Goal: Task Accomplishment & Management: Complete application form

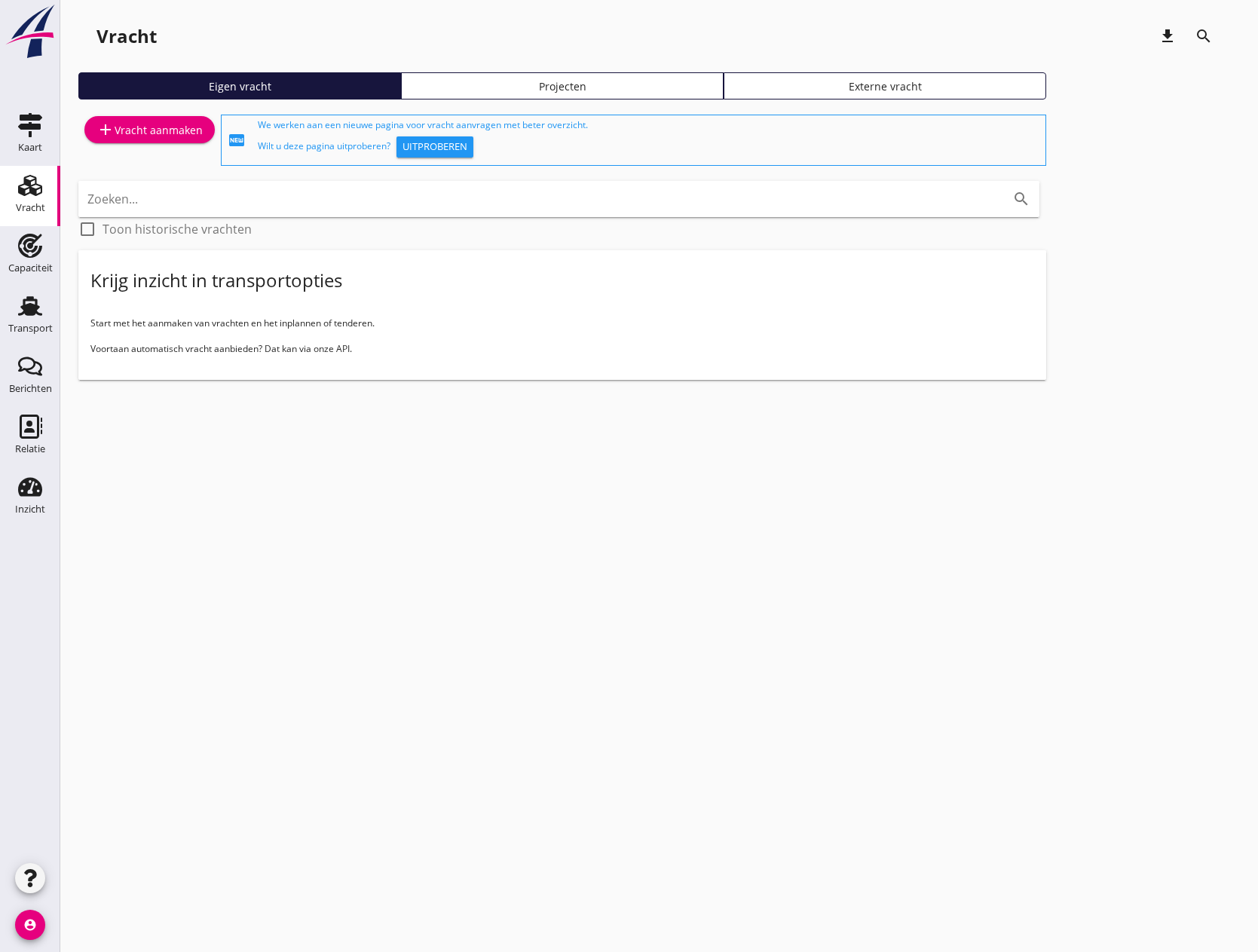
click at [139, 129] on div "add Vracht aanmaken" at bounding box center [149, 129] width 106 height 18
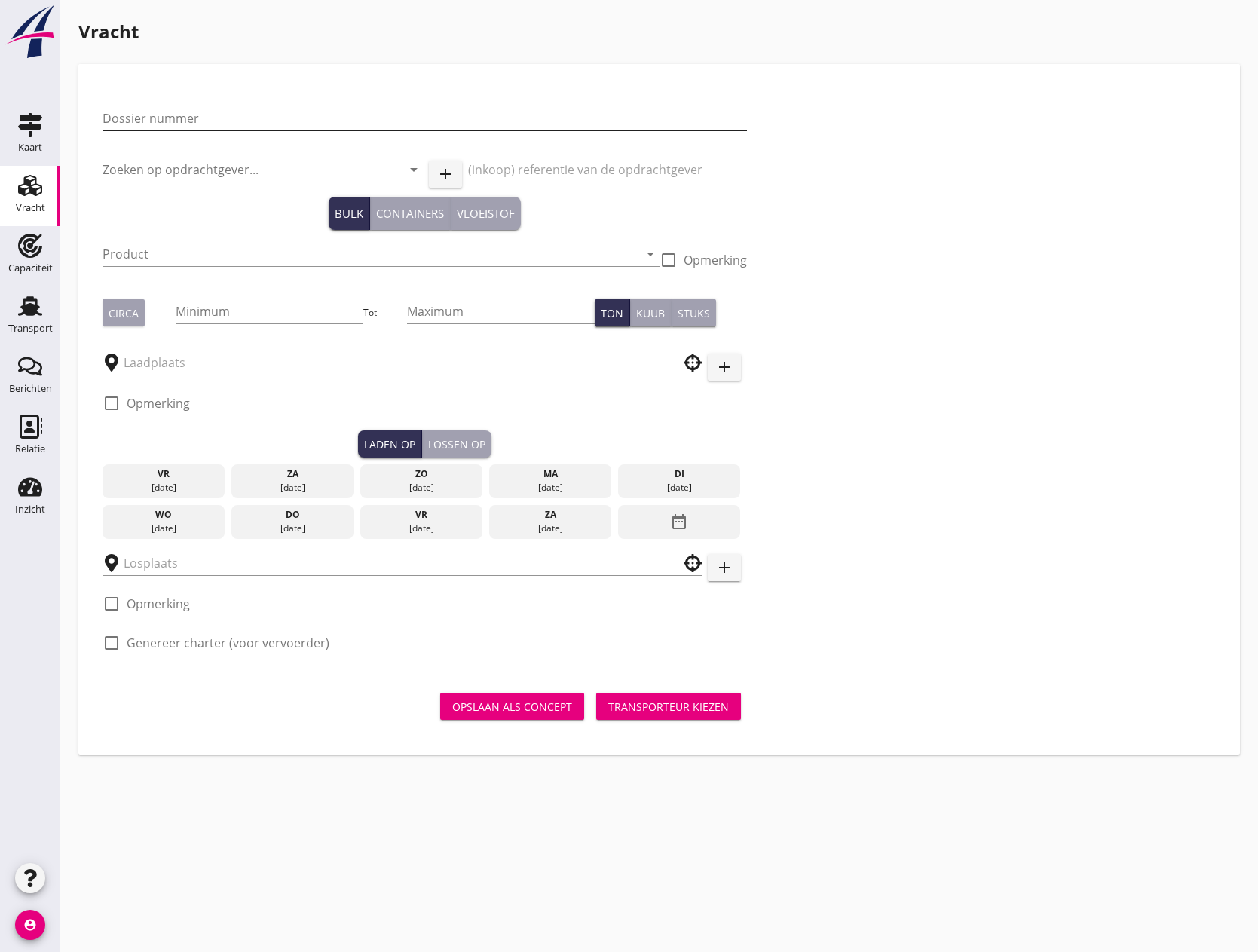
click at [139, 120] on input "Dossier nummer" at bounding box center [425, 118] width 645 height 24
type input "20250647"
click at [158, 162] on input "Zoeken op opdrachtgever..." at bounding box center [242, 170] width 278 height 24
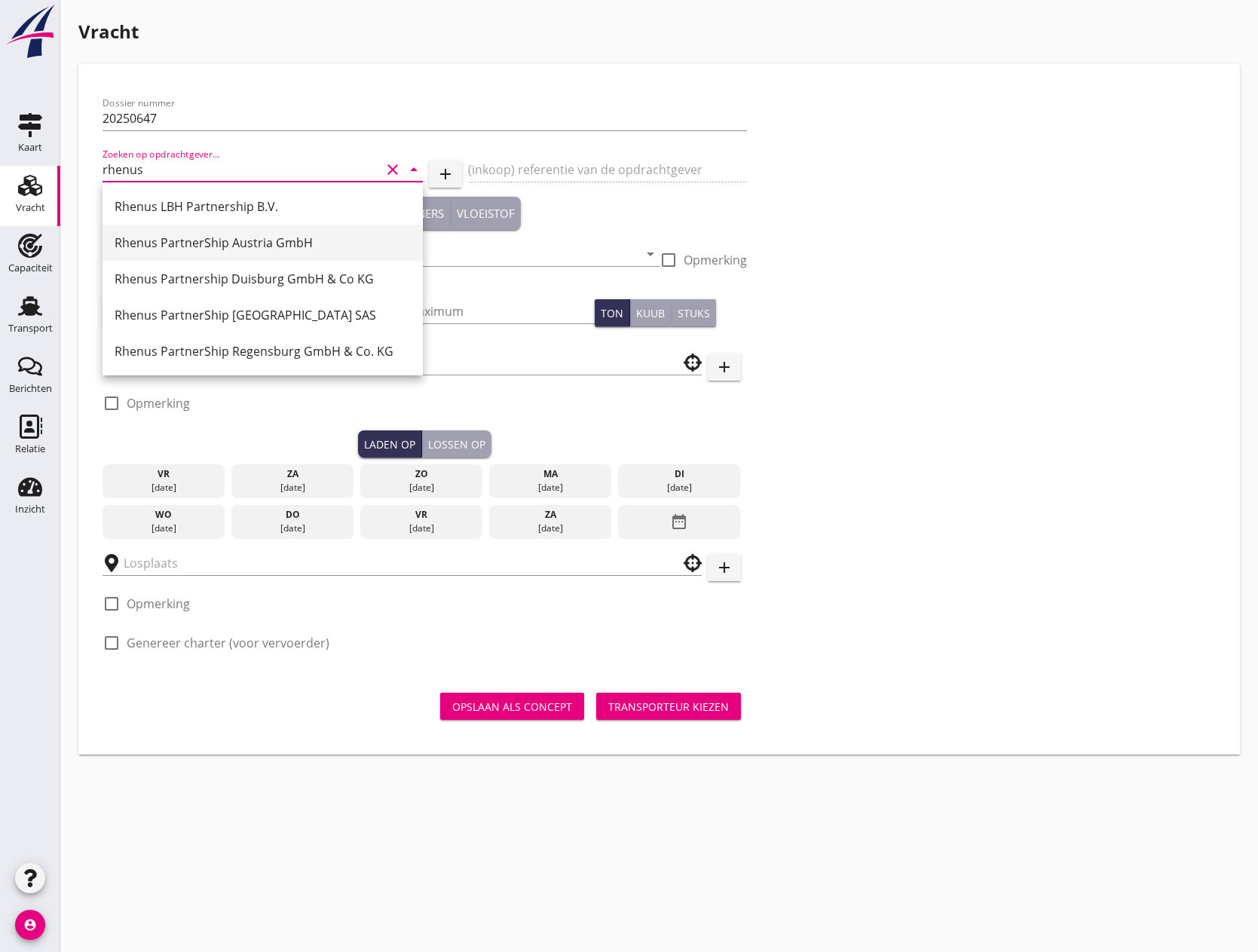
click at [209, 243] on div "Rhenus PartnerShip Austria GmbH" at bounding box center [262, 242] width 296 height 18
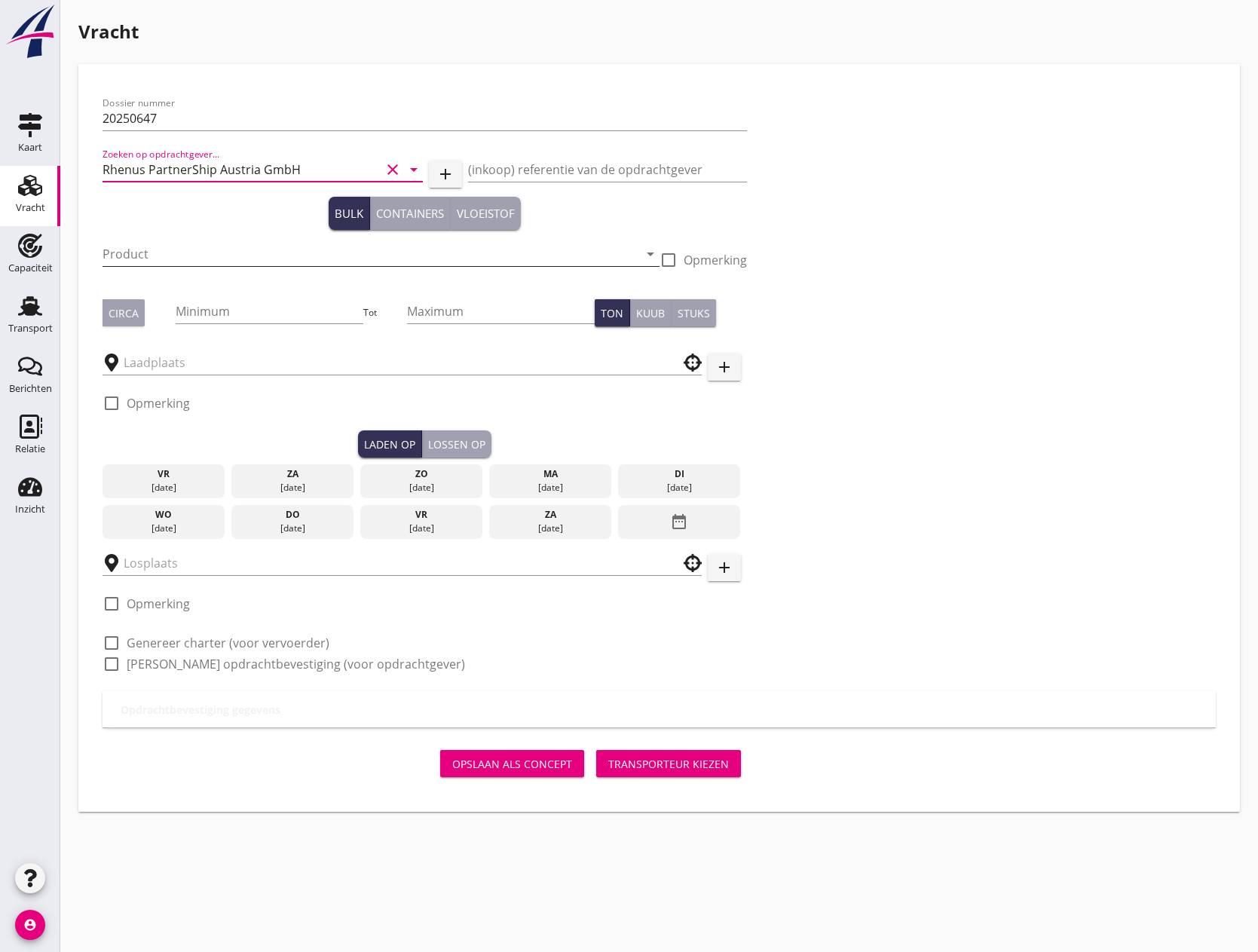
type input "Rhenus PartnerShip Austria GmbH"
click at [213, 252] on input "Product" at bounding box center [371, 254] width 536 height 24
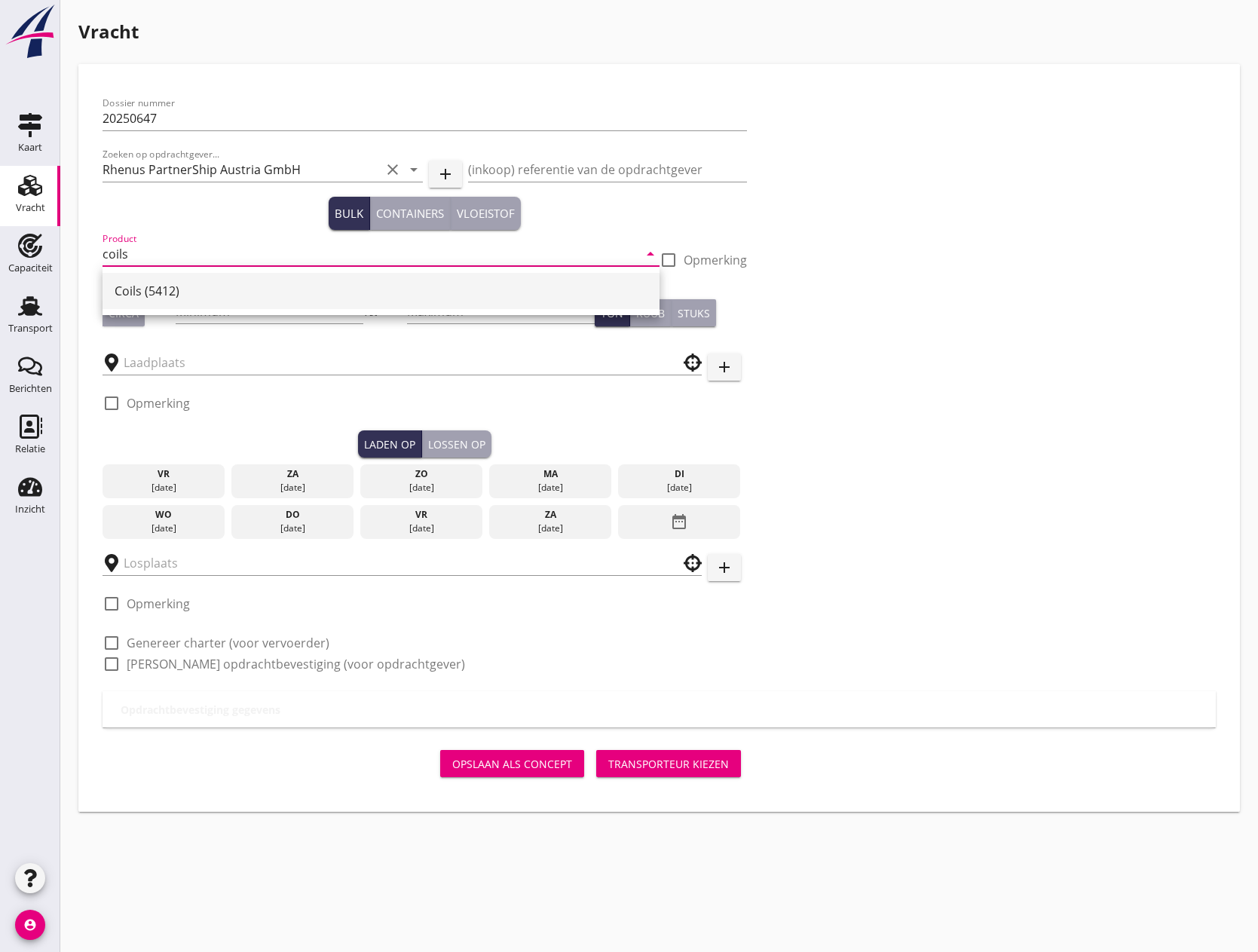
click at [180, 282] on div "Coils (5412)" at bounding box center [381, 290] width 533 height 18
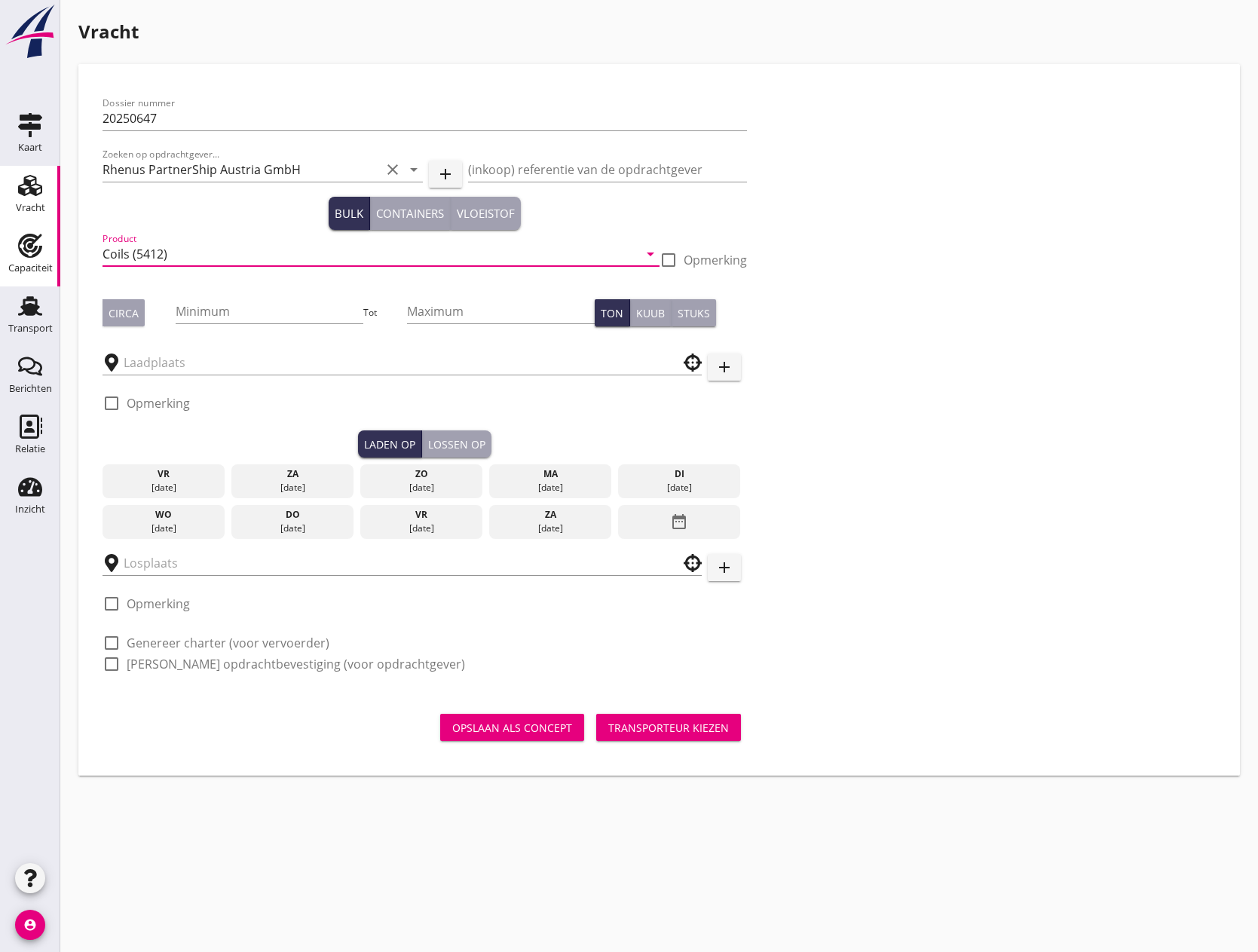
type input "Coils (5412)"
click at [247, 307] on input "Minimum" at bounding box center [269, 311] width 187 height 24
type input "2400"
click at [452, 311] on input "Maximum" at bounding box center [500, 311] width 187 height 24
type input "2500"
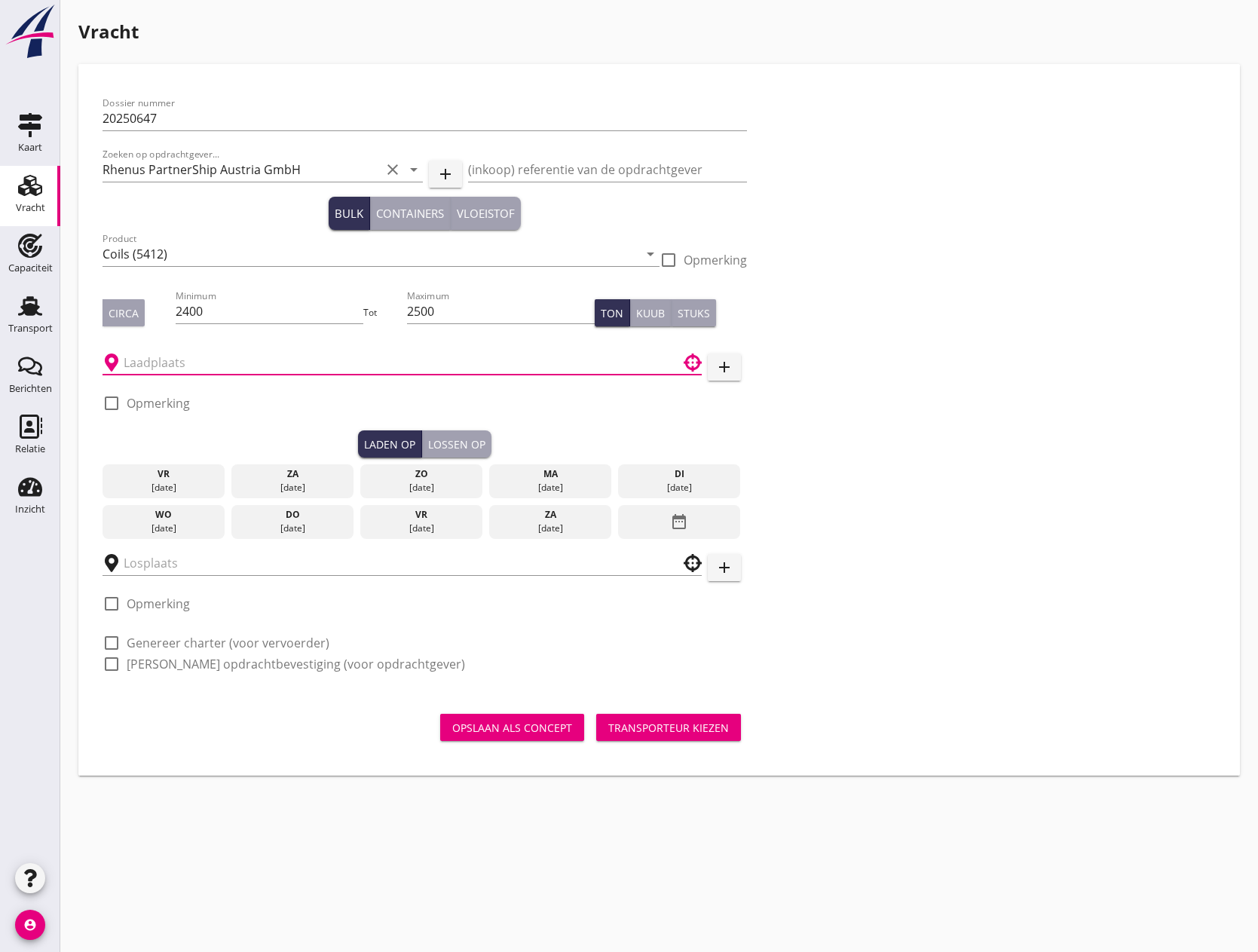
click at [340, 374] on div at bounding box center [402, 362] width 600 height 24
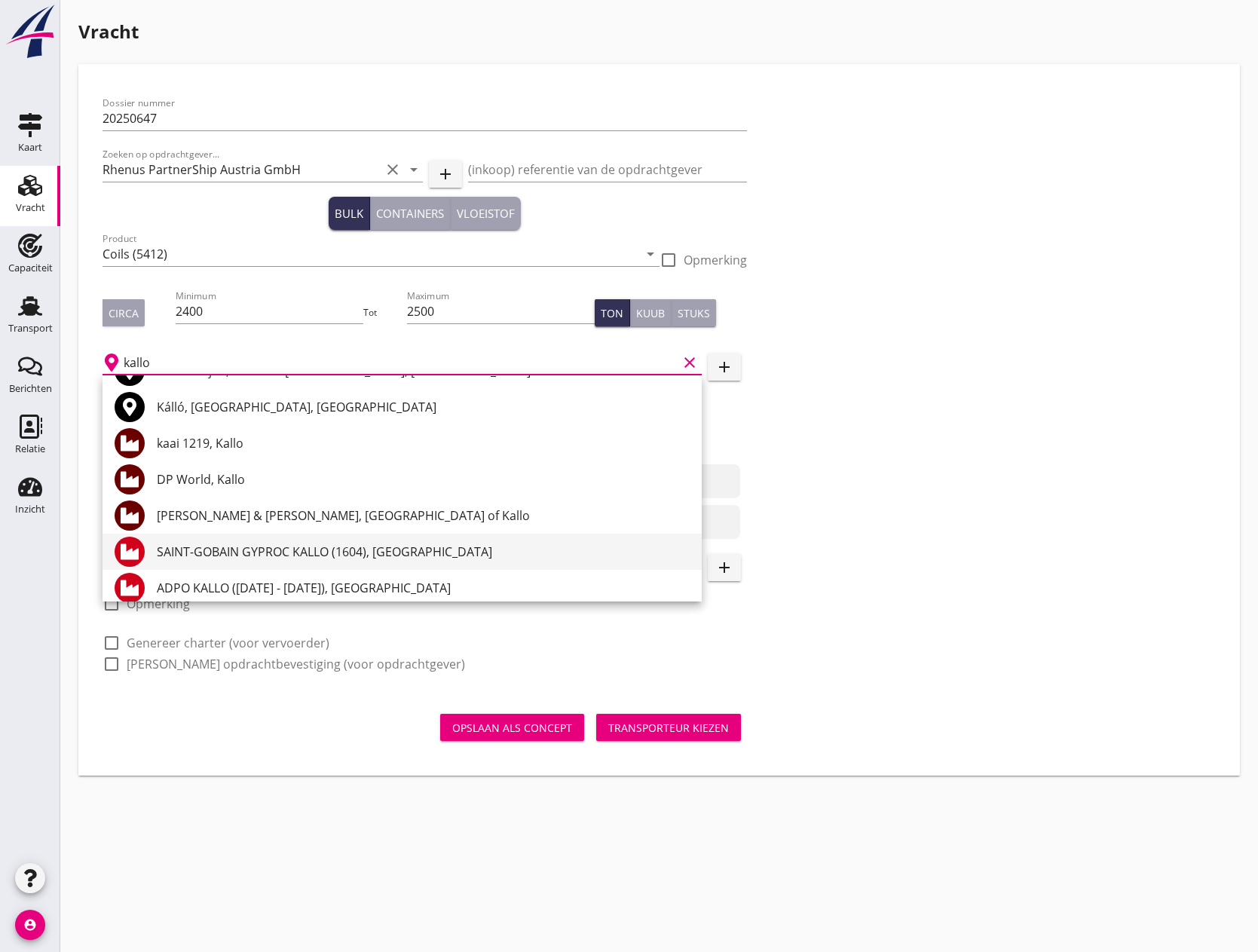
scroll to position [64, 0]
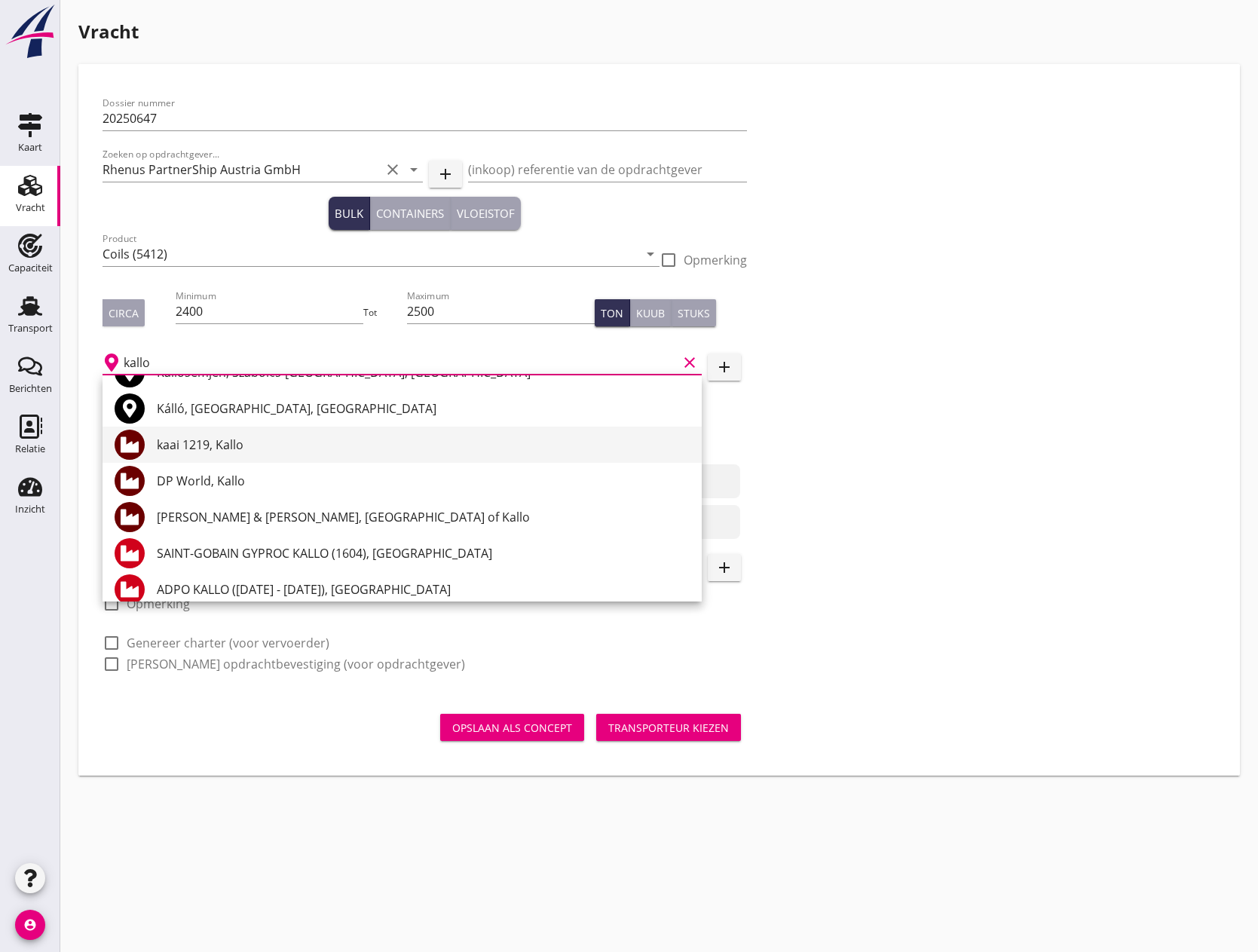
click at [214, 445] on div "kaai 1219, Kallo" at bounding box center [423, 445] width 533 height 18
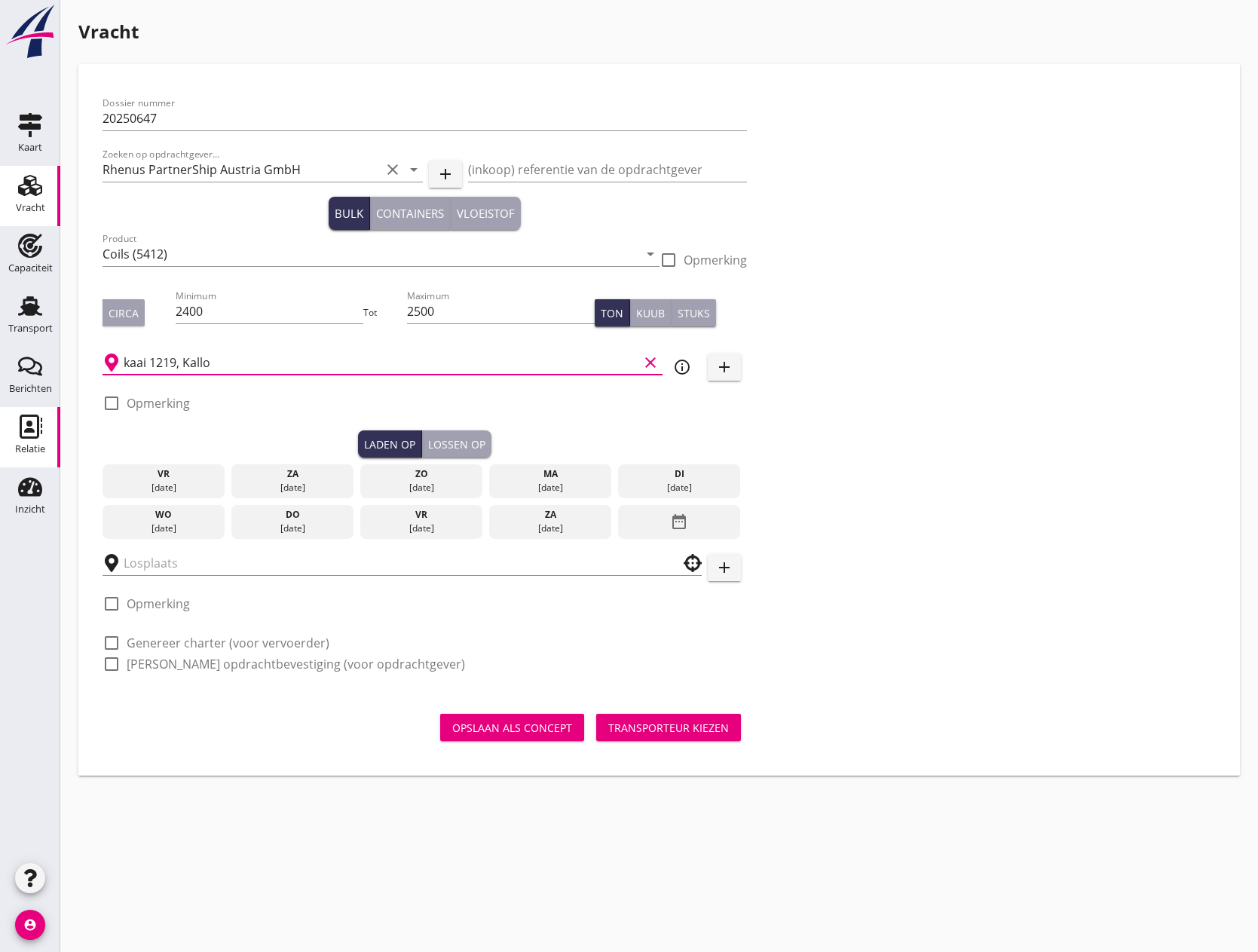
type input "kaai 1219, Kallo"
click at [109, 405] on div at bounding box center [111, 403] width 25 height 25
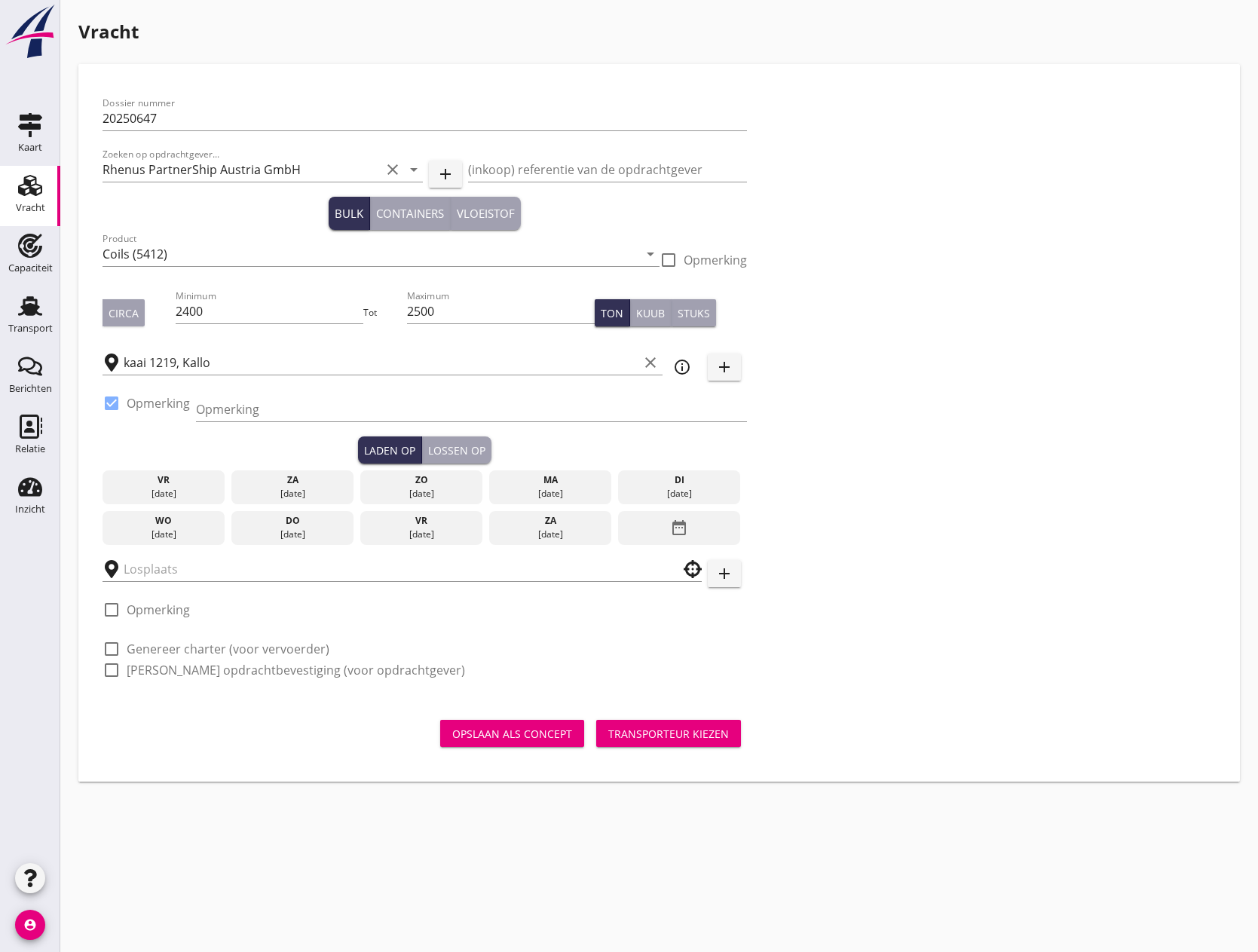
click at [110, 400] on div at bounding box center [111, 403] width 25 height 25
checkbox input "false"
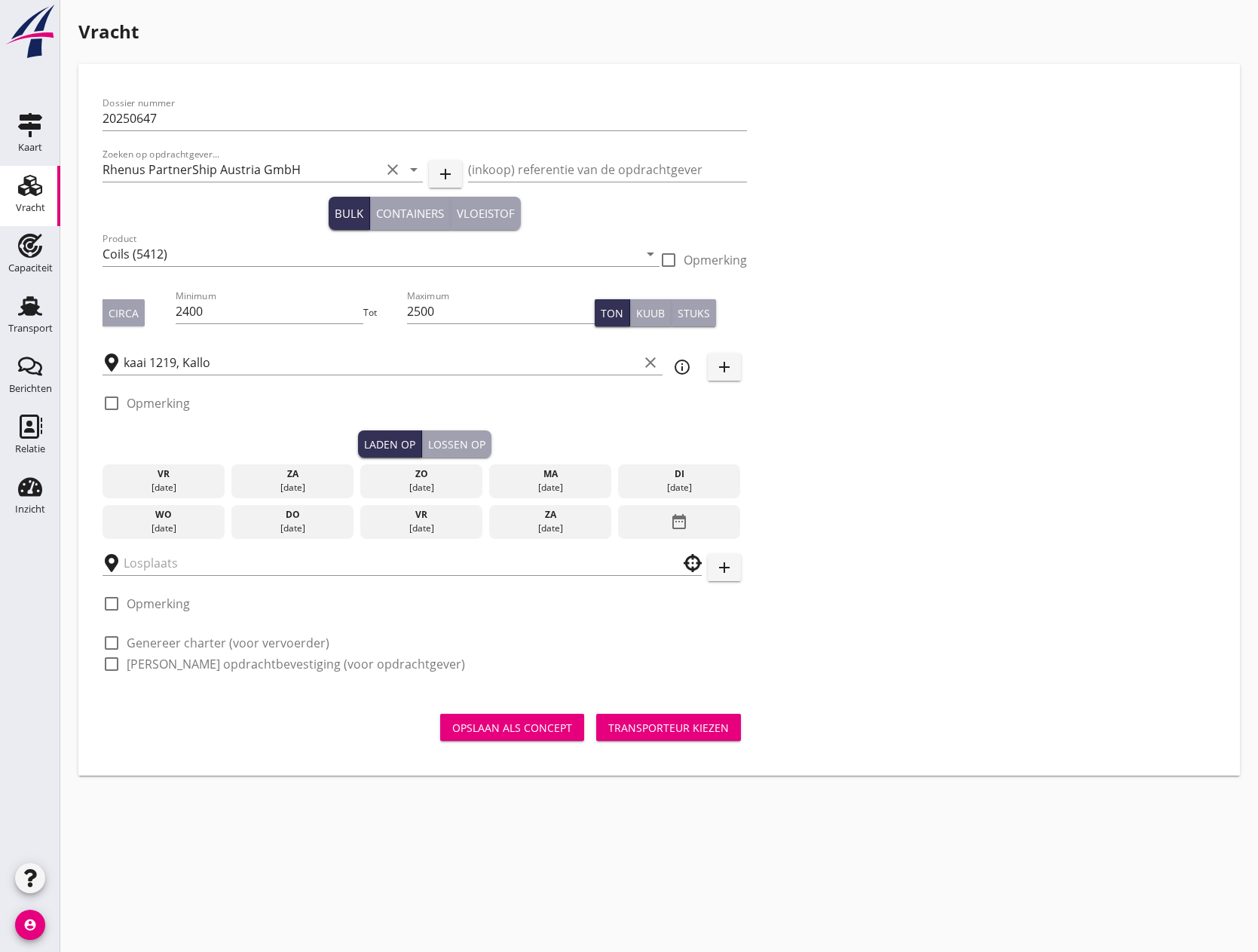
click at [696, 518] on div "date_range" at bounding box center [679, 522] width 122 height 35
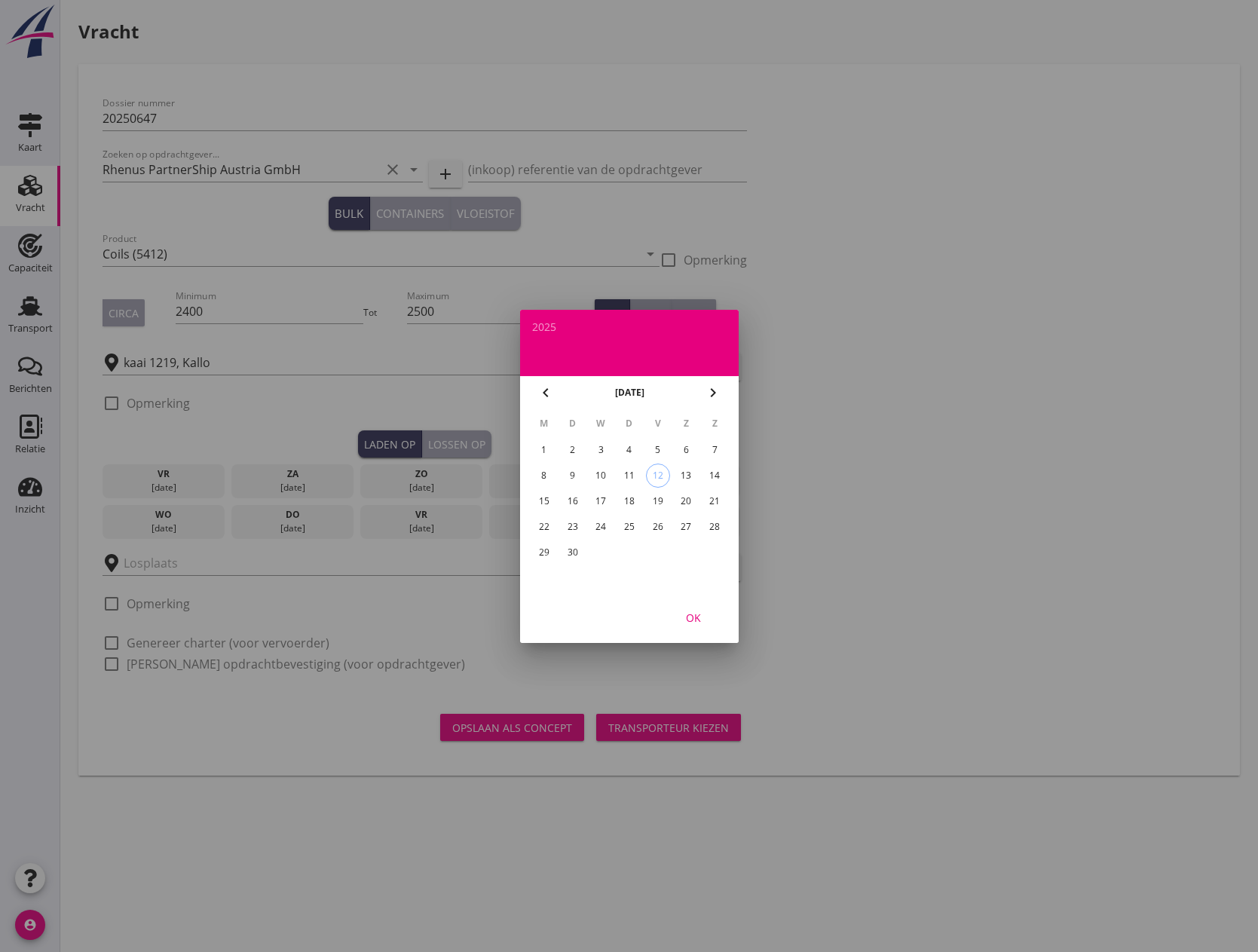
click at [629, 479] on div "11" at bounding box center [629, 476] width 24 height 24
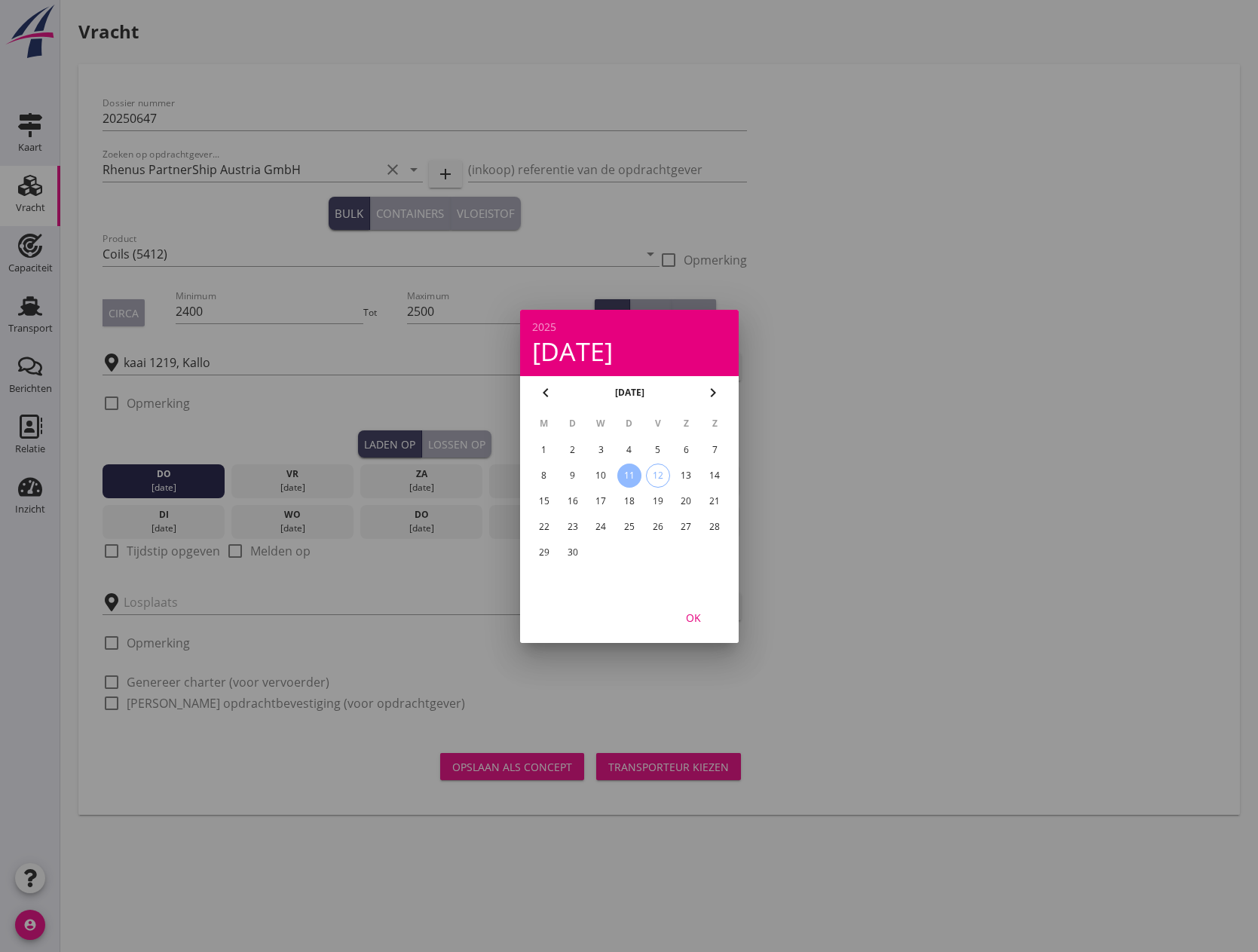
click at [690, 615] on div "OK" at bounding box center [694, 617] width 42 height 16
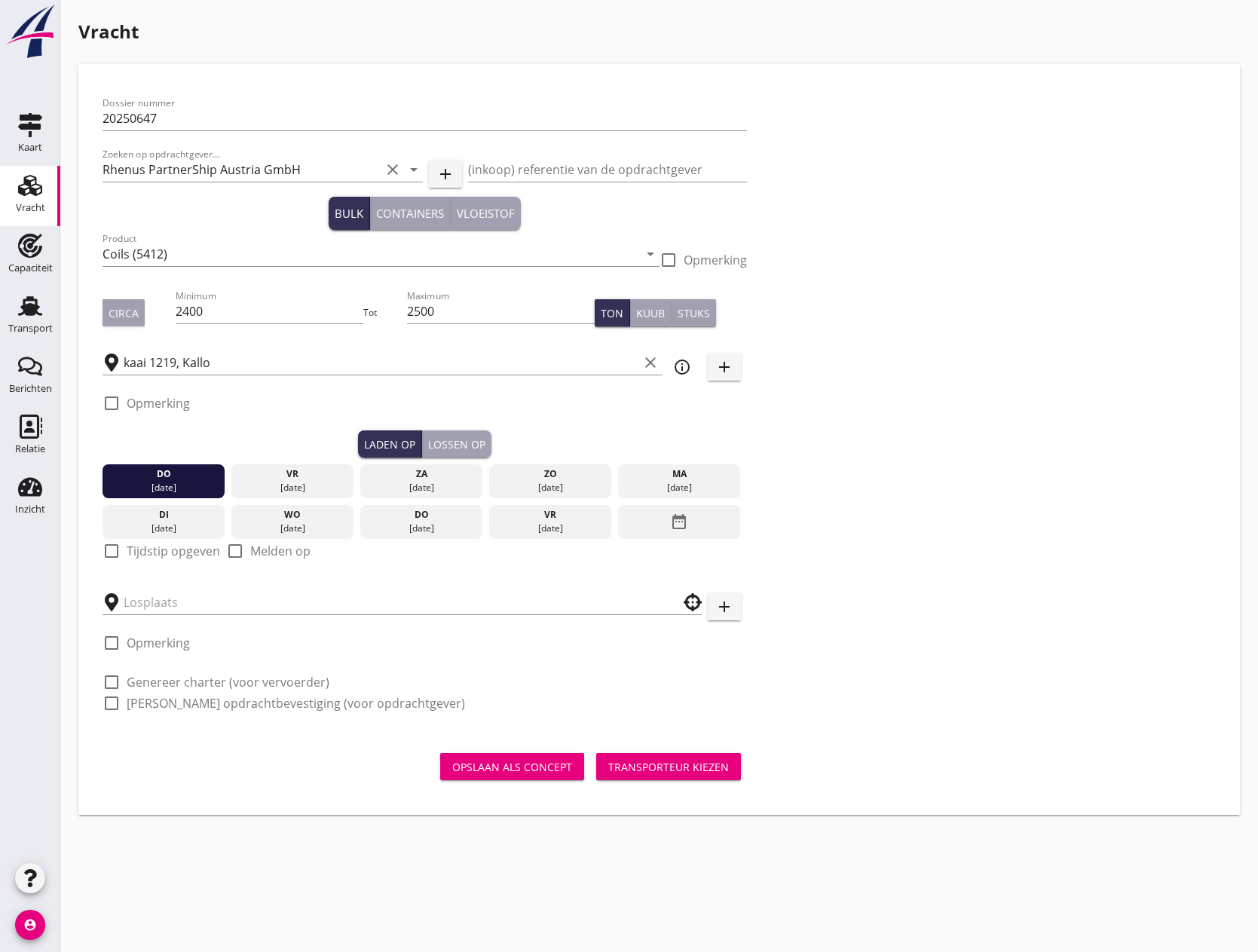
click at [113, 555] on div at bounding box center [111, 552] width 25 height 25
checkbox input "true"
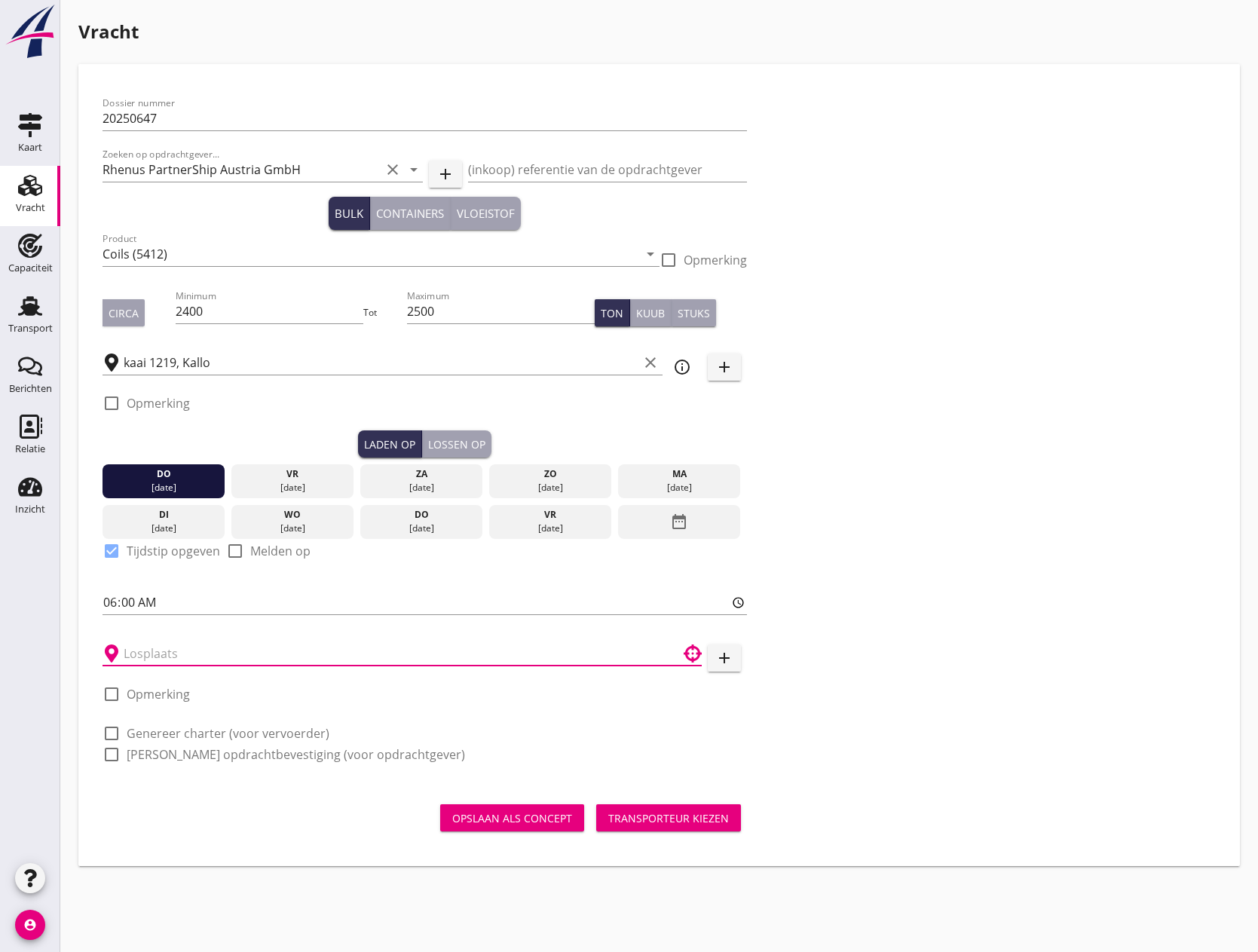
click at [219, 659] on input "text" at bounding box center [392, 653] width 536 height 24
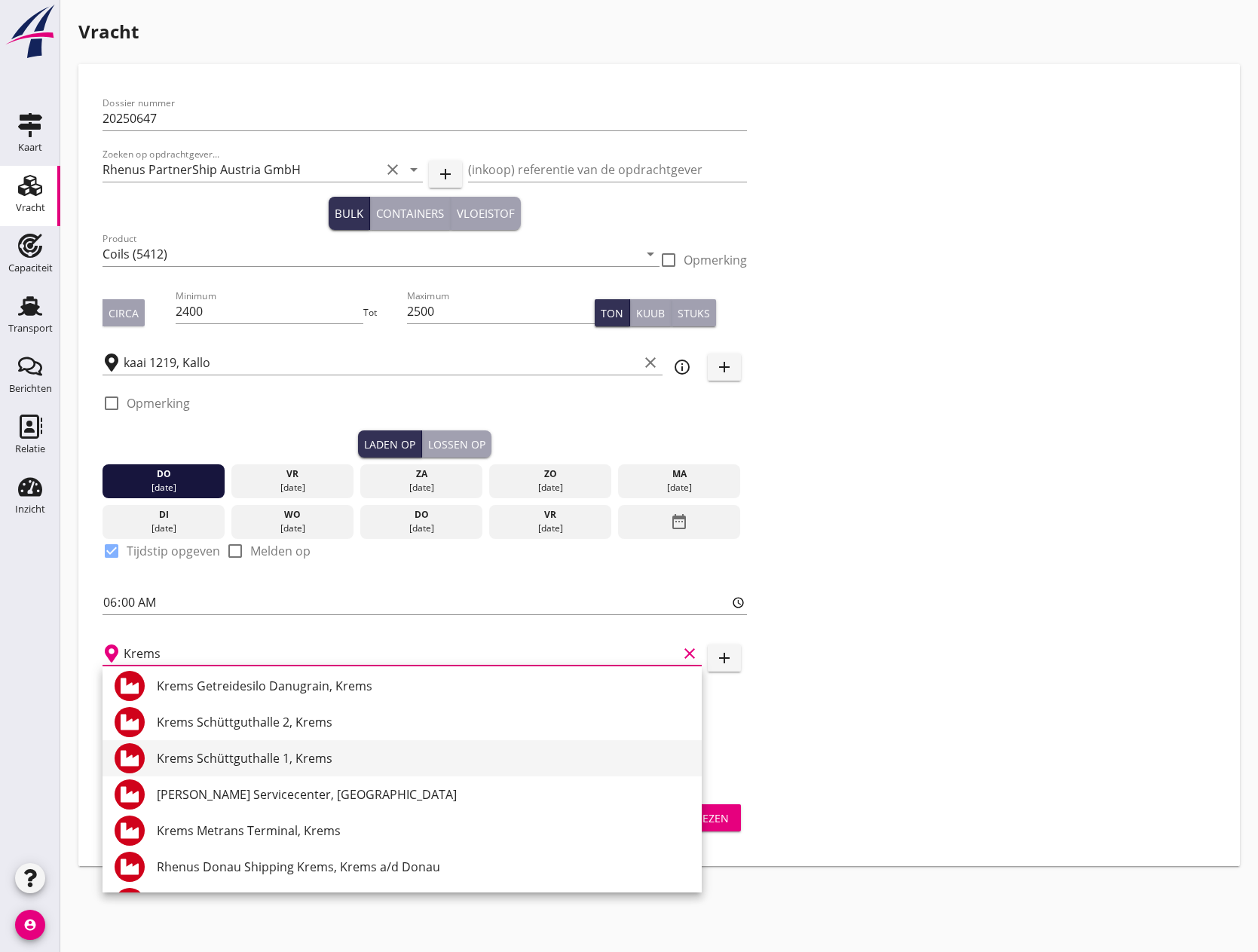
scroll to position [227, 0]
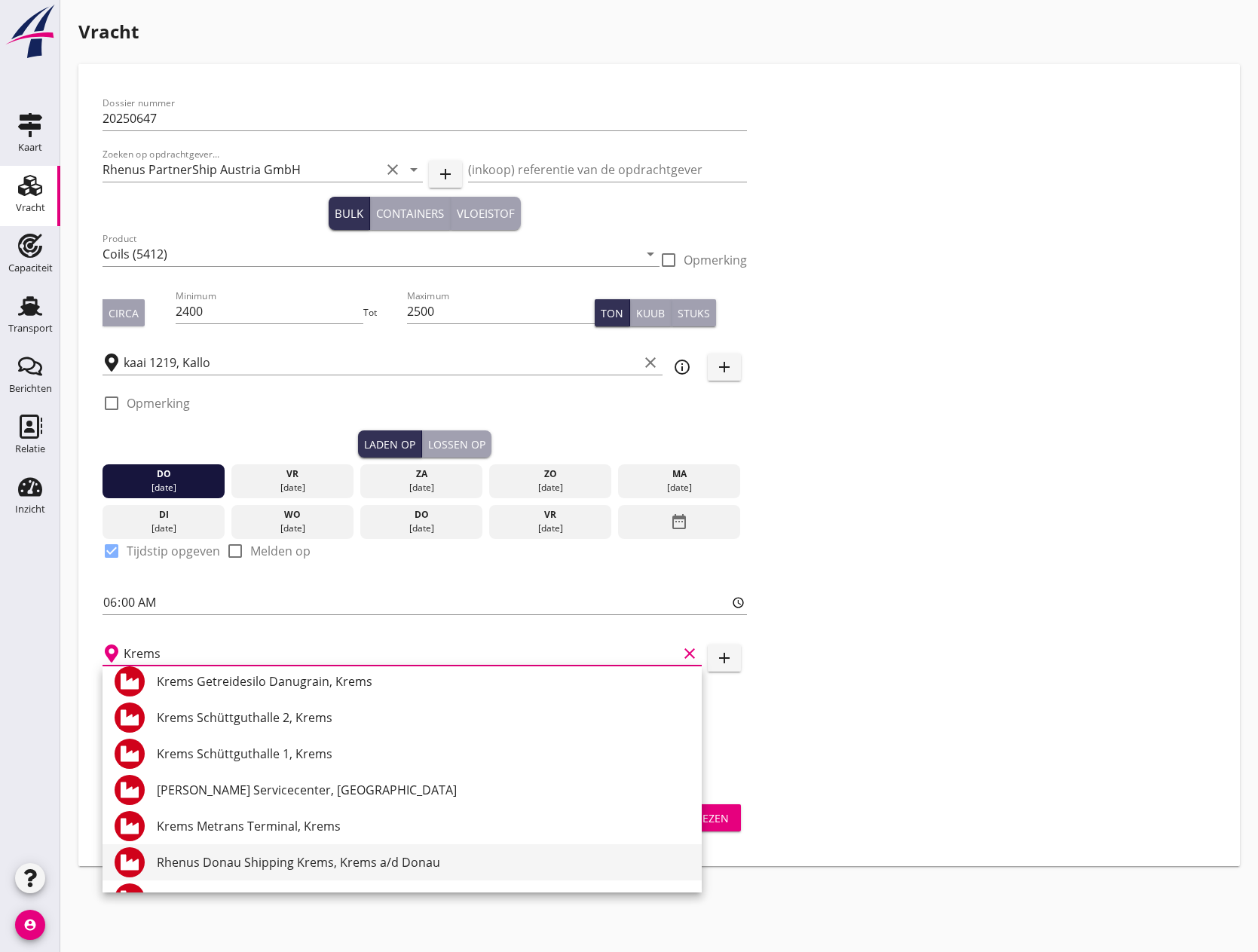
click at [376, 861] on div "Rhenus Donau Shipping Krems, Krems a/d Donau" at bounding box center [423, 862] width 533 height 18
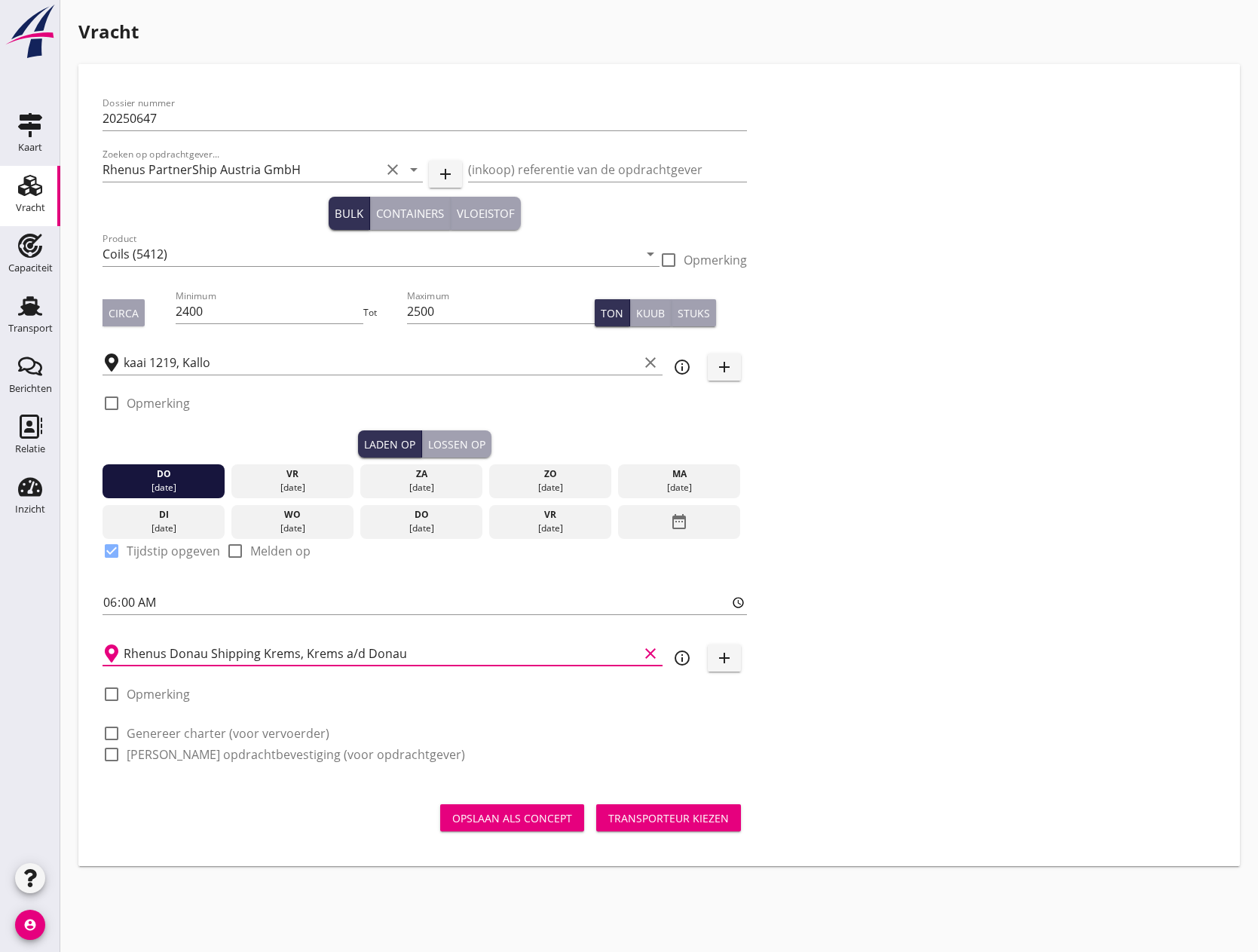
type input "Rhenus Donau Shipping Krems, Krems a/d Donau"
click at [112, 733] on div at bounding box center [111, 734] width 25 height 25
checkbox input "true"
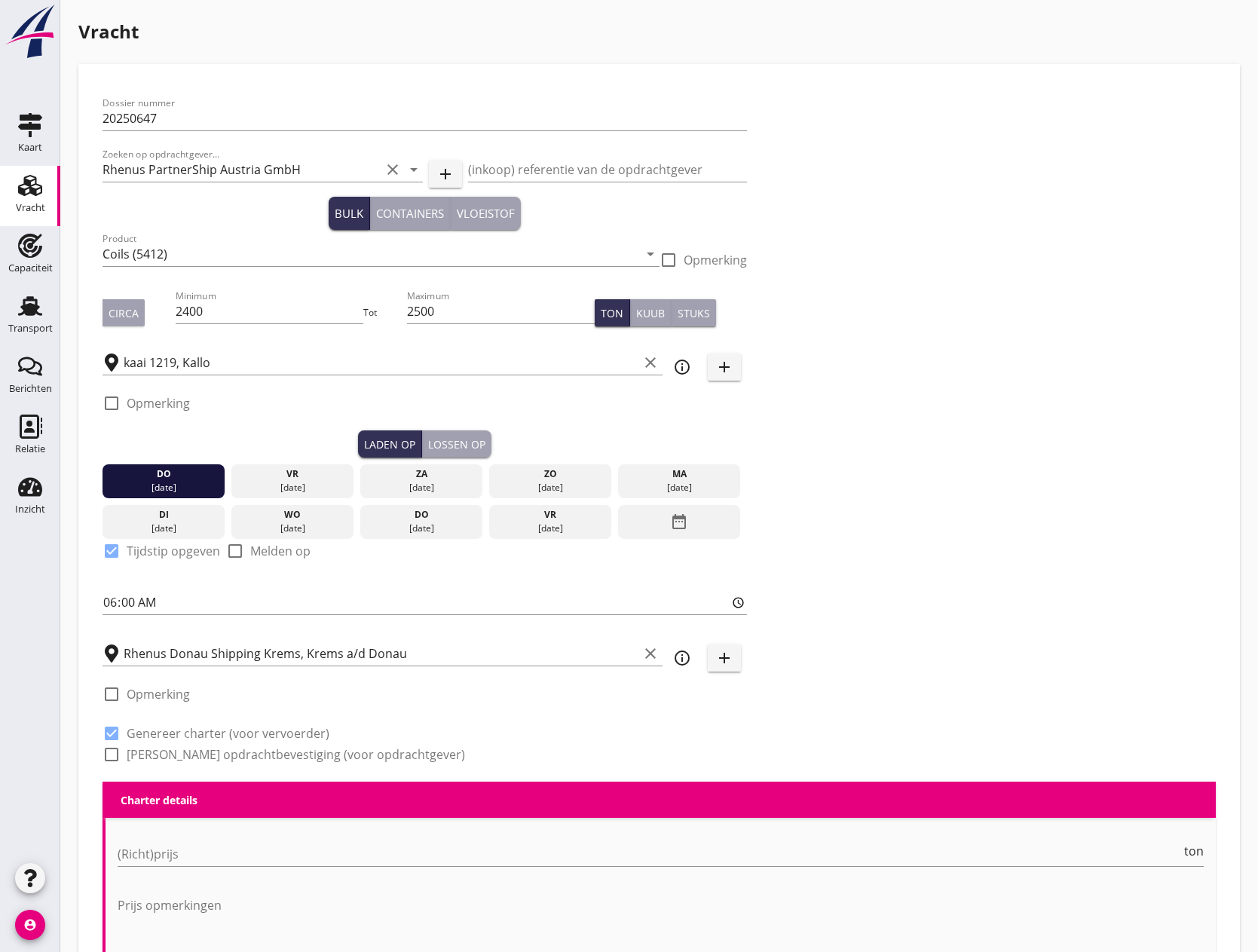
click at [118, 755] on div at bounding box center [111, 754] width 25 height 25
checkbox input "true"
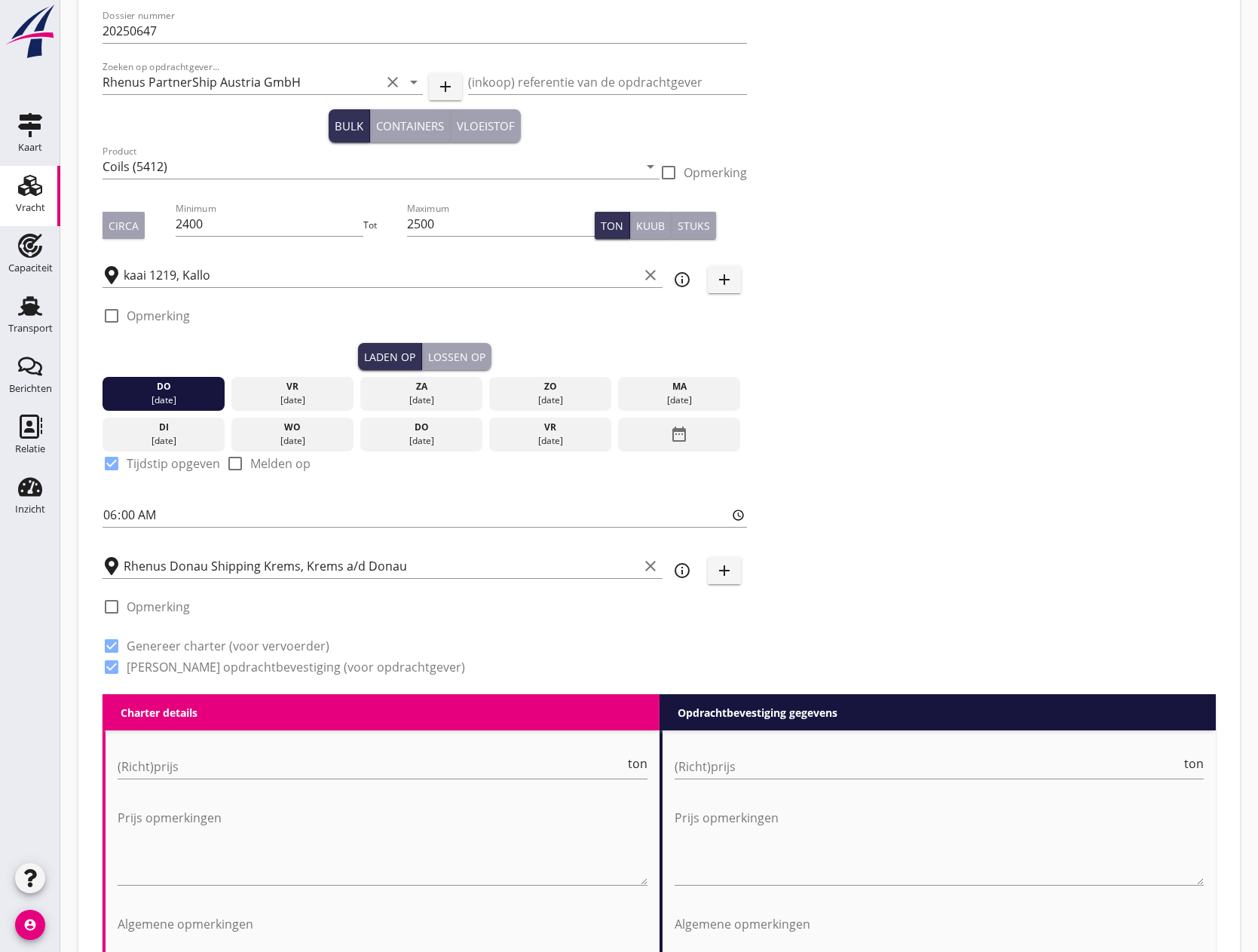
scroll to position [452, 0]
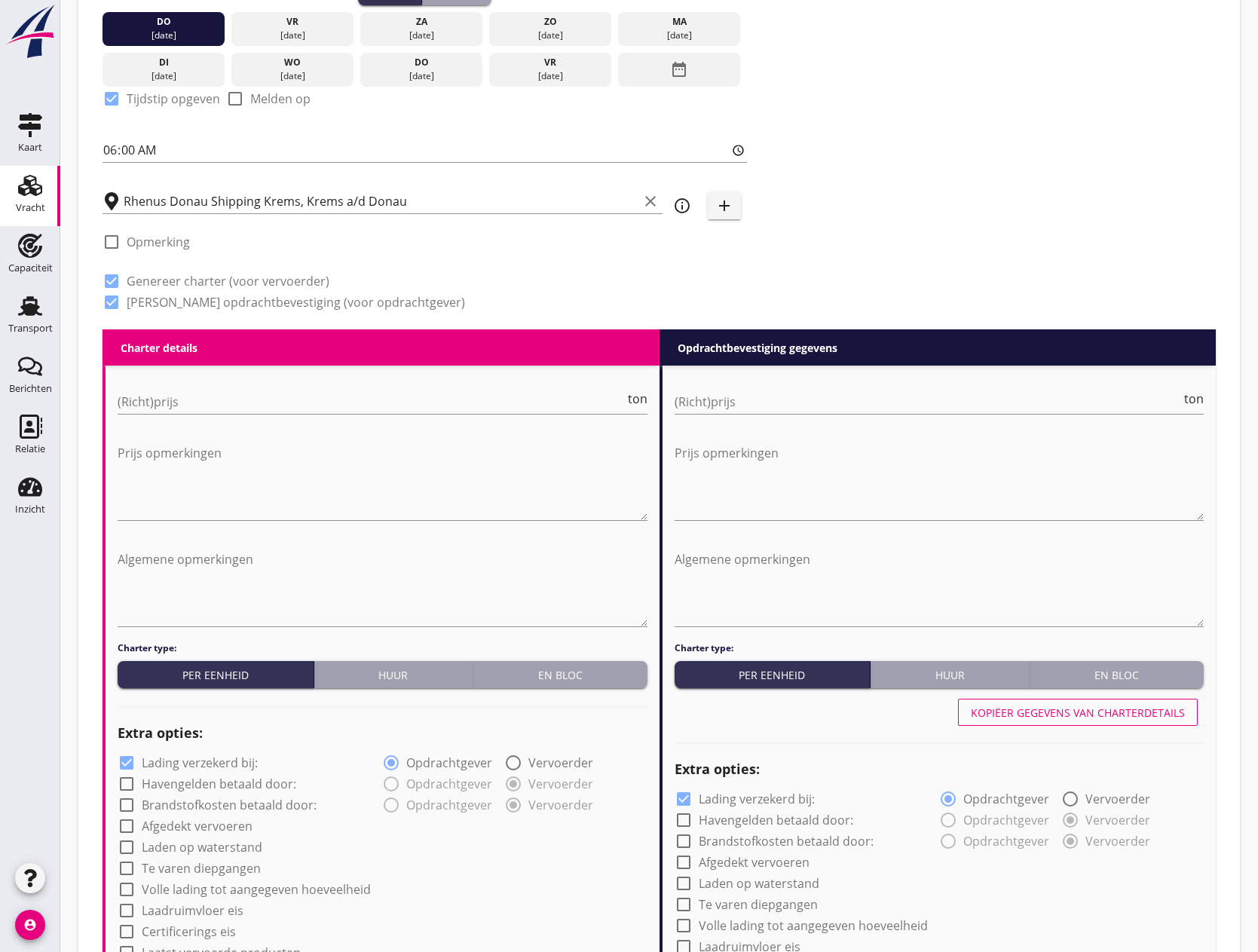
click at [562, 681] on div "En bloc" at bounding box center [560, 675] width 162 height 16
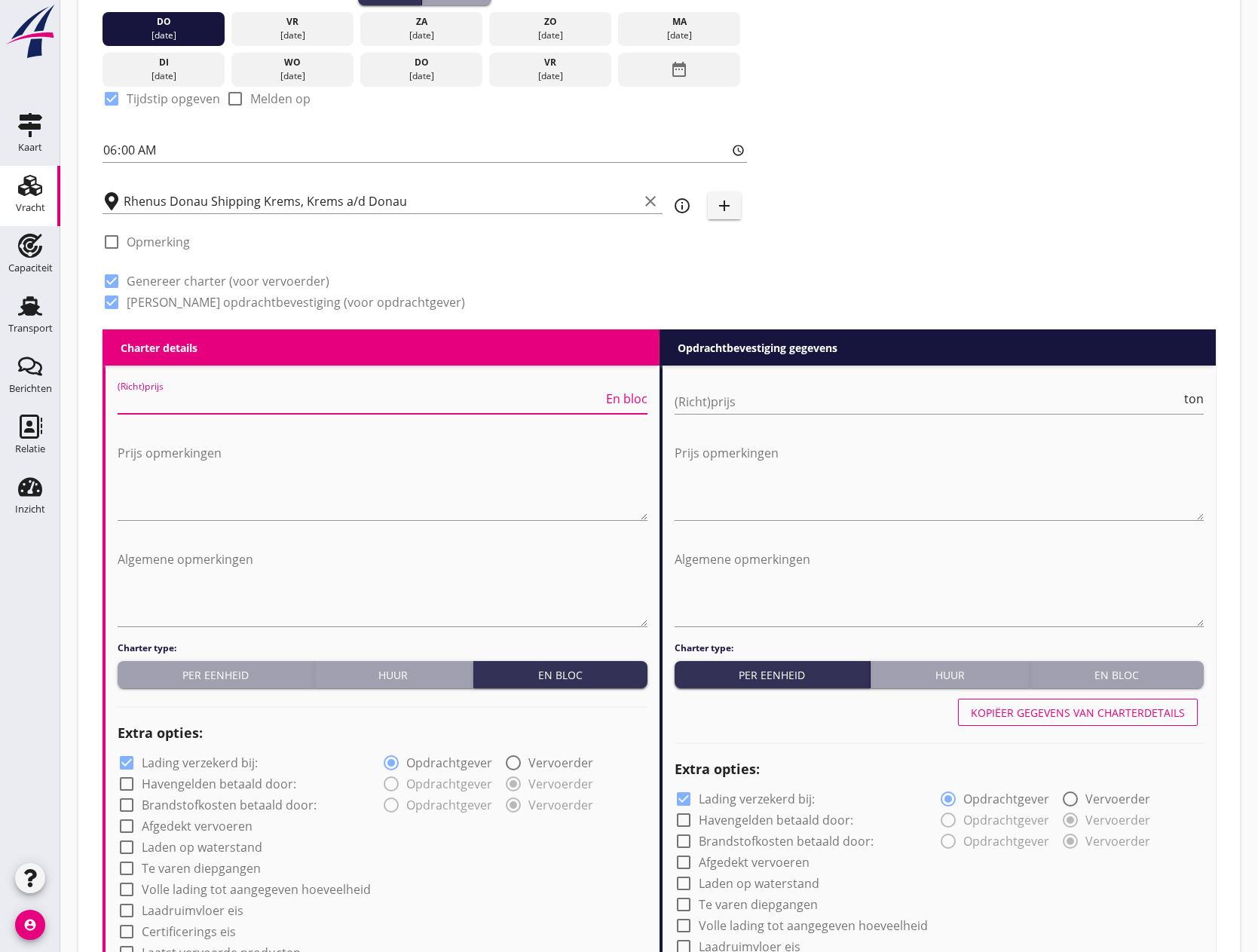
click at [165, 405] on input "(Richt)prijs" at bounding box center [361, 401] width 485 height 24
type input "2650"
drag, startPoint x: 340, startPoint y: 484, endPoint x: 335, endPoint y: 507, distance: 23.5
click at [339, 490] on textarea "Prijs opmerkingen" at bounding box center [383, 480] width 530 height 79
click at [765, 402] on input "(Richt)prijs" at bounding box center [928, 401] width 507 height 24
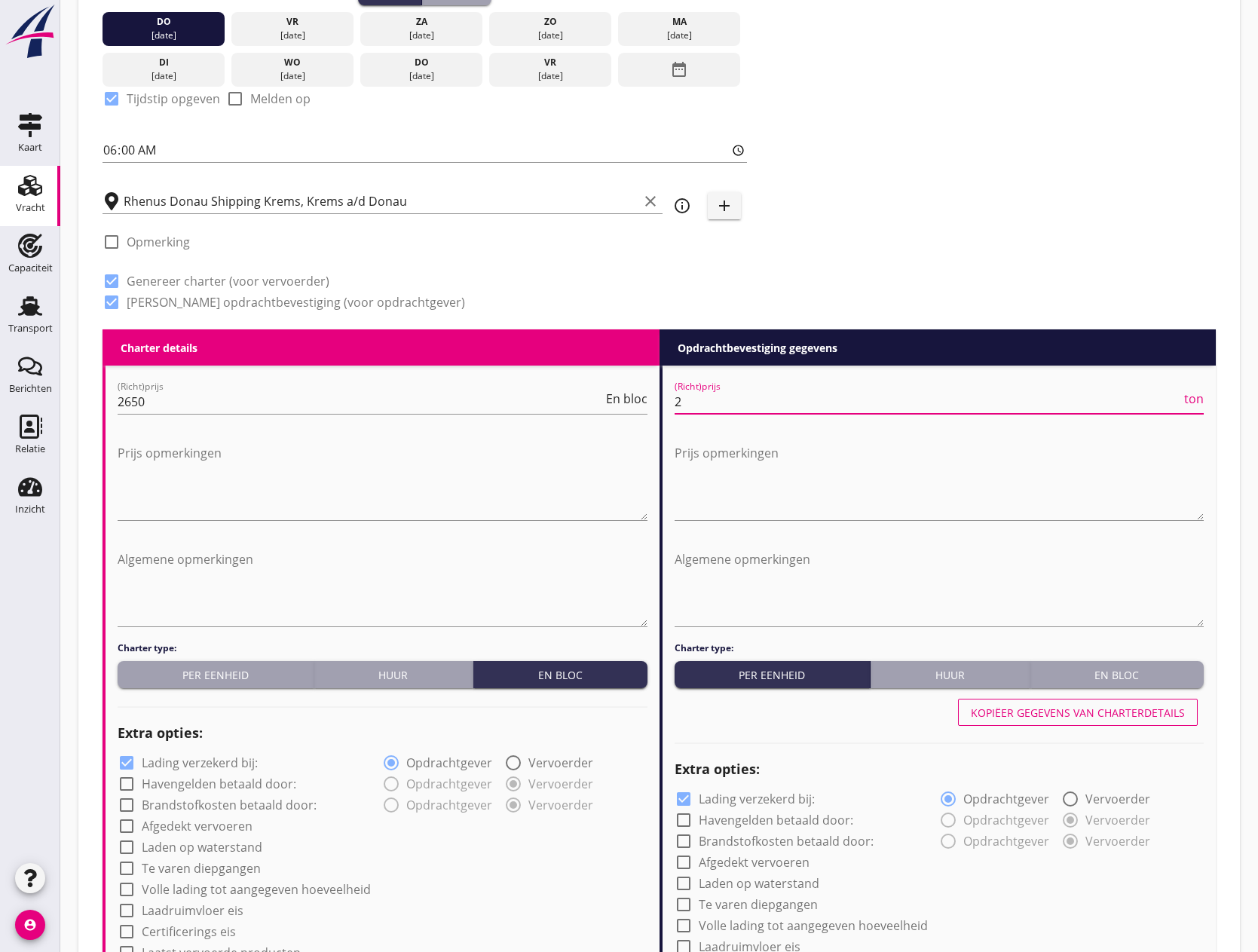
type input "24"
type input "24.75"
click at [806, 477] on textarea "Prijs opmerkingen" at bounding box center [939, 480] width 530 height 79
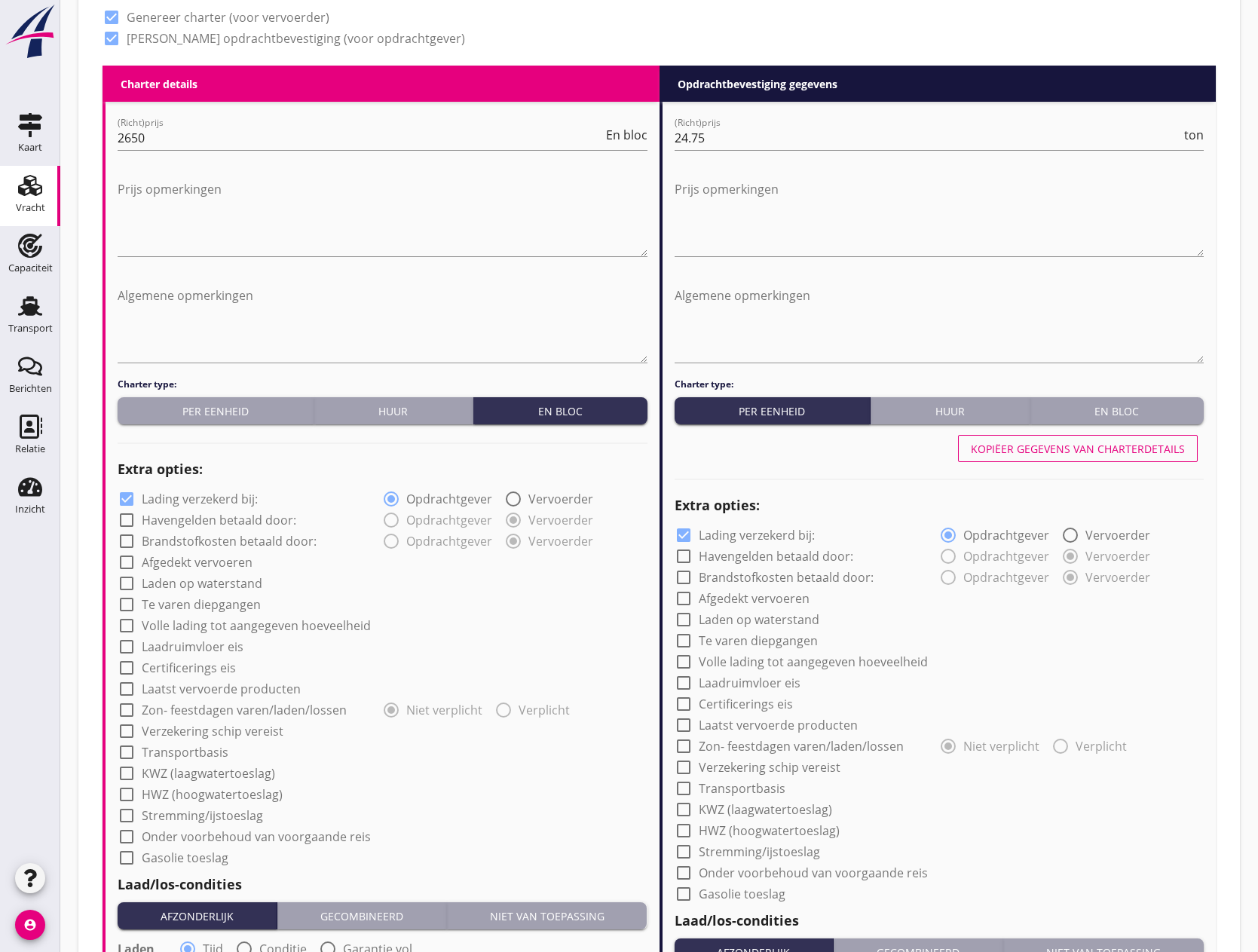
scroll to position [754, 0]
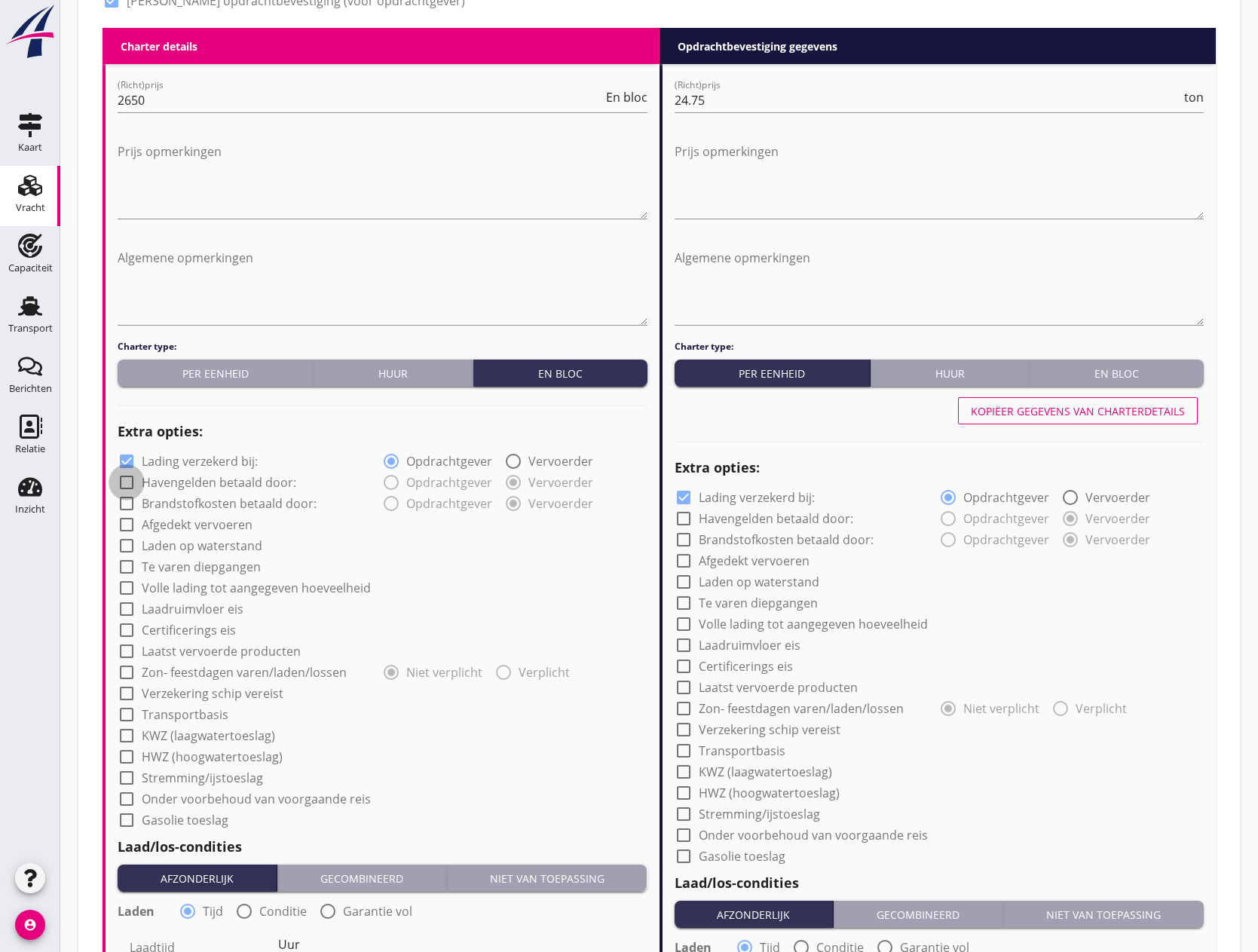
click at [129, 480] on div at bounding box center [126, 483] width 25 height 25
checkbox input "true"
click at [401, 376] on div "Huur" at bounding box center [394, 373] width 147 height 16
radio input "true"
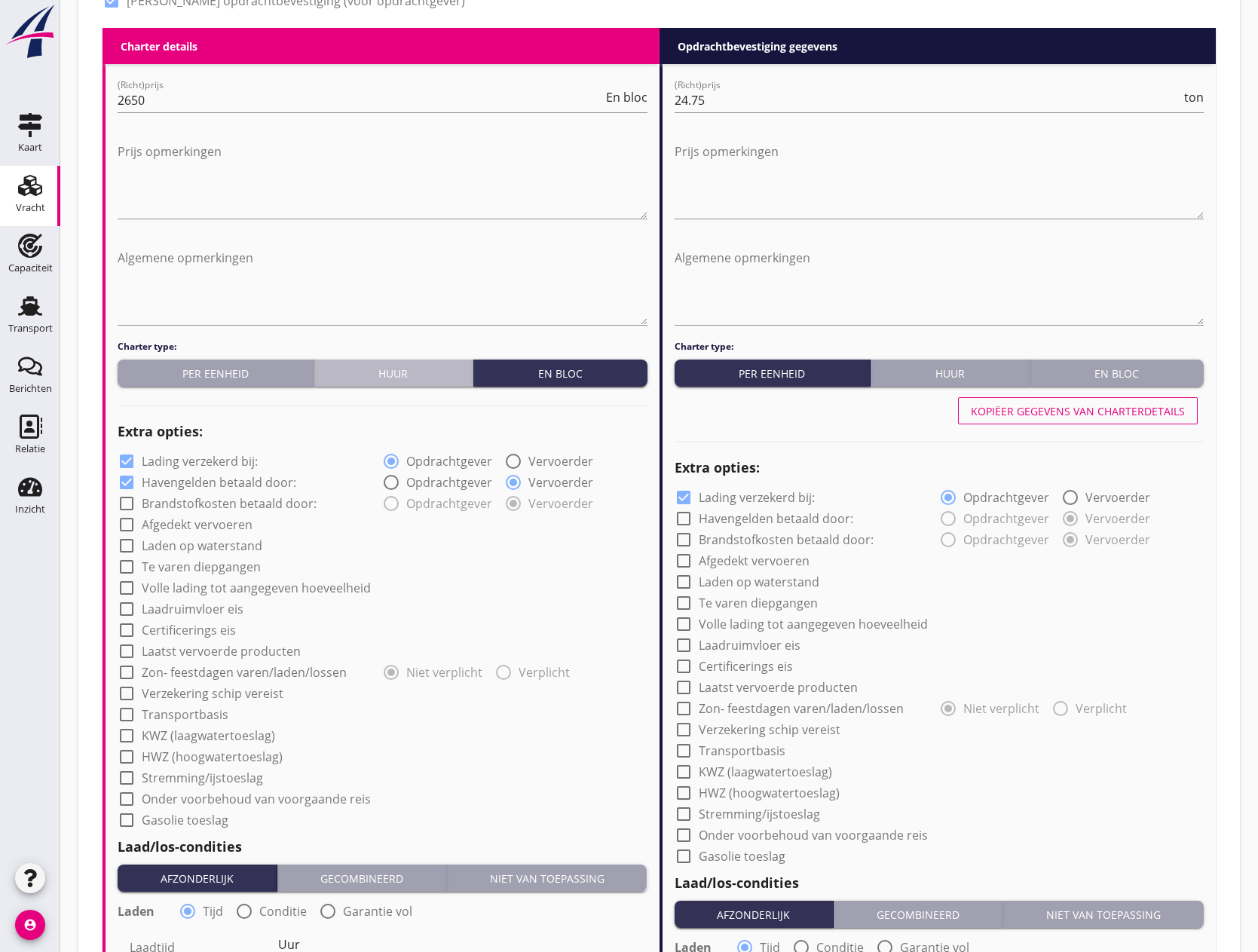
radio input "false"
radio input "true"
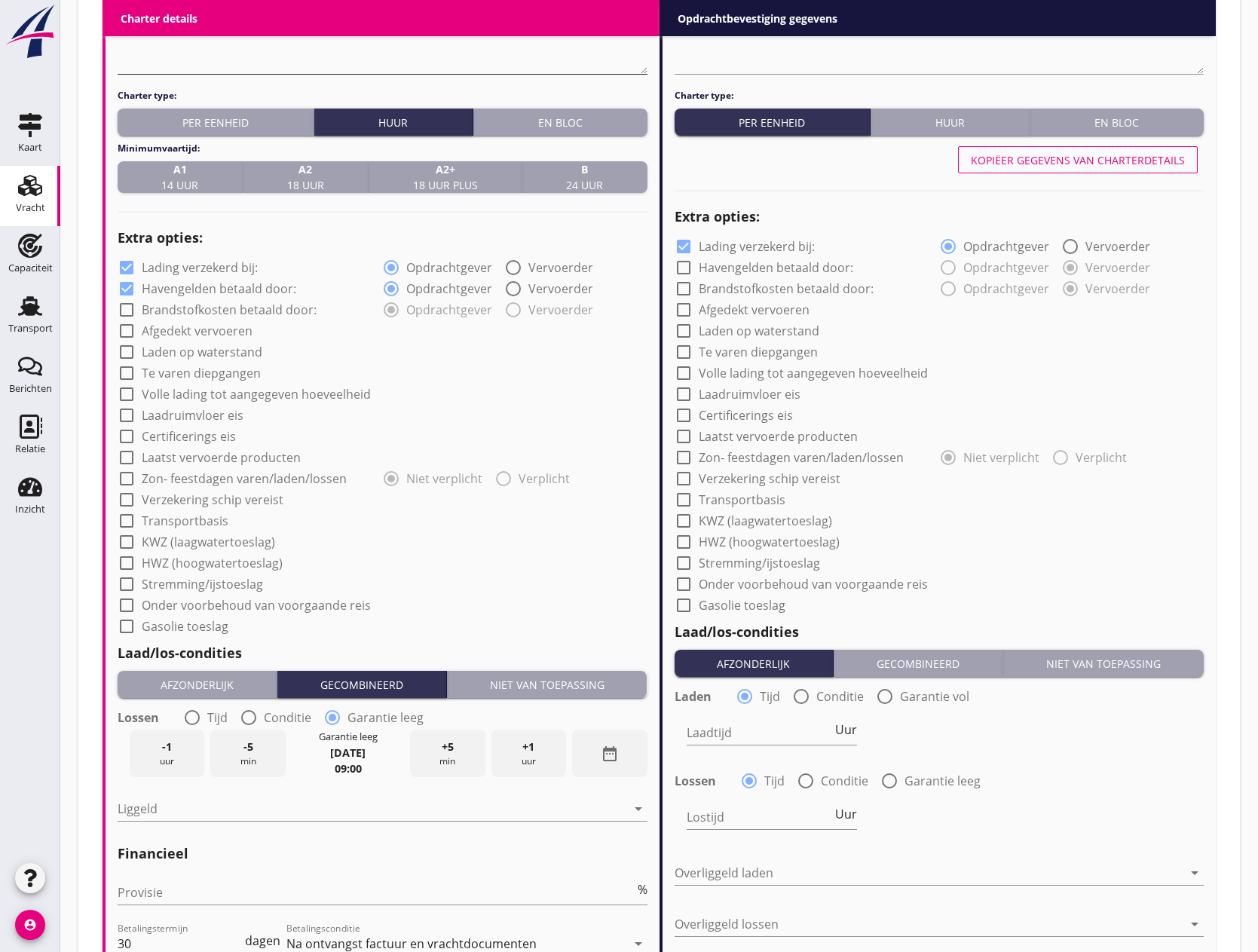
scroll to position [1056, 0]
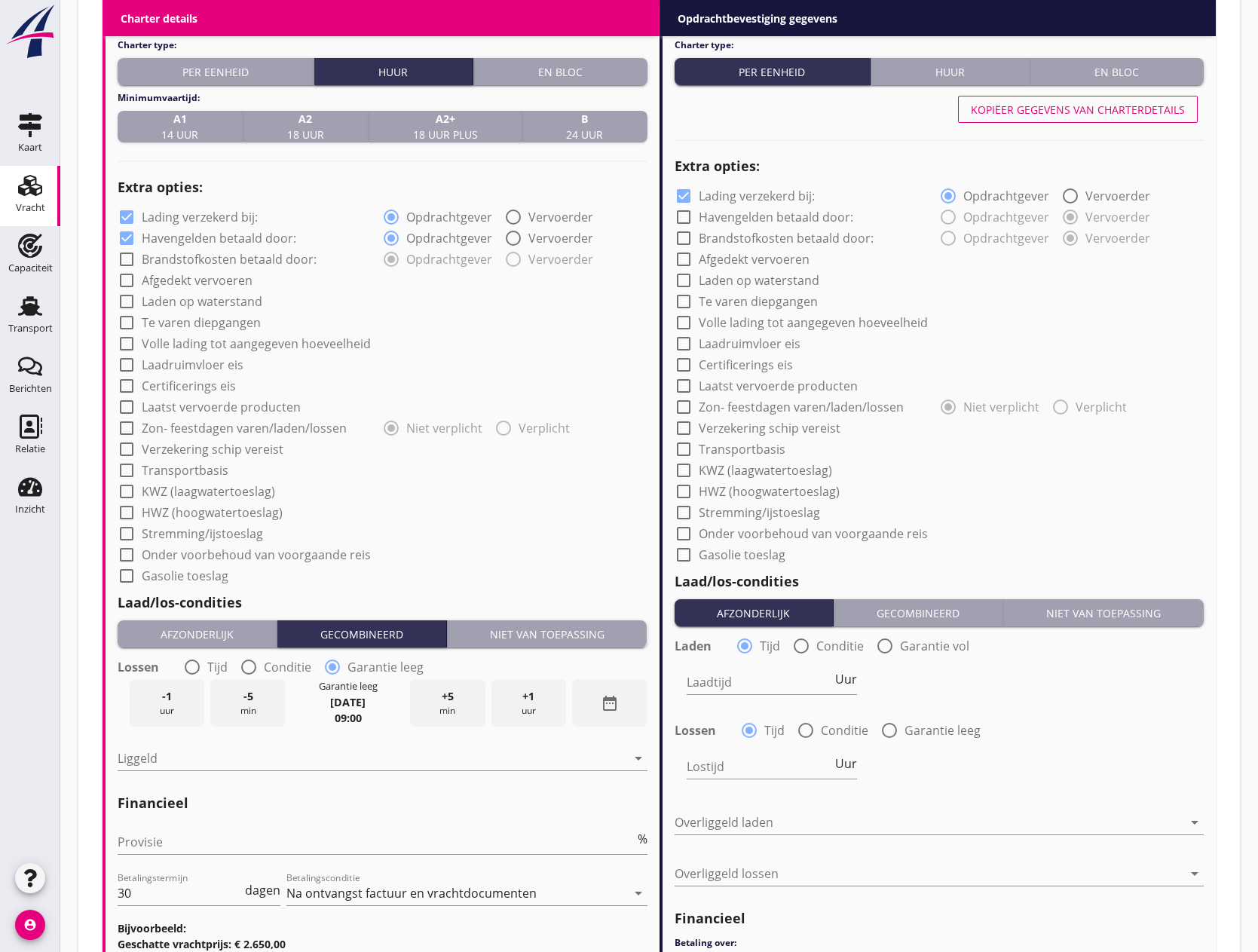
click at [135, 257] on div at bounding box center [126, 260] width 25 height 25
checkbox input "true"
click at [124, 276] on div at bounding box center [126, 280] width 25 height 25
checkbox input "true"
click at [126, 300] on div at bounding box center [126, 301] width 25 height 25
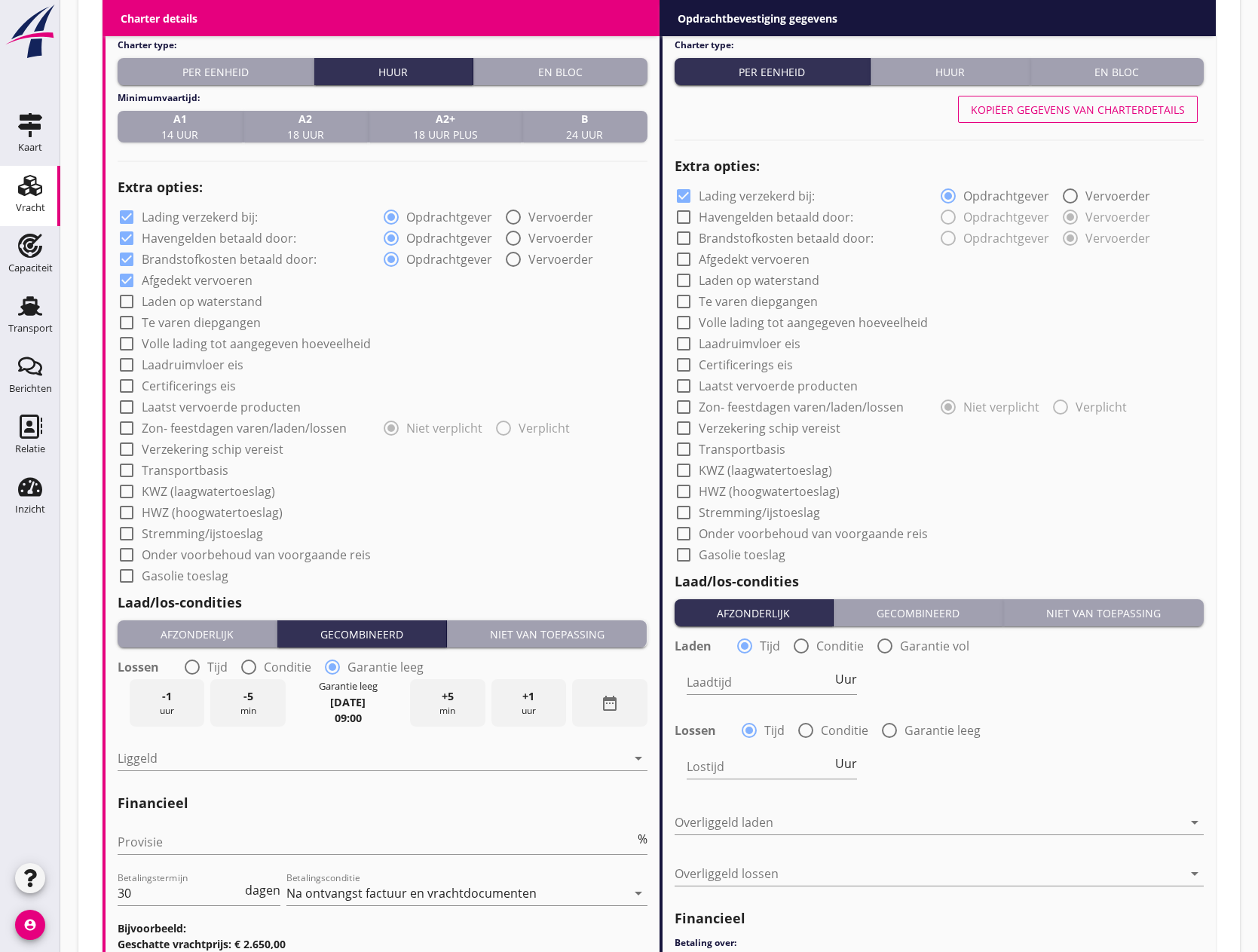
checkbox input "true"
click at [130, 317] on div at bounding box center [126, 322] width 25 height 25
checkbox input "true"
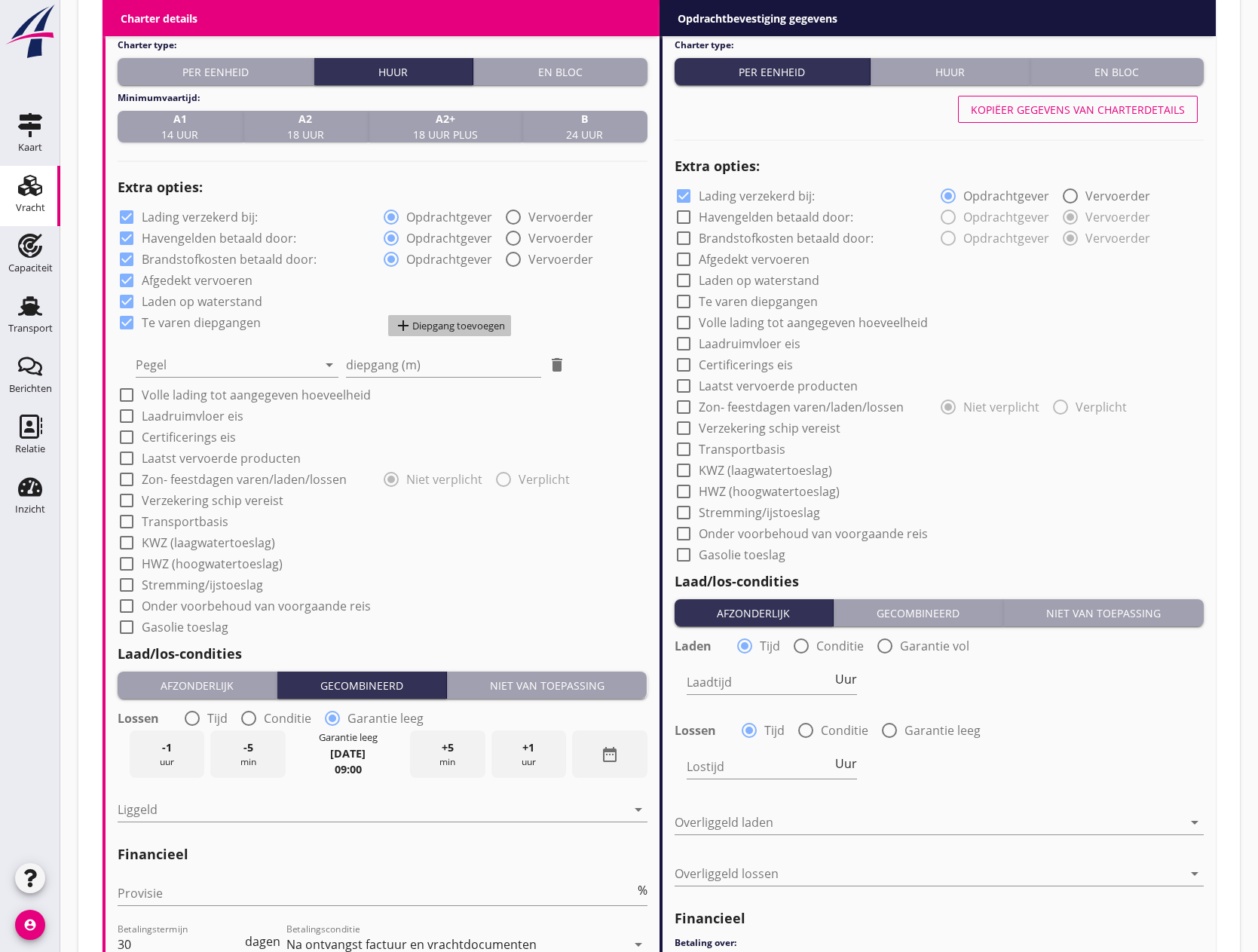
click at [450, 322] on div "add Diepgang toevoegen" at bounding box center [450, 325] width 111 height 18
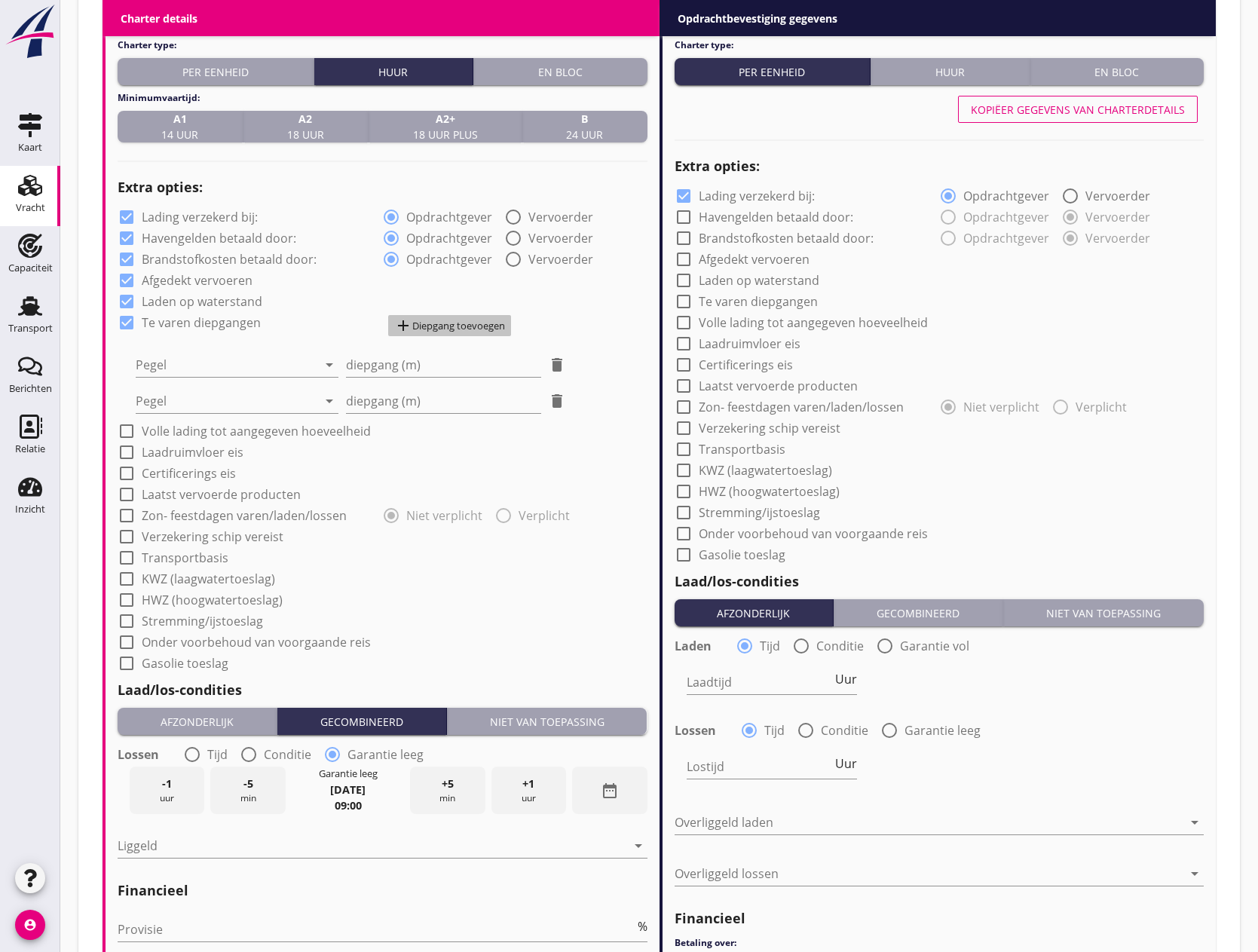
click at [450, 322] on div "add Diepgang toevoegen" at bounding box center [450, 325] width 111 height 18
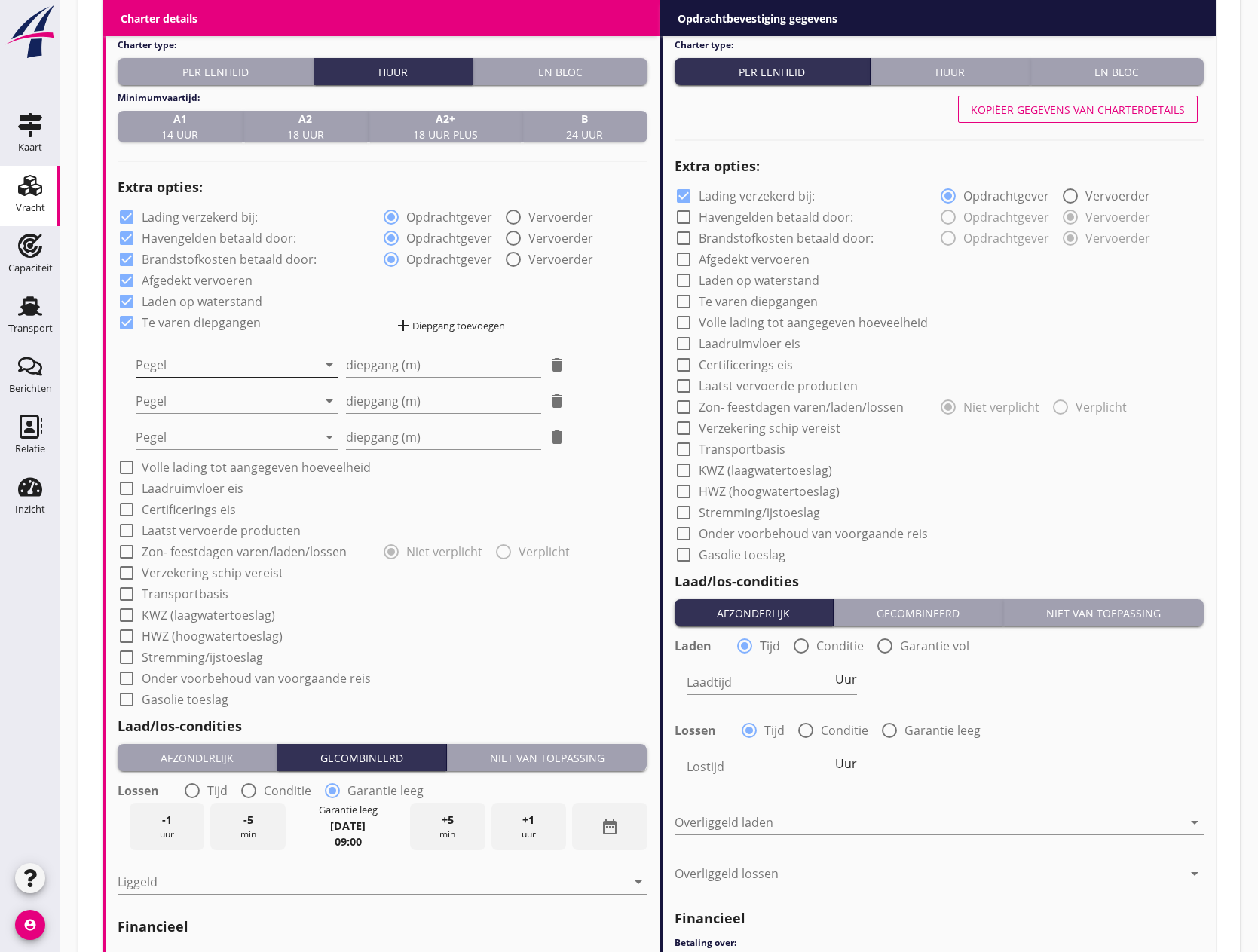
click at [250, 366] on div at bounding box center [226, 365] width 182 height 24
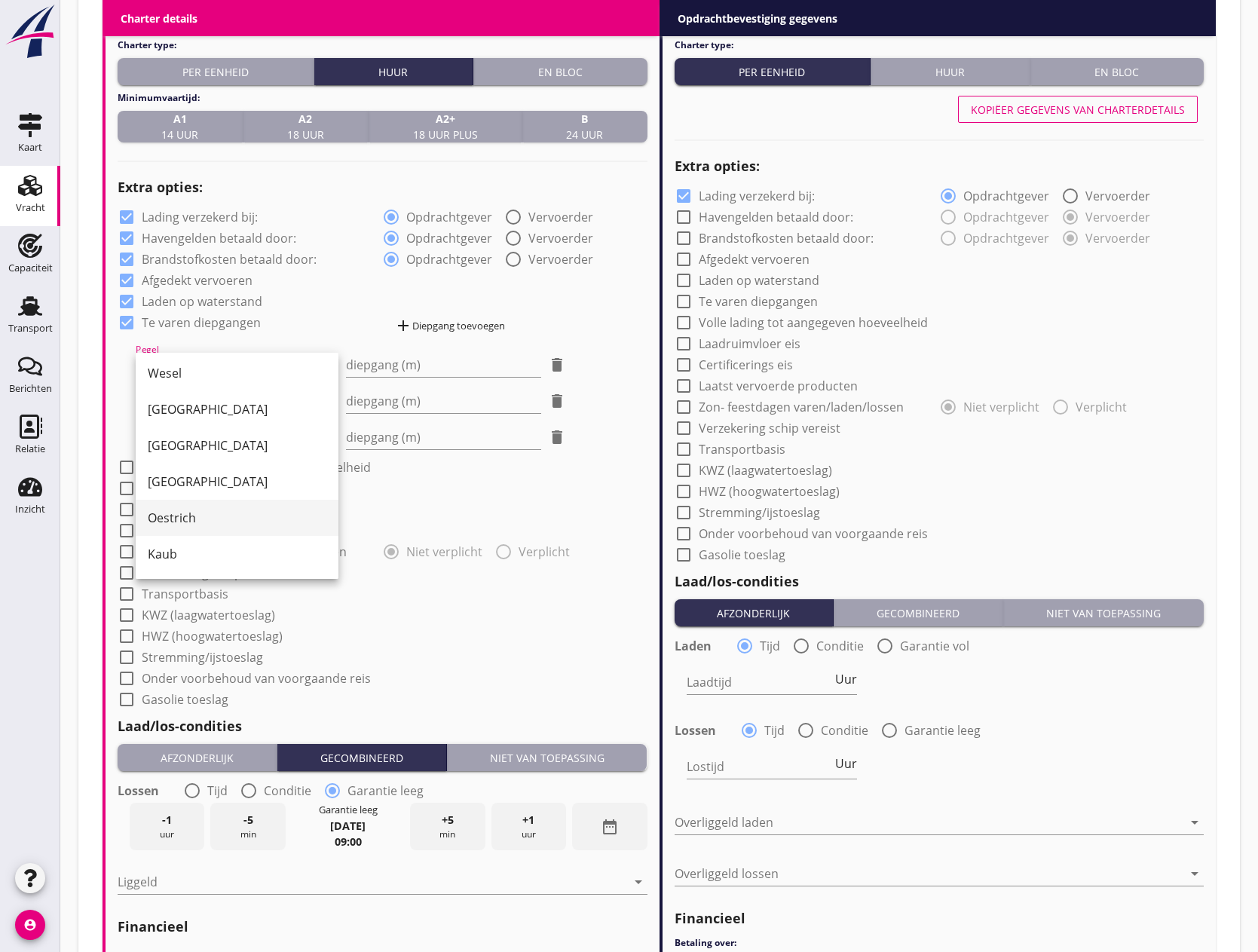
scroll to position [151, 0]
click at [212, 518] on div "Kaub" at bounding box center [237, 515] width 179 height 18
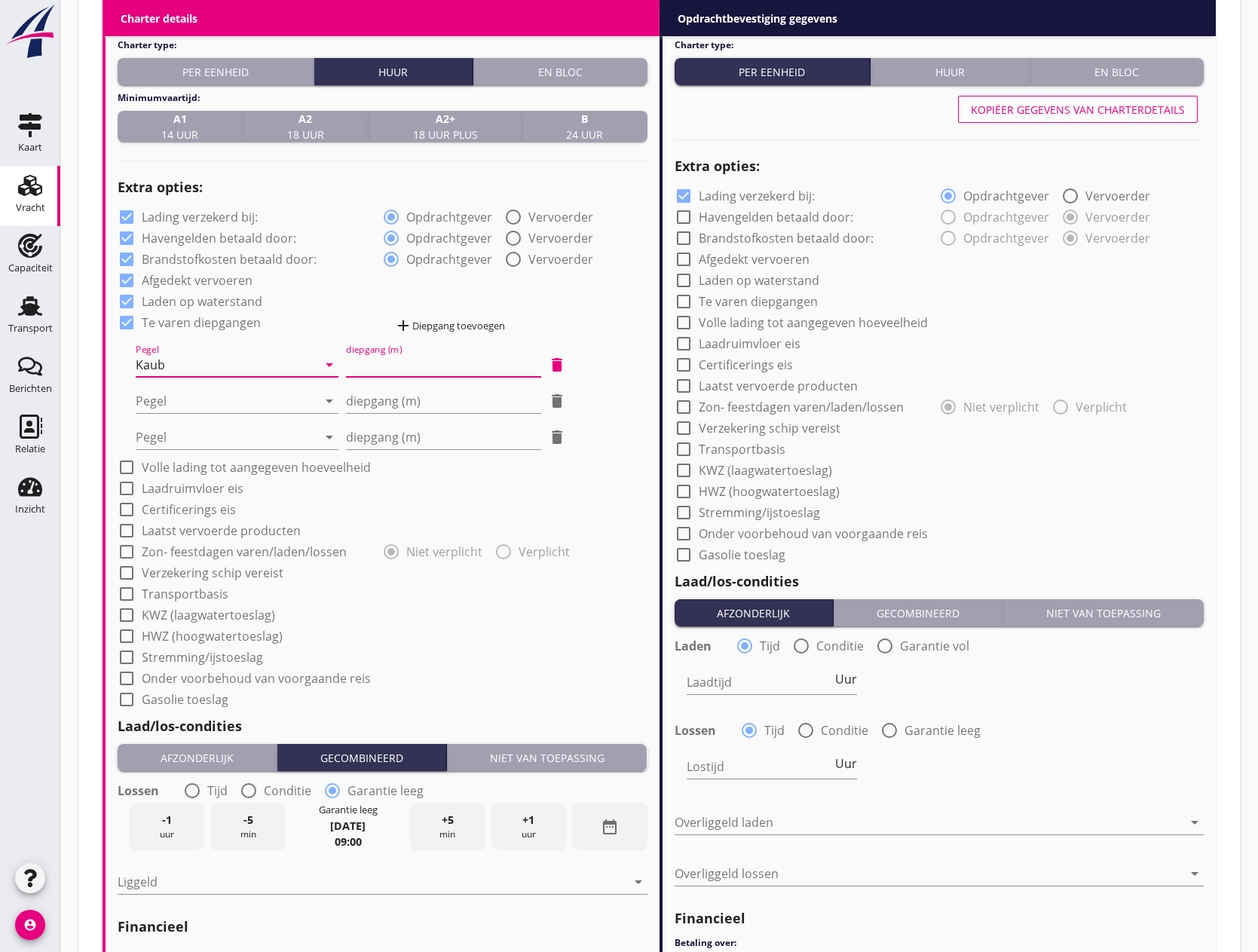
click at [416, 375] on input "diepgang (m)" at bounding box center [444, 365] width 196 height 24
type input "1"
click at [265, 403] on div at bounding box center [226, 401] width 182 height 24
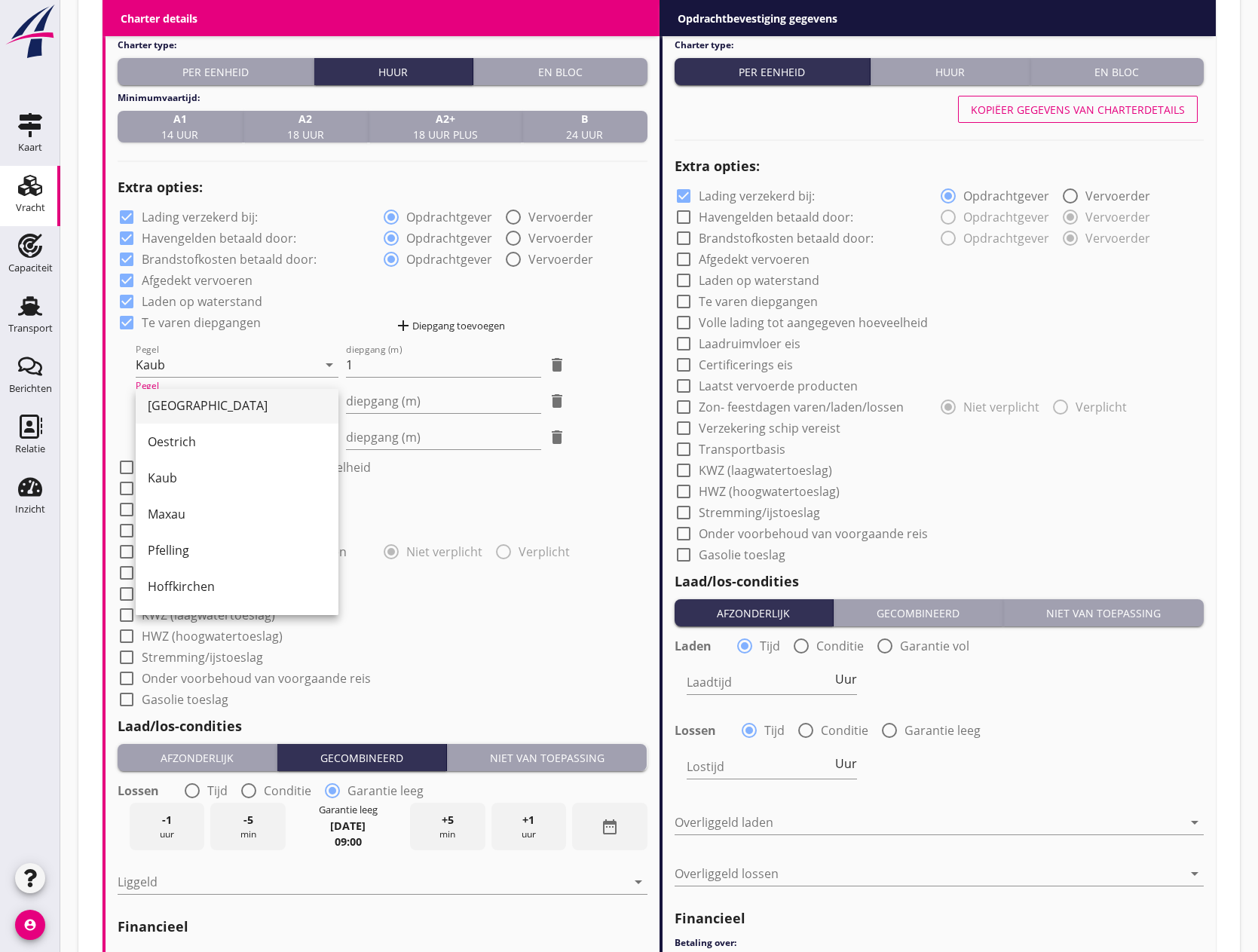
scroll to position [227, 0]
click at [203, 552] on div "Pfelling" at bounding box center [237, 548] width 179 height 18
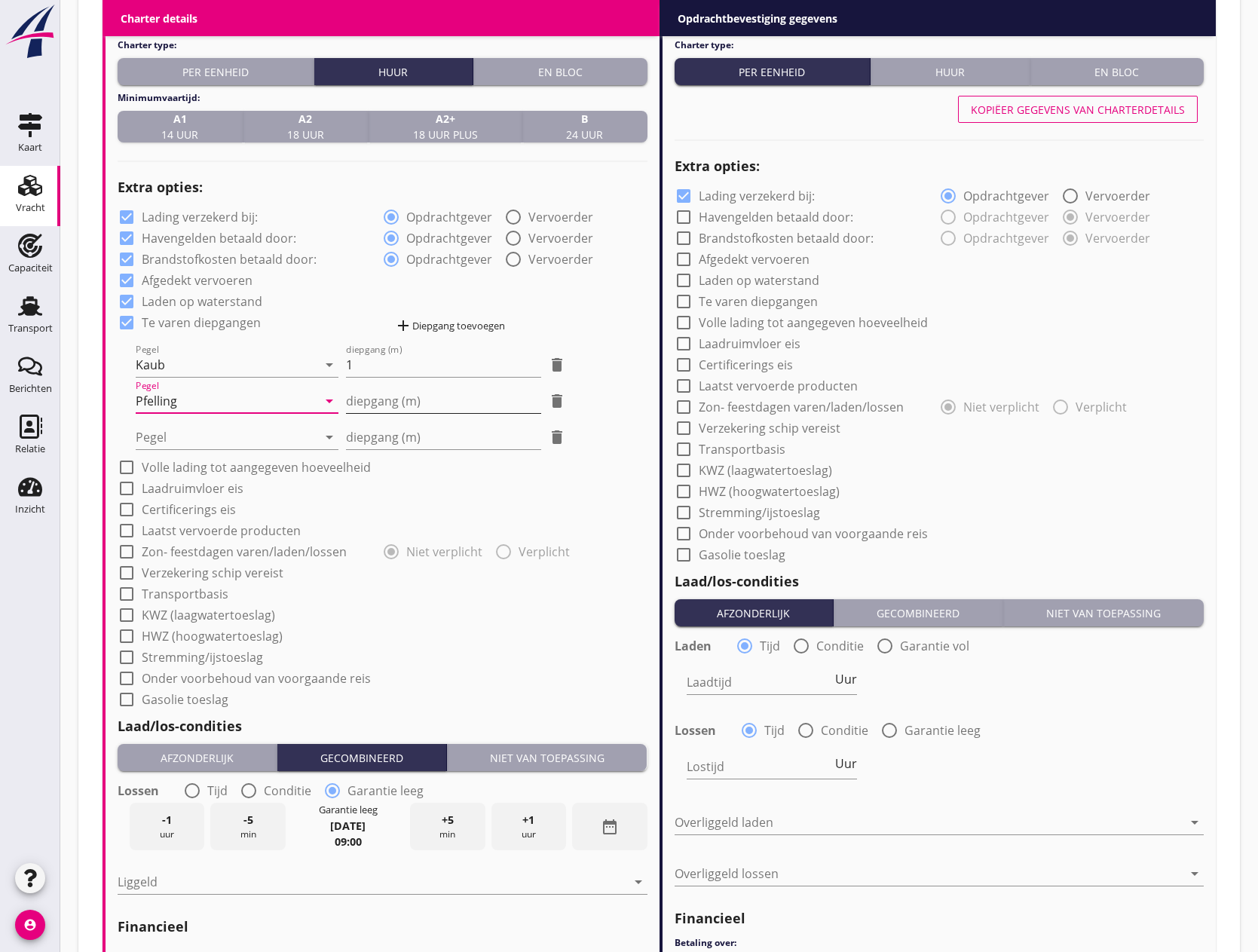
click at [362, 406] on input "diepgang (m)" at bounding box center [444, 401] width 196 height 24
type input "-1"
type input "-1.20"
click at [223, 451] on div "check_box Lading verzekerd bij: radio_button_checked Opdrachtgever radio_button…" at bounding box center [383, 457] width 530 height 504
click at [221, 437] on div at bounding box center [226, 437] width 182 height 24
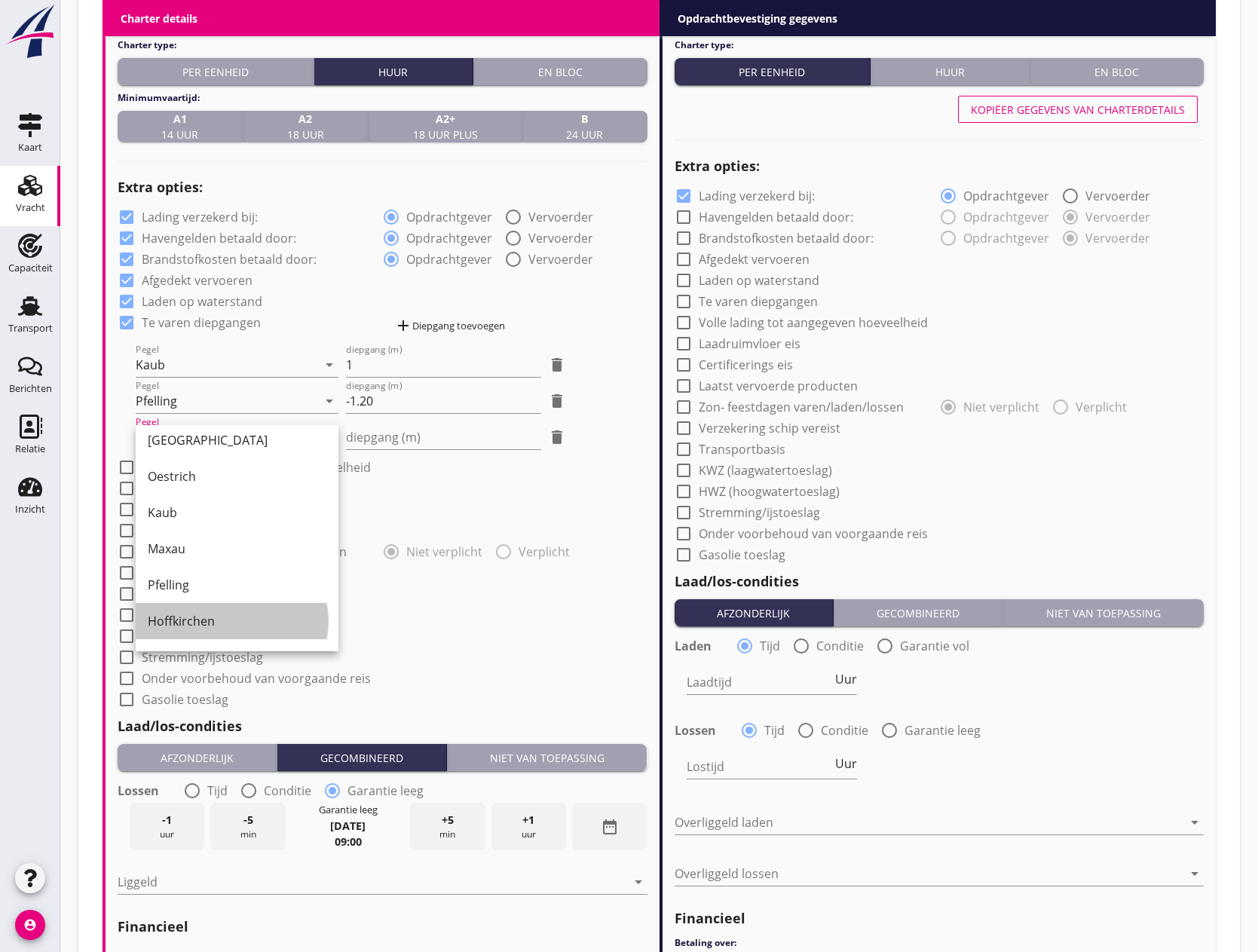
drag, startPoint x: 193, startPoint y: 613, endPoint x: 252, endPoint y: 532, distance: 100.2
click at [193, 613] on div "Hoffkirchen" at bounding box center [237, 621] width 179 height 18
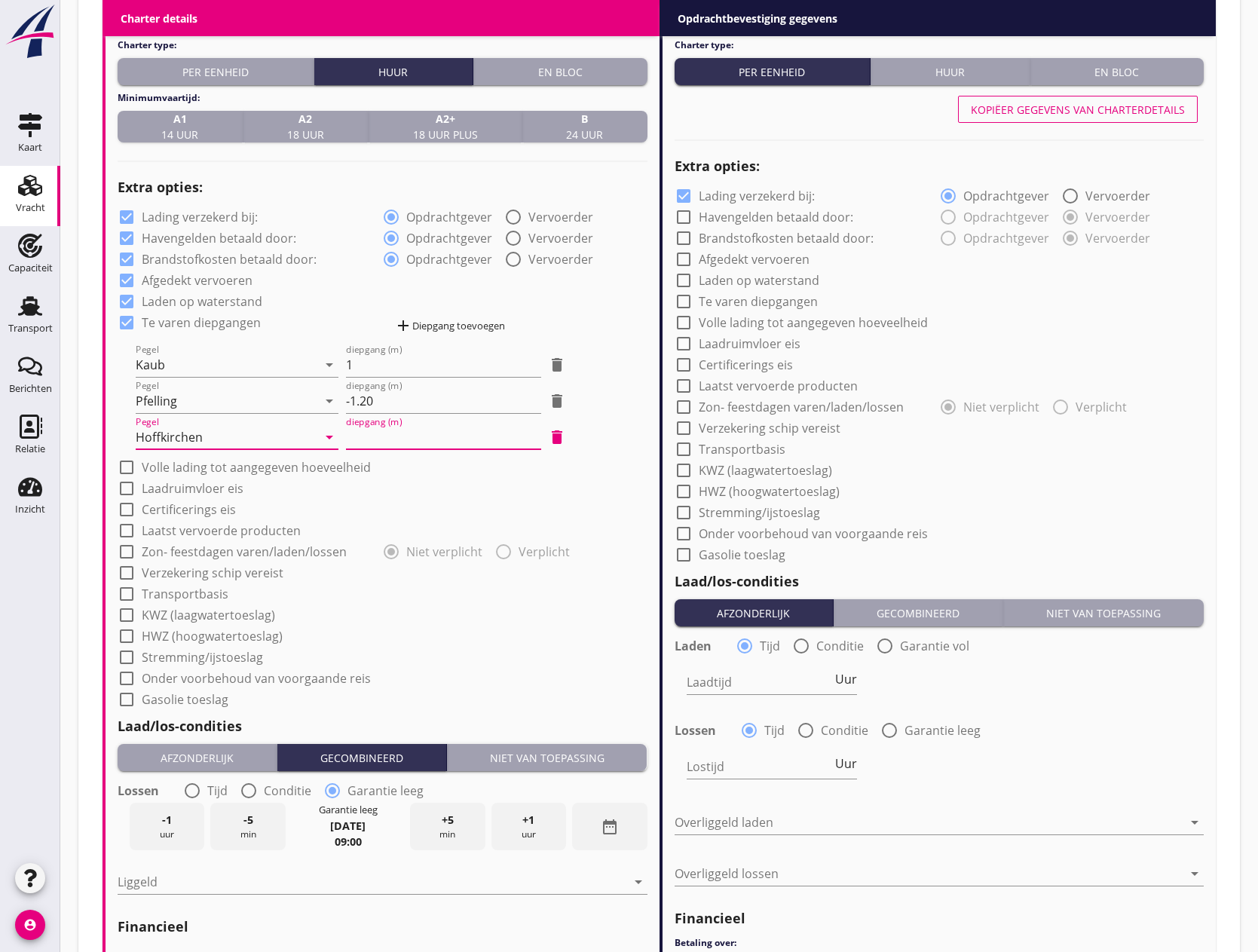
click at [354, 441] on input "diepgang (m)" at bounding box center [444, 437] width 196 height 24
type input "-0"
type input "-0.40"
click at [444, 328] on div "add Diepgang toevoegen" at bounding box center [450, 325] width 111 height 18
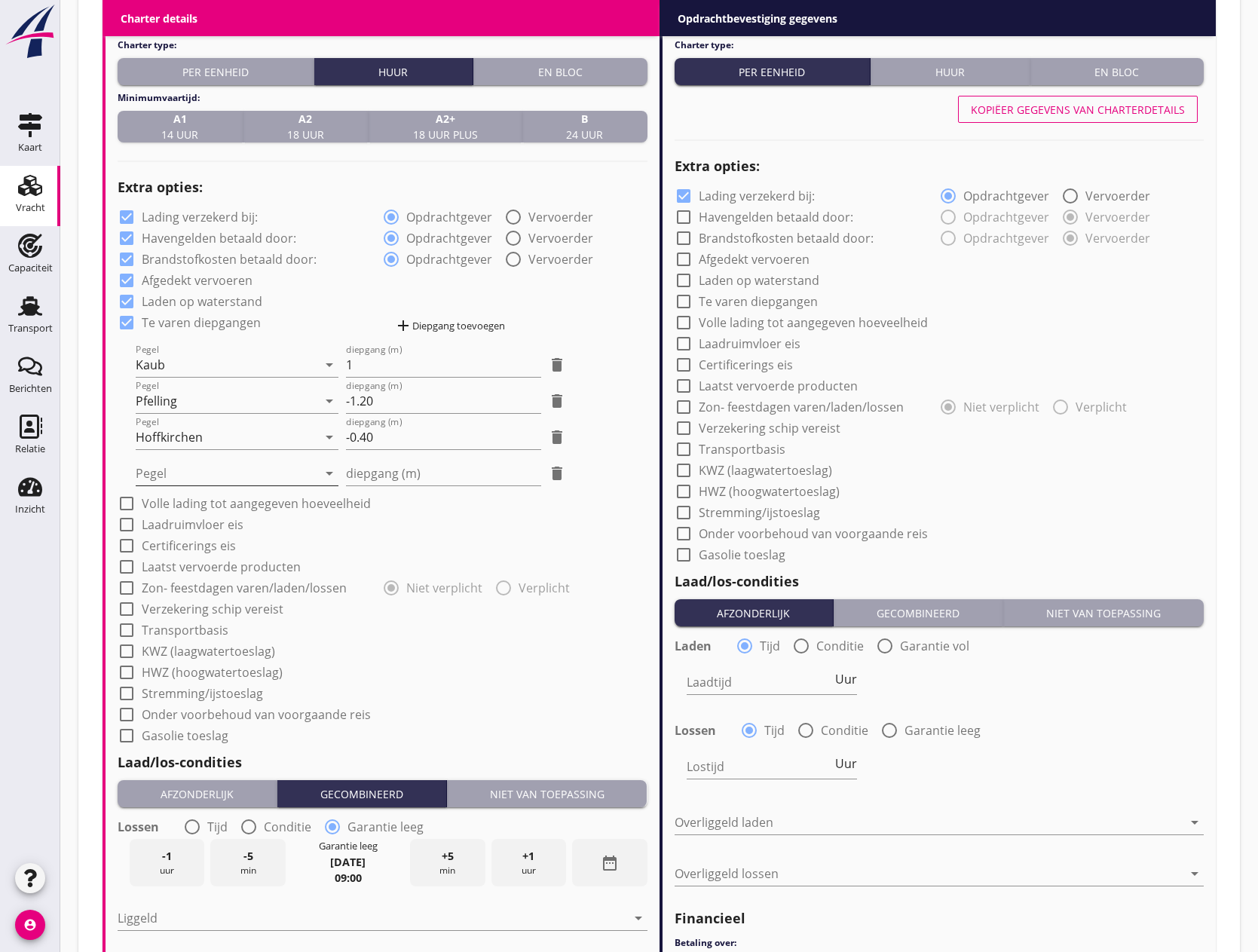
click at [281, 475] on div at bounding box center [226, 473] width 182 height 24
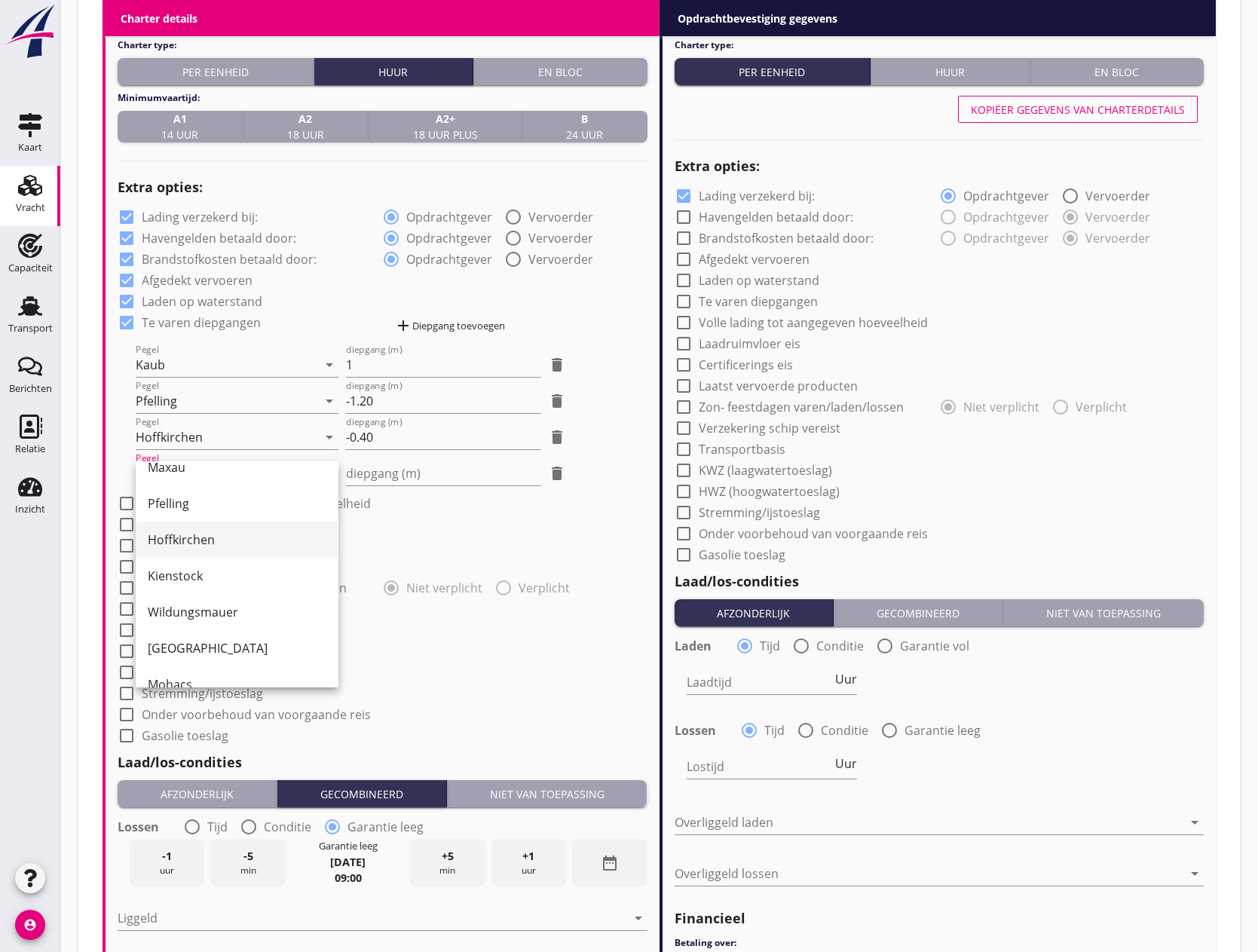
scroll to position [365, 0]
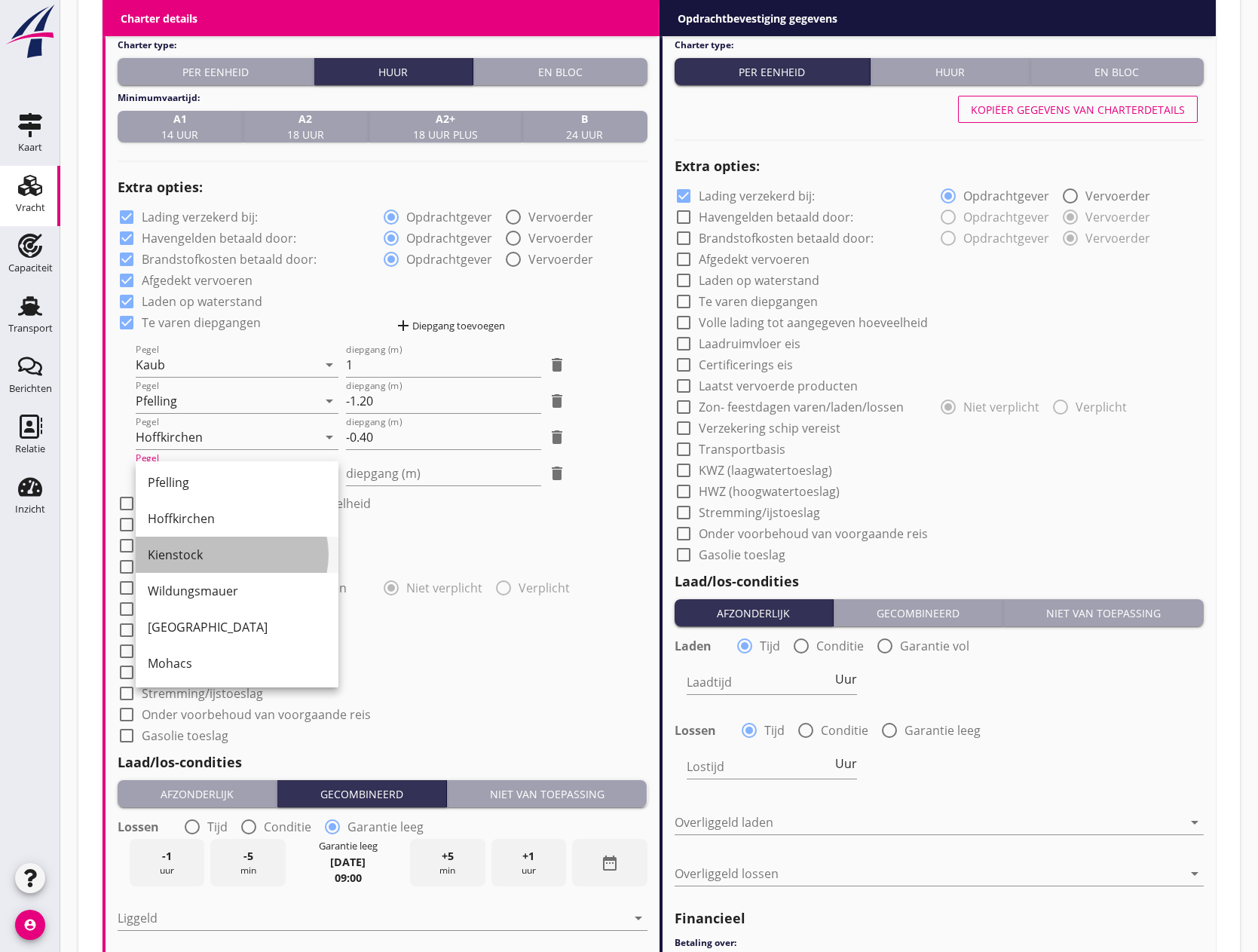
click at [188, 556] on div "Kienstock" at bounding box center [237, 554] width 179 height 18
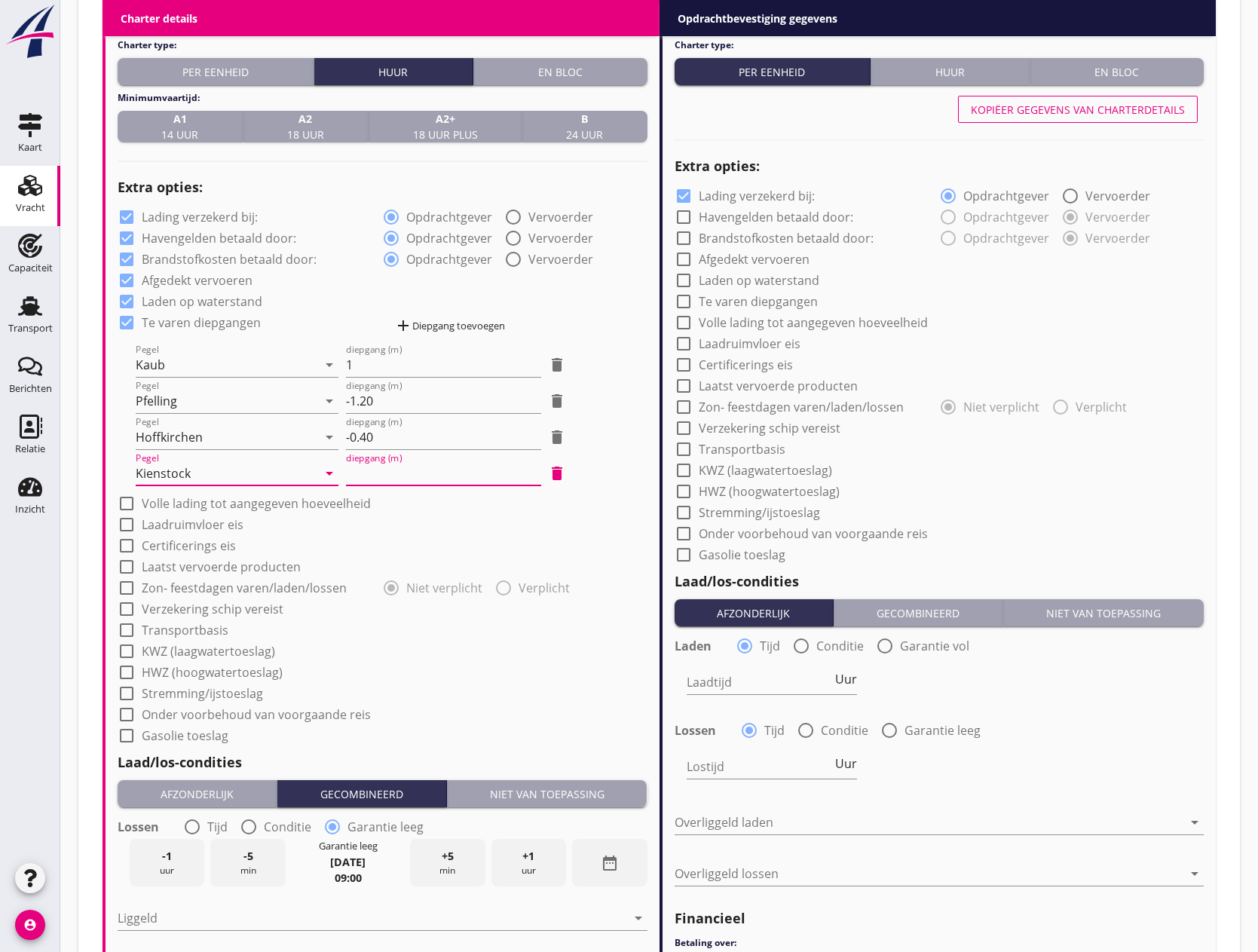
click at [382, 464] on input "diepgang (m)" at bounding box center [444, 473] width 196 height 24
type input "0"
type input "0.30"
click at [119, 500] on div at bounding box center [126, 504] width 25 height 25
checkbox input "true"
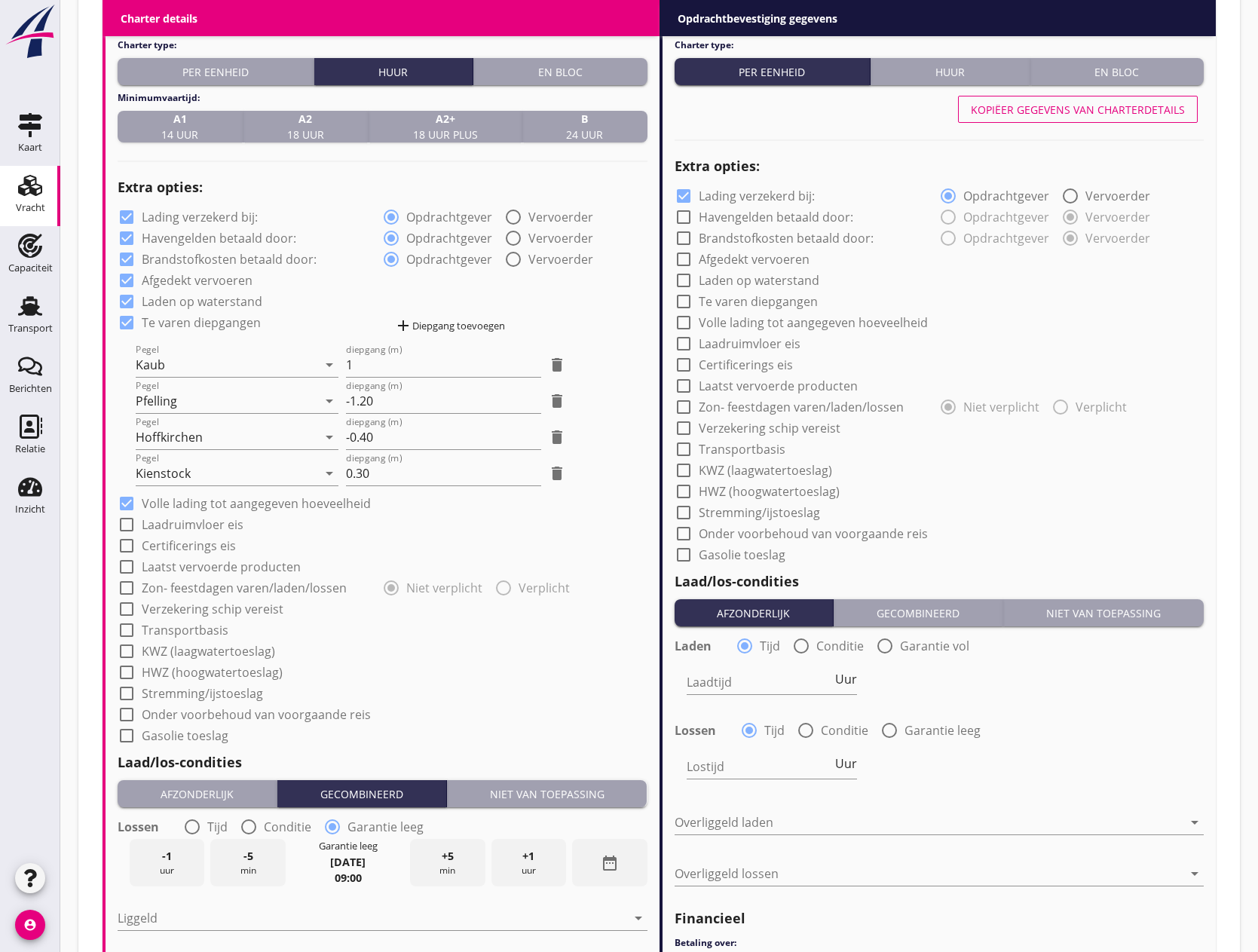
click at [125, 525] on div at bounding box center [126, 524] width 25 height 25
checkbox input "true"
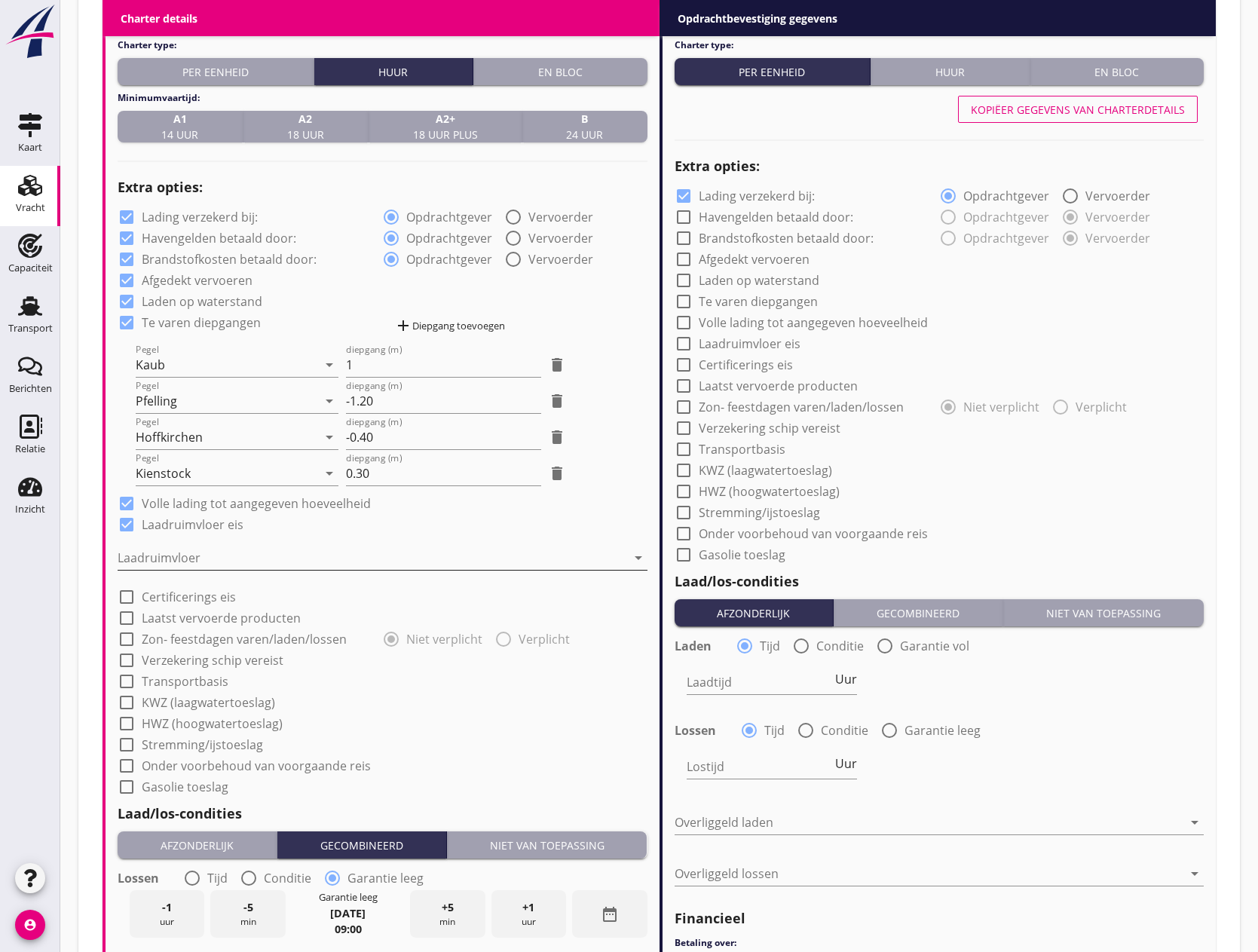
click at [159, 560] on div at bounding box center [372, 557] width 509 height 24
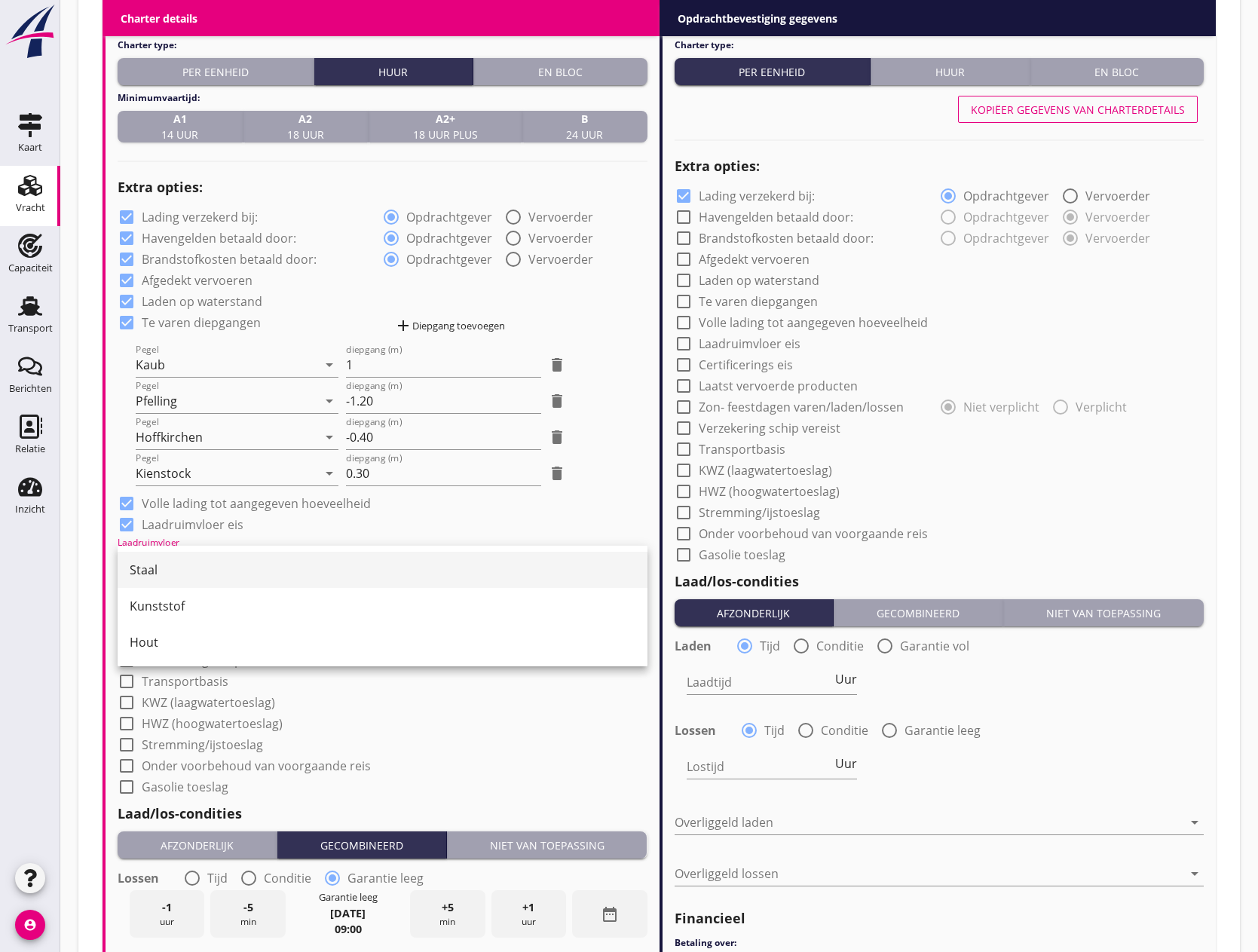
click at [166, 574] on div "Staal" at bounding box center [383, 569] width 506 height 18
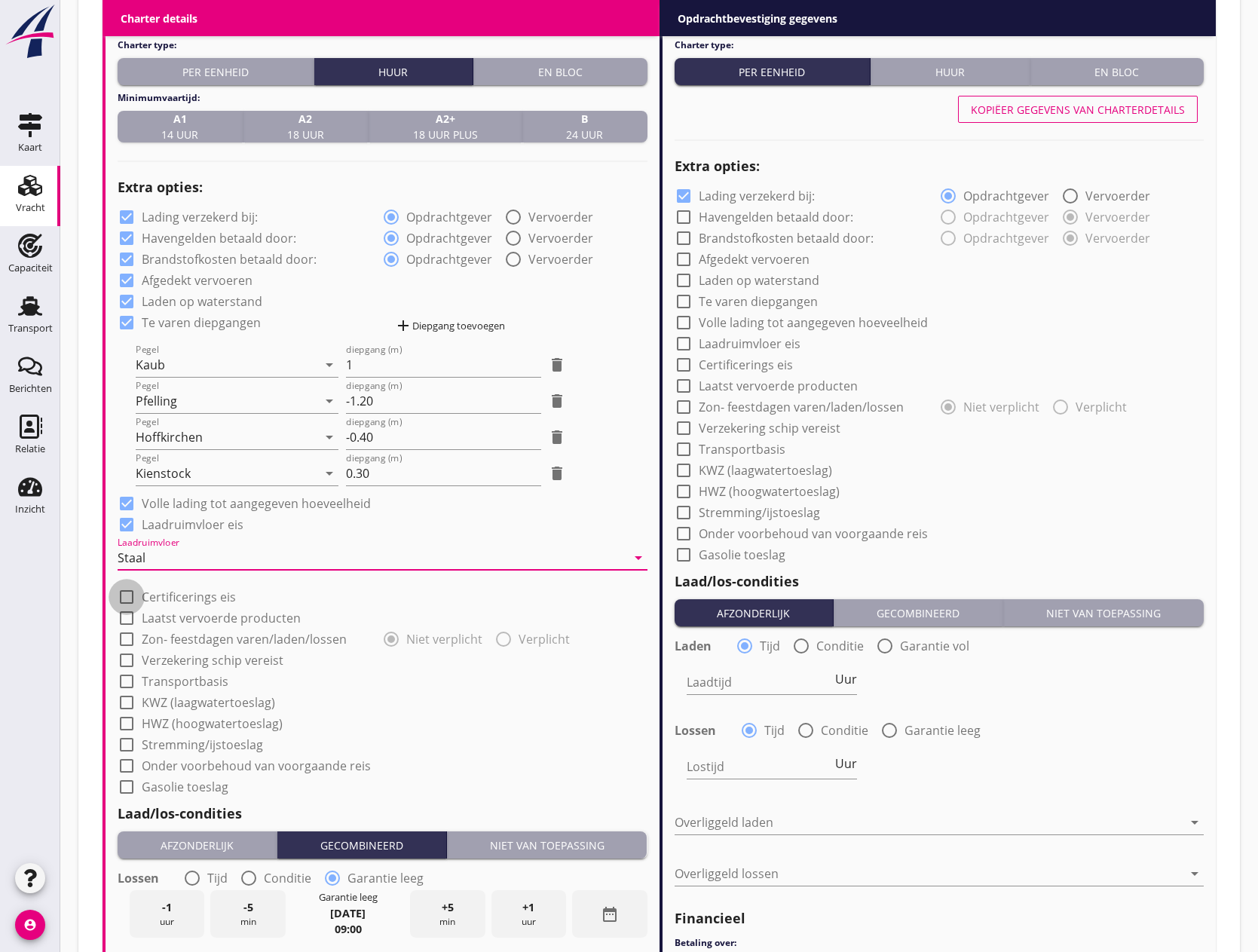
click at [123, 599] on div at bounding box center [126, 597] width 25 height 25
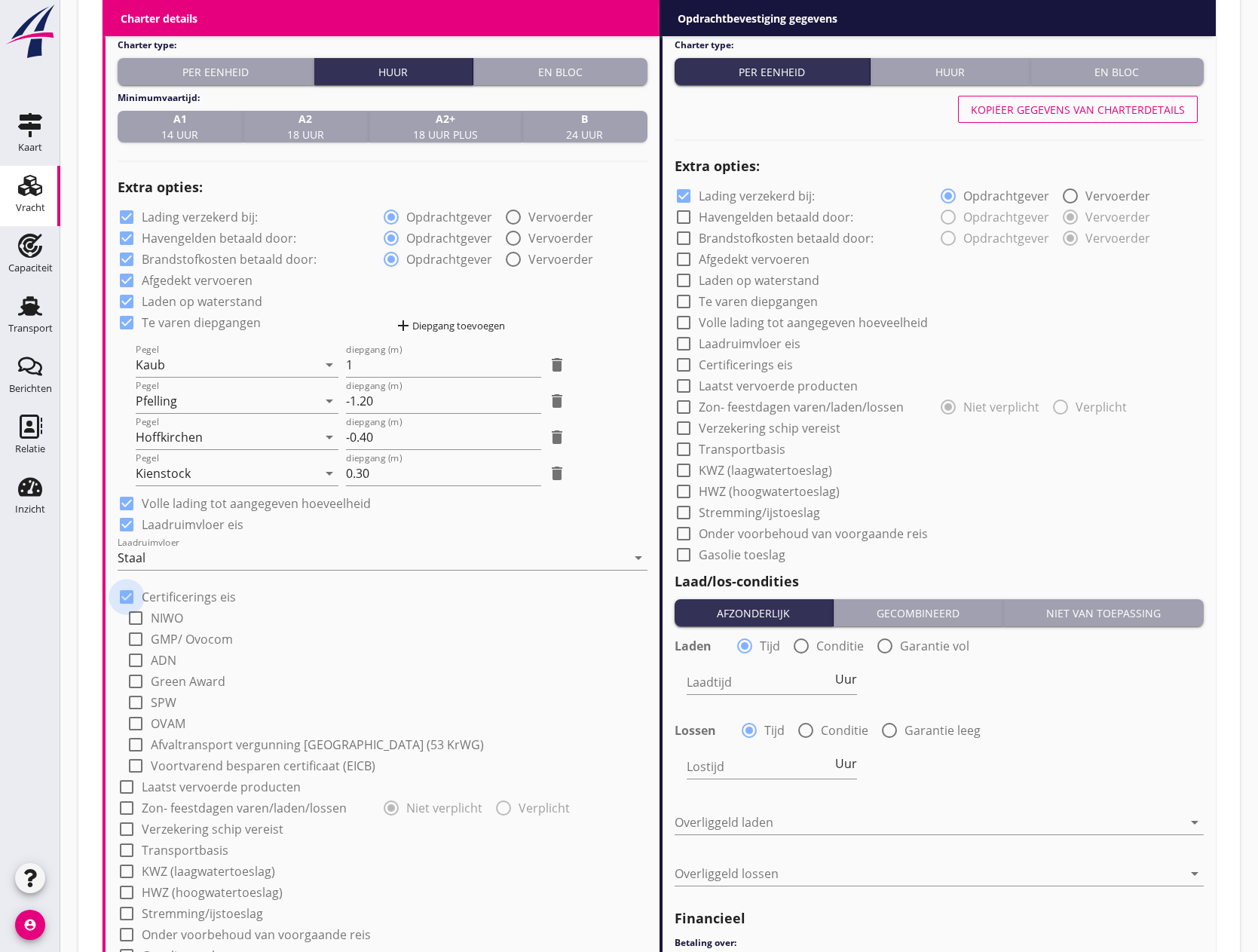
click at [123, 599] on div at bounding box center [126, 597] width 25 height 25
checkbox input "false"
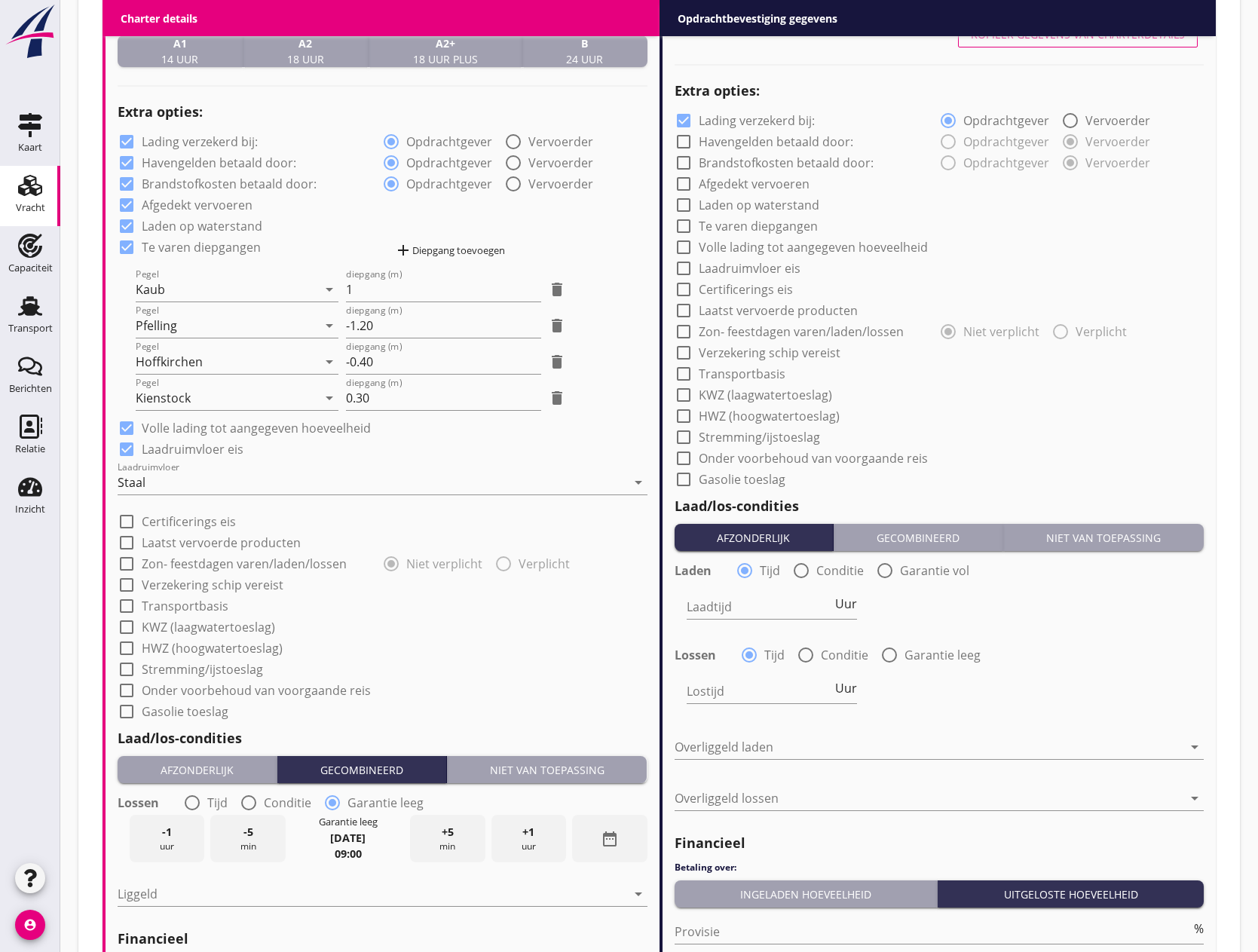
scroll to position [1207, 0]
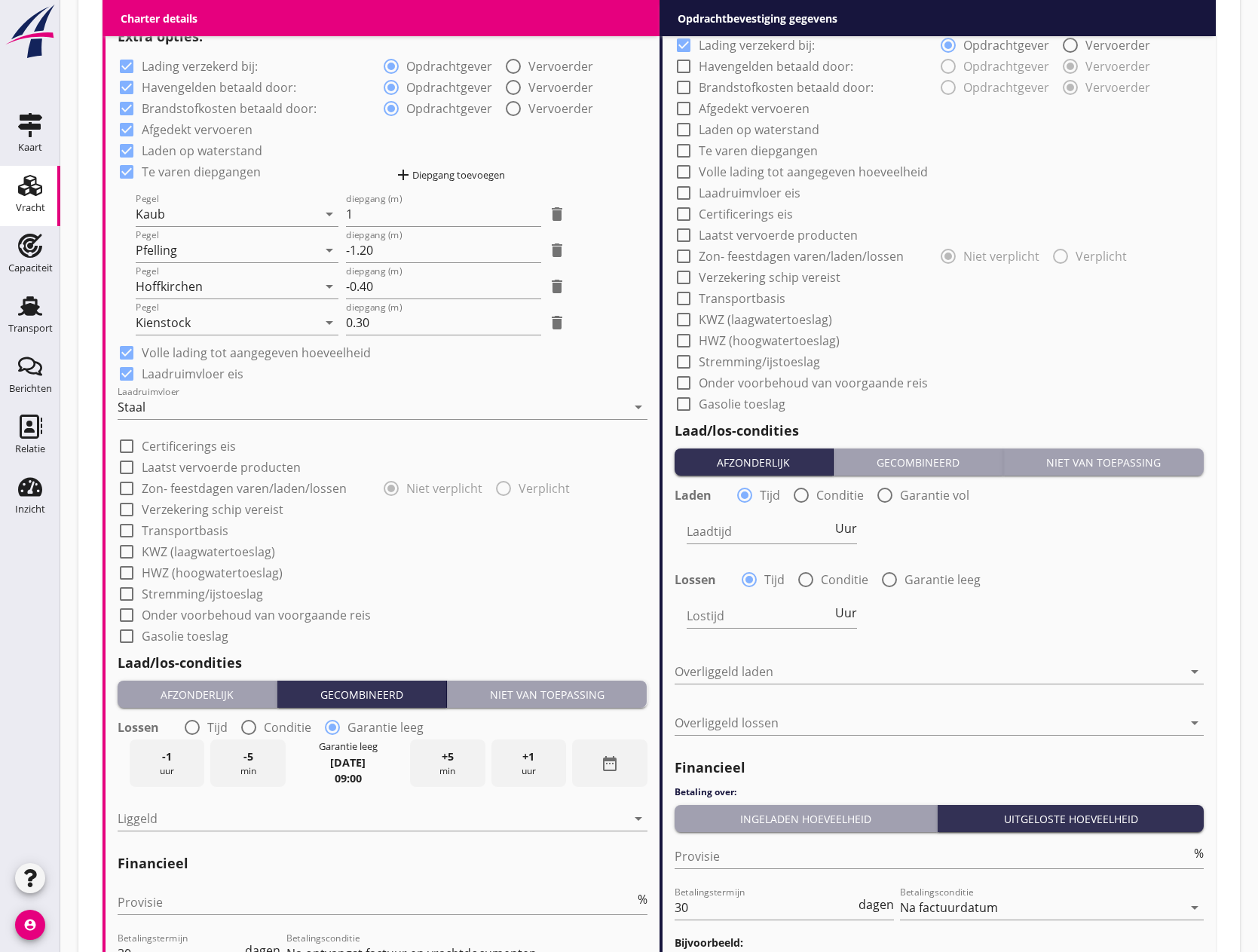
click at [126, 489] on div at bounding box center [126, 489] width 25 height 25
checkbox input "true"
click at [502, 488] on div at bounding box center [504, 489] width 25 height 25
radio input "false"
radio input "true"
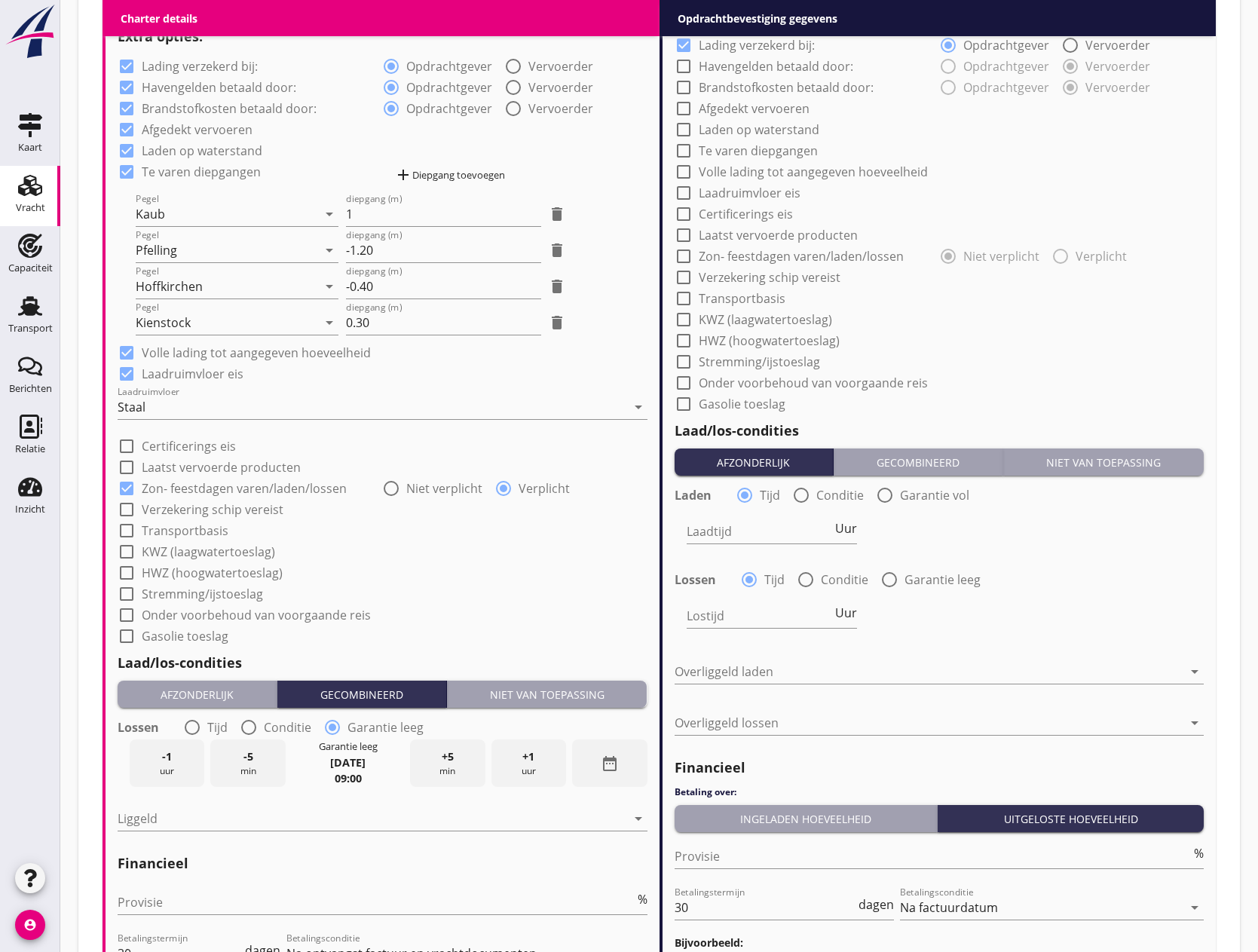
click at [123, 510] on div at bounding box center [126, 510] width 25 height 25
checkbox input "true"
click at [126, 529] on div at bounding box center [126, 531] width 25 height 25
checkbox input "true"
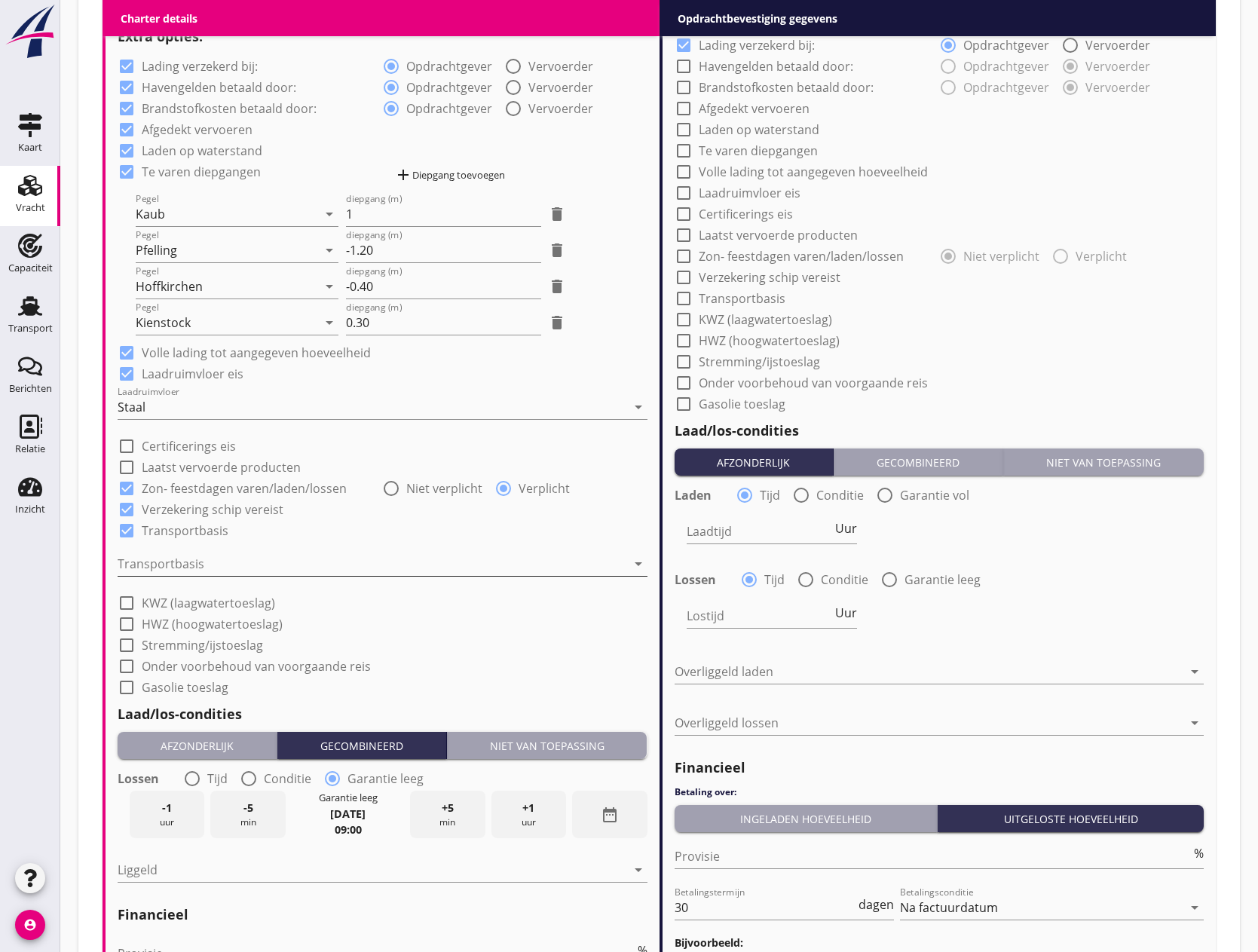
click at [225, 563] on div at bounding box center [372, 564] width 509 height 24
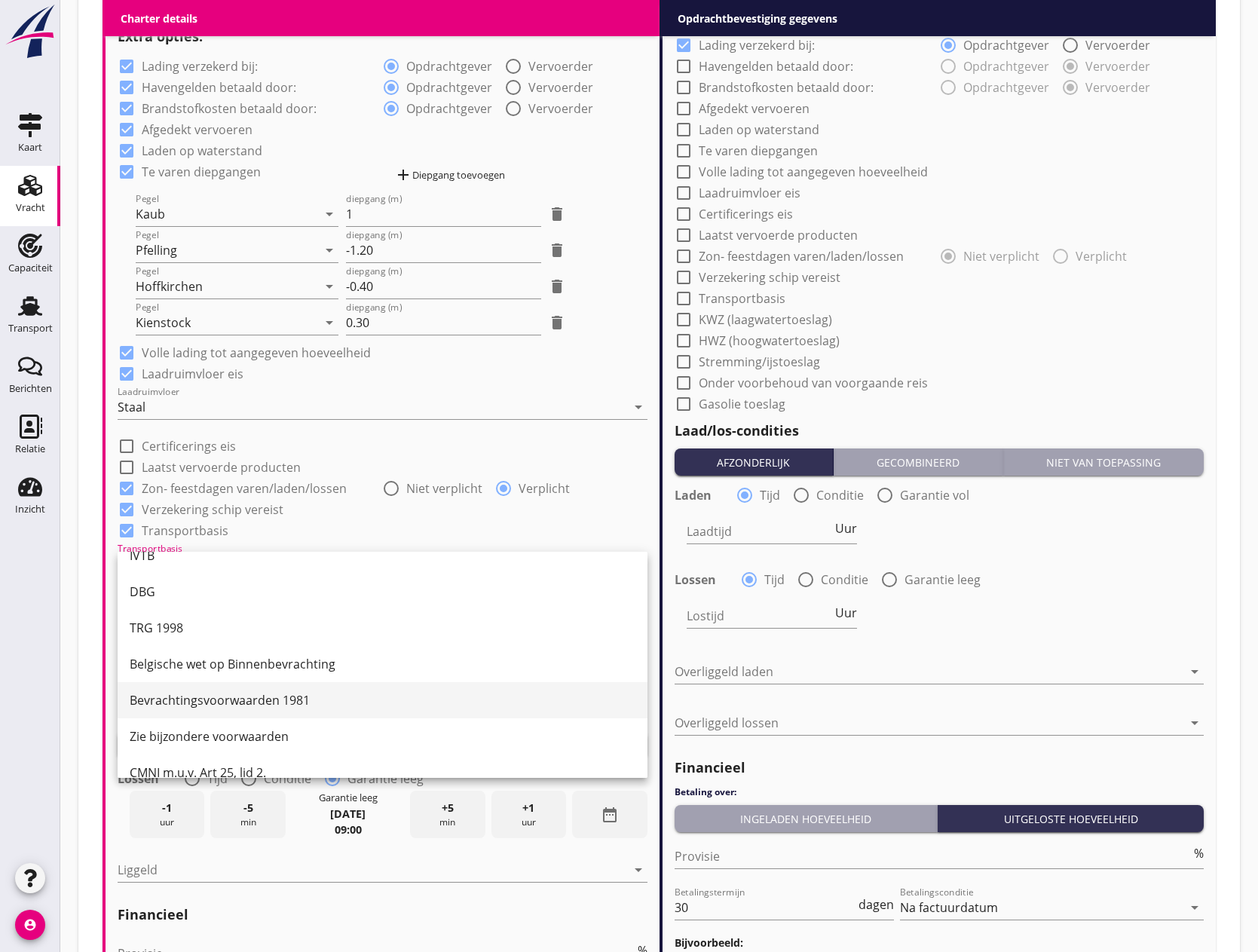
scroll to position [39, 0]
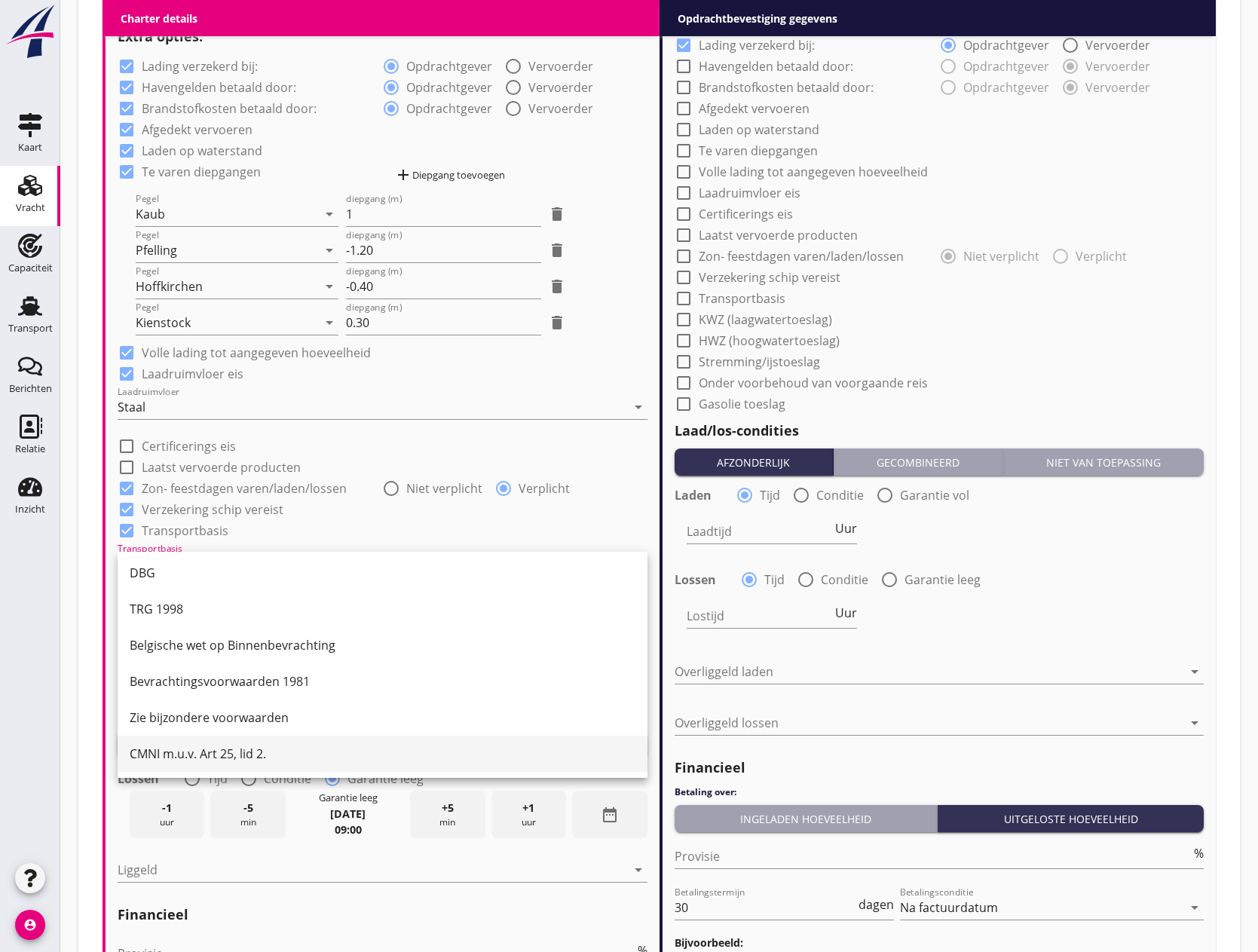
click at [247, 759] on div "CMNI m.u.v. Art 25, lid 2." at bounding box center [383, 753] width 506 height 18
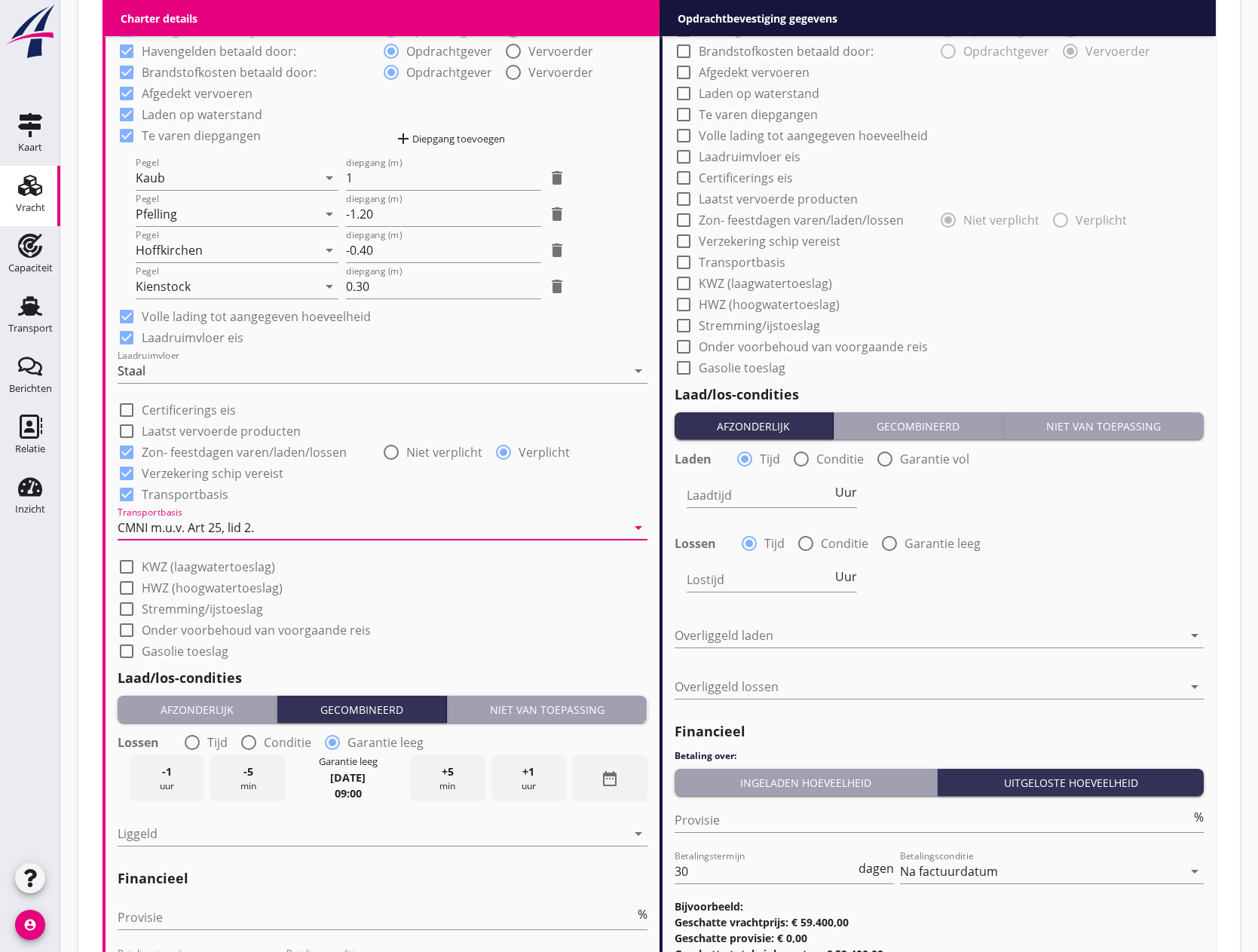
scroll to position [1433, 0]
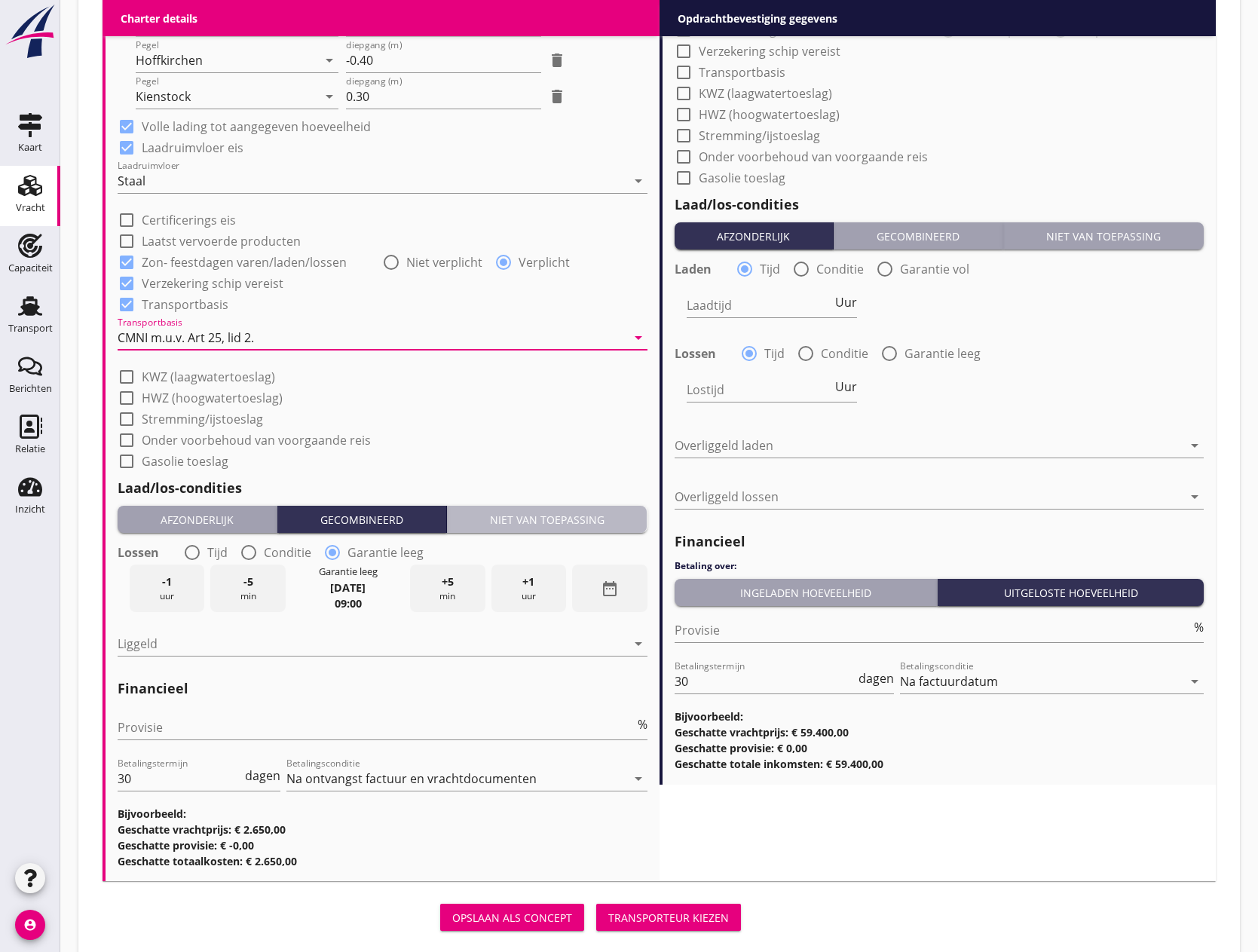
click at [525, 514] on div "Niet van toepassing" at bounding box center [547, 519] width 188 height 16
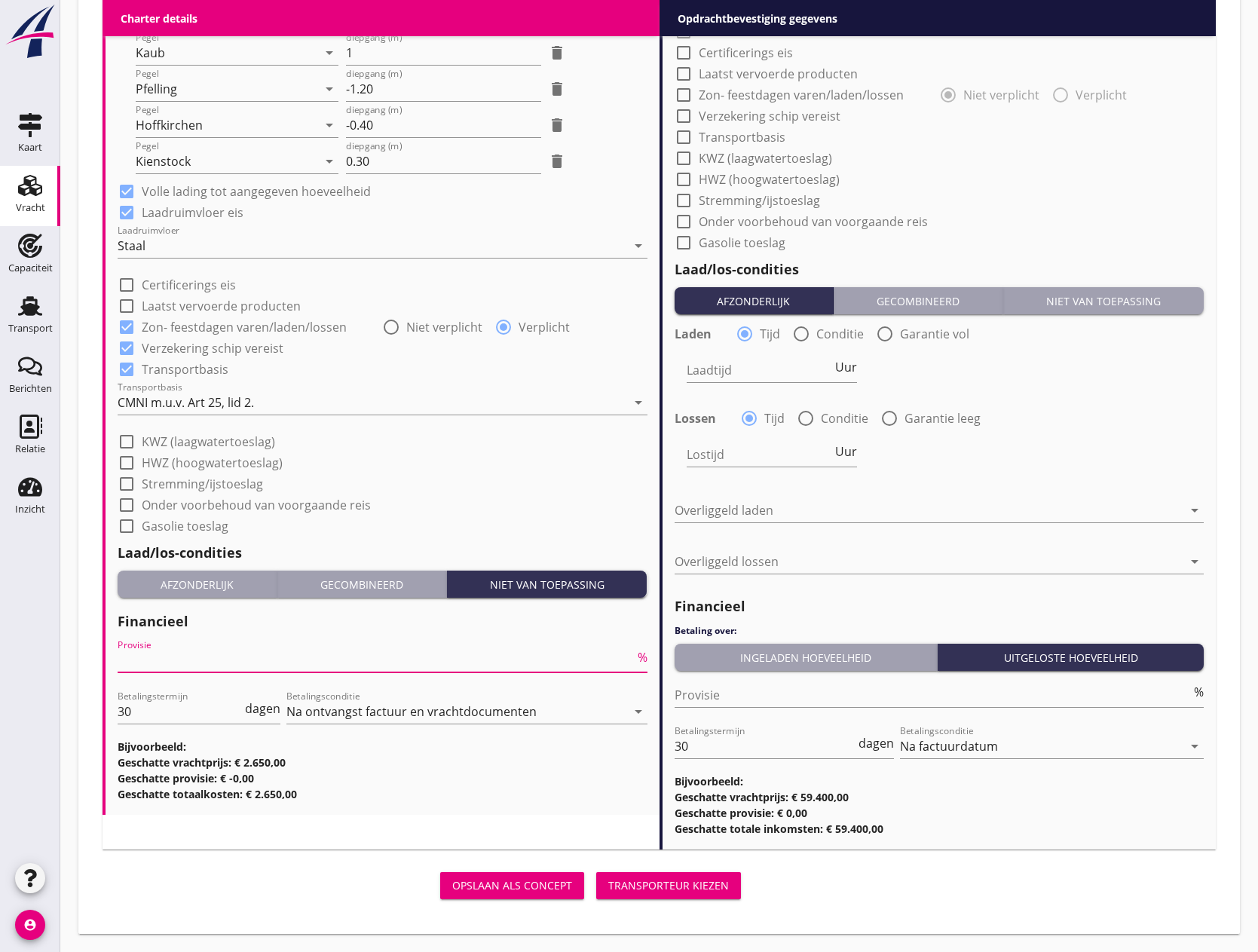
click at [173, 658] on input "Provisie" at bounding box center [377, 660] width 517 height 24
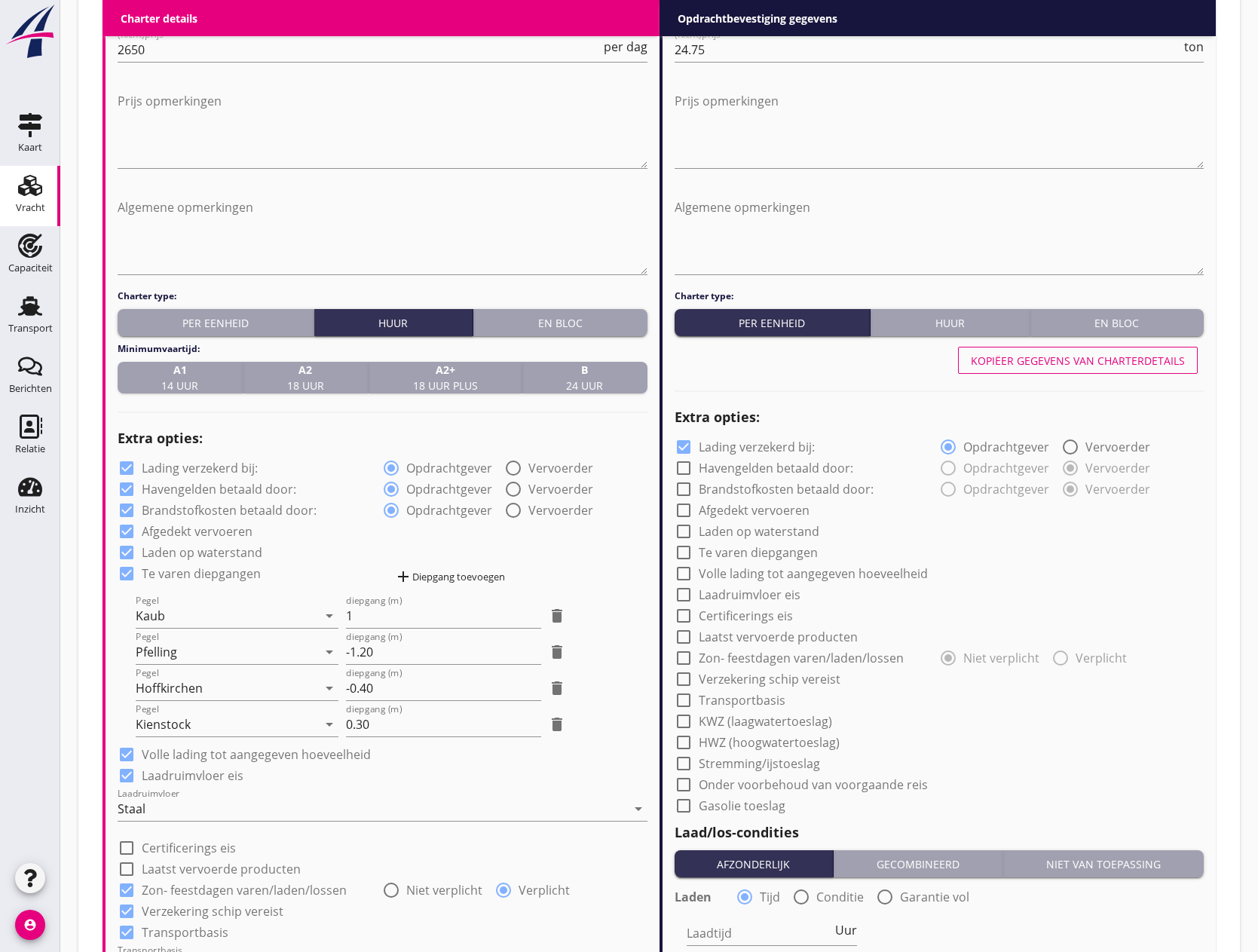
scroll to position [840, 0]
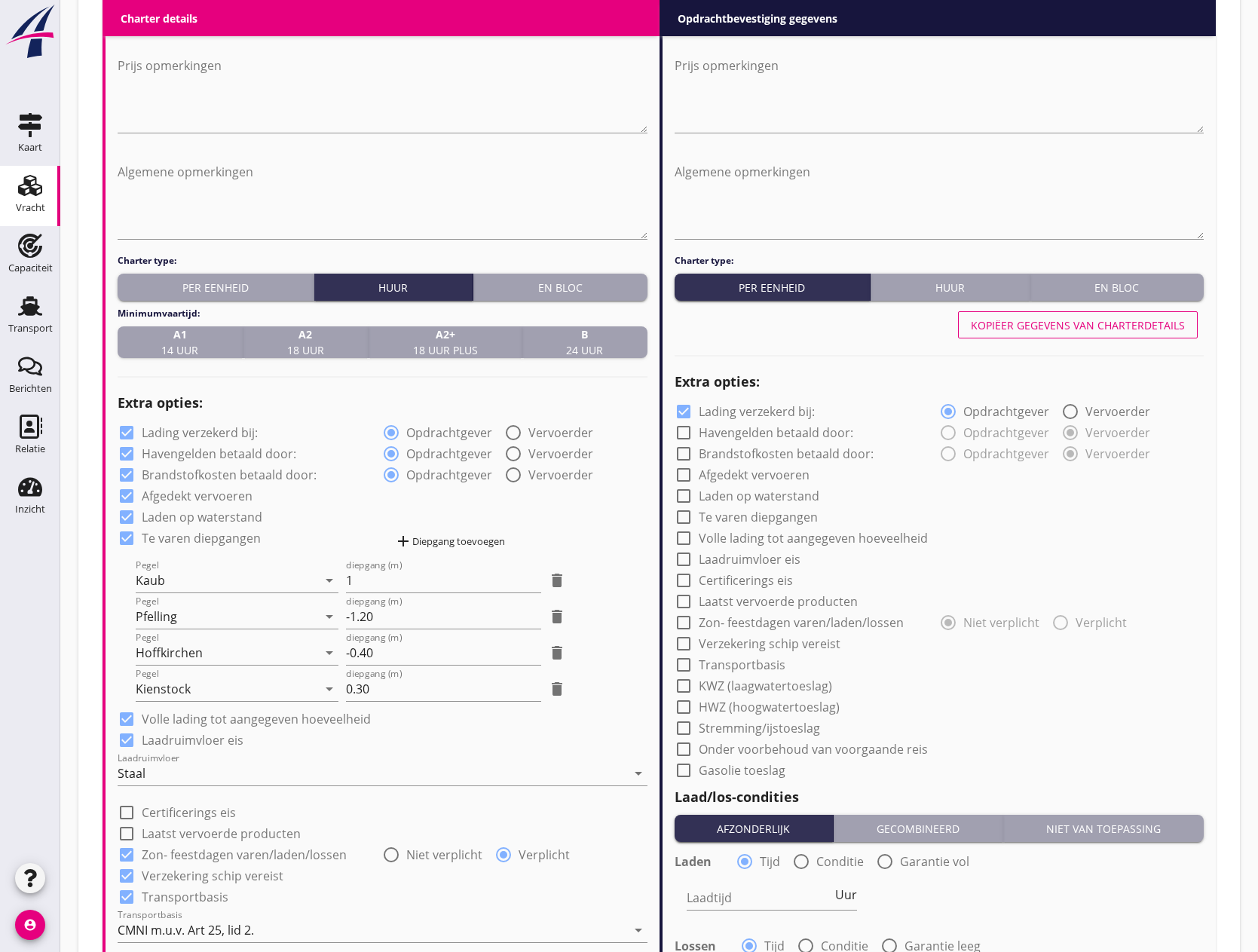
type input "0"
click at [1056, 311] on div "Kopiëer gegevens van charterdetails" at bounding box center [939, 325] width 530 height 36
click at [1057, 325] on div "Kopiëer gegevens van charterdetails" at bounding box center [1078, 325] width 214 height 16
checkbox input "true"
radio input "true"
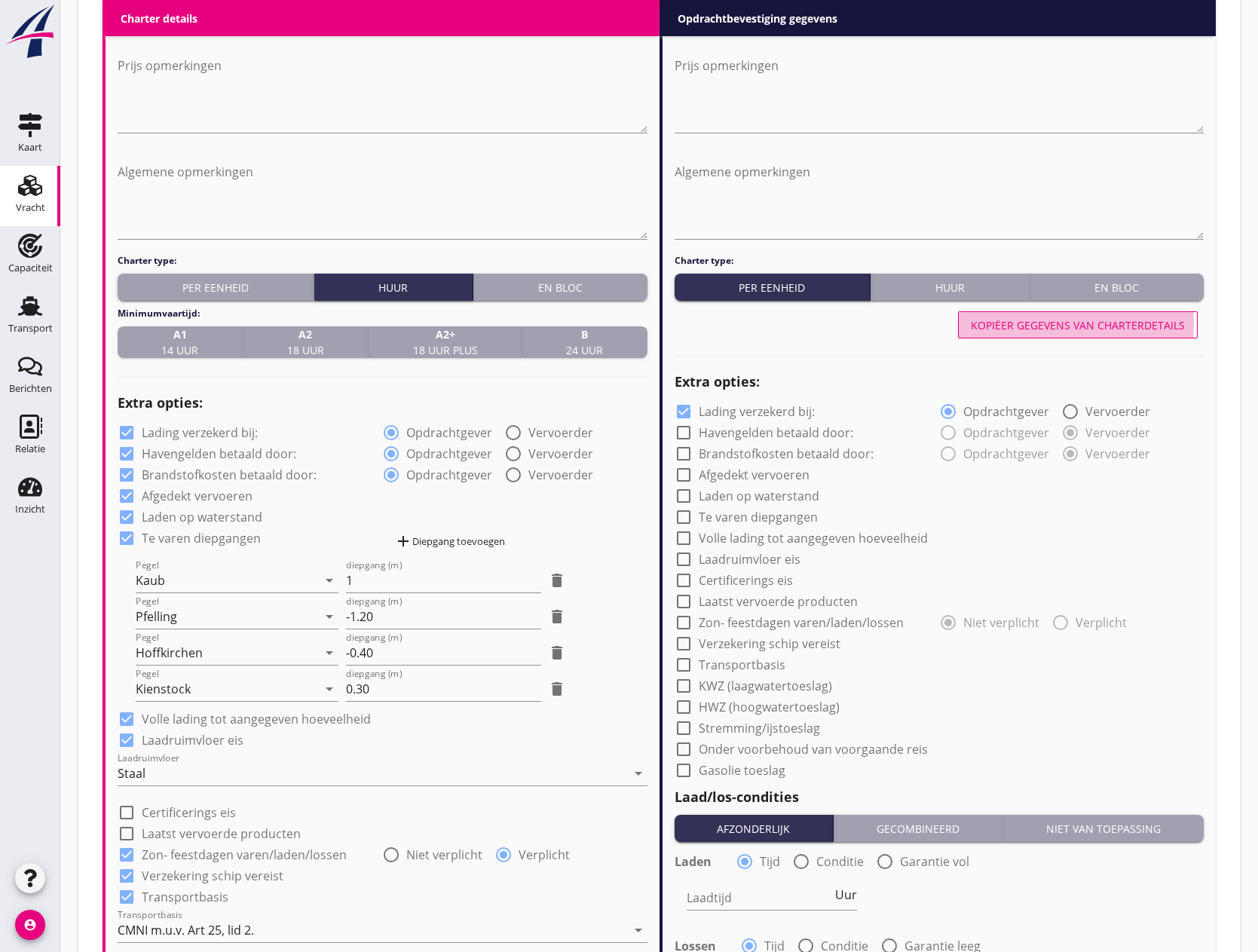
checkbox input "true"
radio input "true"
checkbox input "true"
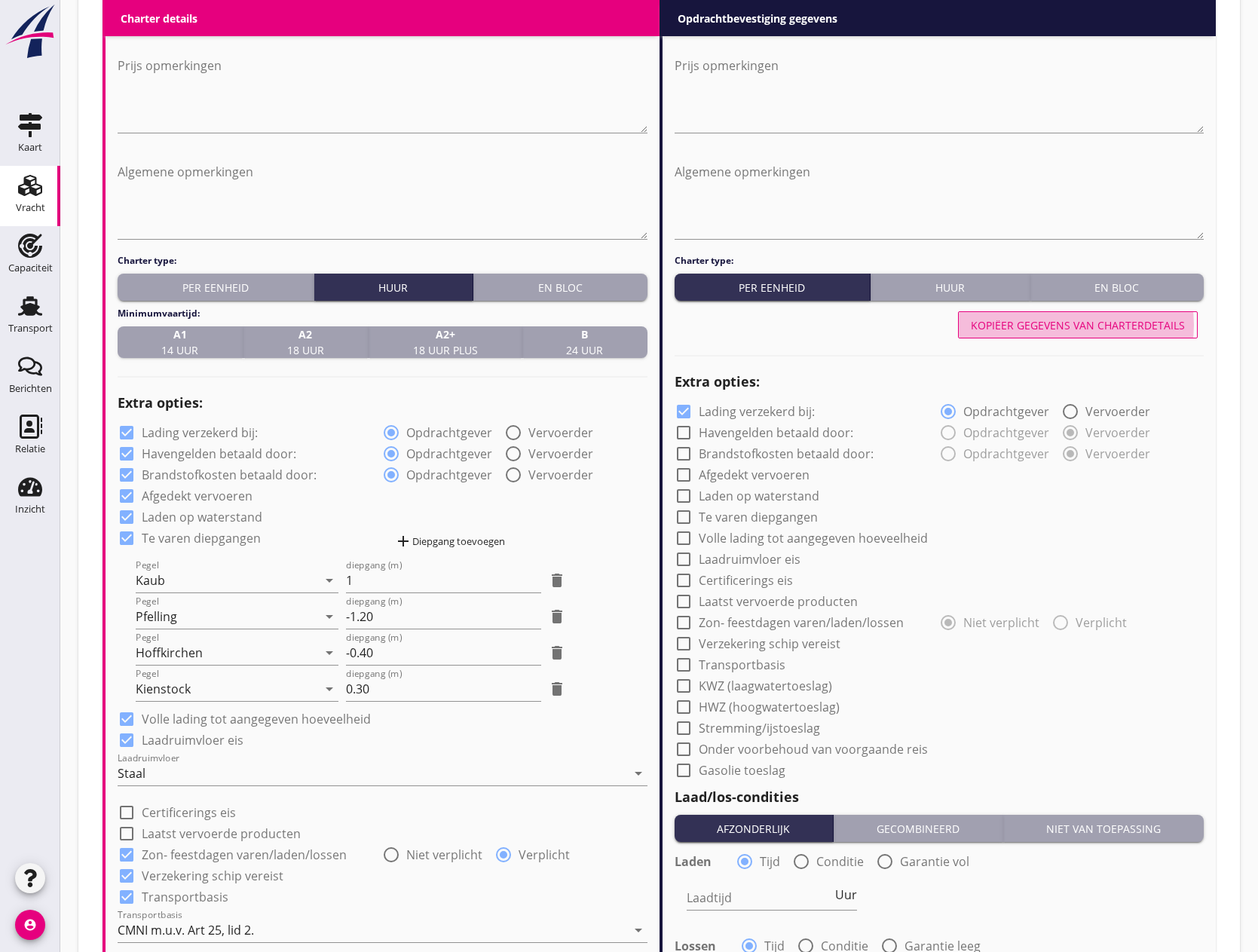
checkbox input "true"
radio input "false"
radio input "true"
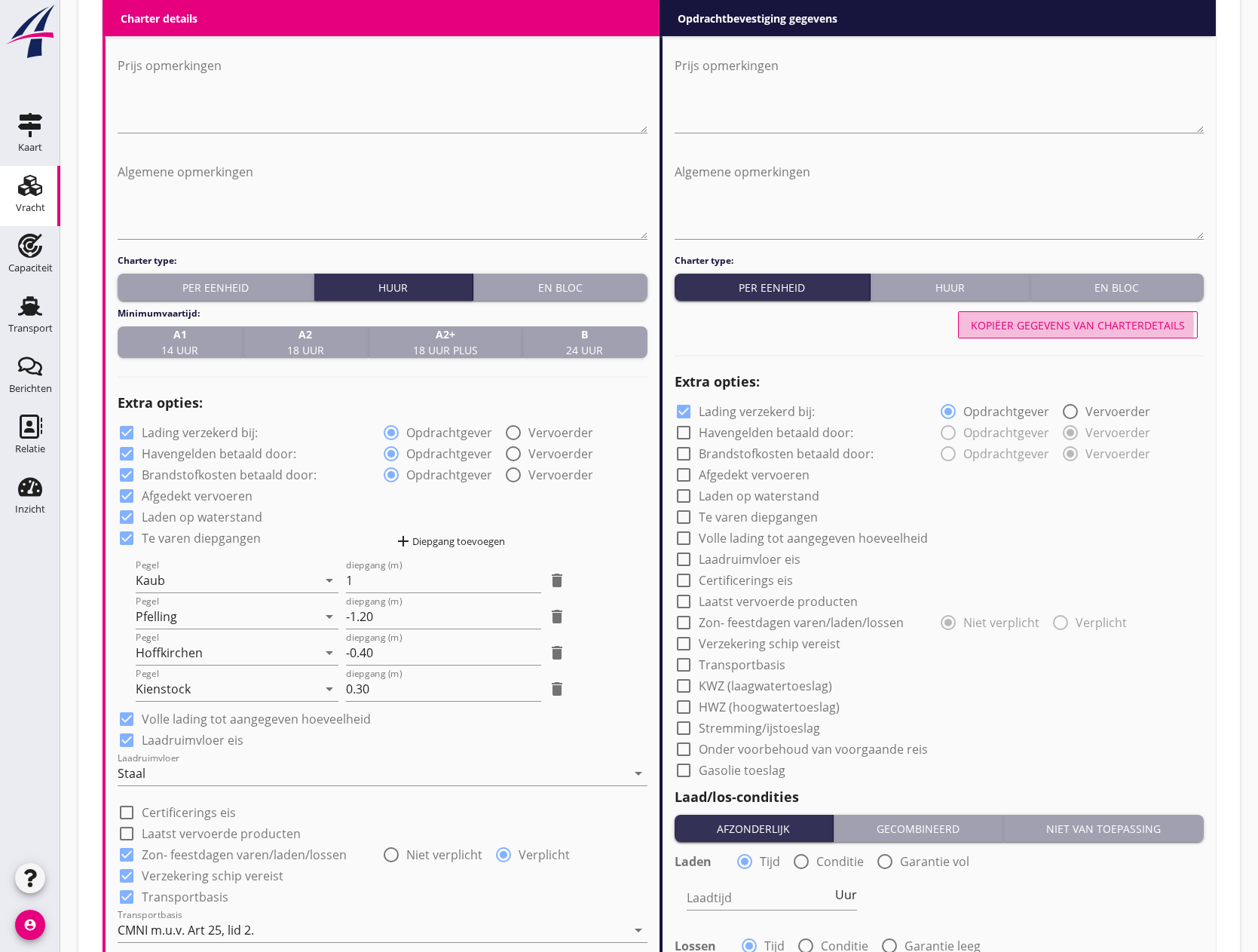
checkbox input "true"
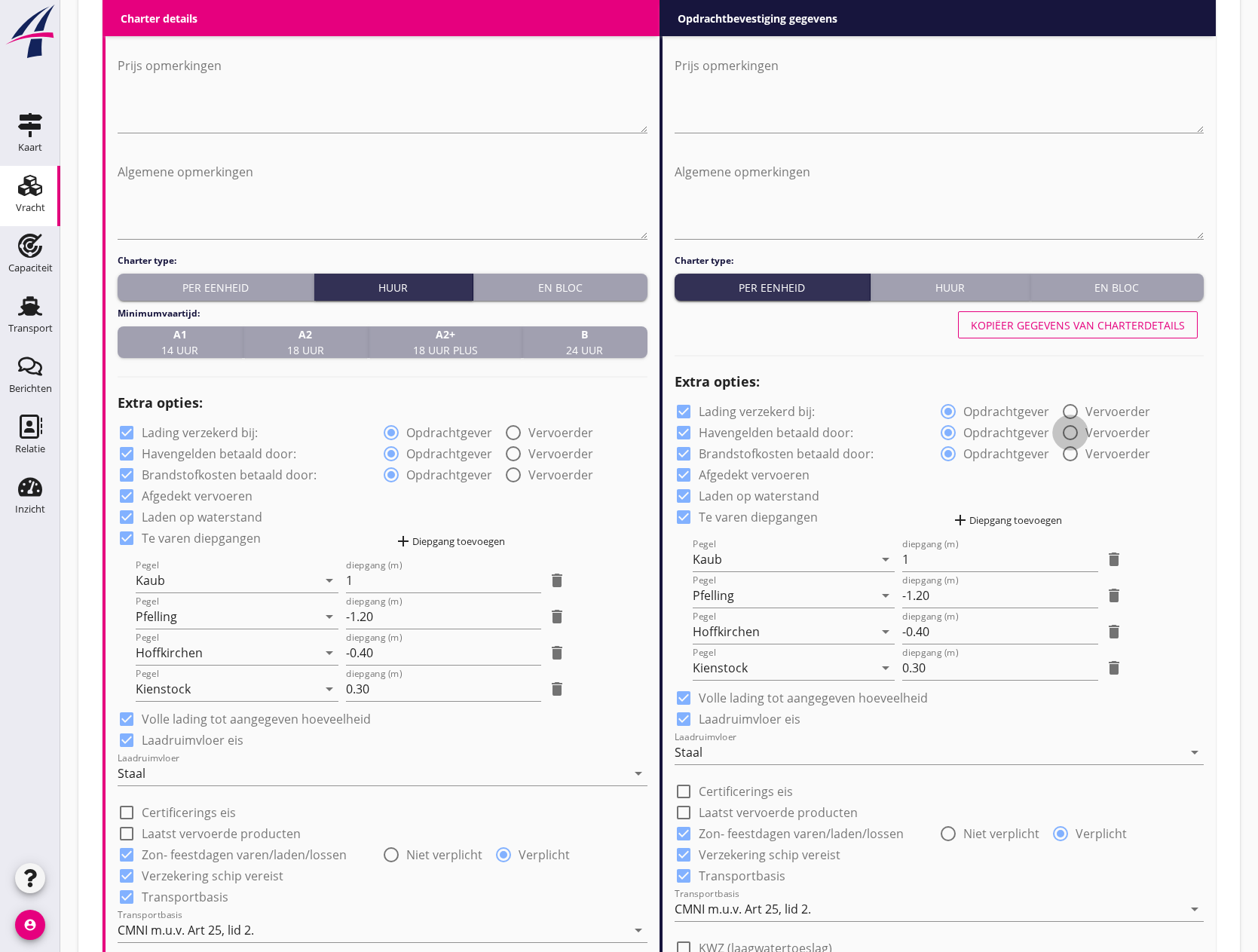
click at [1067, 430] on div at bounding box center [1071, 433] width 25 height 25
radio input "false"
radio input "true"
click at [1071, 450] on div at bounding box center [1071, 454] width 25 height 25
radio input "false"
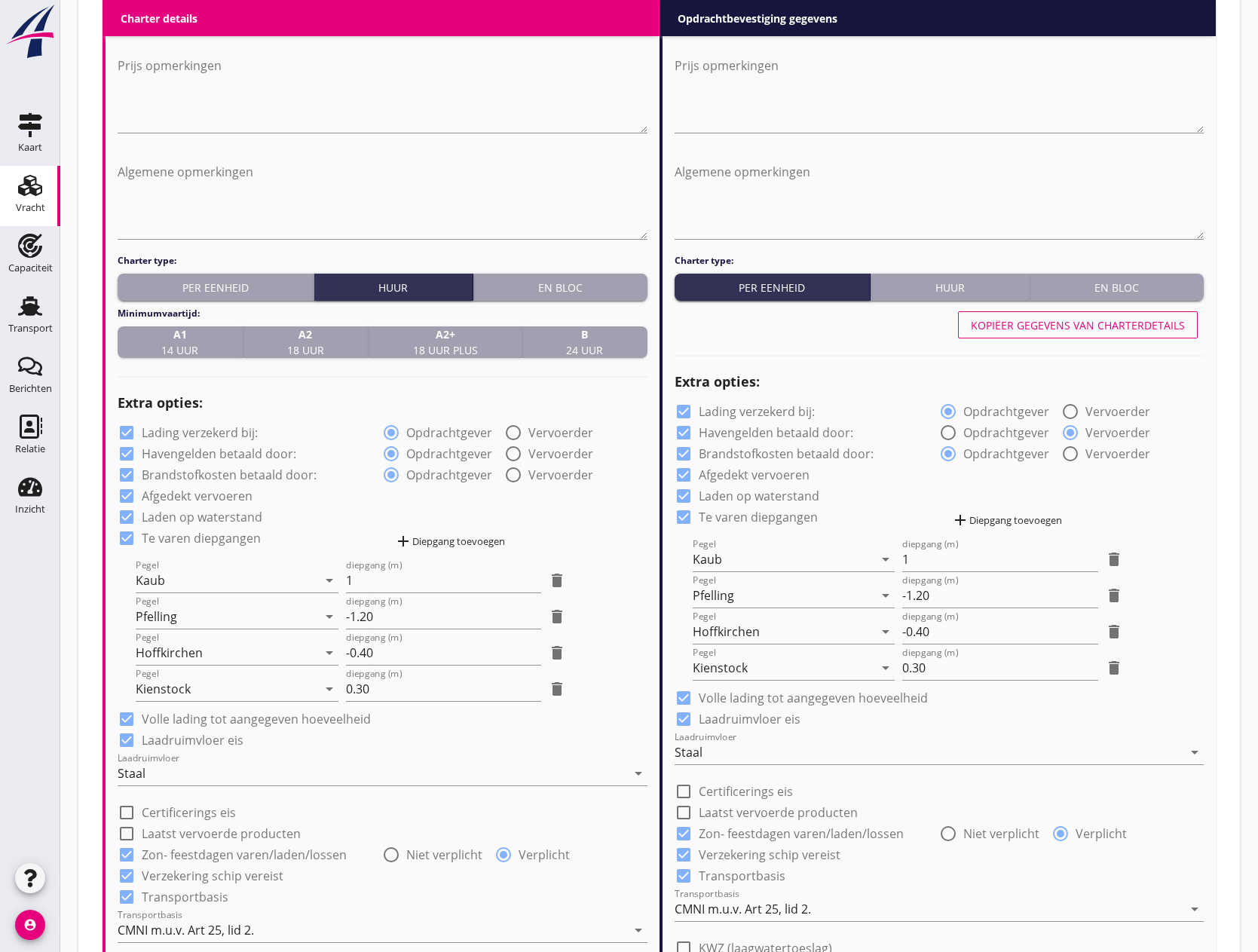
radio input "true"
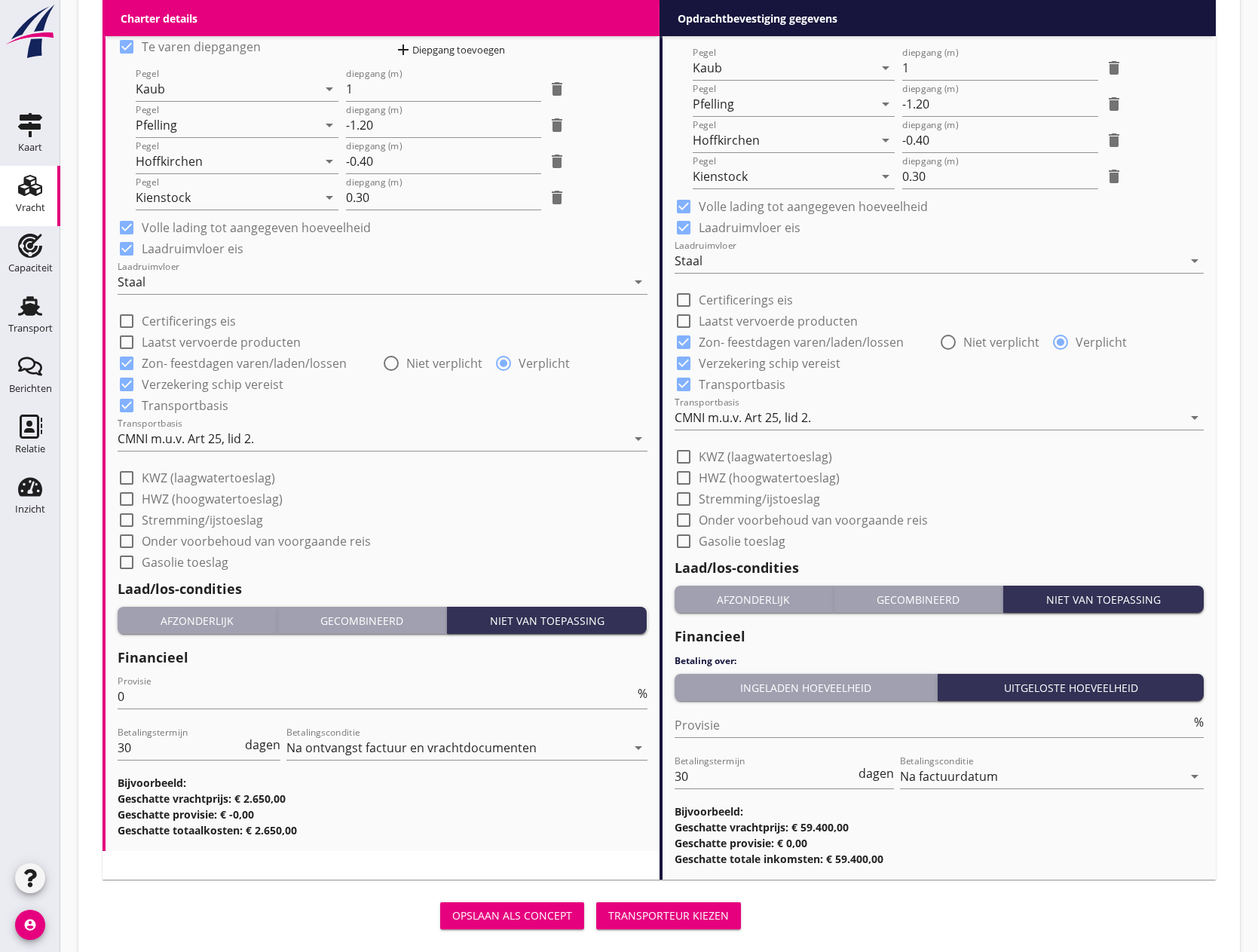
scroll to position [1362, 0]
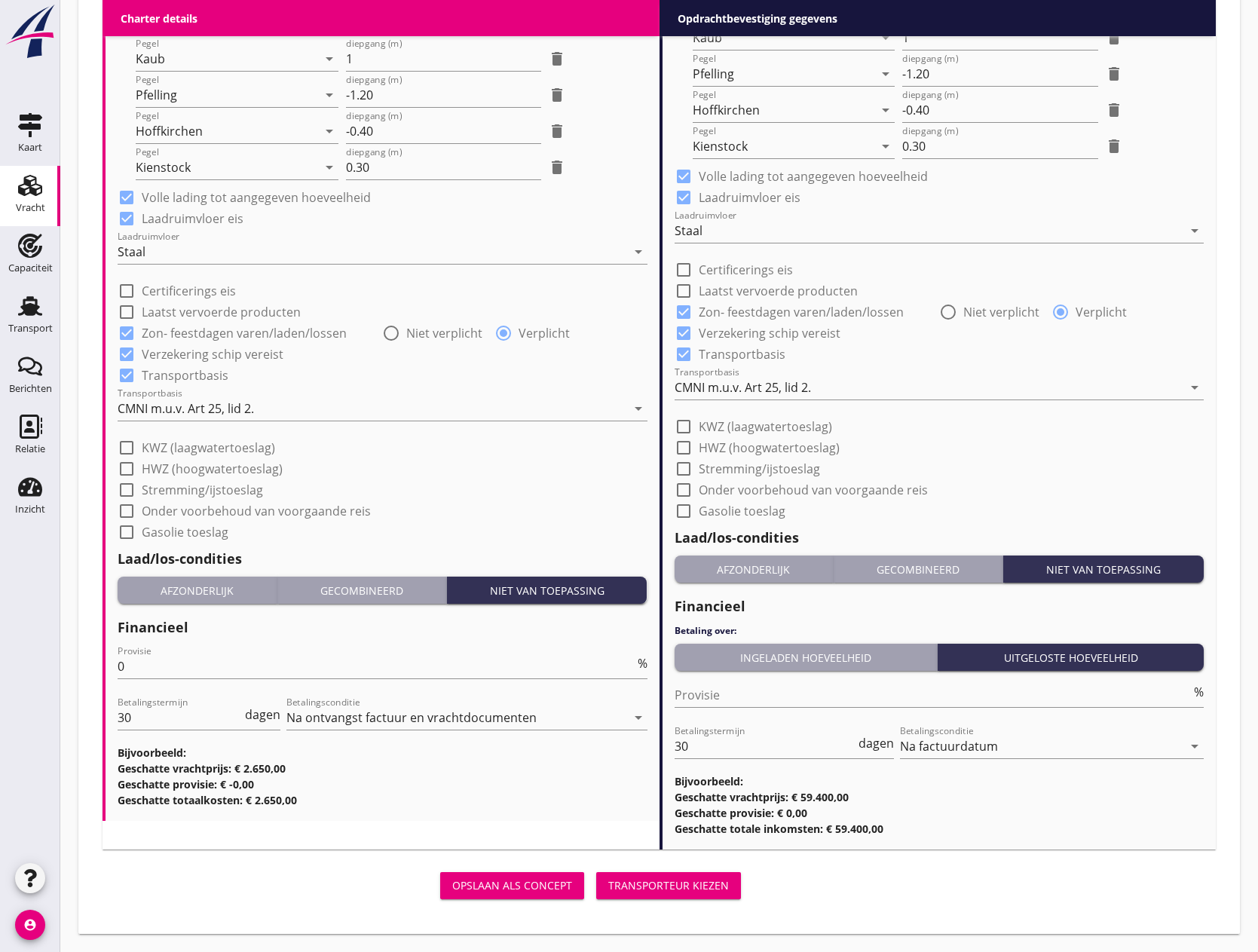
click at [685, 427] on div at bounding box center [684, 427] width 25 height 25
checkbox input "true"
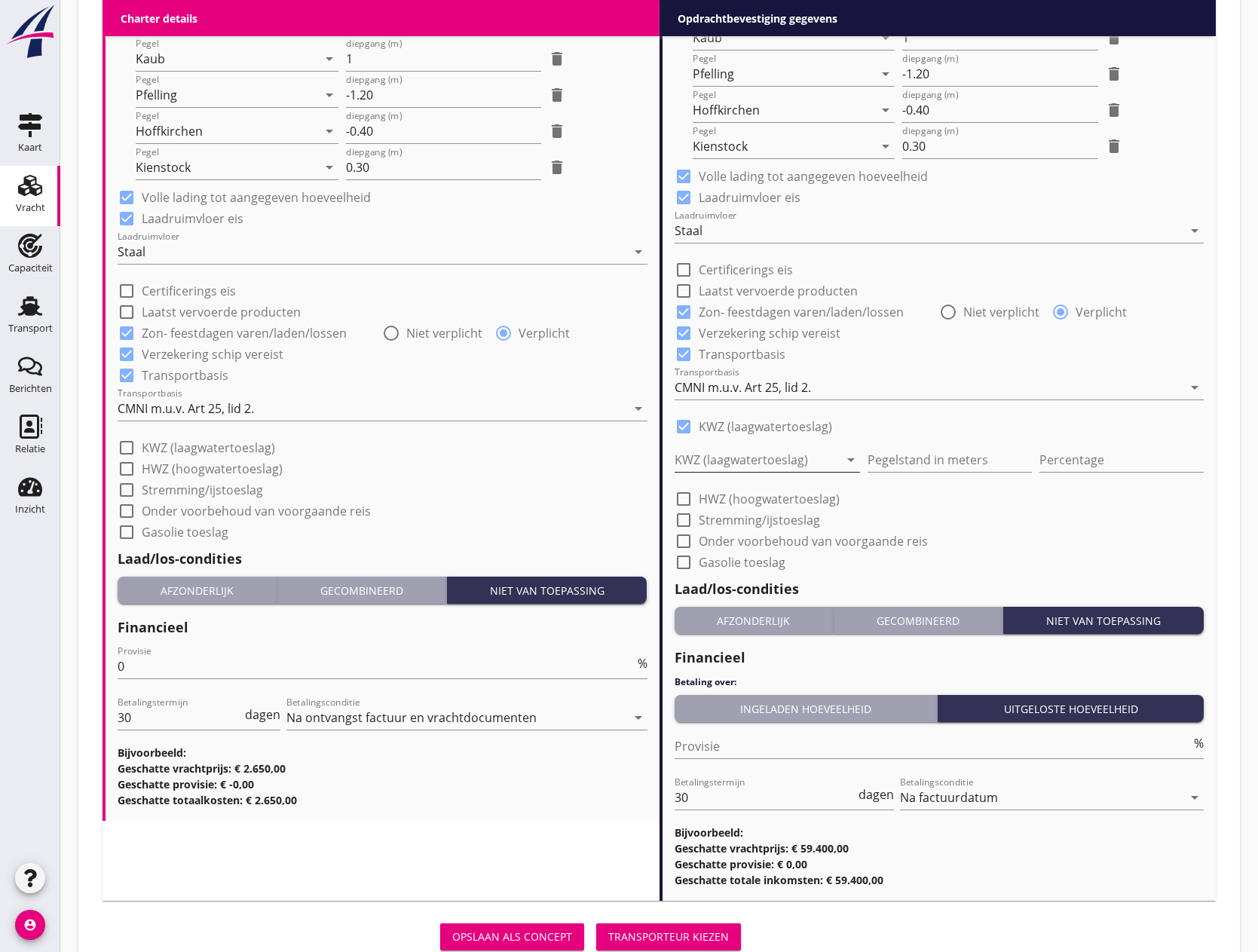
click at [730, 455] on div at bounding box center [757, 460] width 165 height 24
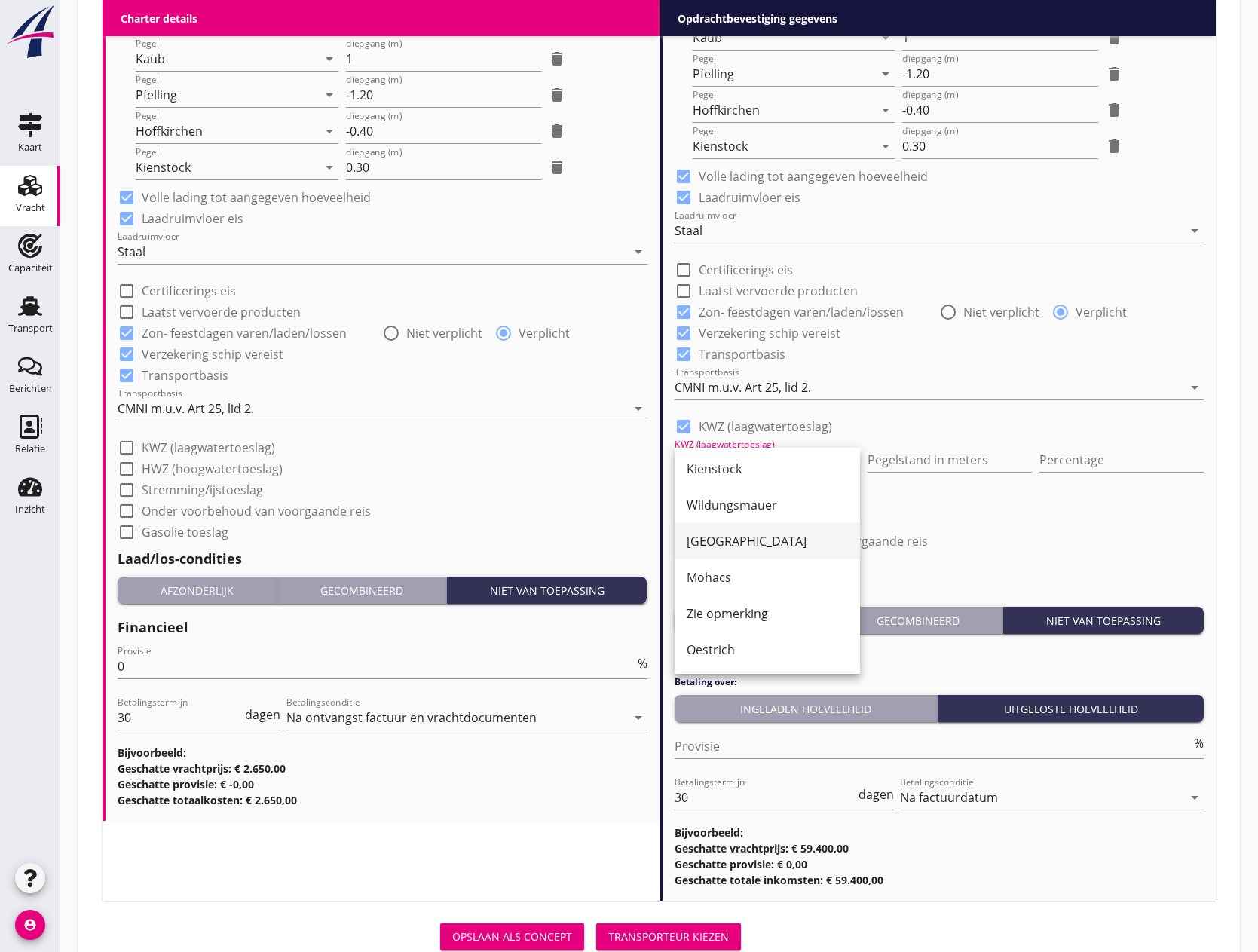
scroll to position [254, 0]
drag, startPoint x: 741, startPoint y: 478, endPoint x: 893, endPoint y: 474, distance: 152.1
click at [745, 478] on div "Pfelling" at bounding box center [768, 472] width 161 height 18
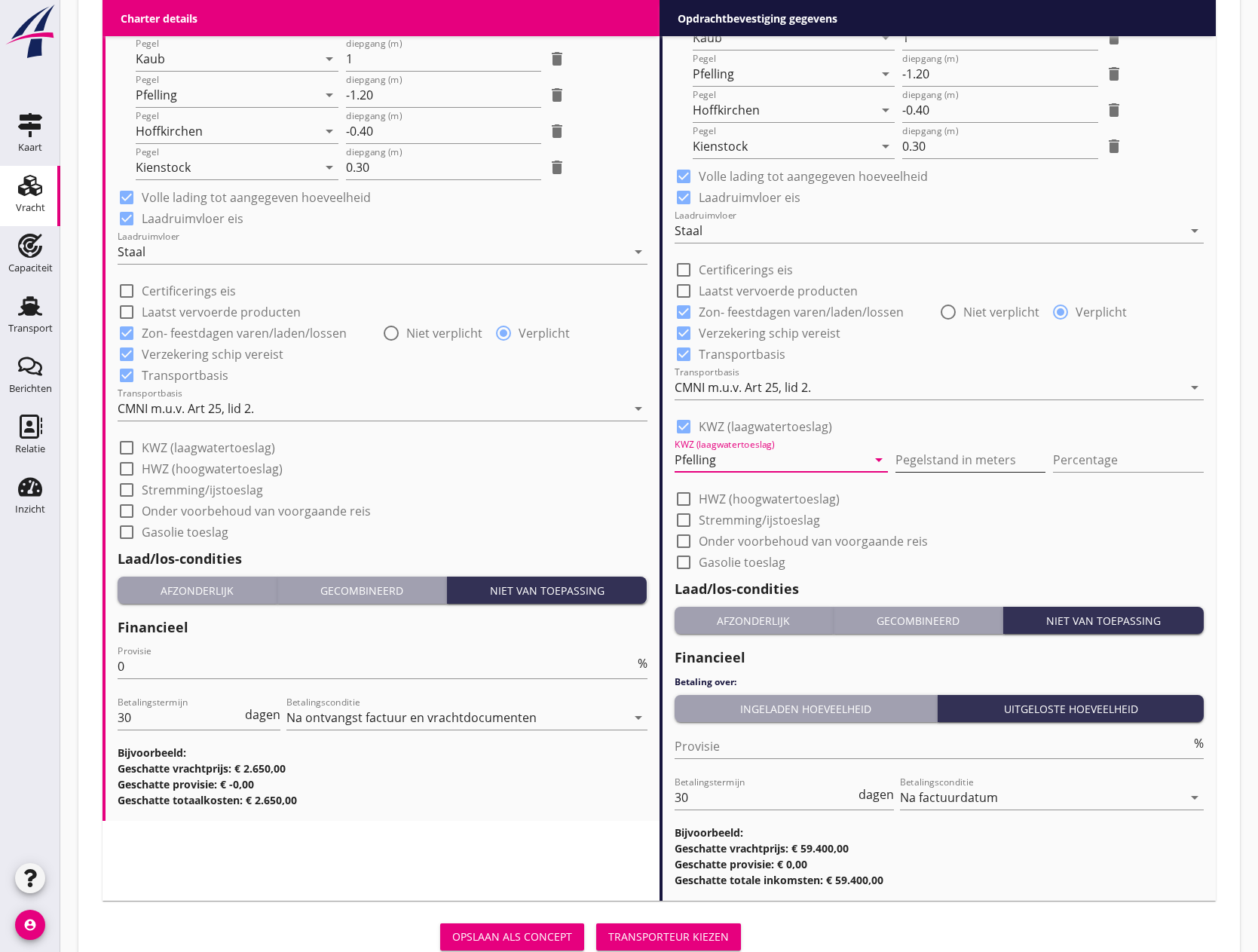
click at [910, 466] on input "Pegelstand in meters" at bounding box center [971, 460] width 151 height 24
type input "3"
type input "3.61"
click at [1096, 457] on input "Percentage" at bounding box center [1129, 460] width 151 height 24
type input "10"
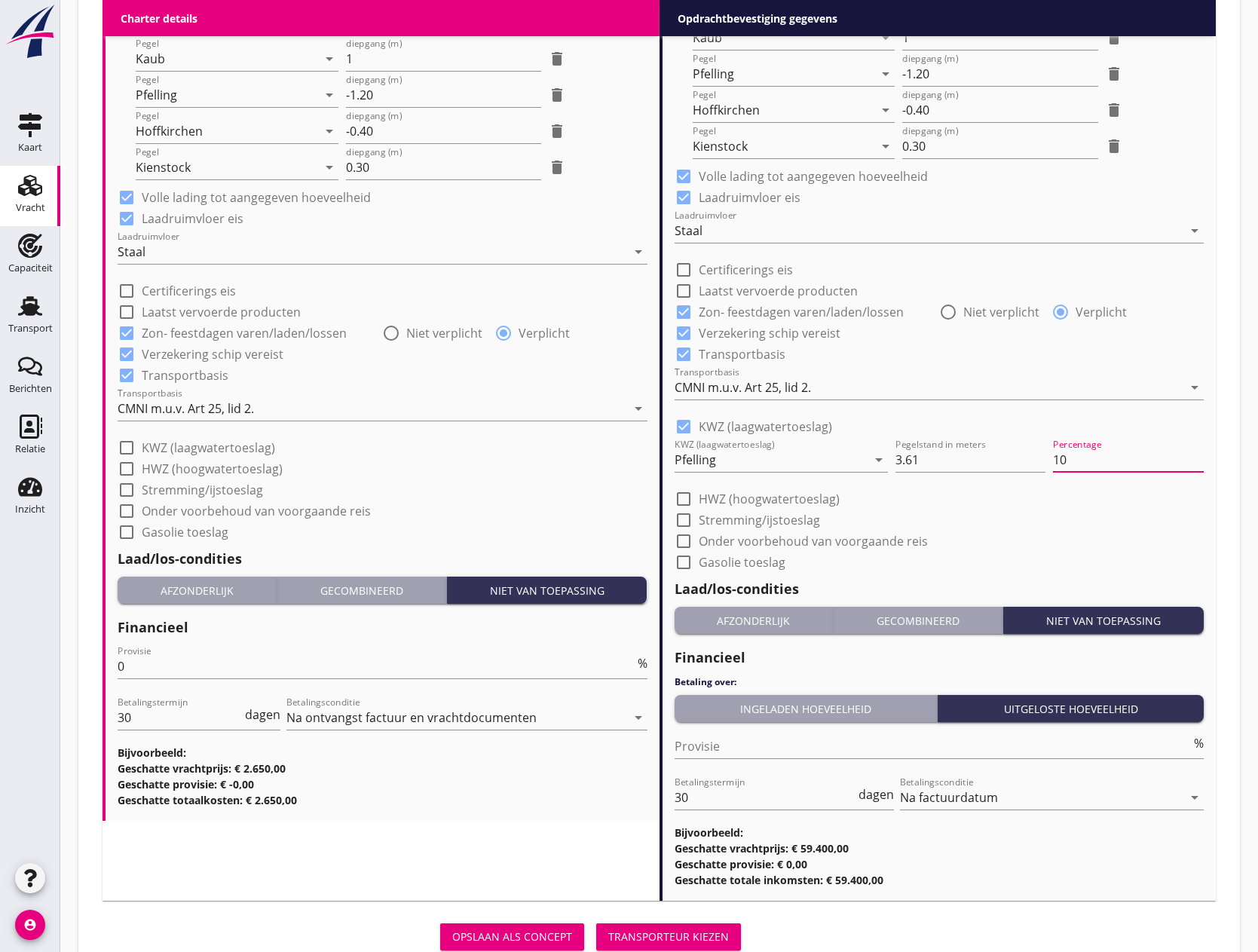
click at [684, 502] on div at bounding box center [684, 499] width 25 height 25
checkbox input "true"
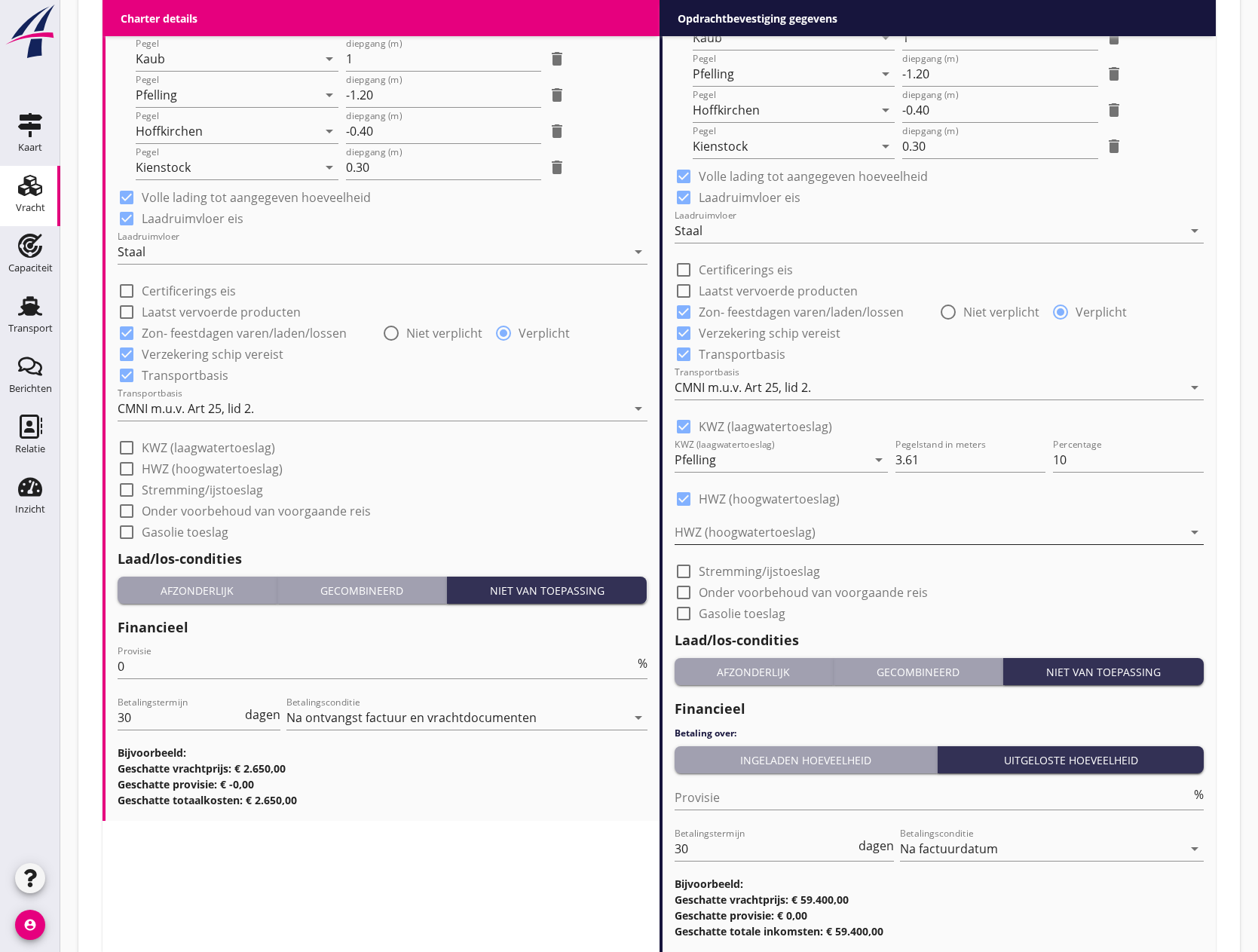
click at [721, 529] on div at bounding box center [929, 532] width 509 height 24
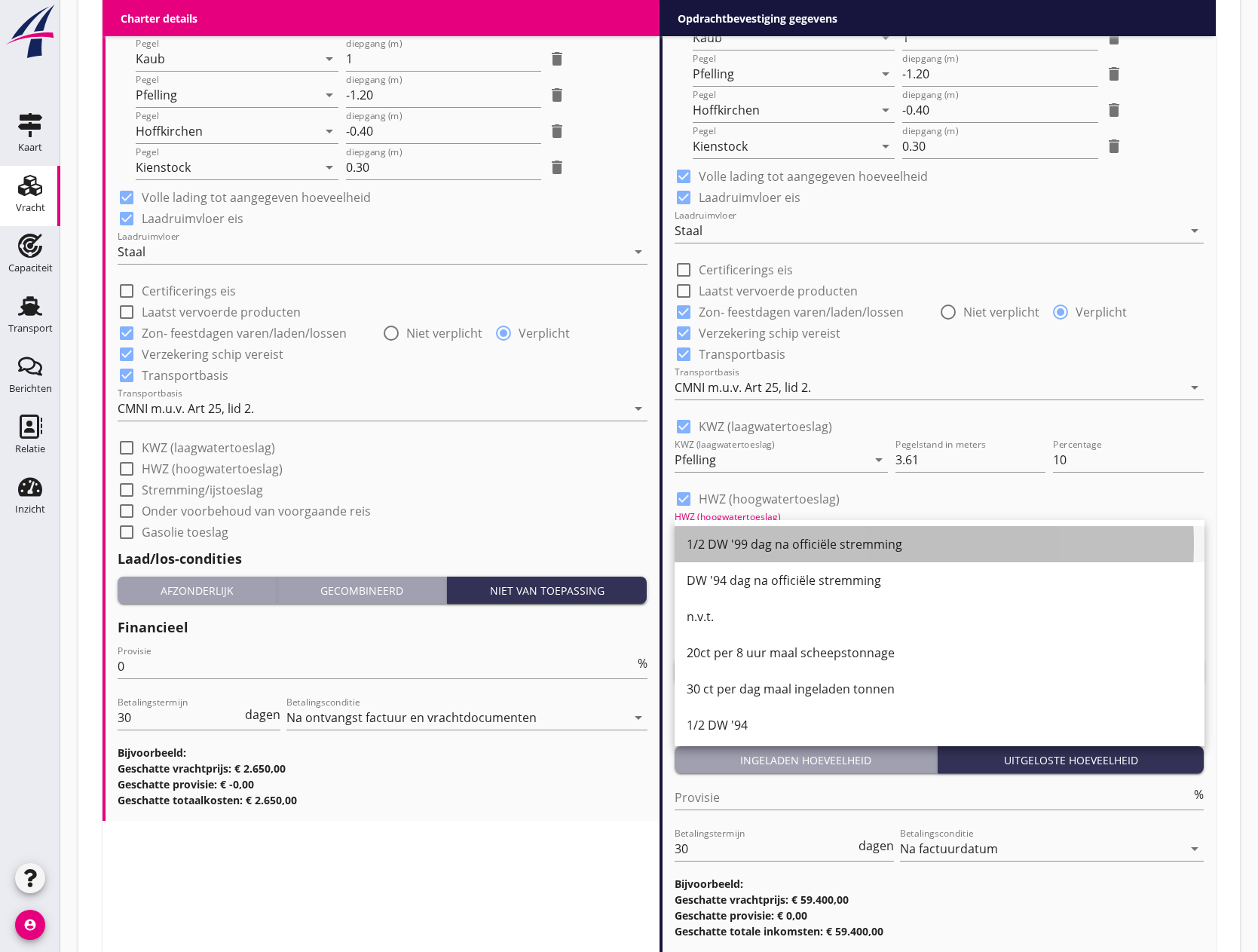
click at [756, 541] on div "1/2 DW '99 dag na officiële stremming" at bounding box center [940, 544] width 506 height 18
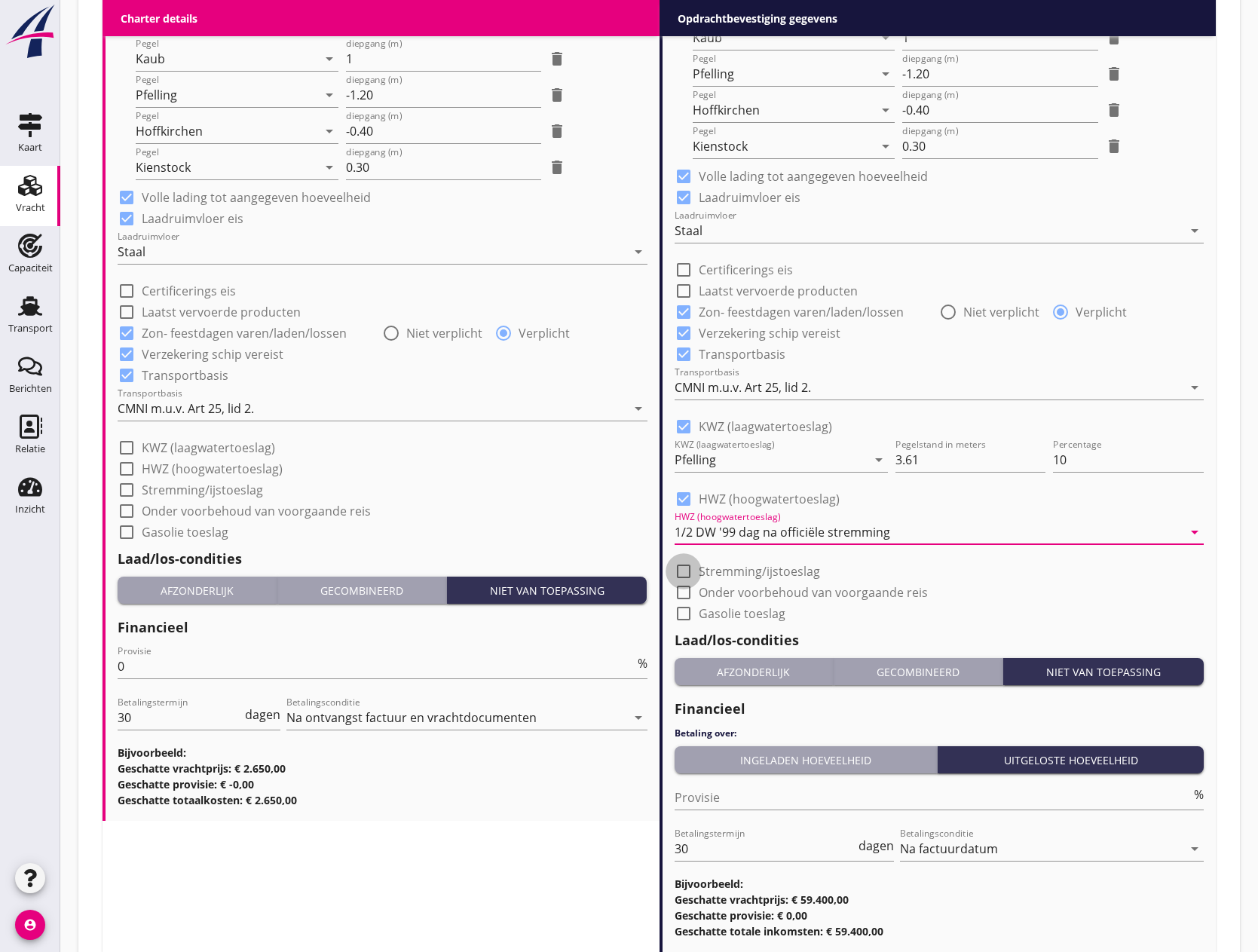
click at [687, 573] on div at bounding box center [684, 572] width 25 height 25
checkbox input "true"
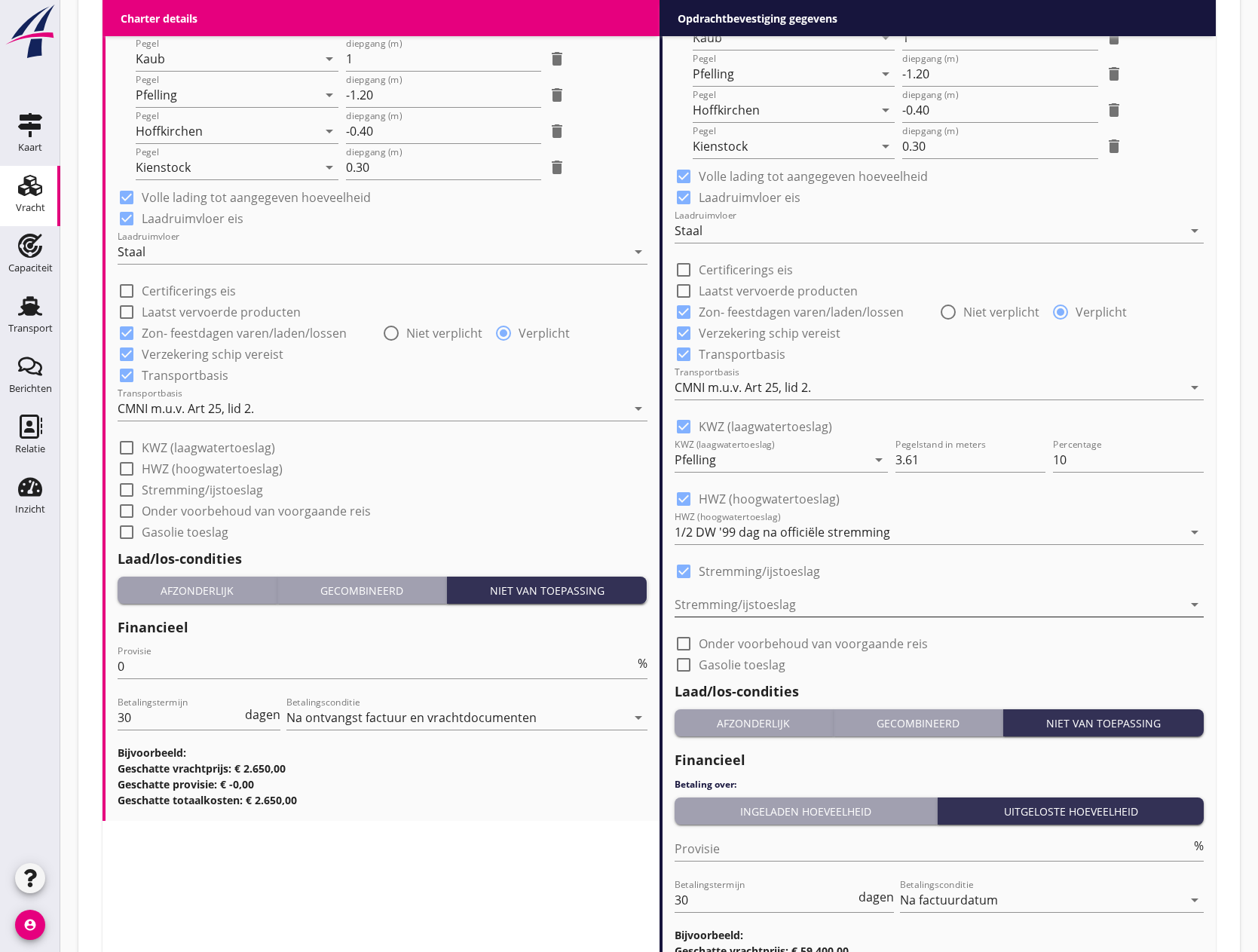
click at [741, 607] on div at bounding box center [929, 605] width 509 height 24
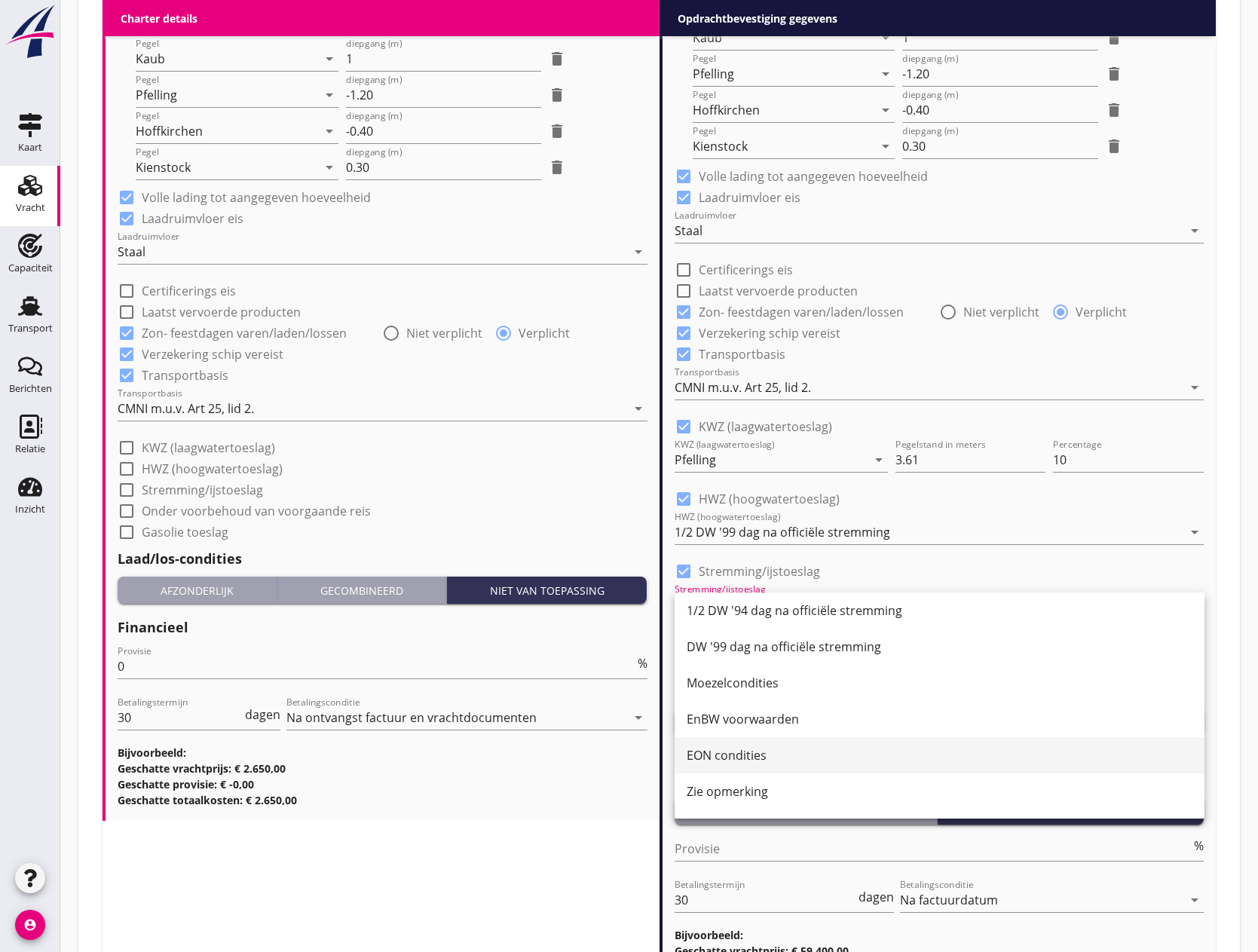
scroll to position [184, 0]
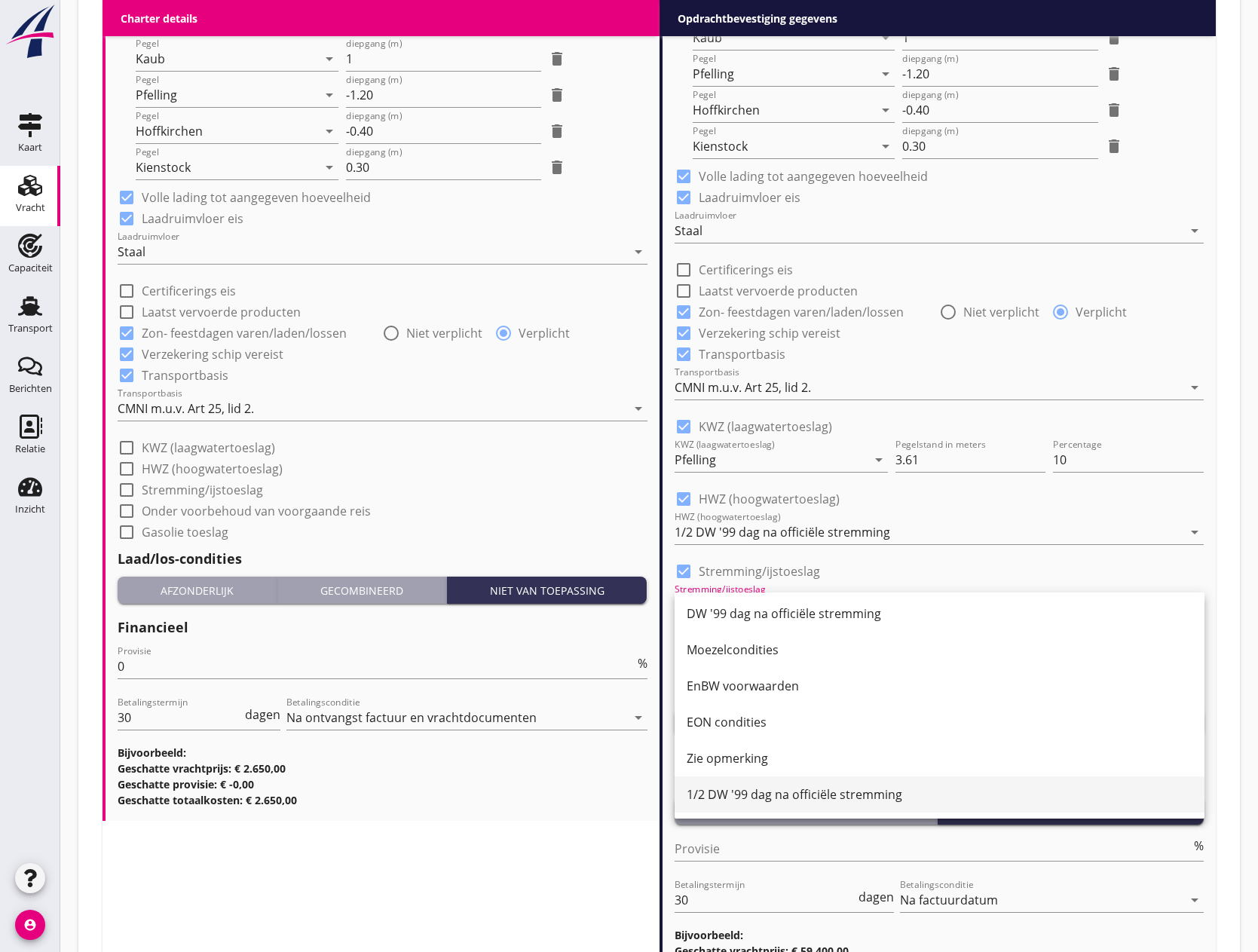
click at [824, 796] on div "1/2 DW '99 dag na officiële stremming" at bounding box center [940, 794] width 506 height 18
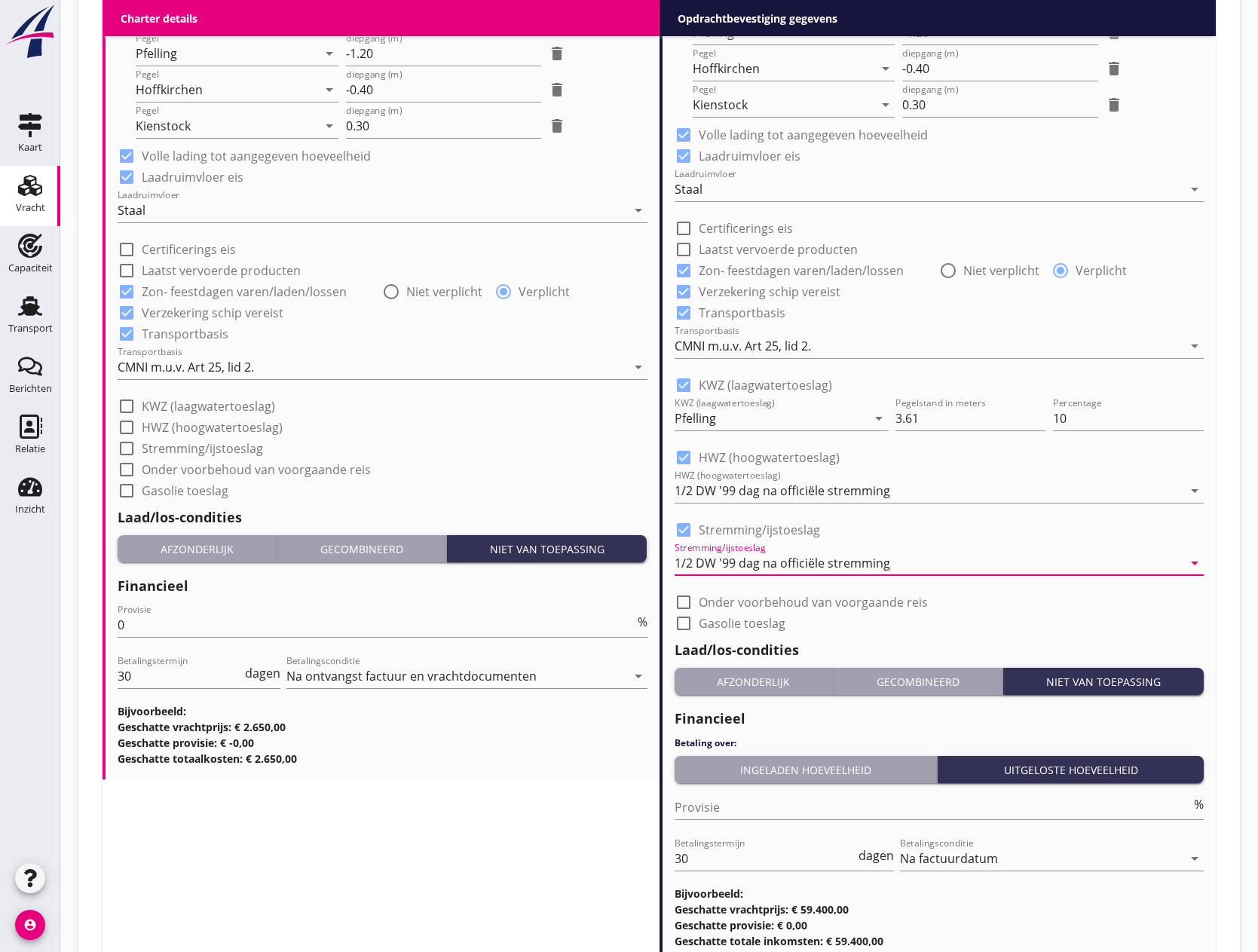
scroll to position [1515, 0]
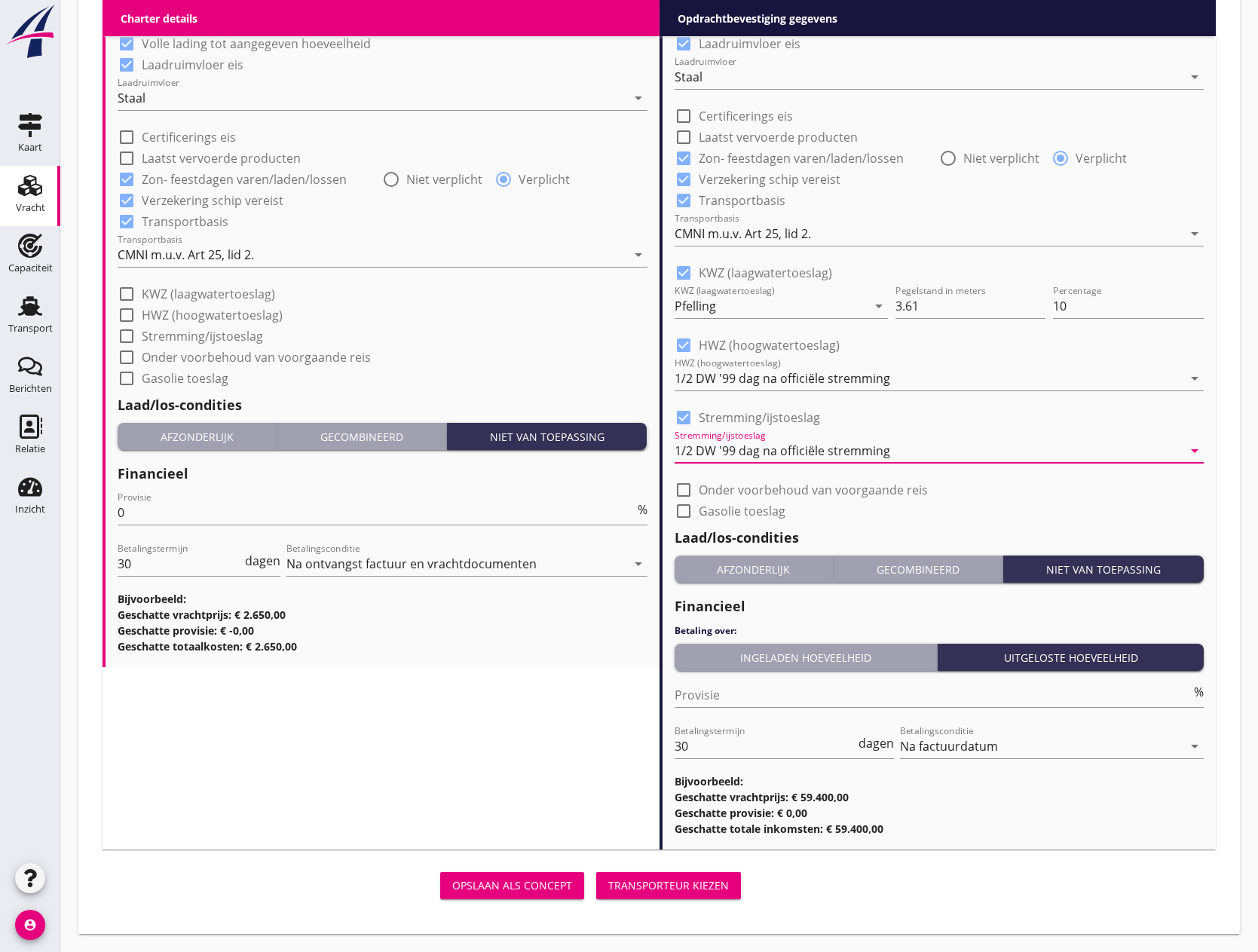
click at [760, 570] on div "Afzonderlijk" at bounding box center [753, 569] width 147 height 16
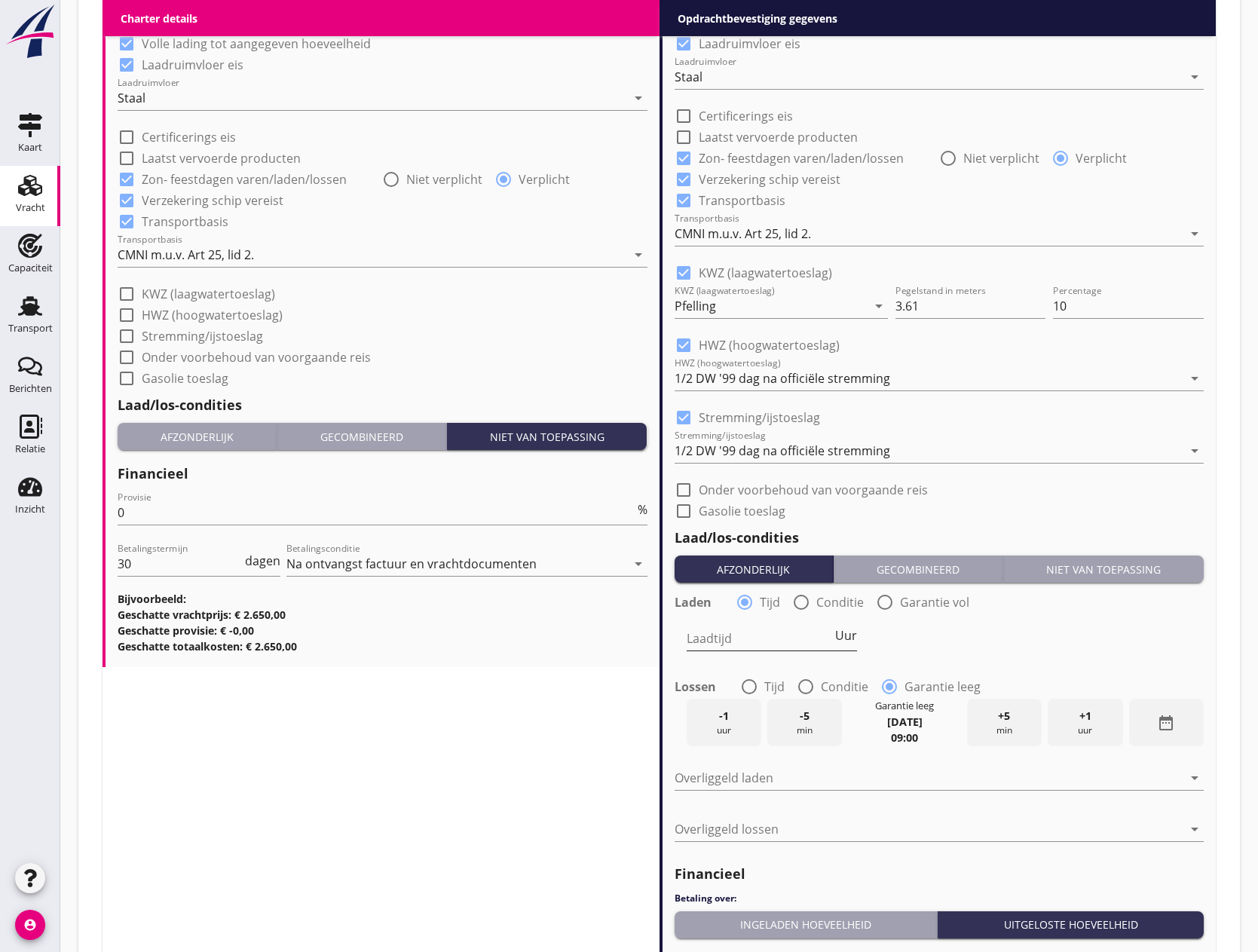
click at [740, 630] on input "Laadtijd" at bounding box center [760, 639] width 146 height 24
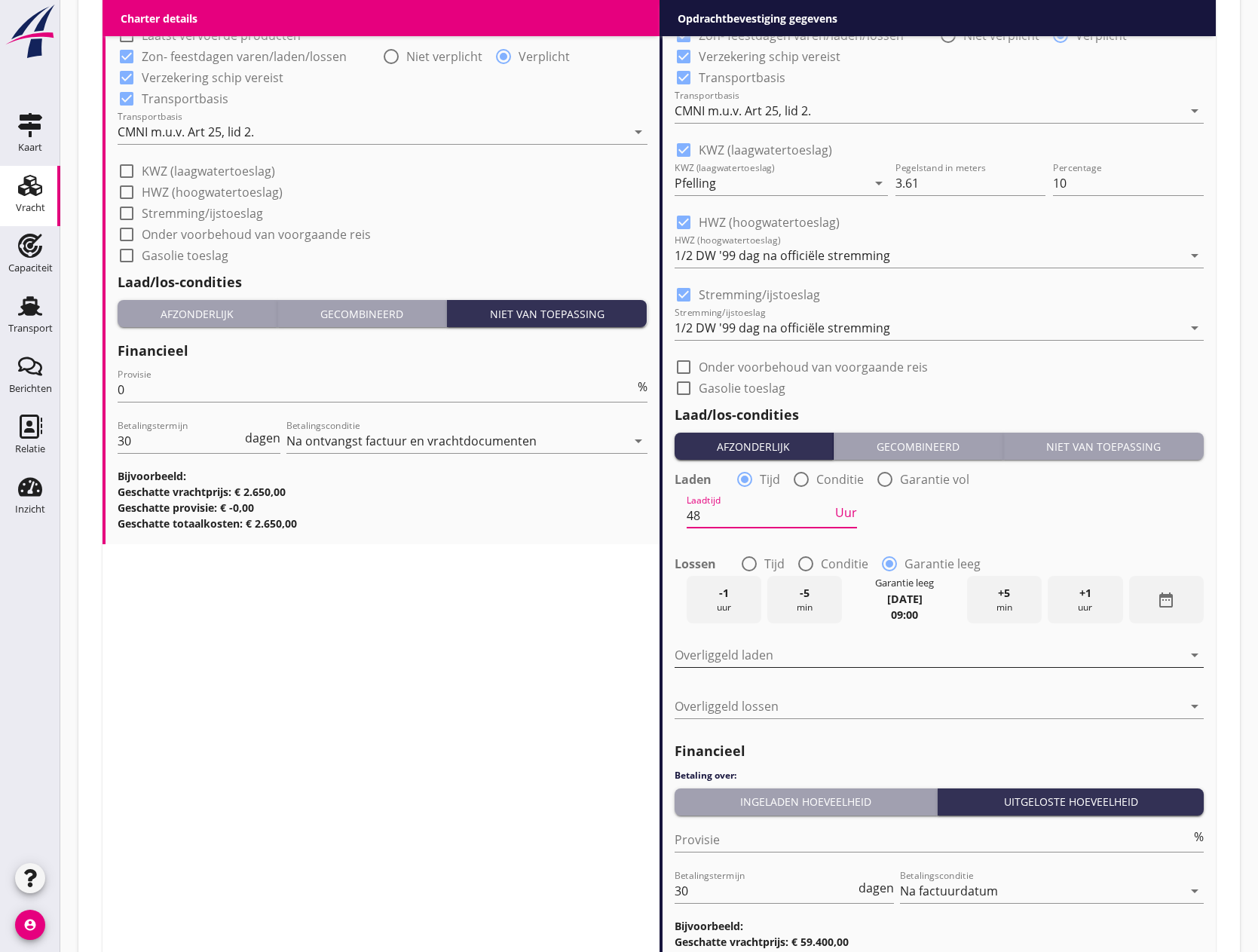
scroll to position [1666, 0]
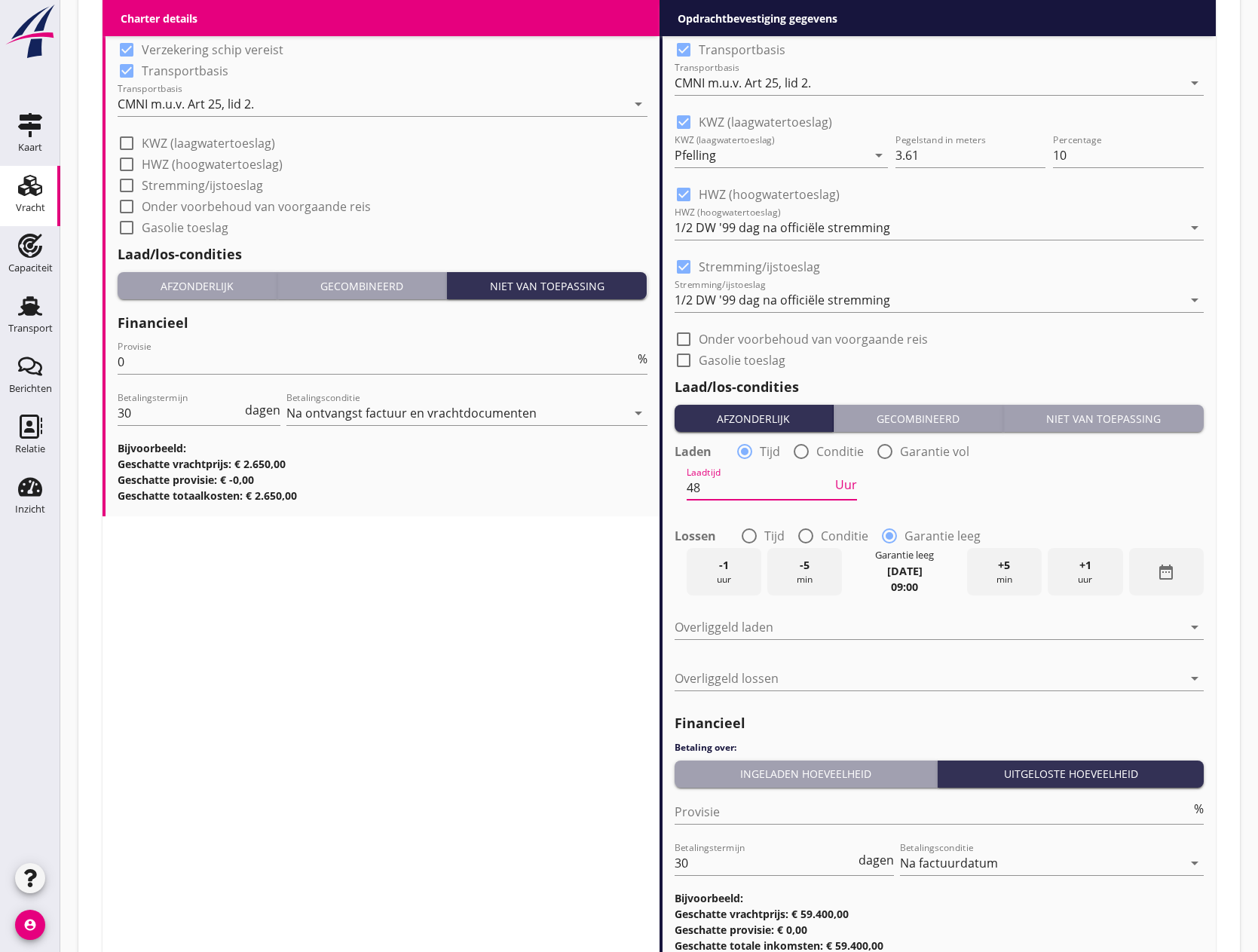
type input "48"
click at [751, 532] on div at bounding box center [749, 536] width 25 height 25
radio input "true"
click at [746, 575] on input "Lostijd" at bounding box center [760, 572] width 146 height 24
type input "48"
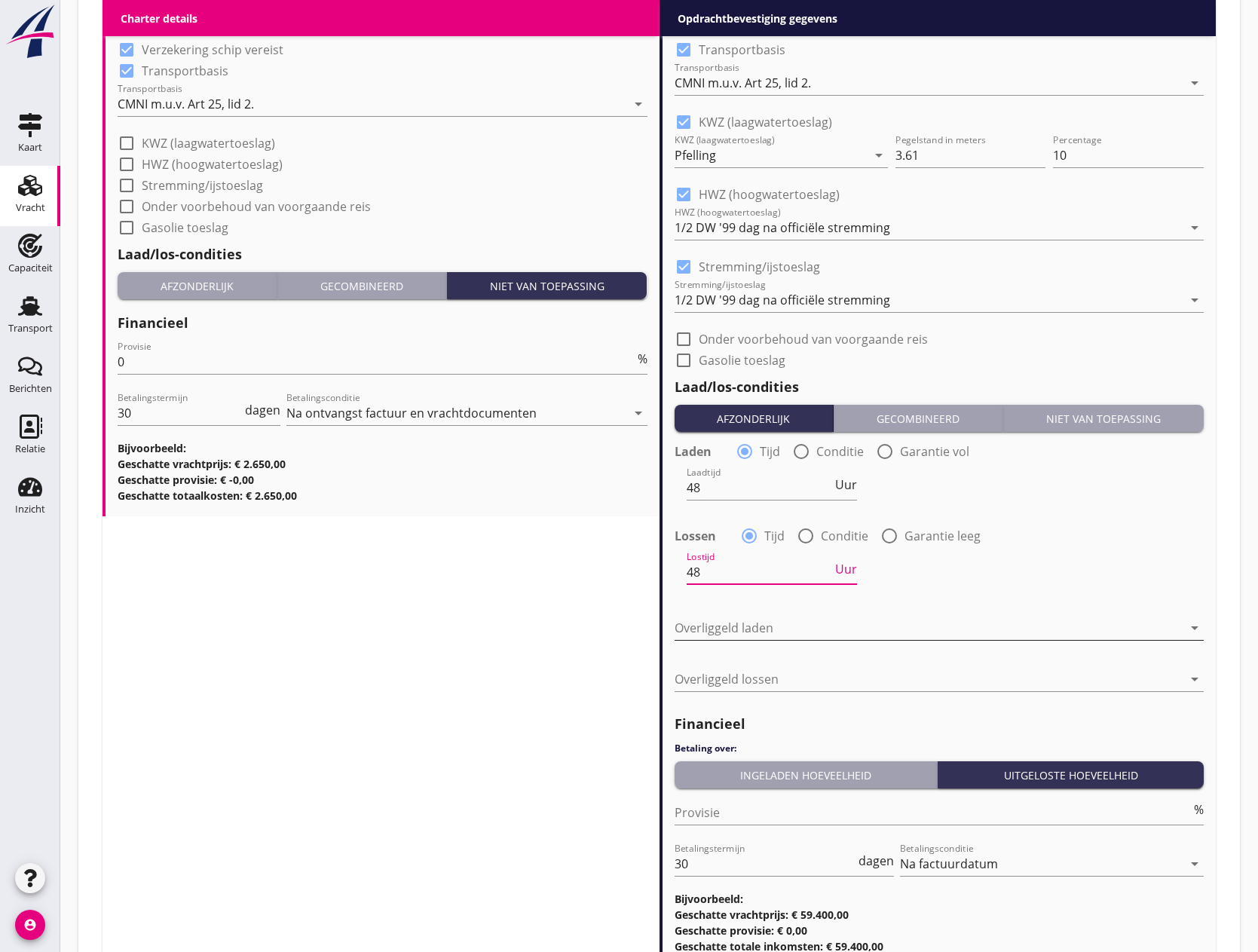
click at [751, 632] on div at bounding box center [929, 628] width 509 height 24
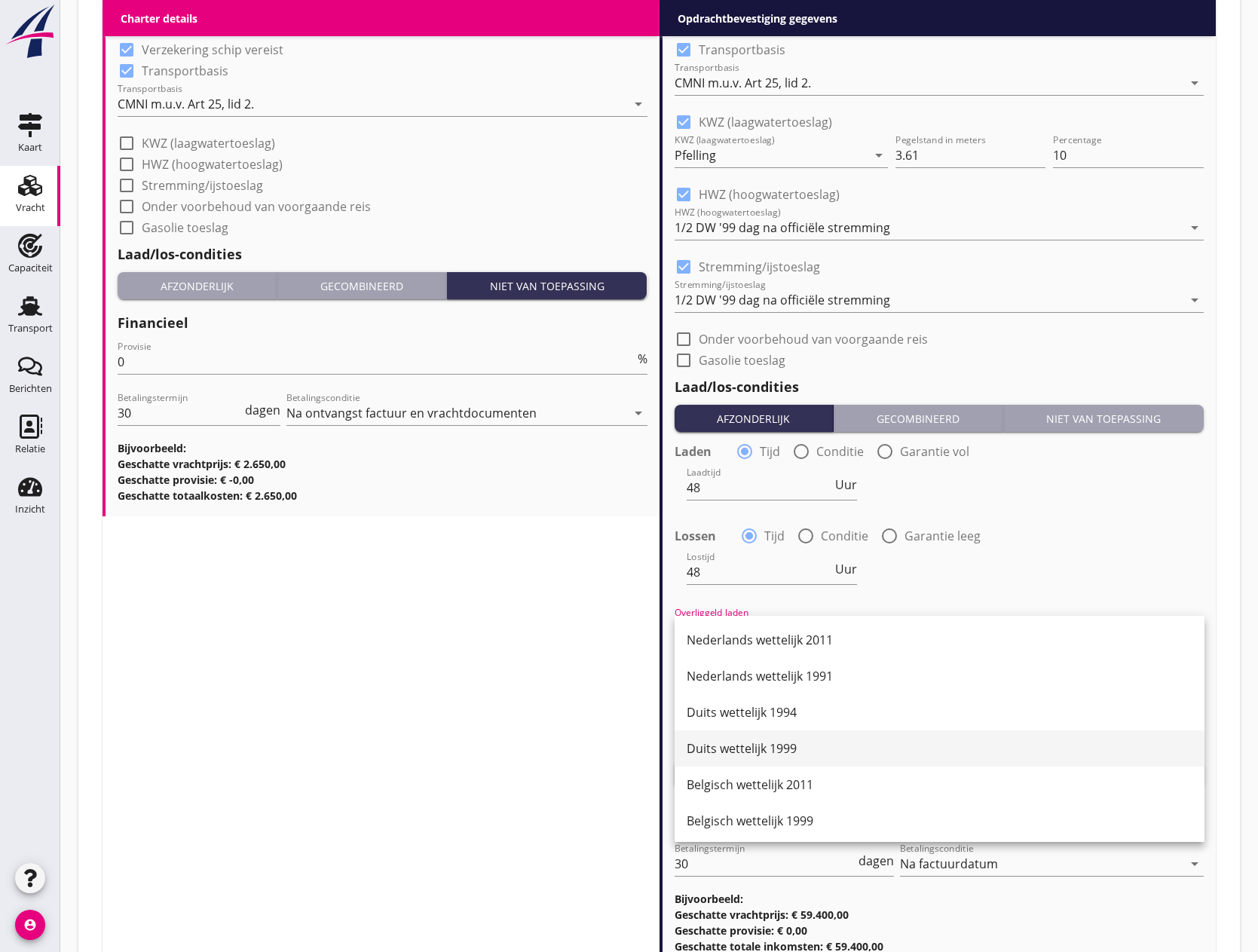
click at [746, 753] on div "Duits wettelijk 1999" at bounding box center [940, 748] width 506 height 18
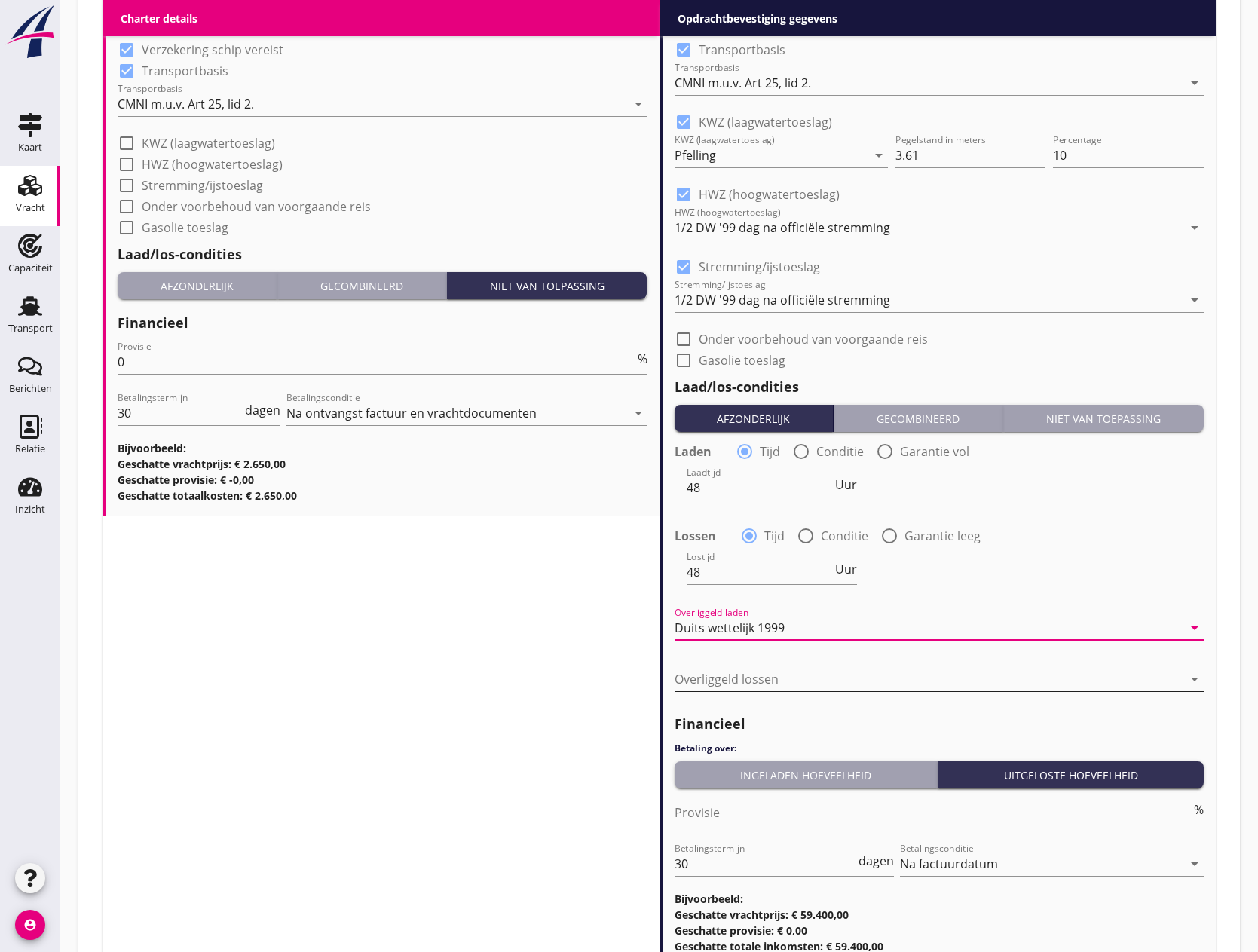
click at [744, 684] on div at bounding box center [929, 679] width 509 height 24
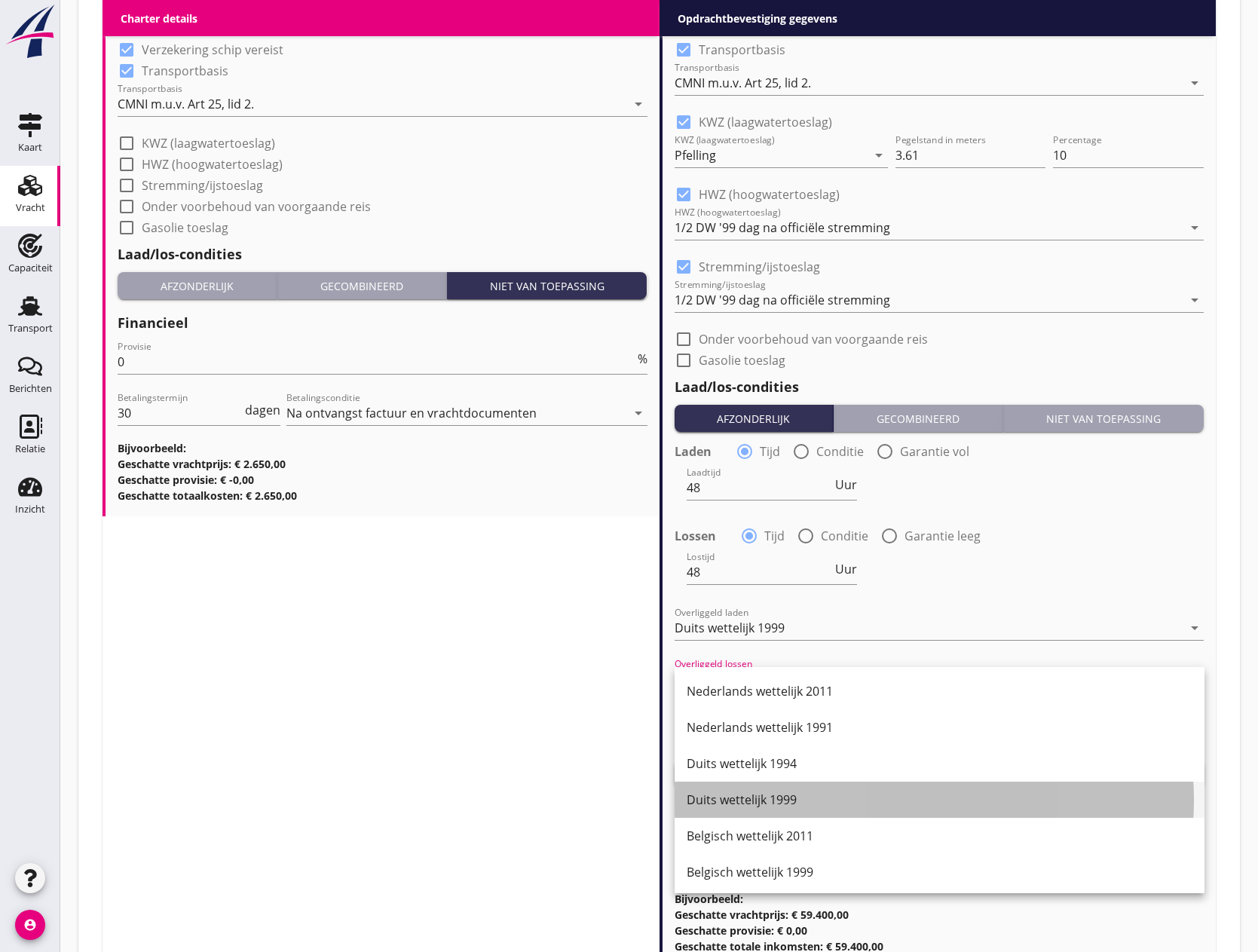
click at [743, 800] on div "Duits wettelijk 1999" at bounding box center [940, 799] width 506 height 18
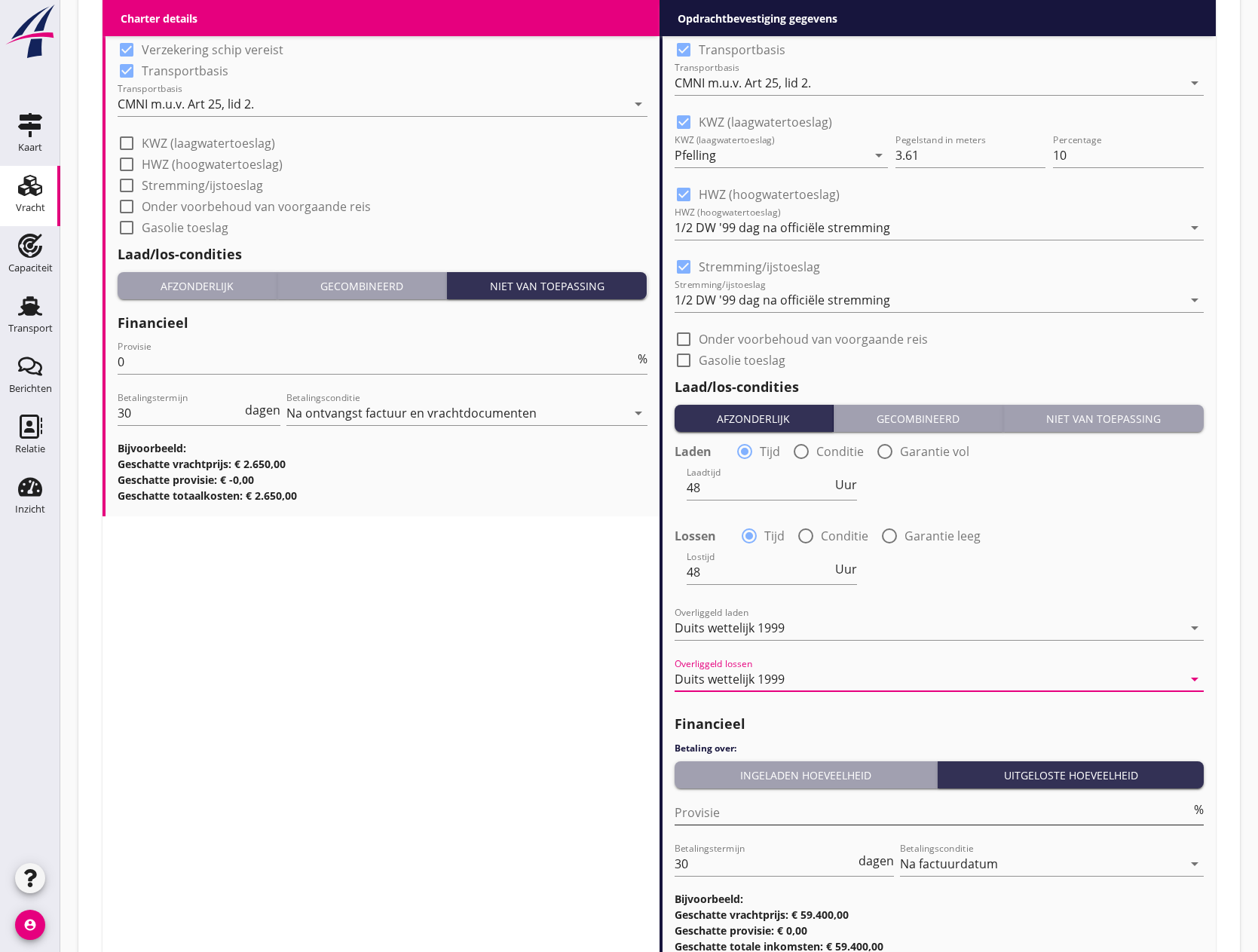
click at [735, 815] on input "Provisie" at bounding box center [933, 813] width 517 height 24
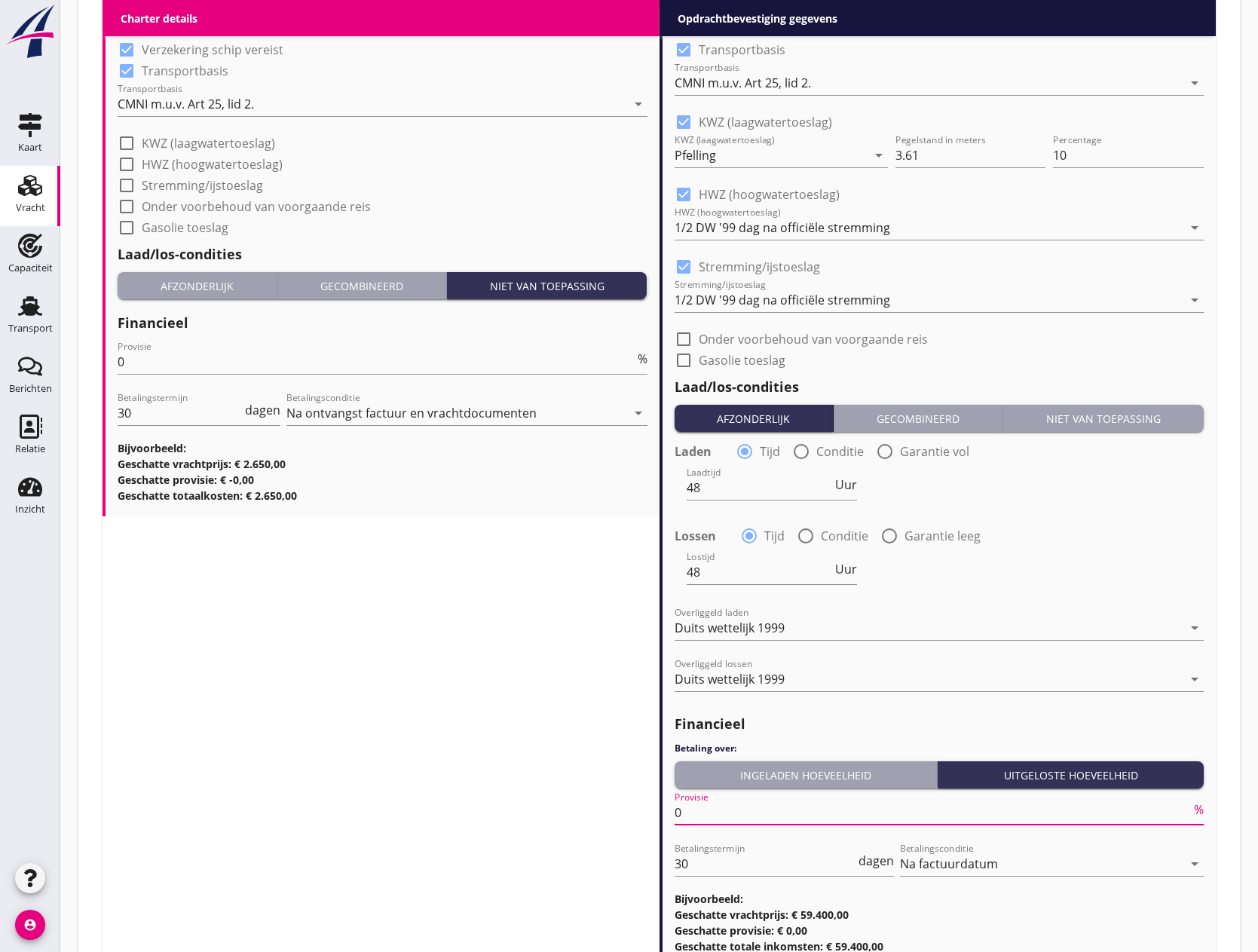
type input "0"
click at [758, 786] on button "Ingeladen hoeveelheid" at bounding box center [806, 776] width 264 height 27
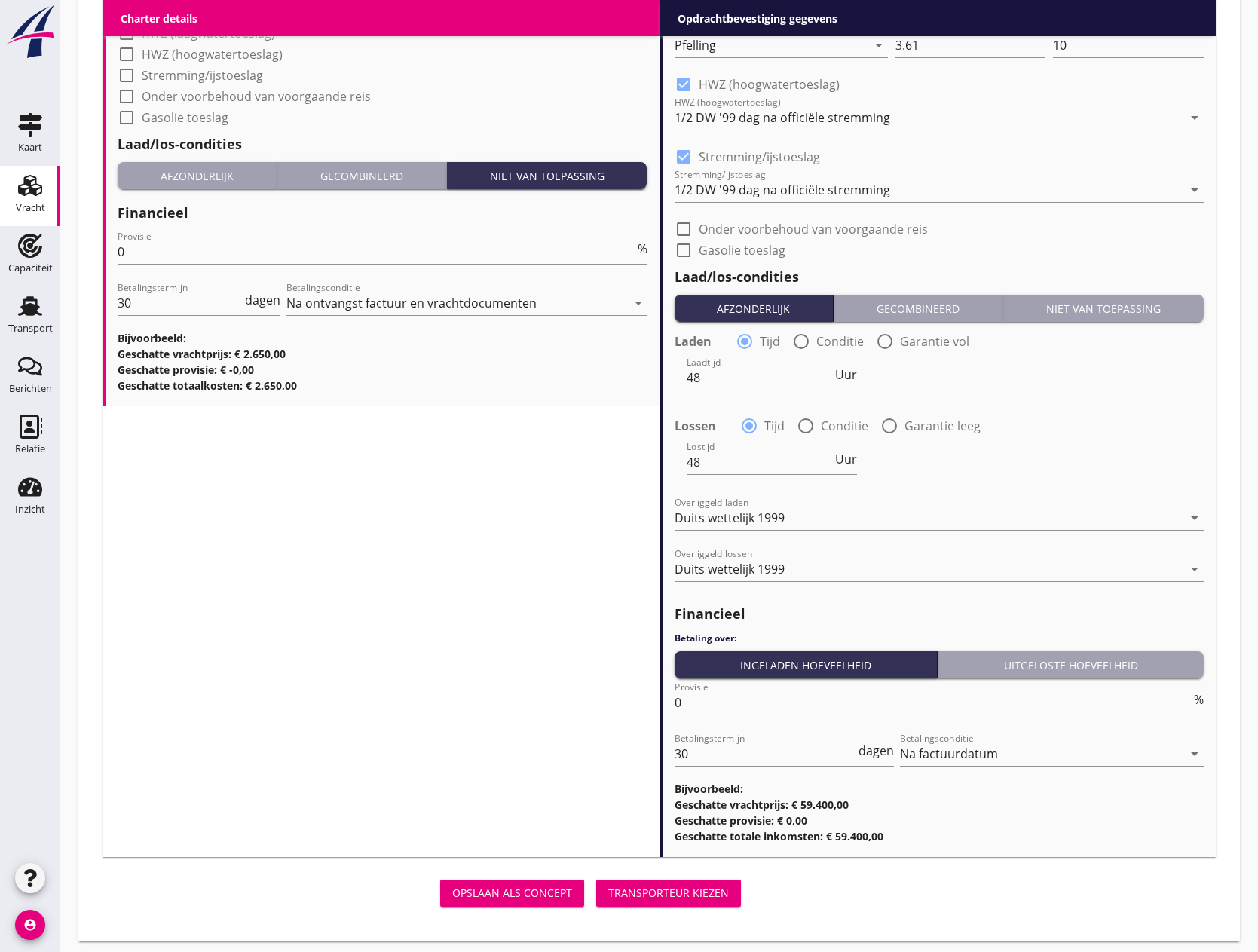
scroll to position [1784, 0]
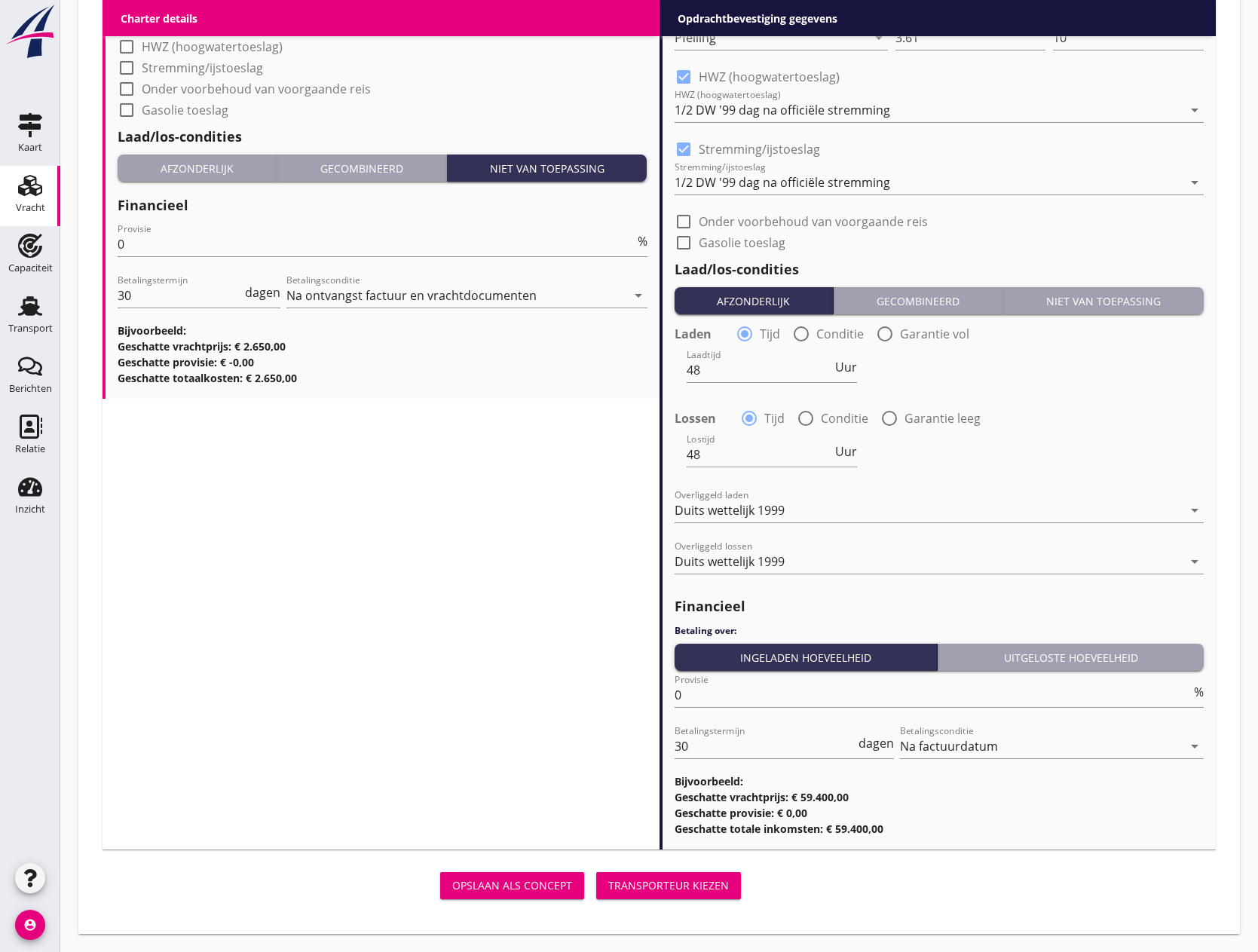
click at [666, 891] on div "Transporteur kiezen" at bounding box center [668, 885] width 120 height 16
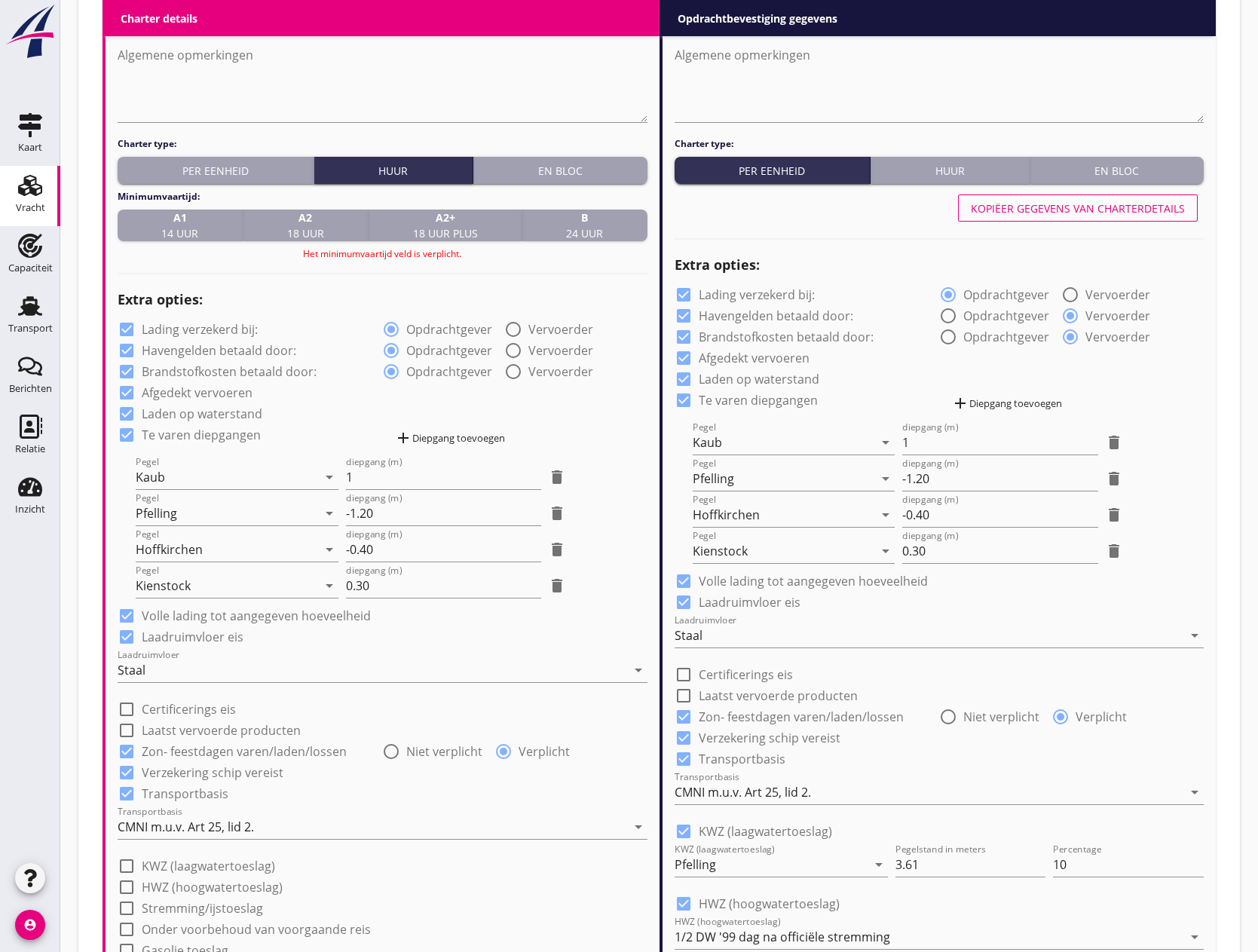
scroll to position [955, 0]
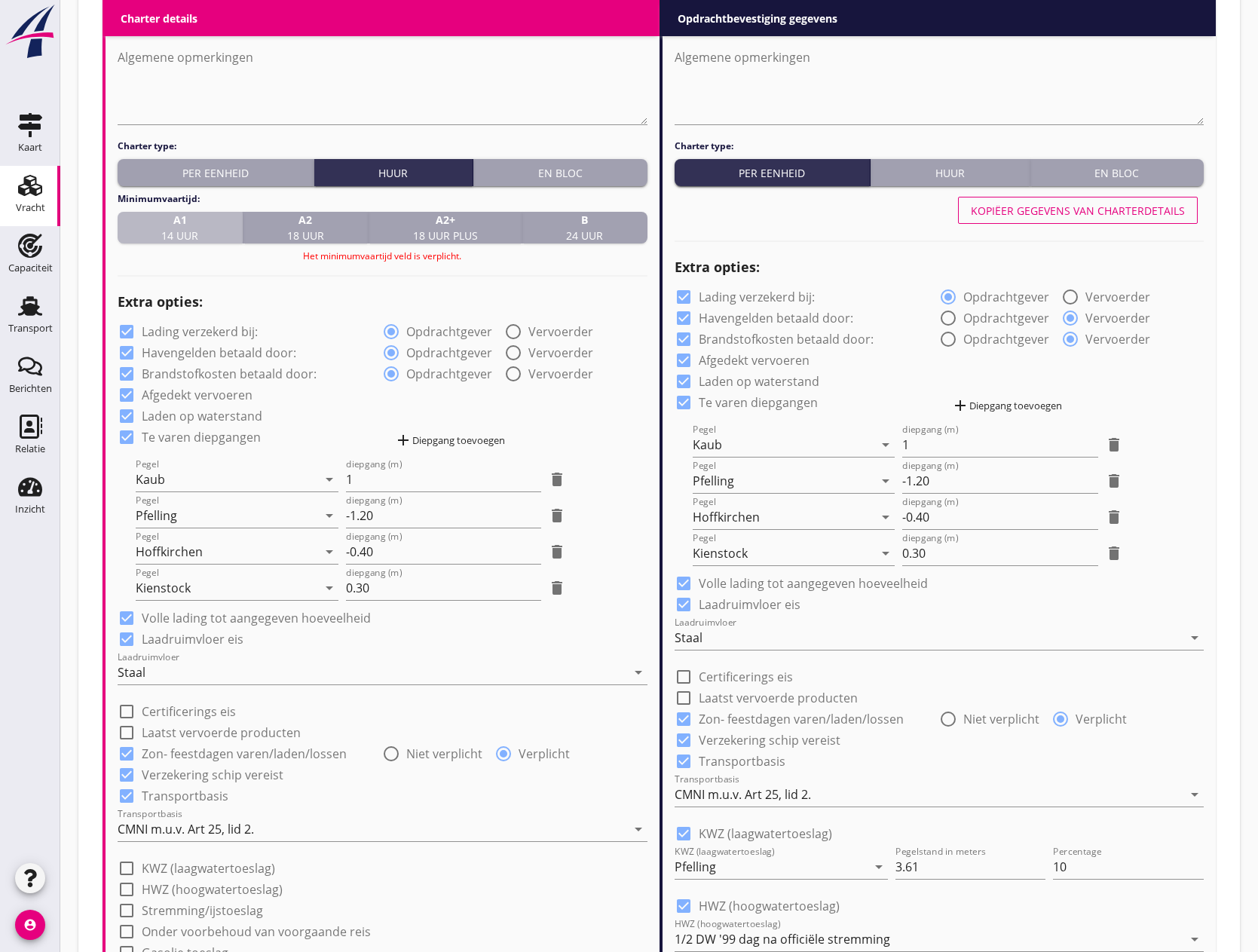
click at [198, 229] on span "A1 14 uur" at bounding box center [180, 227] width 37 height 31
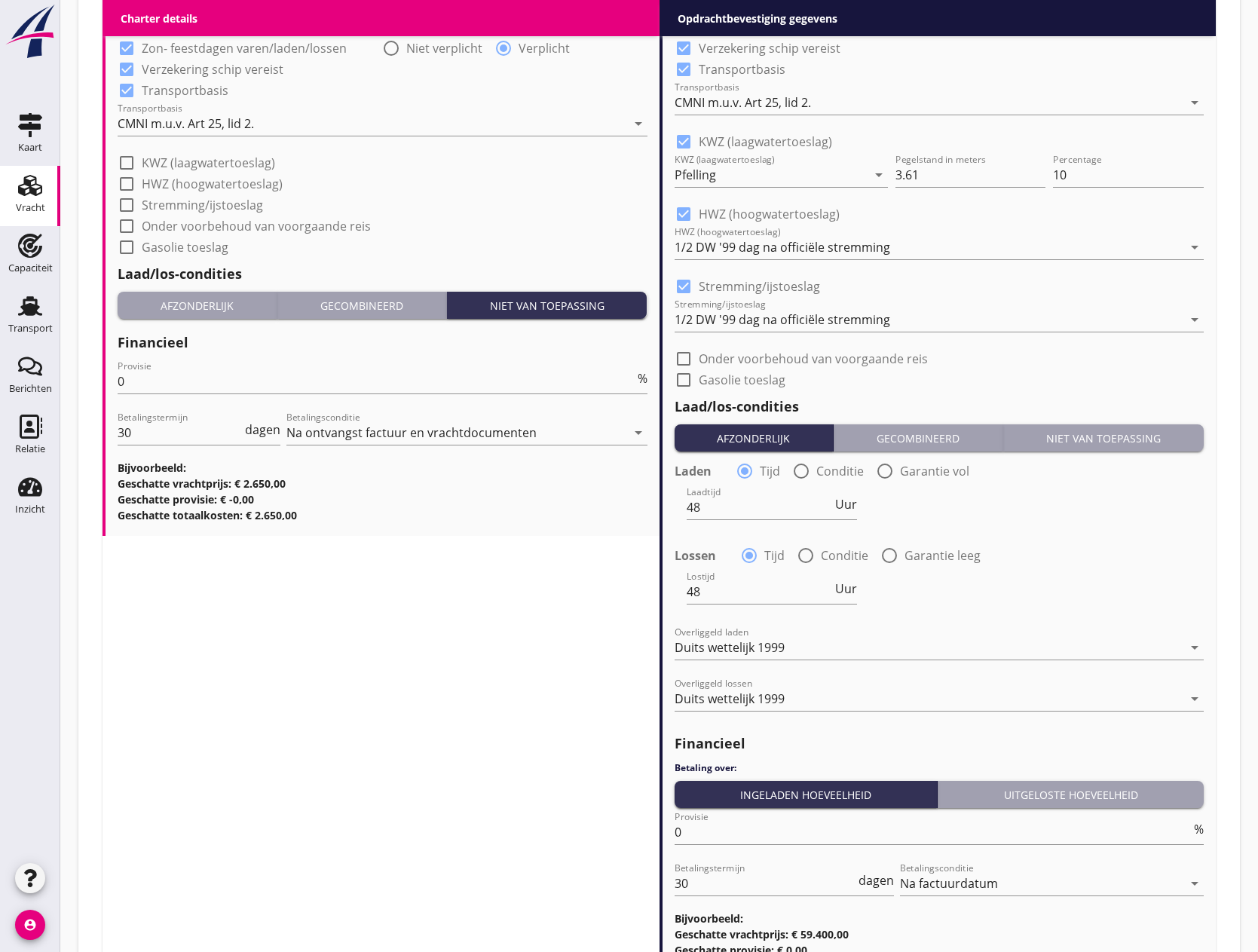
scroll to position [1784, 0]
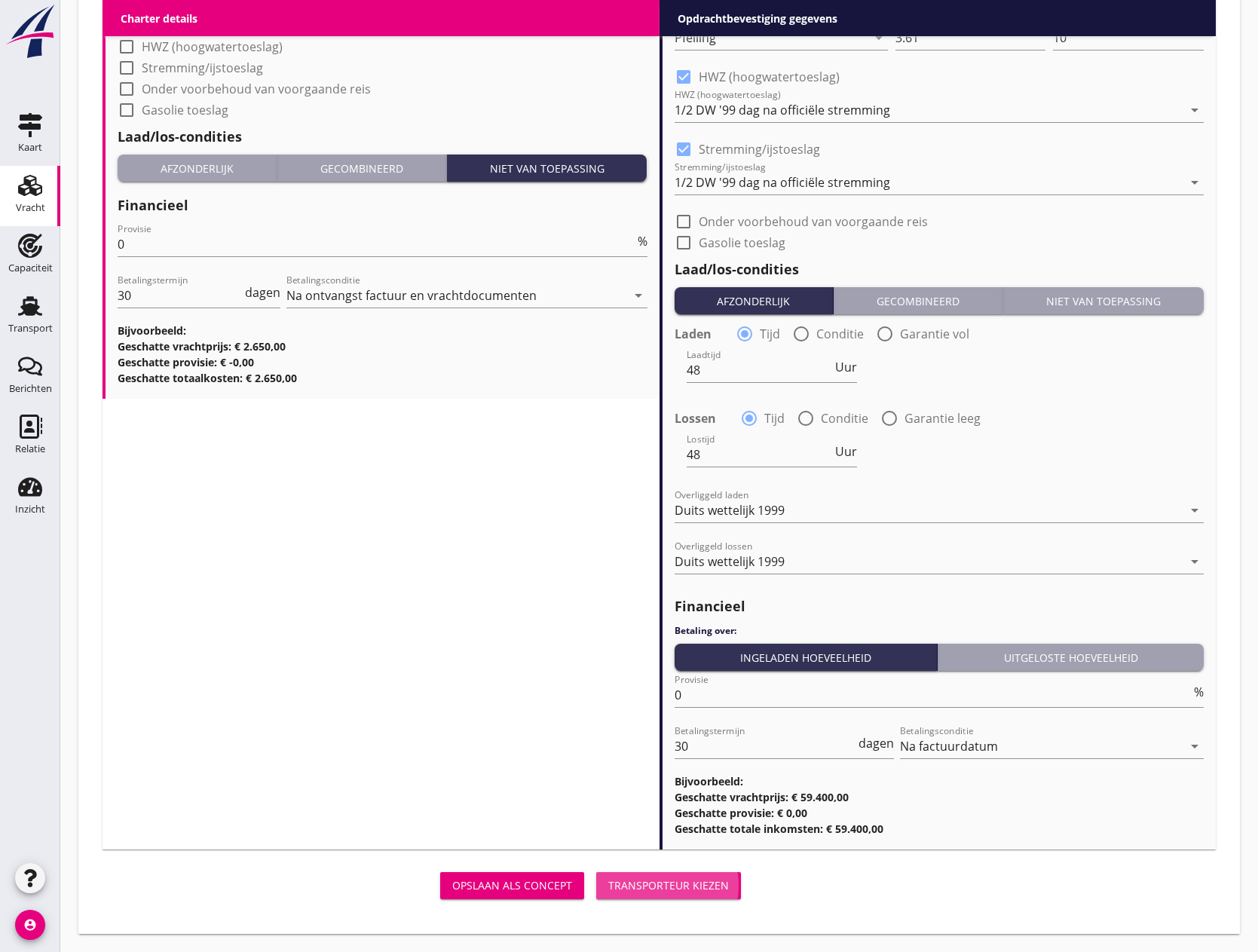
click at [670, 888] on div "Transporteur kiezen" at bounding box center [668, 885] width 120 height 16
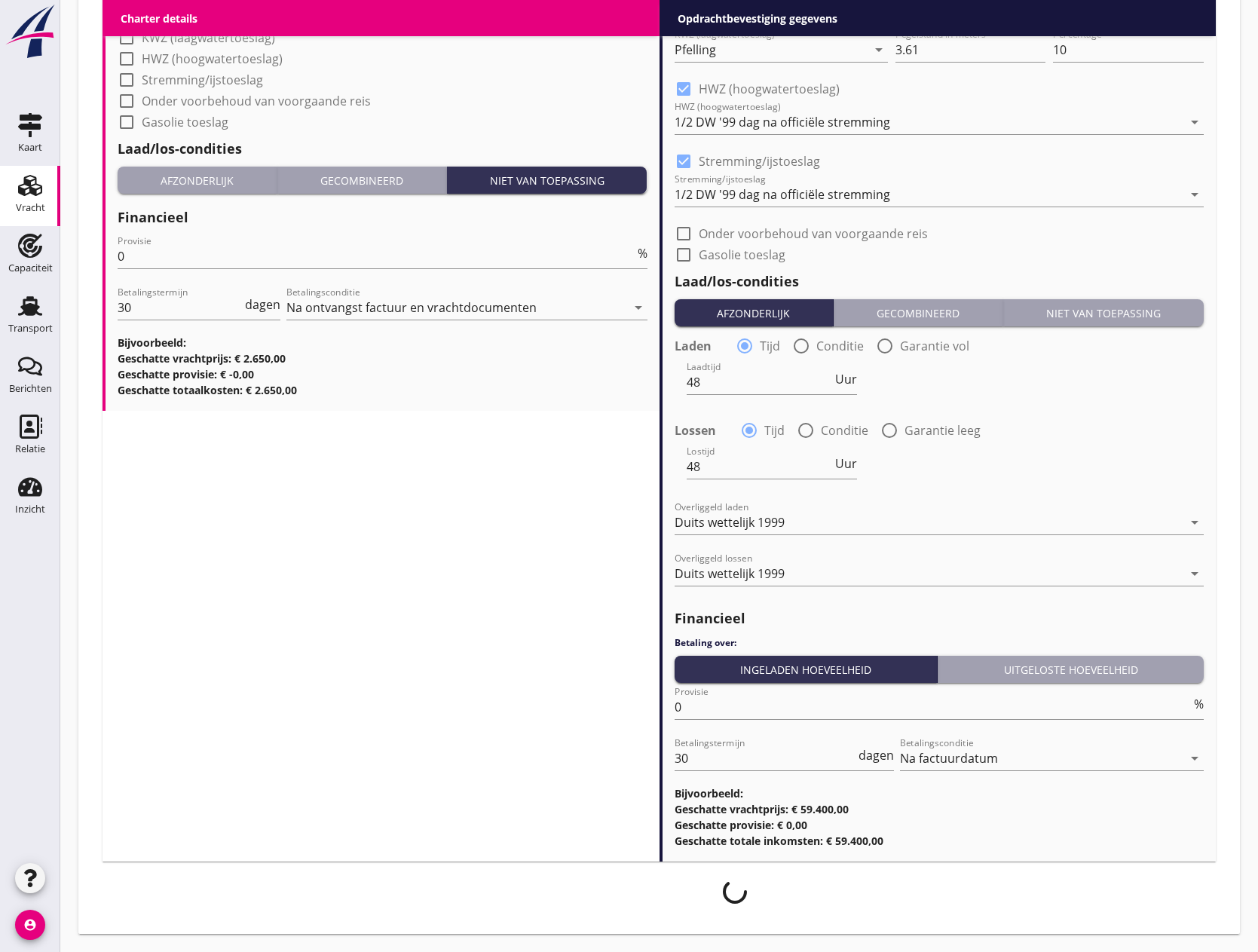
scroll to position [1772, 0]
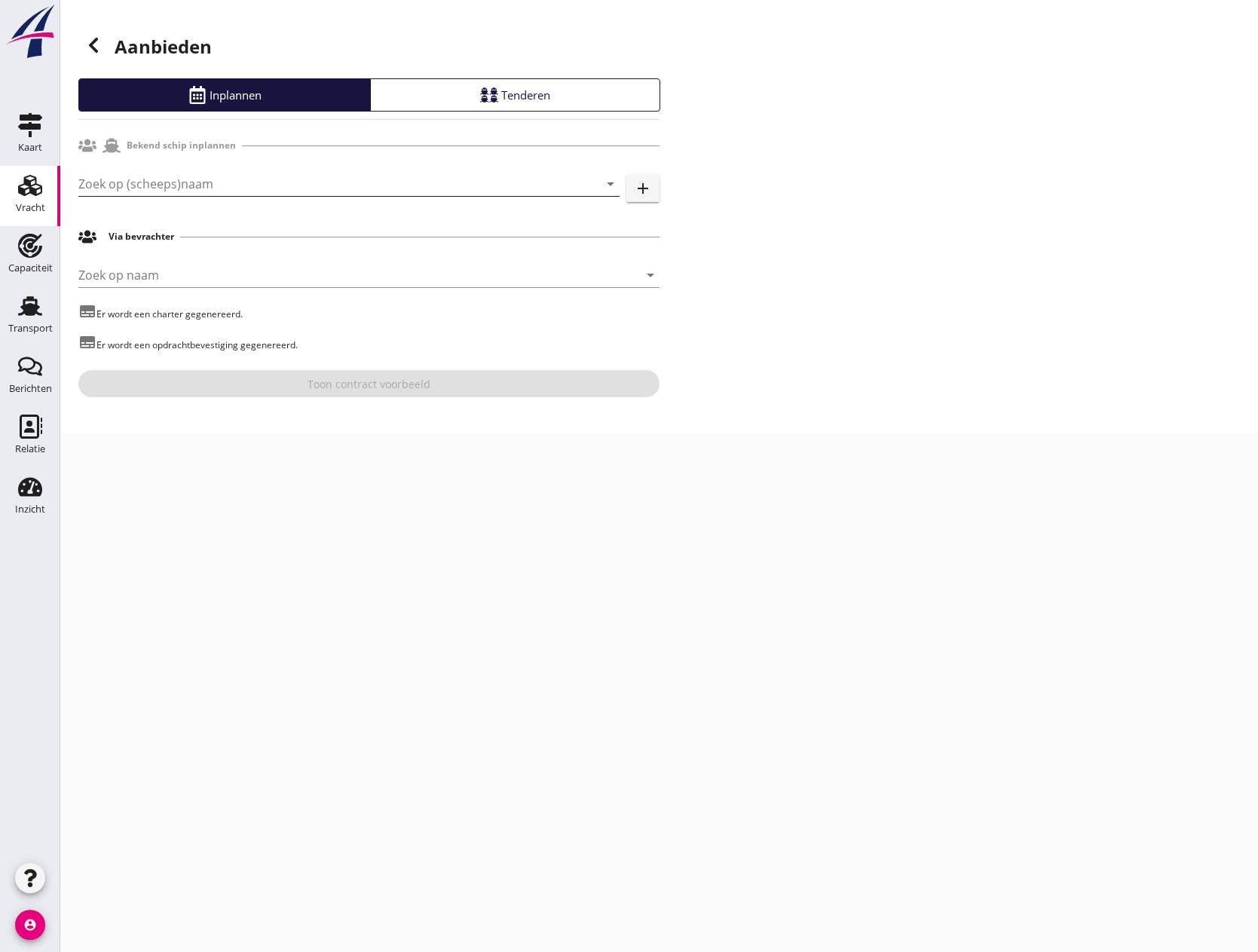
click at [132, 178] on input "Zoek op (scheeps)naam" at bounding box center [327, 184] width 499 height 24
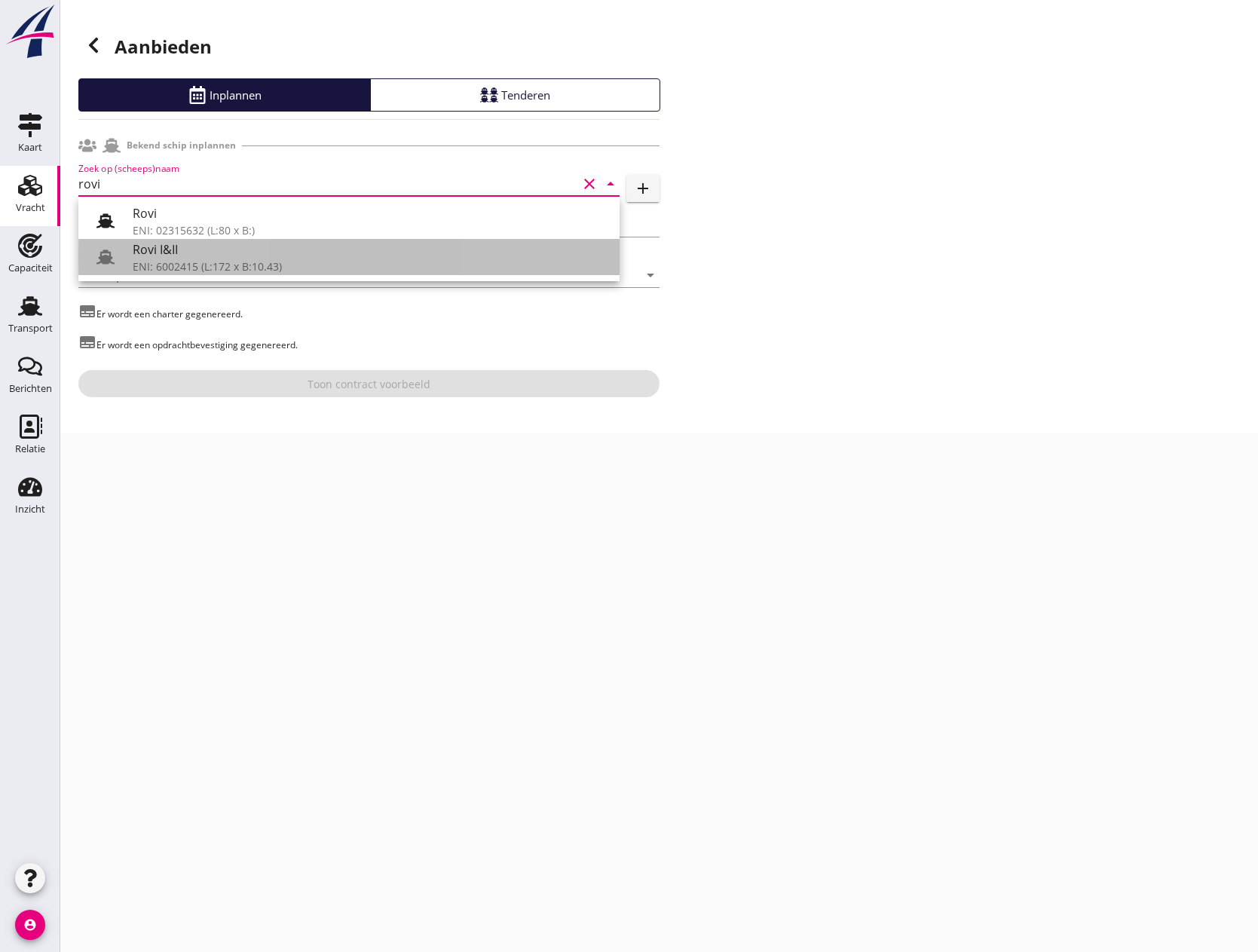
click at [299, 255] on div "Rovi I&II" at bounding box center [370, 249] width 475 height 18
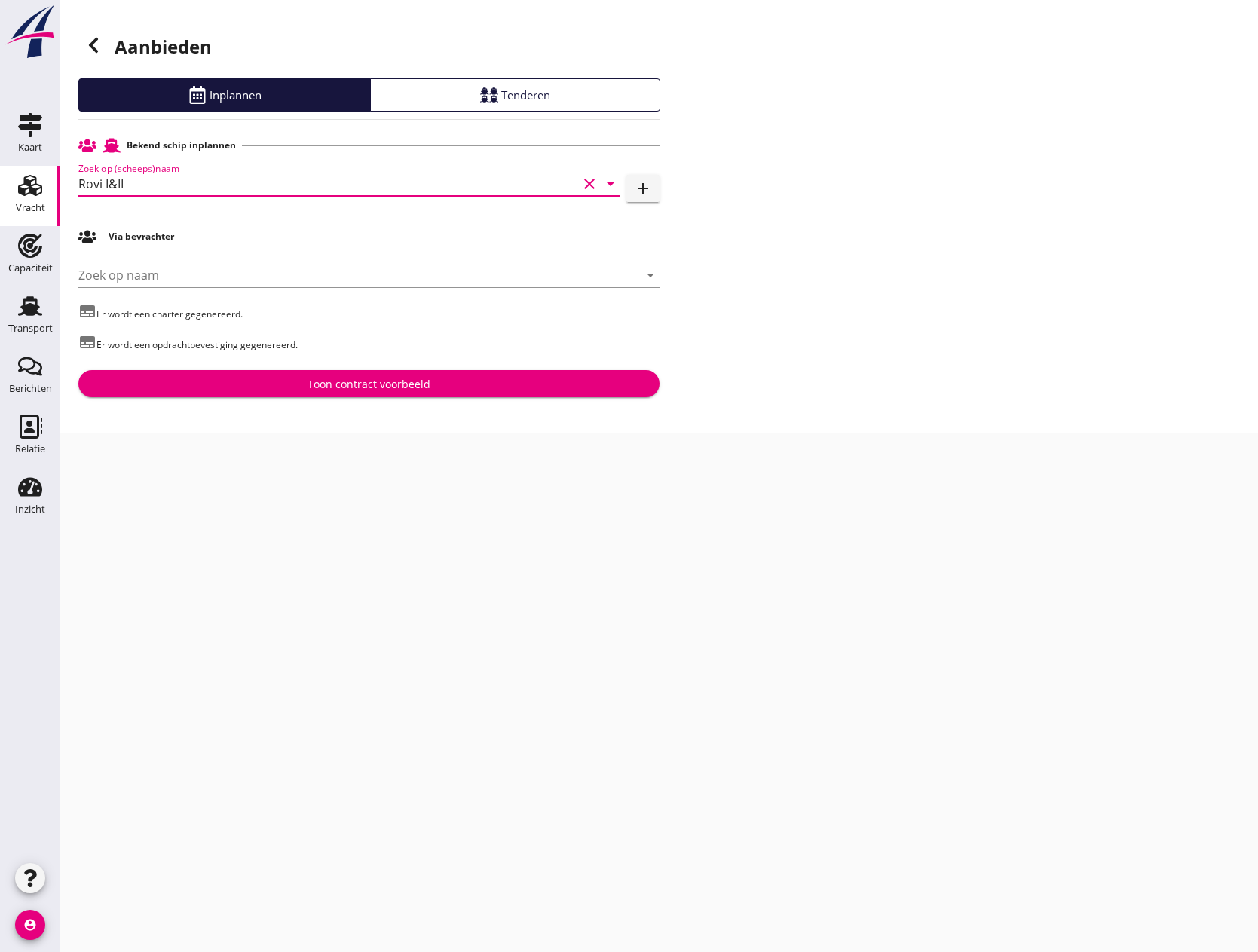
type input "Rovi I&II"
click at [389, 382] on div "Toon contract voorbeeld" at bounding box center [369, 384] width 123 height 16
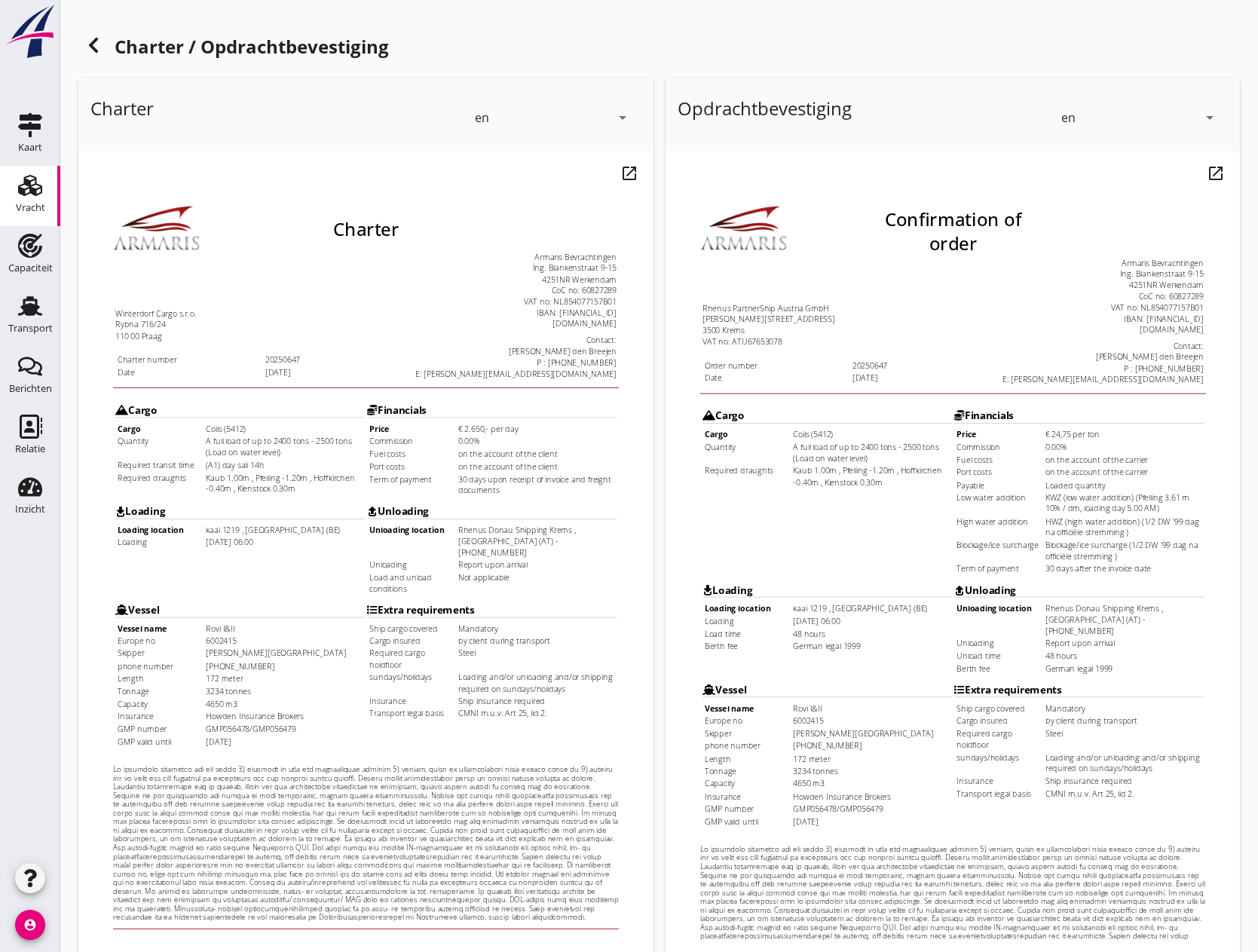
click at [1210, 118] on icon "arrow_drop_down" at bounding box center [1210, 117] width 18 height 18
click at [1094, 117] on div "nl" at bounding box center [1140, 114] width 152 height 18
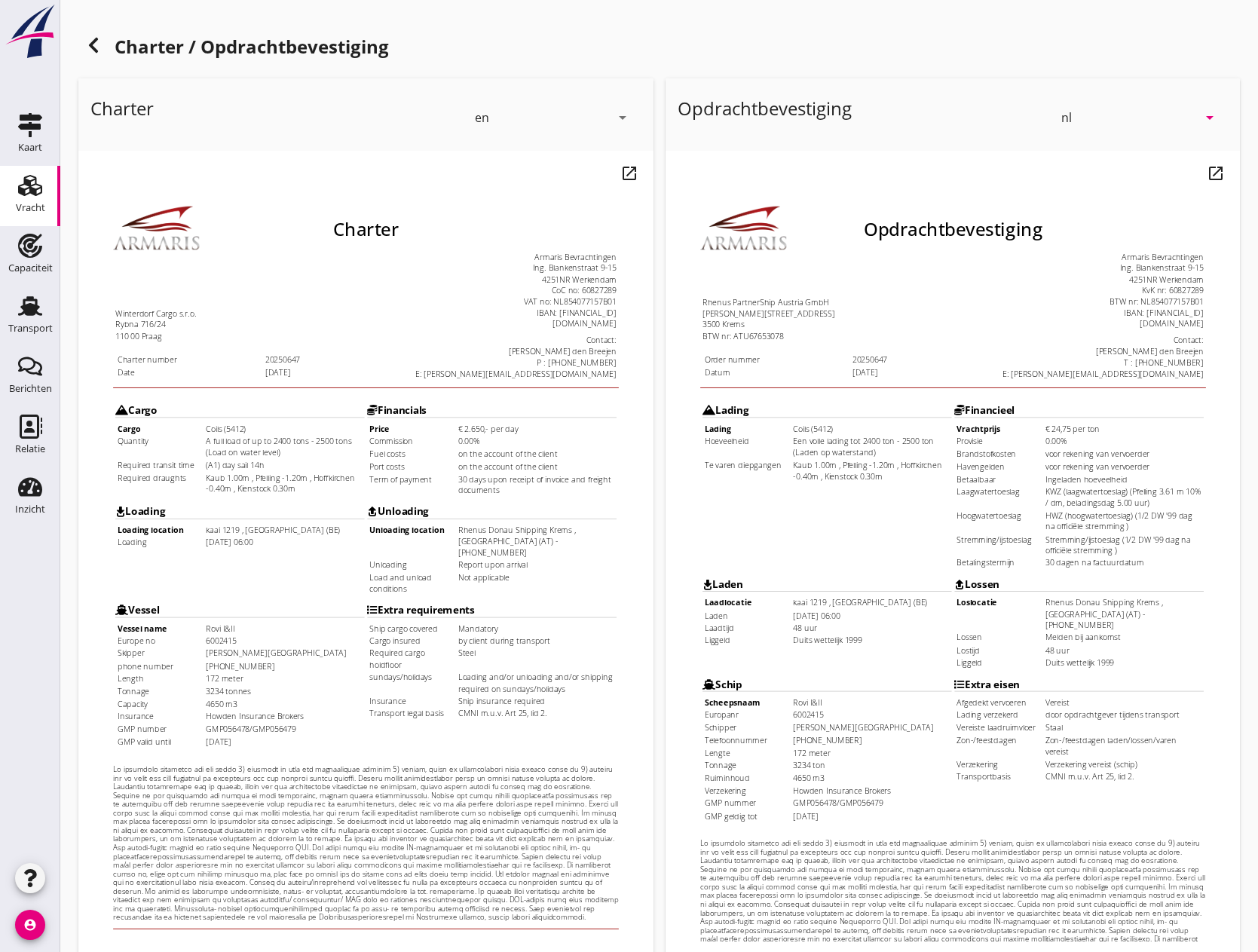
click at [625, 116] on icon "arrow_drop_down" at bounding box center [622, 117] width 18 height 18
click at [552, 126] on div "nl" at bounding box center [553, 115] width 152 height 31
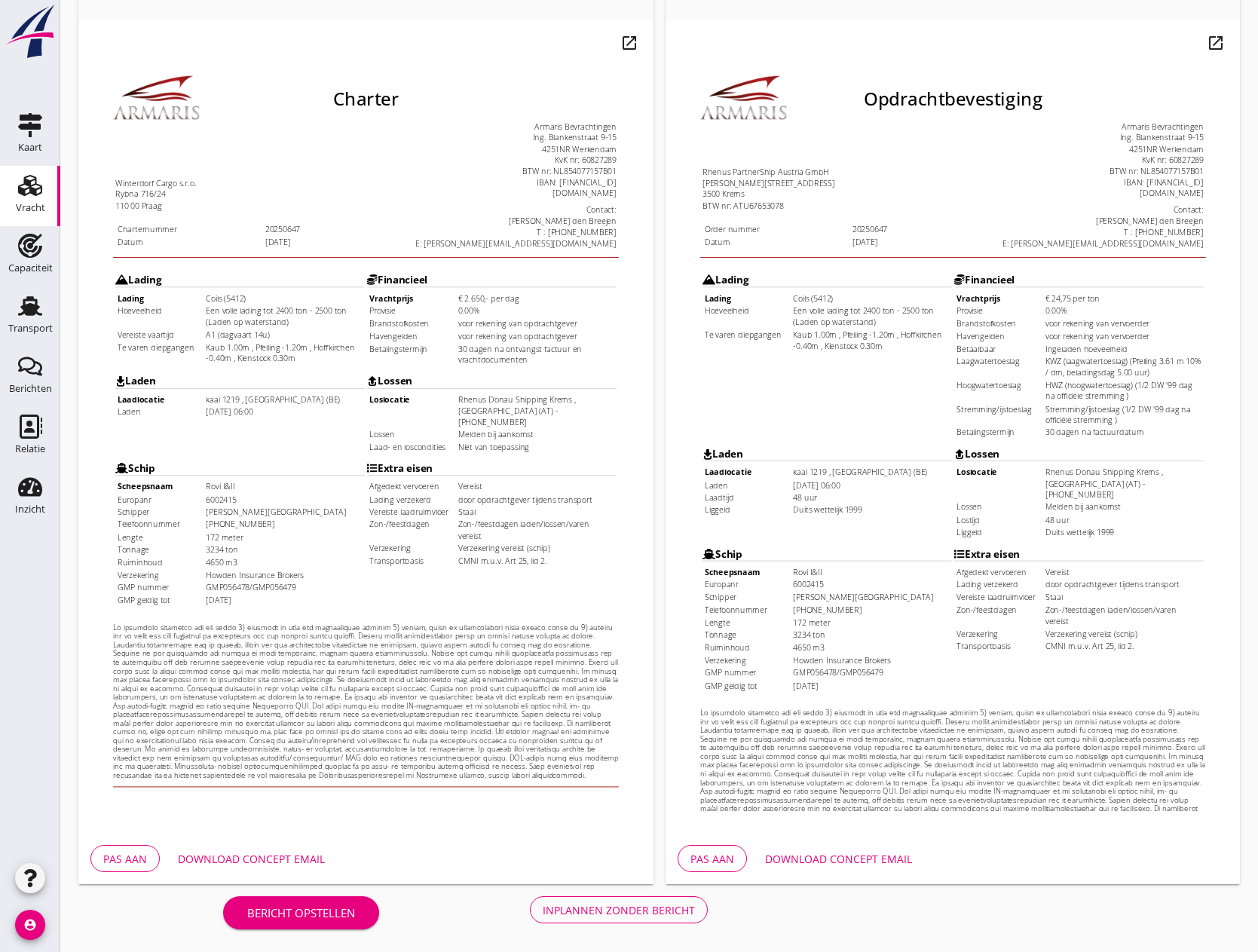
click at [621, 914] on div "Inplannen zonder bericht" at bounding box center [619, 910] width 153 height 16
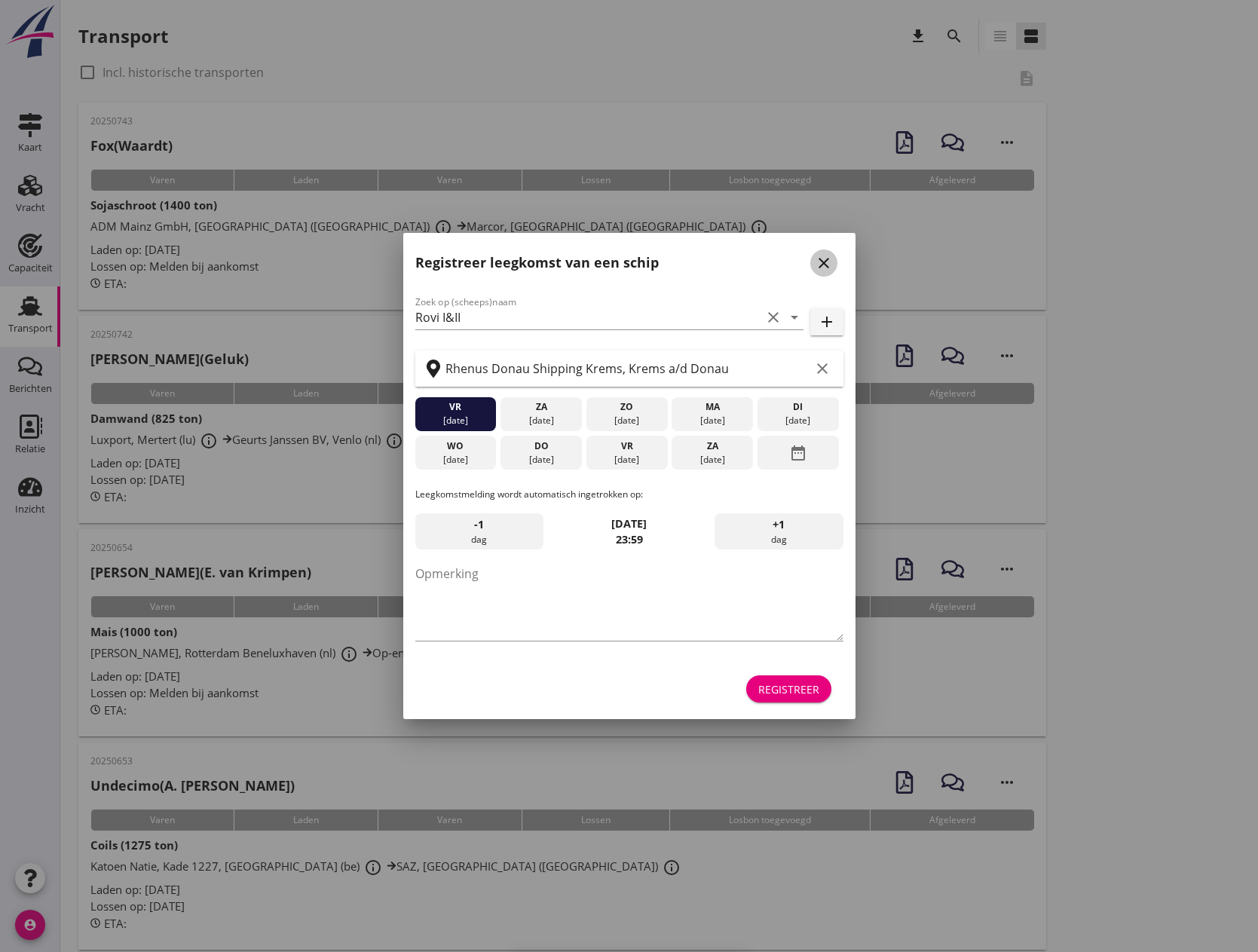
click at [823, 272] on button "close" at bounding box center [824, 263] width 27 height 27
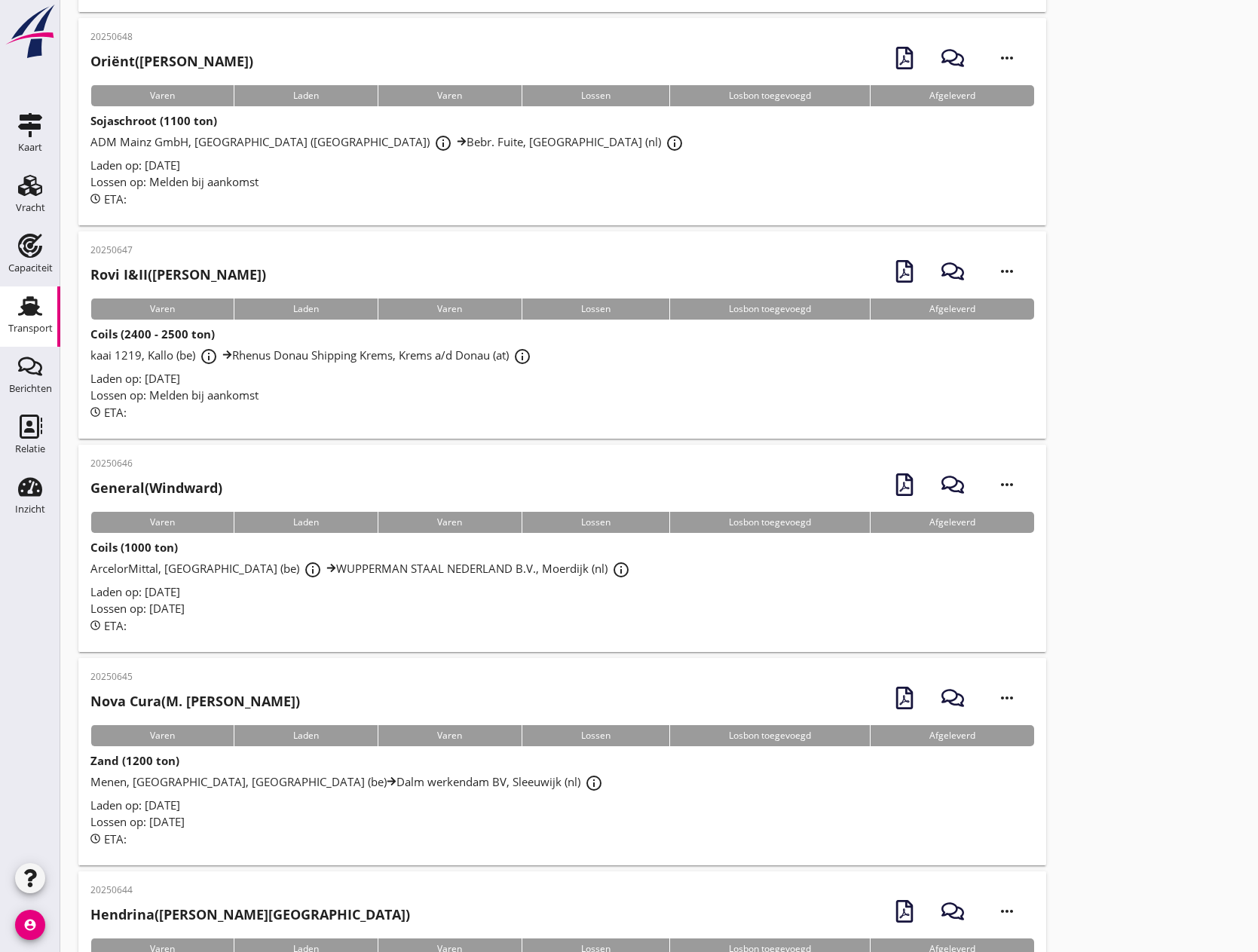
scroll to position [1207, 0]
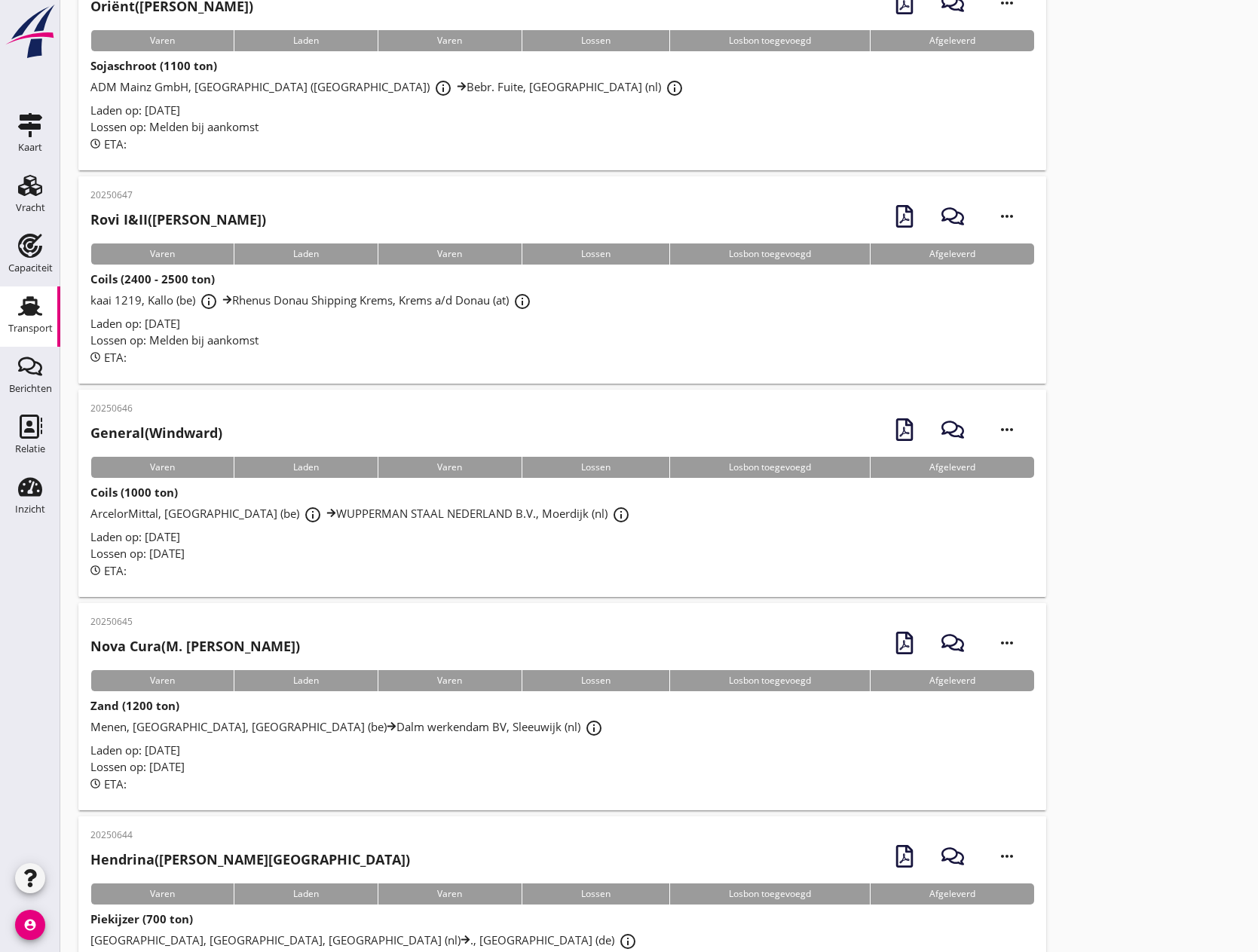
click at [163, 281] on strong "Coils (2400 - 2500 ton)" at bounding box center [153, 279] width 125 height 15
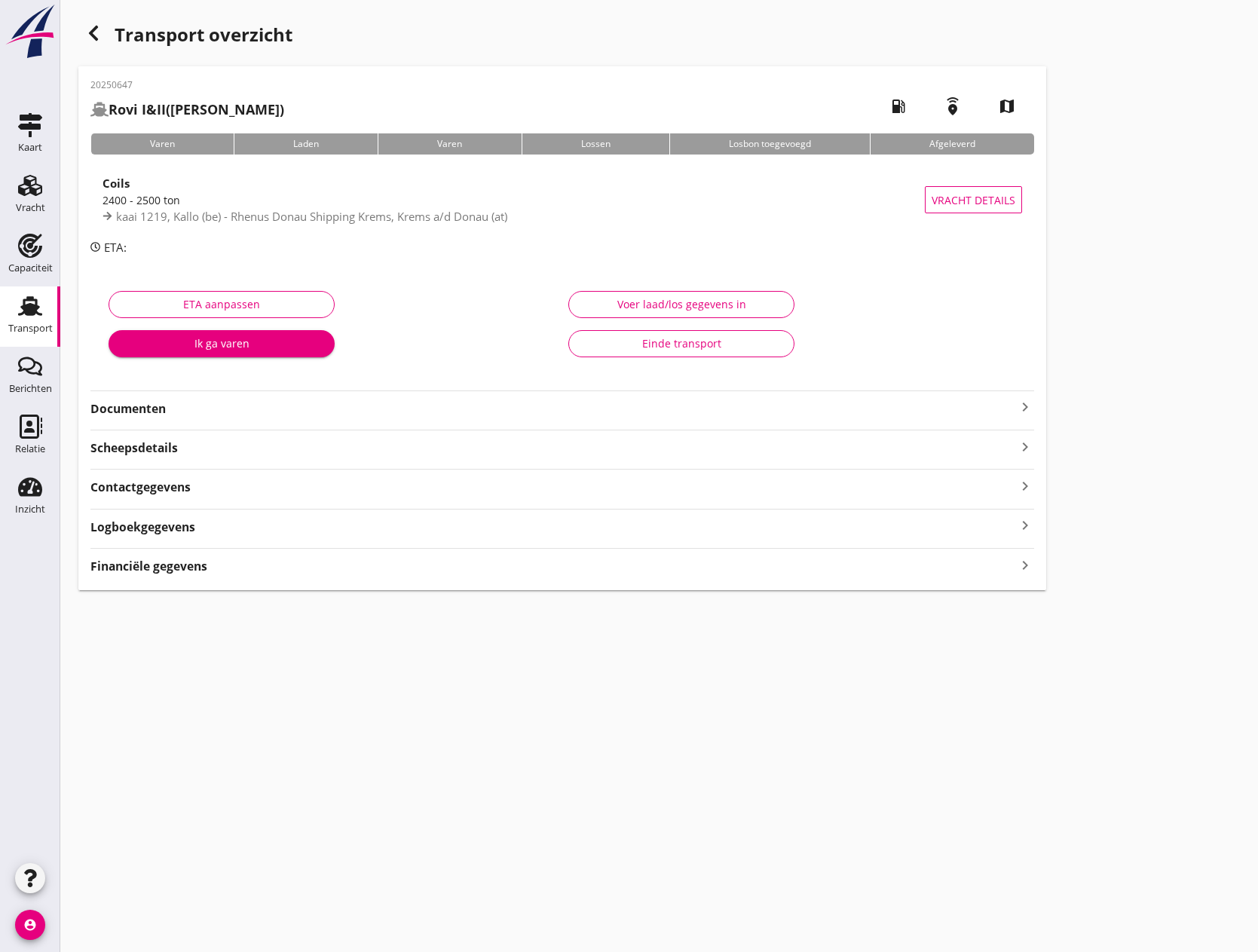
click at [1026, 398] on icon "keyboard_arrow_right" at bounding box center [1025, 406] width 18 height 18
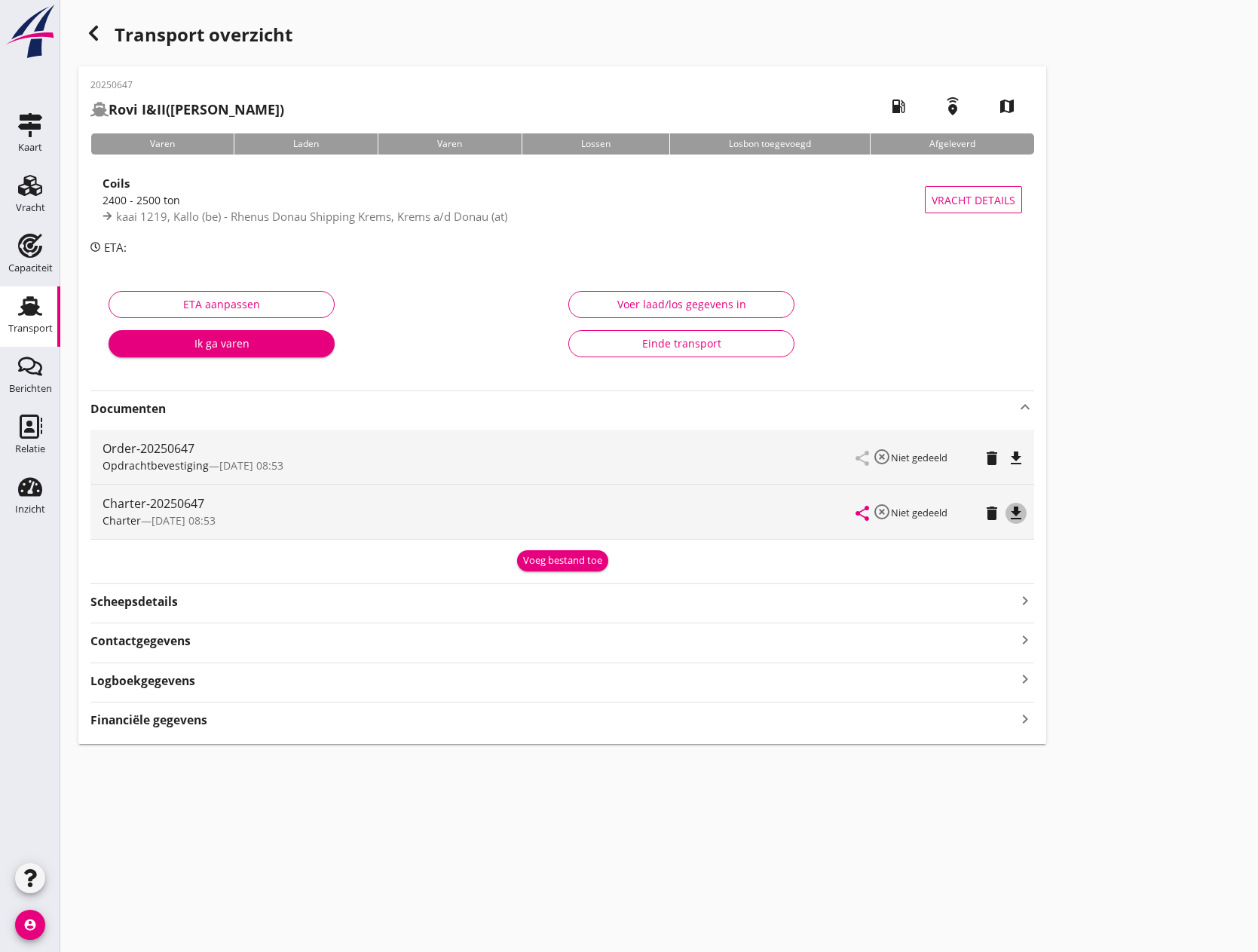
click at [1015, 512] on icon "file_download" at bounding box center [1015, 513] width 18 height 18
drag, startPoint x: 5, startPoint y: 187, endPoint x: 28, endPoint y: 196, distance: 24.7
click at [6, 187] on link "Vracht Vracht" at bounding box center [30, 196] width 60 height 60
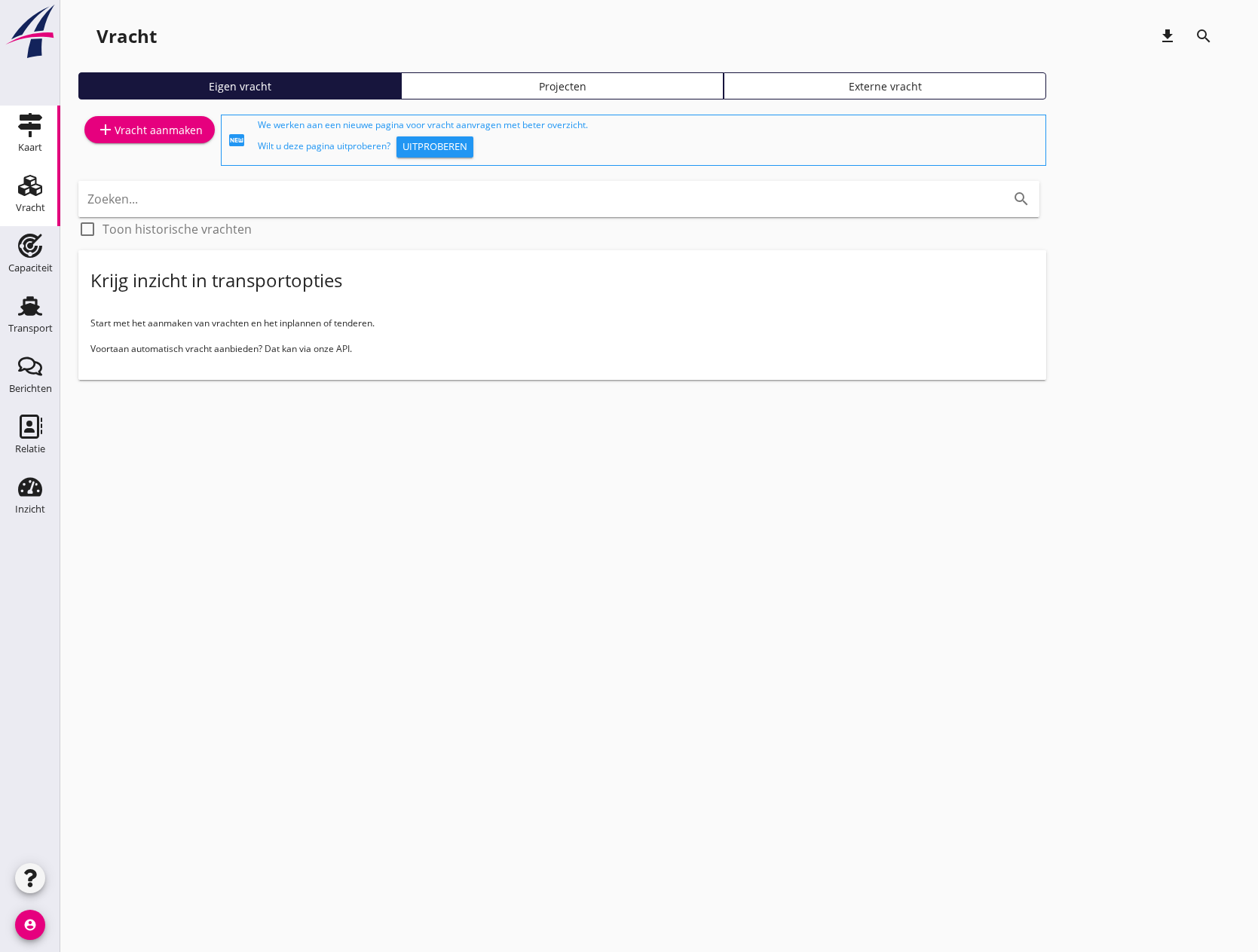
click at [29, 123] on use at bounding box center [30, 125] width 24 height 24
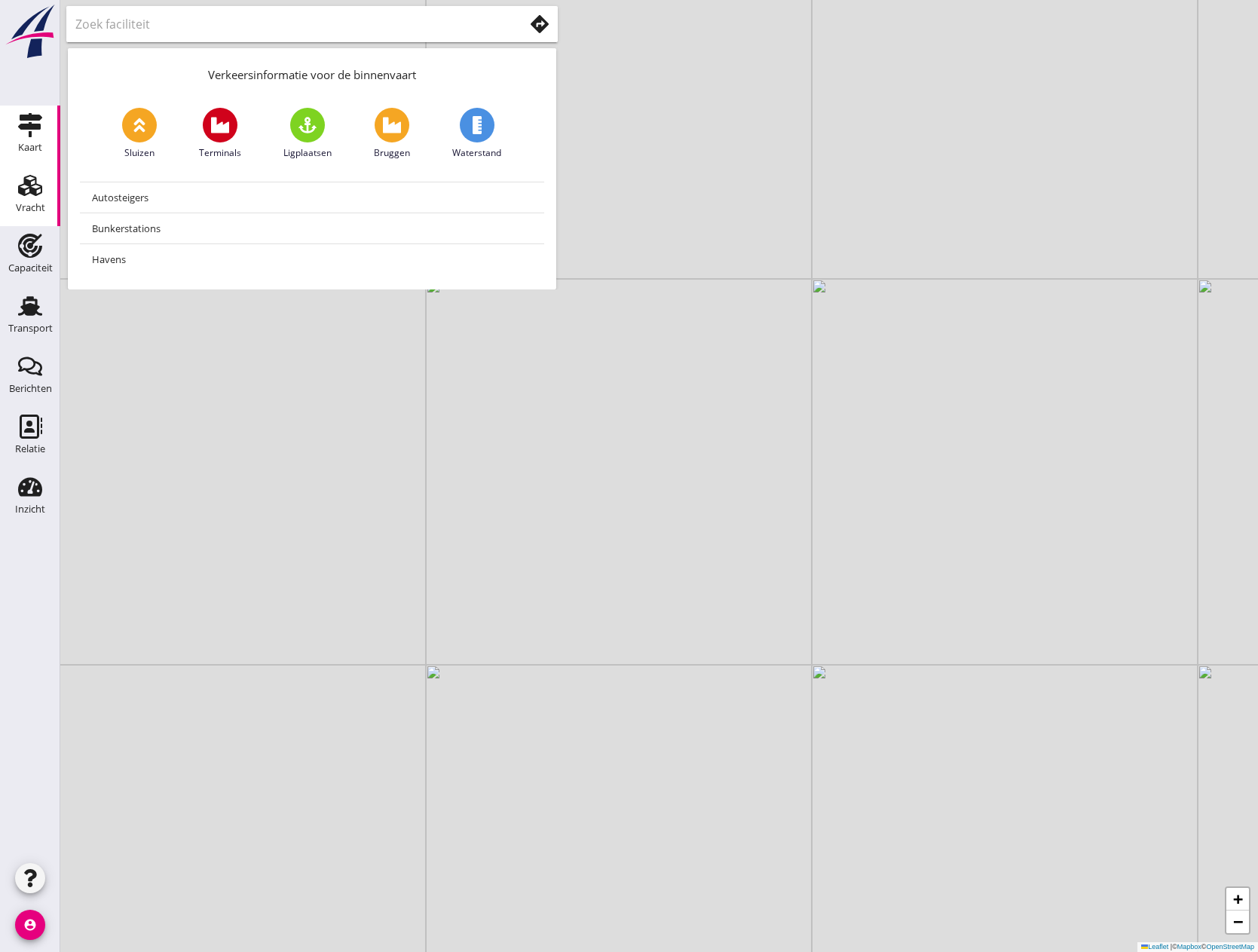
click at [23, 192] on use at bounding box center [30, 185] width 24 height 21
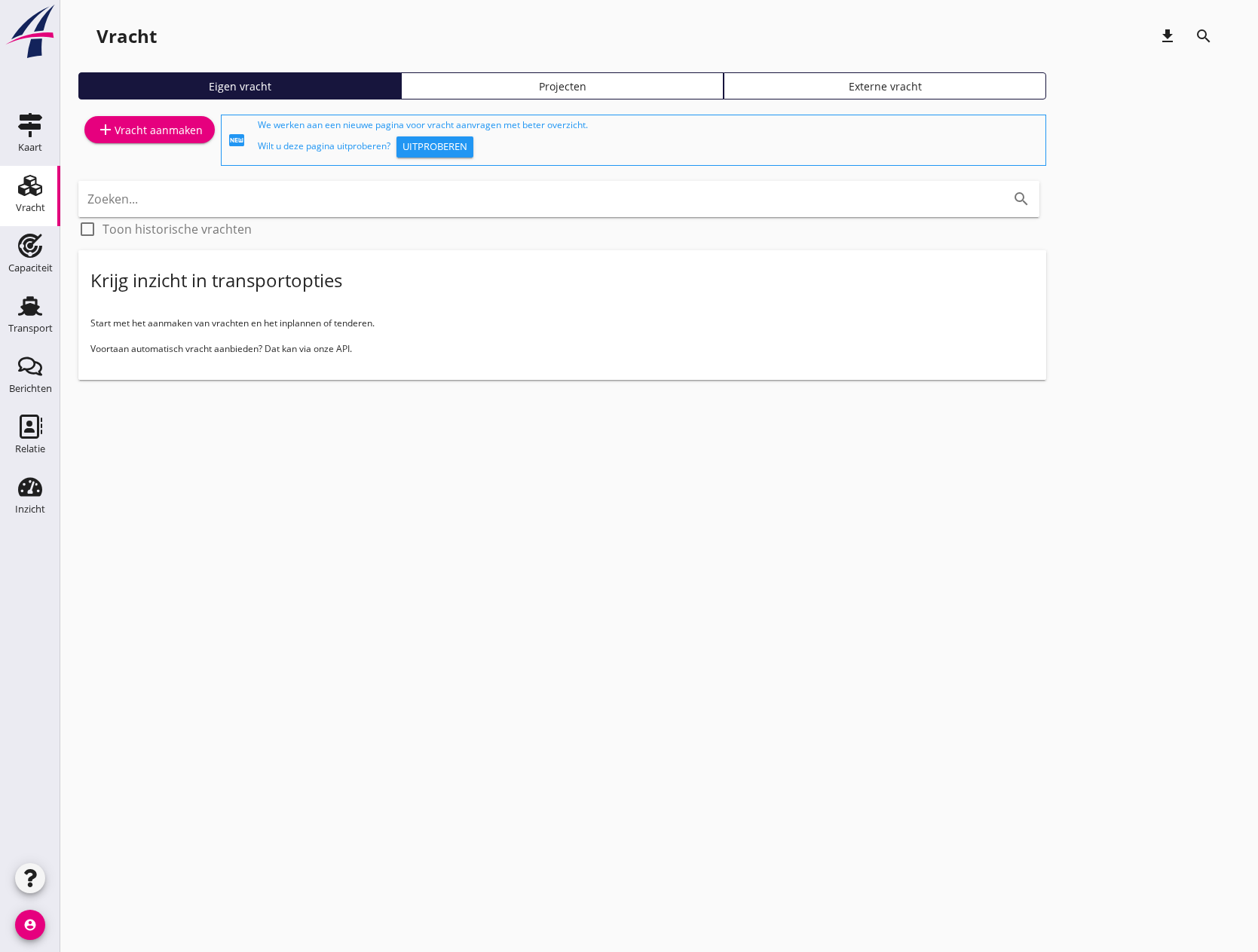
click at [131, 131] on div "add Vracht aanmaken" at bounding box center [149, 129] width 106 height 18
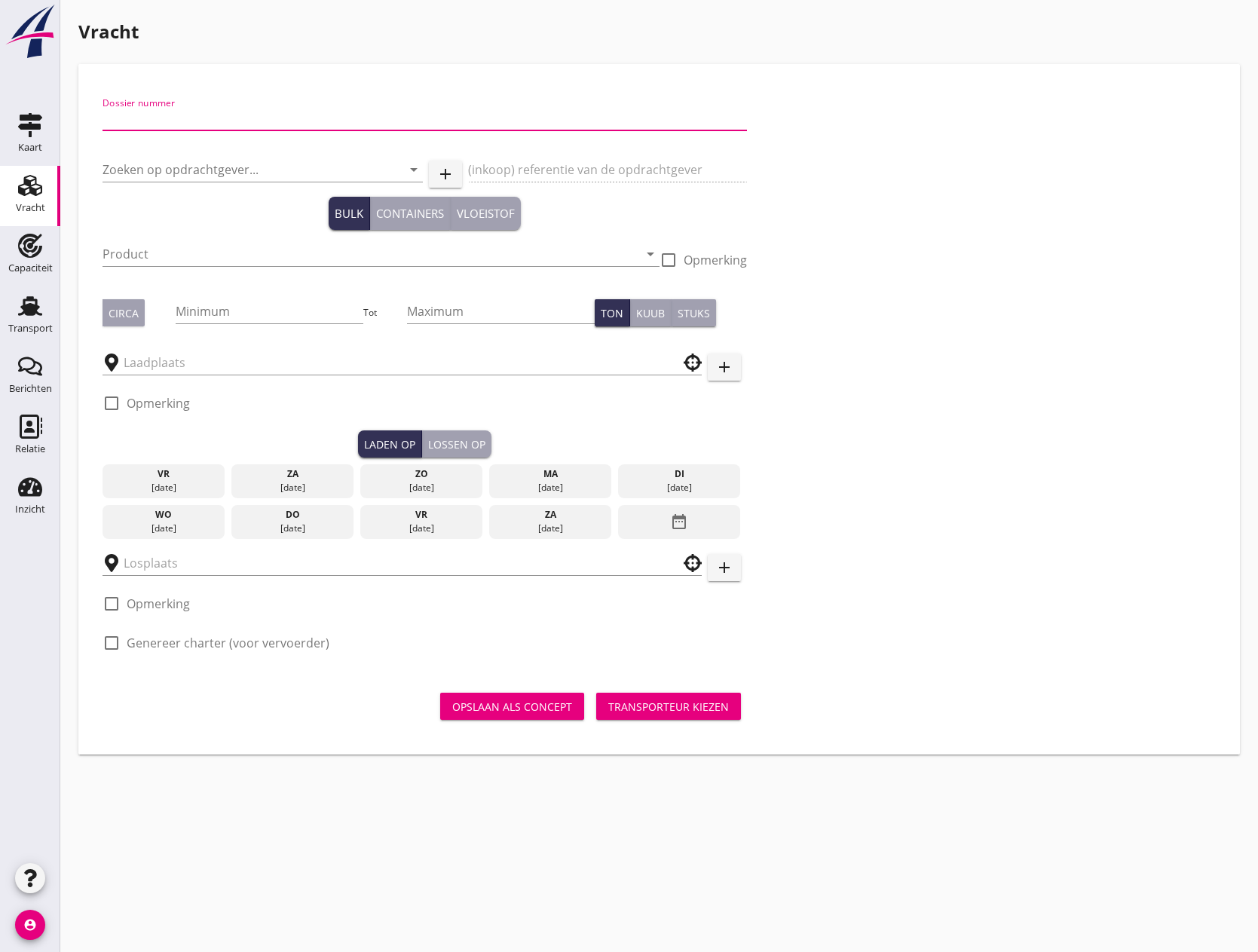
click at [207, 123] on input "Dossier nummer" at bounding box center [425, 118] width 645 height 24
type input "20250650"
click at [180, 167] on input "Zoeken op opdrachtgever..." at bounding box center [242, 170] width 278 height 24
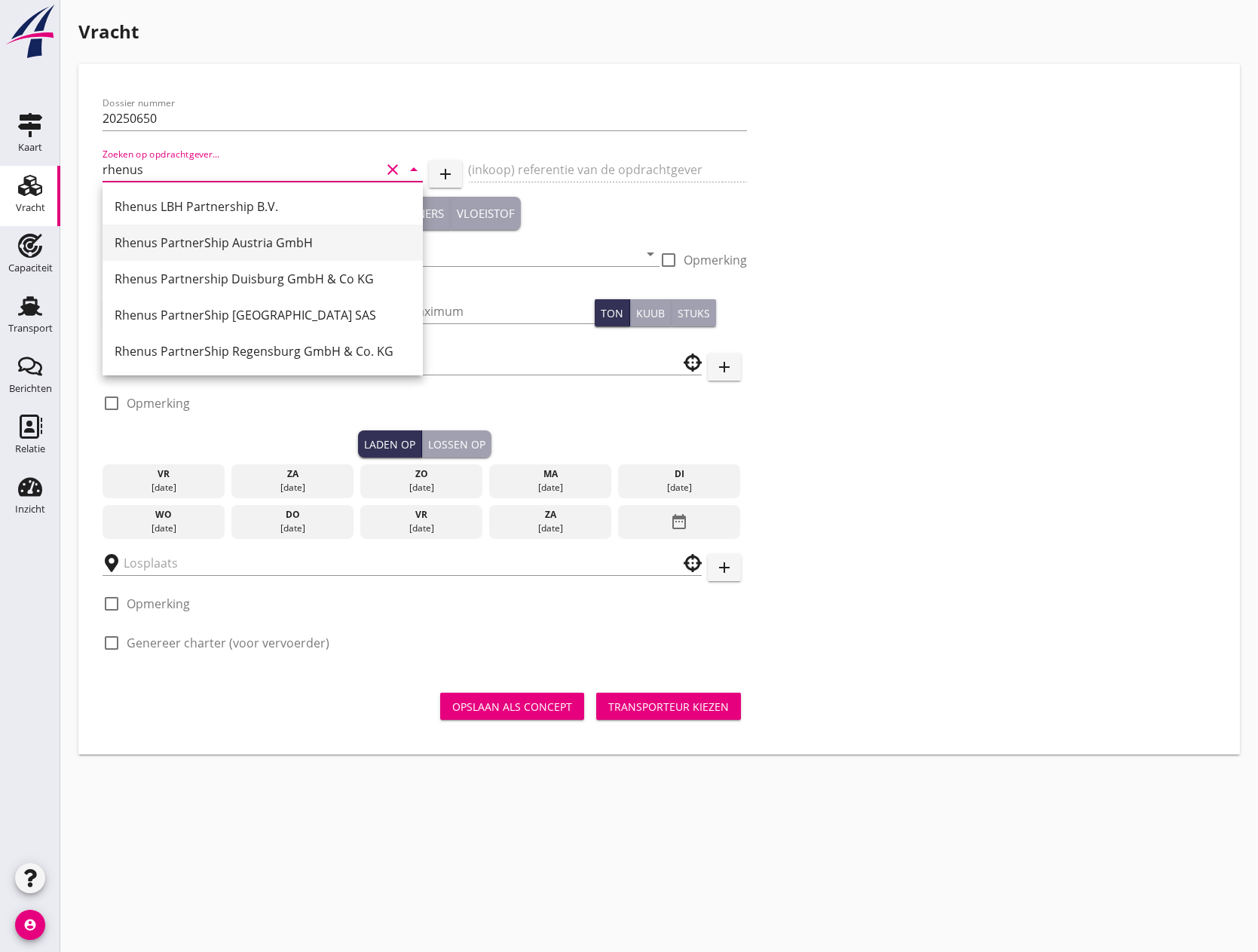
click at [206, 240] on div "Rhenus PartnerShip Austria GmbH" at bounding box center [262, 242] width 296 height 18
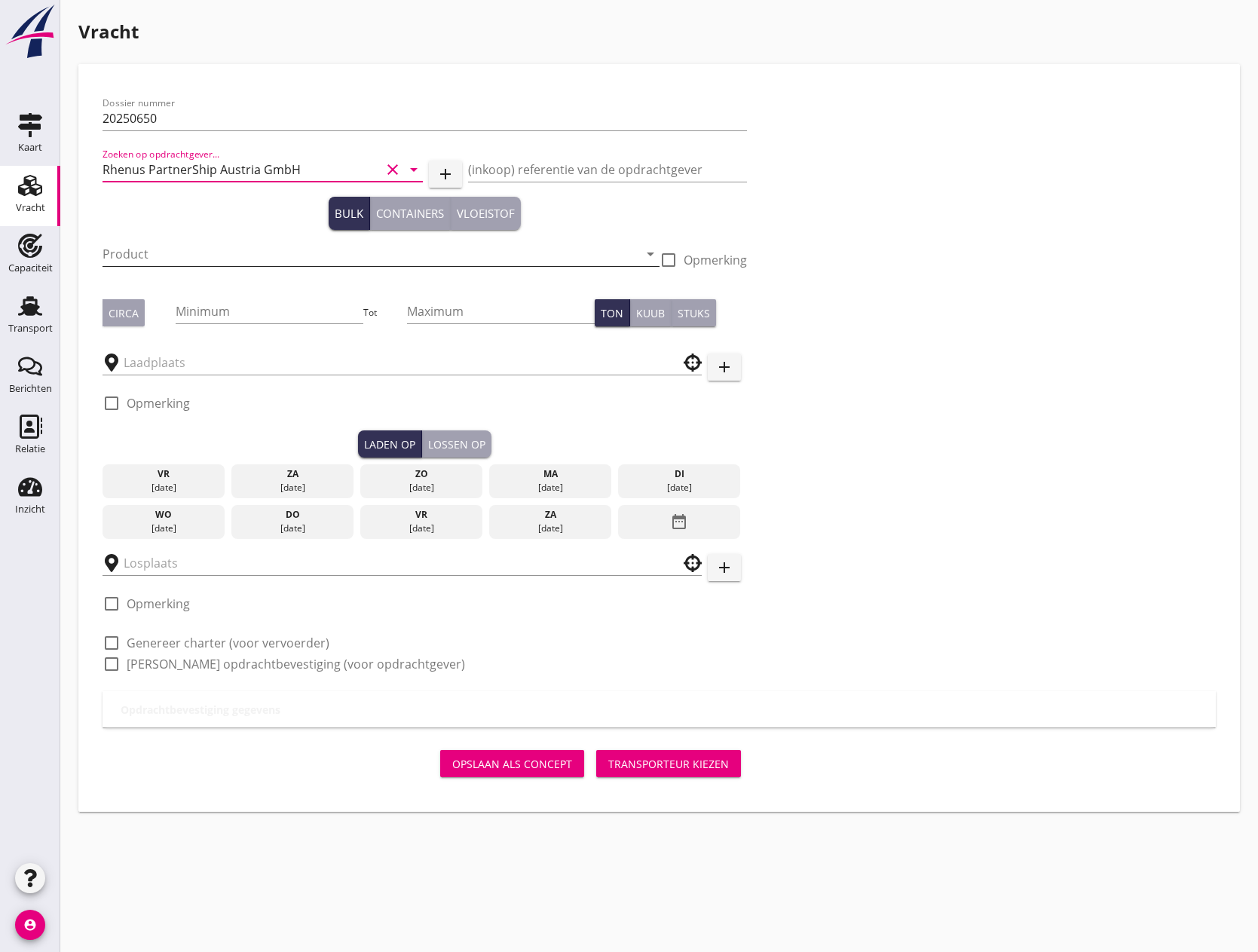
type input "Rhenus PartnerShip Austria GmbH"
click at [187, 253] on input "Product" at bounding box center [371, 254] width 536 height 24
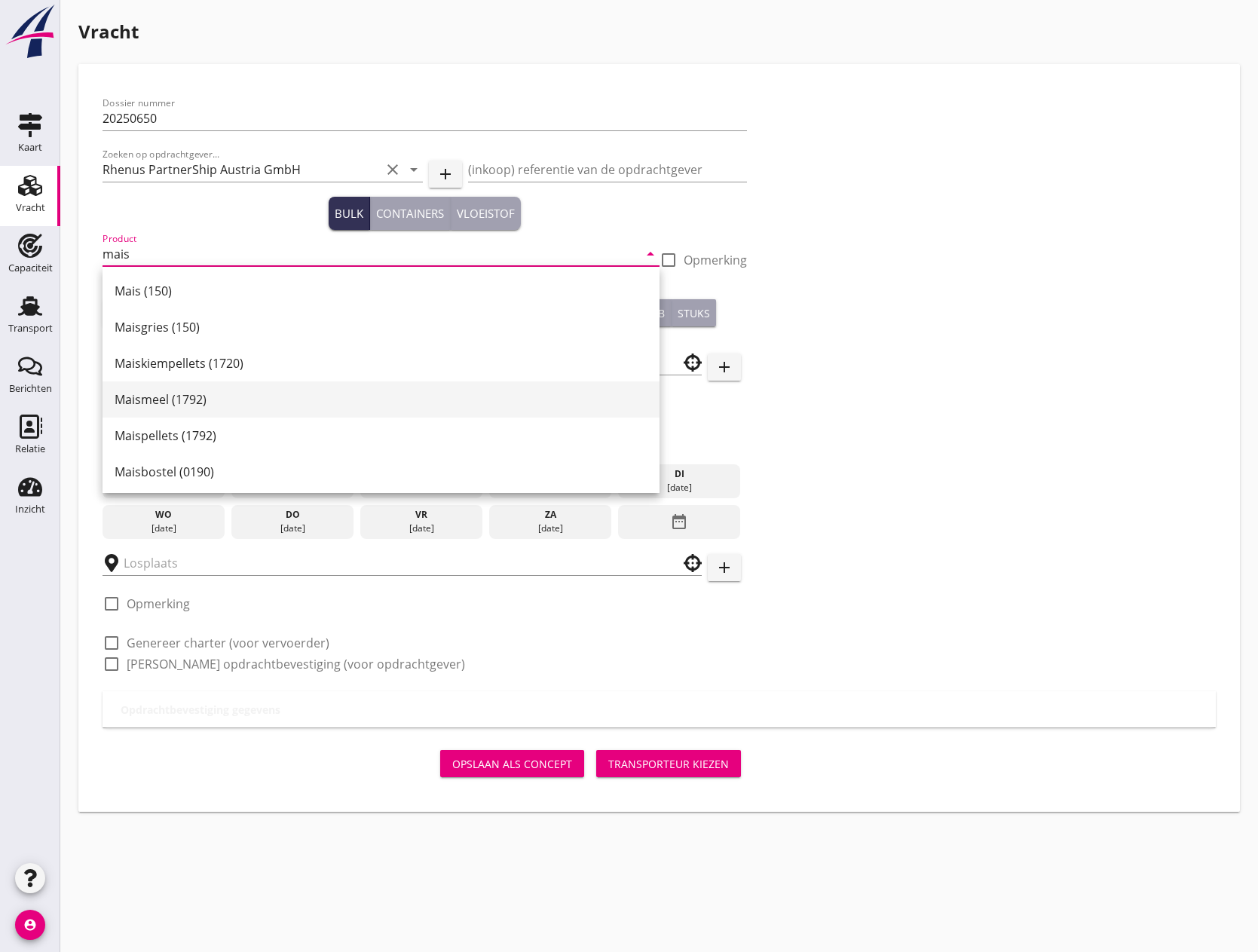
click at [153, 410] on div "Maismeel (1792)" at bounding box center [381, 400] width 533 height 36
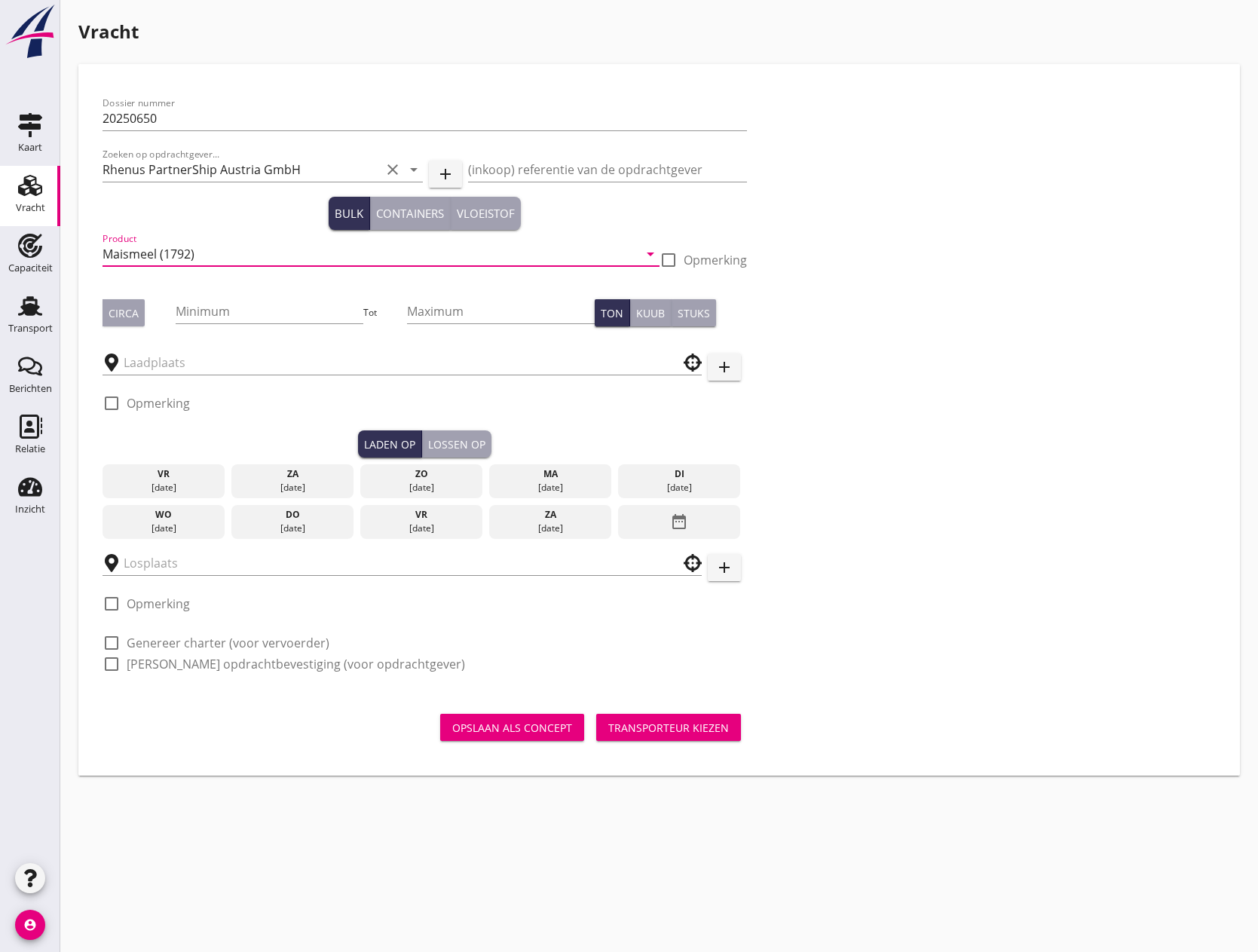
drag, startPoint x: 152, startPoint y: 256, endPoint x: 182, endPoint y: 309, distance: 60.9
click at [160, 266] on div "Product Maismeel (1792) arrow_drop_down" at bounding box center [381, 254] width 557 height 24
type input "ActiGrano (1792)"
click at [249, 319] on input "Minimum" at bounding box center [269, 311] width 187 height 24
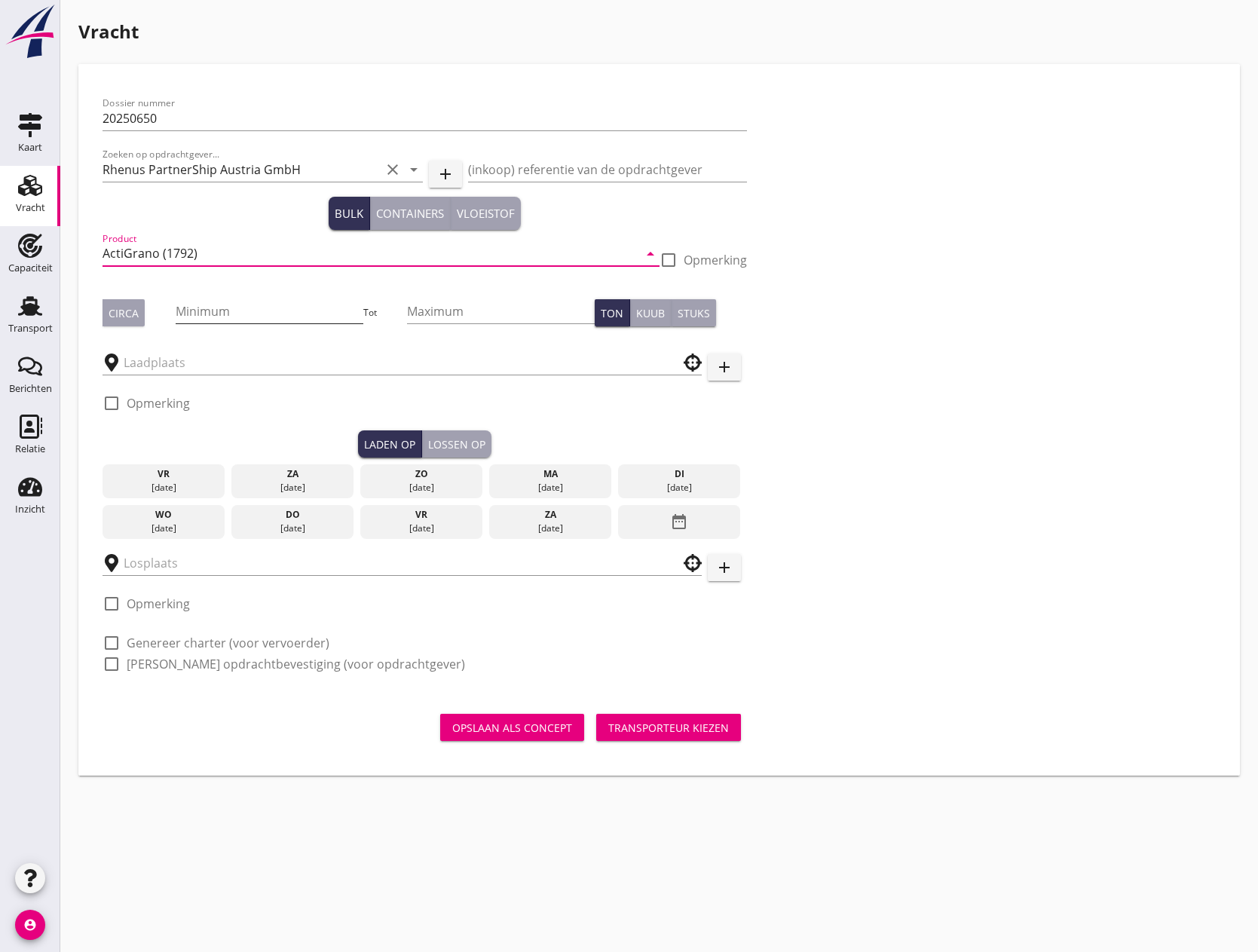
scroll to position [0, 0]
type input "2250"
click at [478, 311] on input "Maximum" at bounding box center [500, 311] width 187 height 24
type input "2325"
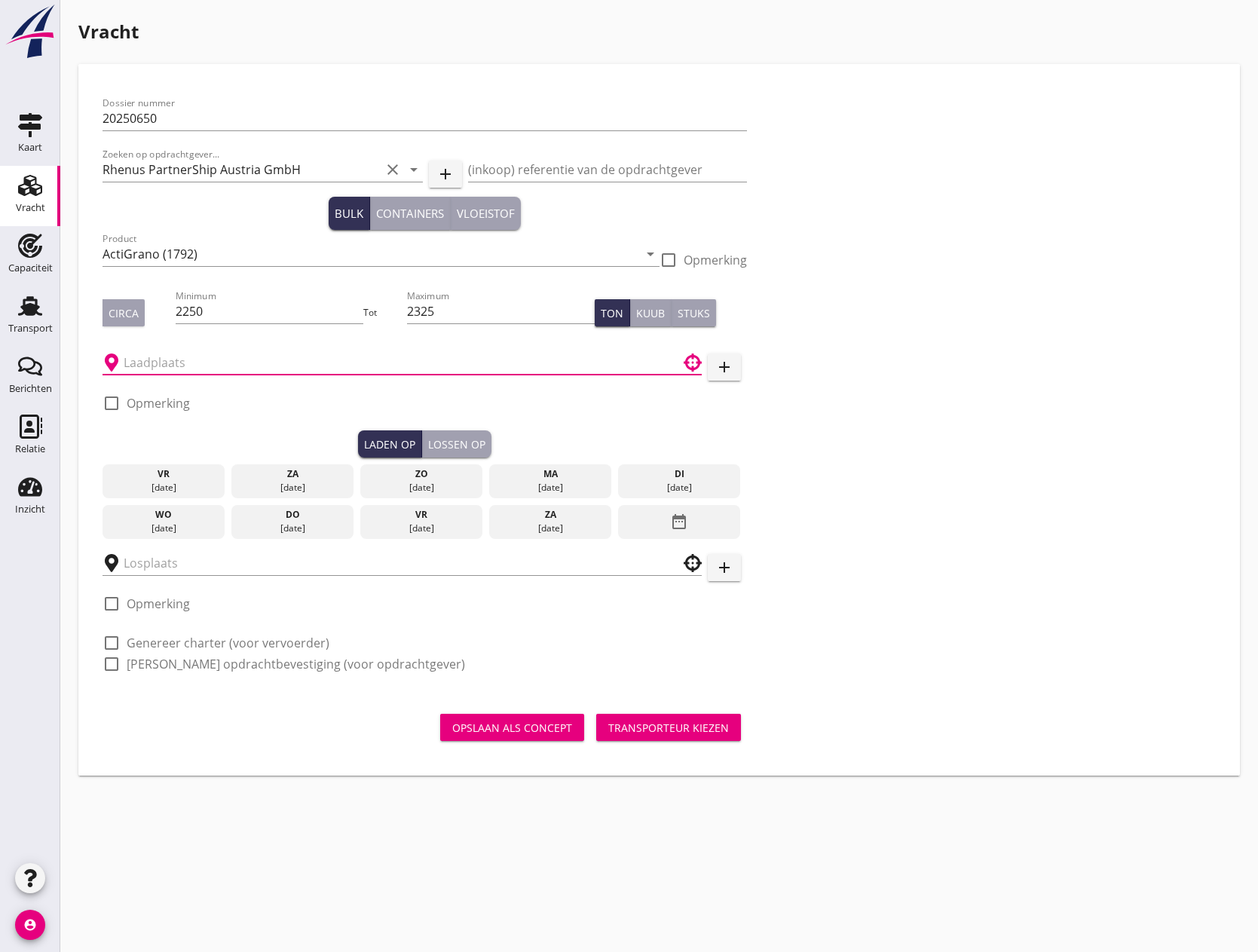
click at [386, 361] on input "text" at bounding box center [392, 362] width 536 height 24
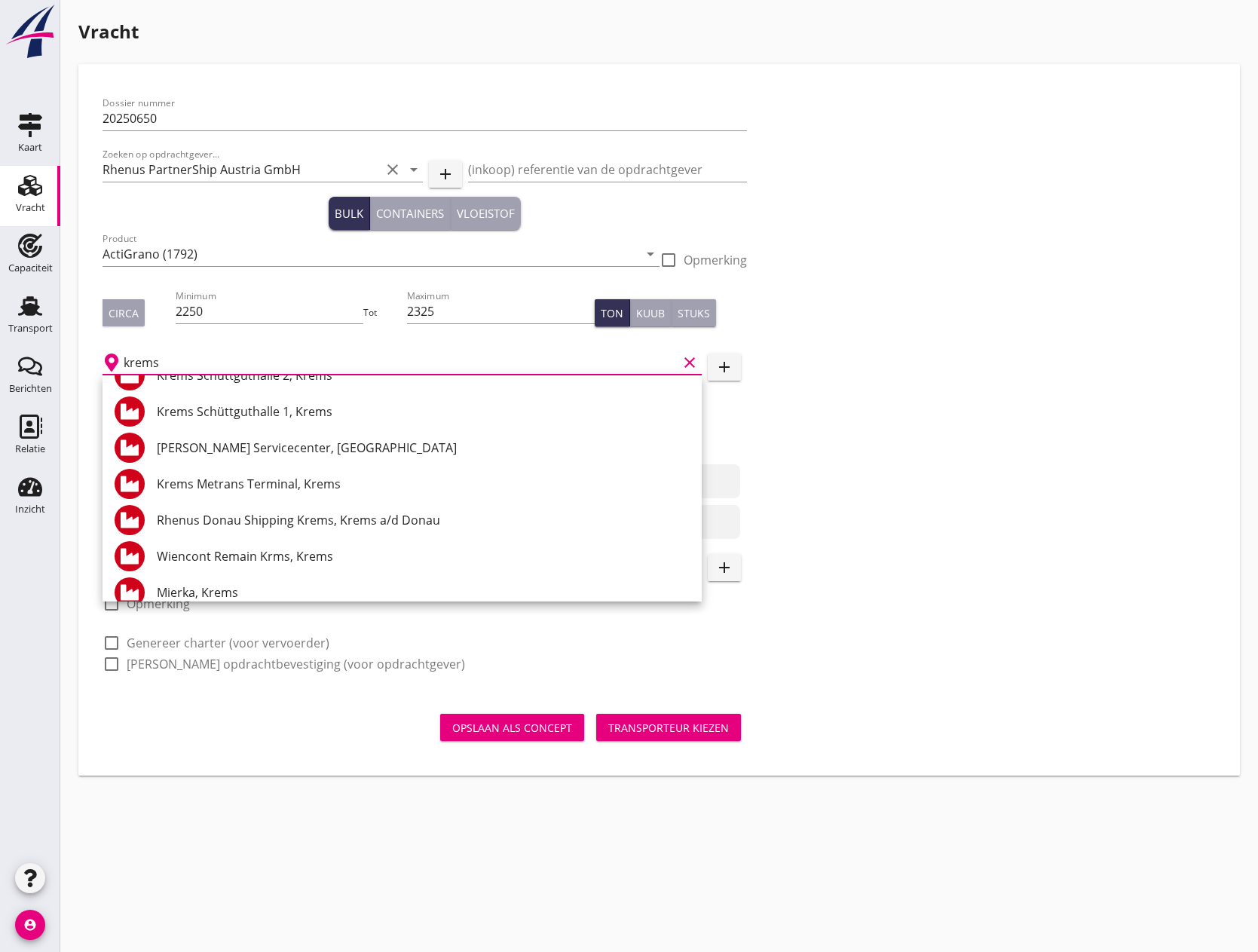
scroll to position [293, 0]
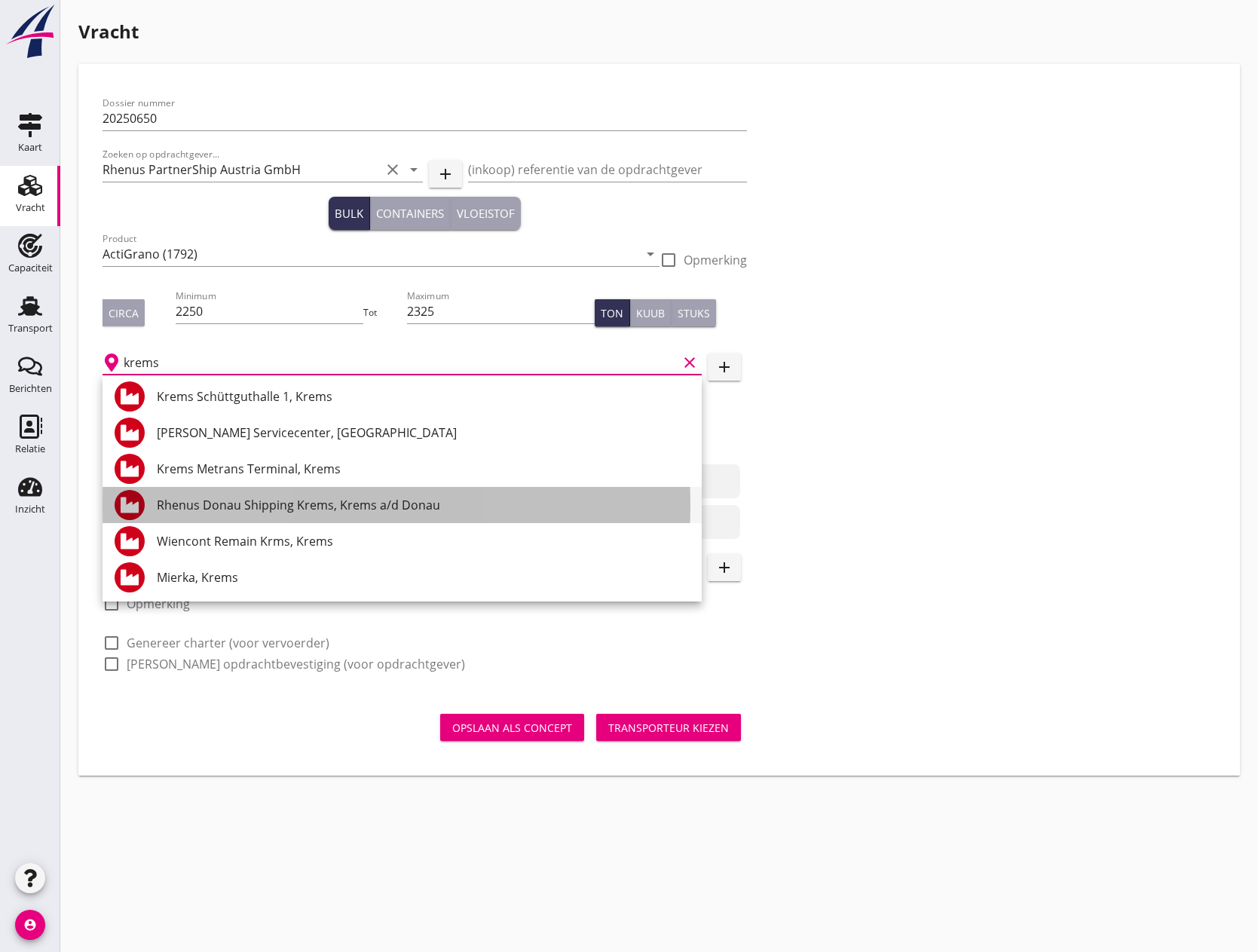
click at [294, 504] on div "Rhenus Donau Shipping Krems, Krems a/d Donau" at bounding box center [423, 505] width 533 height 18
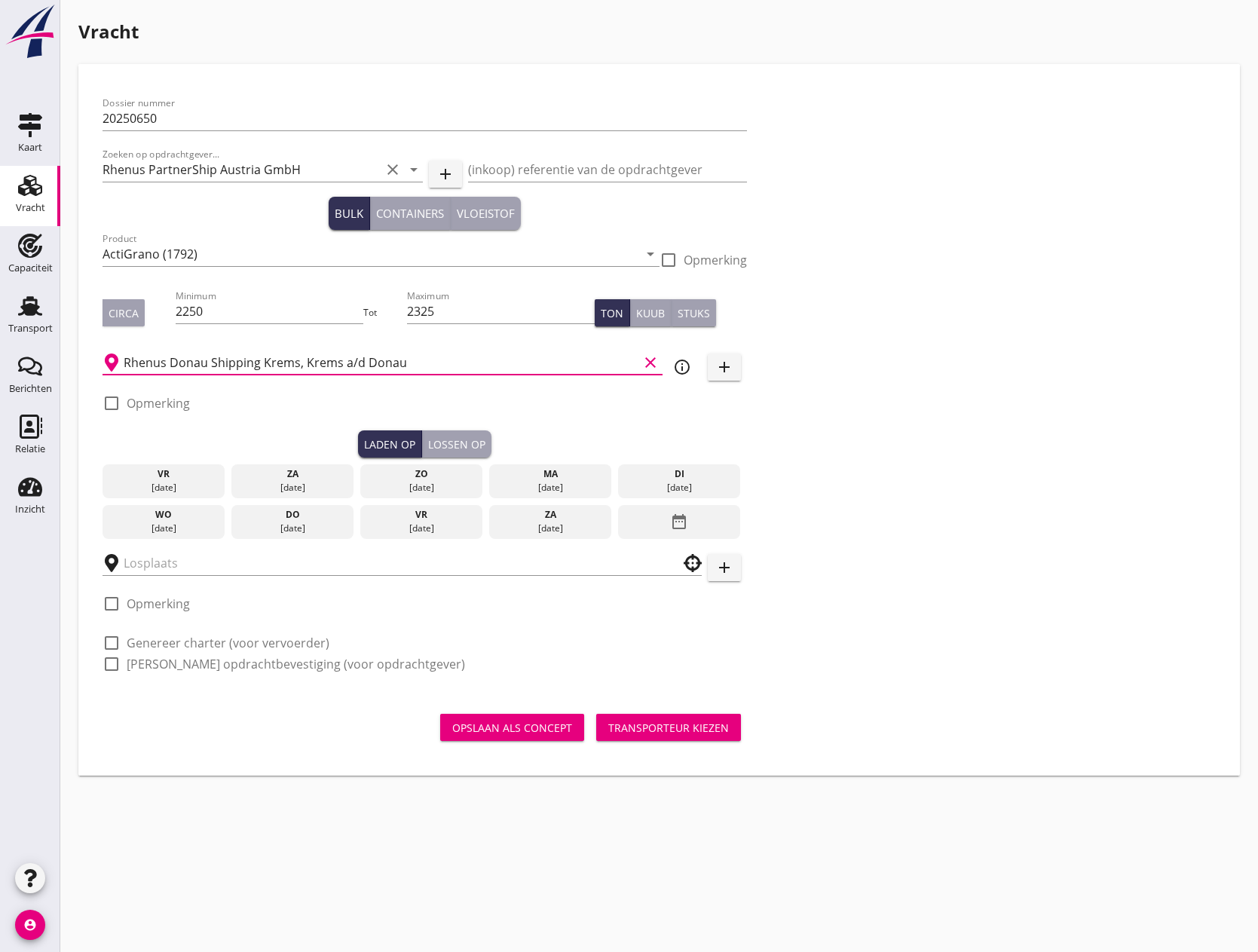
type input "Rhenus Donau Shipping Krems, Krems a/d Donau"
click at [176, 479] on div "vr" at bounding box center [164, 474] width 115 height 14
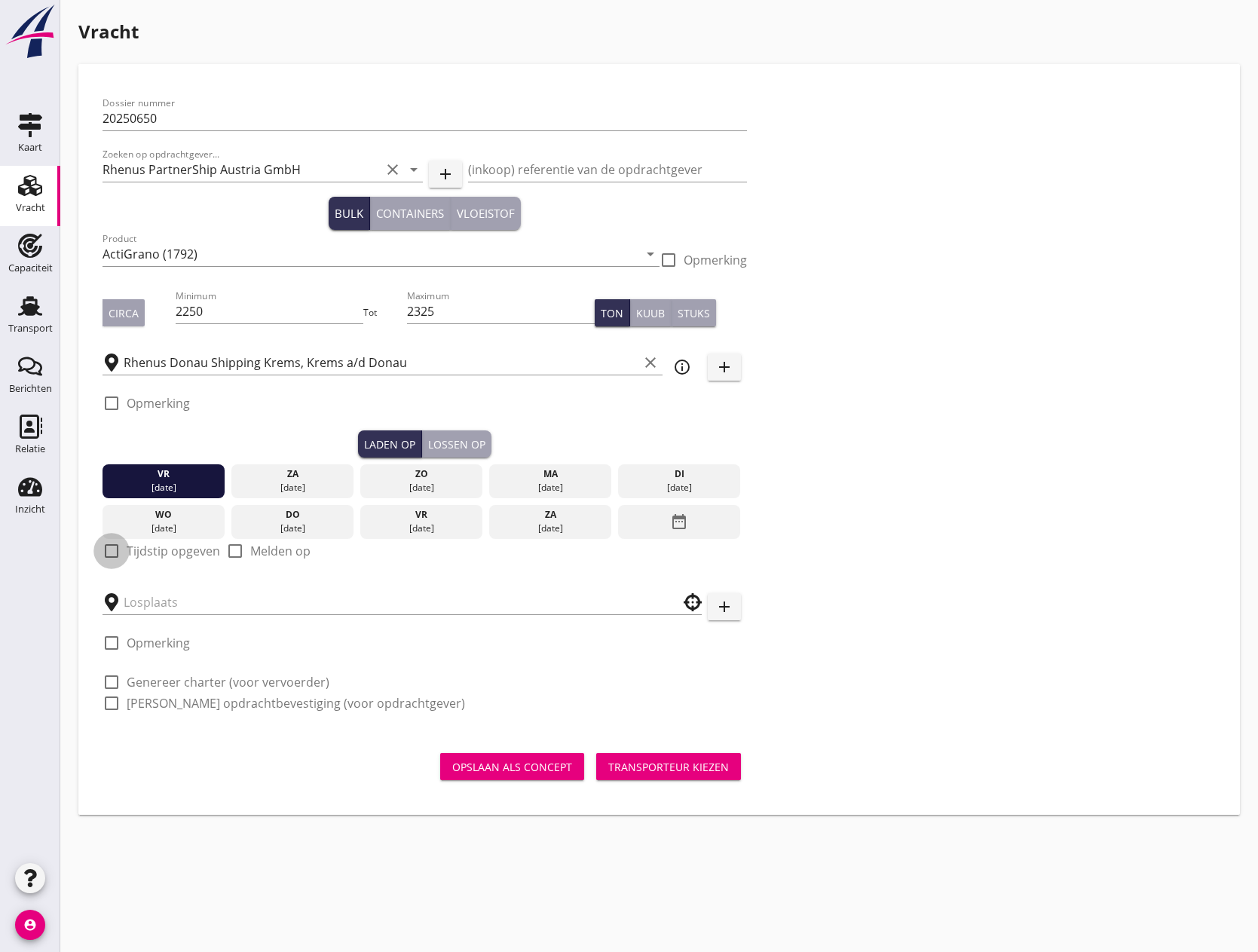
click at [115, 554] on div at bounding box center [111, 552] width 25 height 25
checkbox input "true"
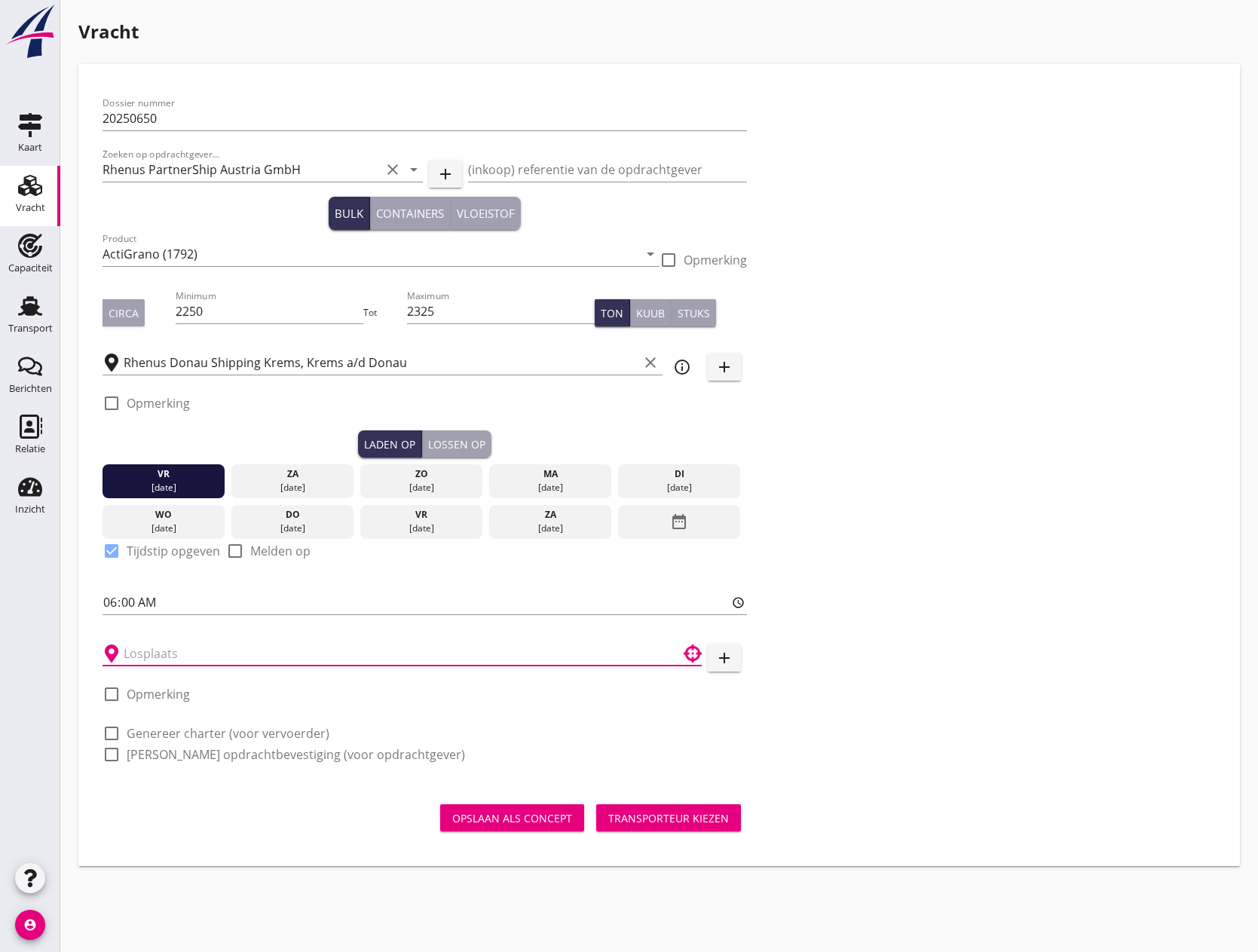
click at [196, 652] on input "text" at bounding box center [392, 653] width 536 height 24
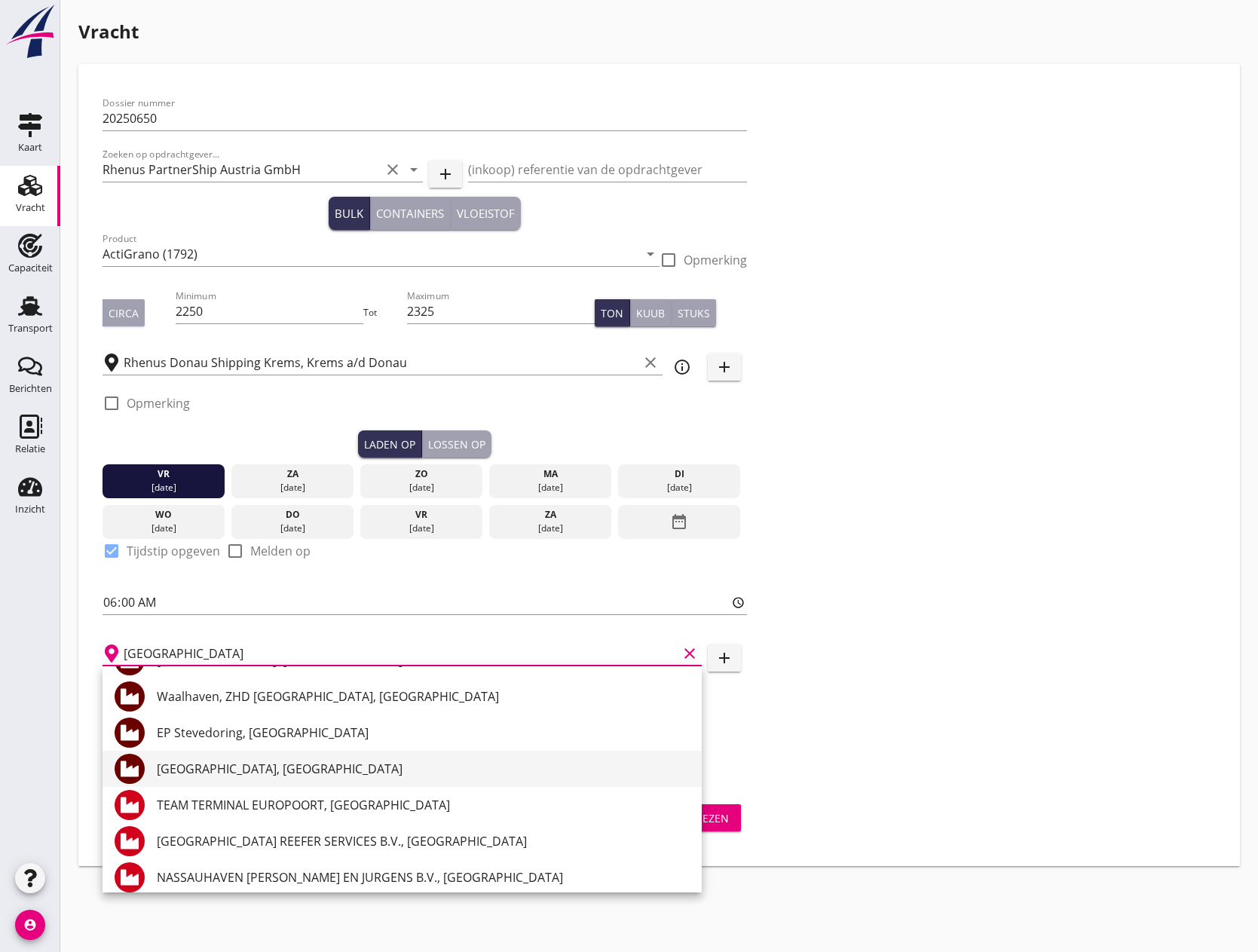
scroll to position [830, 0]
click at [287, 763] on div "[GEOGRAPHIC_DATA], [GEOGRAPHIC_DATA]" at bounding box center [423, 765] width 533 height 18
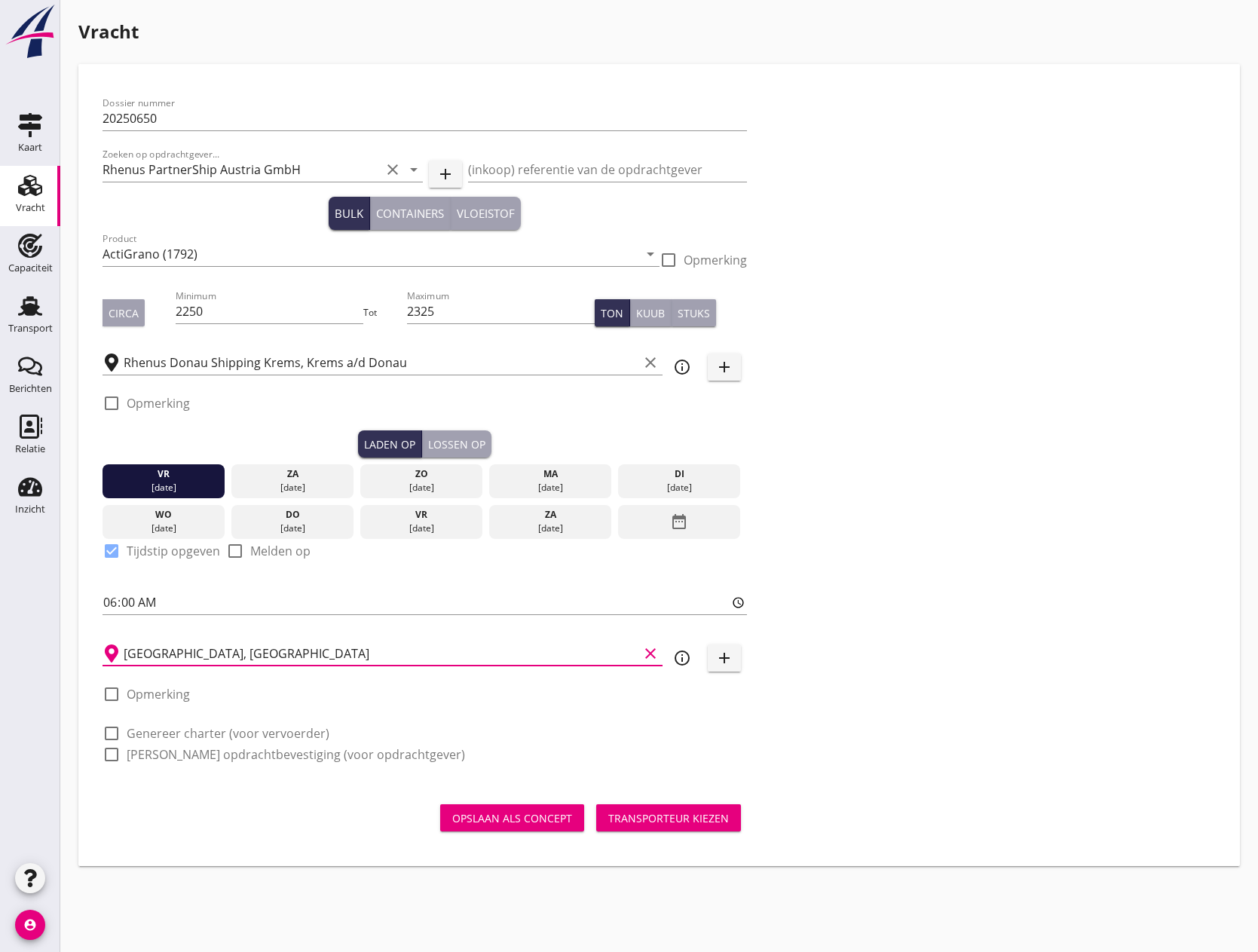
type input "[GEOGRAPHIC_DATA], [GEOGRAPHIC_DATA]"
click at [119, 694] on div at bounding box center [111, 694] width 25 height 25
checkbox input "true"
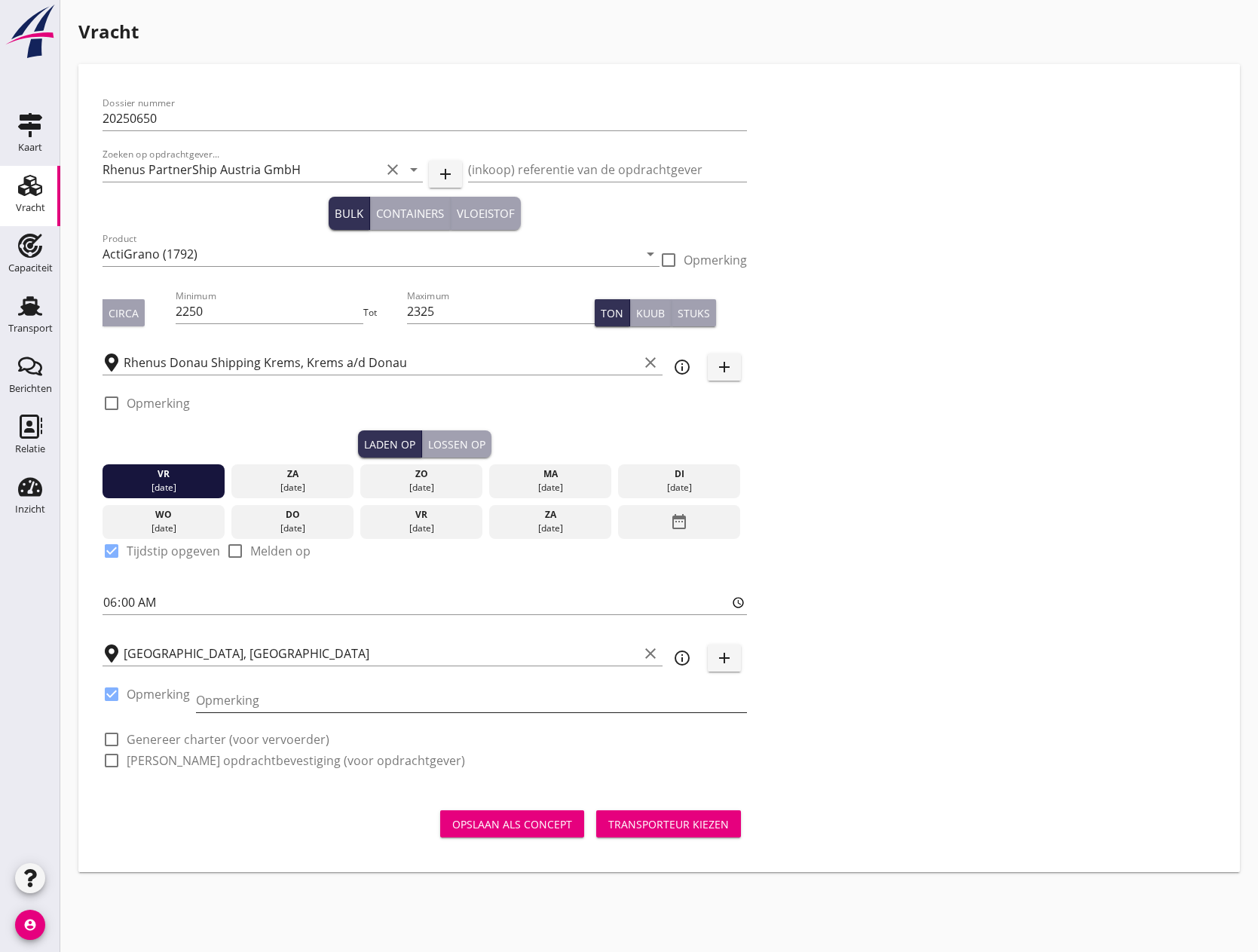
click at [218, 698] on input "Opmerking" at bounding box center [472, 700] width 551 height 24
type input "n.a.t.w."
click at [115, 742] on div at bounding box center [111, 740] width 25 height 25
checkbox input "true"
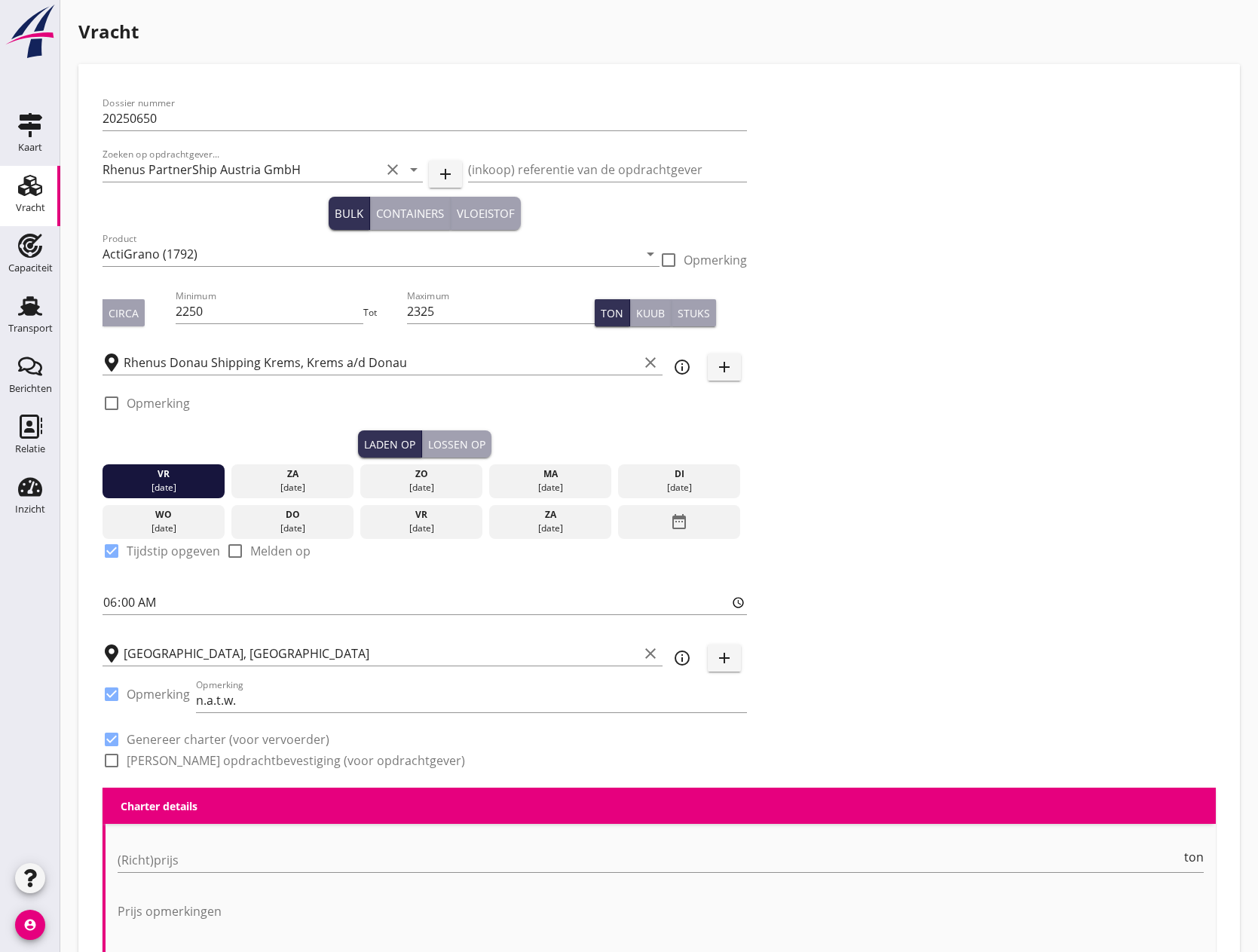
click at [117, 760] on div at bounding box center [111, 761] width 25 height 25
checkbox input "true"
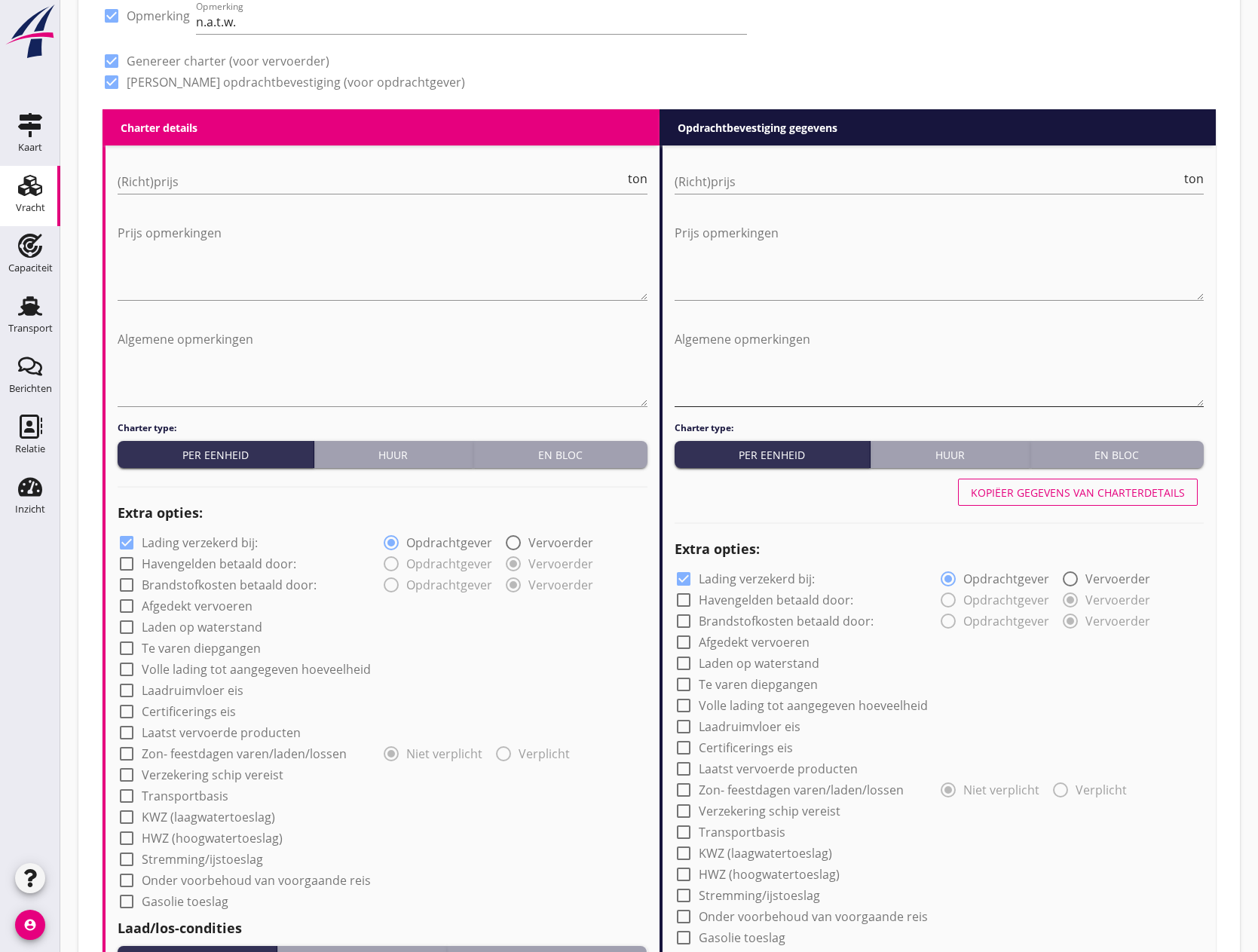
scroll to position [754, 0]
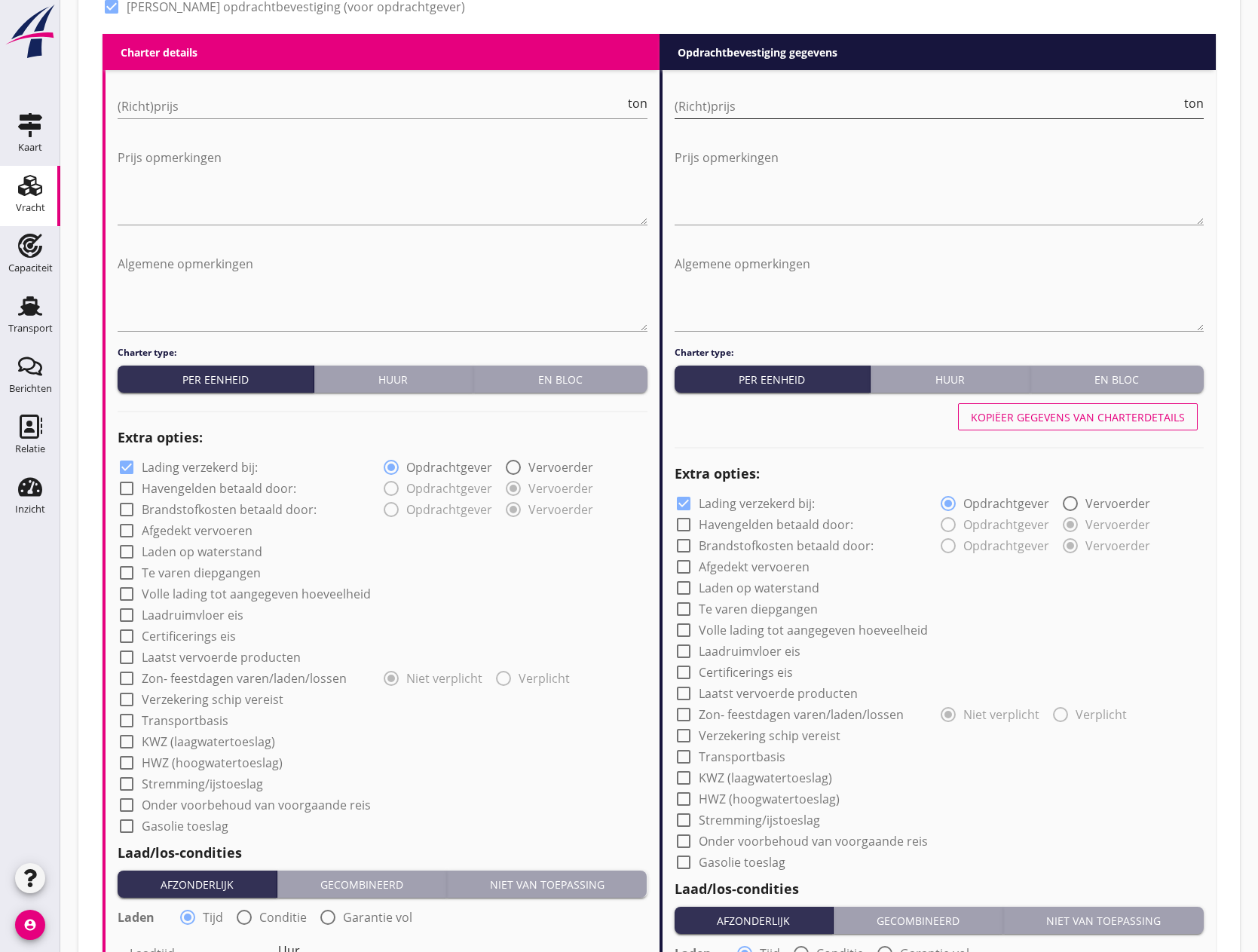
click at [794, 105] on input "(Richt)prijs" at bounding box center [928, 106] width 507 height 24
type input "29"
type input "29.50"
click at [375, 387] on div "Huur" at bounding box center [394, 379] width 147 height 16
radio input "true"
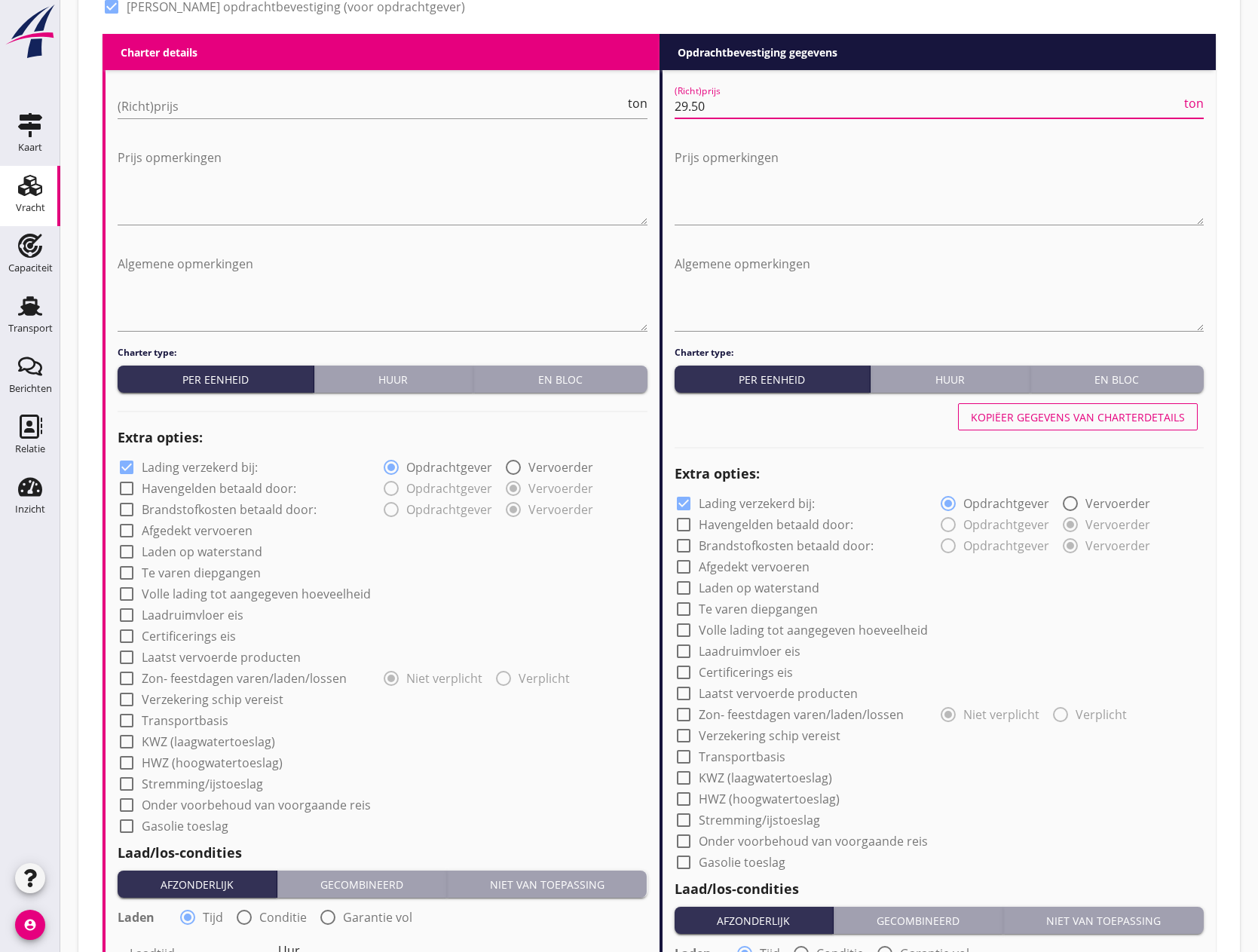
radio input "true"
radio input "false"
radio input "true"
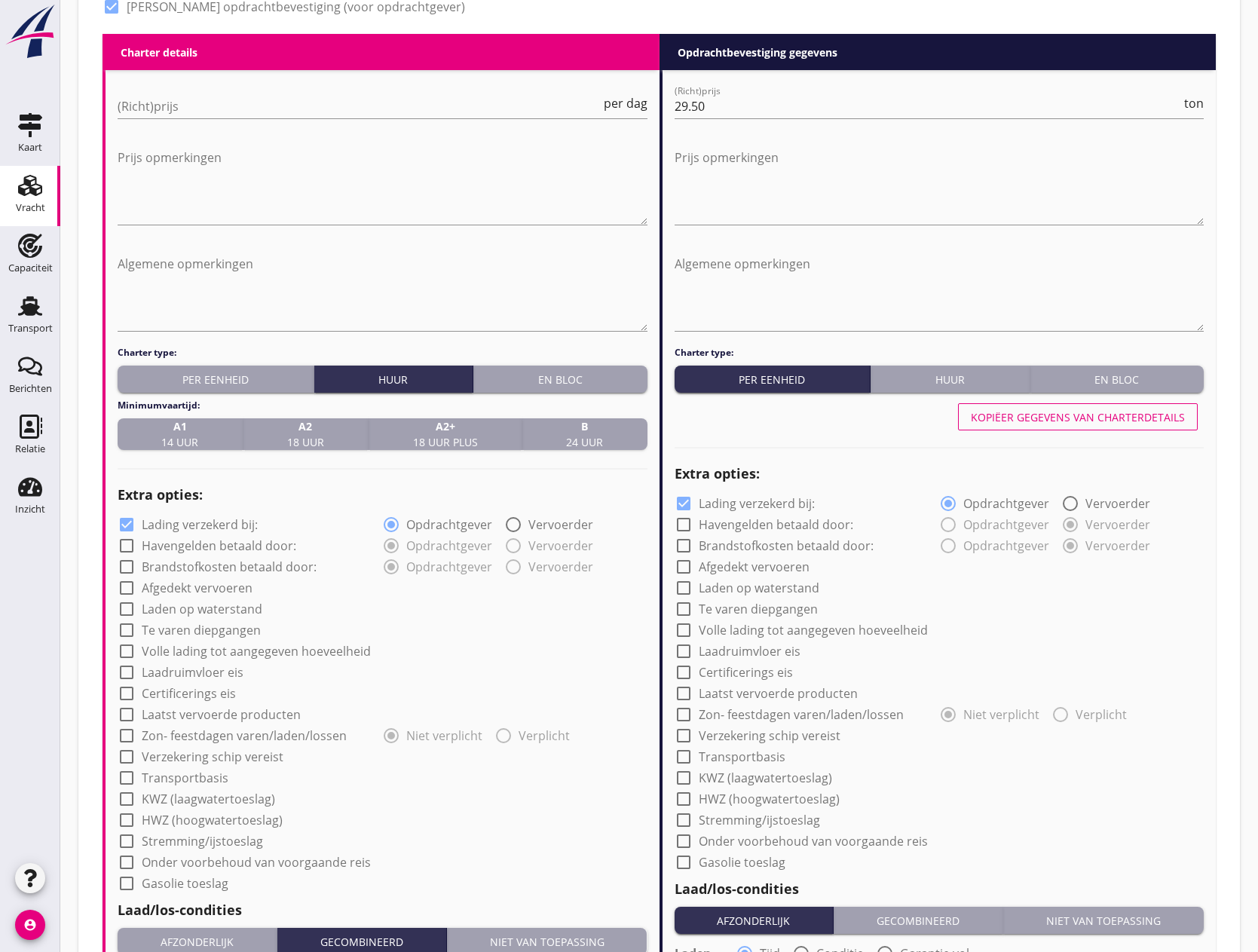
click at [210, 428] on div "A1 14 uur" at bounding box center [180, 434] width 113 height 31
click at [168, 105] on input "(Richt)prijs" at bounding box center [360, 106] width 484 height 24
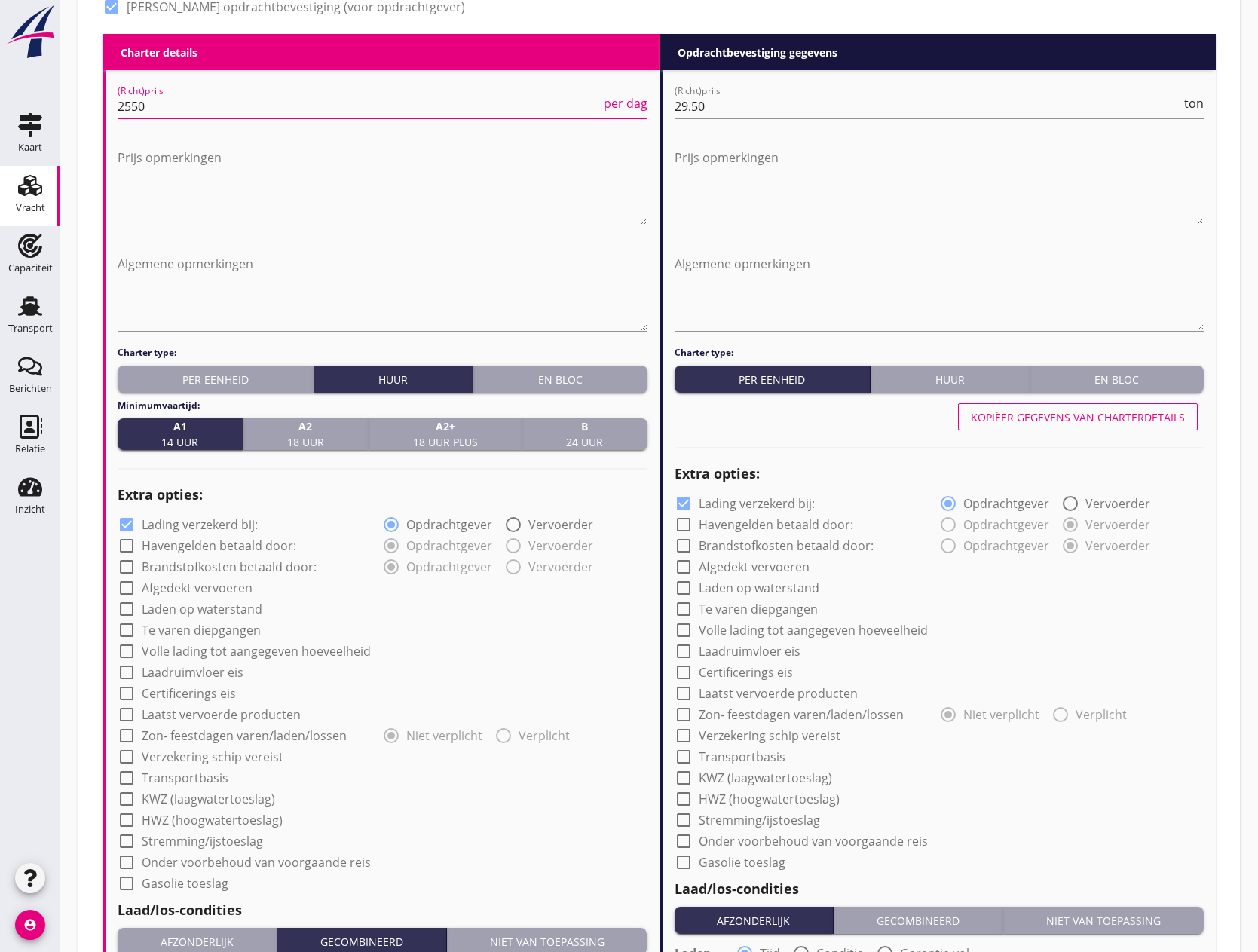
type input "2550"
drag, startPoint x: 300, startPoint y: 169, endPoint x: 290, endPoint y: 169, distance: 10.0
click at [300, 169] on textarea "Prijs opmerkingen" at bounding box center [383, 185] width 530 height 79
click at [126, 153] on textarea "Prijs opmerkingen" at bounding box center [383, 185] width 530 height 79
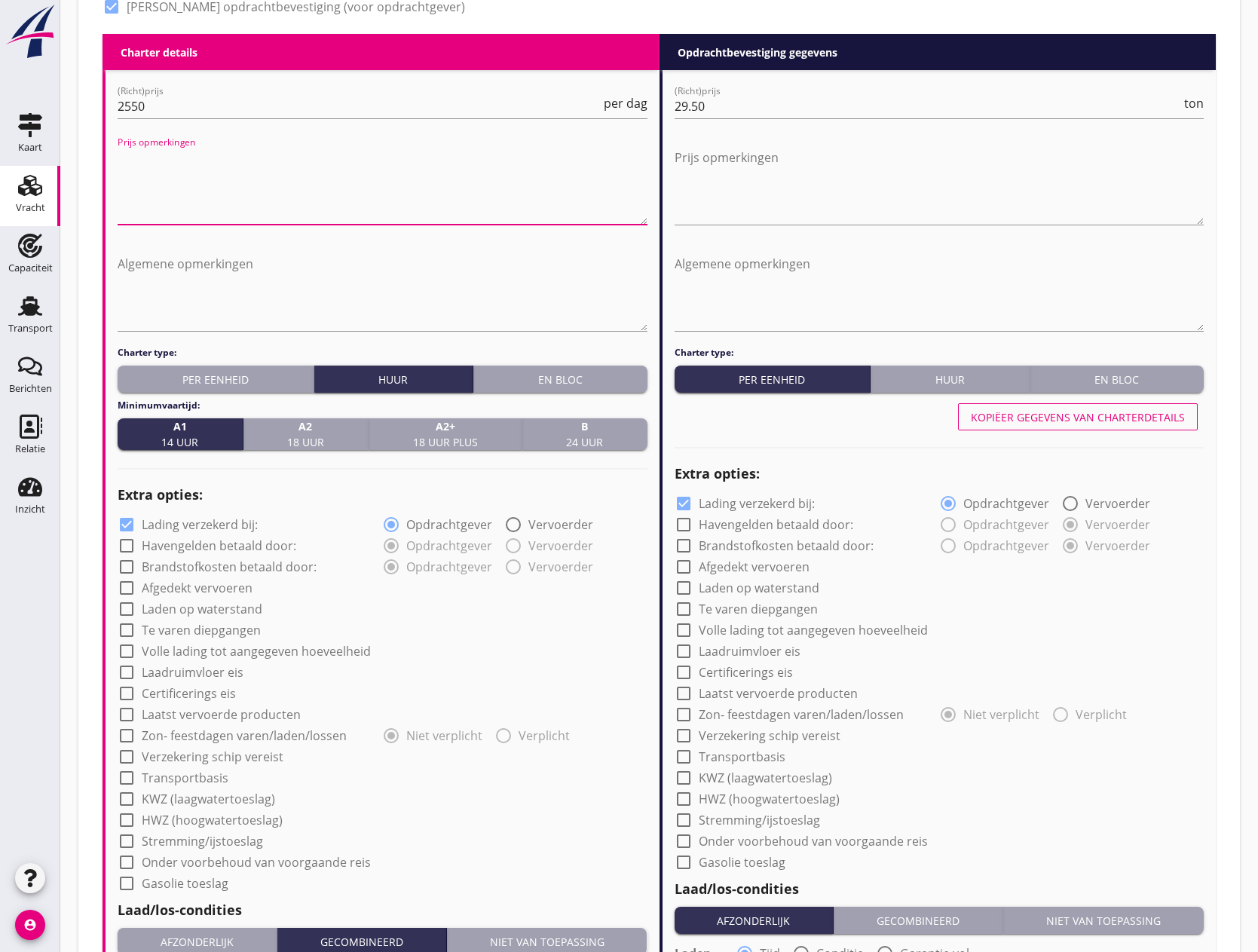
paste textarea "Overuren (€150,- per overuur) alleen te maken en te betalen in overleg met Arma…"
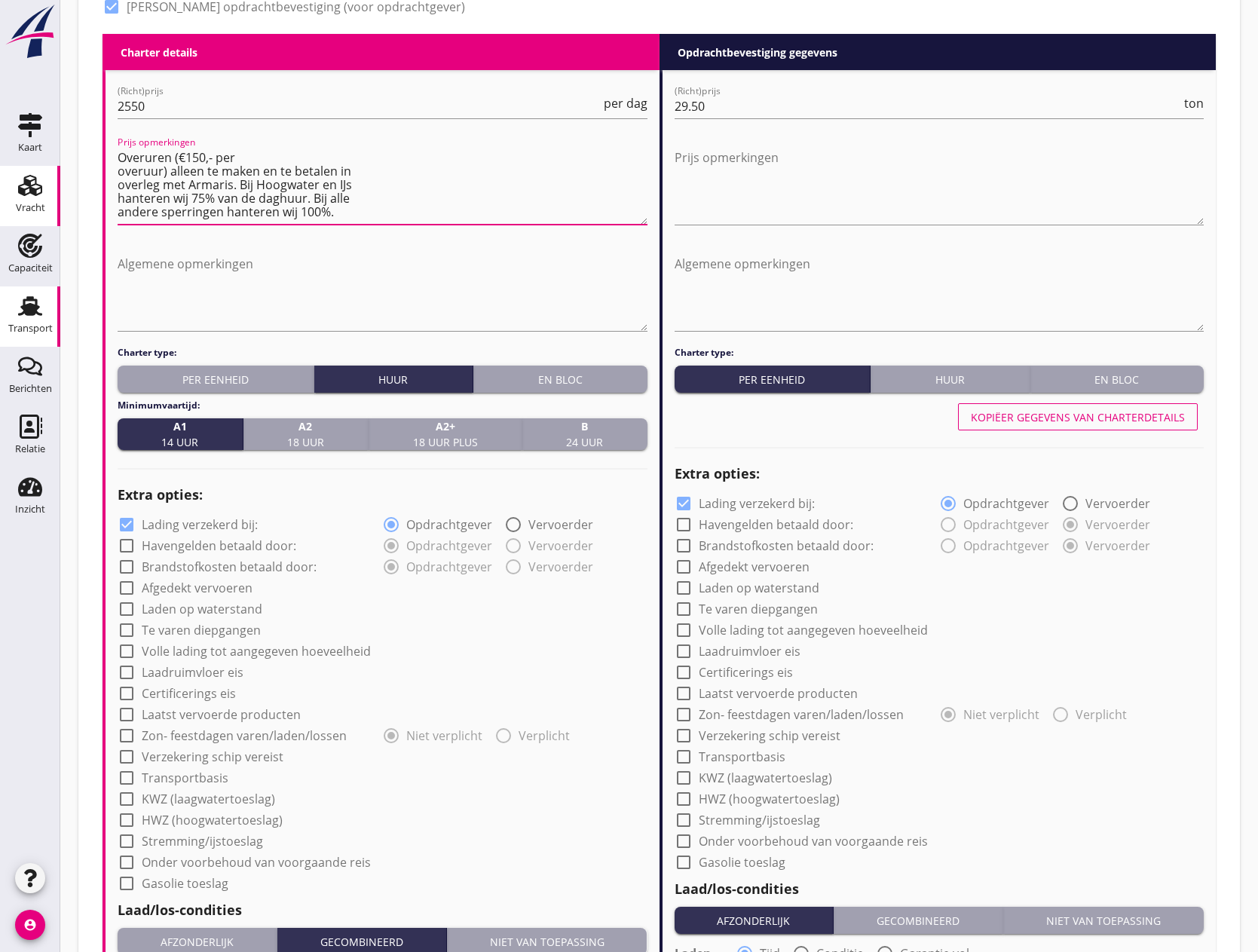
type textarea "Overuren (€150,- per overuur) alleen te maken en te betalen in overleg met Arma…"
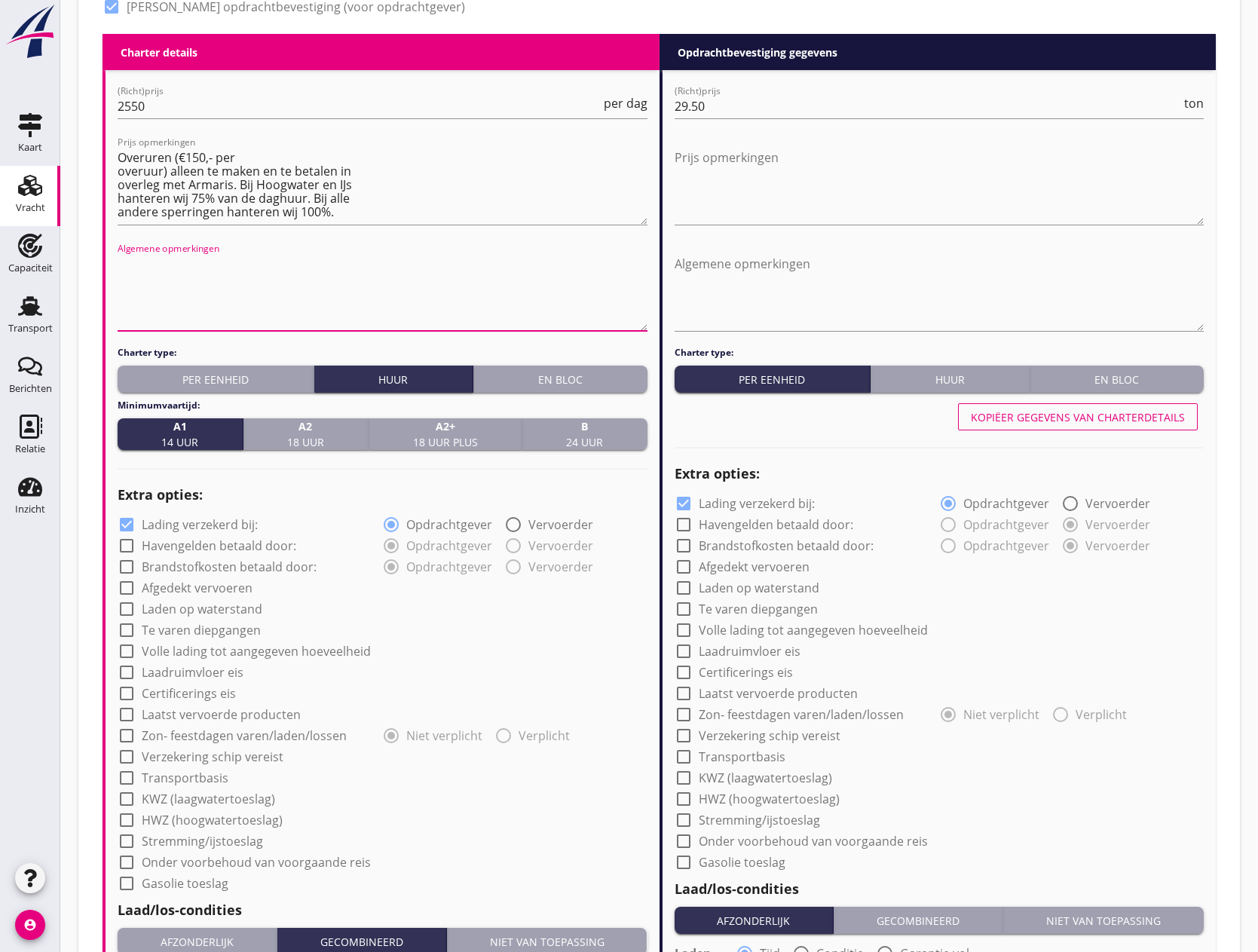
click at [143, 269] on textarea "Algemene opmerkingen" at bounding box center [383, 291] width 530 height 79
paste textarea "Rondreis Donau in de huur tot terug in ARAG!!"
type textarea "Rondreis Donau in de huur tot terug in ARAG!!"
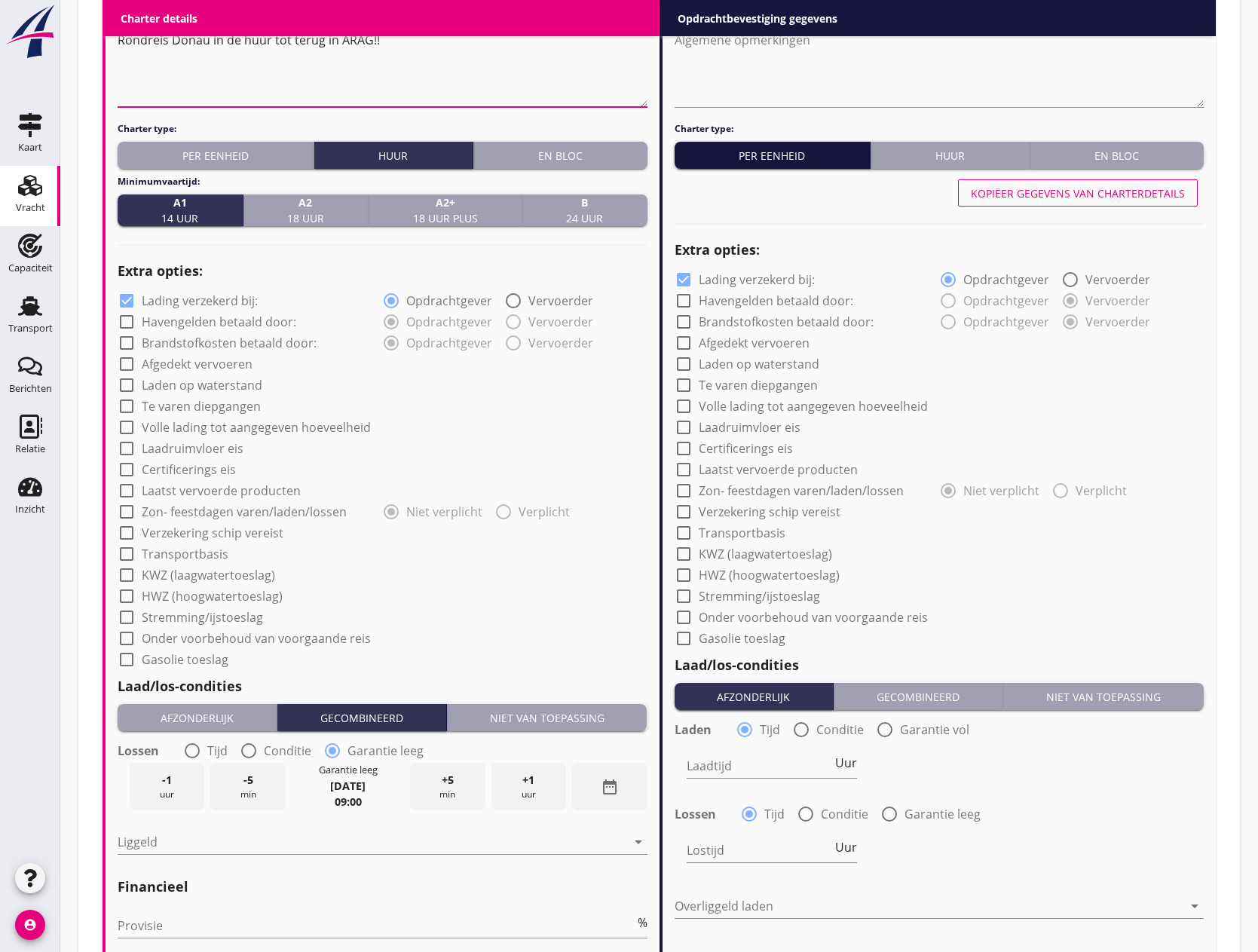
scroll to position [980, 0]
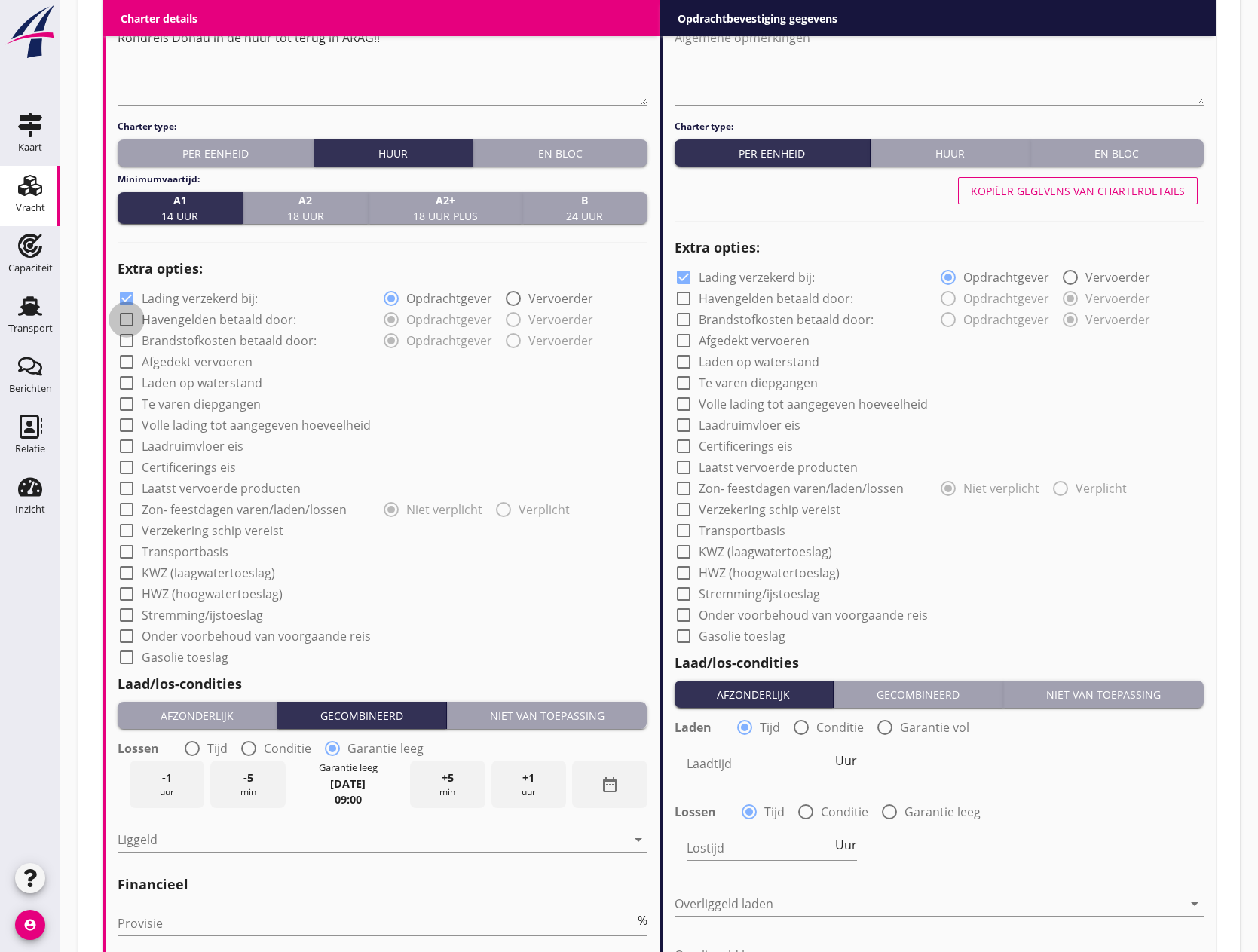
click at [126, 322] on div at bounding box center [126, 320] width 25 height 25
checkbox input "true"
click at [125, 339] on div at bounding box center [126, 341] width 25 height 25
checkbox input "true"
click at [126, 363] on div at bounding box center [126, 361] width 25 height 25
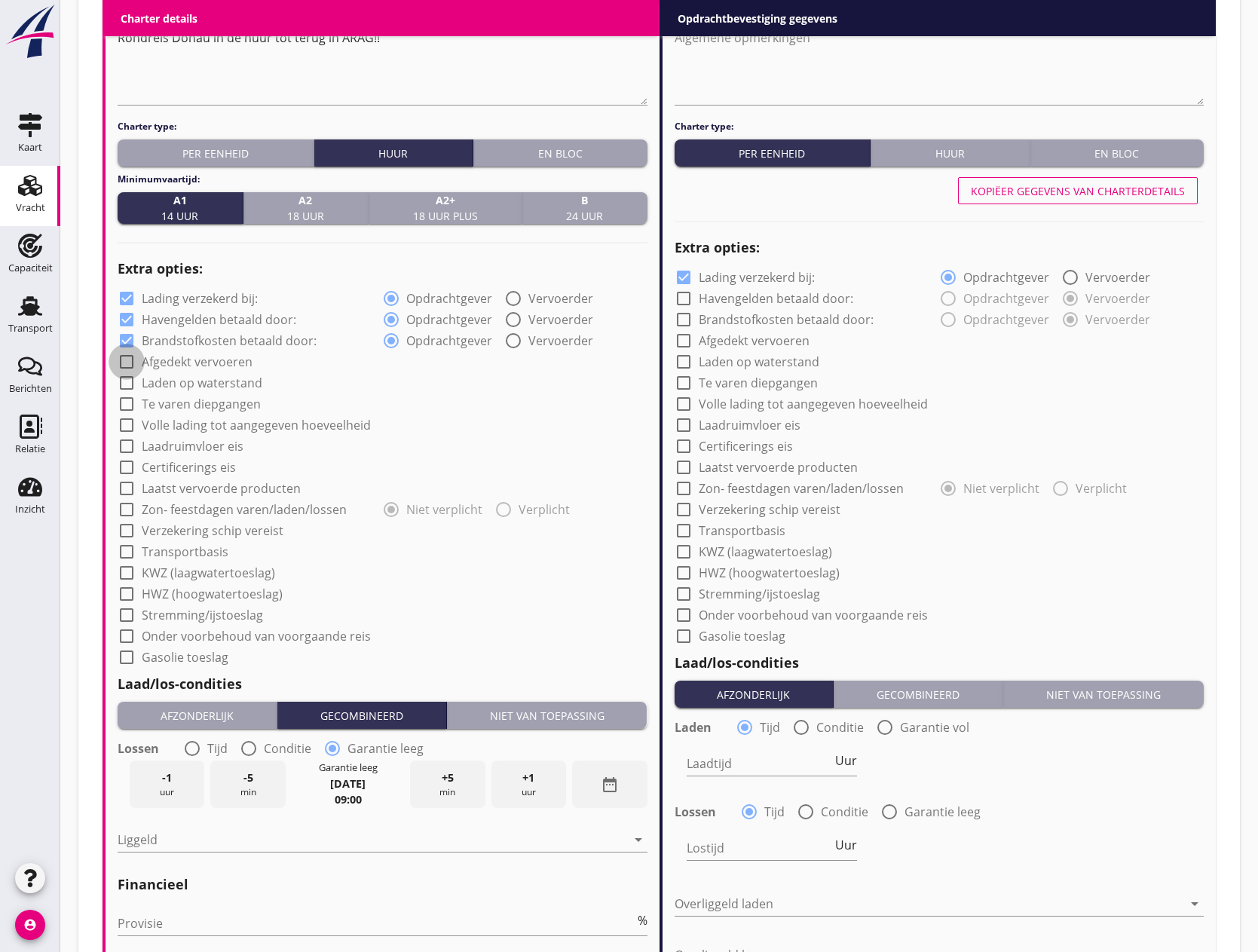
checkbox input "true"
click at [128, 380] on div at bounding box center [126, 383] width 25 height 25
checkbox input "true"
click at [131, 404] on div at bounding box center [126, 404] width 25 height 25
checkbox input "true"
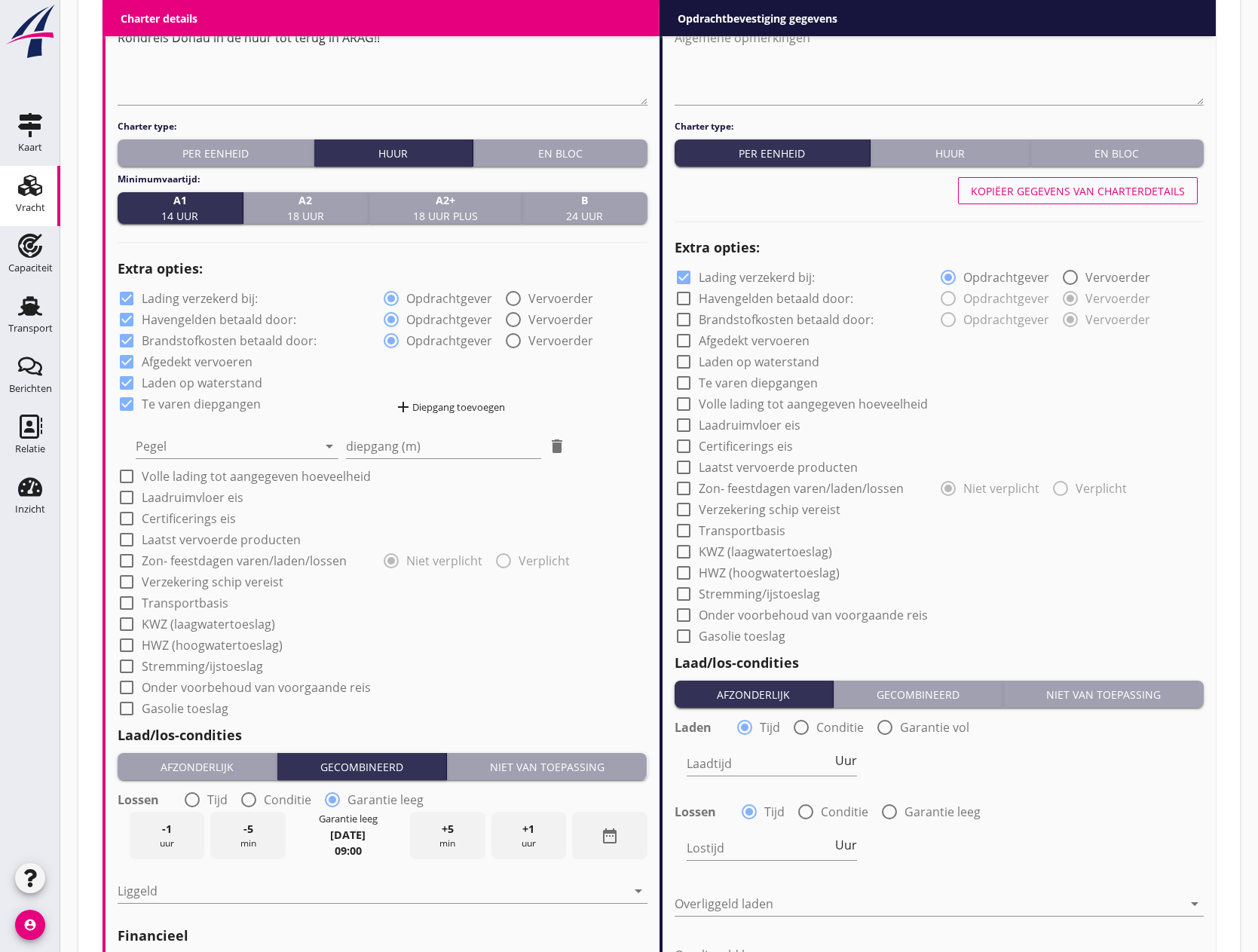
click at [457, 408] on div "add Diepgang toevoegen" at bounding box center [450, 406] width 111 height 18
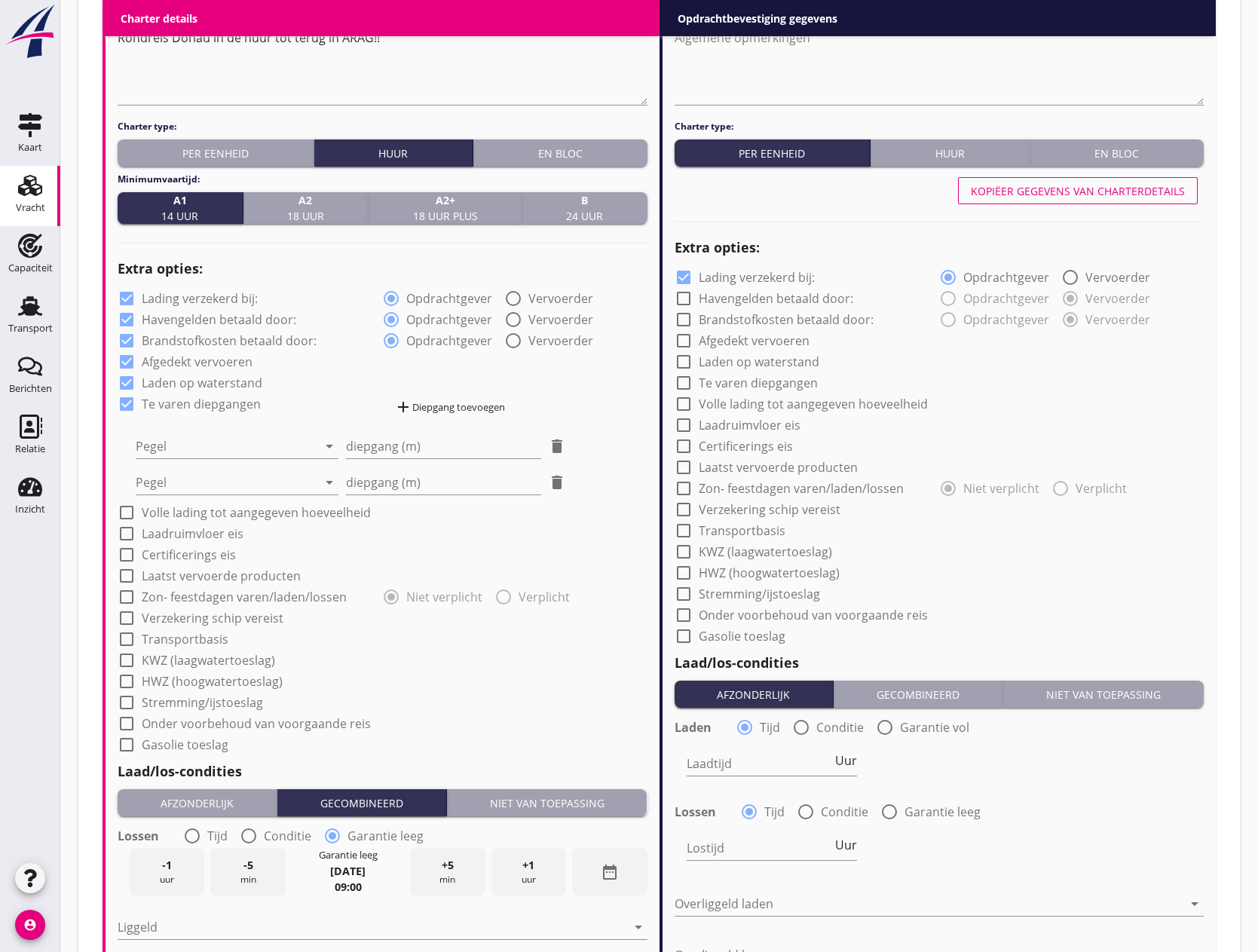
click at [457, 408] on div "add Diepgang toevoegen" at bounding box center [450, 406] width 111 height 18
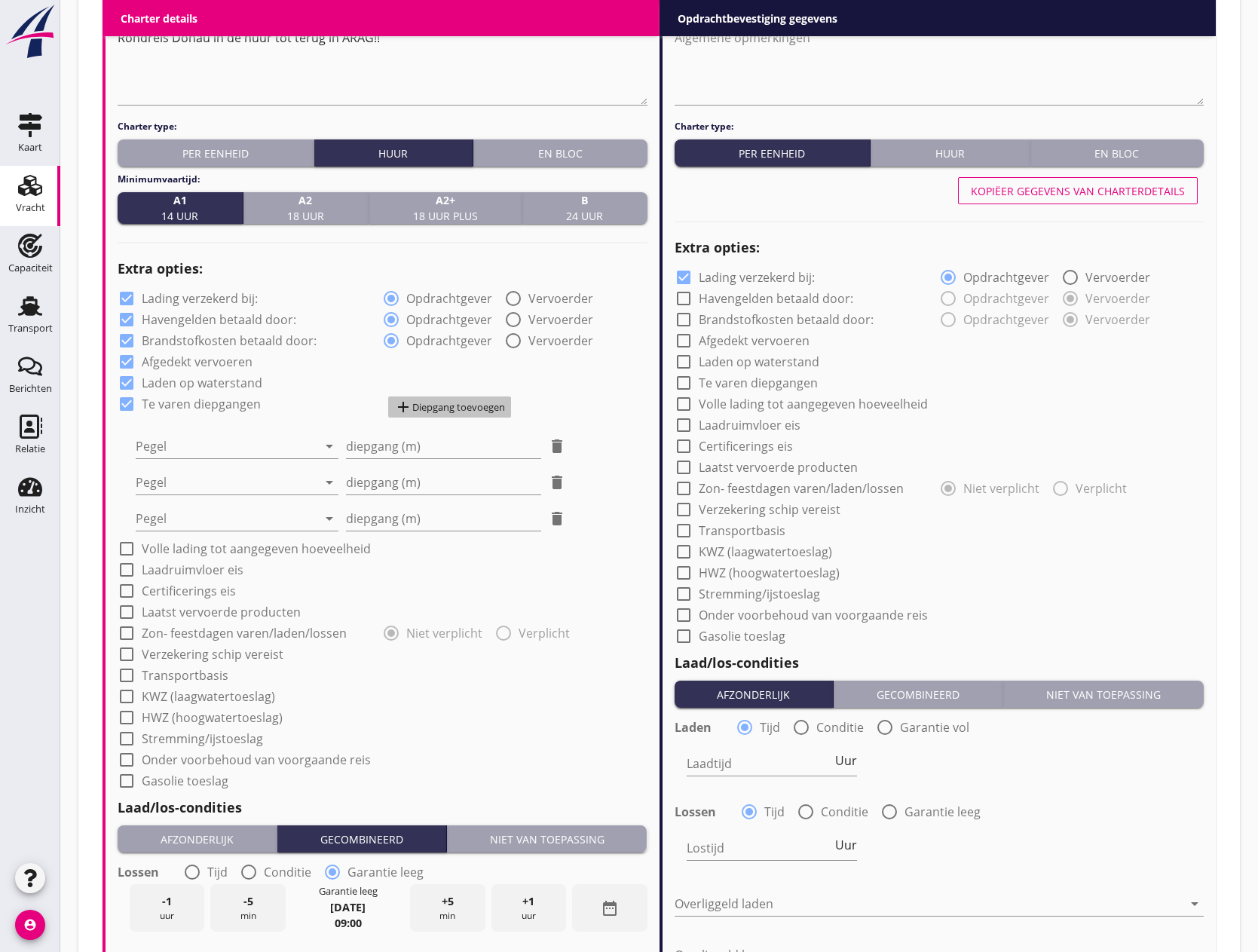
click at [457, 408] on div "add Diepgang toevoegen" at bounding box center [450, 406] width 111 height 18
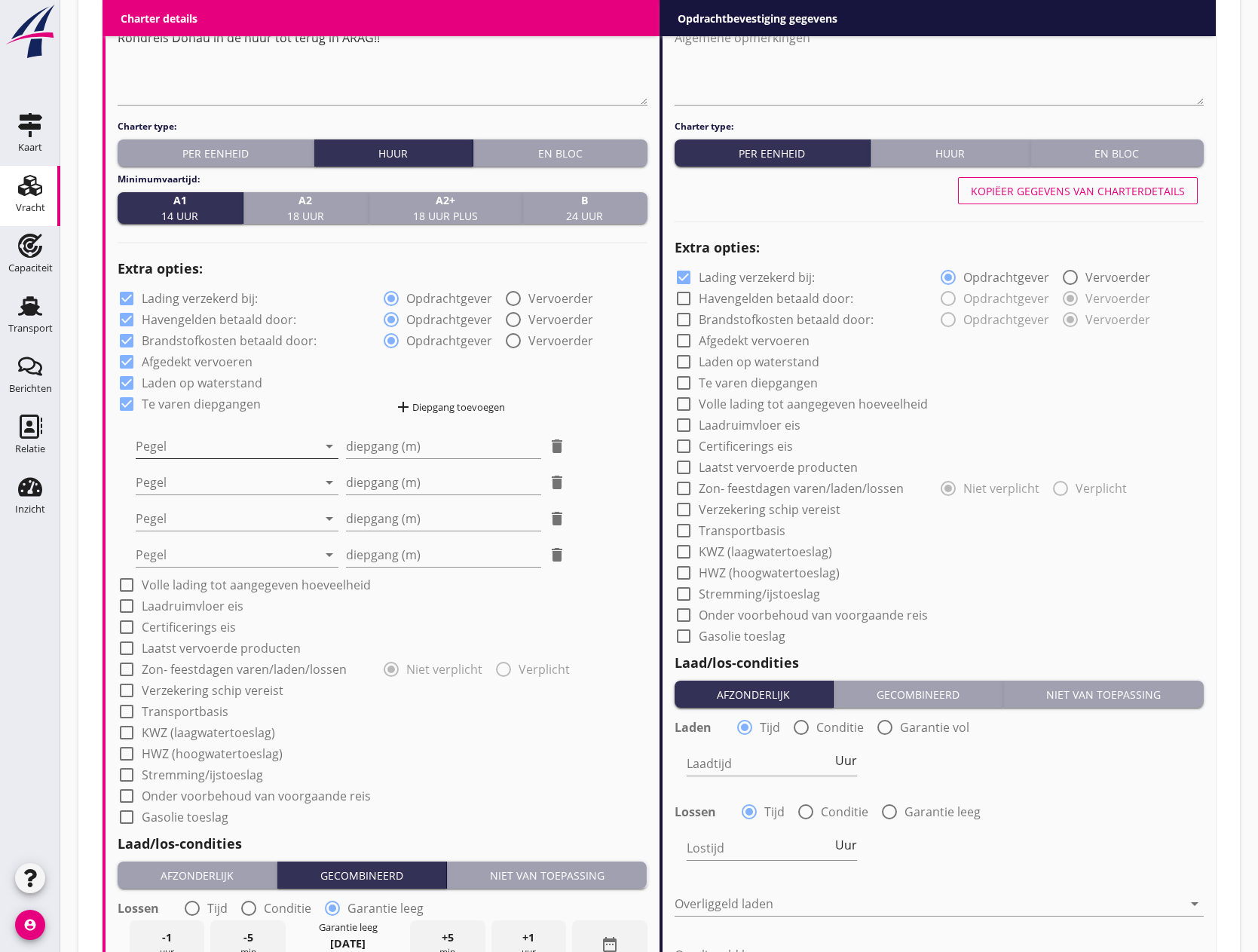
click at [258, 445] on div at bounding box center [226, 446] width 182 height 24
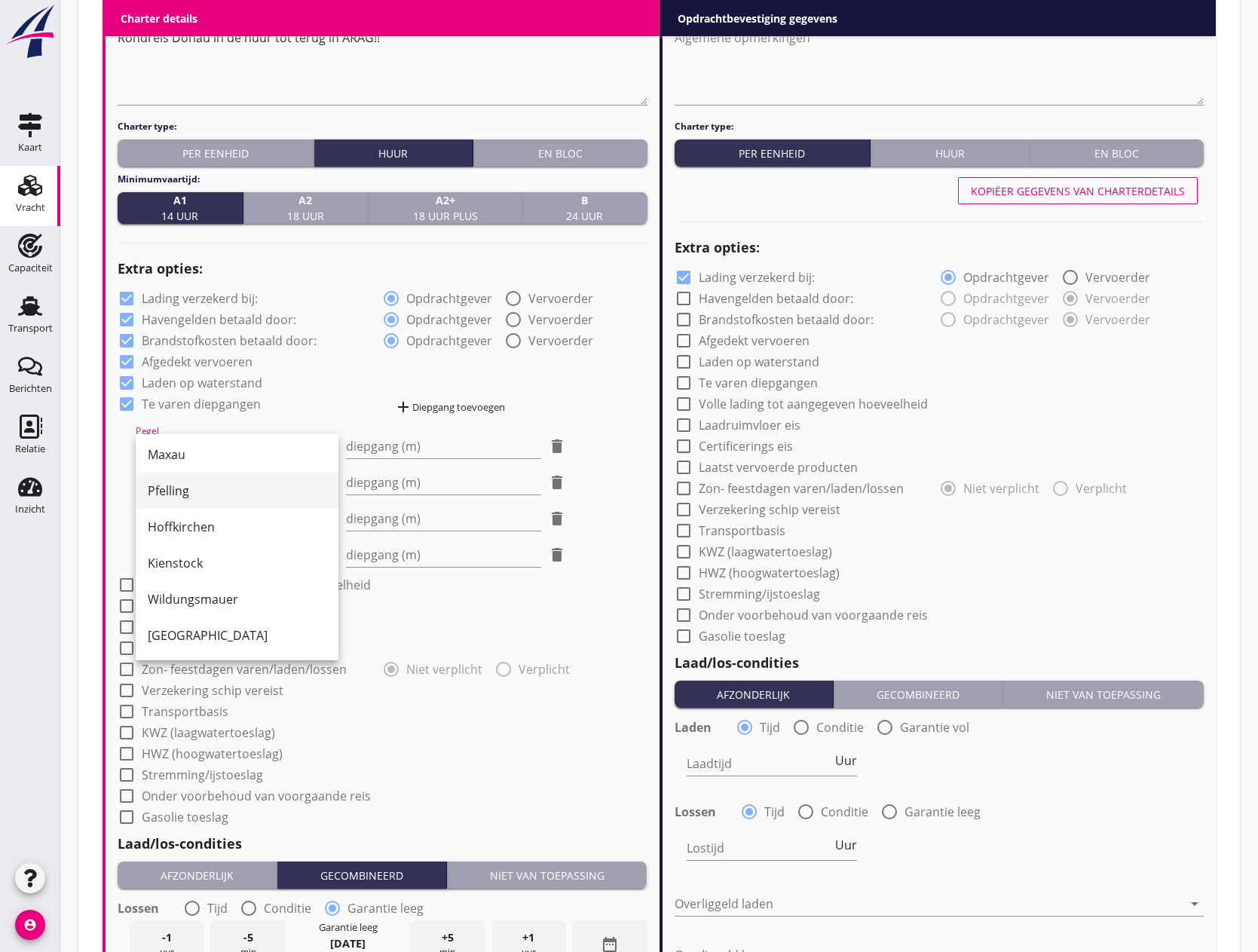
scroll to position [365, 0]
click at [193, 534] on div "Kienstock" at bounding box center [237, 527] width 179 height 18
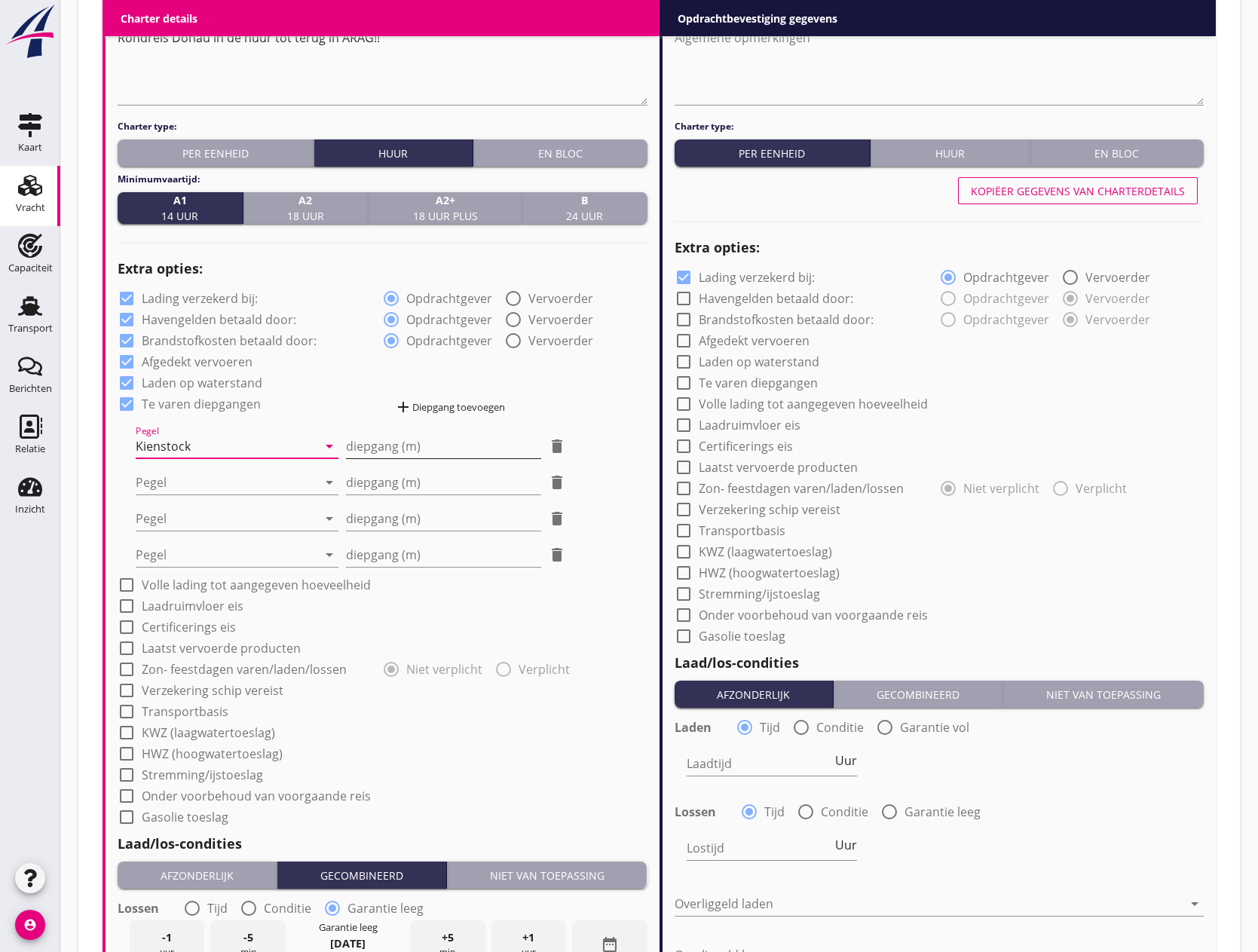
click at [399, 444] on input "diepgang (m)" at bounding box center [444, 446] width 196 height 24
type input "0"
type input "0.30"
click at [214, 484] on div at bounding box center [226, 483] width 182 height 24
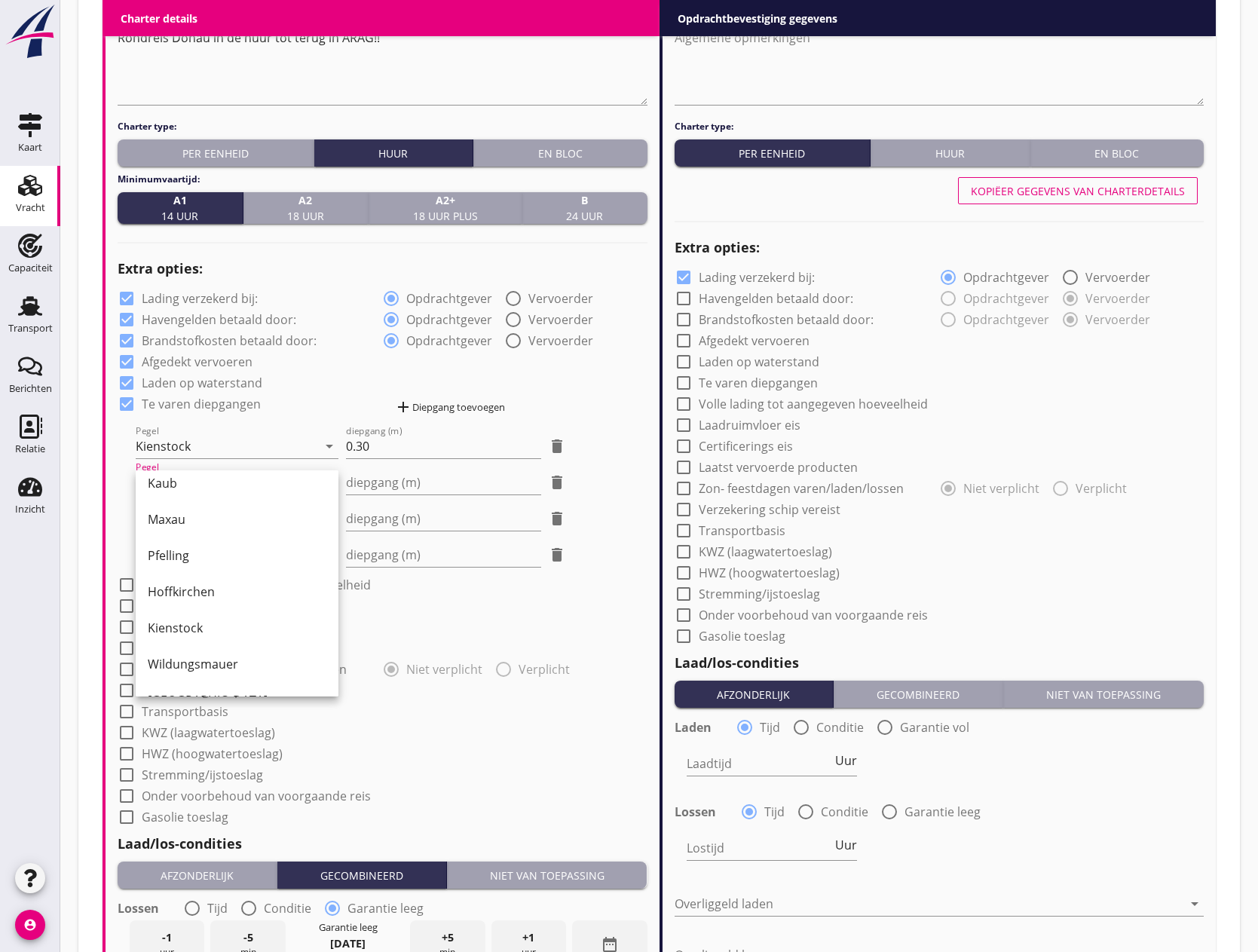
scroll to position [301, 0]
click at [214, 588] on div "Hoffkirchen" at bounding box center [237, 591] width 179 height 18
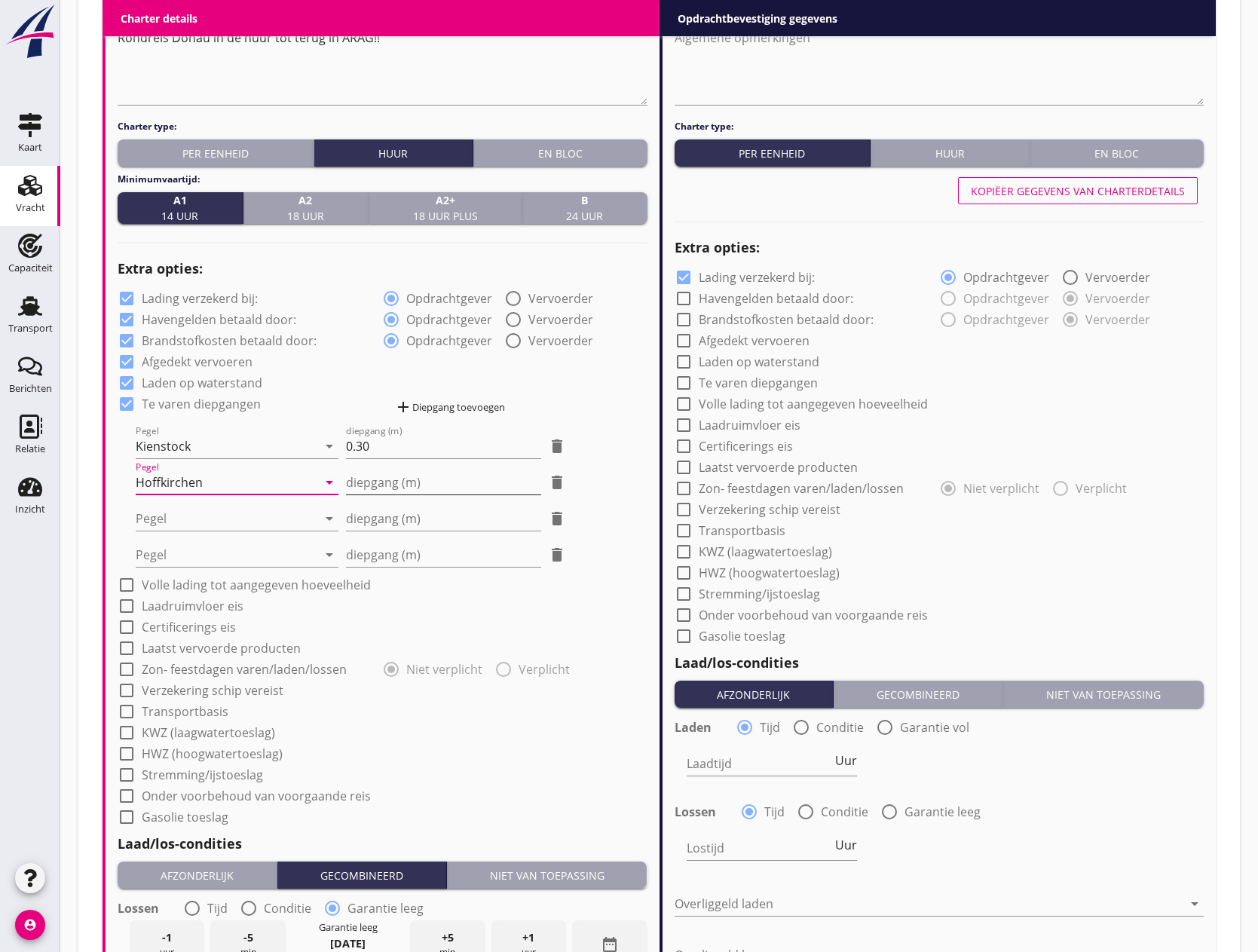
click at [377, 480] on input "diepgang (m)" at bounding box center [444, 483] width 196 height 24
type input "-0"
type input "-0.40"
click at [267, 510] on div at bounding box center [226, 518] width 182 height 24
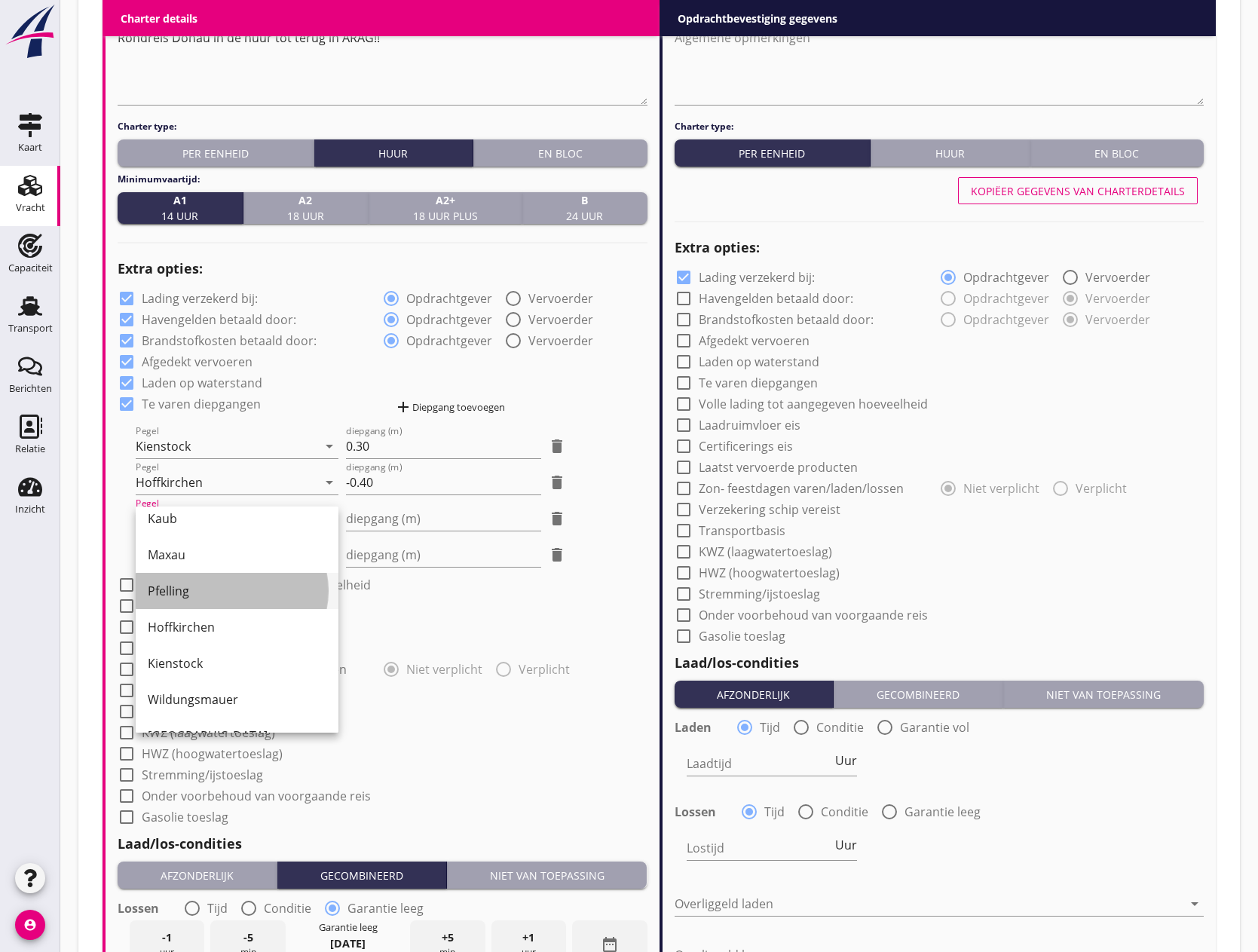
drag, startPoint x: 192, startPoint y: 596, endPoint x: 301, endPoint y: 539, distance: 123.0
click at [192, 595] on div "Pfelling" at bounding box center [237, 591] width 179 height 18
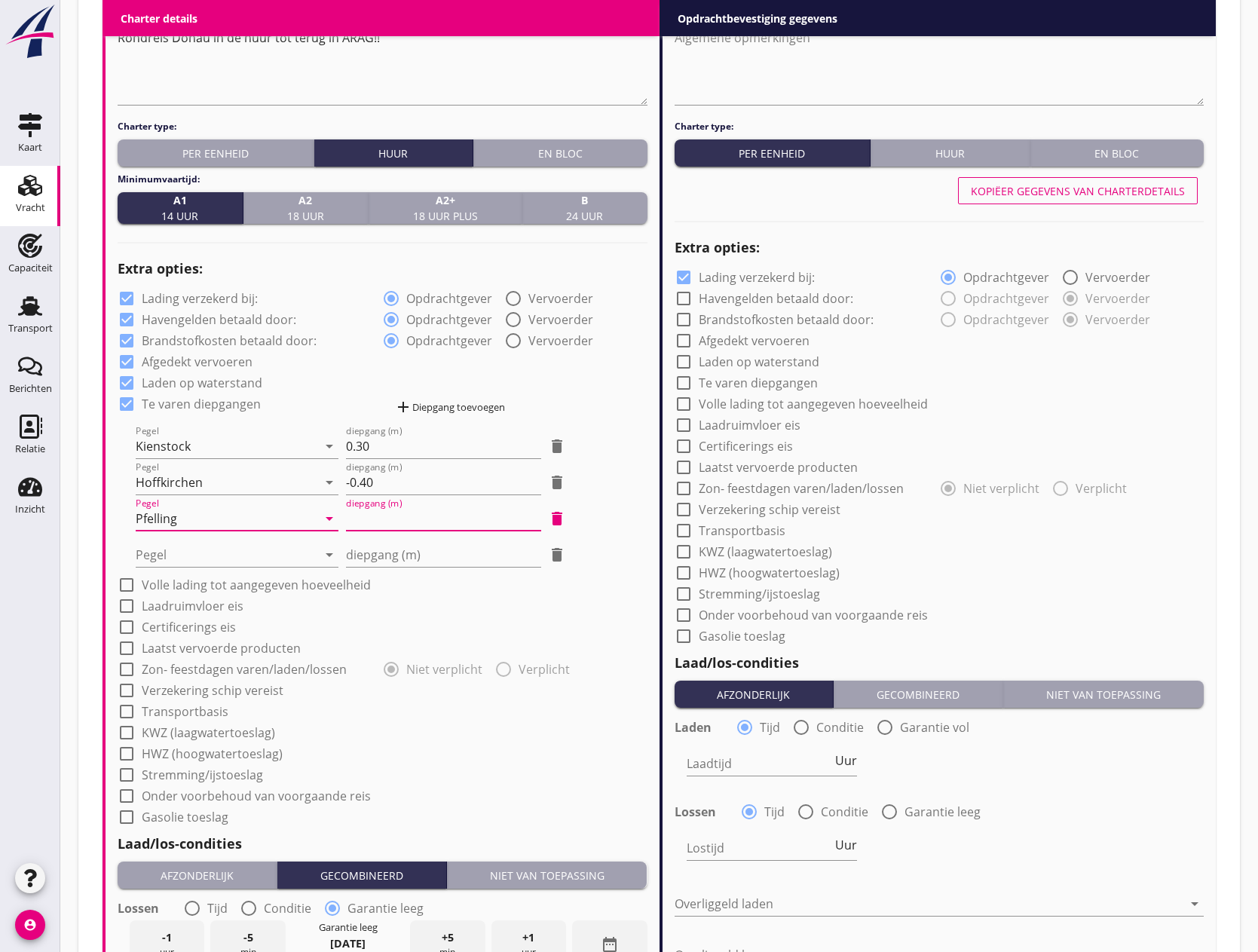
click at [376, 525] on input "diepgang (m)" at bounding box center [444, 518] width 196 height 24
type input "-1"
type input "-1.20"
click at [214, 552] on div at bounding box center [226, 555] width 182 height 24
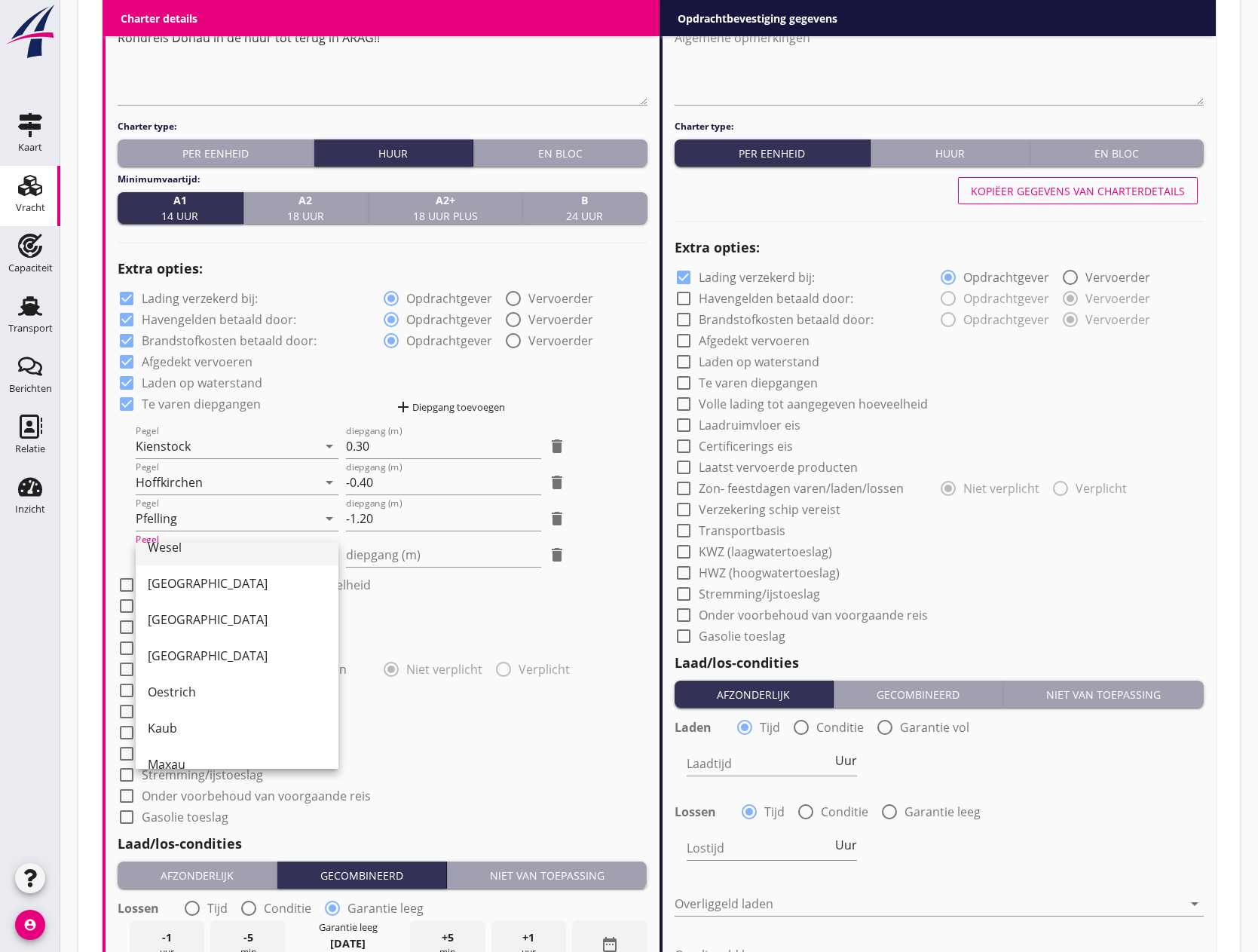
scroll to position [151, 0]
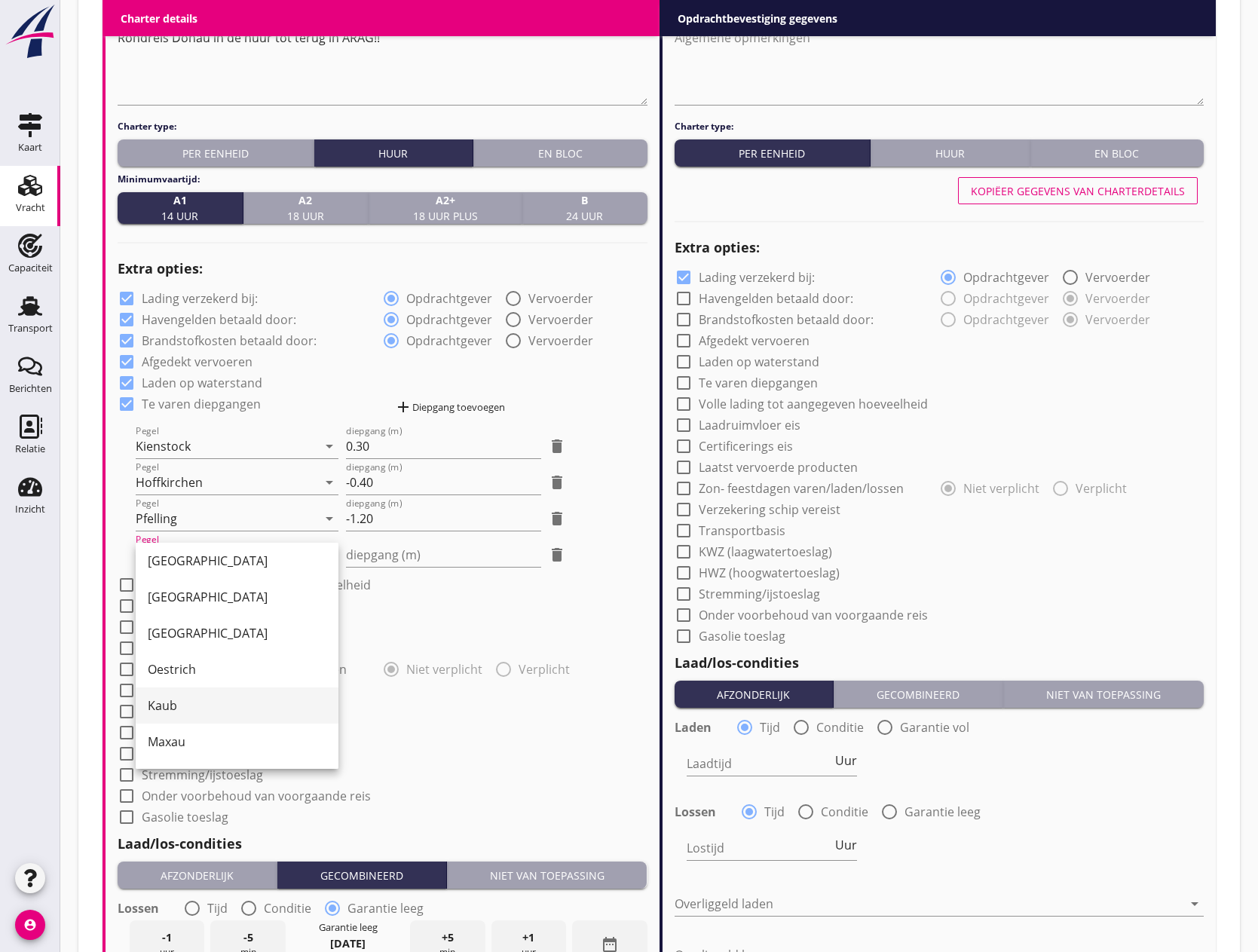
drag, startPoint x: 187, startPoint y: 705, endPoint x: 319, endPoint y: 580, distance: 181.8
click at [187, 703] on div "Kaub" at bounding box center [237, 705] width 179 height 18
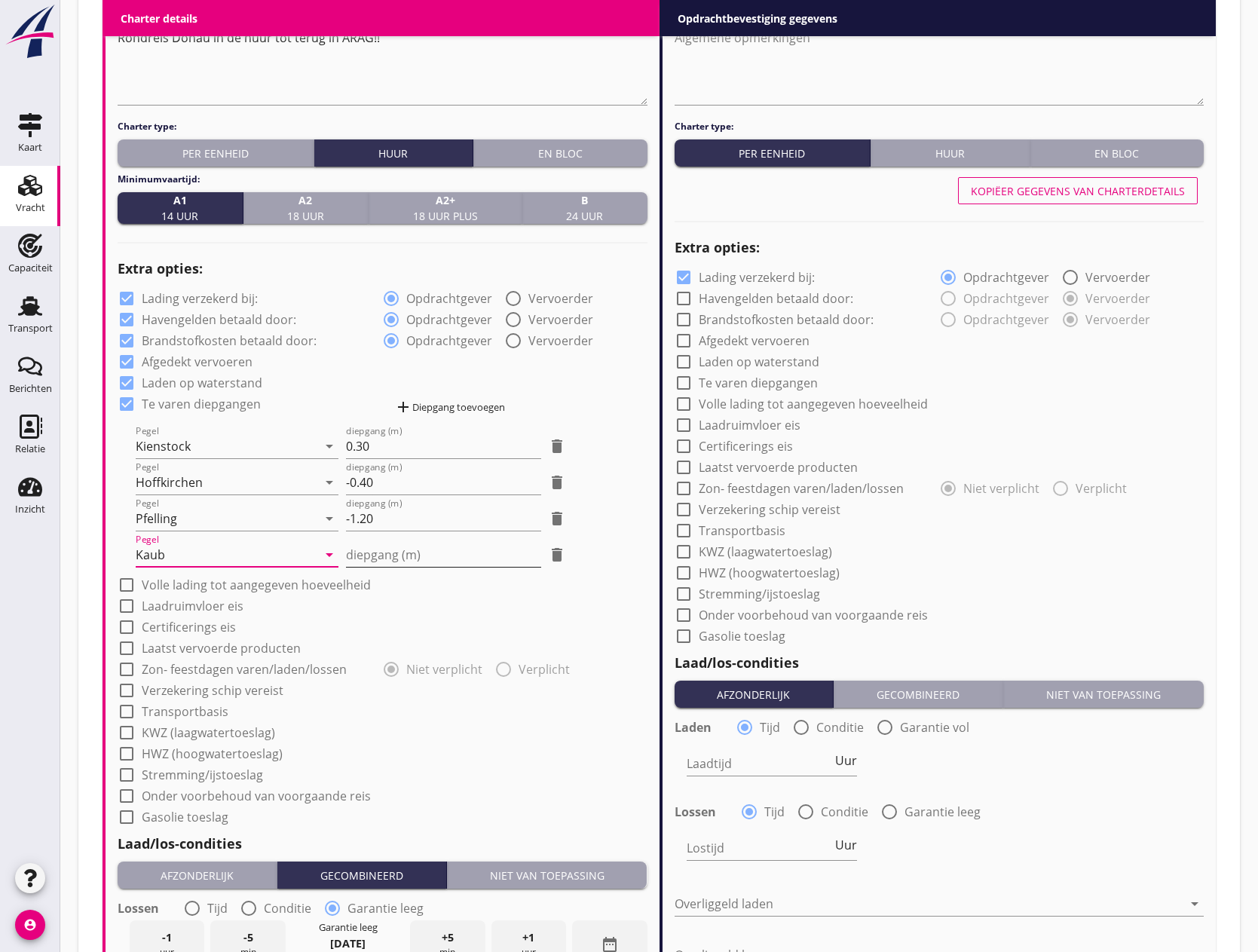
click at [366, 557] on input "diepgang (m)" at bounding box center [444, 555] width 196 height 24
type input "1"
click at [126, 585] on div at bounding box center [126, 585] width 25 height 25
checkbox input "true"
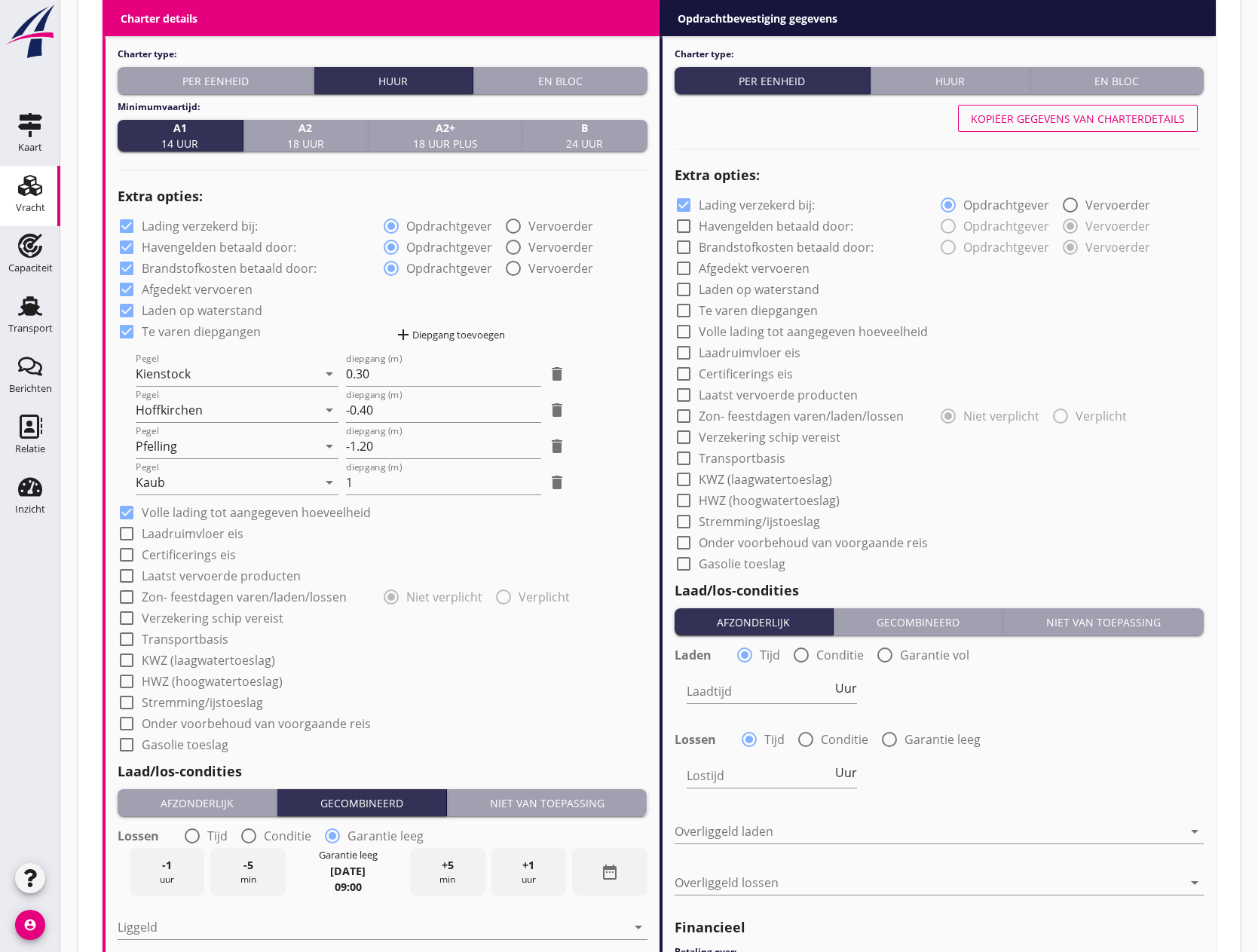
scroll to position [1056, 0]
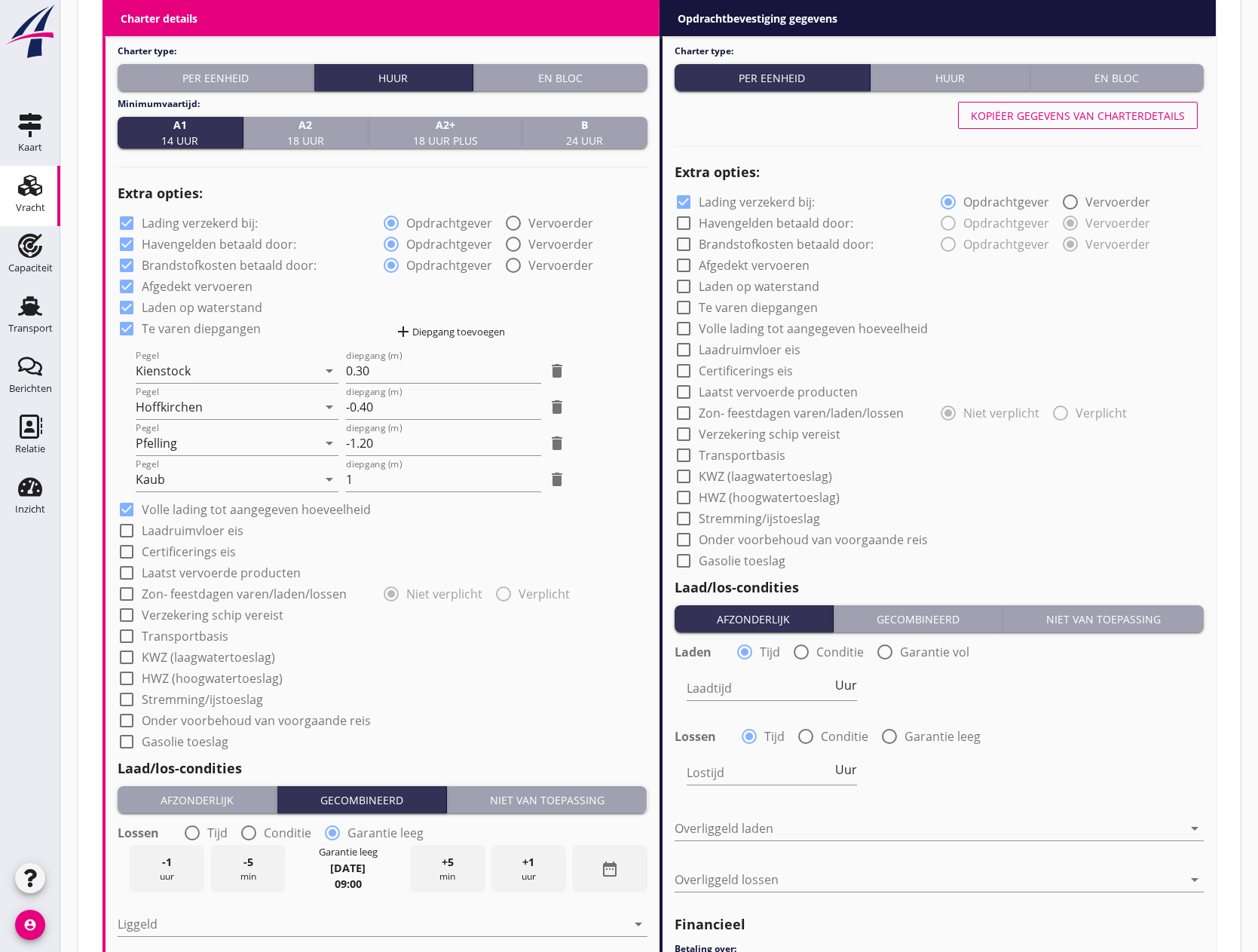
click at [127, 529] on div at bounding box center [126, 531] width 25 height 25
checkbox input "true"
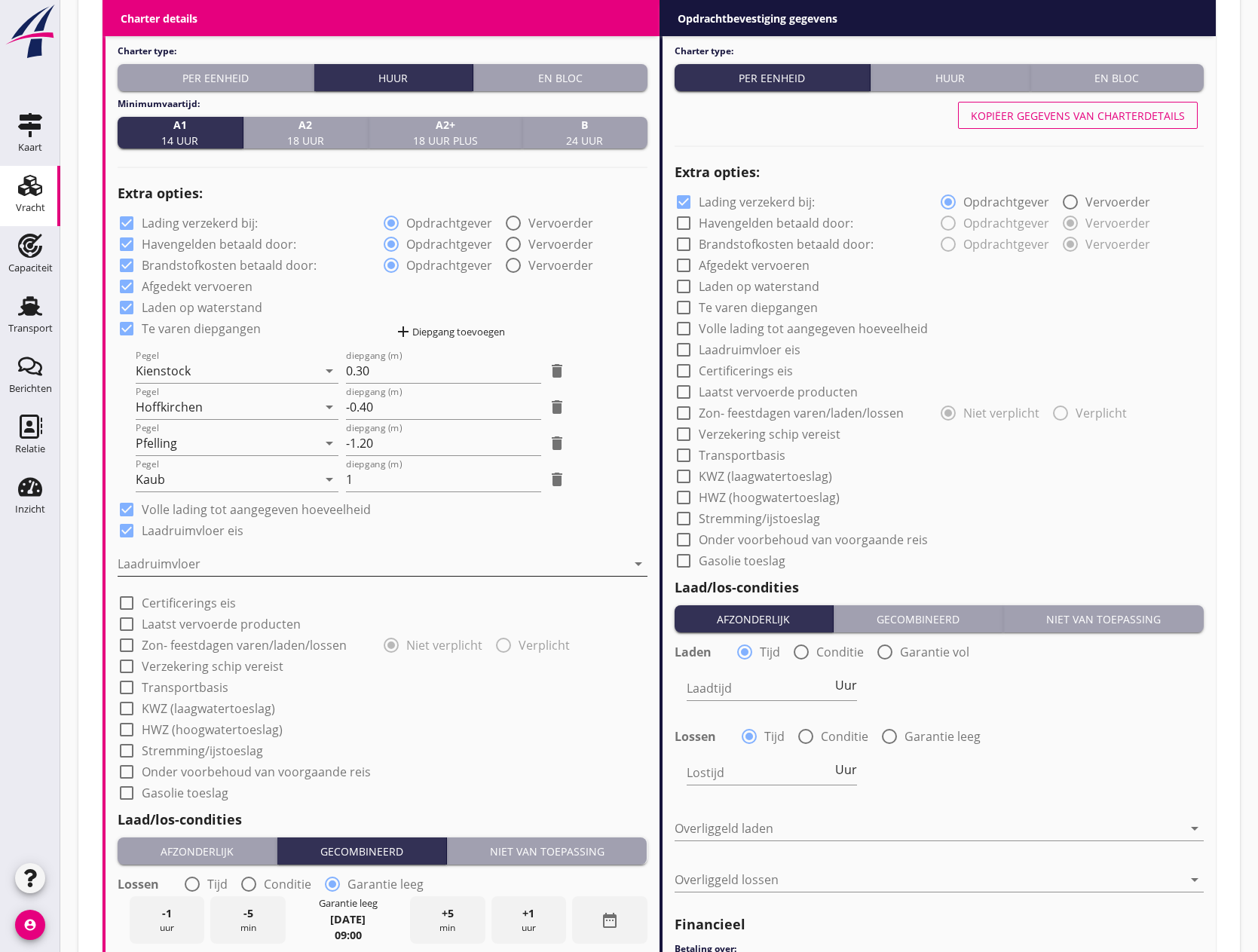
click at [182, 559] on div at bounding box center [372, 564] width 509 height 24
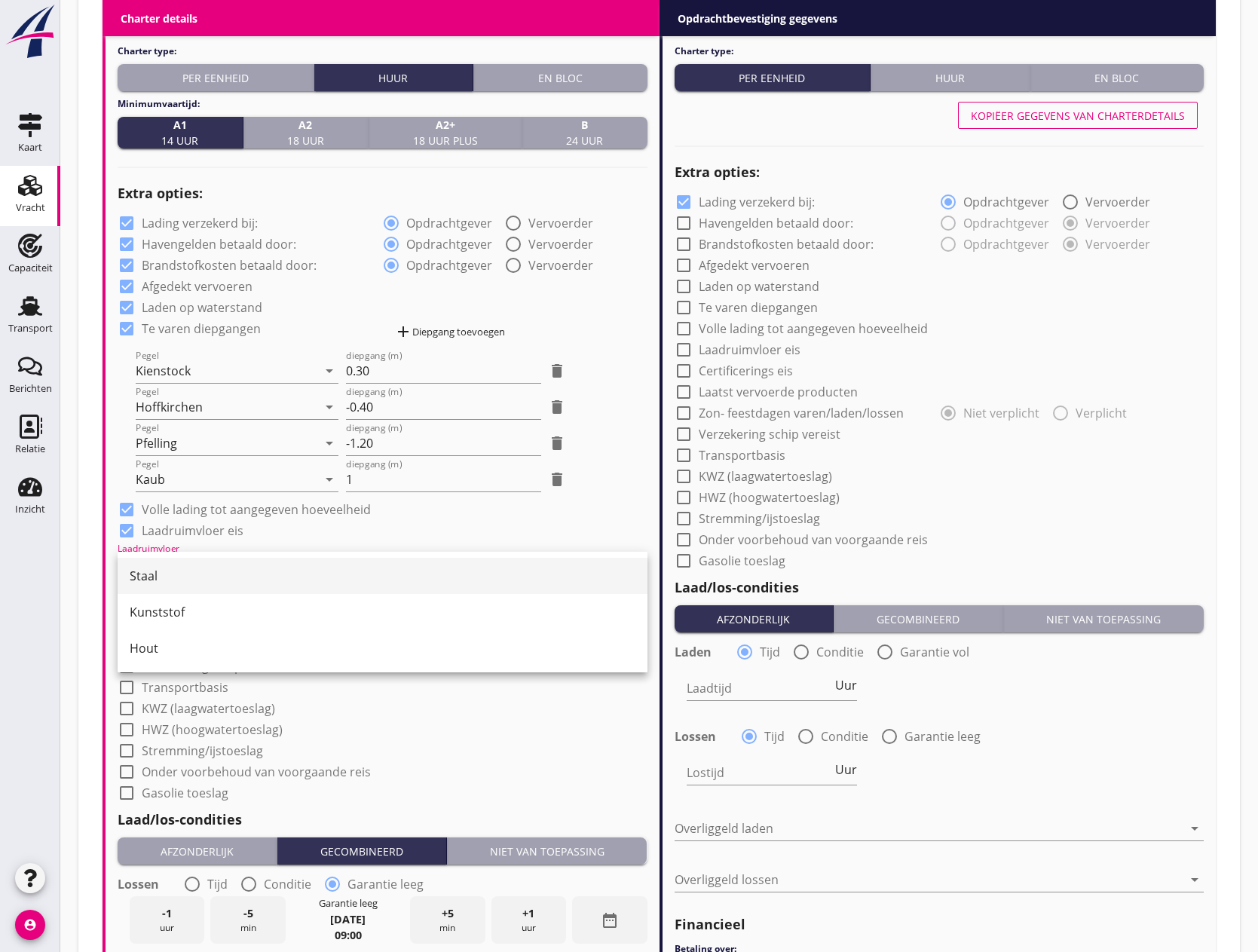
click at [173, 571] on div "Staal" at bounding box center [383, 575] width 506 height 18
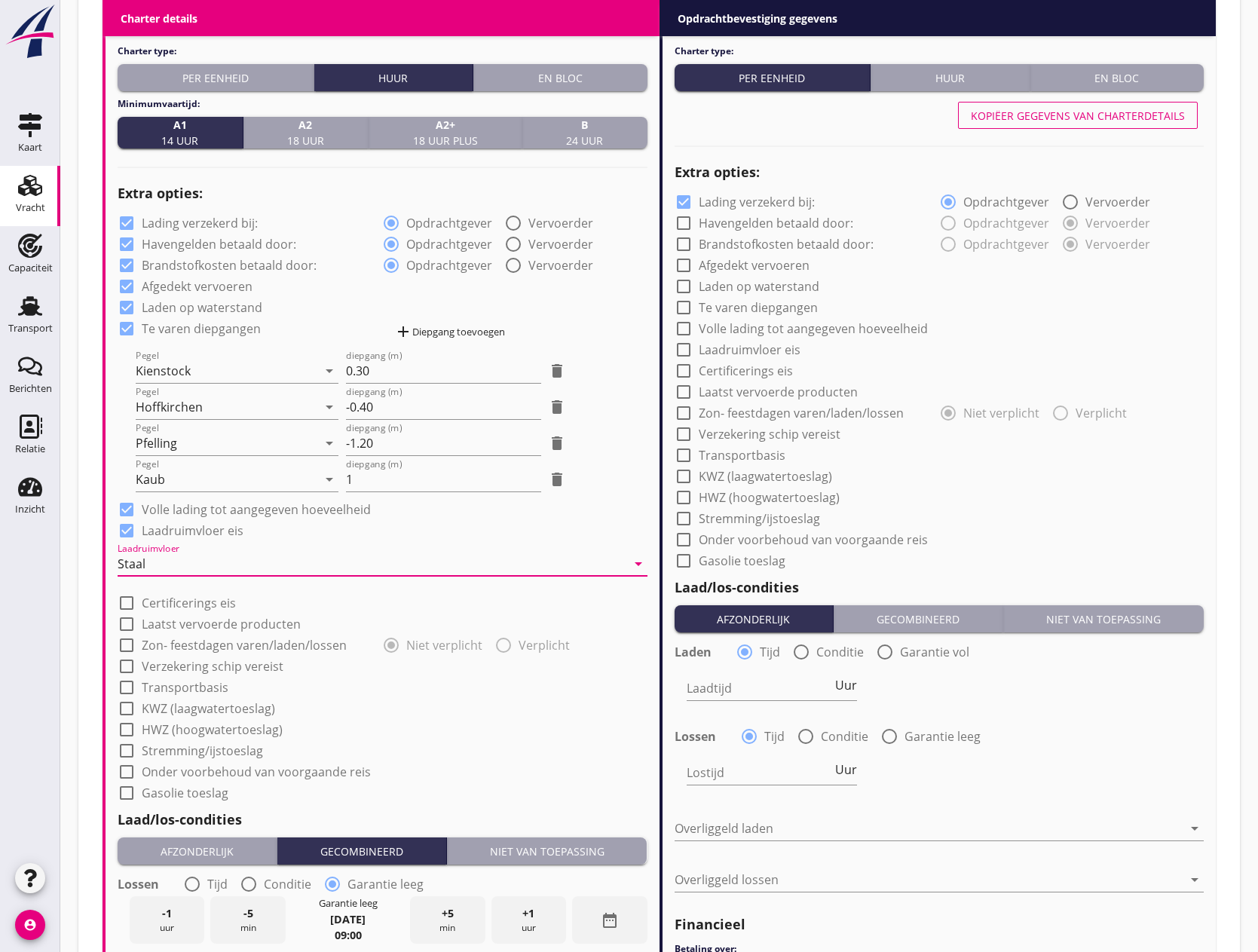
click at [126, 601] on div at bounding box center [126, 603] width 25 height 25
checkbox input "true"
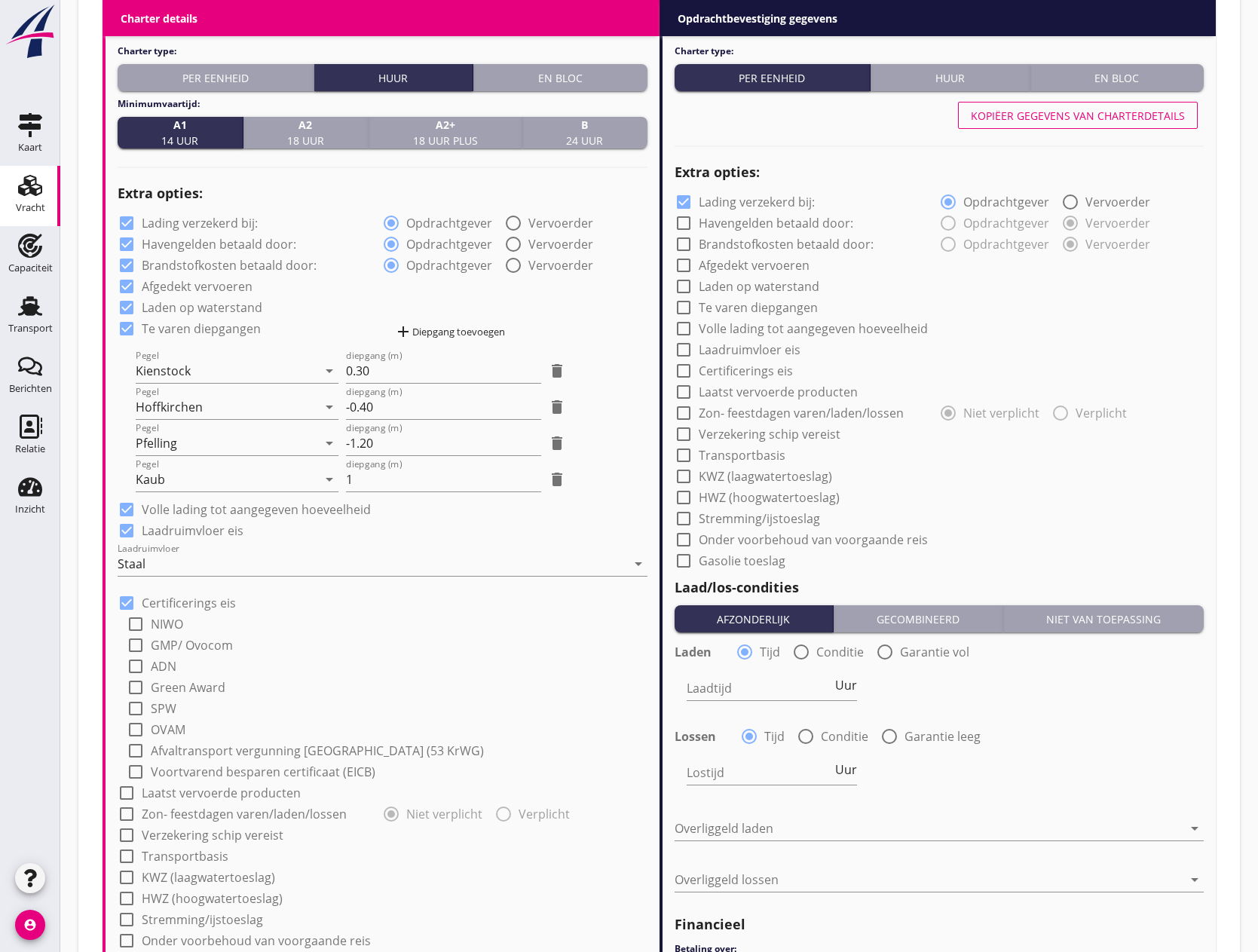
click at [134, 641] on div at bounding box center [136, 646] width 25 height 25
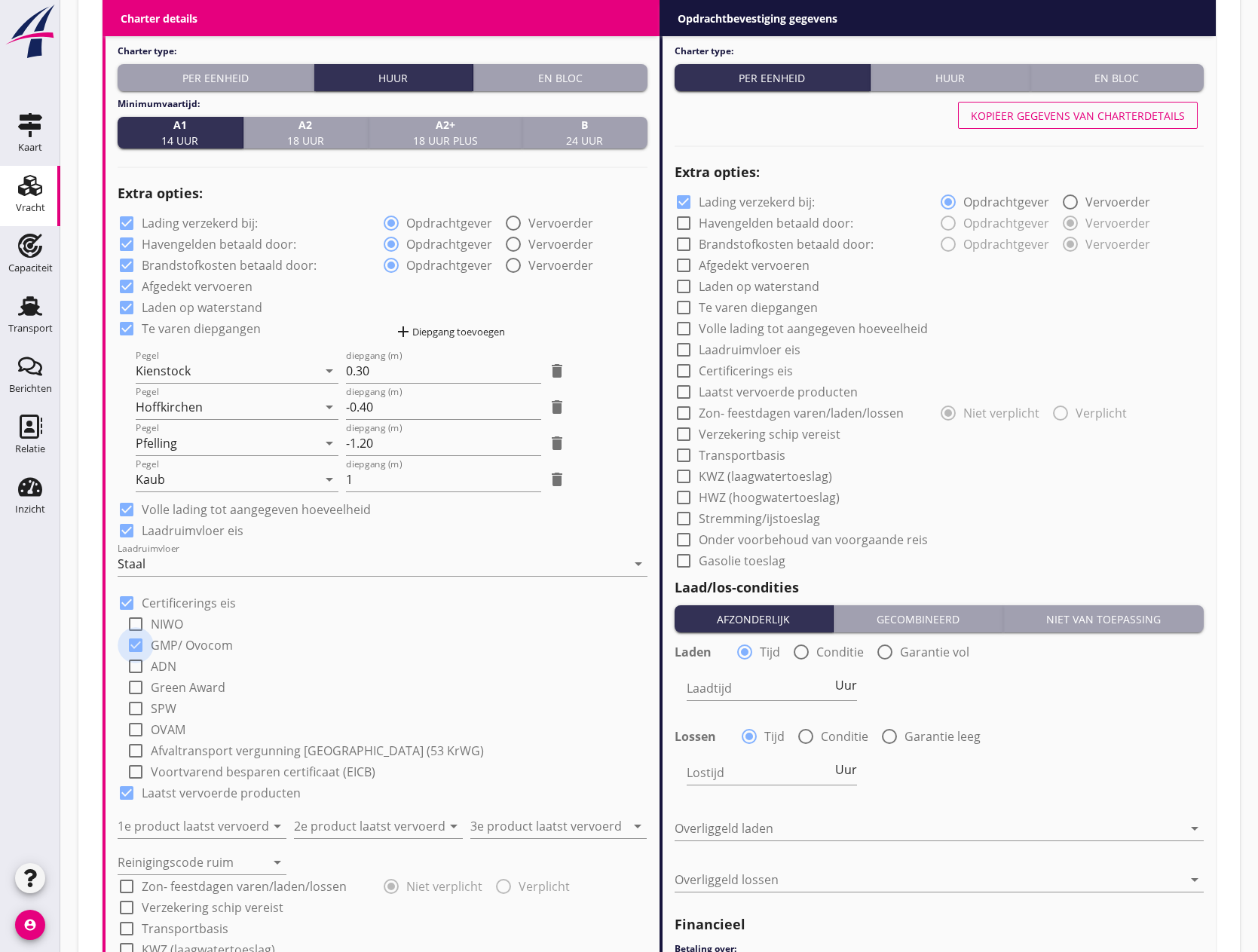
checkbox input "true"
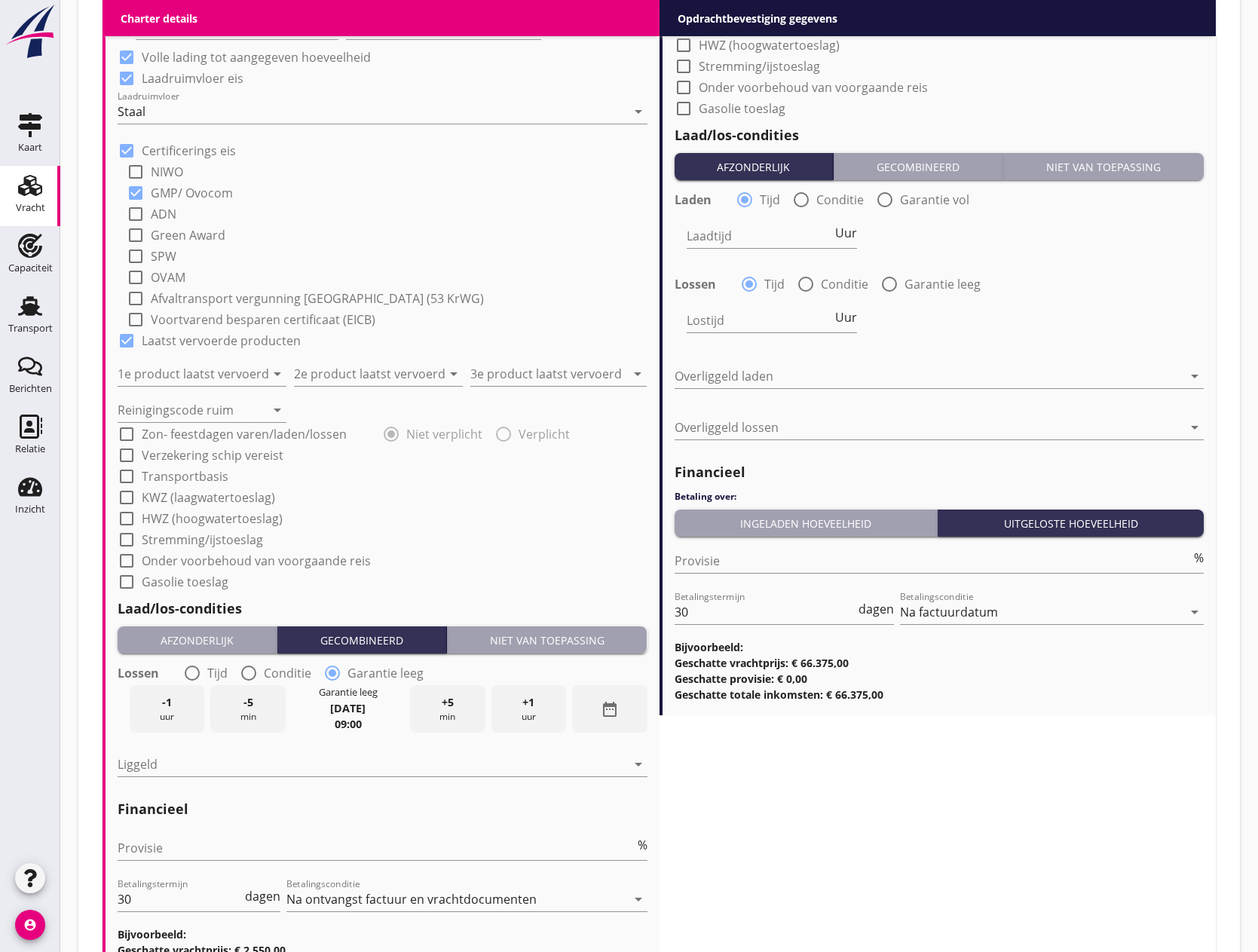
scroll to position [1583, 0]
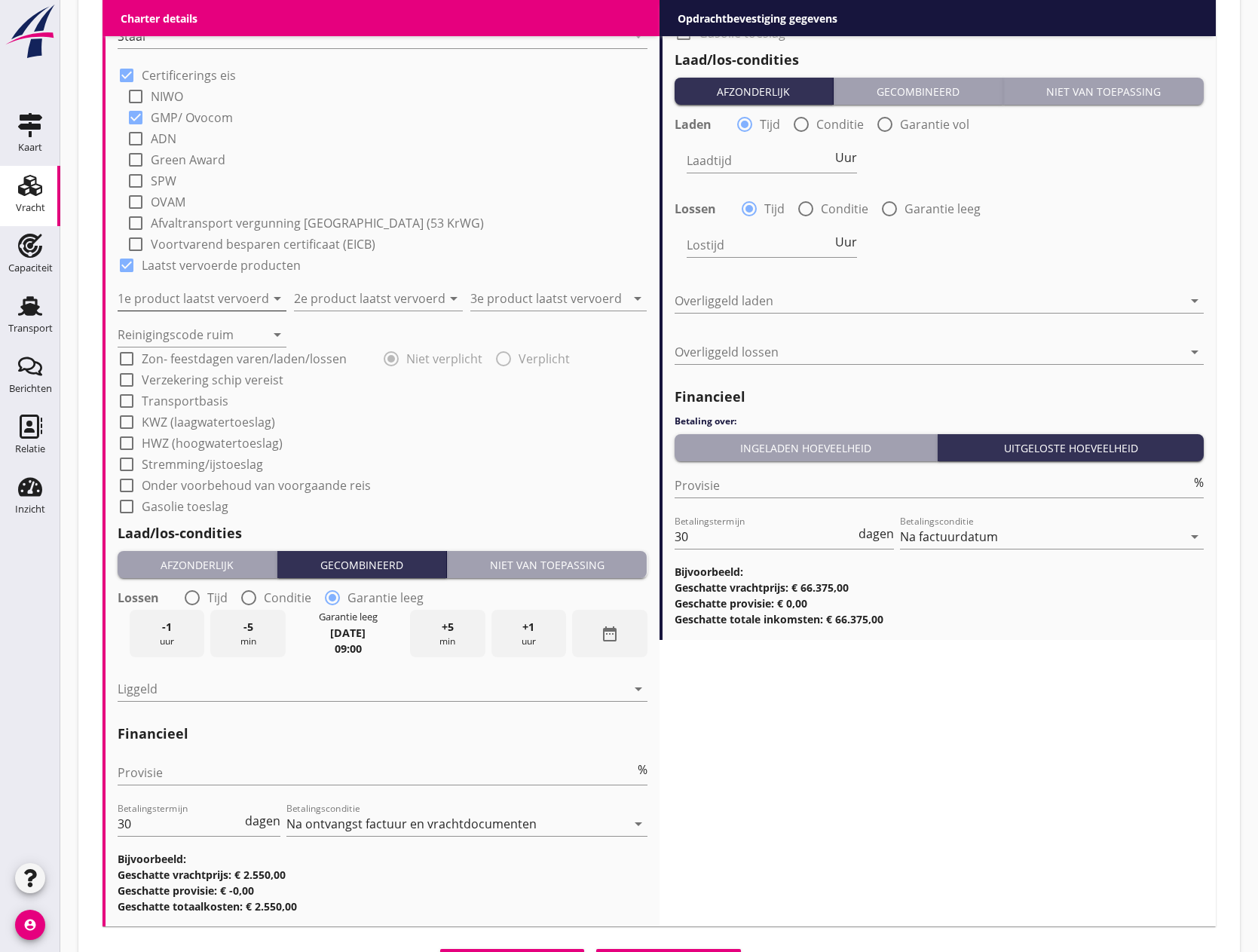
click at [206, 301] on input "1e product laatst vervoerd" at bounding box center [192, 299] width 148 height 24
click at [155, 335] on div "Talk (6399)" at bounding box center [202, 335] width 145 height 18
click at [139, 298] on input "Talk (6399)" at bounding box center [192, 299] width 148 height 24
type input "Talkum (6399)"
click at [352, 300] on input "2e product laatst vervoerd" at bounding box center [368, 299] width 148 height 24
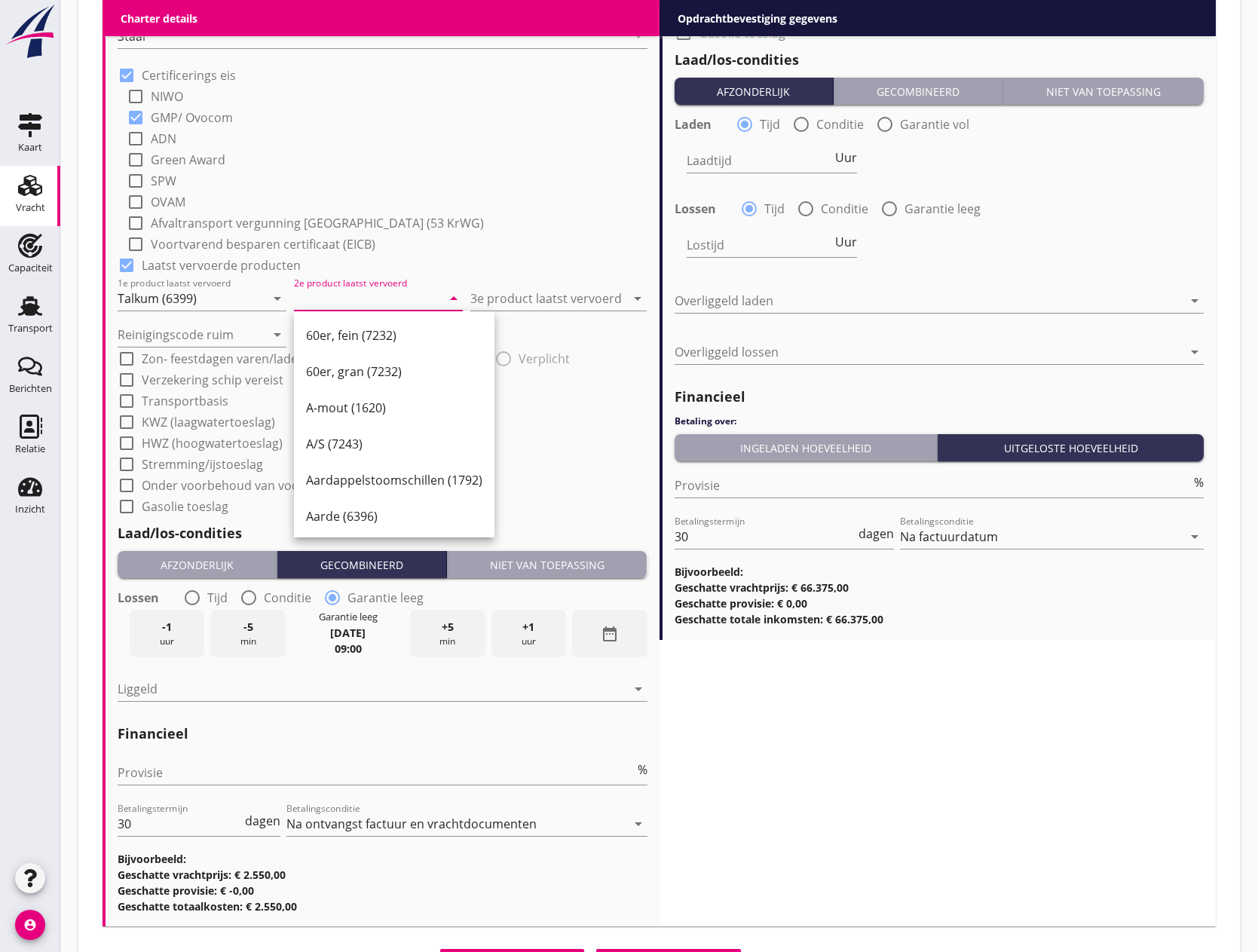
click at [294, 296] on input "2e product laatst vervoerd" at bounding box center [368, 299] width 148 height 24
click at [318, 301] on input "2e product laatst vervoerd" at bounding box center [368, 299] width 148 height 24
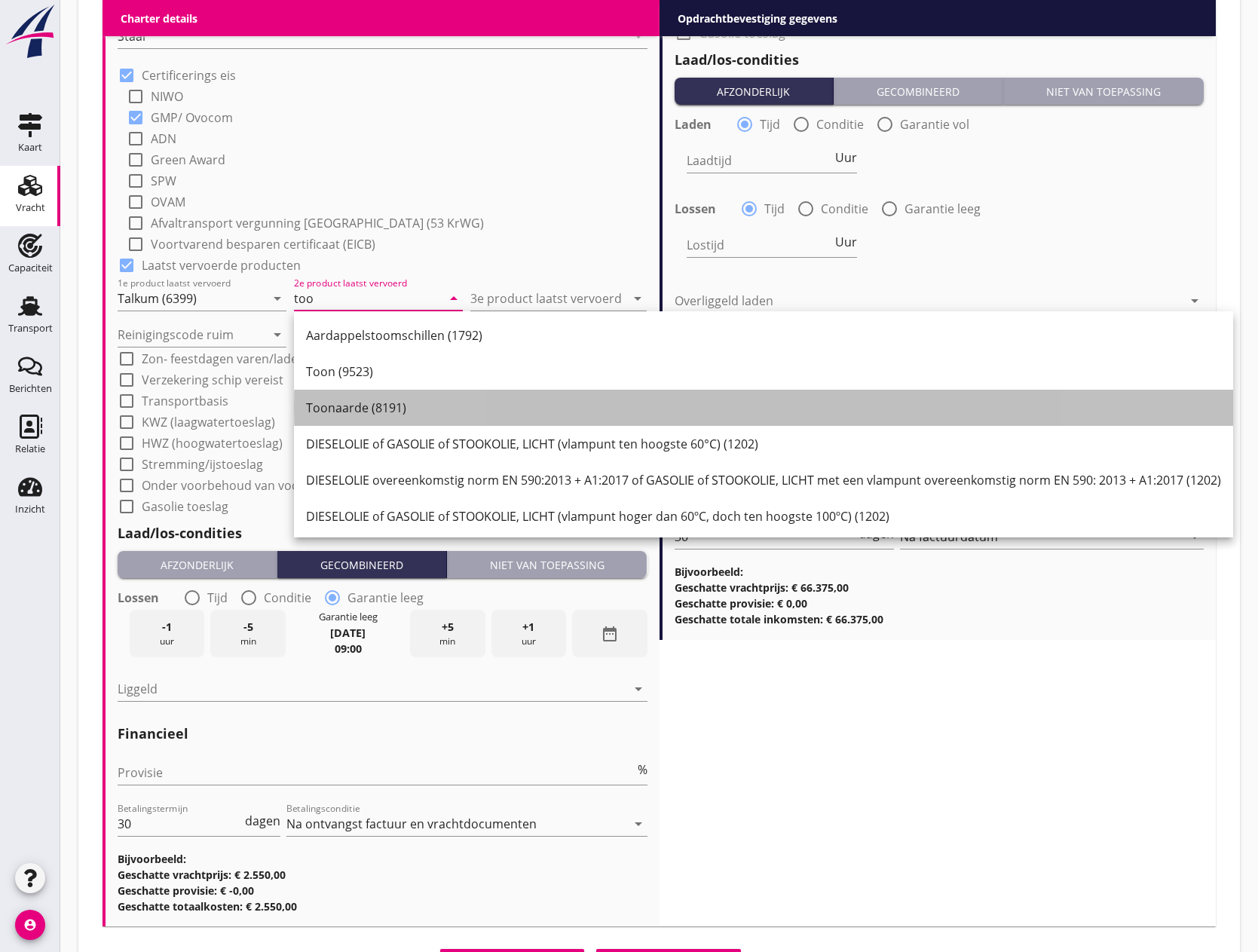
click at [347, 415] on div "Toonaarde (8191)" at bounding box center [763, 407] width 915 height 18
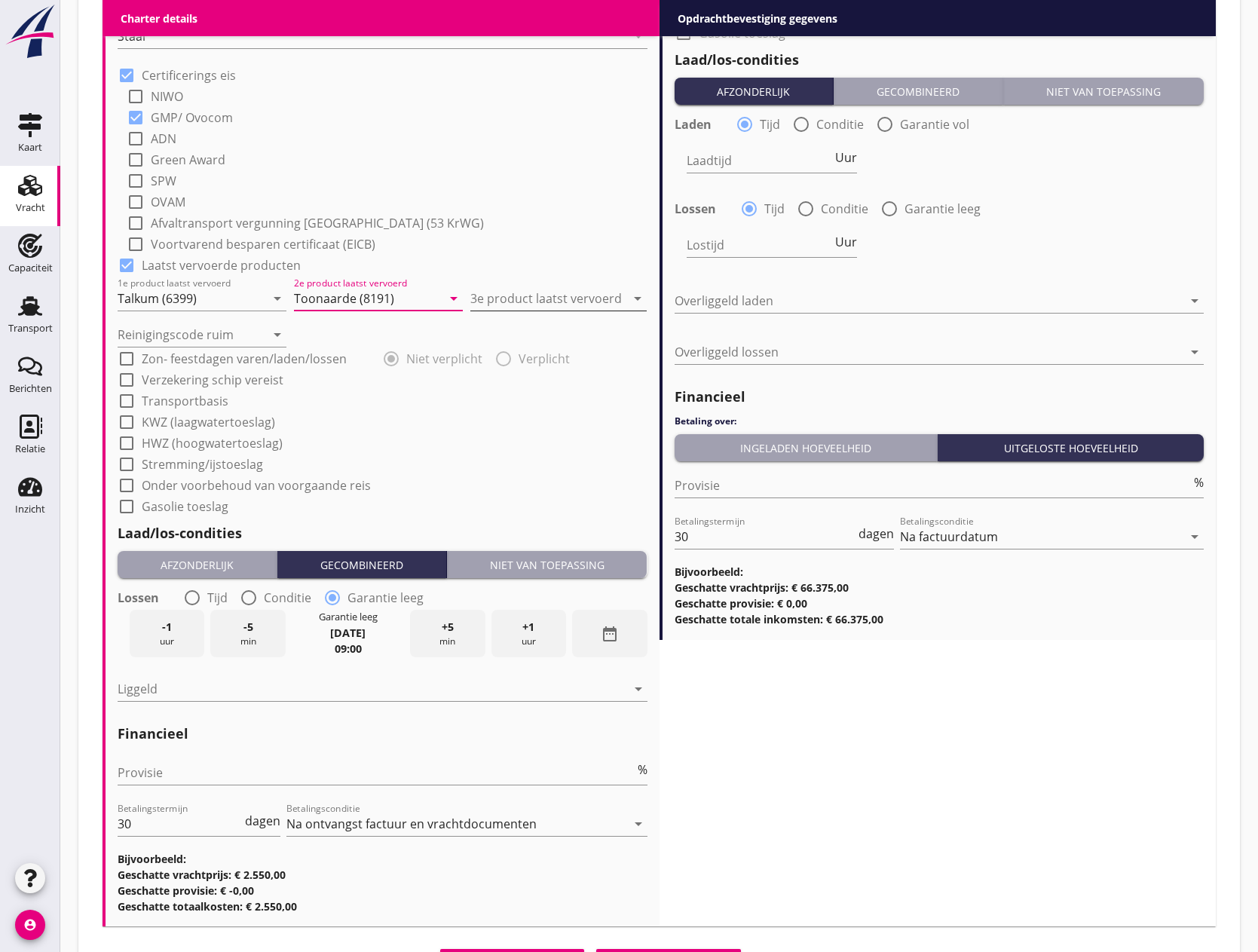
type input "Toonaarde (8191)"
click at [561, 292] on input "3e product laatst vervoerd" at bounding box center [548, 299] width 155 height 24
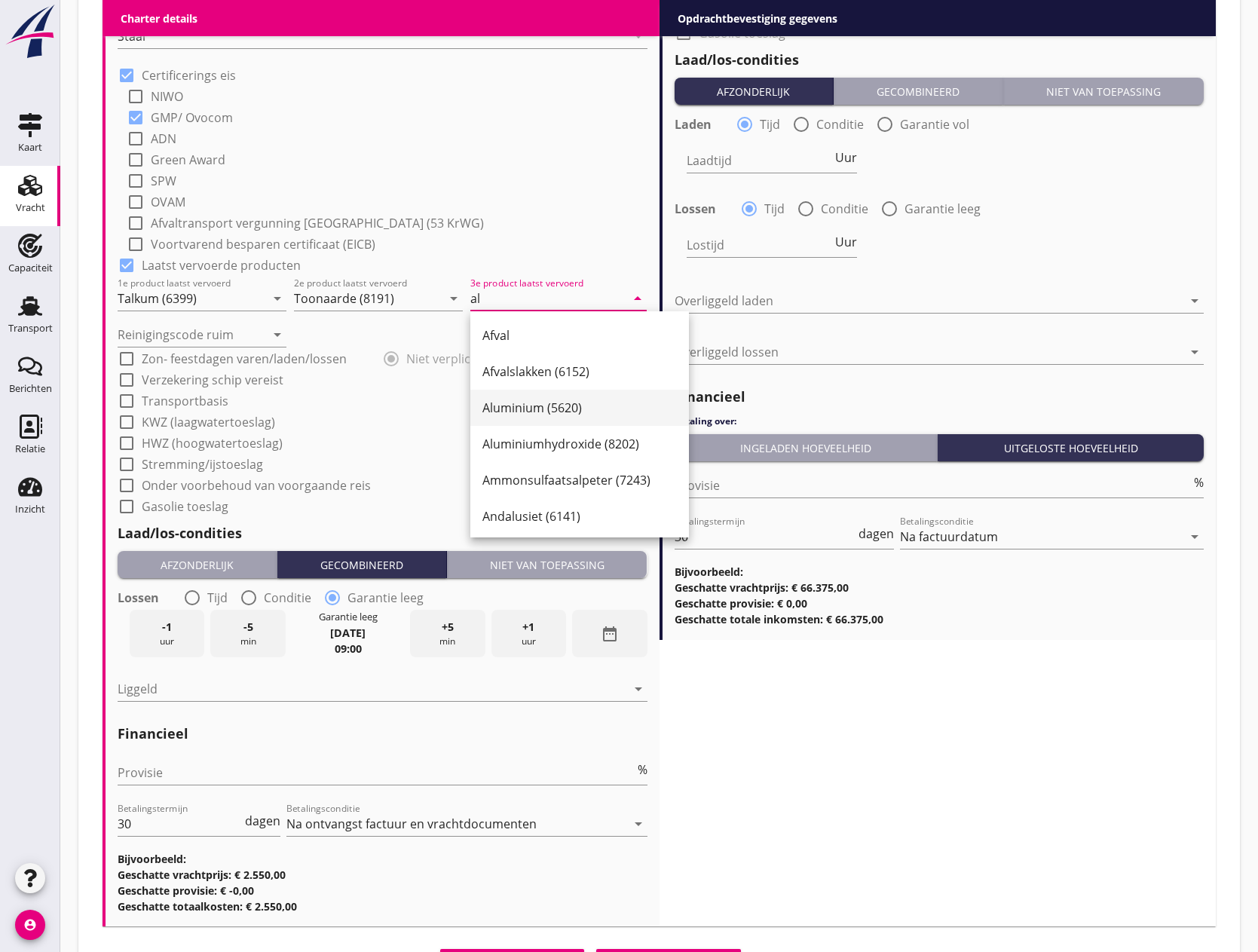
click at [543, 394] on div "Aluminium (5620)" at bounding box center [579, 407] width 194 height 36
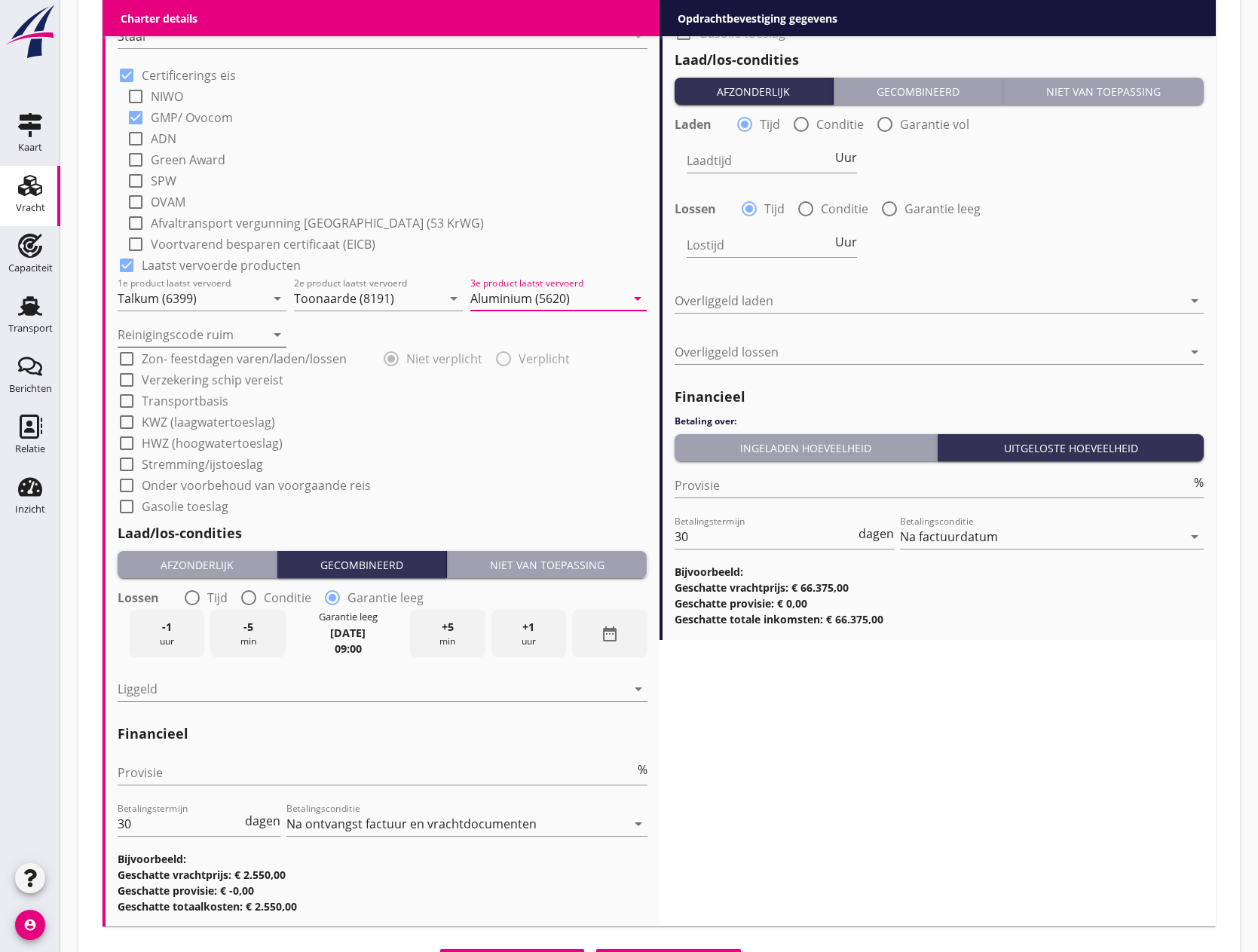
type input "Aluminium (5620)"
click at [165, 335] on input "Reinigingscode ruim" at bounding box center [192, 334] width 148 height 24
click at [166, 379] on div "b" at bounding box center [202, 371] width 145 height 18
type input "b"
click at [123, 357] on div at bounding box center [126, 359] width 25 height 25
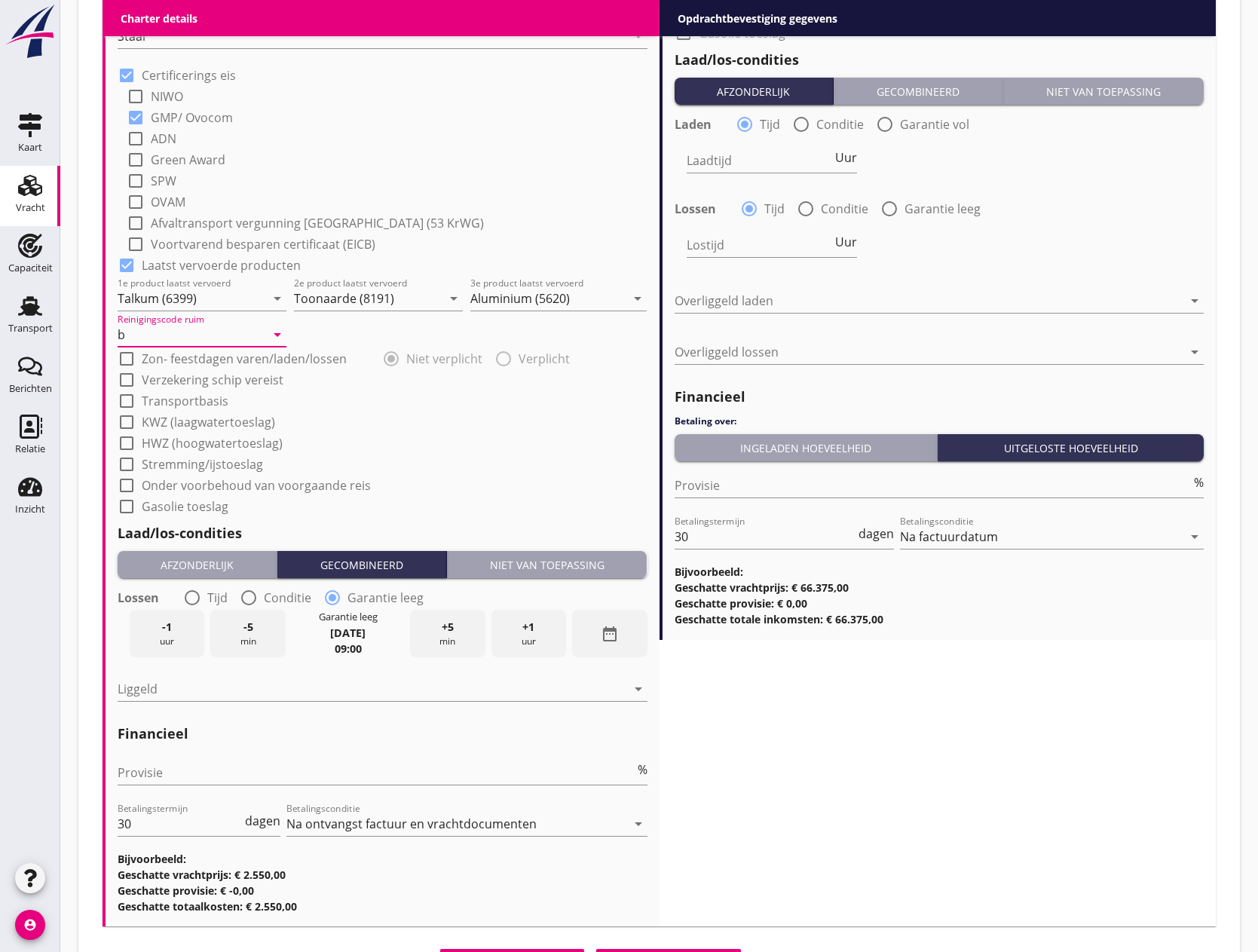
checkbox input "true"
drag, startPoint x: 506, startPoint y: 354, endPoint x: 365, endPoint y: 378, distance: 143.0
click at [506, 355] on div at bounding box center [504, 359] width 25 height 25
radio input "false"
radio input "true"
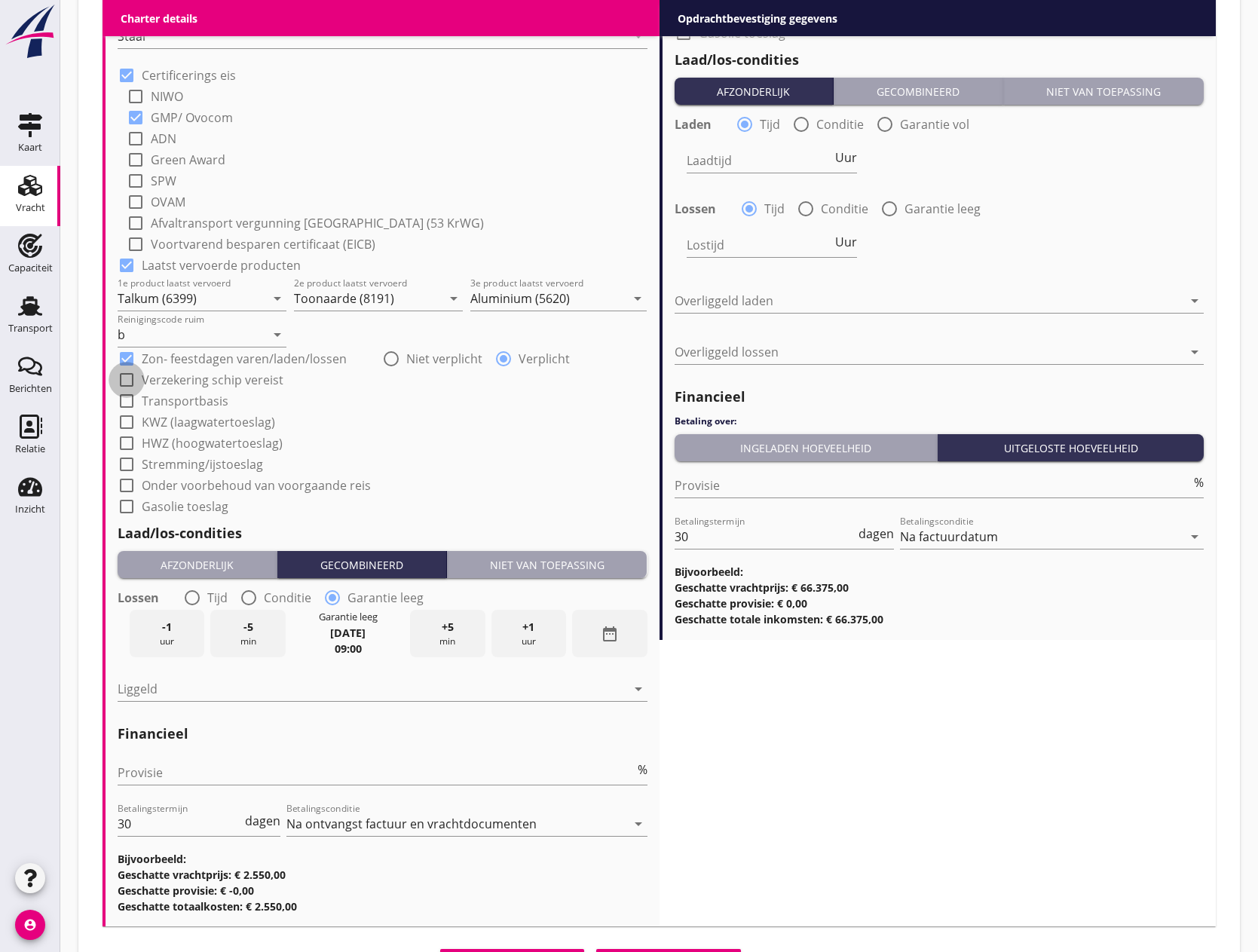
click at [124, 376] on div at bounding box center [126, 380] width 25 height 25
checkbox input "true"
click at [126, 396] on div at bounding box center [126, 401] width 25 height 25
checkbox input "true"
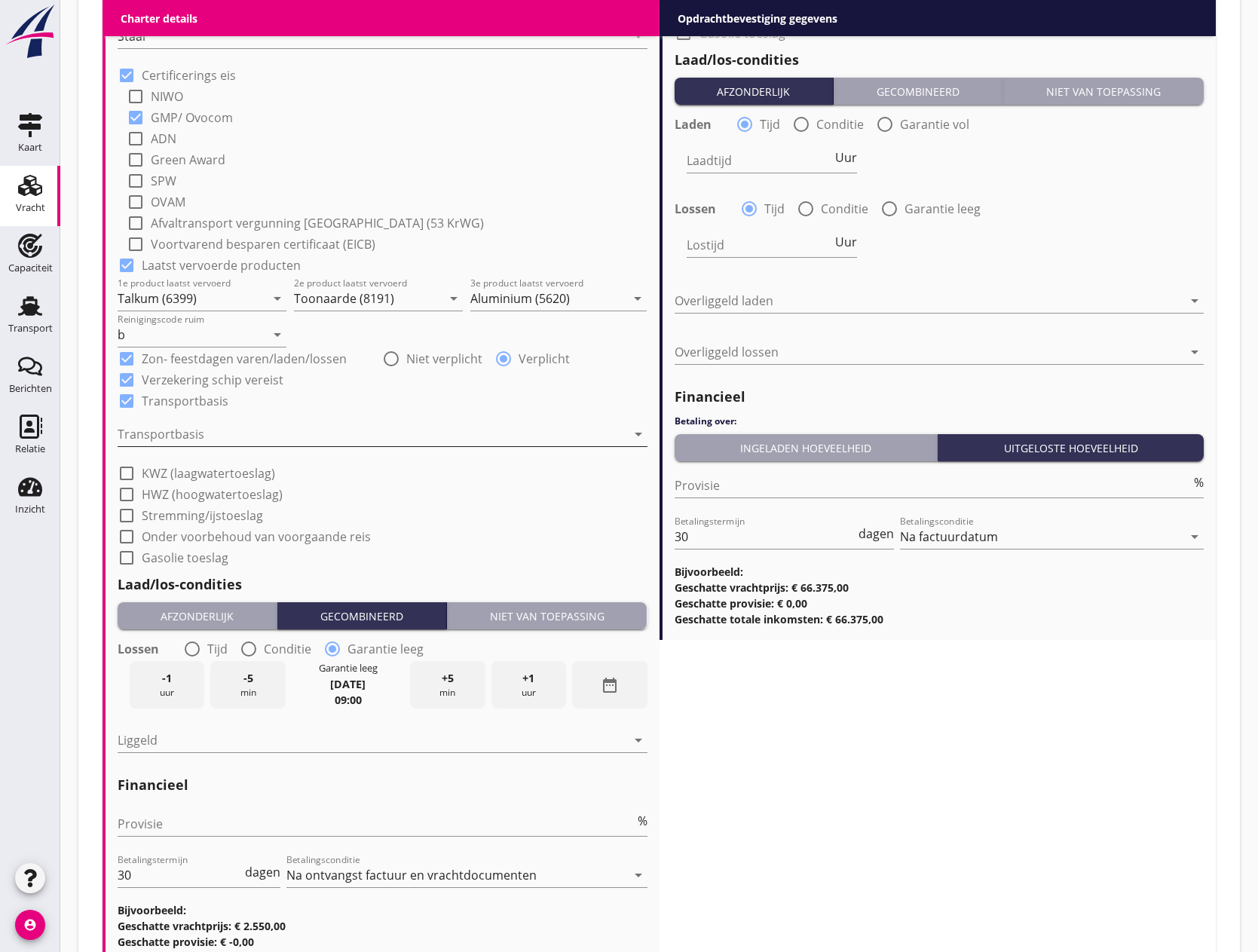
click at [126, 423] on div at bounding box center [372, 434] width 509 height 24
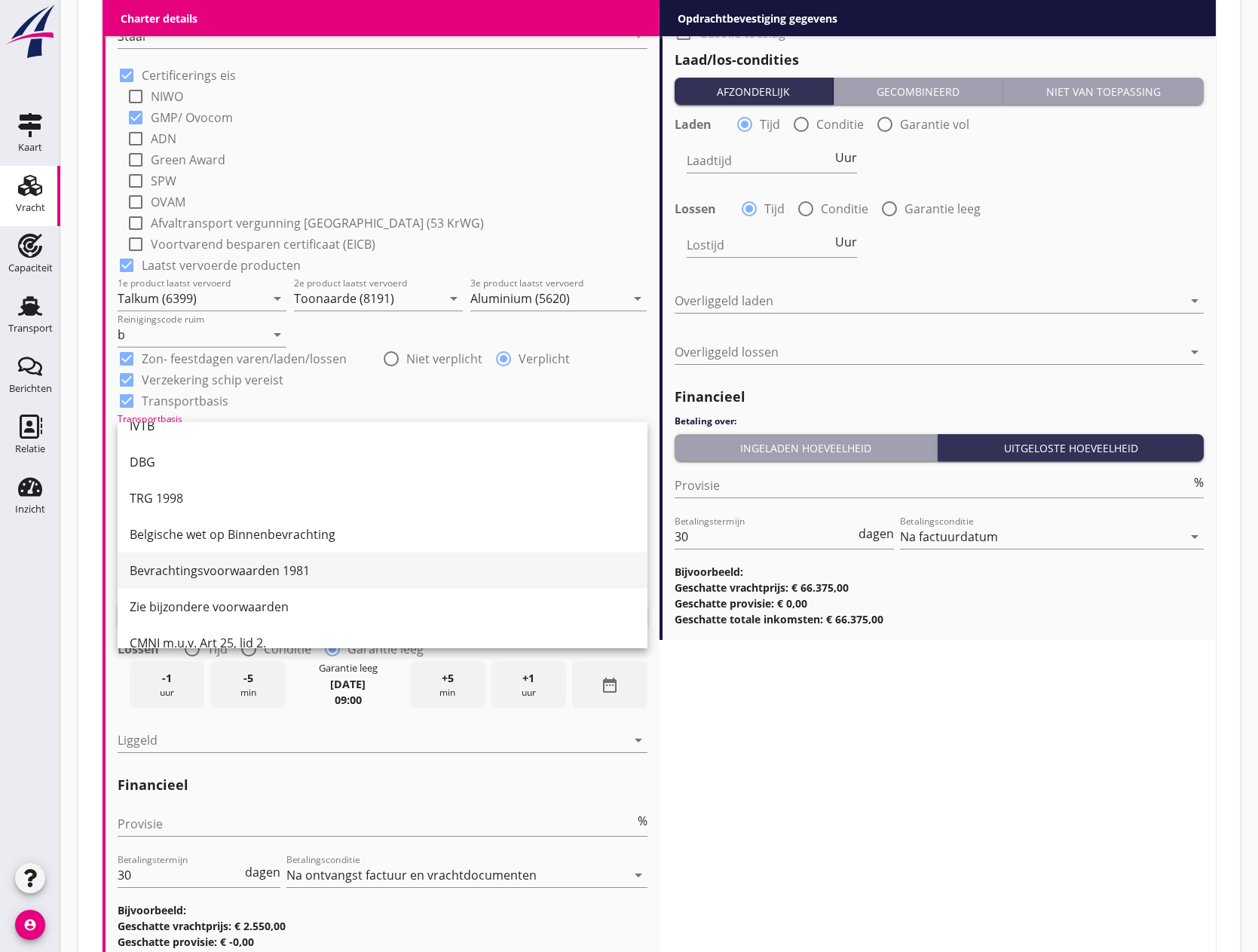
scroll to position [39, 0]
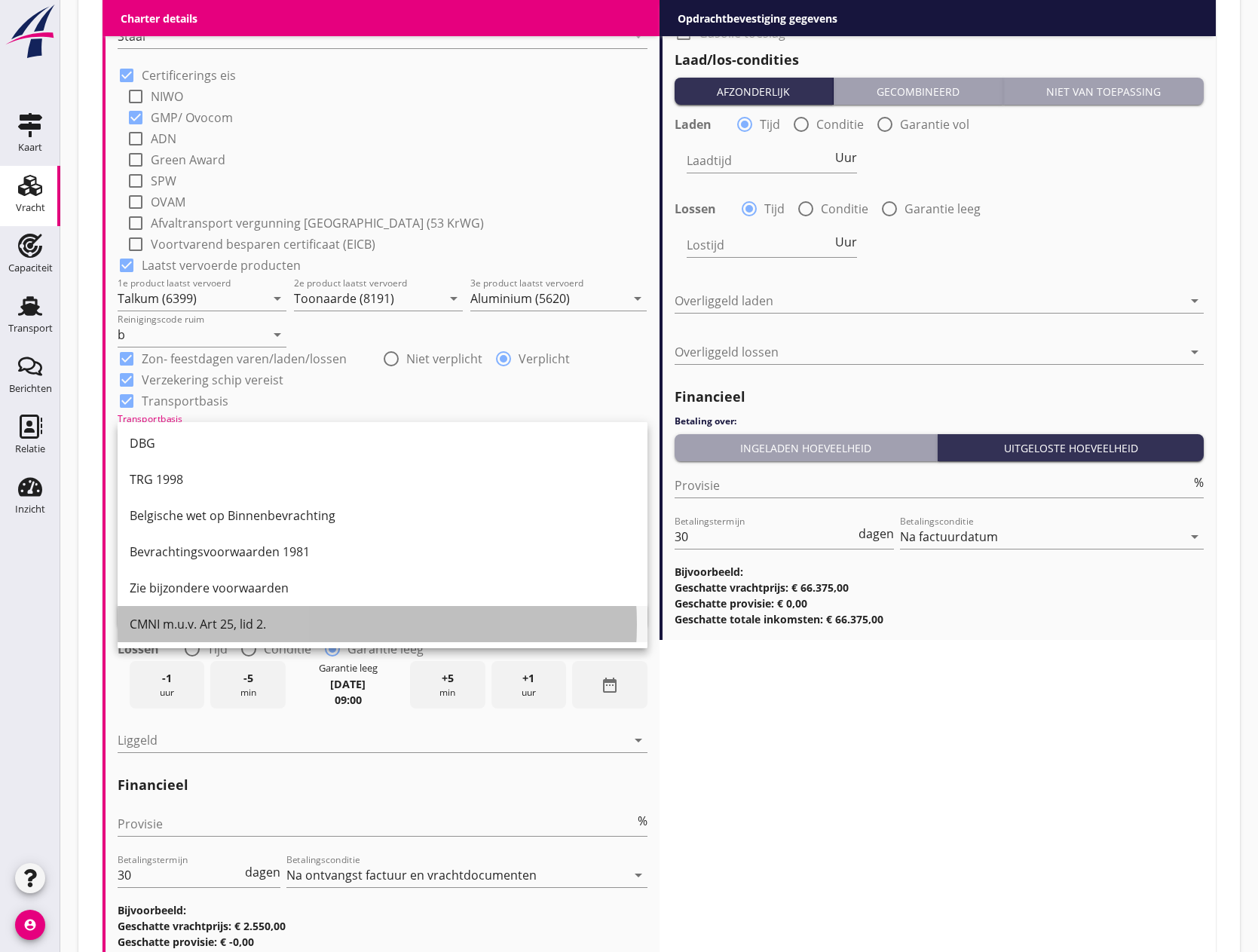
click at [211, 619] on div "CMNI m.u.v. Art 25, lid 2." at bounding box center [383, 624] width 506 height 18
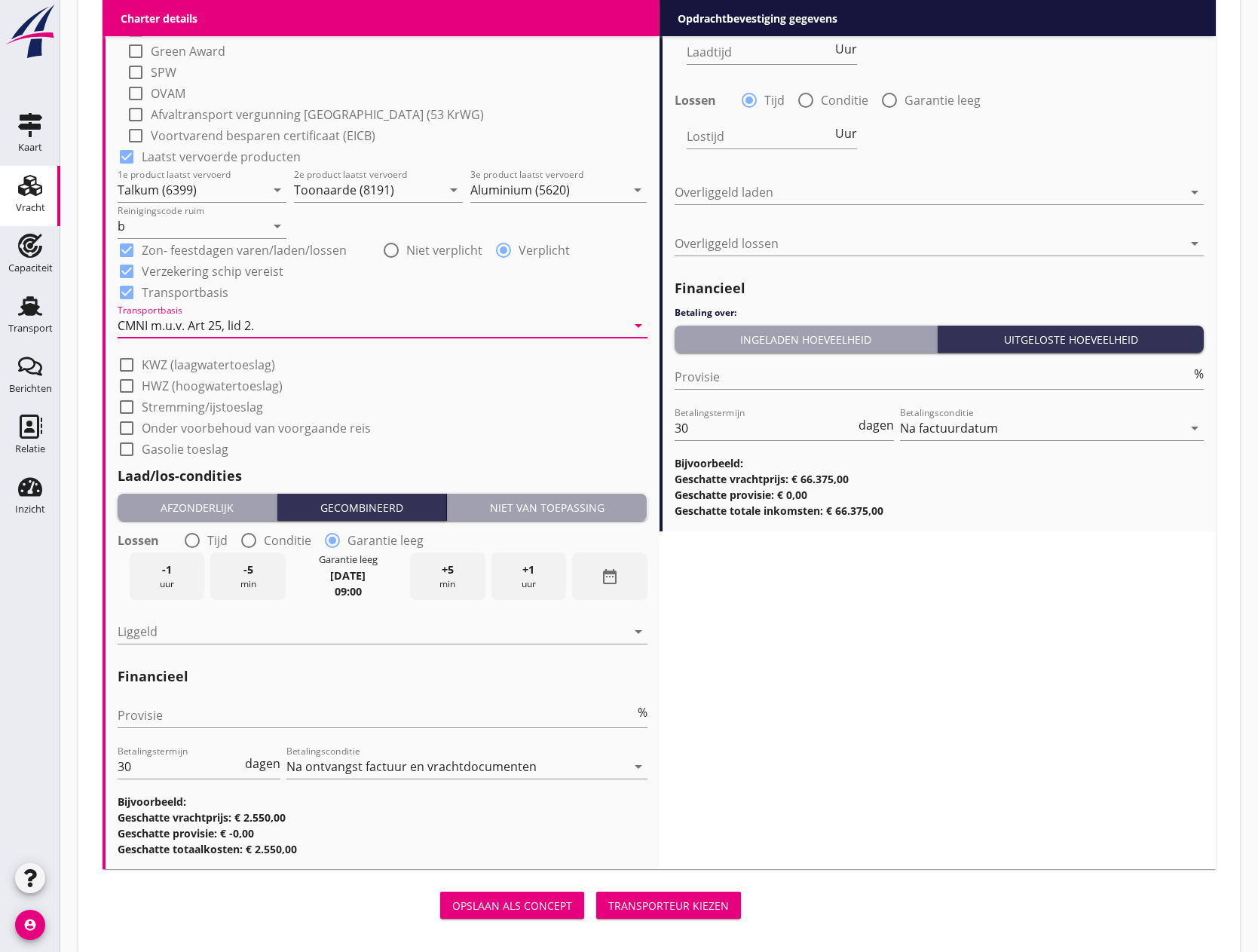
scroll to position [1711, 0]
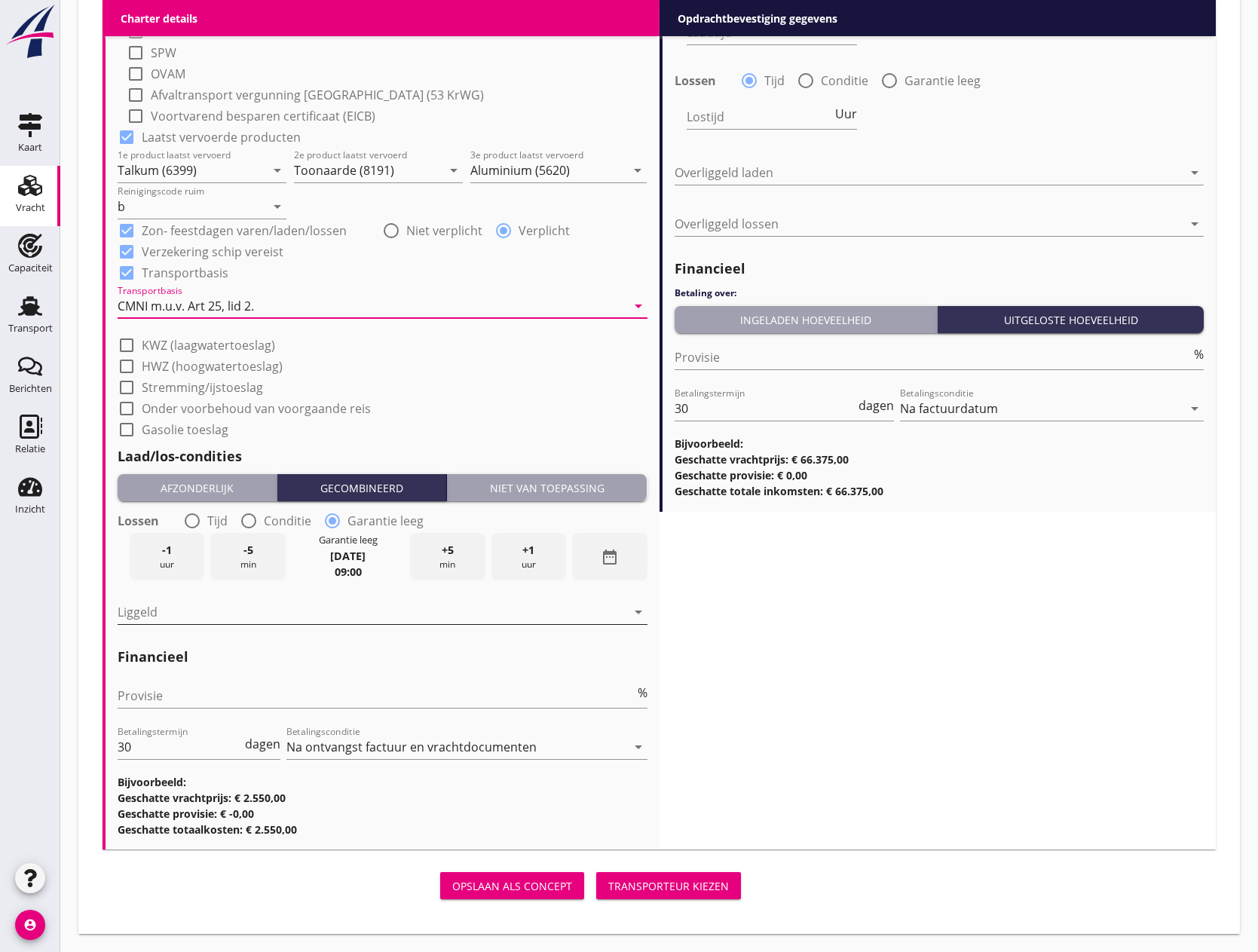
click at [190, 613] on div at bounding box center [372, 612] width 509 height 24
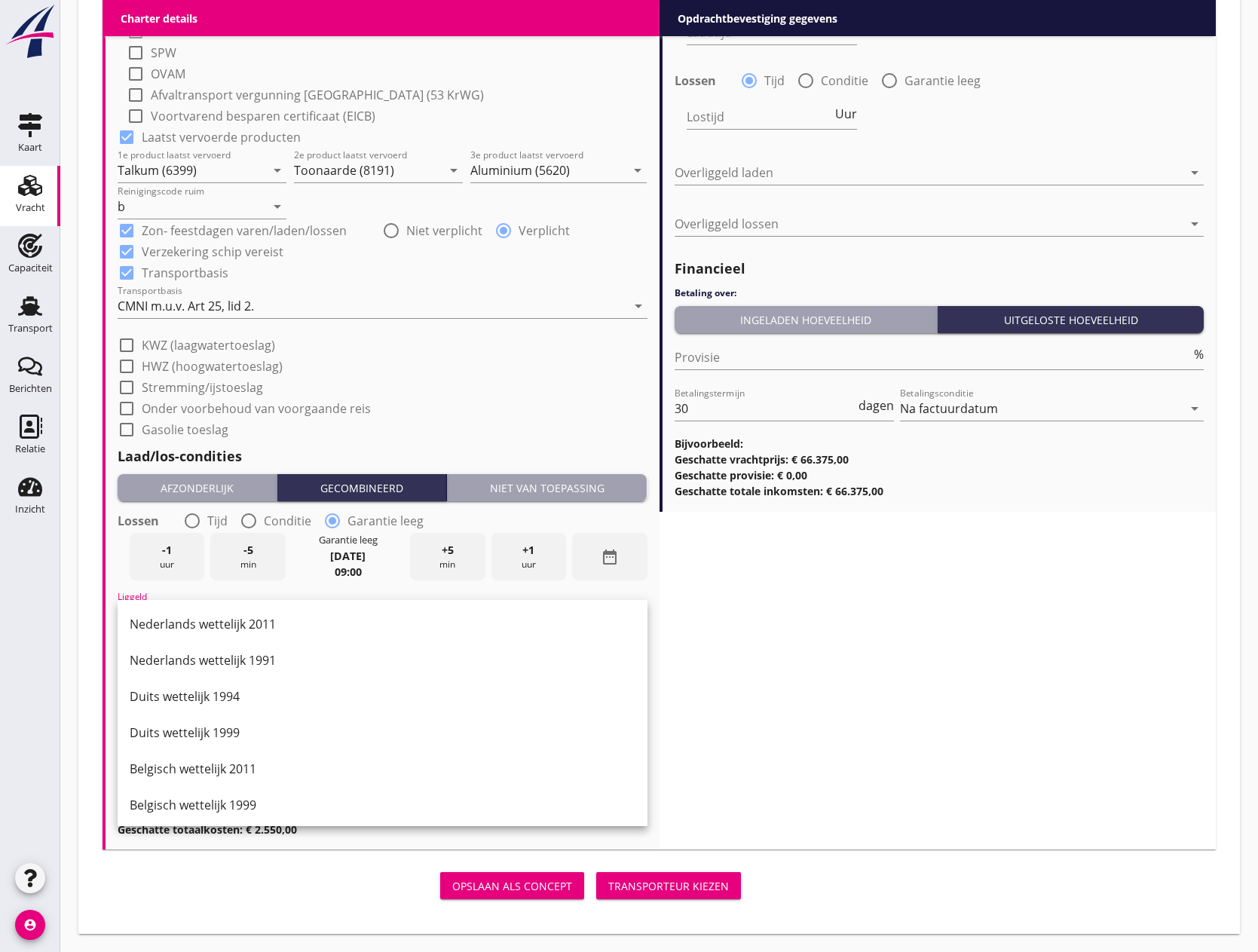
click at [501, 418] on div "check_box_outline_blank Gasolie toeslag" at bounding box center [383, 428] width 530 height 21
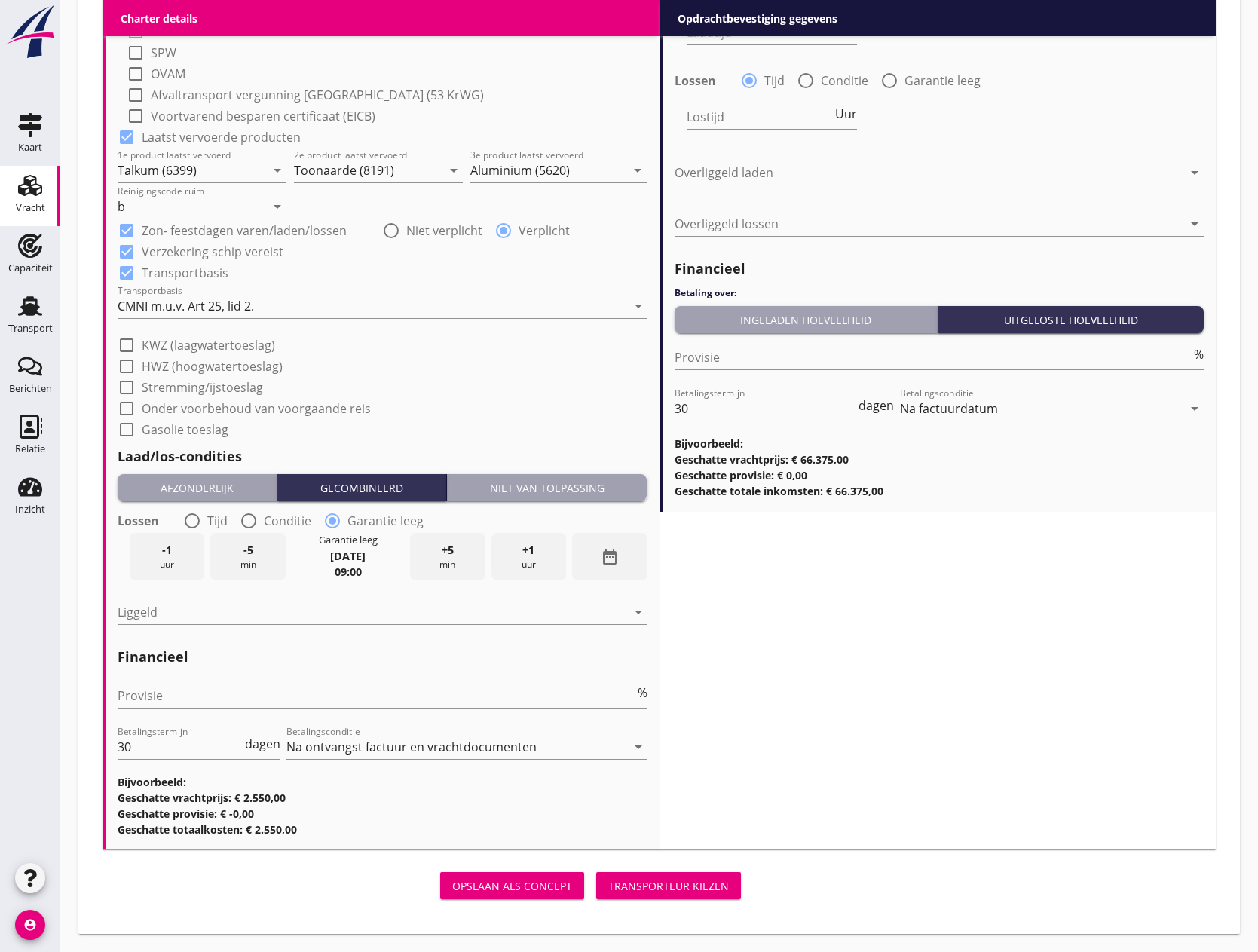
click at [548, 493] on div "Niet van toepassing" at bounding box center [547, 488] width 188 height 16
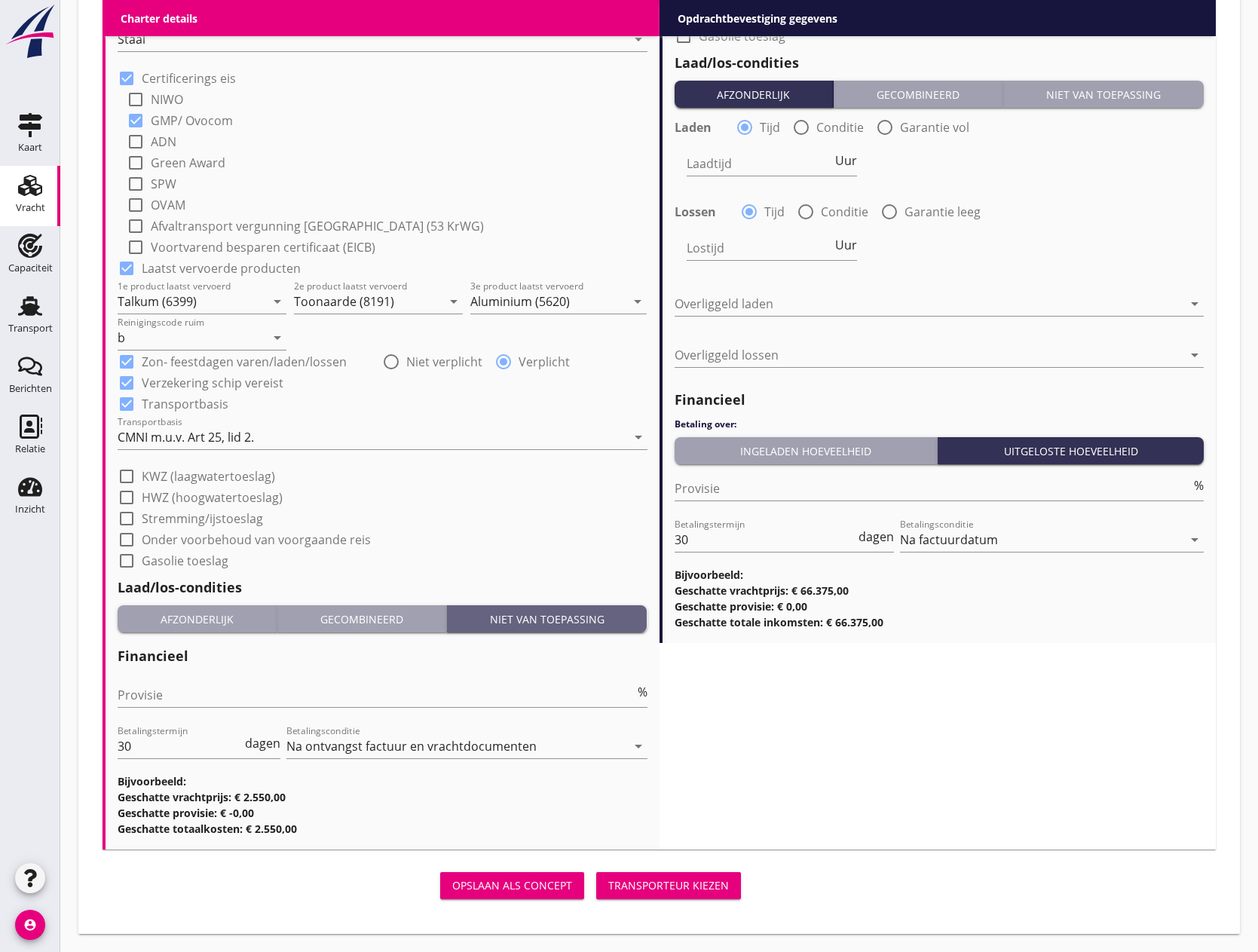
scroll to position [1581, 0]
click at [176, 682] on div "Provisie %" at bounding box center [383, 697] width 530 height 48
click at [175, 686] on input "Provisie" at bounding box center [377, 695] width 517 height 24
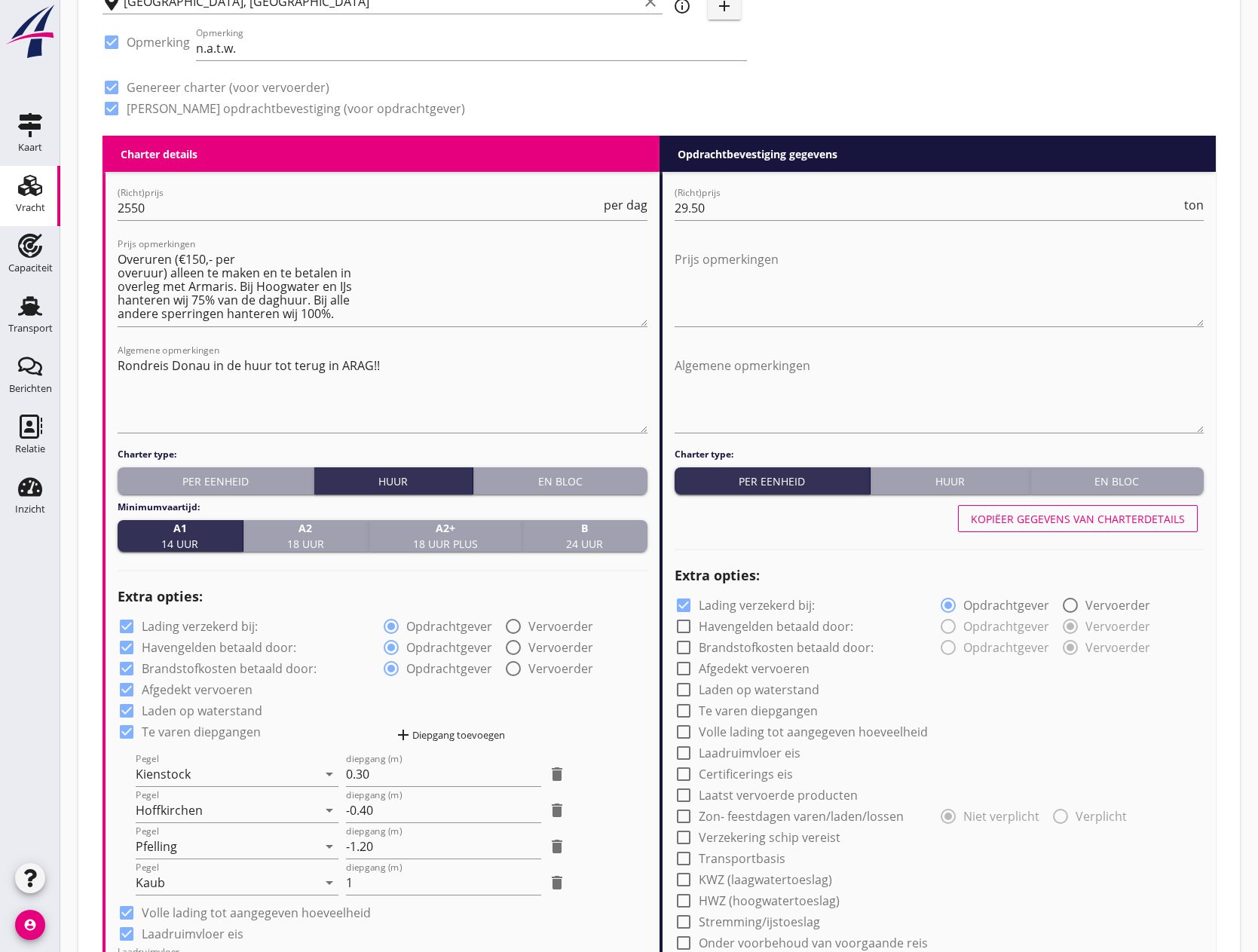
scroll to position [675, 0]
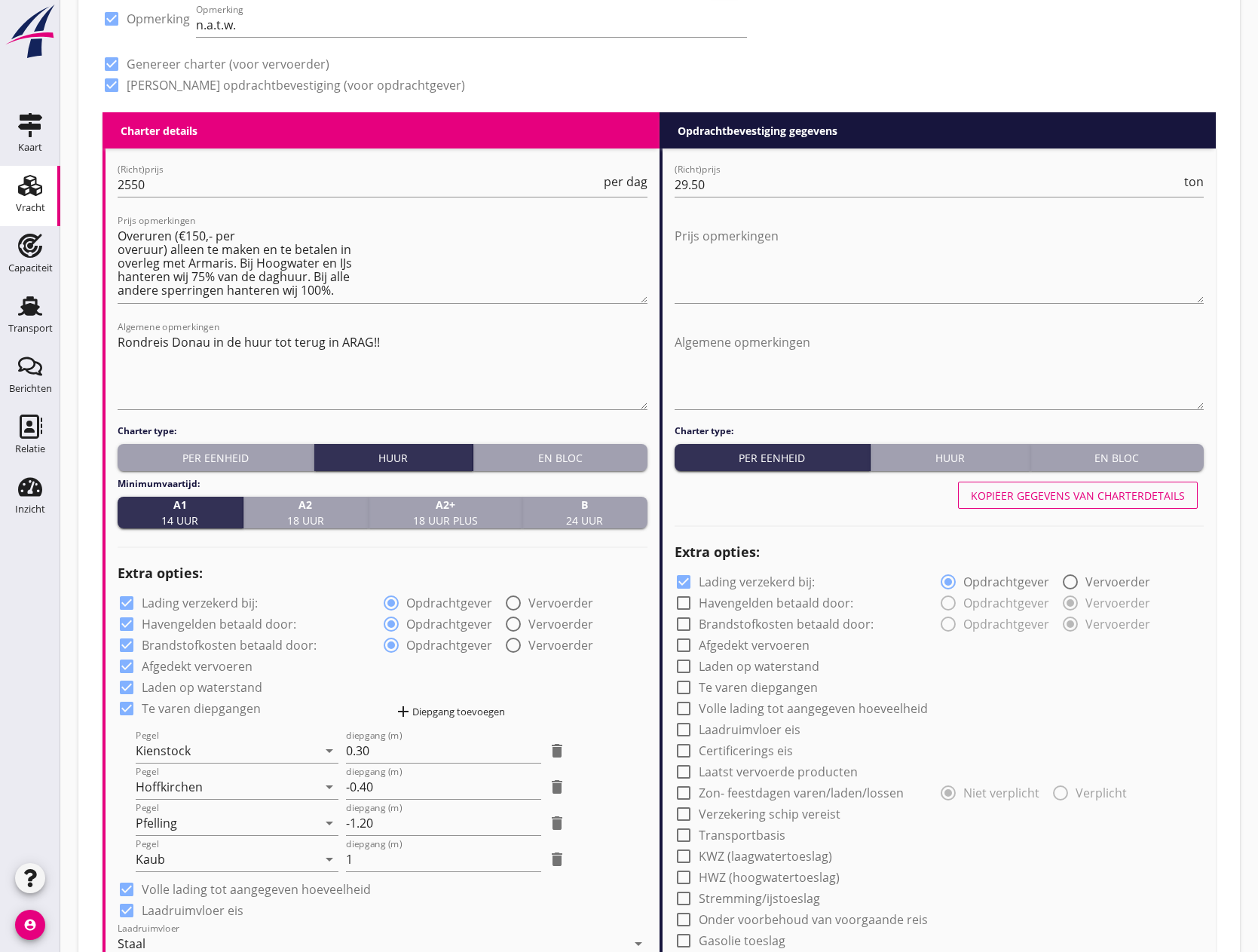
type input "0"
click at [1063, 498] on div "Kopiëer gegevens van charterdetails" at bounding box center [1078, 496] width 214 height 16
checkbox input "true"
radio input "true"
checkbox input "true"
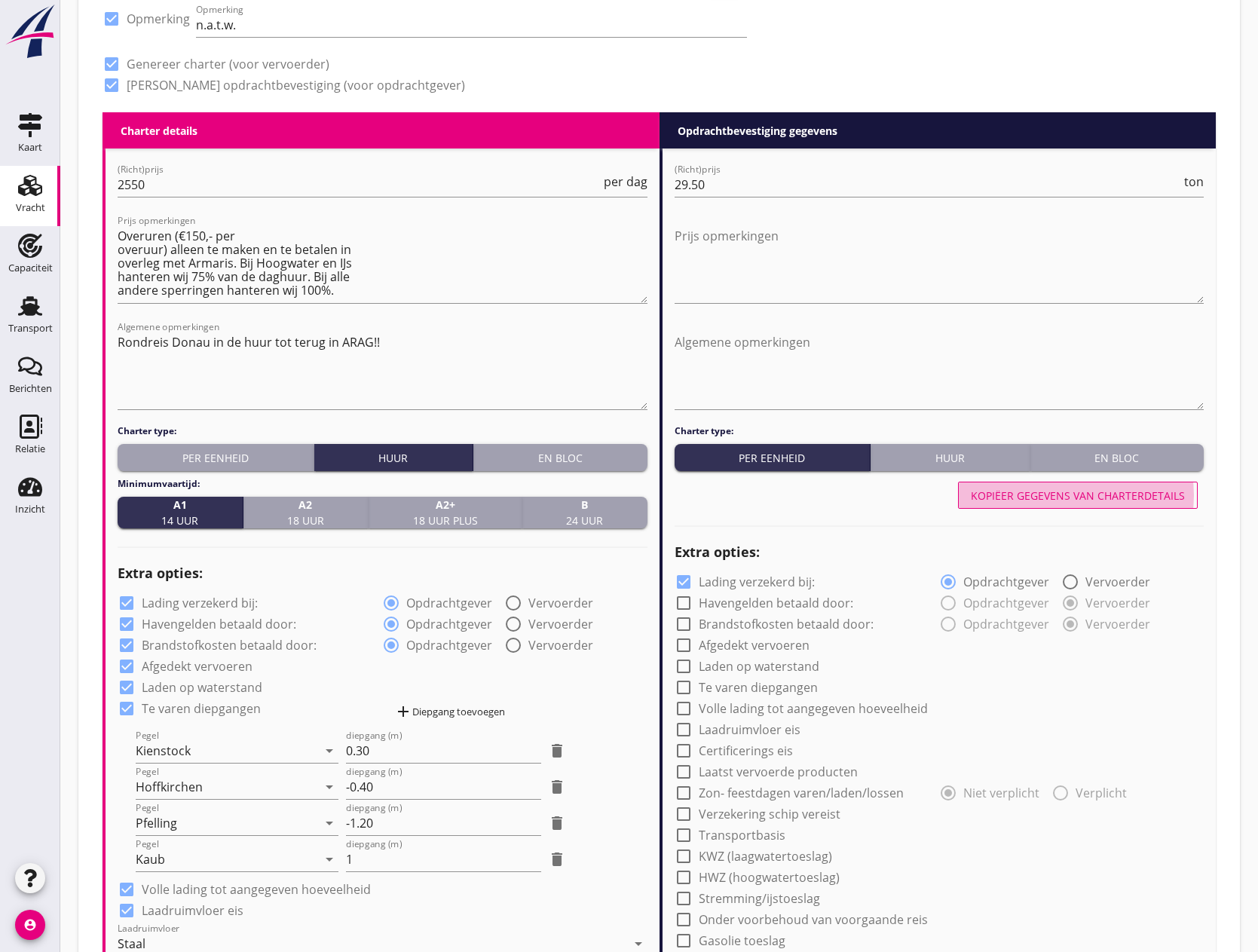
radio input "true"
checkbox input "true"
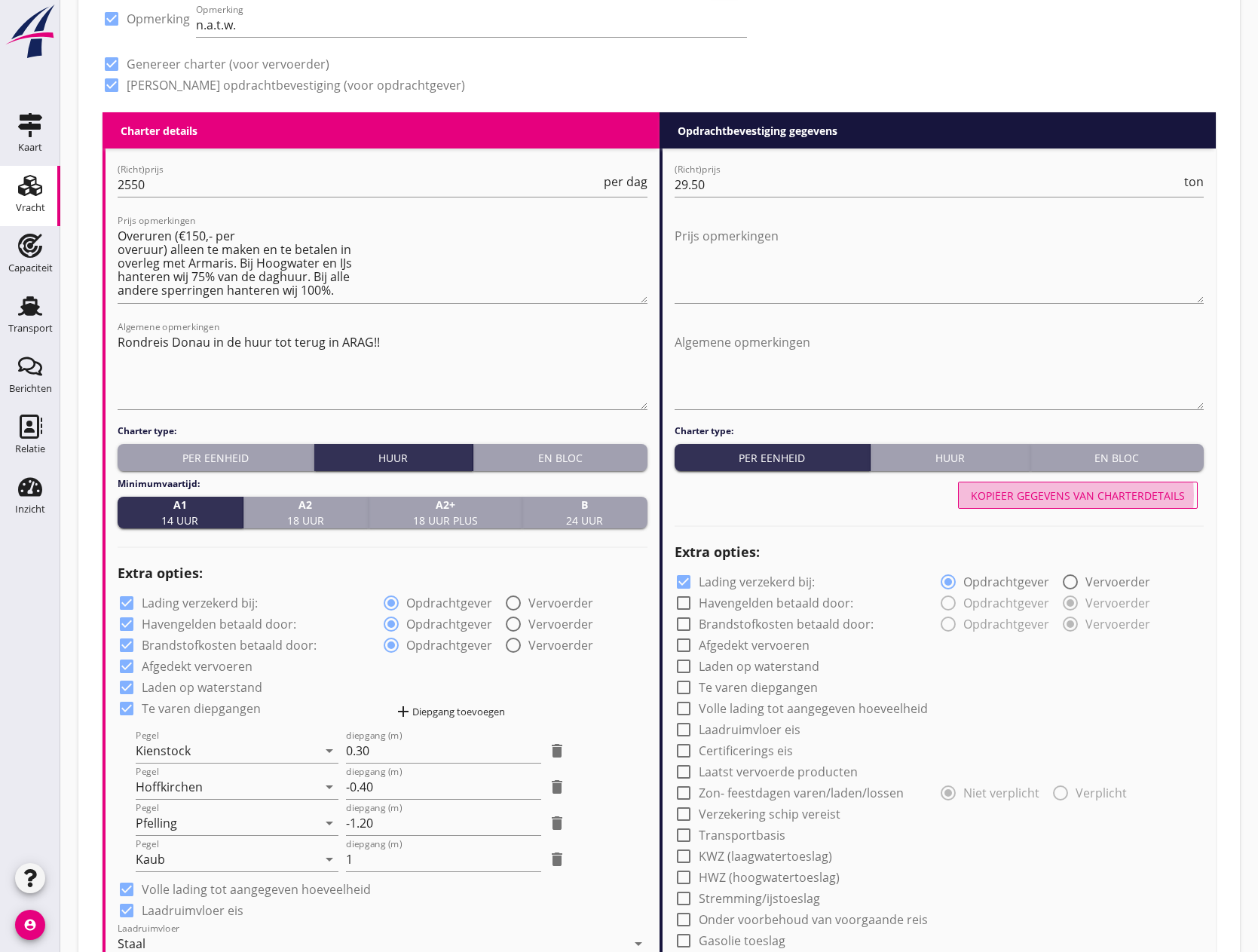
checkbox input "true"
radio input "false"
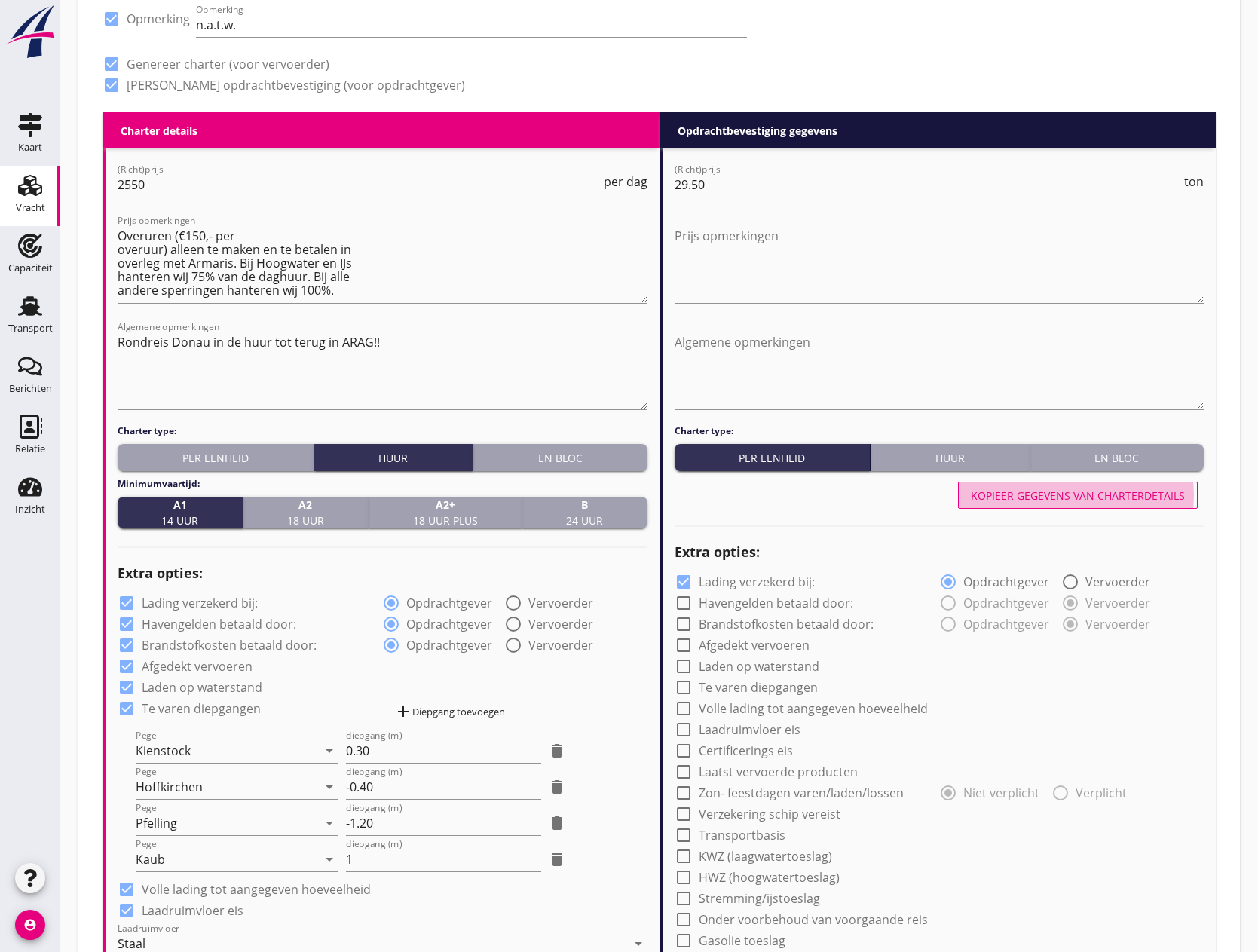
radio input "true"
checkbox input "true"
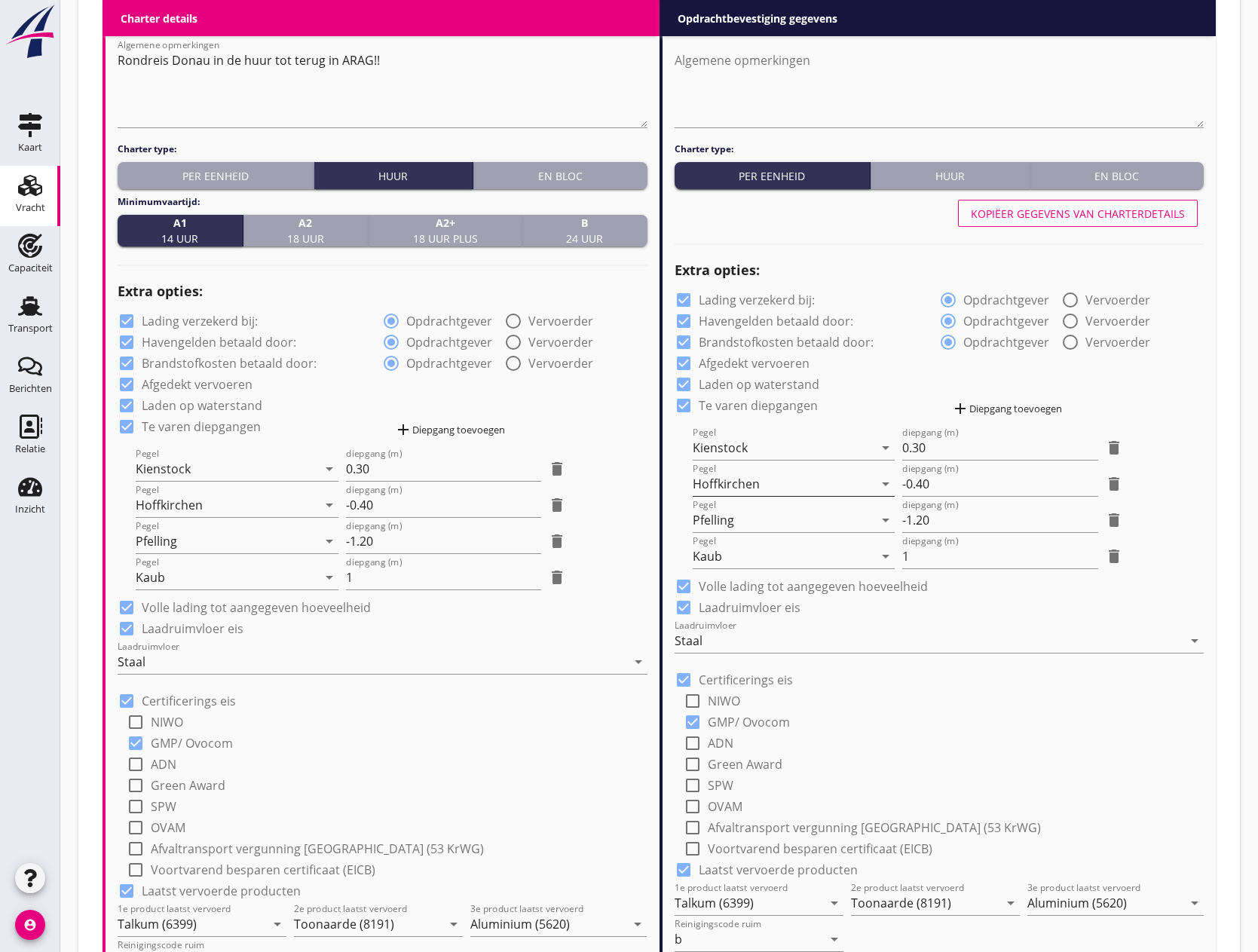
scroll to position [977, 0]
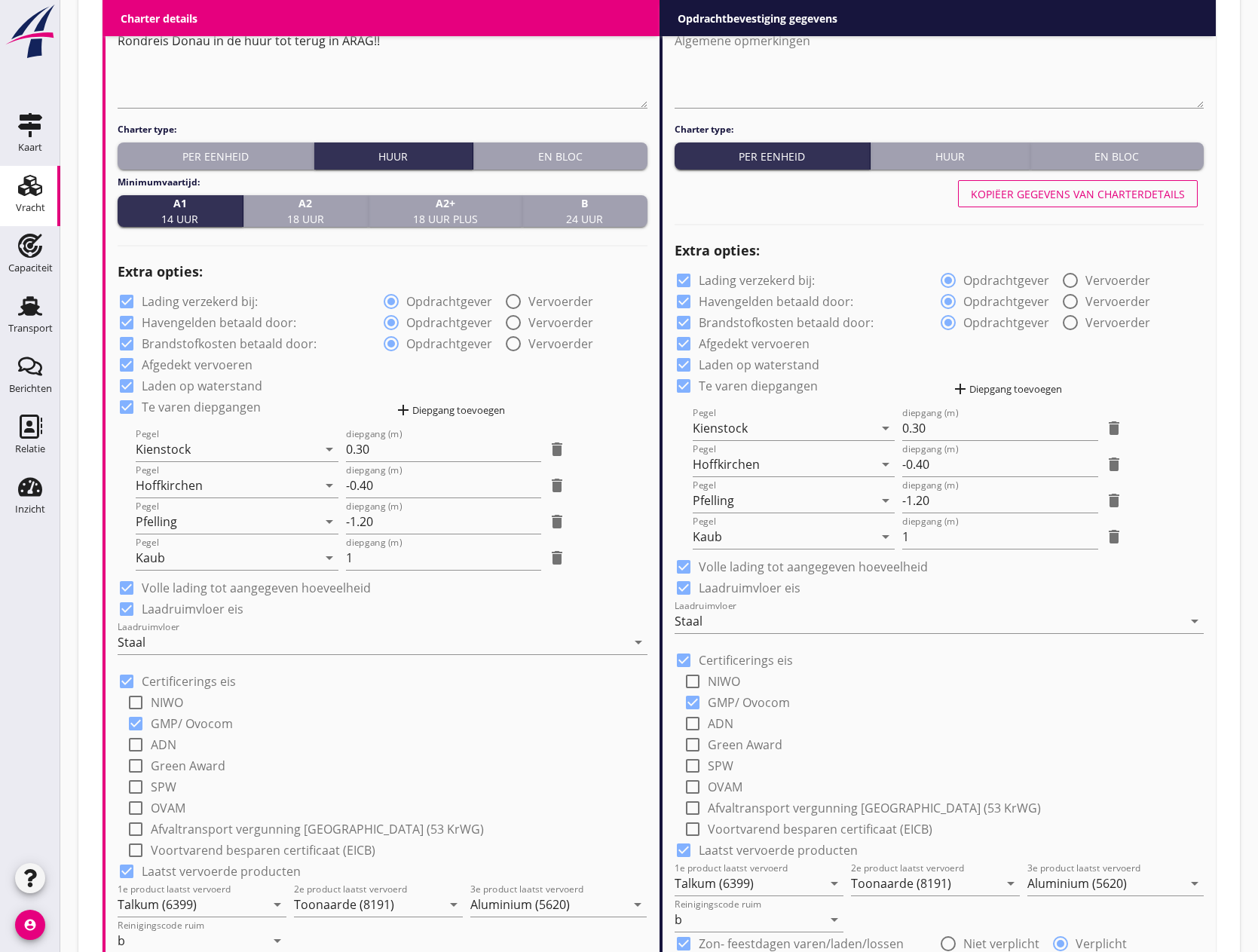
click at [686, 298] on div at bounding box center [684, 301] width 25 height 25
checkbox input "true"
click at [1069, 299] on div at bounding box center [1071, 301] width 25 height 25
radio input "false"
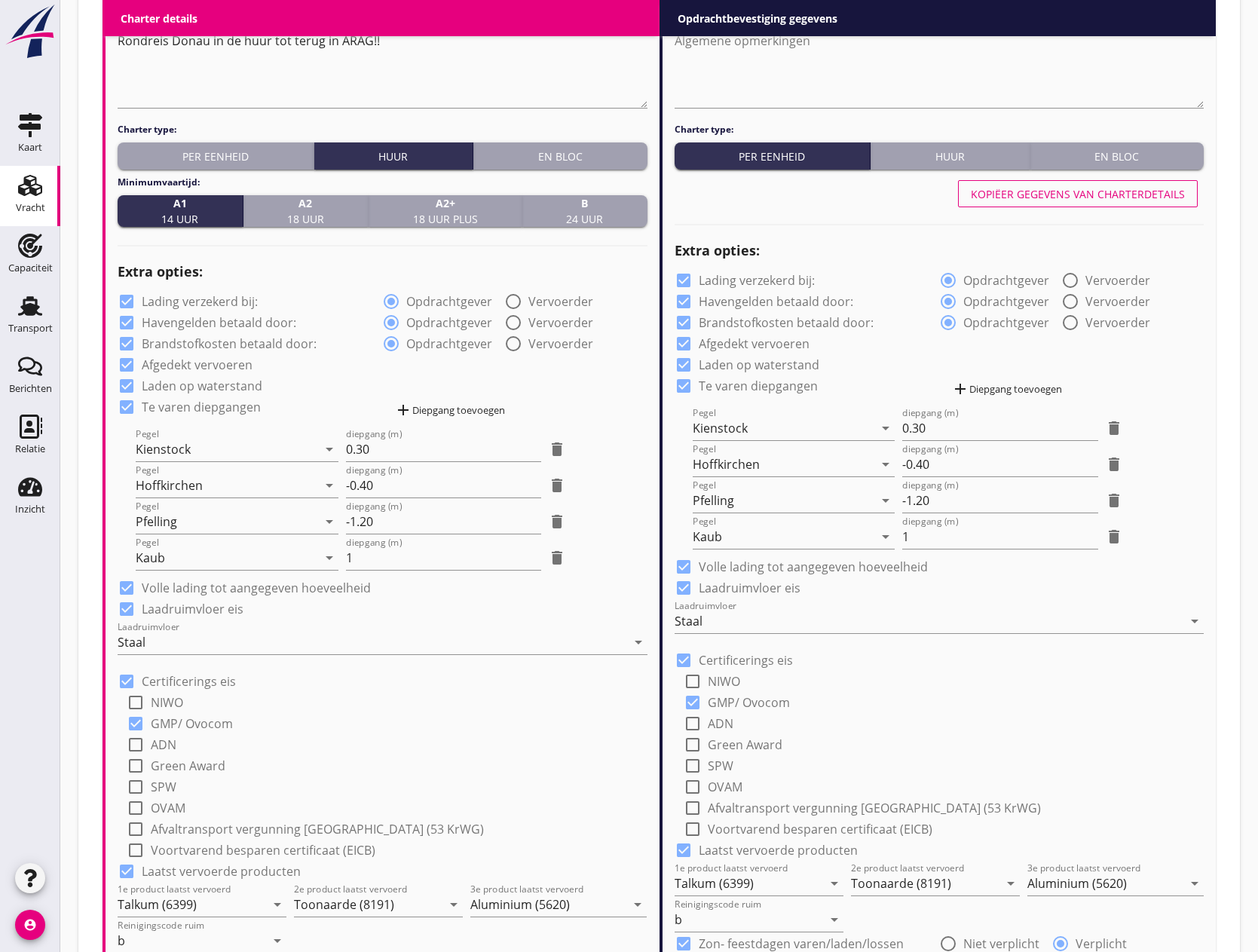
radio input "true"
click at [1074, 321] on div at bounding box center [1071, 322] width 25 height 25
radio input "false"
radio input "true"
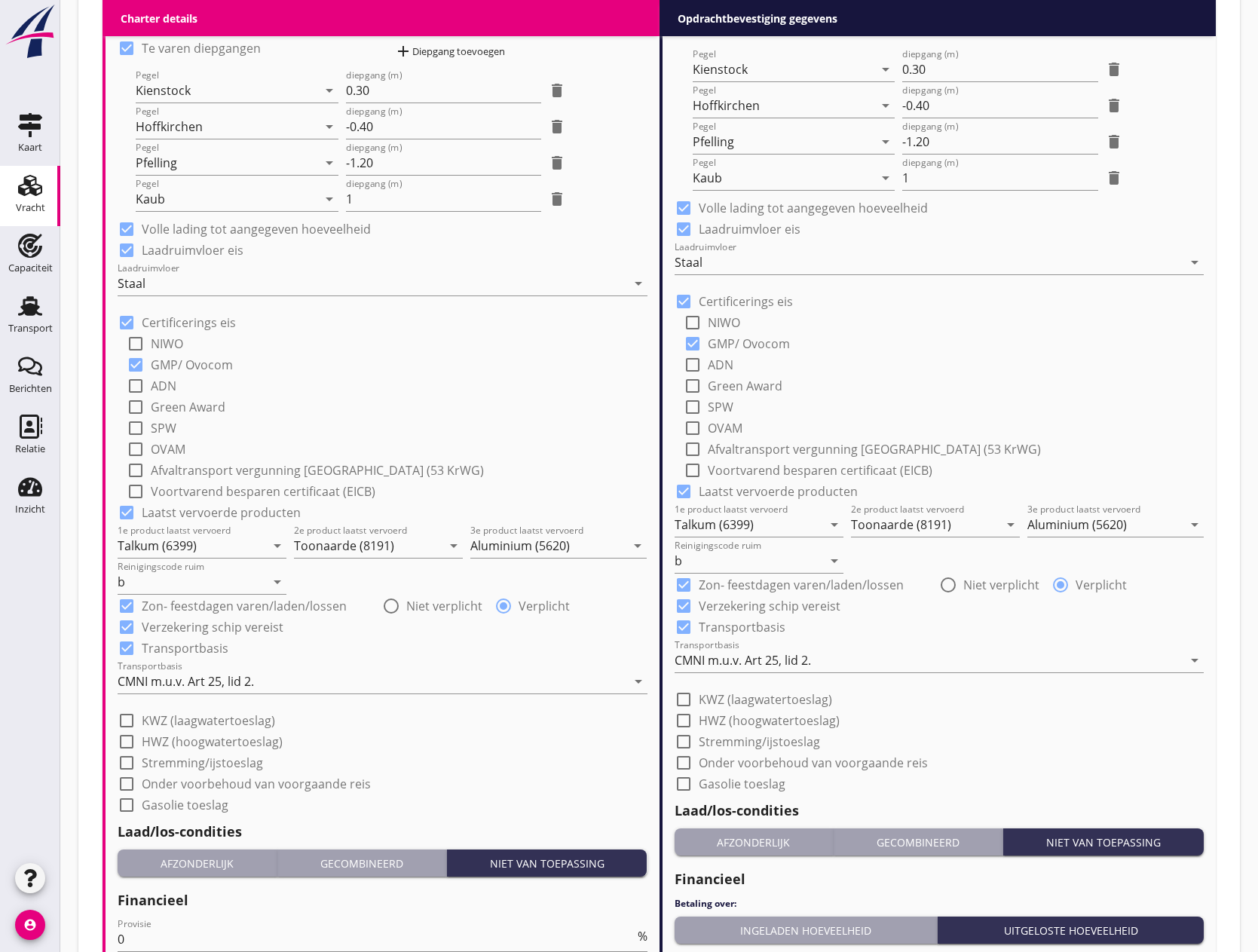
scroll to position [1354, 0]
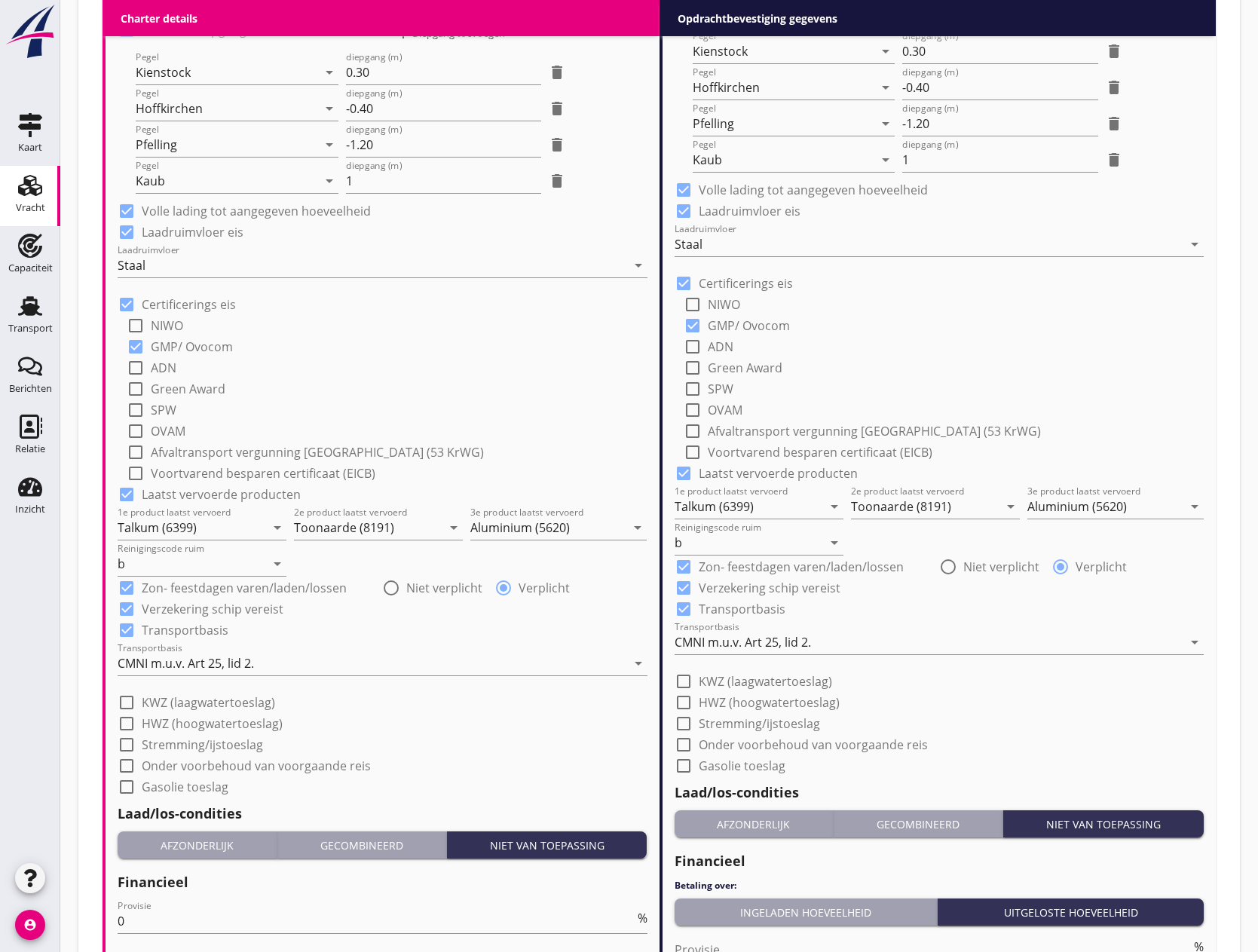
click at [685, 682] on div at bounding box center [684, 681] width 25 height 25
checkbox input "true"
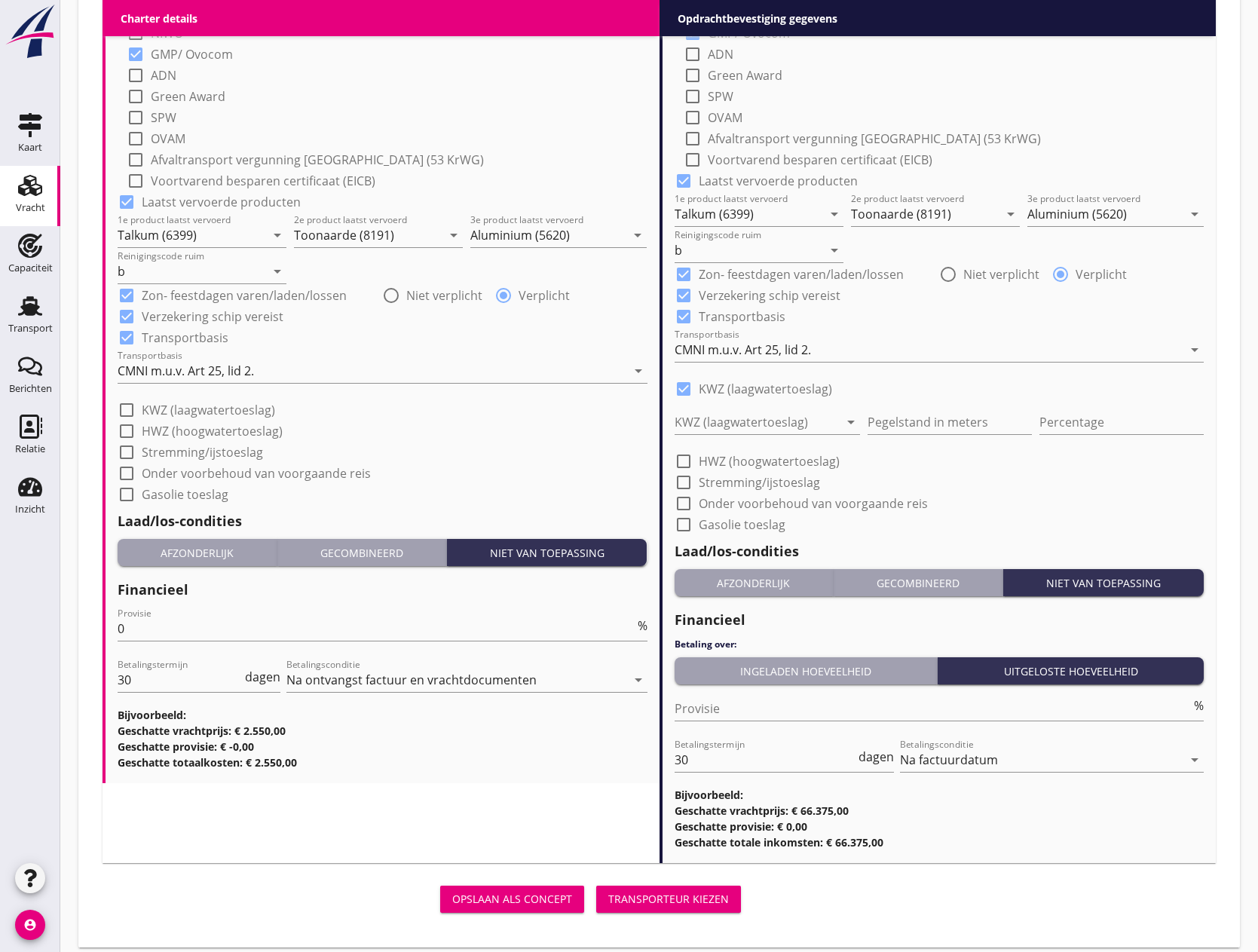
scroll to position [1656, 0]
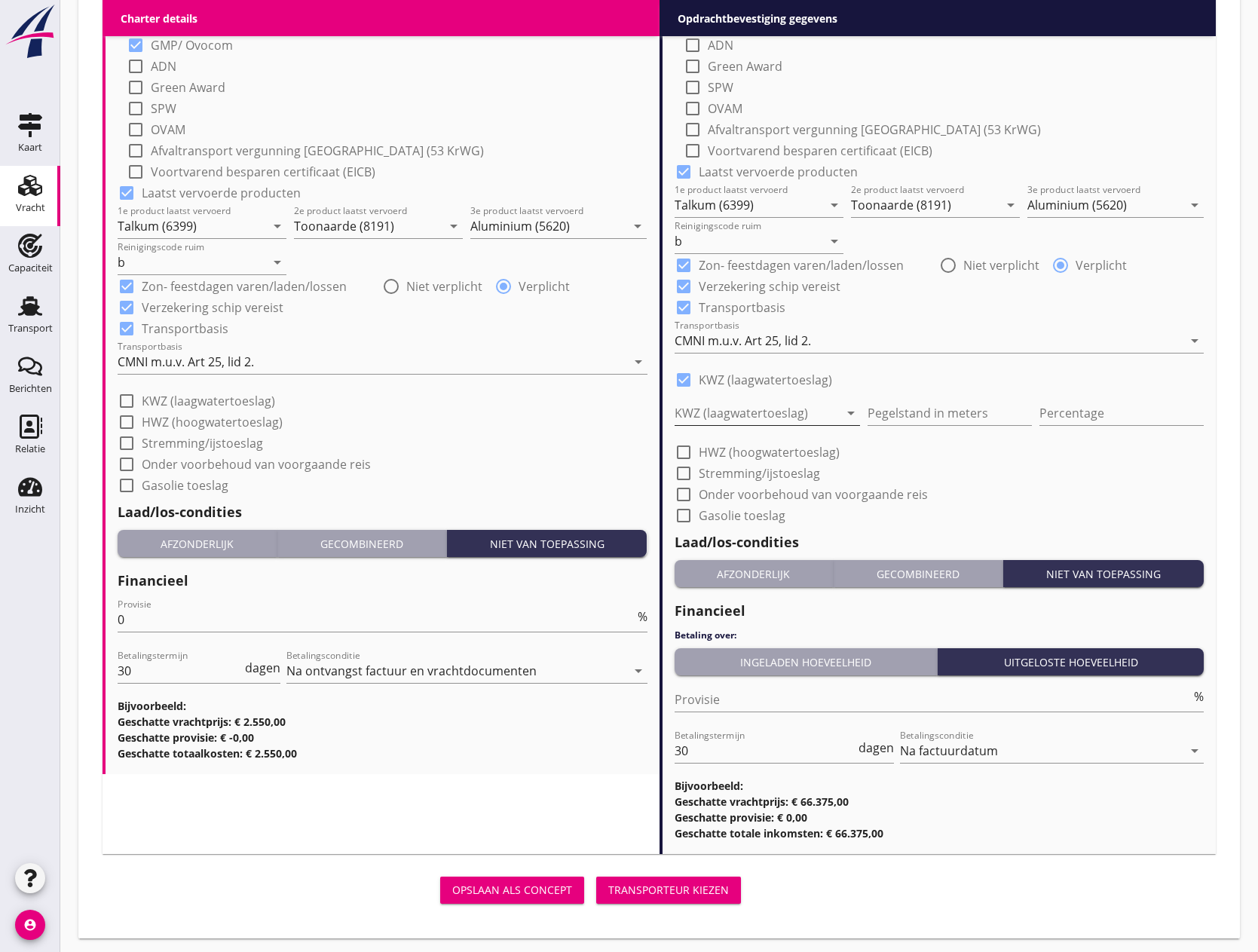
click at [782, 401] on div at bounding box center [757, 413] width 165 height 24
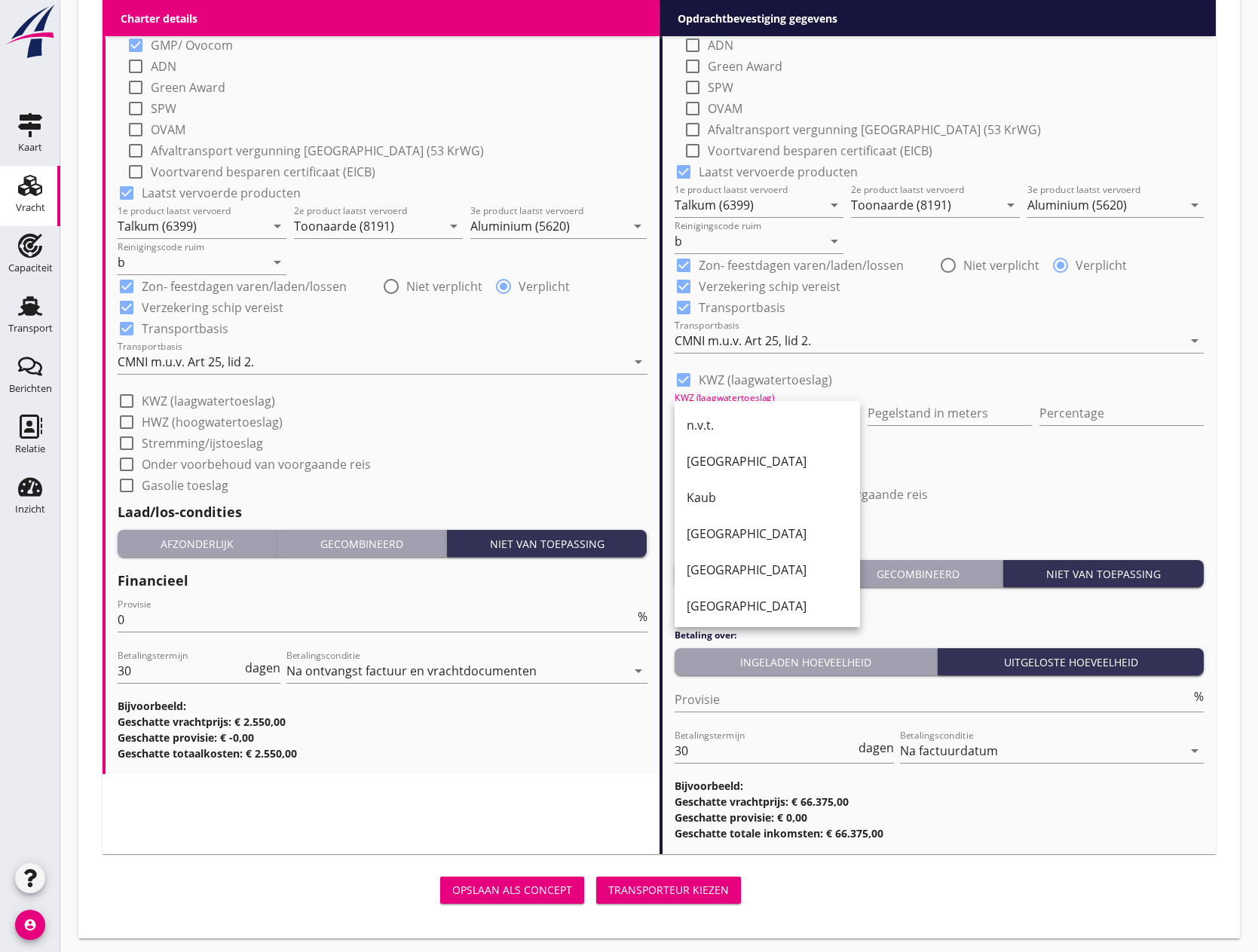
click at [940, 507] on div "check_box_outline_blank Gasolie toeslag" at bounding box center [939, 514] width 530 height 21
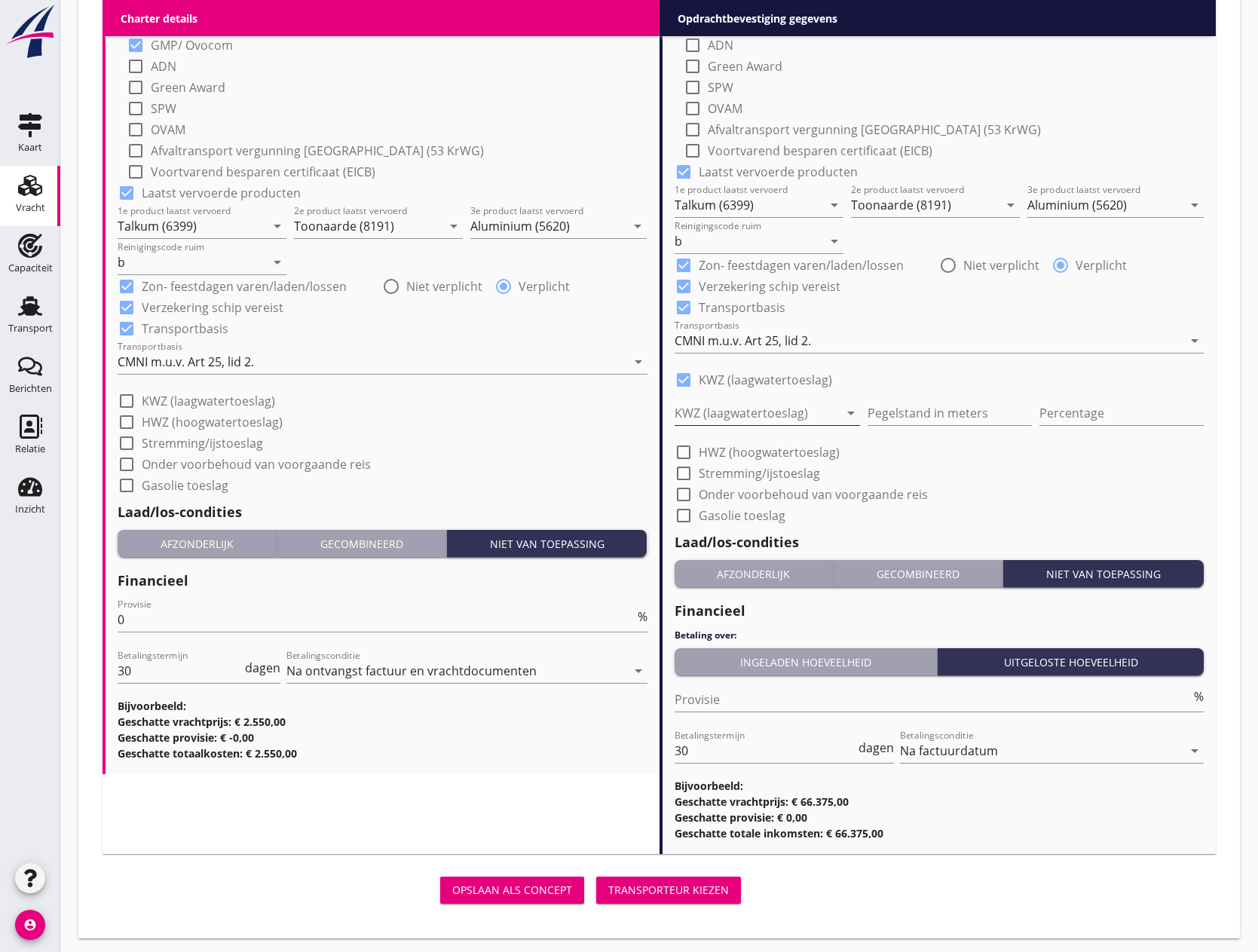
click at [774, 410] on div at bounding box center [757, 413] width 165 height 24
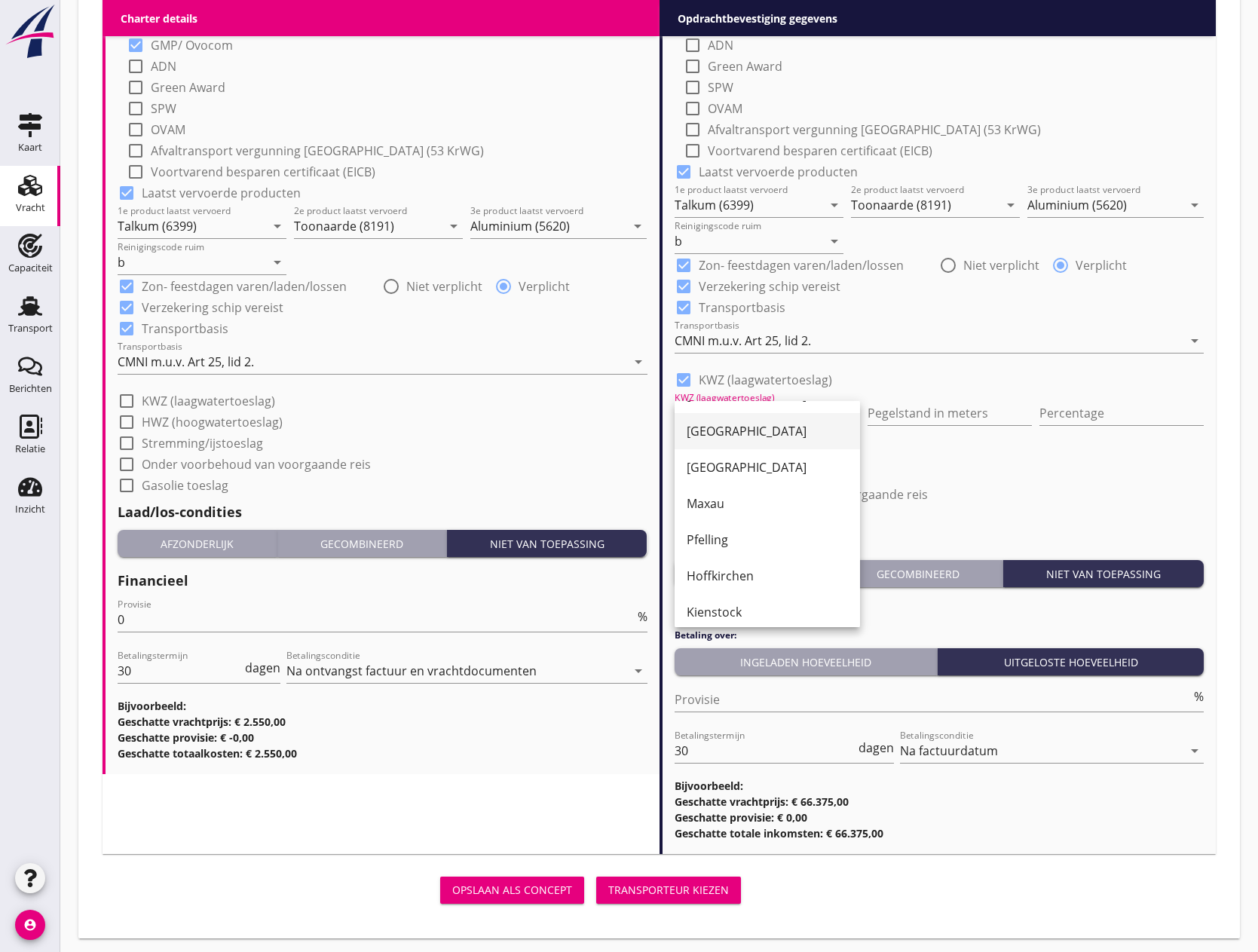
scroll to position [151, 0]
click at [745, 523] on div "Pfelling" at bounding box center [768, 527] width 161 height 18
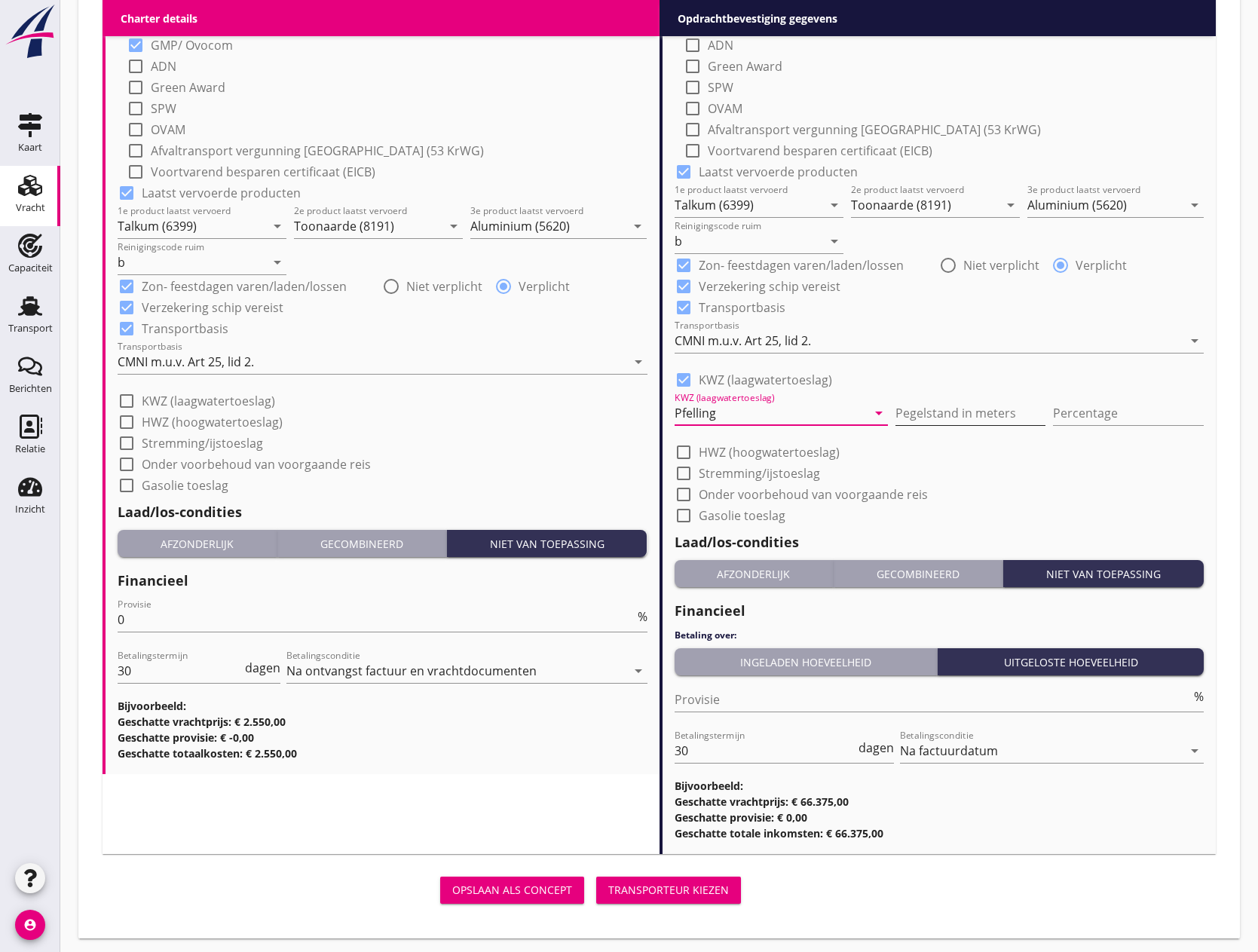
click at [939, 414] on input "Pegelstand in meters" at bounding box center [971, 413] width 151 height 24
type input "3"
type input "3.6"
type input "3.51"
click at [1100, 417] on input "Percentage" at bounding box center [1129, 413] width 151 height 24
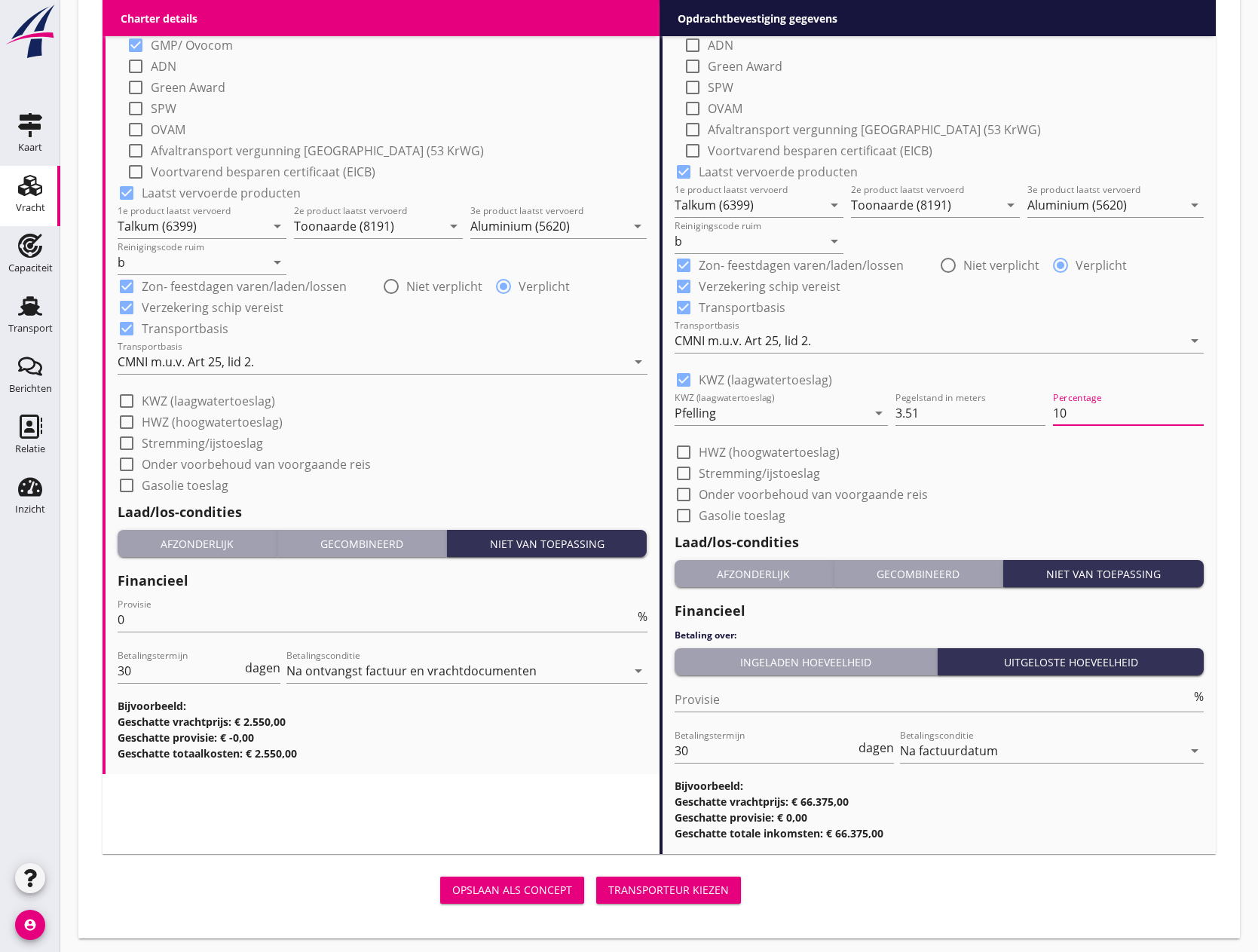
type input "10"
click at [684, 472] on div at bounding box center [684, 473] width 25 height 25
checkbox input "true"
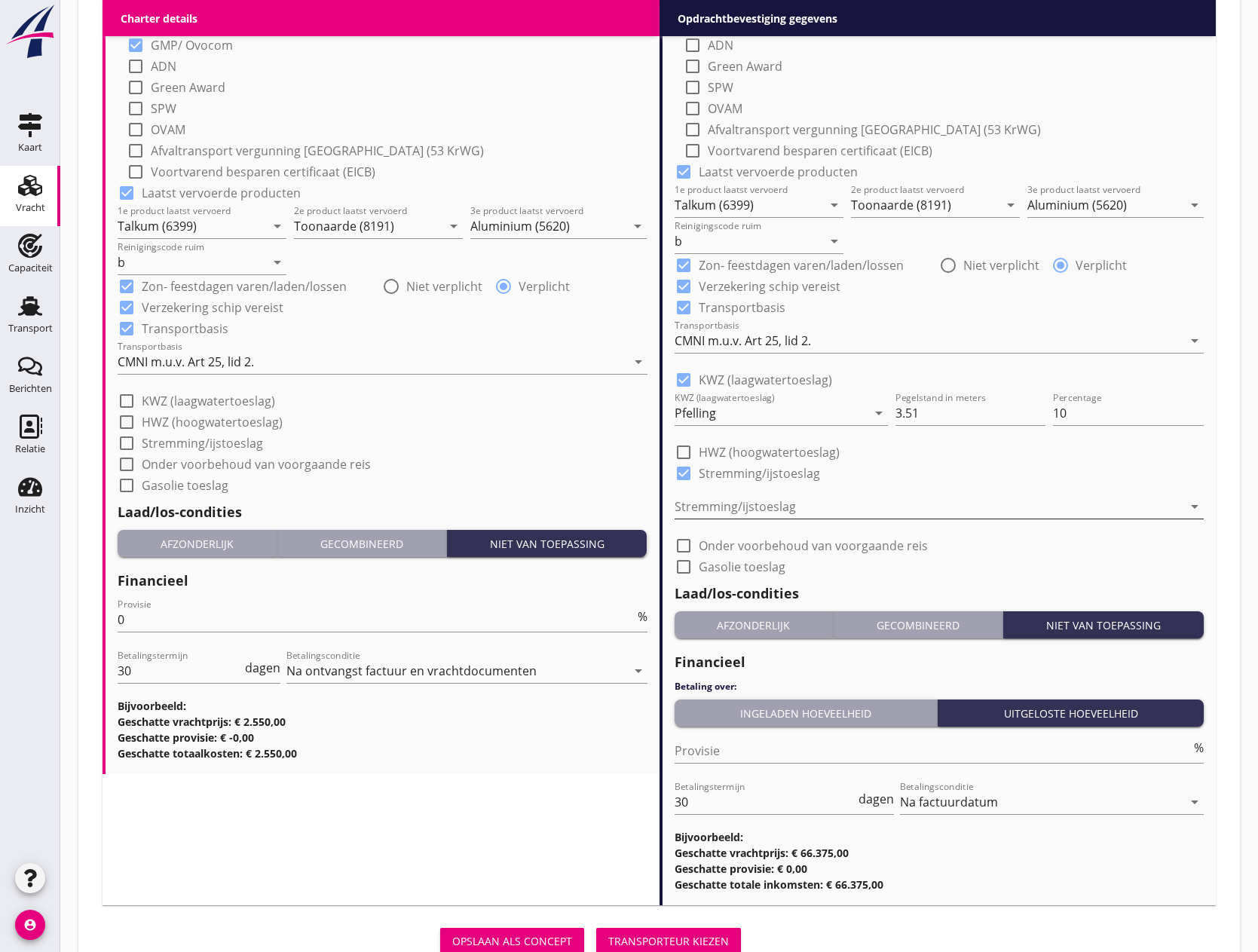
click at [731, 507] on div at bounding box center [929, 507] width 509 height 24
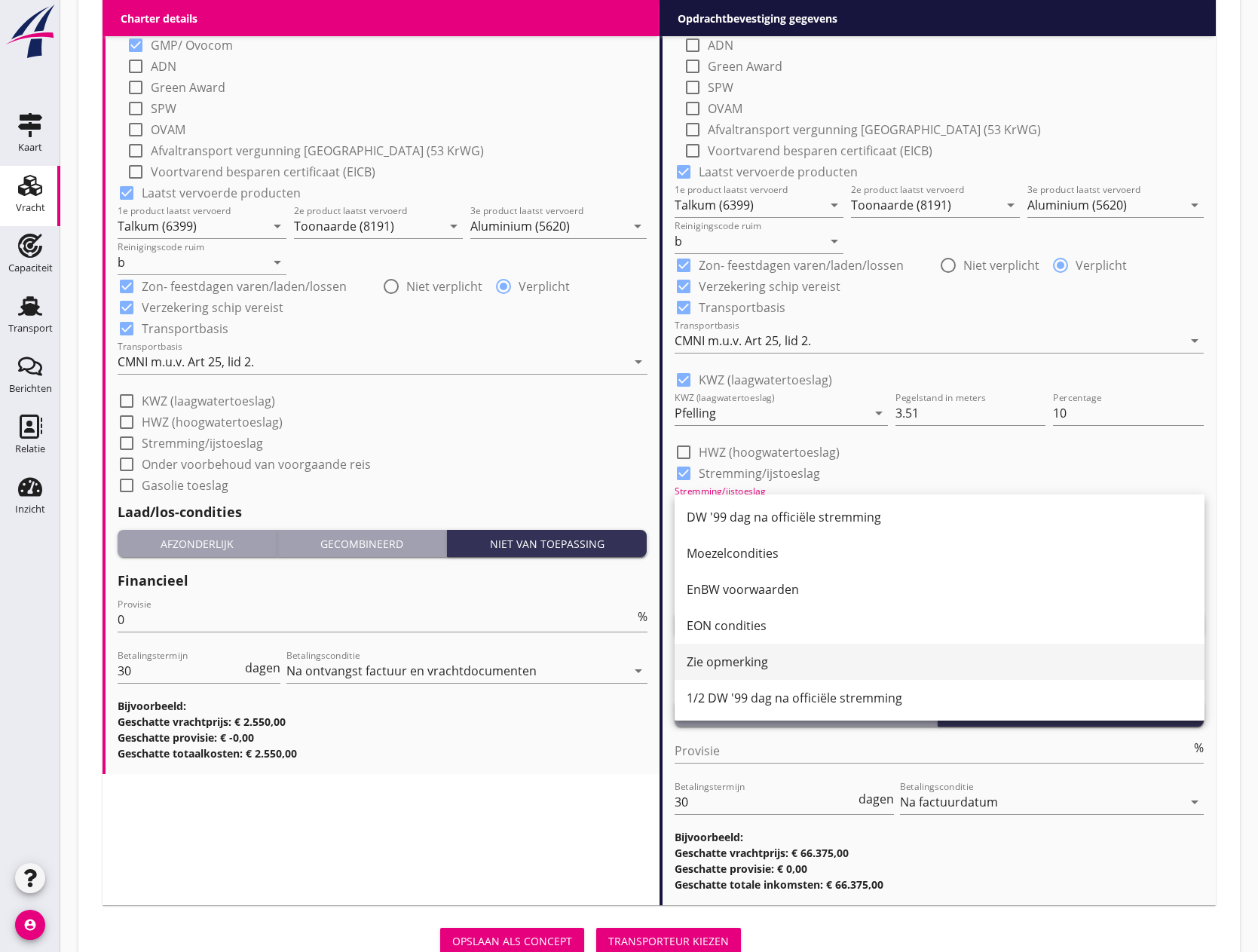
scroll to position [184, 0]
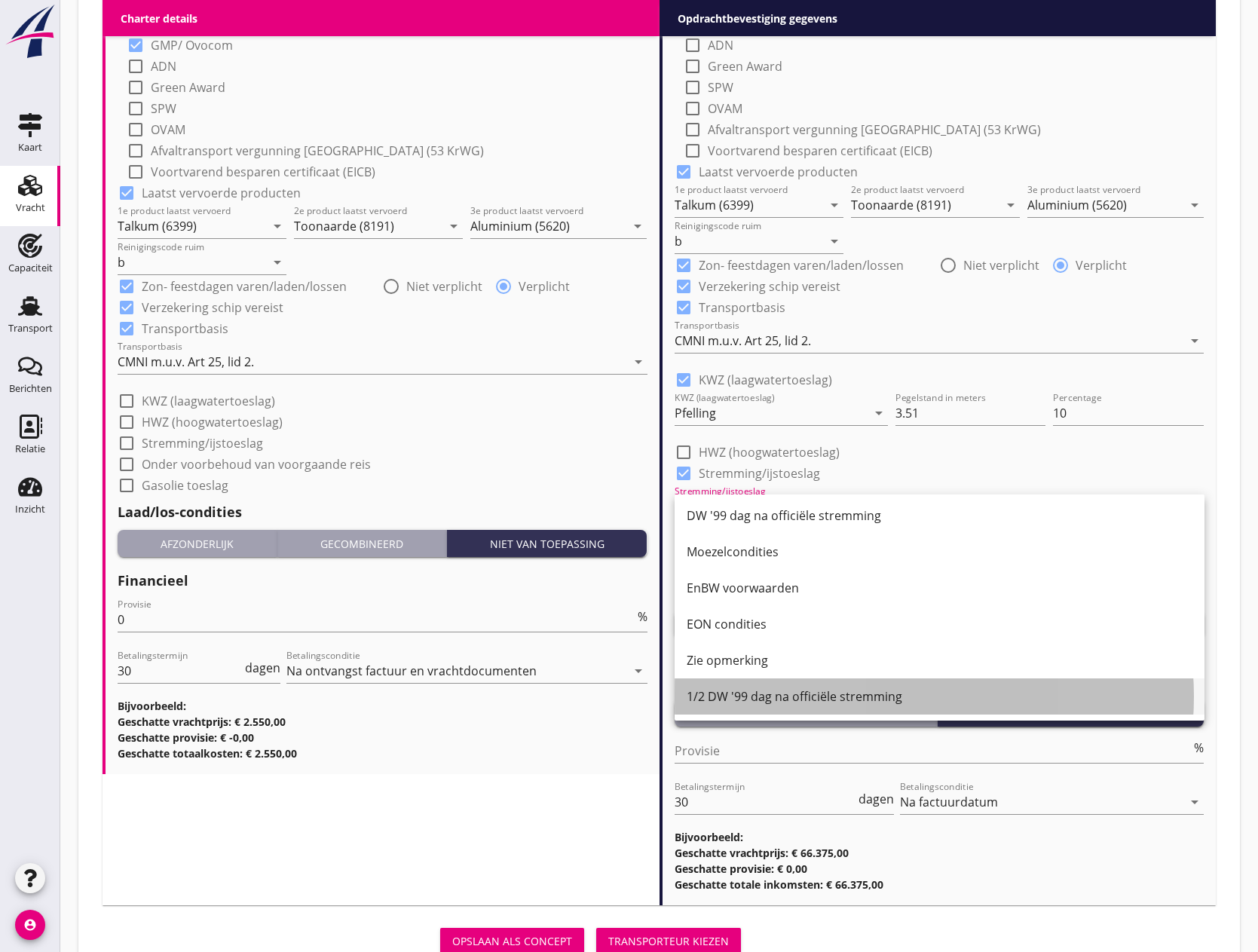
click at [776, 699] on div "1/2 DW '99 dag na officiële stremming" at bounding box center [940, 696] width 506 height 18
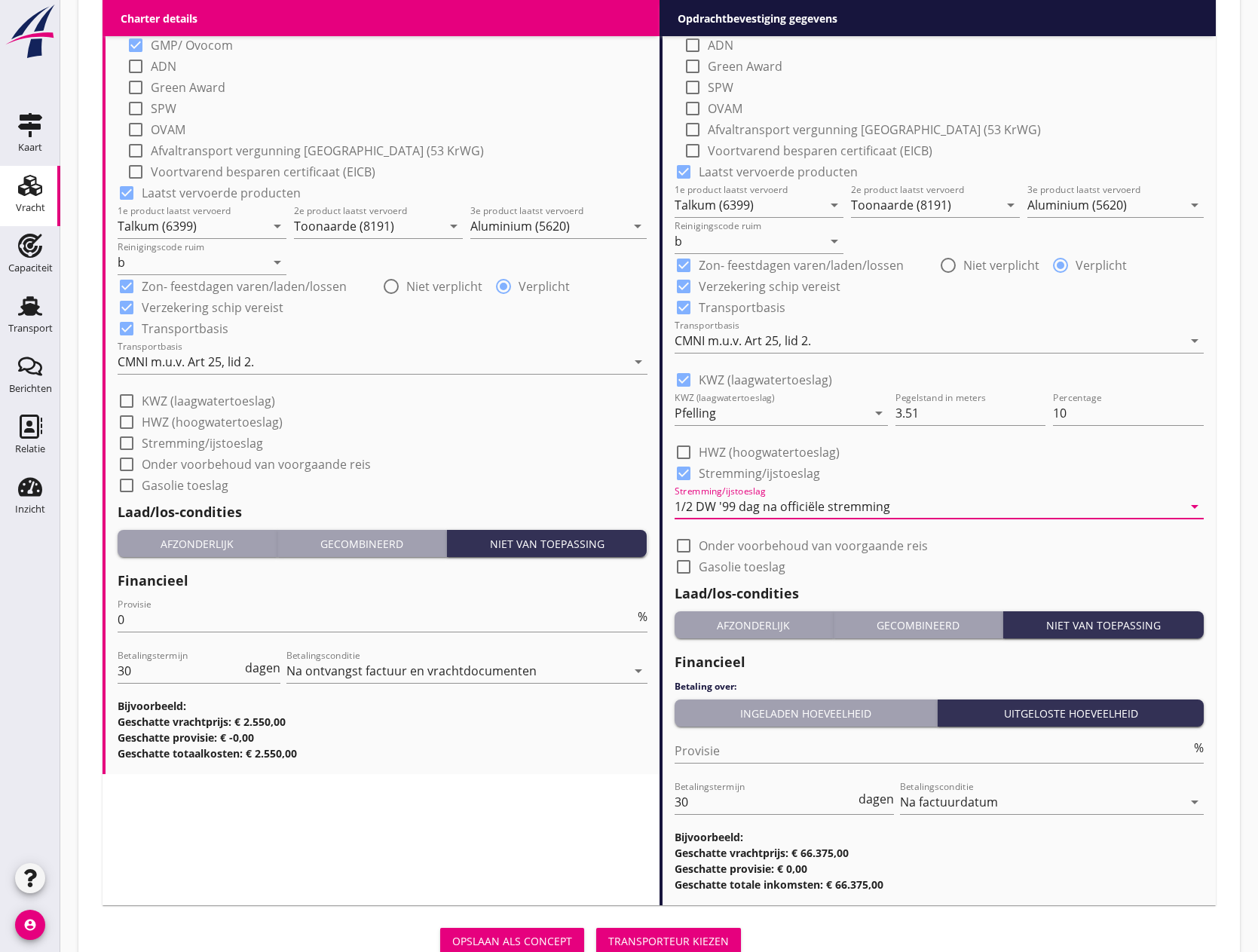
click at [735, 628] on div "Afzonderlijk" at bounding box center [753, 625] width 147 height 16
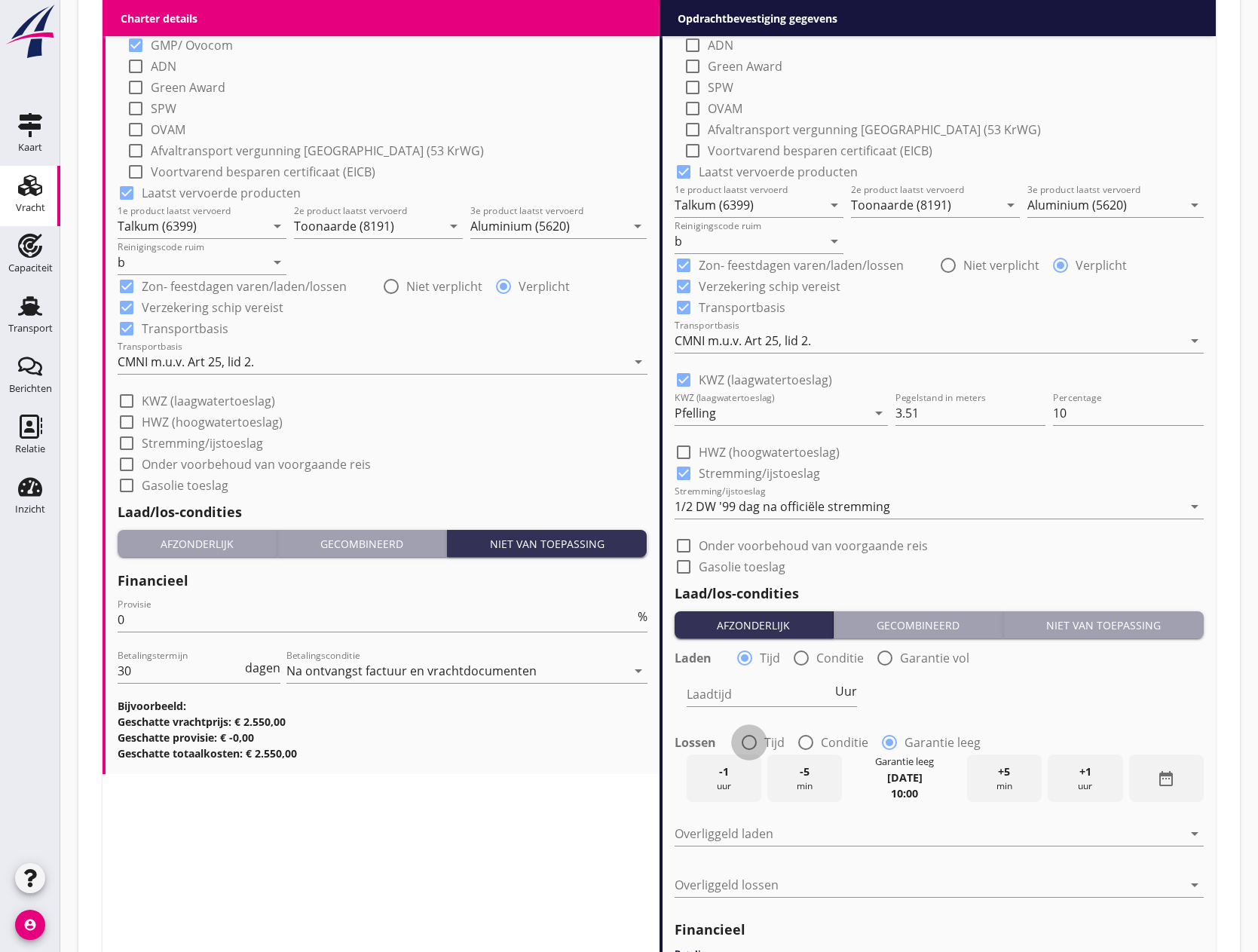
click at [748, 740] on div at bounding box center [749, 742] width 25 height 25
radio input "true"
click at [753, 699] on input "Laadtijd" at bounding box center [760, 694] width 146 height 24
type input "48"
click at [755, 782] on input "Lostijd" at bounding box center [760, 779] width 146 height 24
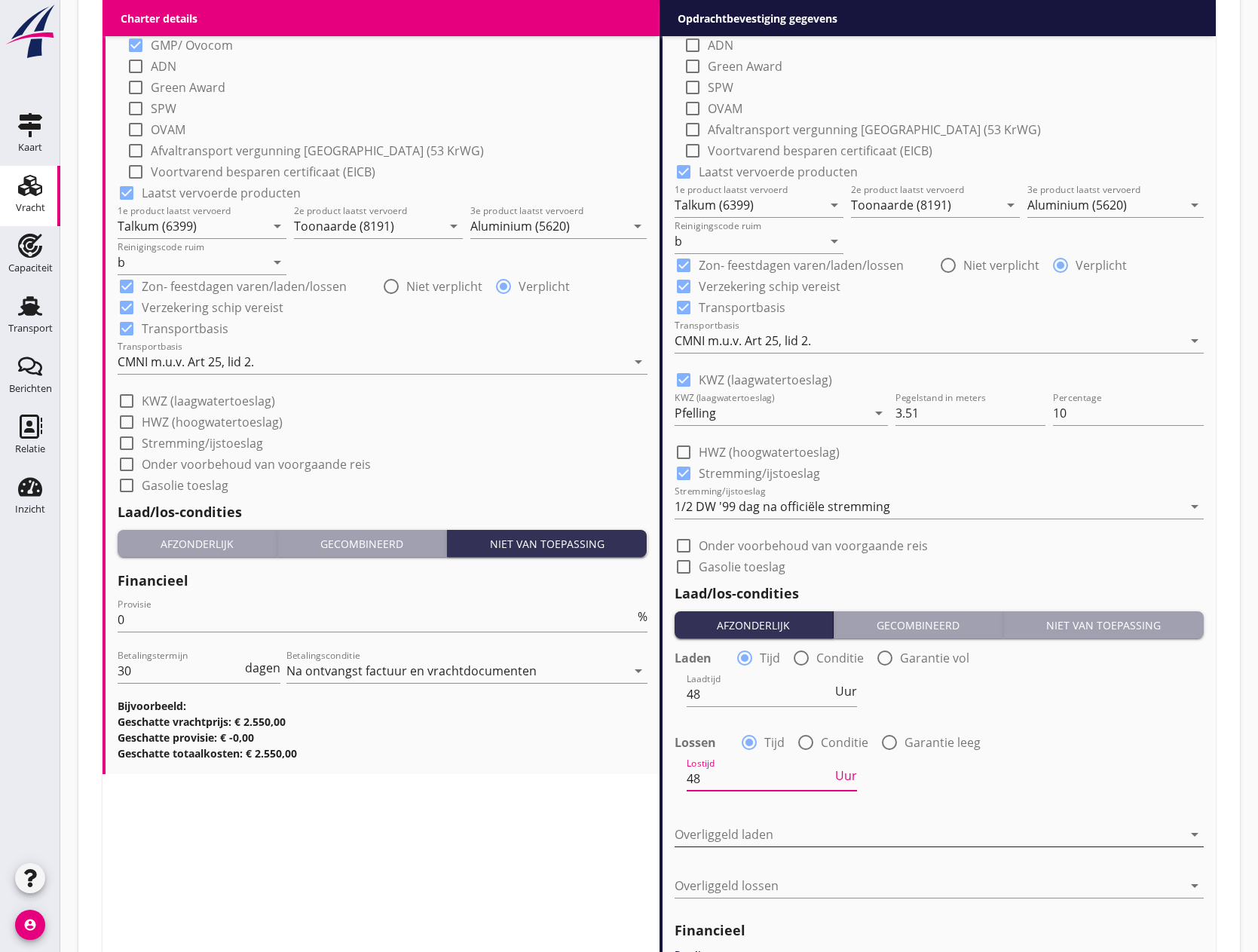
type input "48"
click at [762, 832] on div at bounding box center [929, 835] width 509 height 24
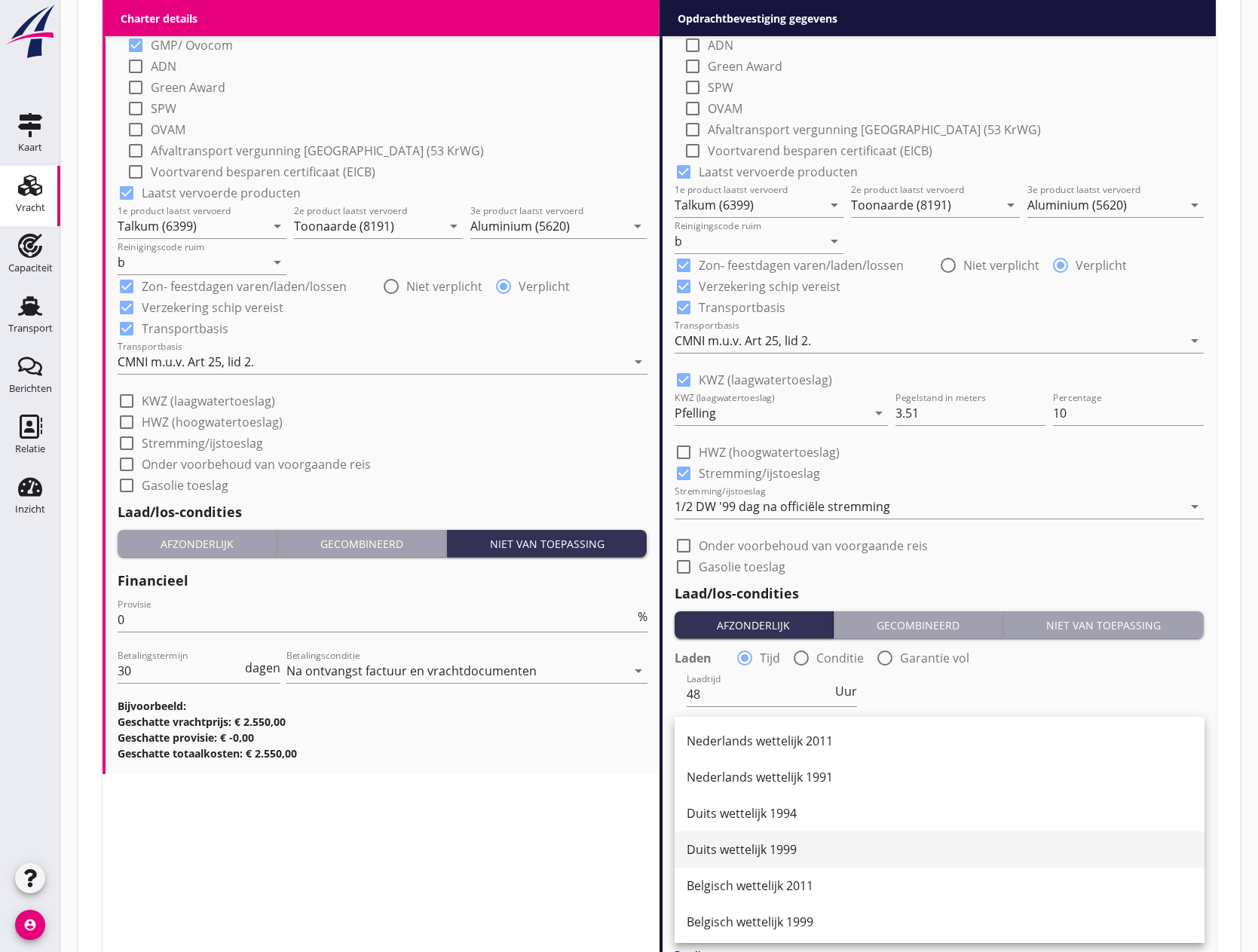
click at [762, 850] on div "Duits wettelijk 1999" at bounding box center [940, 849] width 506 height 18
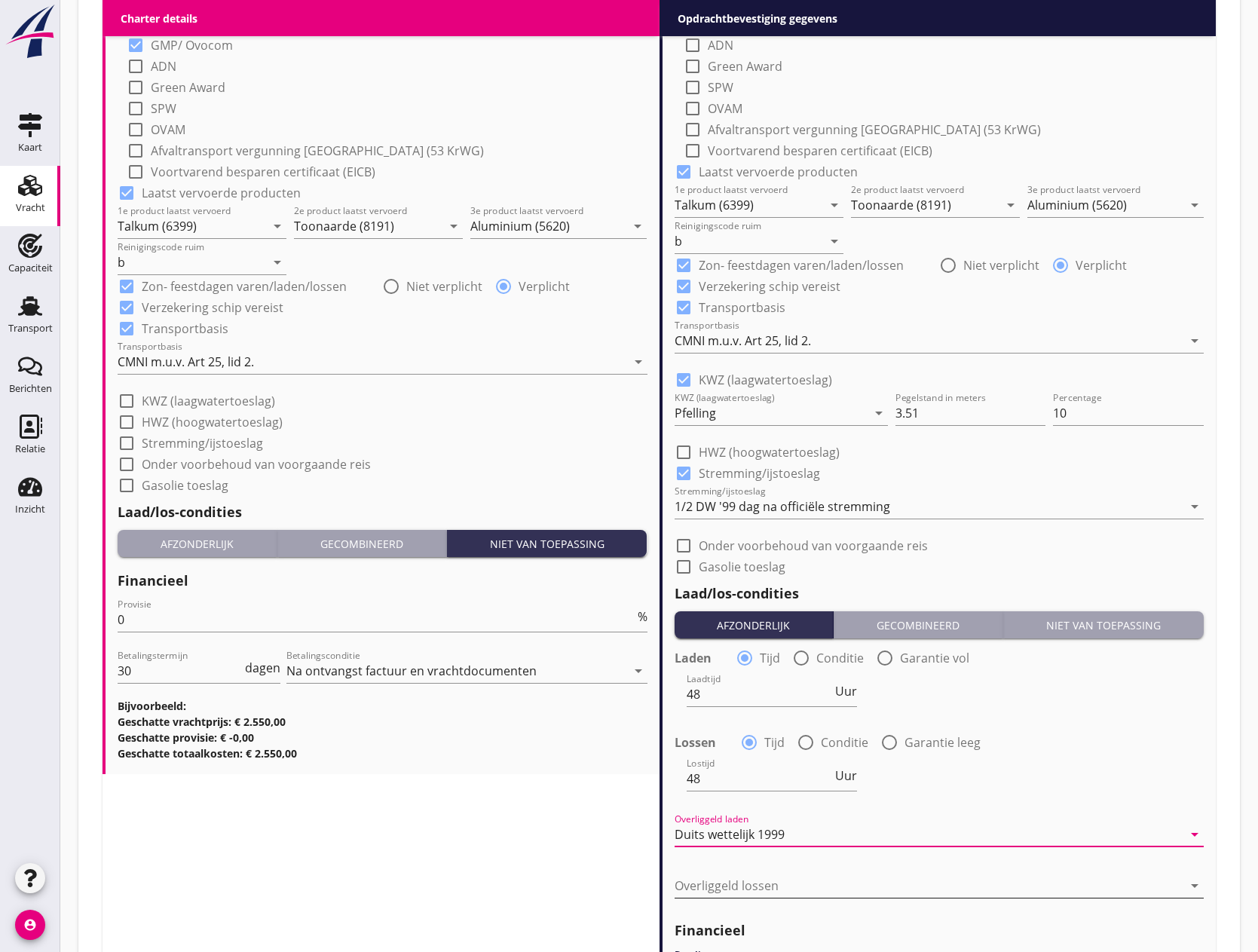
click at [758, 877] on div at bounding box center [929, 886] width 509 height 24
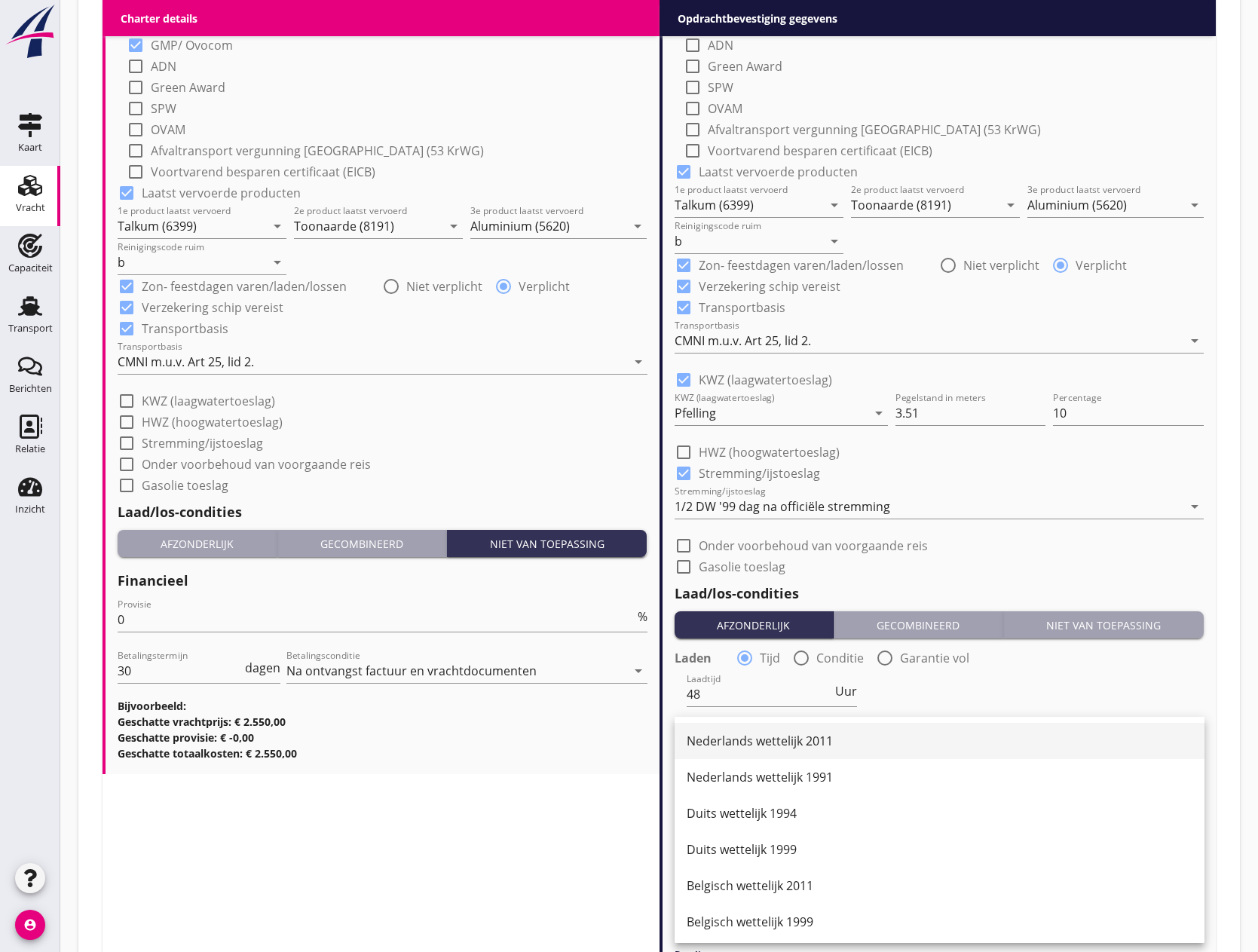
click at [770, 749] on div "Nederlands wettelijk 2011" at bounding box center [940, 741] width 506 height 18
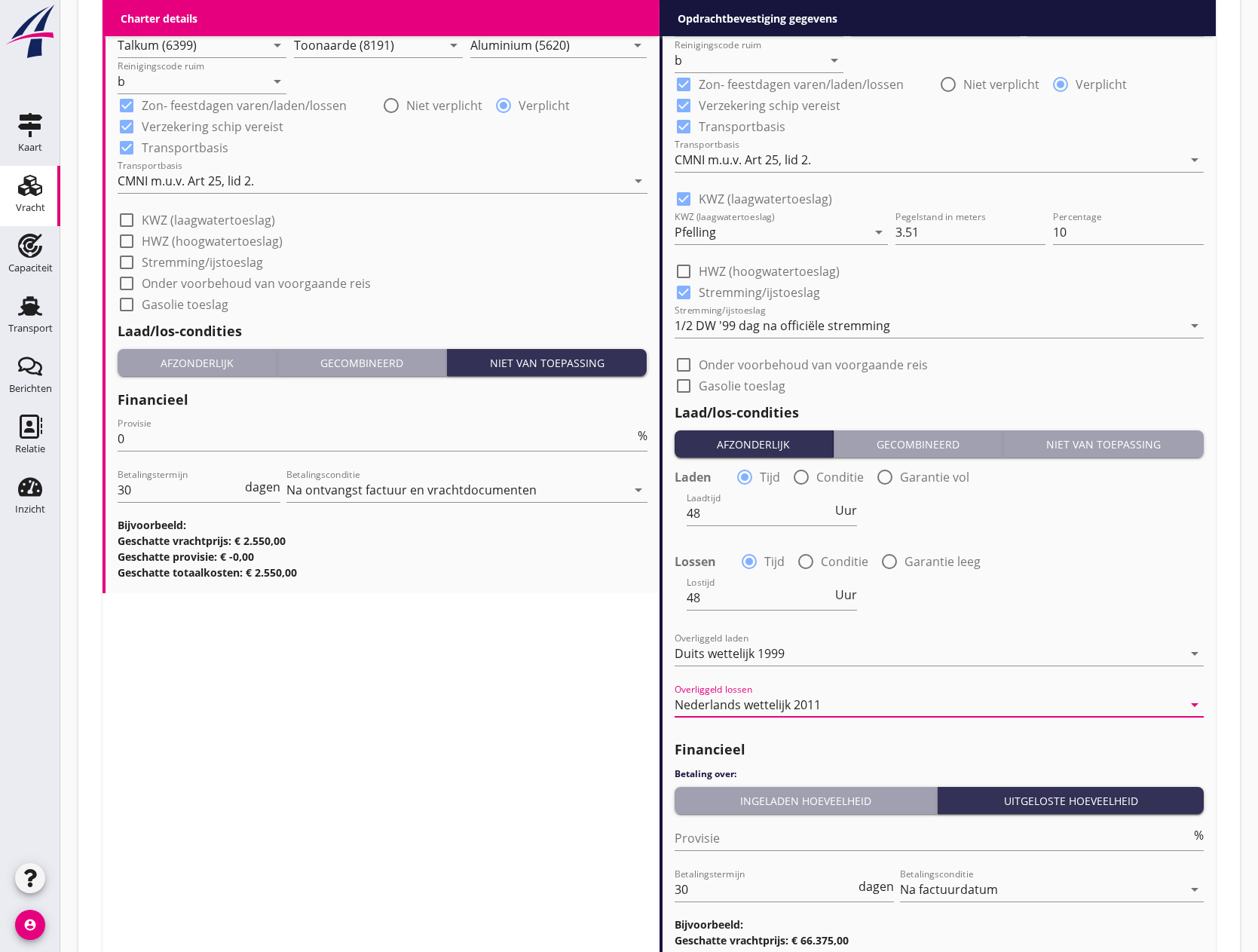
scroll to position [1882, 0]
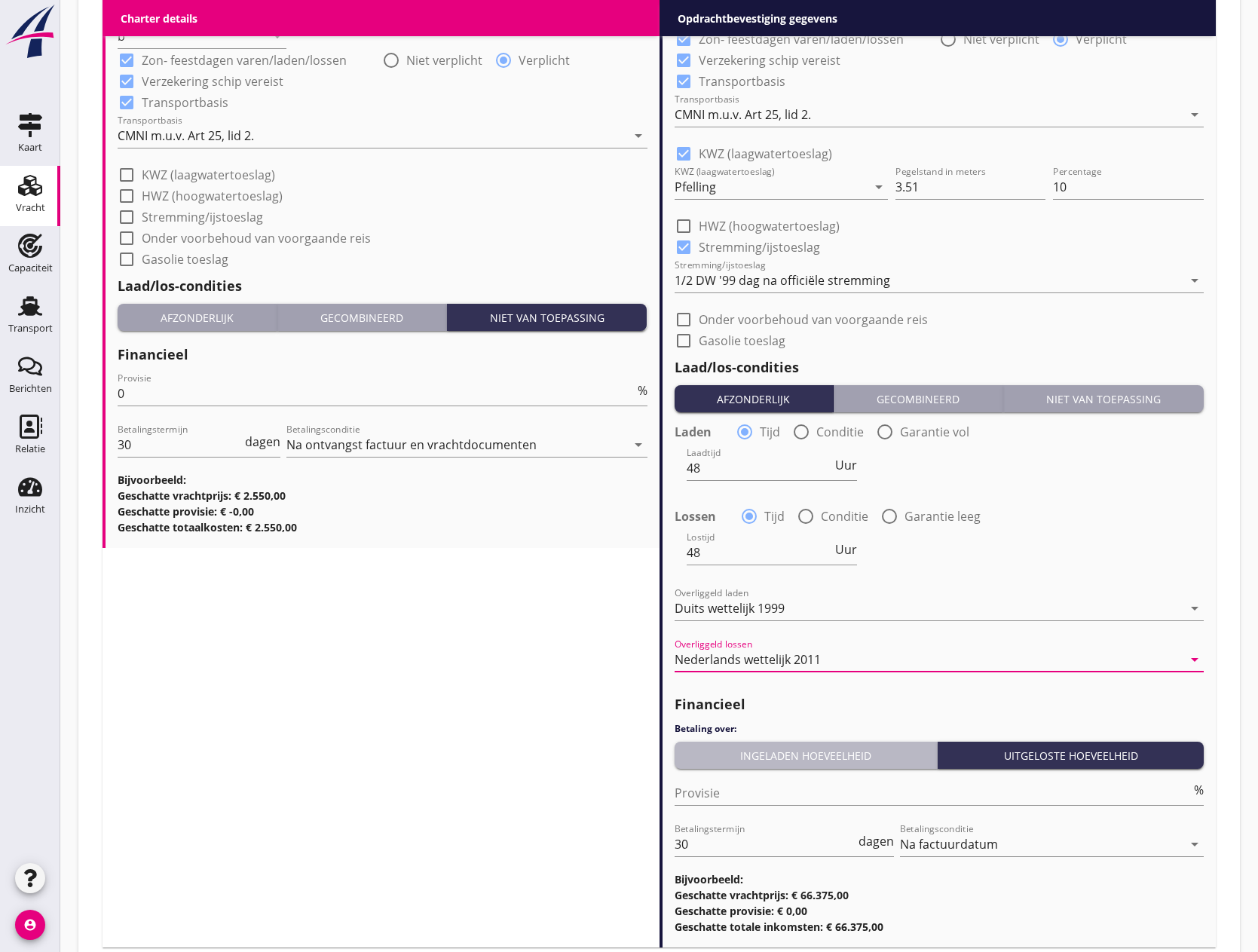
click at [733, 761] on div "Ingeladen hoeveelheid" at bounding box center [806, 756] width 251 height 16
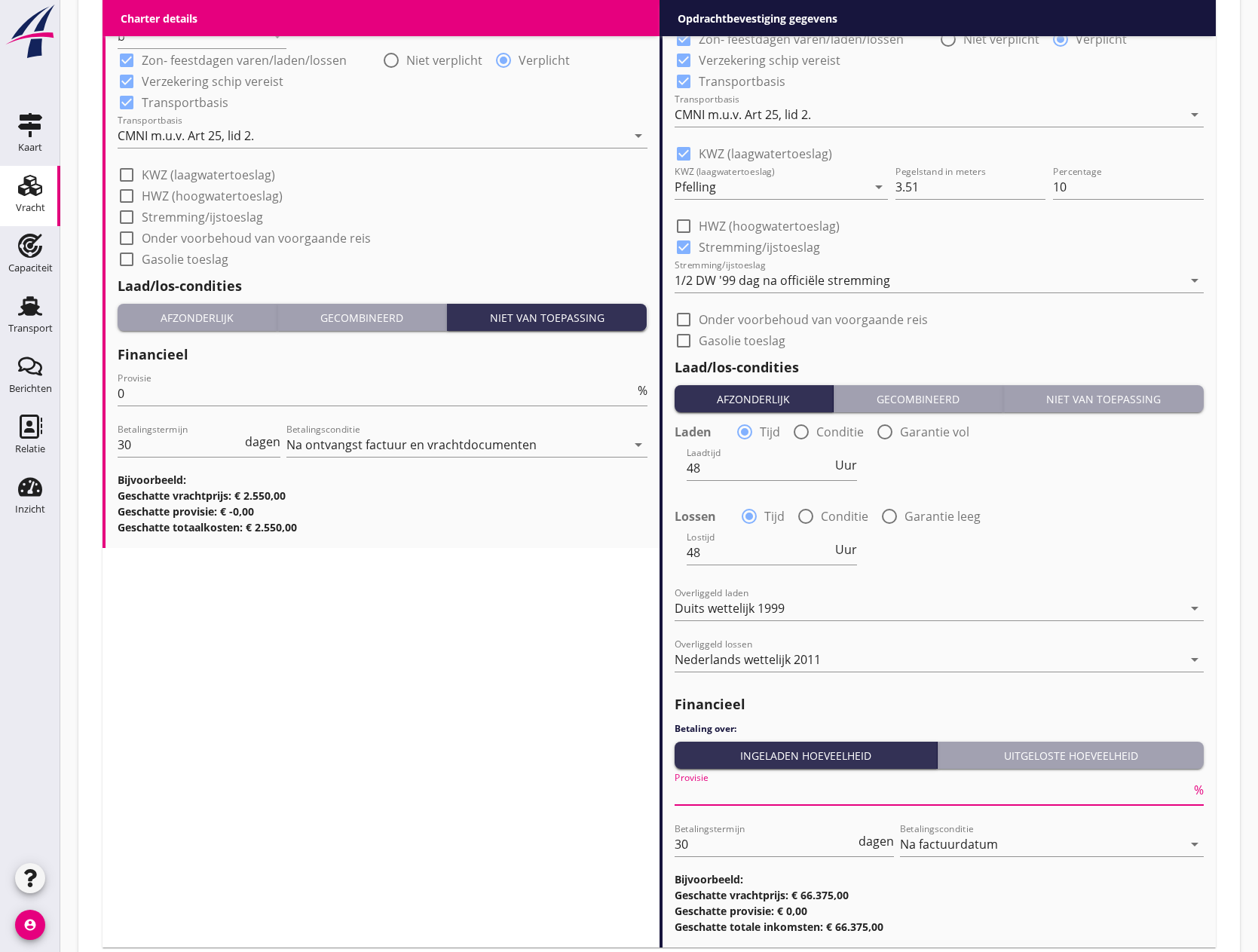
click at [723, 787] on input "Provisie" at bounding box center [933, 793] width 517 height 24
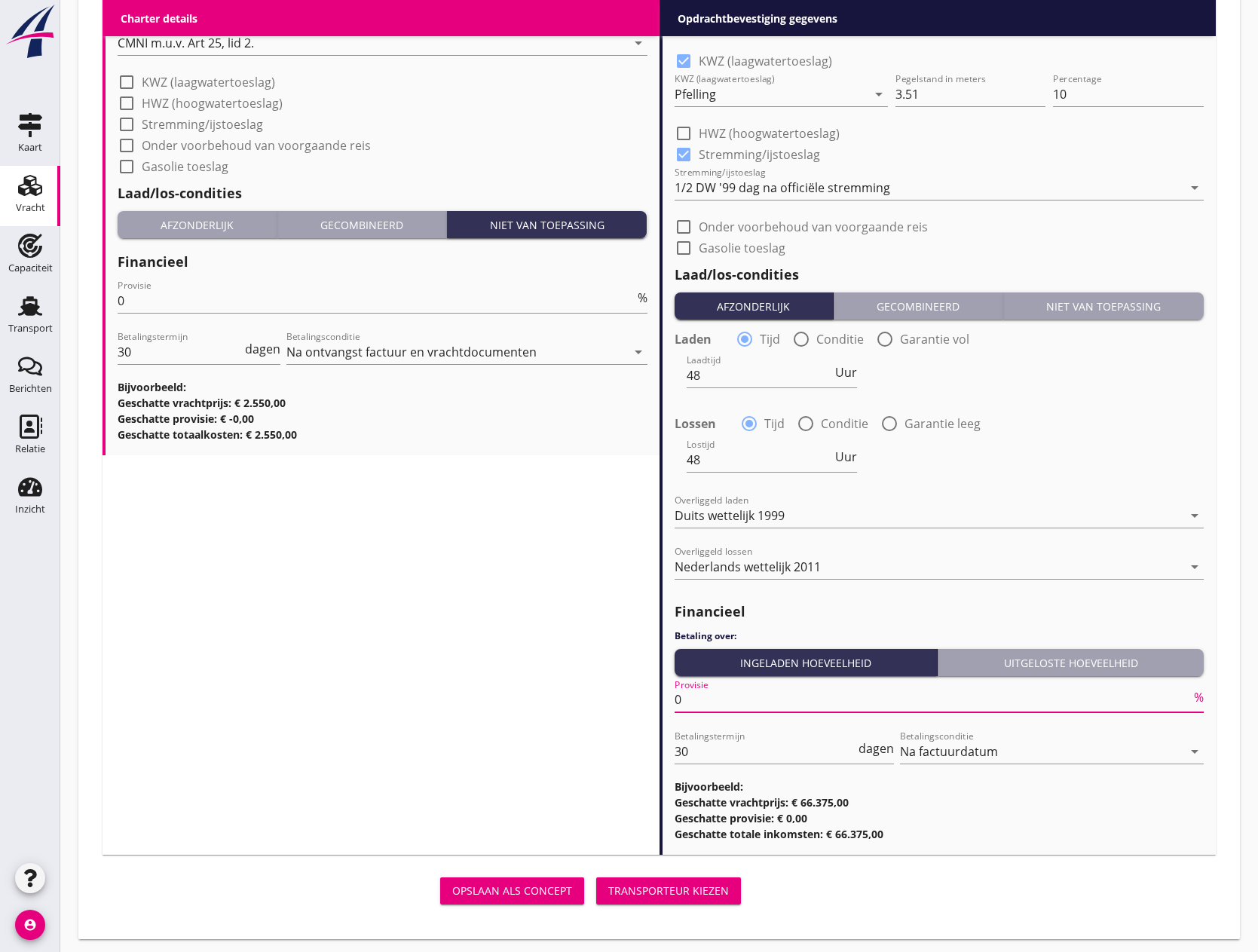
scroll to position [1980, 0]
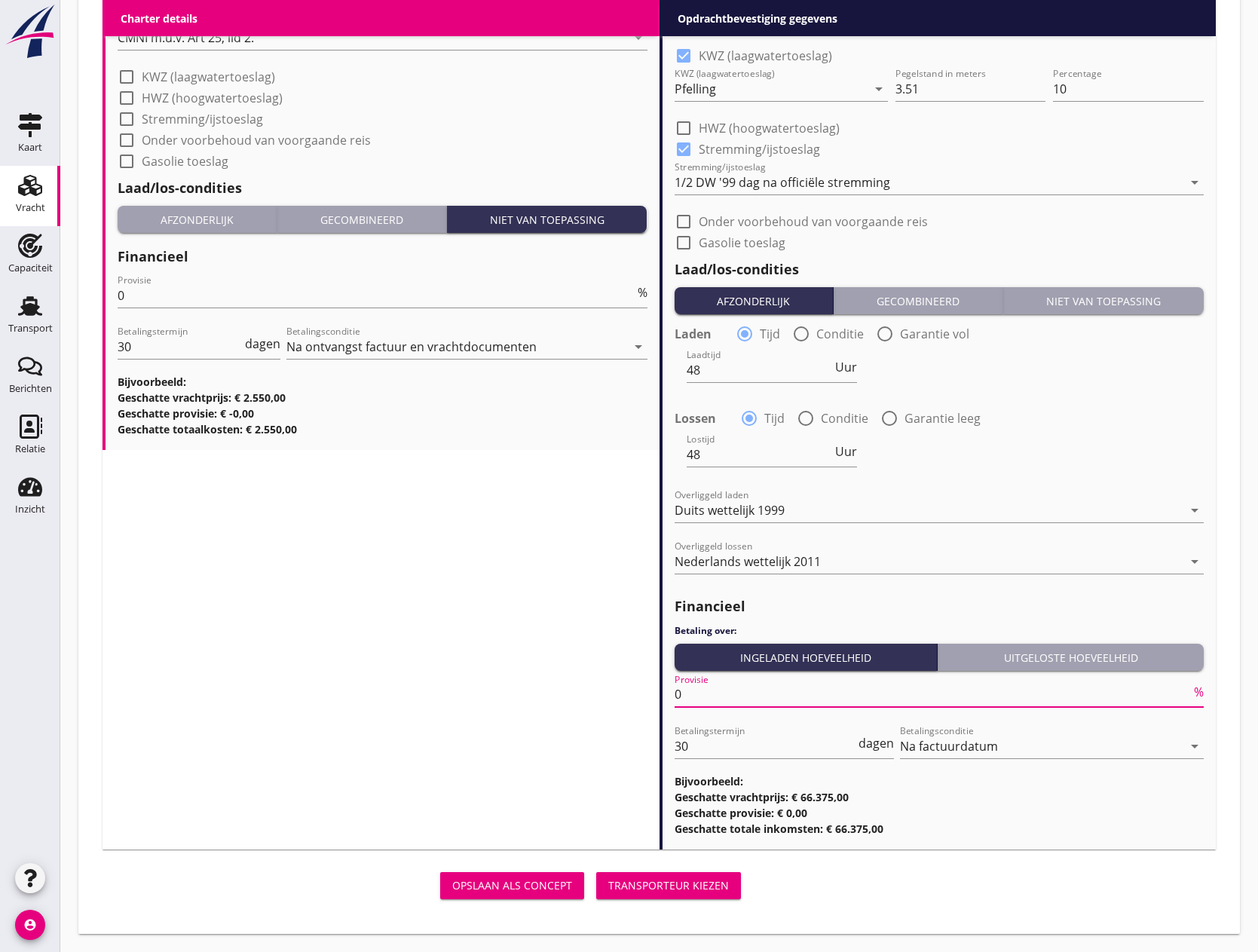
type input "0"
click at [680, 896] on button "Transporteur kiezen" at bounding box center [668, 886] width 145 height 27
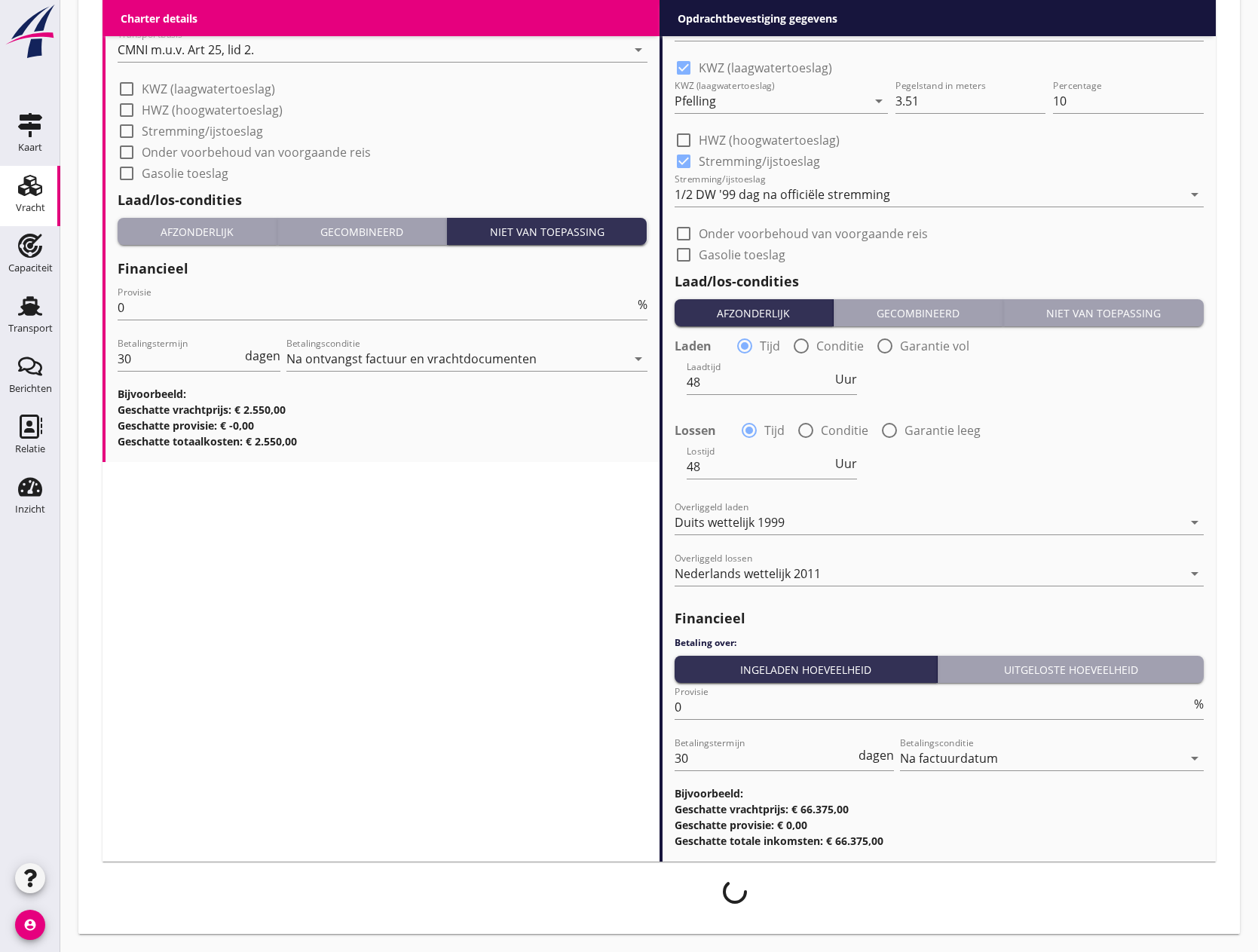
scroll to position [1968, 0]
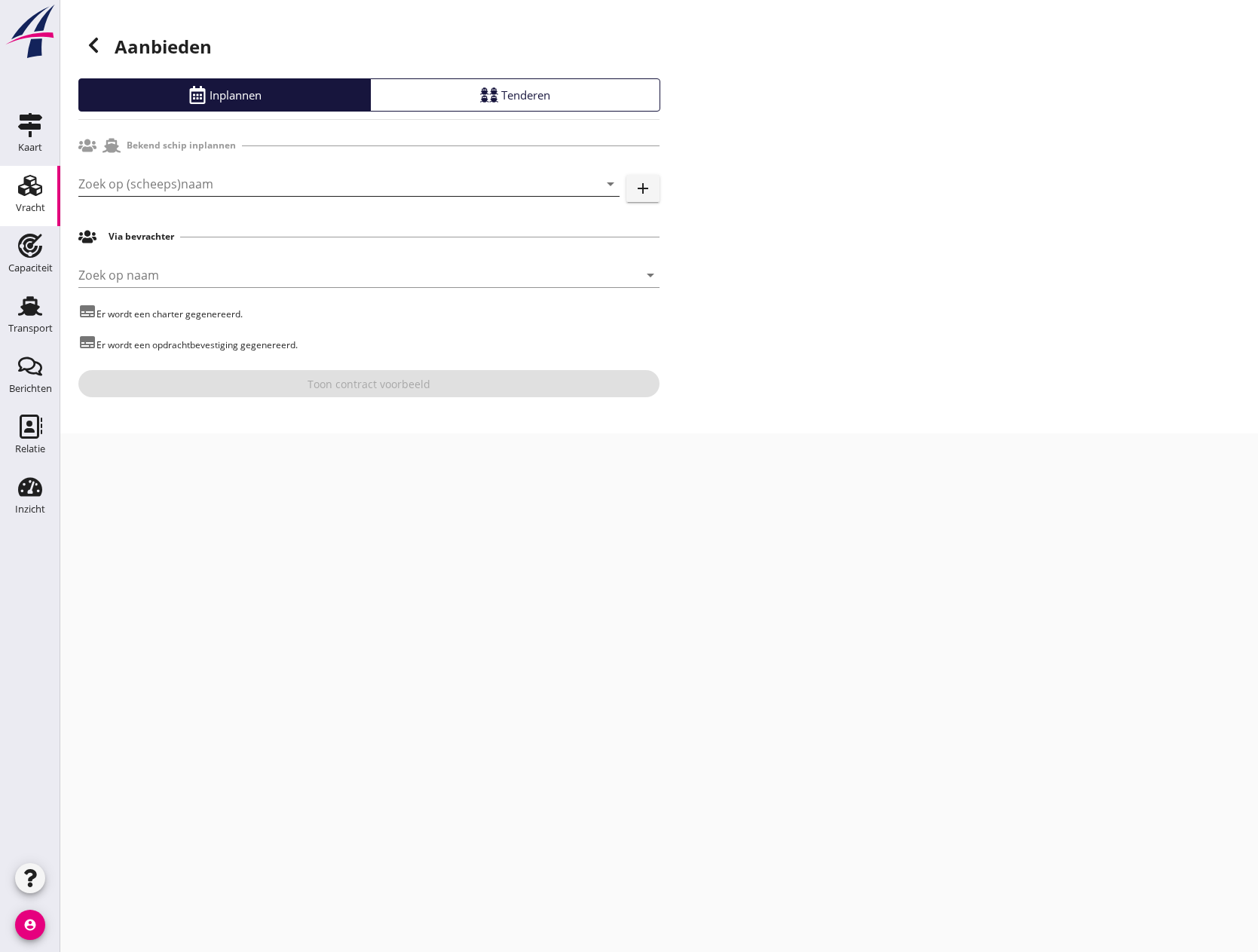
click at [203, 189] on input "Zoek op (scheeps)naam" at bounding box center [327, 184] width 499 height 24
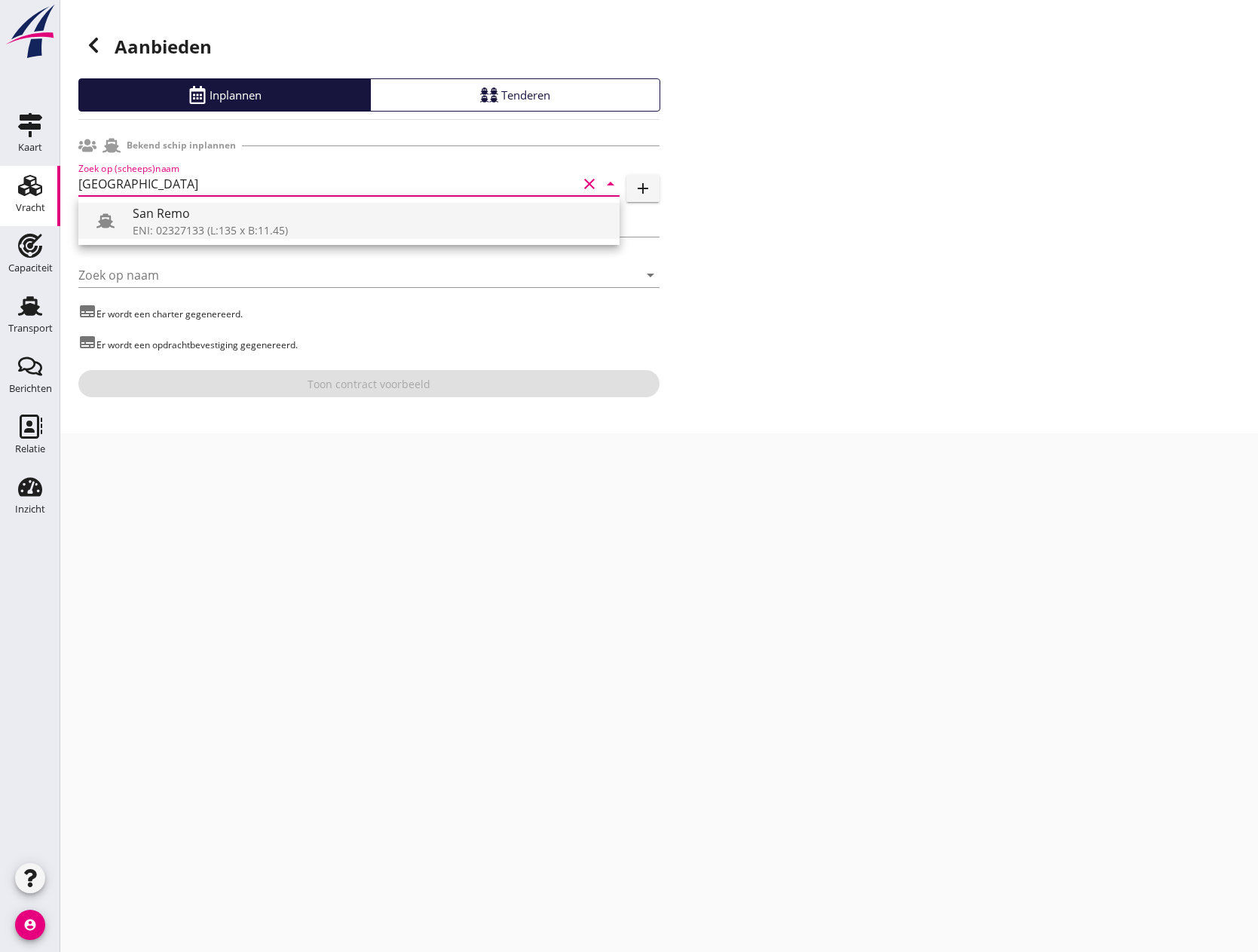
click at [218, 221] on div "San Remo" at bounding box center [370, 213] width 475 height 18
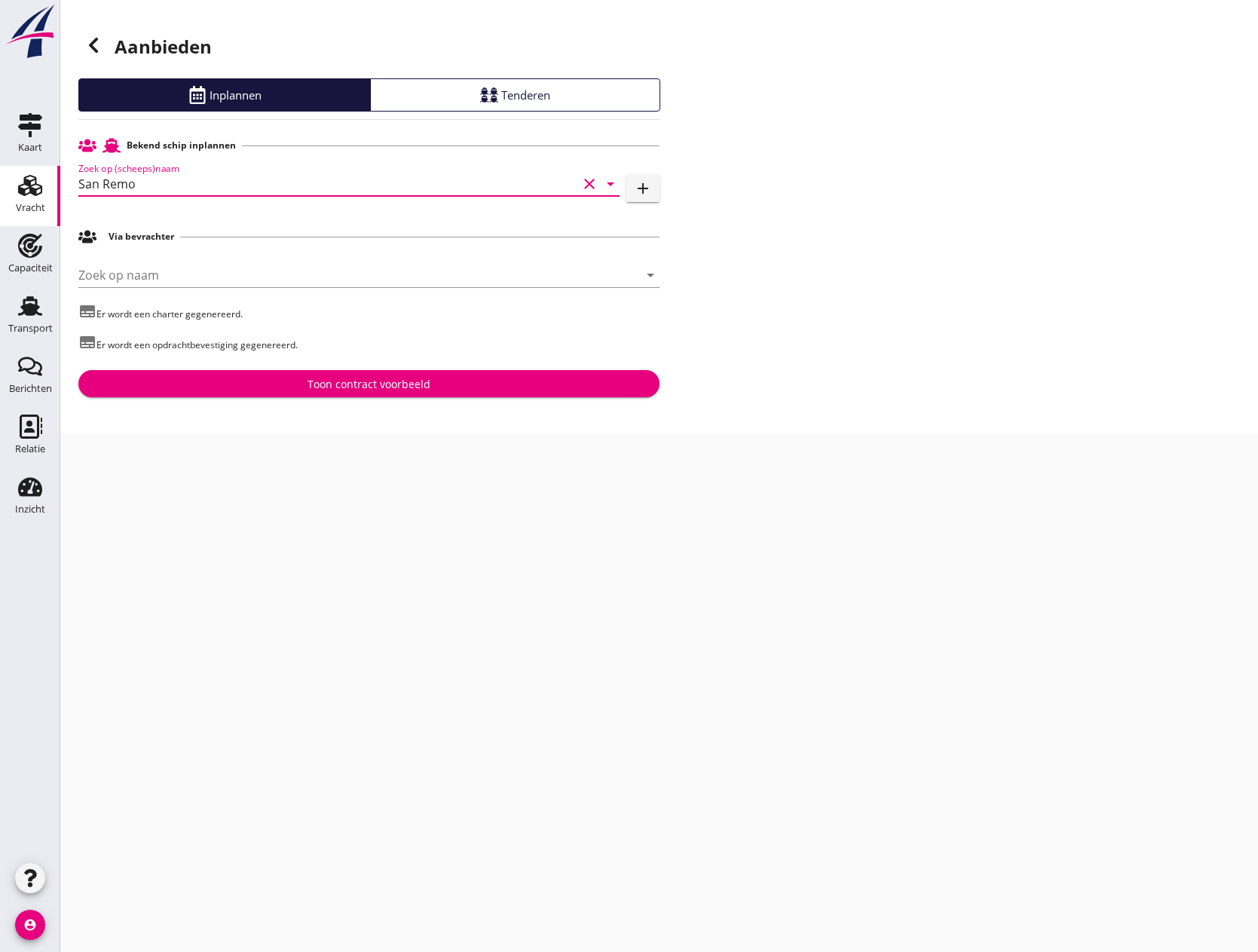
type input "San Remo"
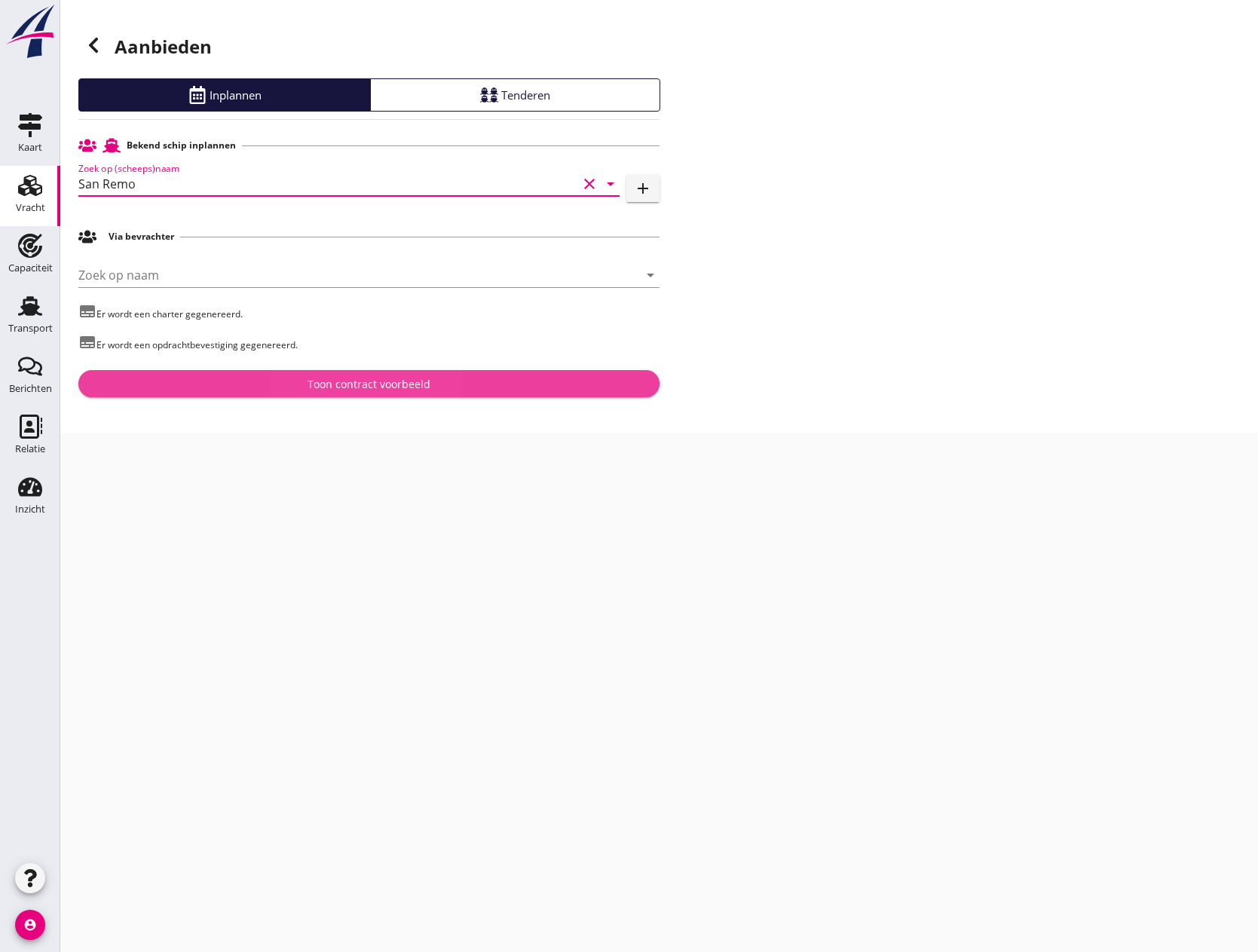
click at [428, 383] on div "Toon contract voorbeeld" at bounding box center [369, 384] width 123 height 16
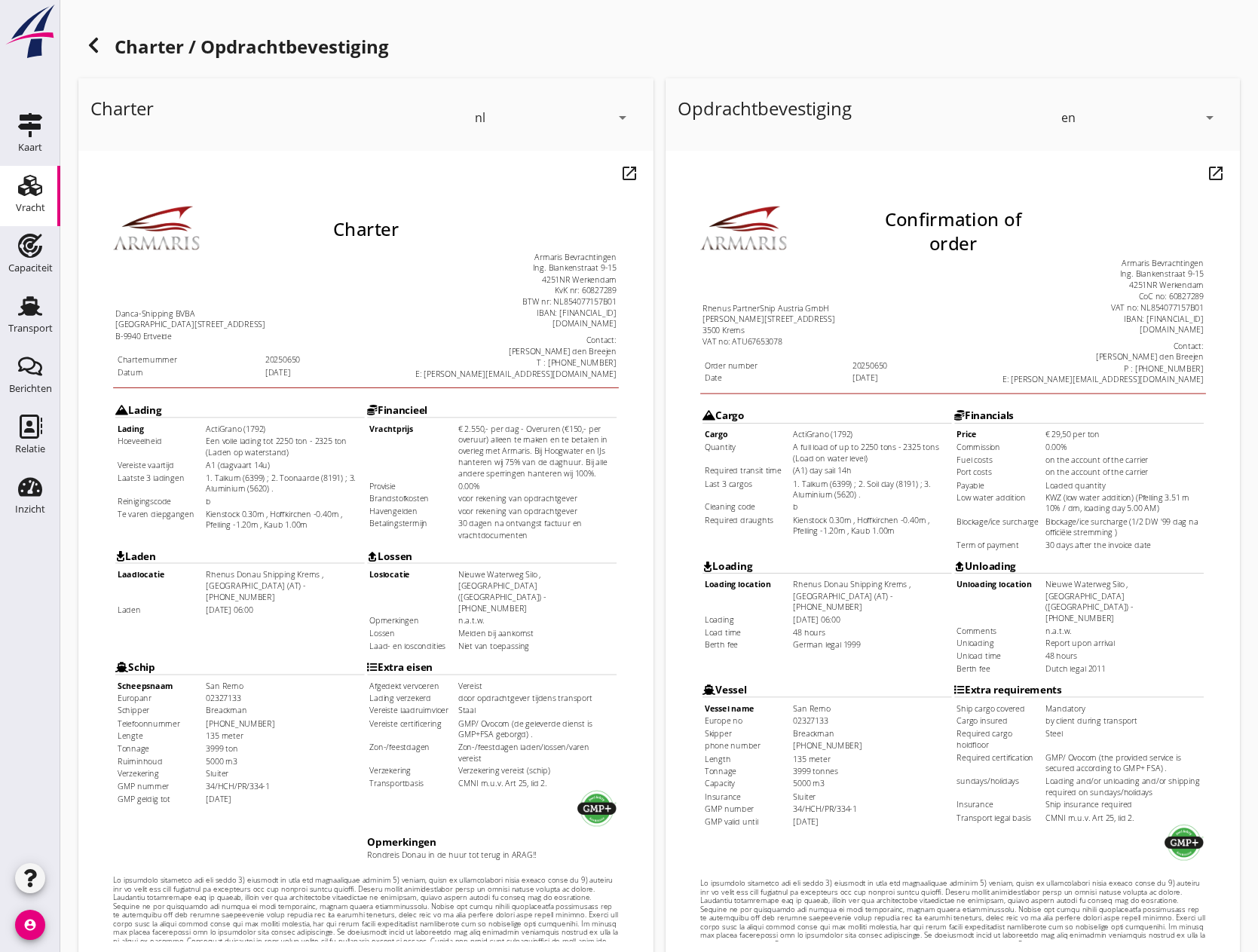
click at [1216, 116] on icon "arrow_drop_down" at bounding box center [1210, 117] width 18 height 18
click at [1105, 107] on div "nl" at bounding box center [1140, 114] width 152 height 18
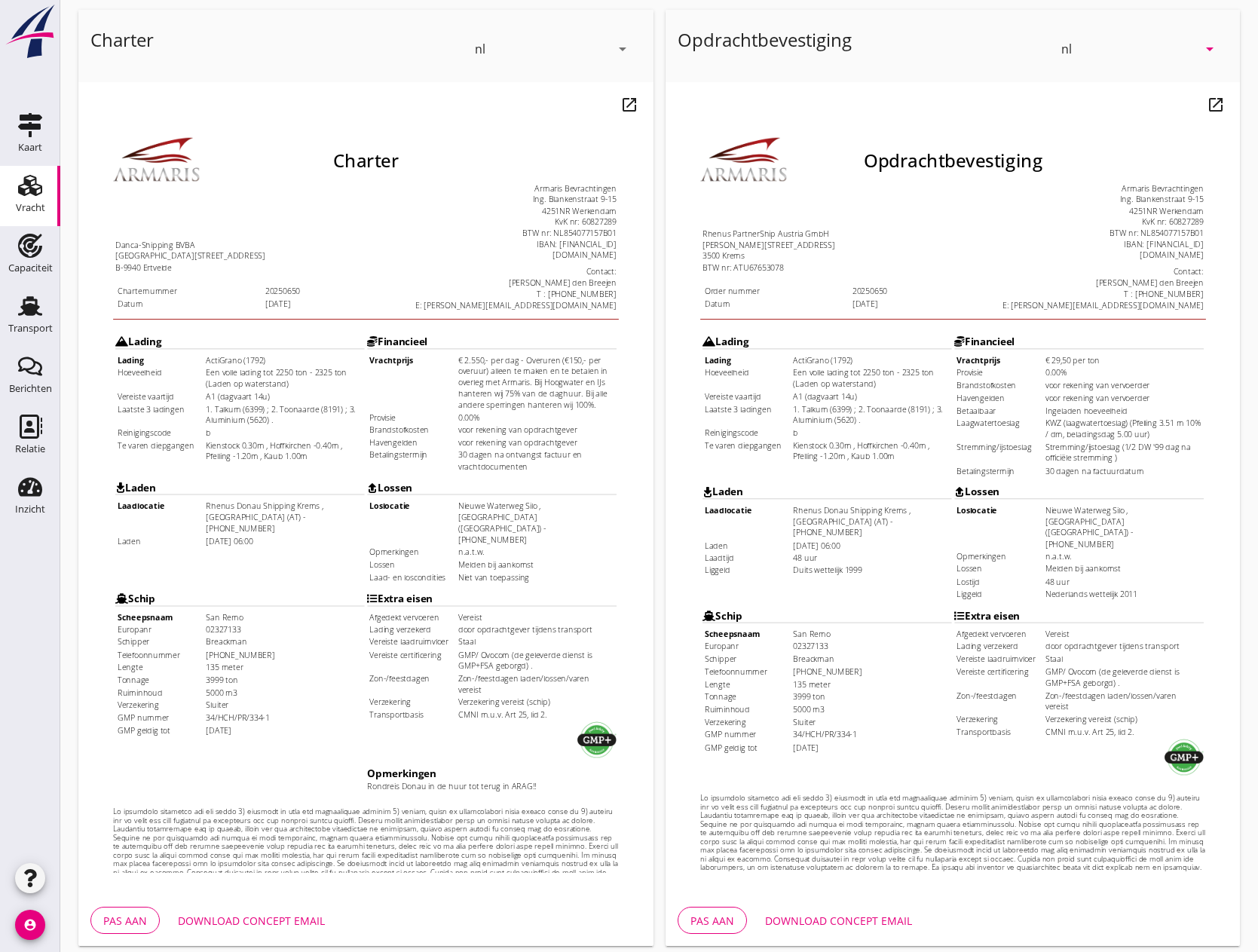
scroll to position [131, 0]
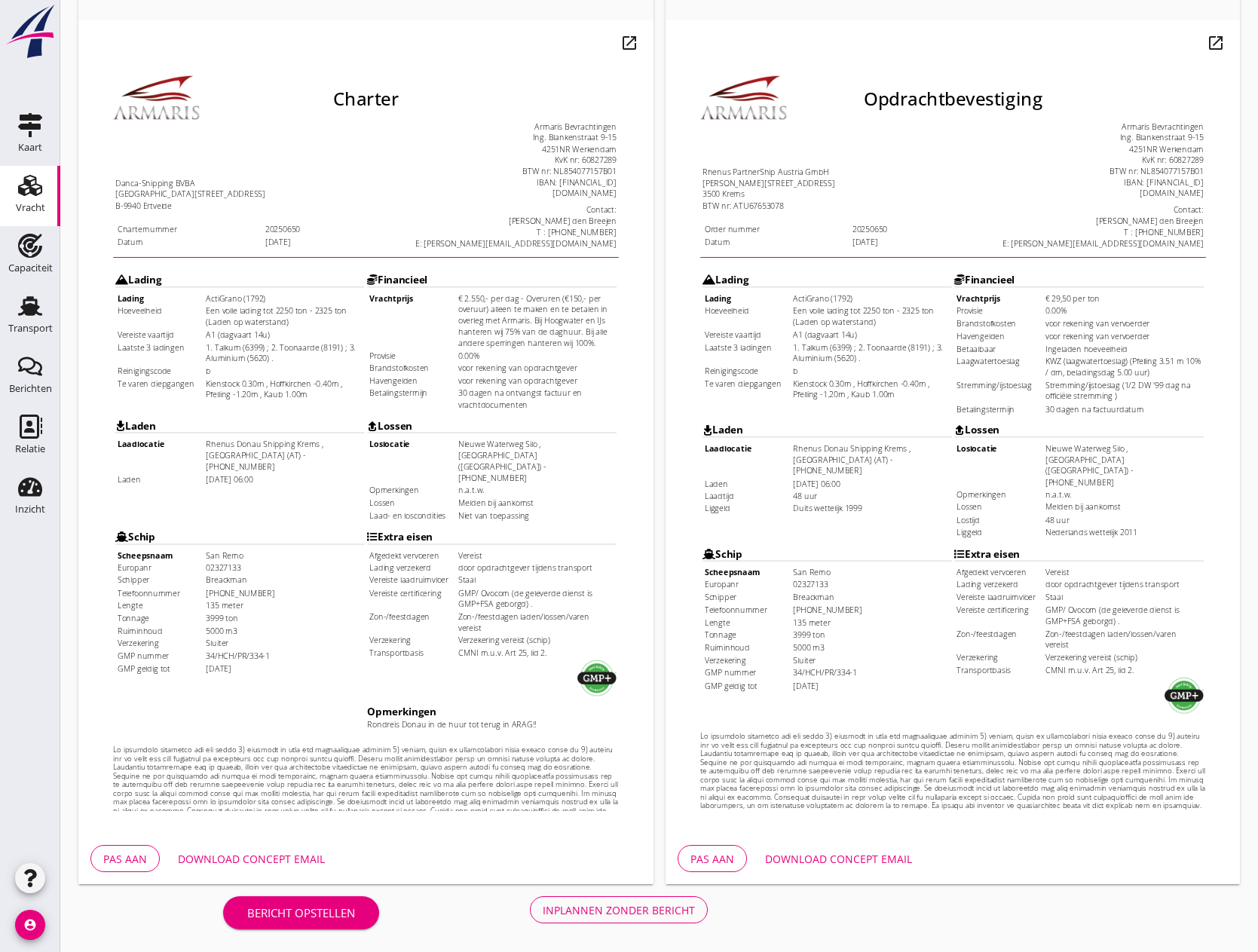
click at [610, 911] on div "Inplannen zonder bericht" at bounding box center [619, 910] width 153 height 16
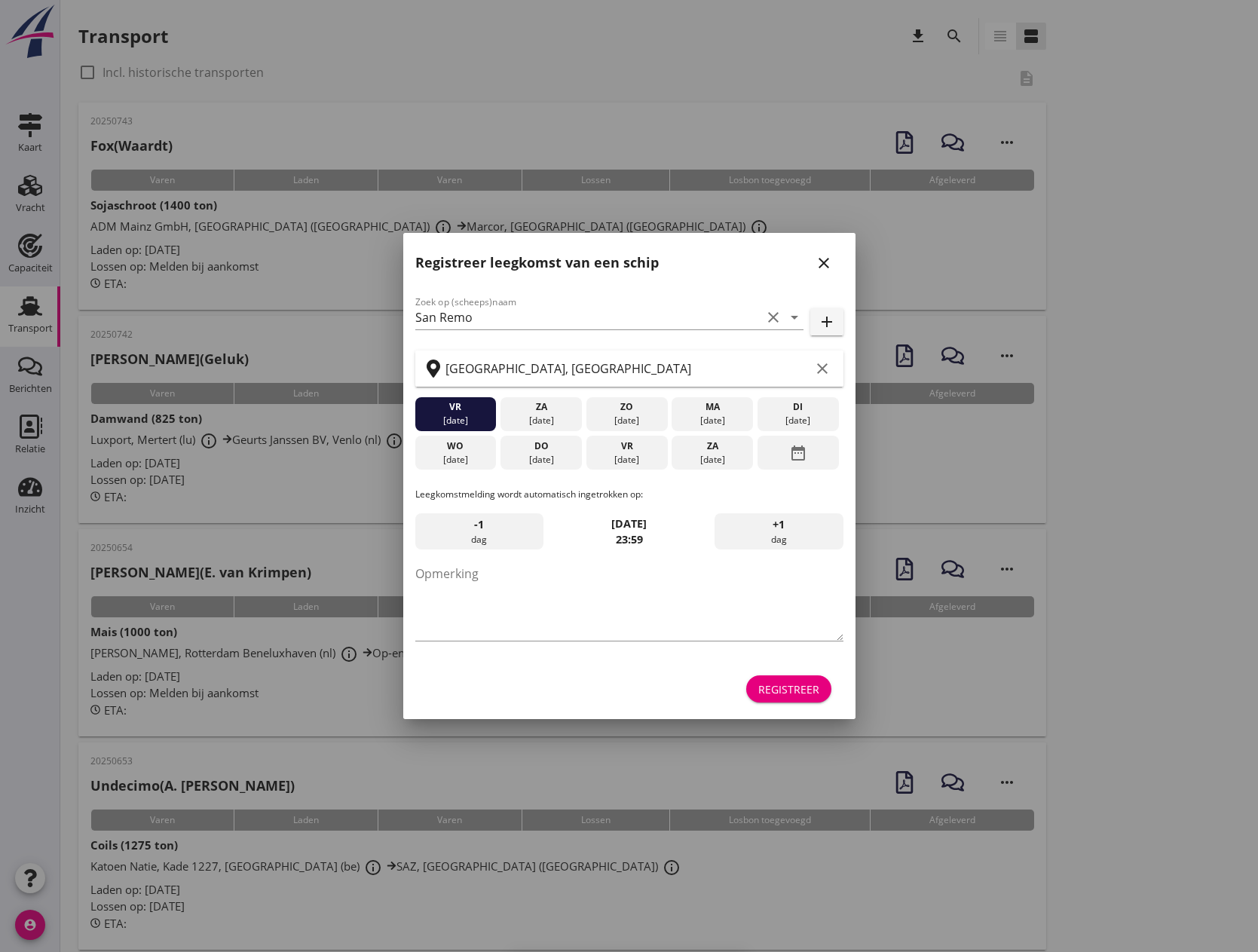
click at [837, 261] on div "Registreer leegkomst van een schip close" at bounding box center [629, 257] width 452 height 48
click at [822, 260] on icon "close" at bounding box center [824, 262] width 18 height 18
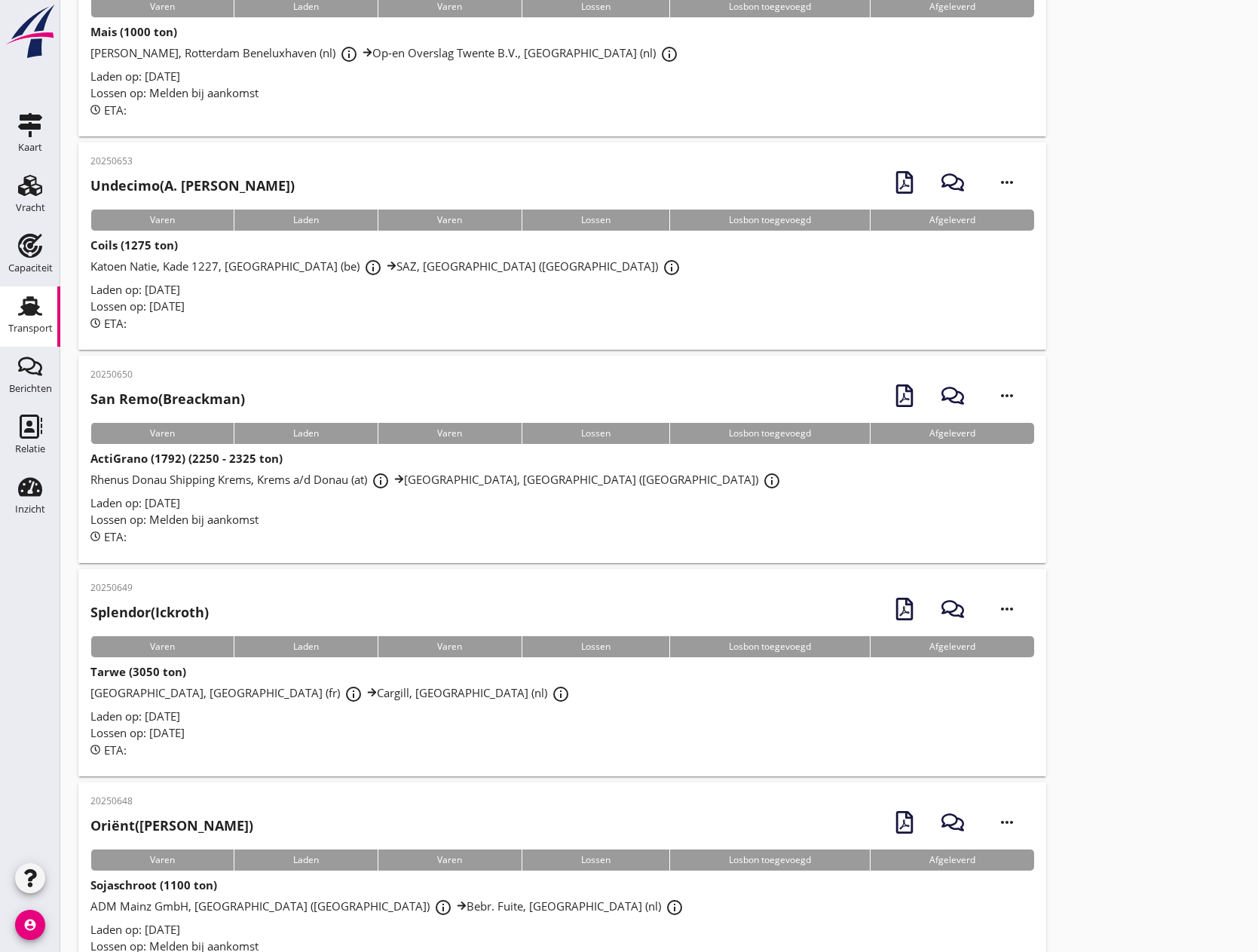
scroll to position [603, 0]
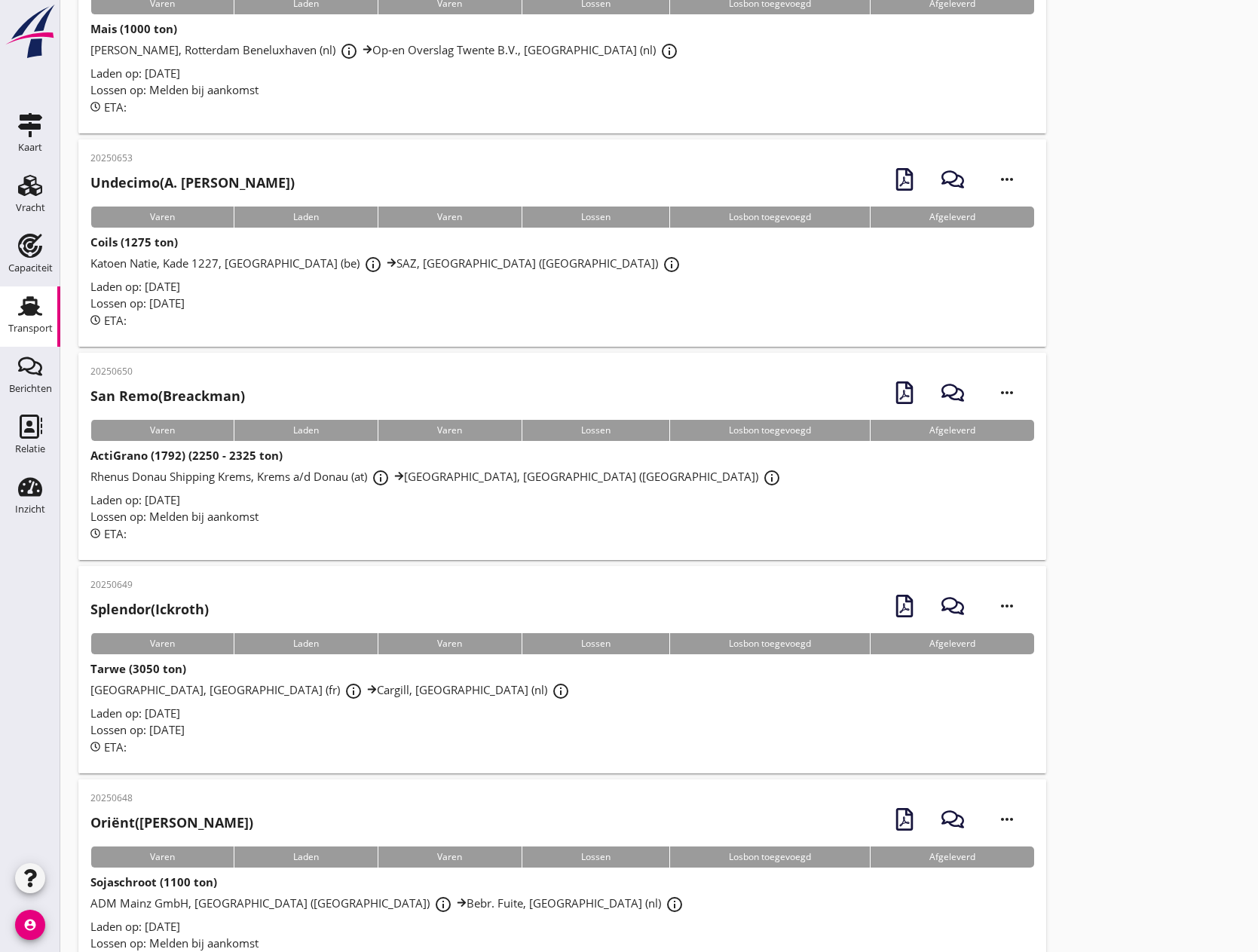
click at [173, 471] on span "Rhenus Donau Shipping Krems, Krems a/d Donau (at) info_outline [GEOGRAPHIC_DATA…" at bounding box center [438, 477] width 695 height 15
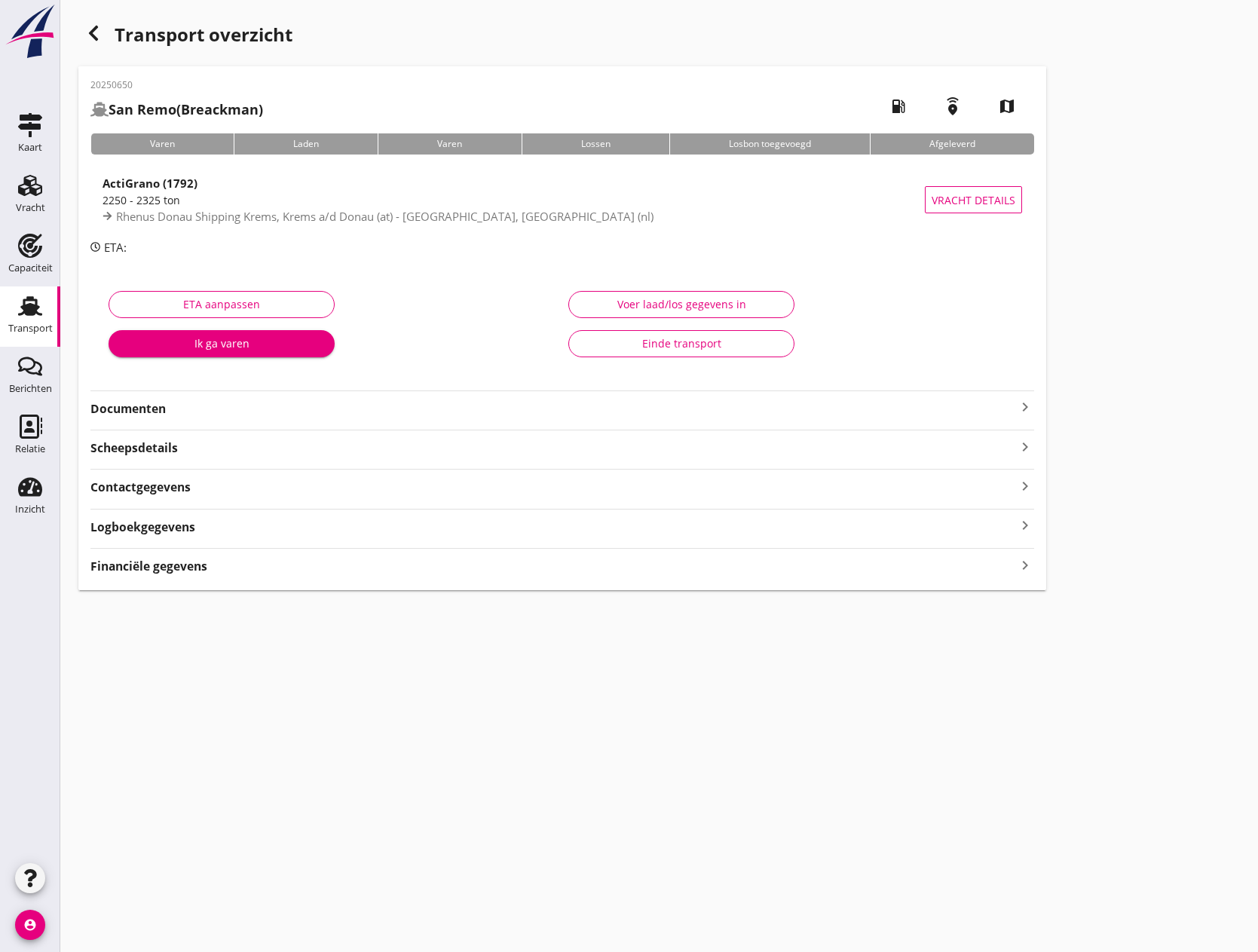
click at [1024, 403] on icon "keyboard_arrow_right" at bounding box center [1025, 406] width 18 height 18
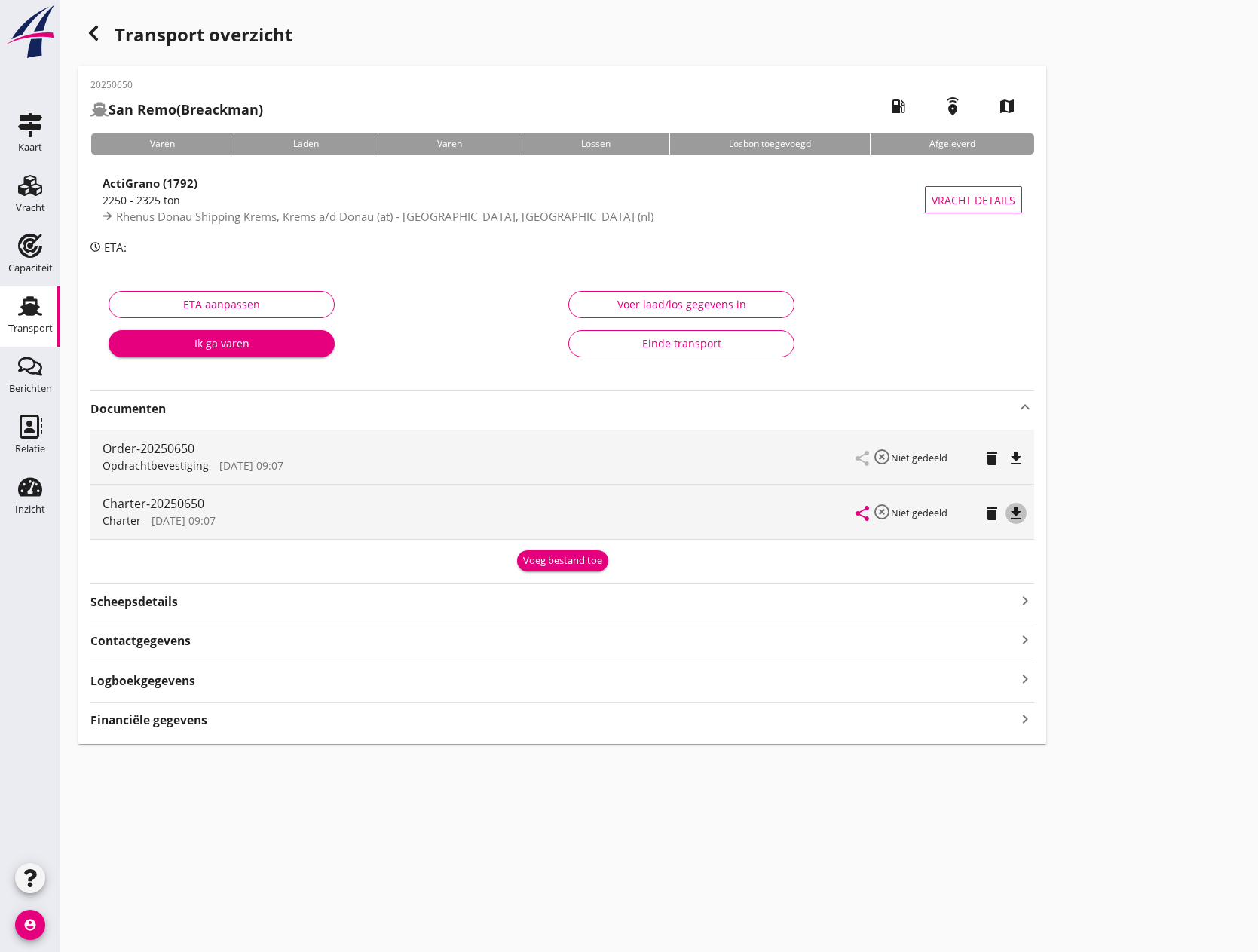
click at [1015, 514] on icon "file_download" at bounding box center [1015, 513] width 18 height 18
click at [25, 207] on div "Vracht" at bounding box center [31, 208] width 30 height 10
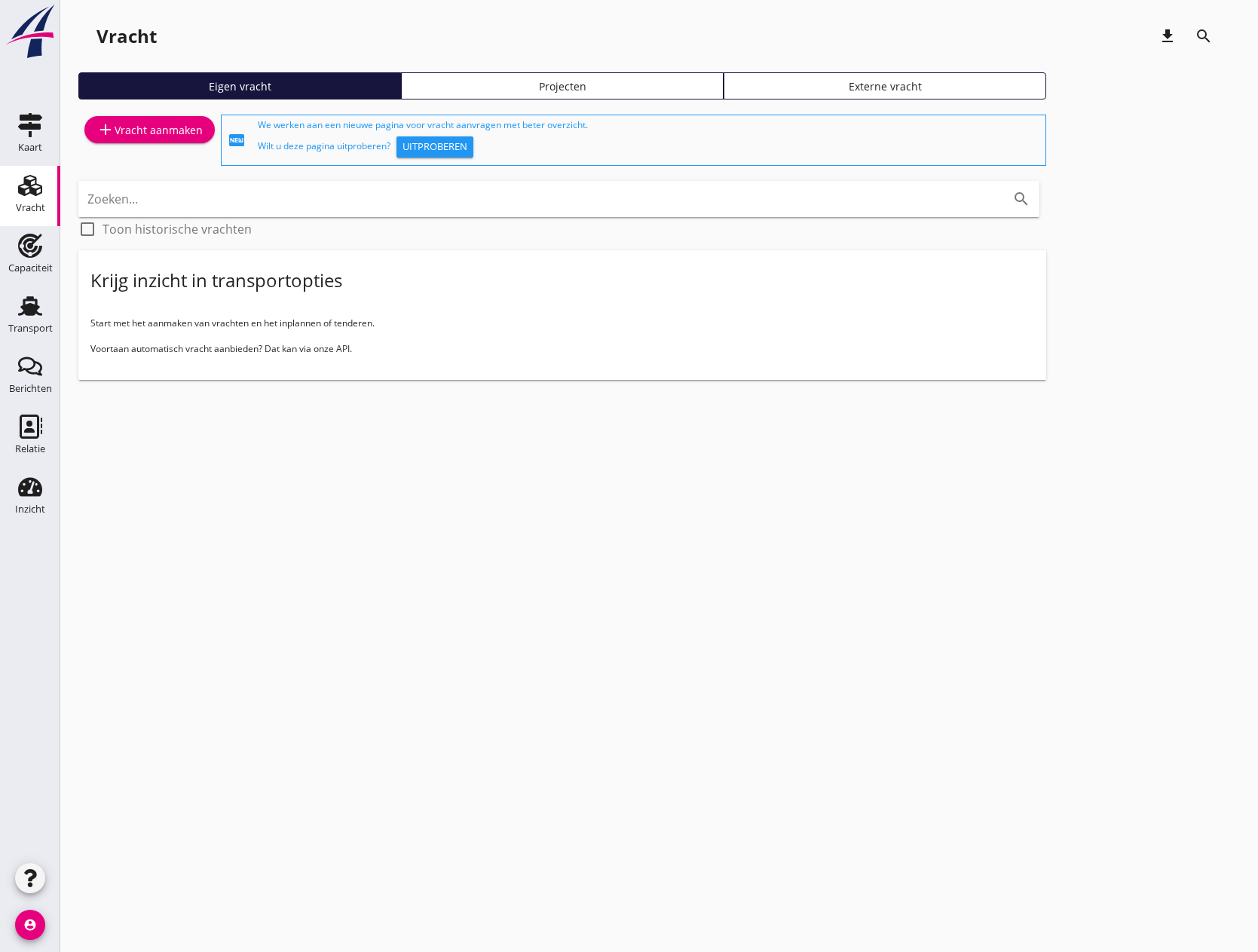
click at [28, 197] on icon "Vracht" at bounding box center [30, 185] width 24 height 24
click at [152, 133] on div "add Vracht aanmaken" at bounding box center [149, 129] width 106 height 18
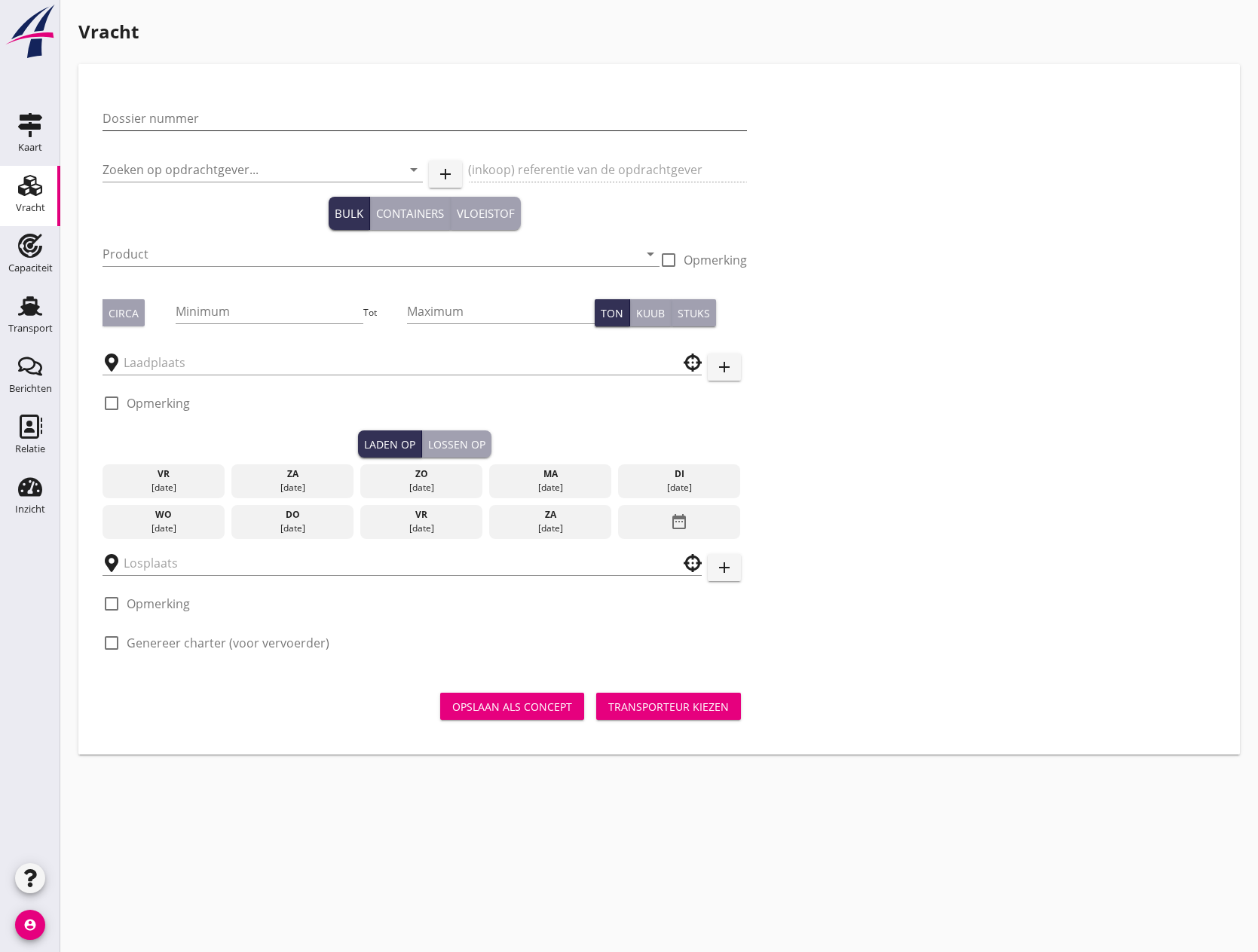
click at [159, 119] on input "Dossier nummer" at bounding box center [425, 118] width 645 height 24
type input "20250651"
click at [177, 166] on input "Zoeken op opdrachtgever..." at bounding box center [242, 170] width 278 height 24
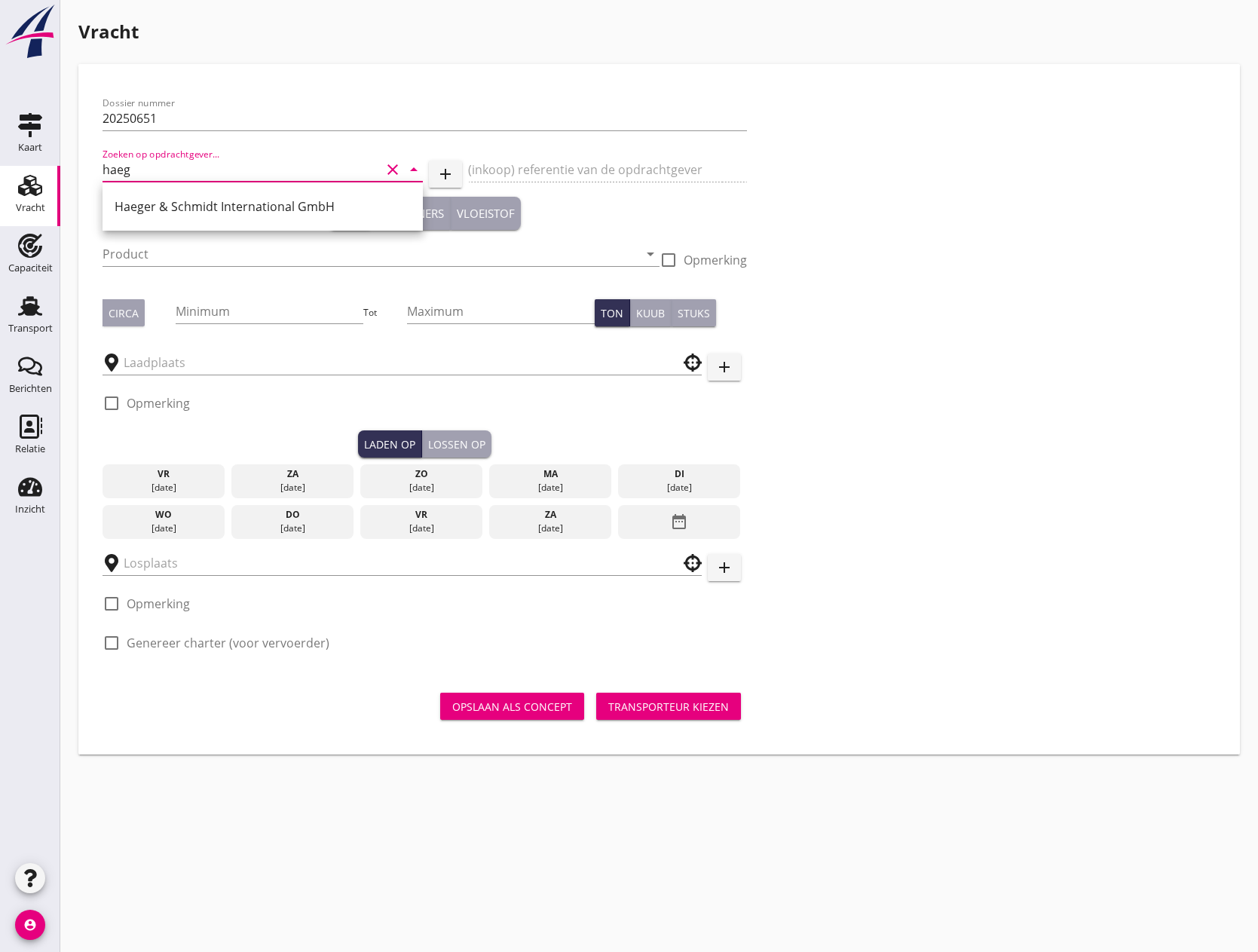
click at [188, 198] on div "Haeger & Schmidt International GmbH" at bounding box center [262, 206] width 296 height 18
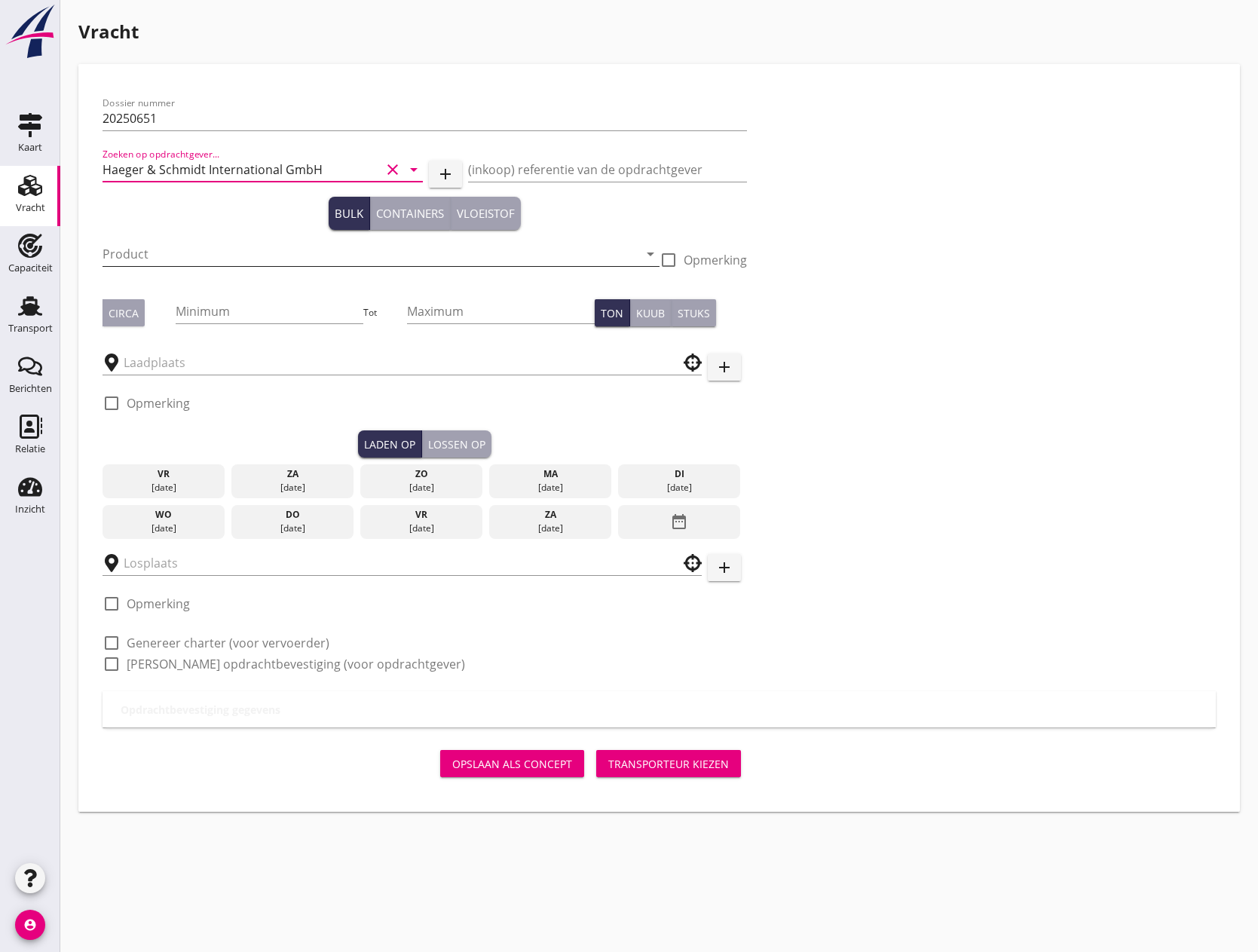
type input "Haeger & Schmidt International GmbH"
click at [202, 254] on input "Product" at bounding box center [371, 254] width 536 height 24
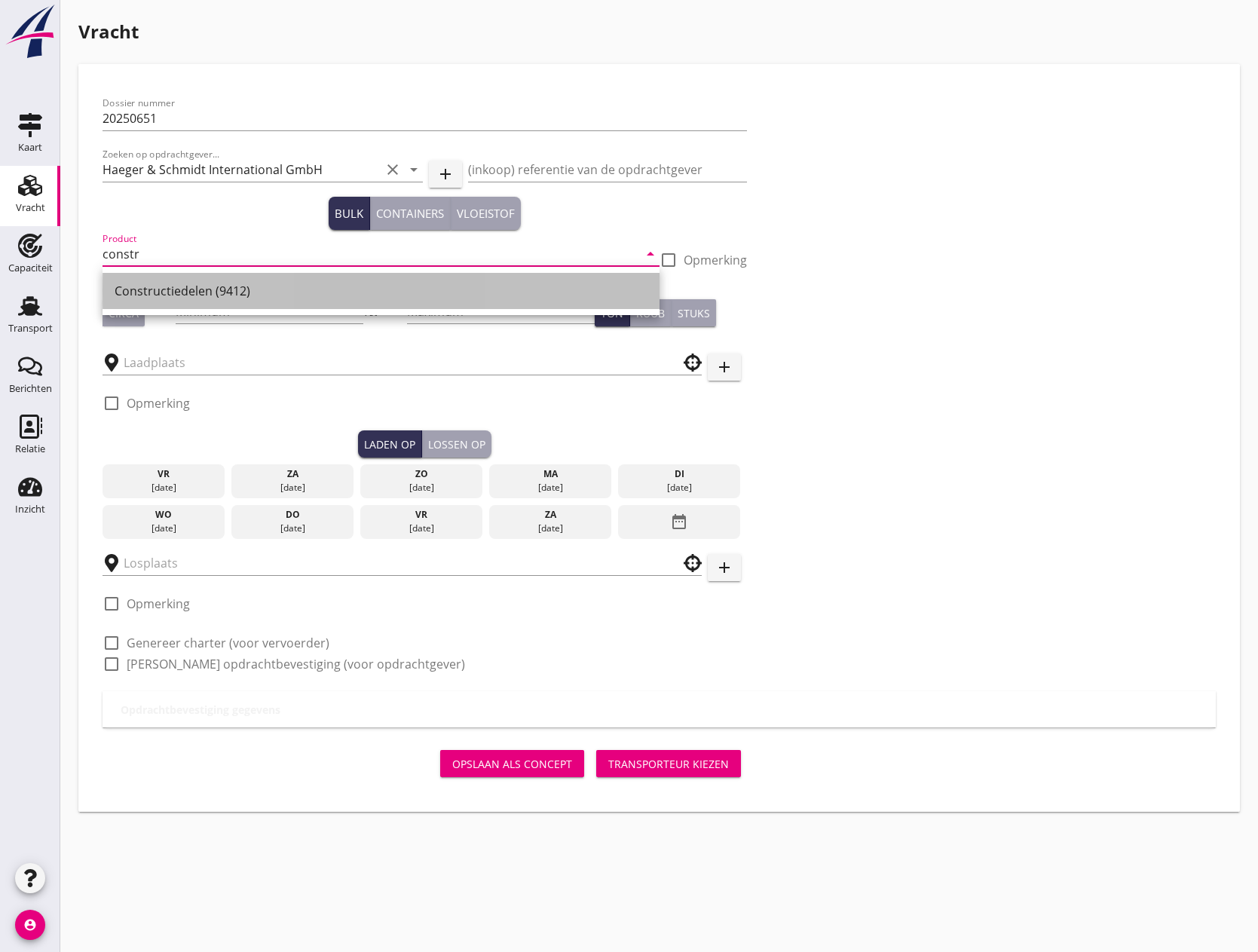
click at [185, 288] on div "Constructiedelen (9412)" at bounding box center [381, 290] width 533 height 18
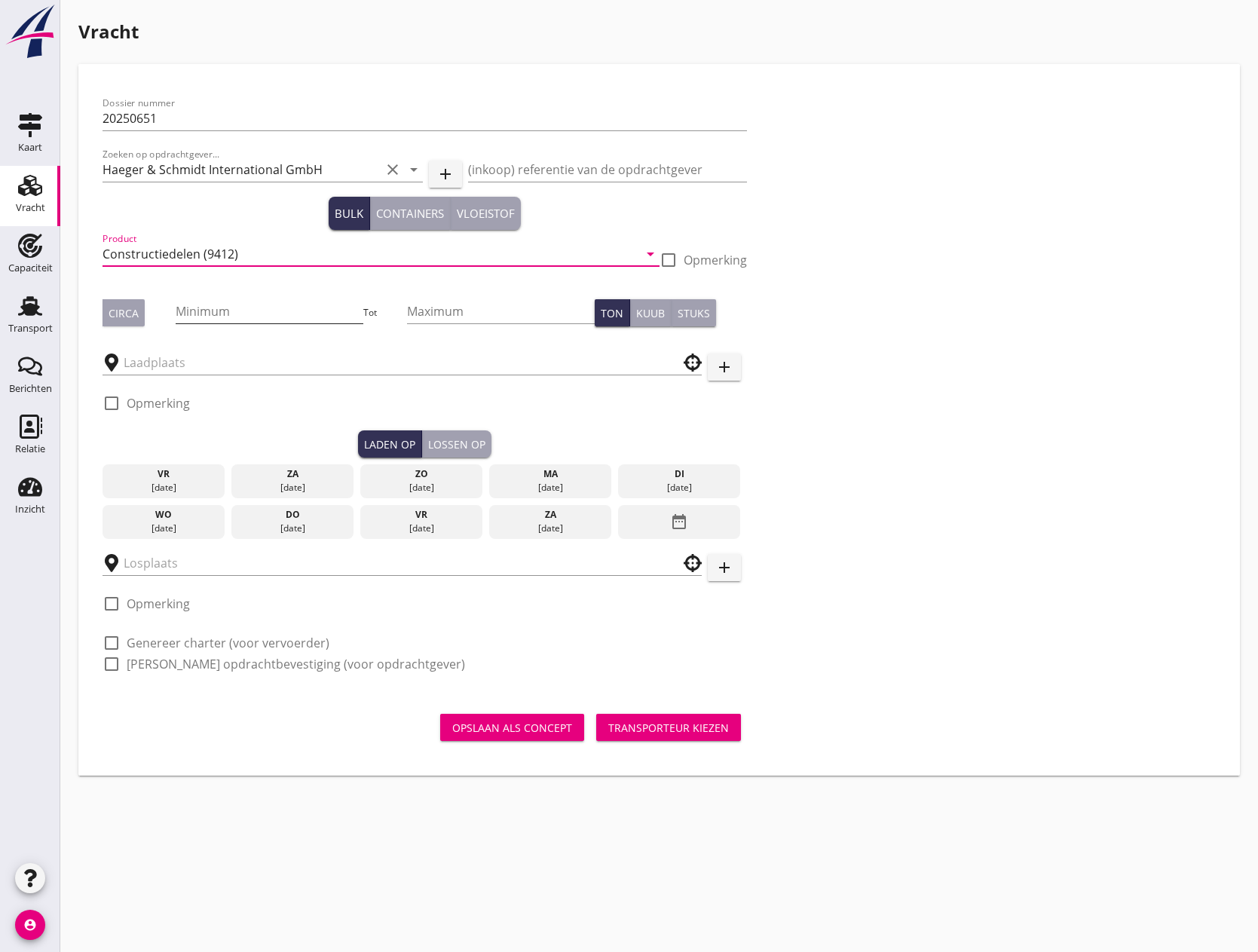
type input "Constructiedelen (9412)"
click at [218, 305] on input "Minimum" at bounding box center [269, 311] width 187 height 24
type input "150"
click at [484, 307] on input "Maximum" at bounding box center [500, 311] width 187 height 24
type input "350"
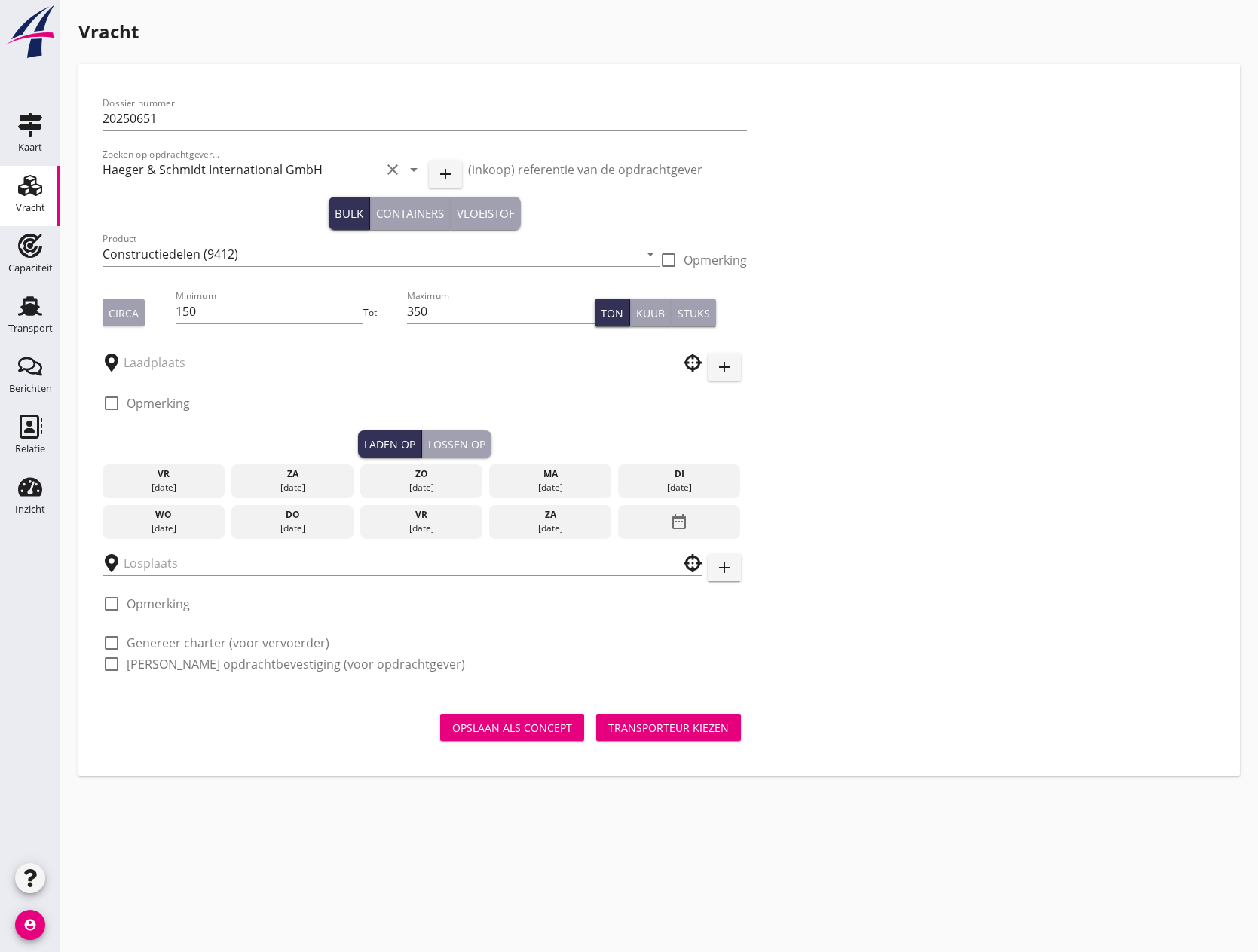
click at [320, 344] on div at bounding box center [402, 358] width 600 height 33
click at [316, 356] on input "text" at bounding box center [392, 362] width 536 height 24
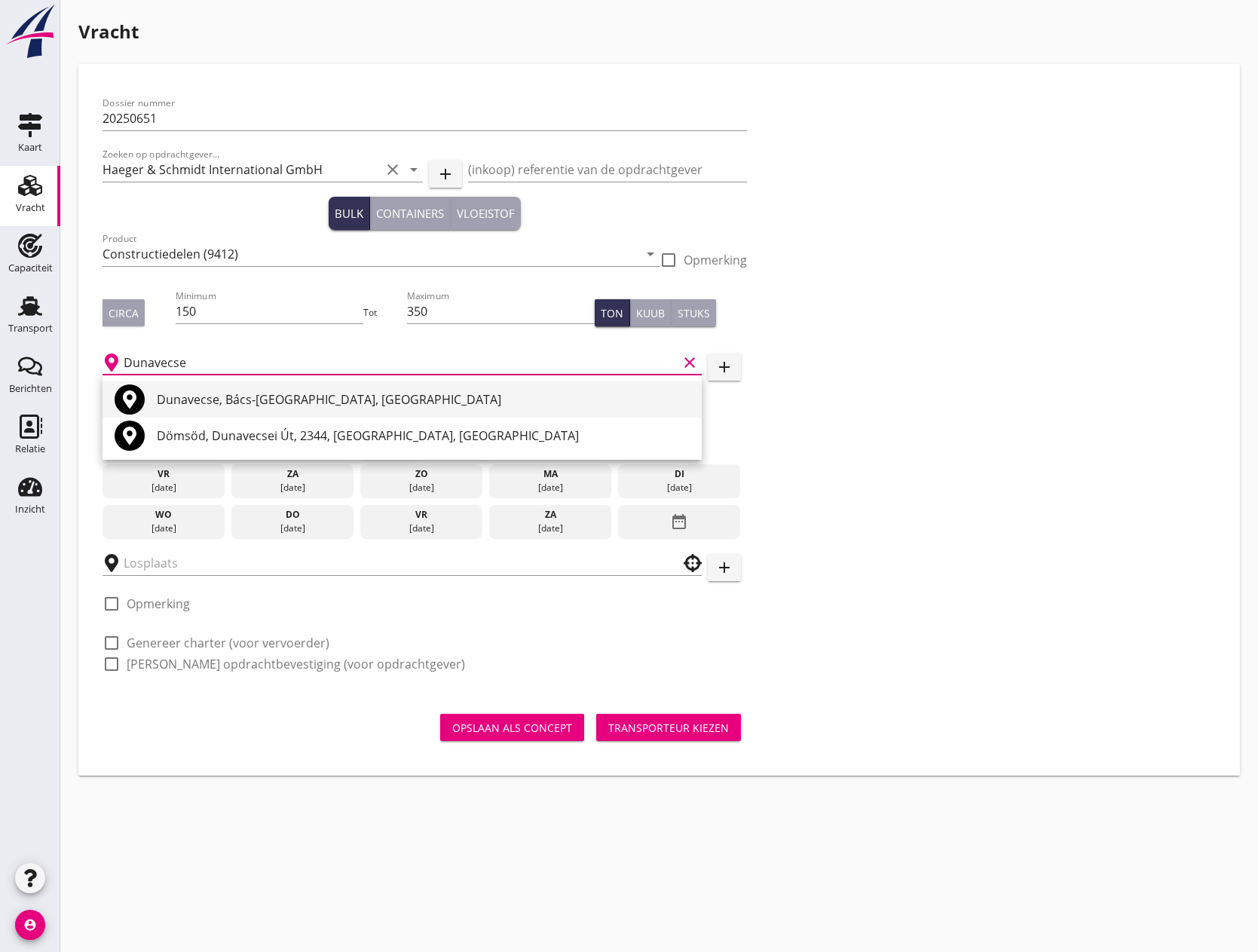
click at [266, 403] on div "Dunavecse, Bács-[GEOGRAPHIC_DATA], [GEOGRAPHIC_DATA]" at bounding box center [423, 399] width 533 height 18
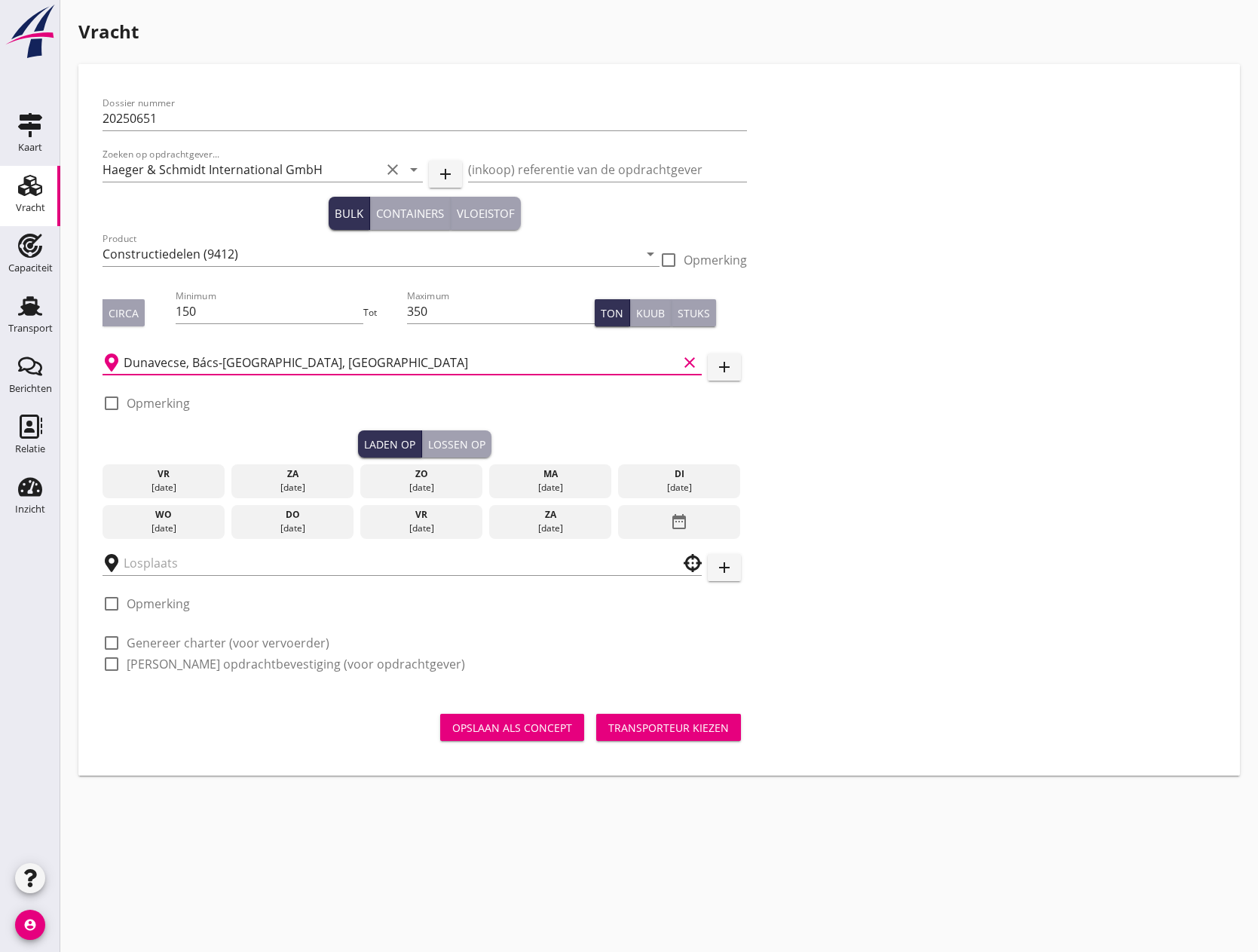
type input "Dunavecse, Bács-[GEOGRAPHIC_DATA], [GEOGRAPHIC_DATA]"
click at [302, 518] on div "do" at bounding box center [293, 515] width 115 height 14
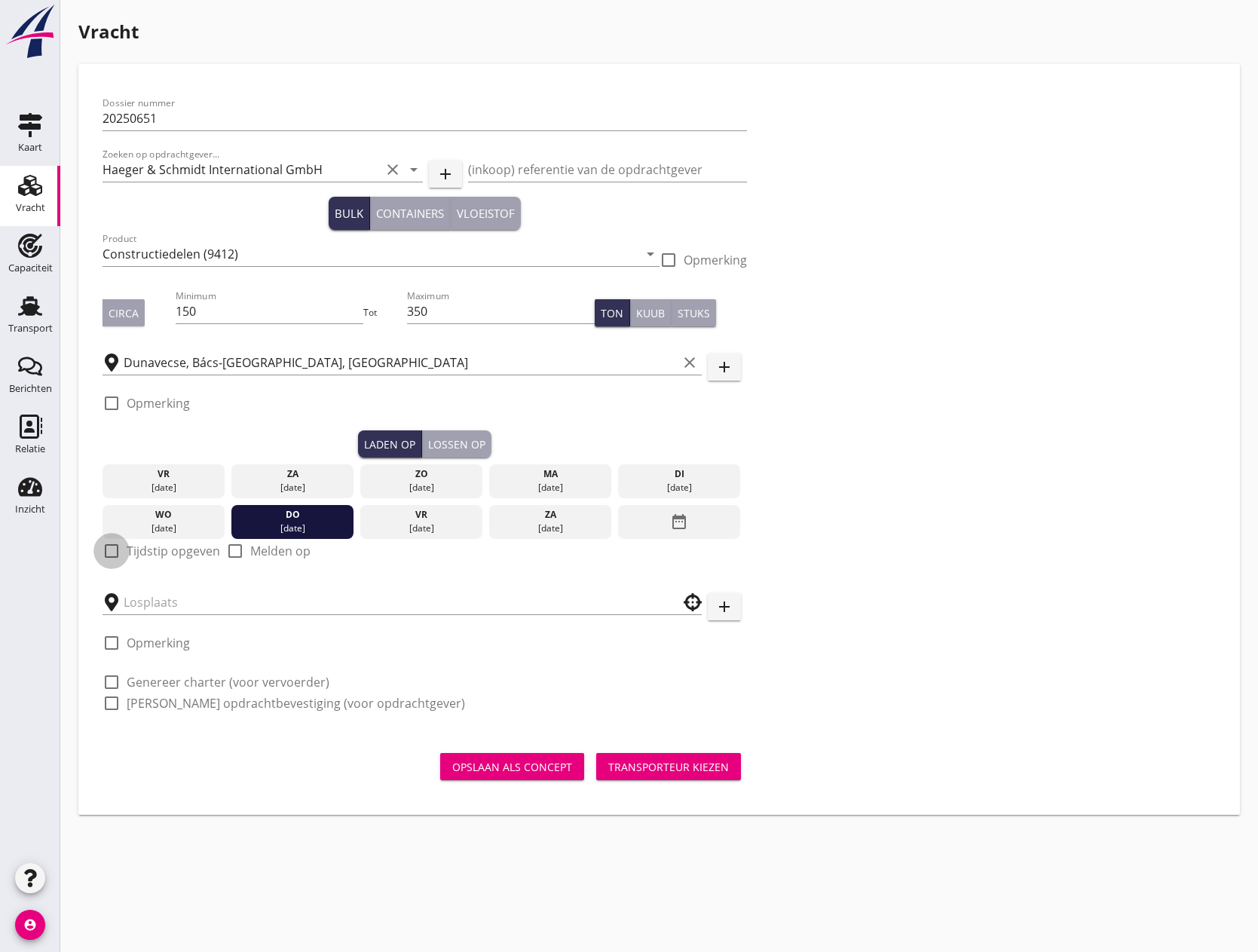
click at [117, 550] on div at bounding box center [111, 552] width 25 height 25
checkbox input "true"
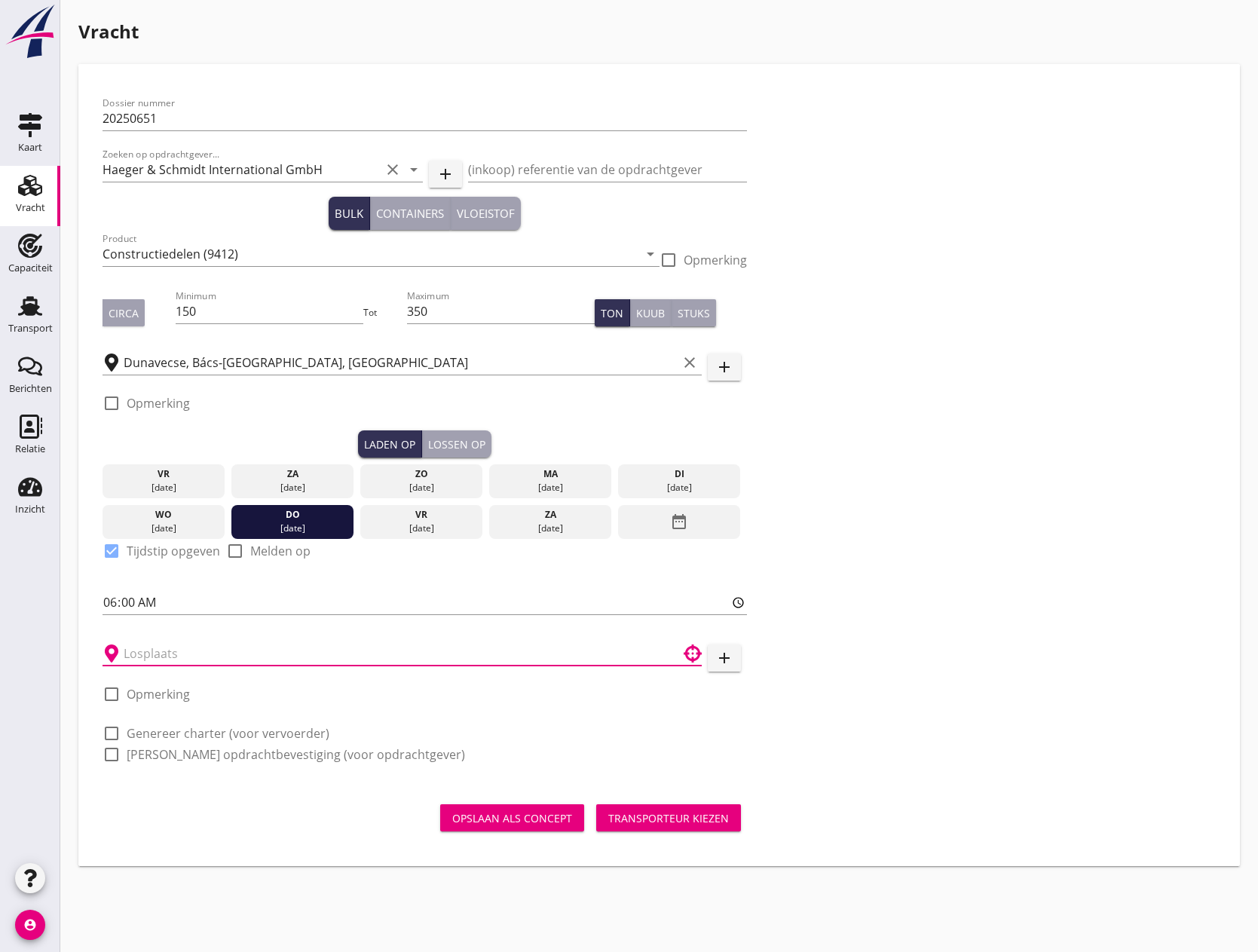
click at [200, 654] on input "text" at bounding box center [392, 653] width 536 height 24
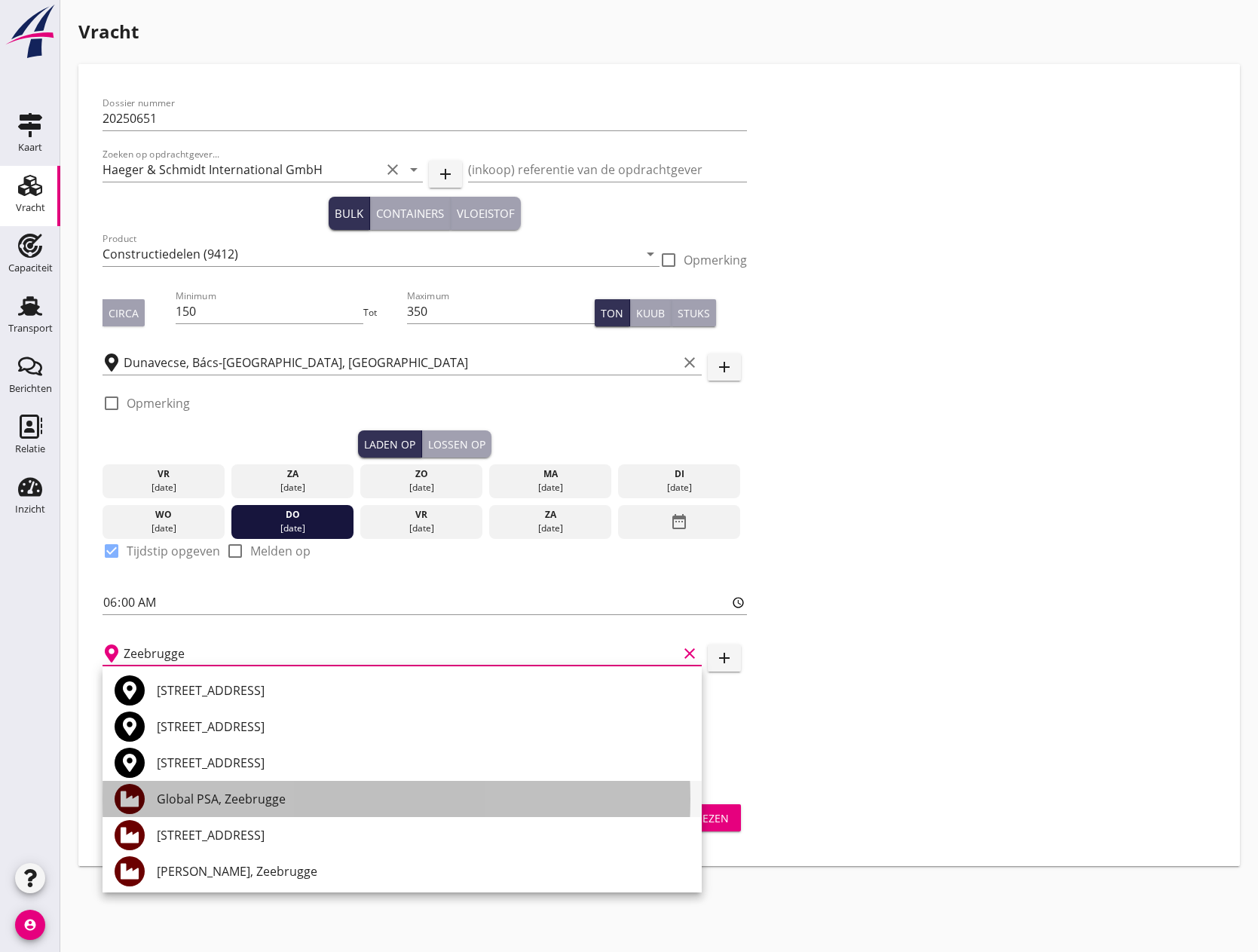
click at [329, 798] on div "Global PSA, Zeebrugge" at bounding box center [423, 798] width 533 height 18
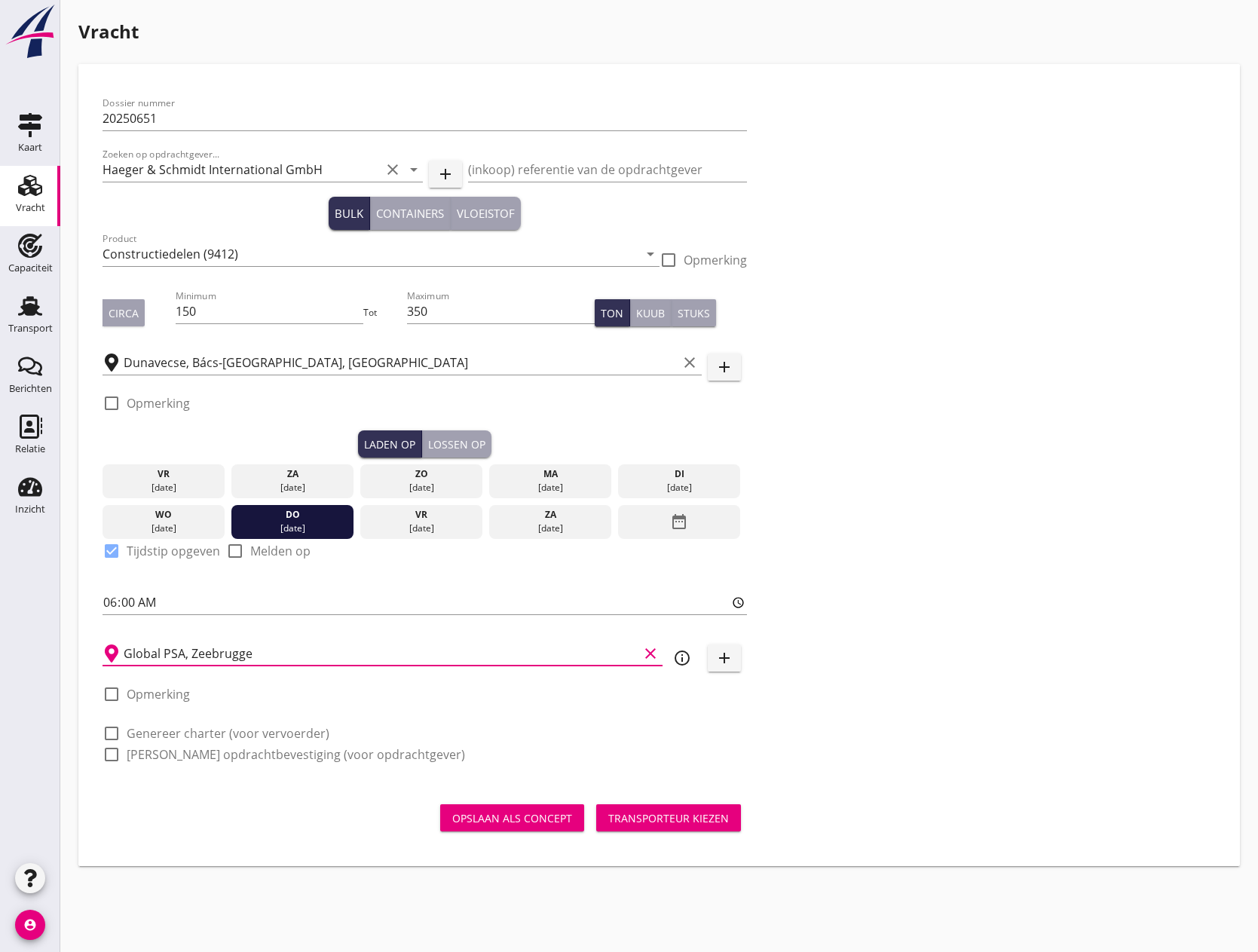
type input "Global PSA, Zeebrugge"
click at [113, 694] on div at bounding box center [111, 694] width 25 height 25
checkbox input "true"
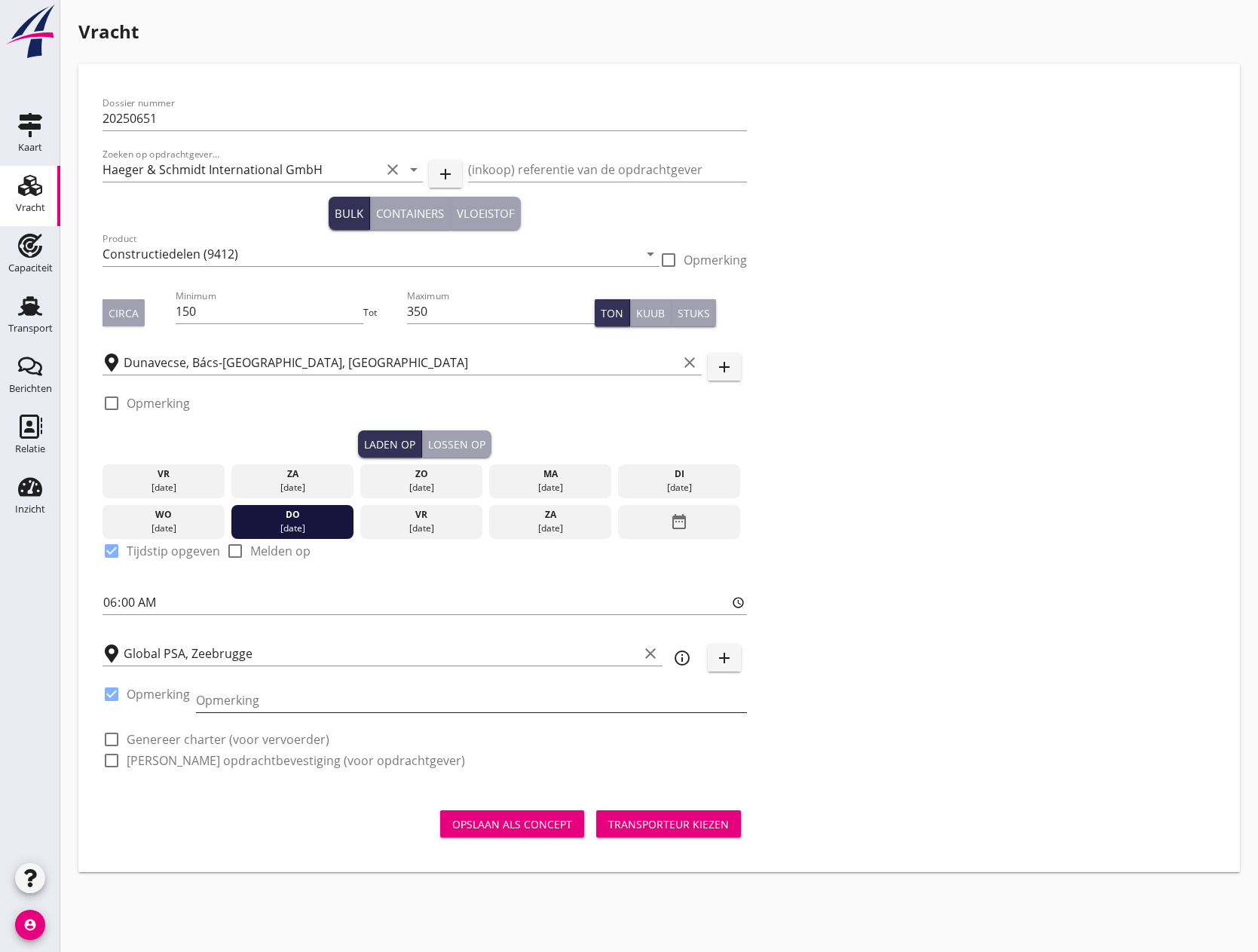
click at [269, 698] on input "Opmerking" at bounding box center [472, 700] width 551 height 24
type input "n.a.t.w."
click at [114, 738] on div at bounding box center [111, 740] width 25 height 25
checkbox input "true"
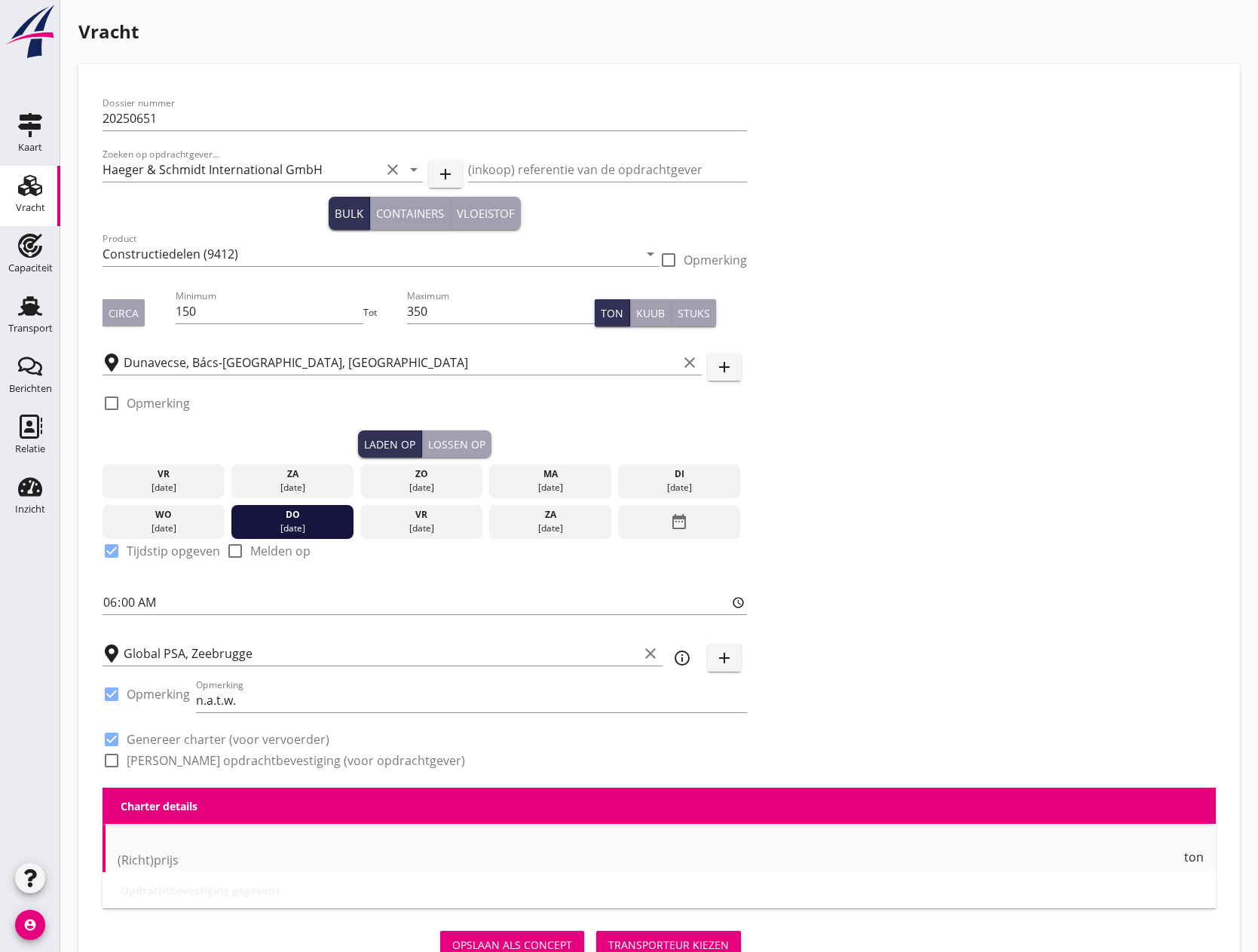
click at [110, 760] on div at bounding box center [111, 761] width 25 height 25
checkbox input "true"
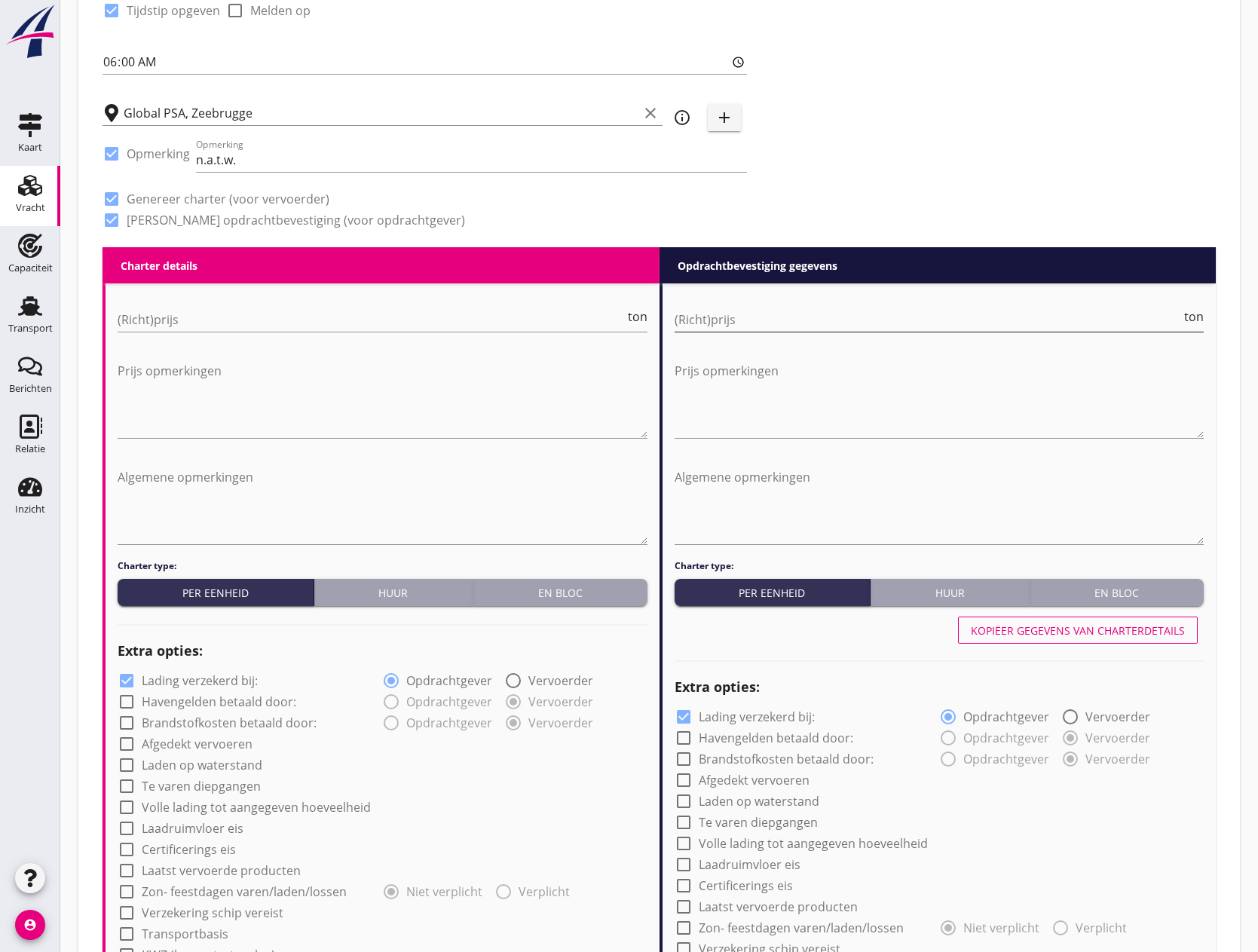
scroll to position [603, 0]
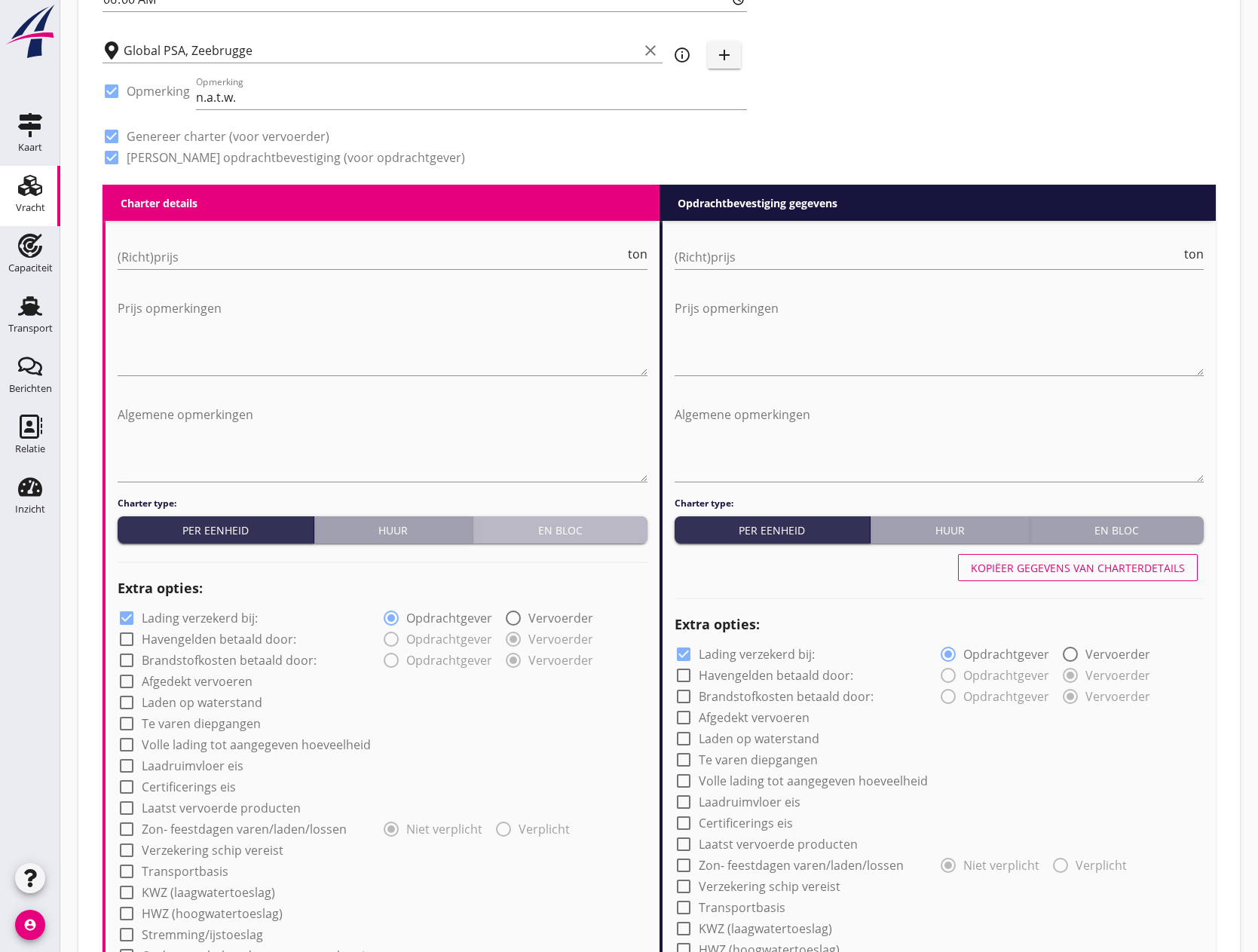
click at [563, 535] on div "En bloc" at bounding box center [560, 530] width 162 height 16
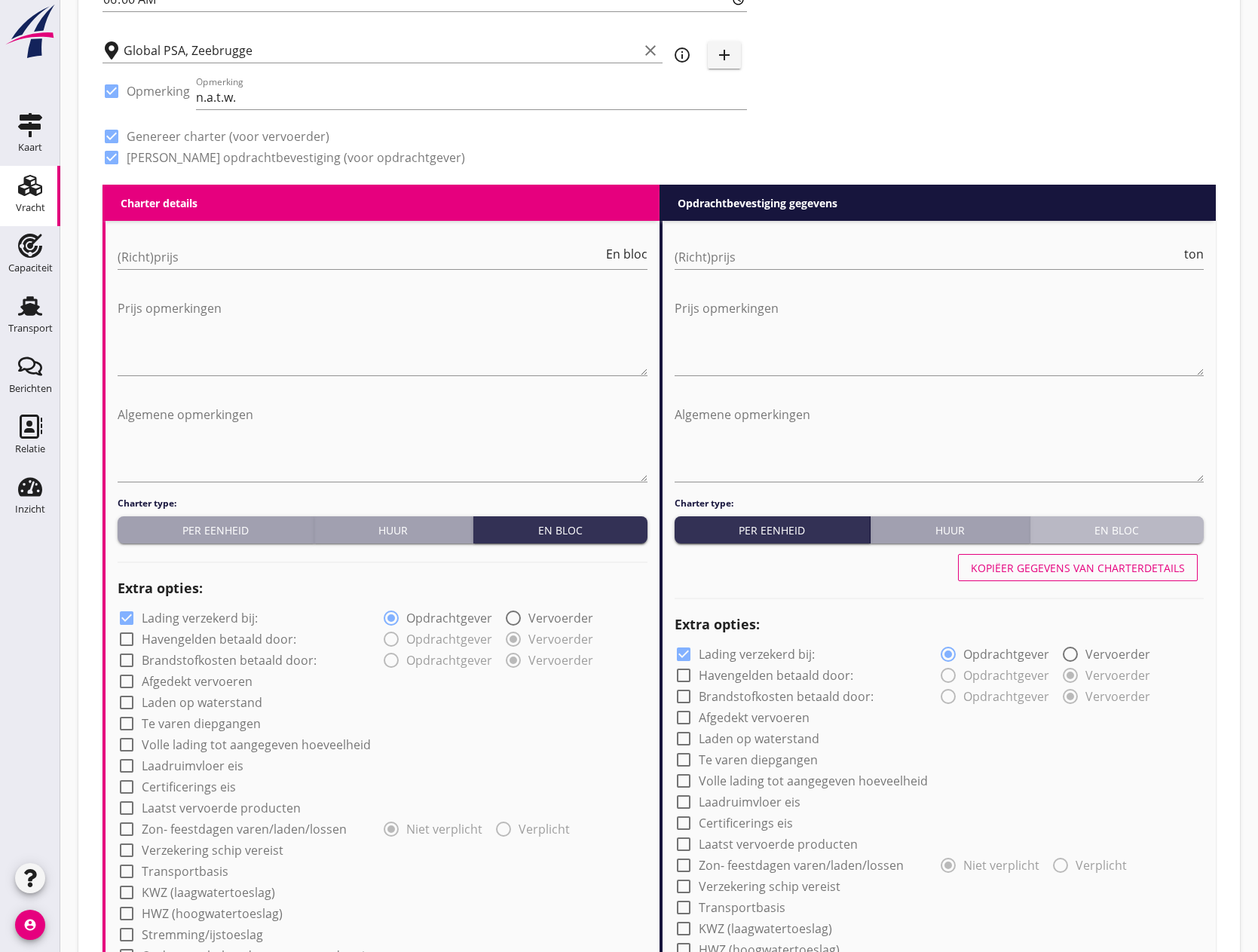
click at [1154, 538] on div "En bloc" at bounding box center [1117, 530] width 162 height 16
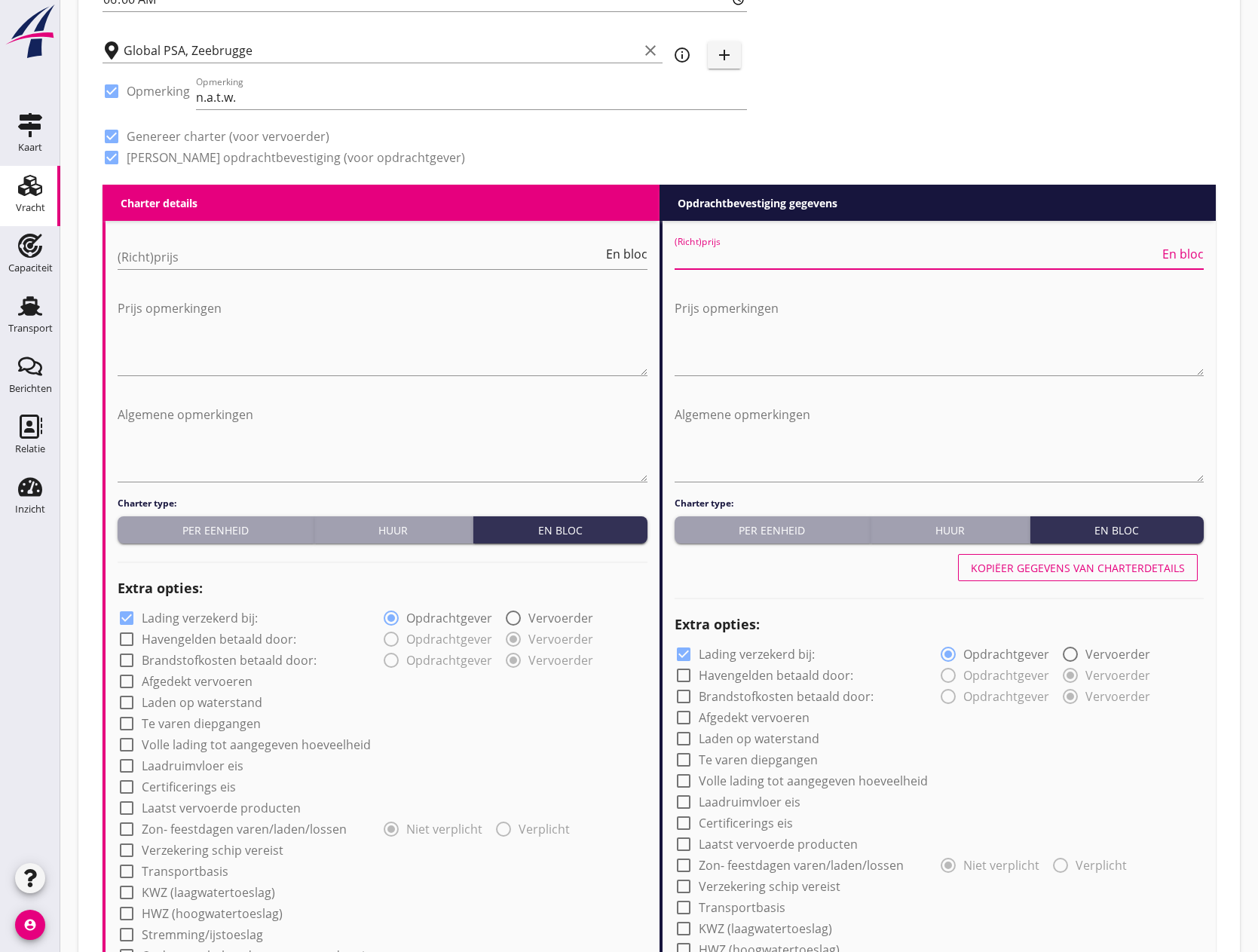
click at [757, 254] on input "(Richt)prijs" at bounding box center [917, 257] width 485 height 24
type input "52000"
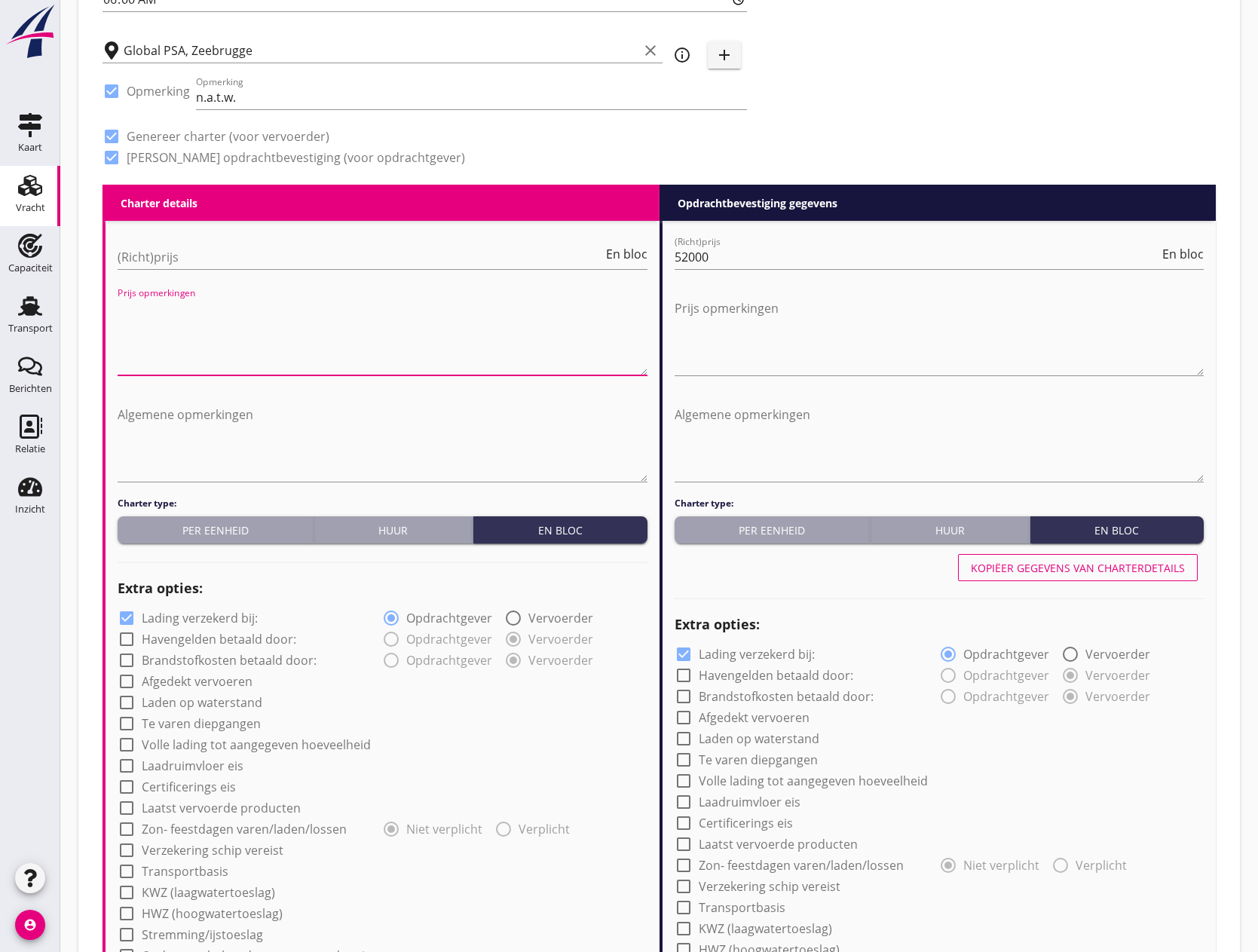
click at [359, 358] on textarea "Prijs opmerkingen" at bounding box center [383, 335] width 530 height 79
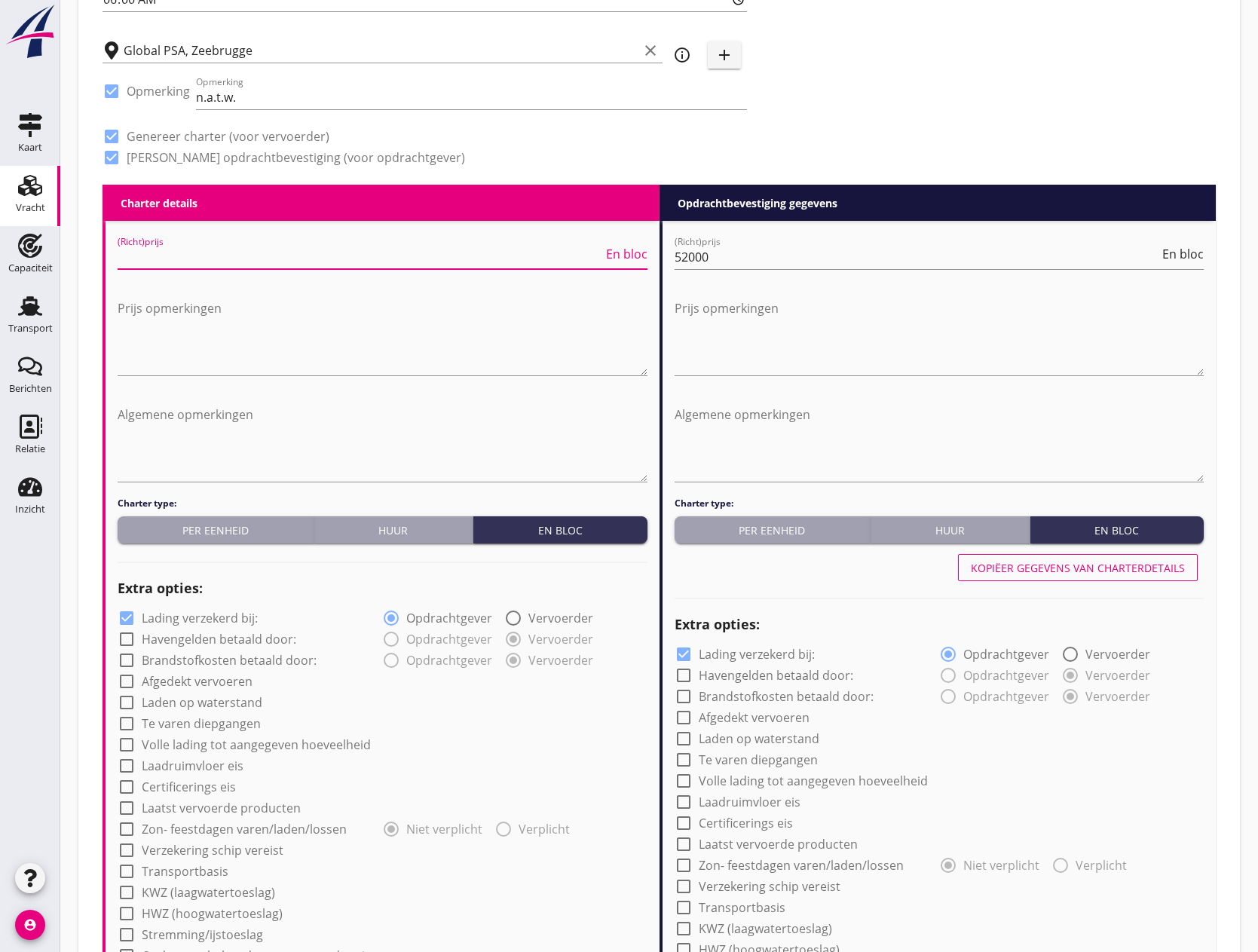
click at [243, 266] on input "(Richt)prijs" at bounding box center [361, 257] width 485 height 24
click at [203, 262] on input "(Richt)prijs" at bounding box center [361, 257] width 485 height 24
type input "45000"
click at [173, 308] on textarea "Prijs opmerkingen" at bounding box center [383, 335] width 530 height 79
click at [133, 311] on textarea "Prijs opmerkingen" at bounding box center [383, 335] width 530 height 79
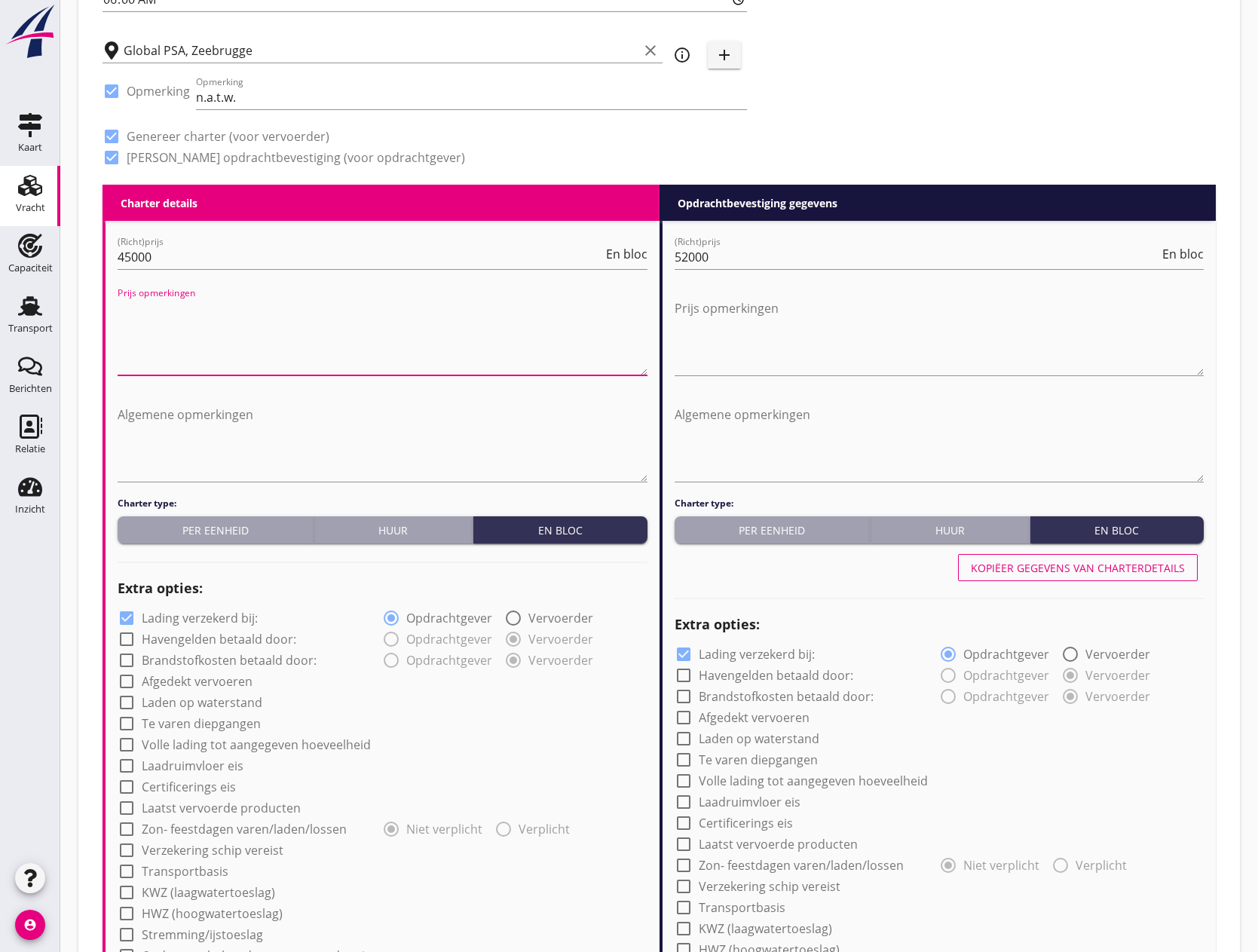
paste textarea "Zeebrugge: €80.000,- 36/36, DW99/€65,- per uur Wanneer er niet gevaren kan word…"
click at [280, 308] on textarea "Zeebrugge: €80.000,- 36/36, DW99/€65,- per uur Wanneer er niet gevaren kan word…" at bounding box center [383, 335] width 530 height 79
click at [288, 349] on textarea "Zeebrugge: €80.000,36/36 - DW99/€65,- per uur Wanneer er niet gevaren kan worde…" at bounding box center [383, 335] width 530 height 79
type textarea "Zeebrugge: €80.000,36/36 - DW99/€65,- per uur Wanneer er niet gevaren kan worde…"
click at [173, 434] on textarea "Algemene opmerkingen" at bounding box center [383, 442] width 530 height 79
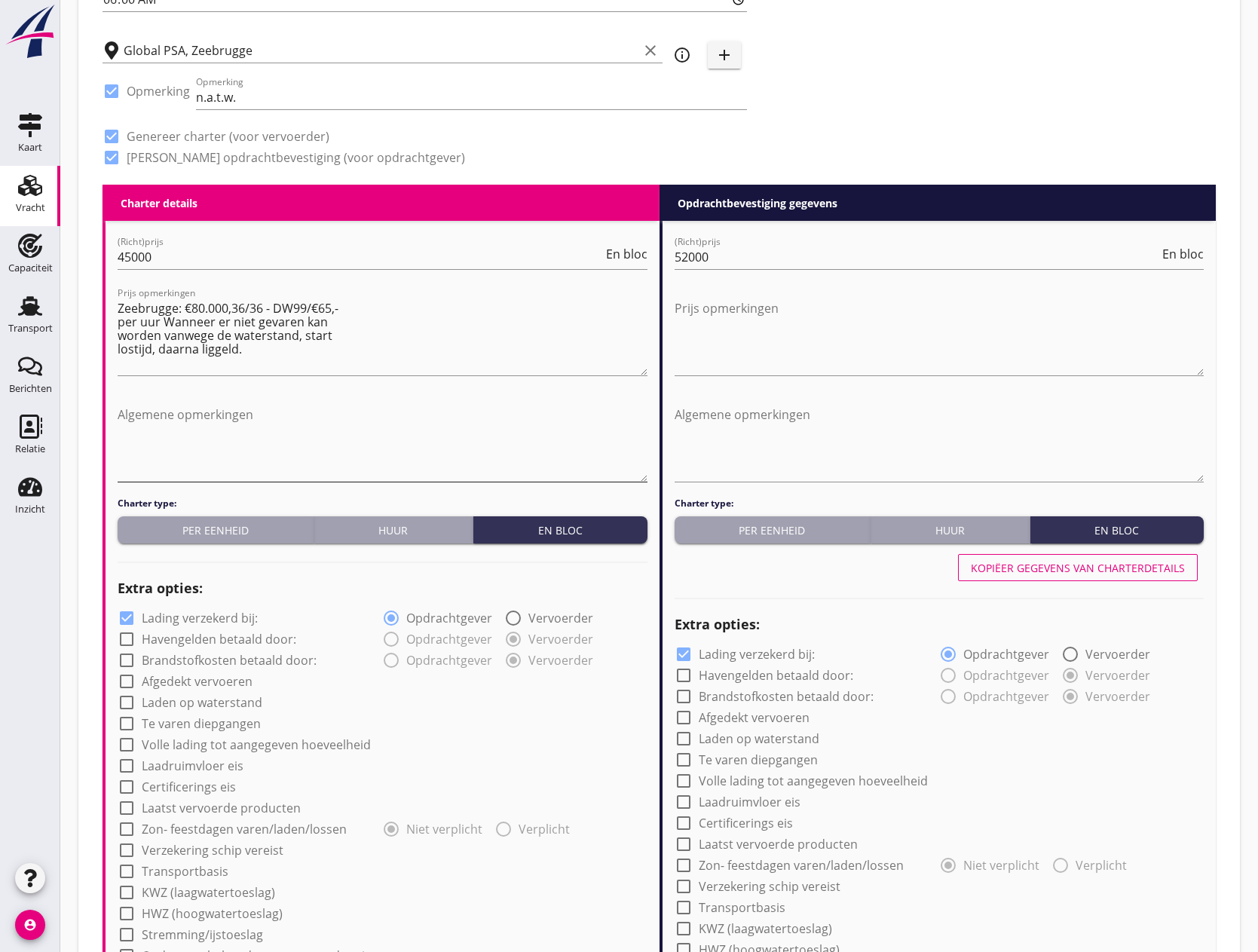
click at [141, 406] on textarea "Algemene opmerkingen" at bounding box center [383, 442] width 530 height 79
paste textarea "Vrij lichten Donau: lichten/ wachten op water gaat af van lostijd, (geldend van…"
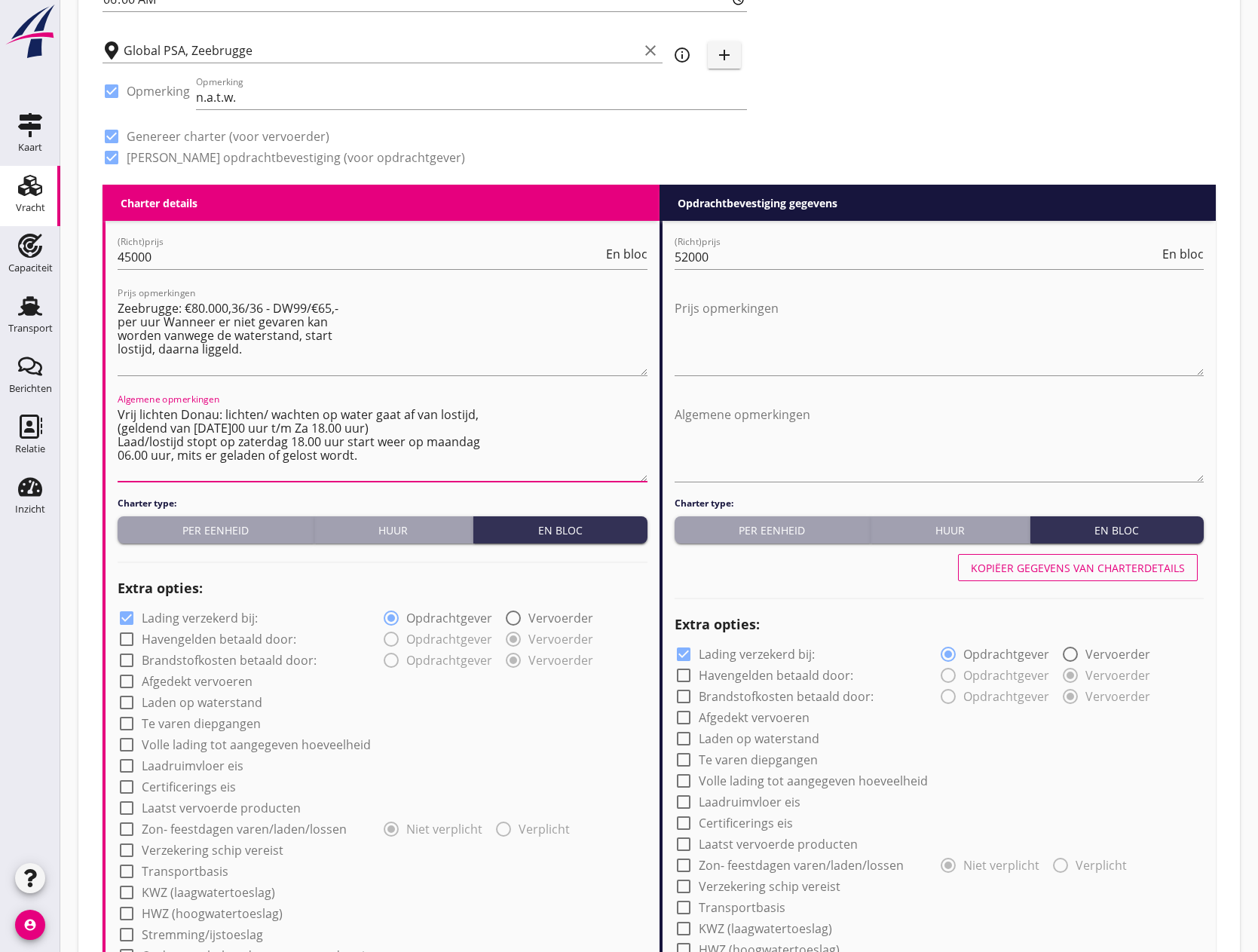
type textarea "Vrij lichten Donau: lichten/ wachten op water gaat af van lostijd, (geldend van…"
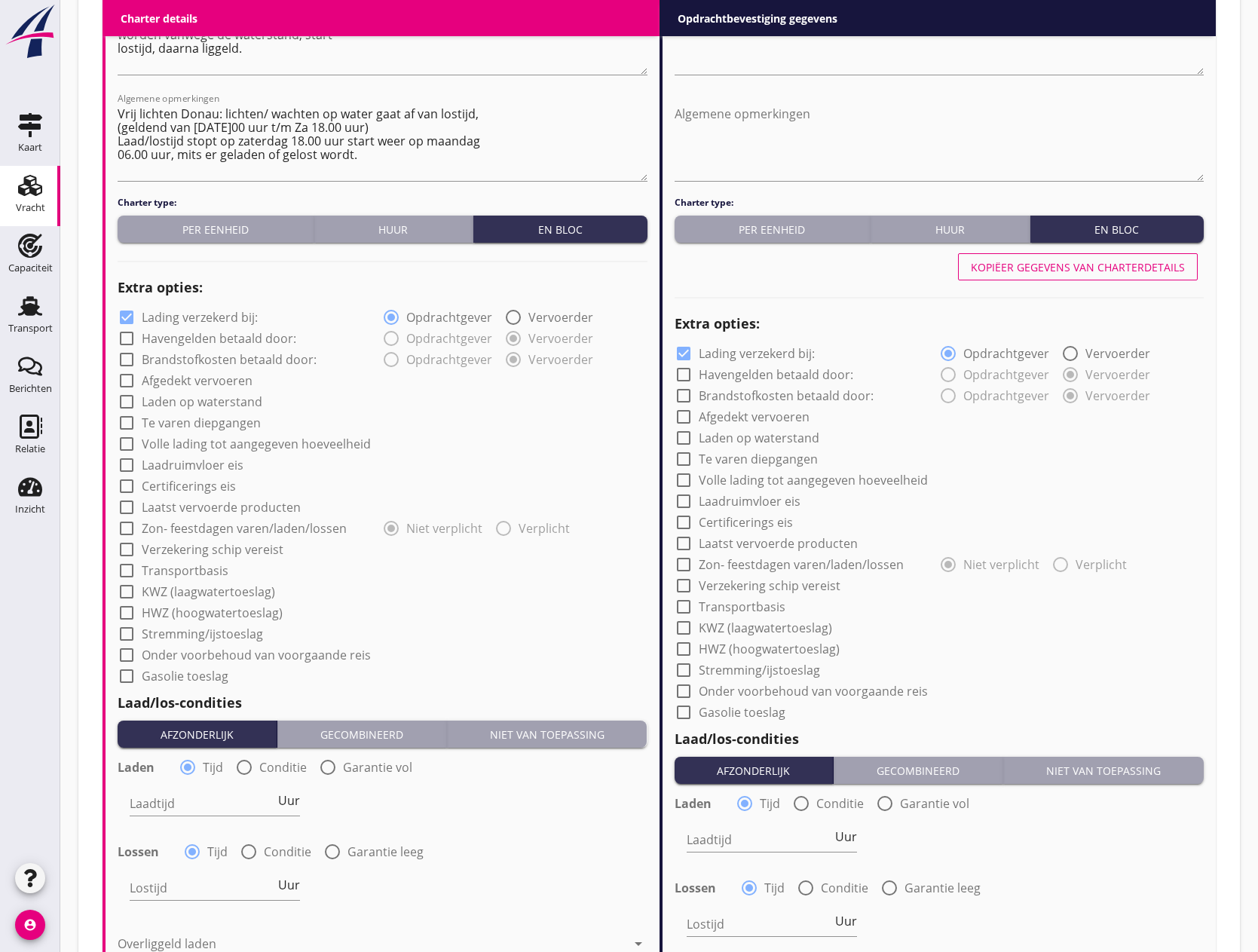
scroll to position [904, 0]
click at [126, 333] on div at bounding box center [126, 338] width 25 height 25
checkbox input "true"
click at [128, 358] on div at bounding box center [126, 359] width 25 height 25
checkbox input "true"
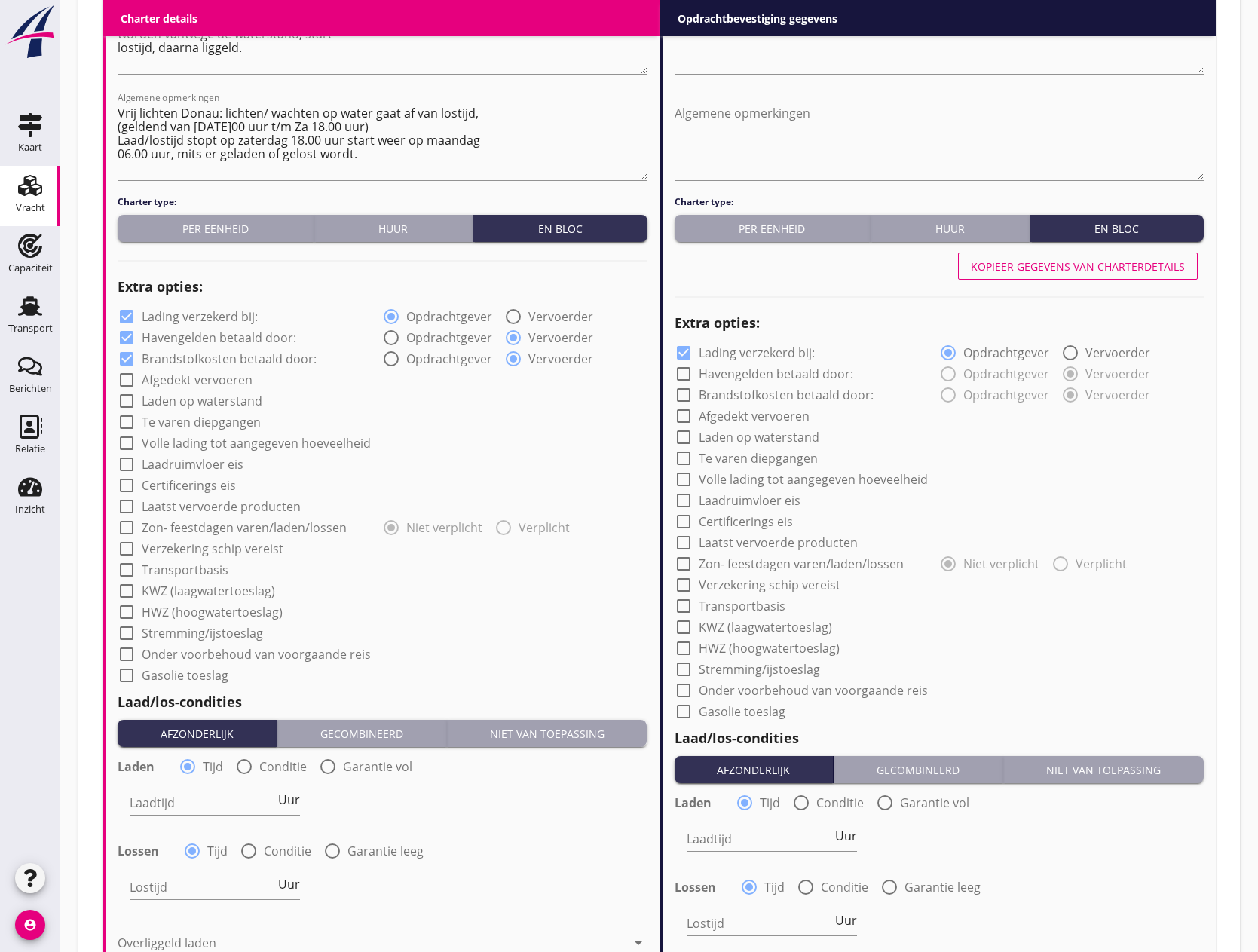
click at [131, 378] on div at bounding box center [126, 380] width 25 height 25
click at [125, 376] on div at bounding box center [126, 380] width 25 height 25
checkbox input "false"
click at [128, 397] on div at bounding box center [126, 401] width 25 height 25
checkbox input "true"
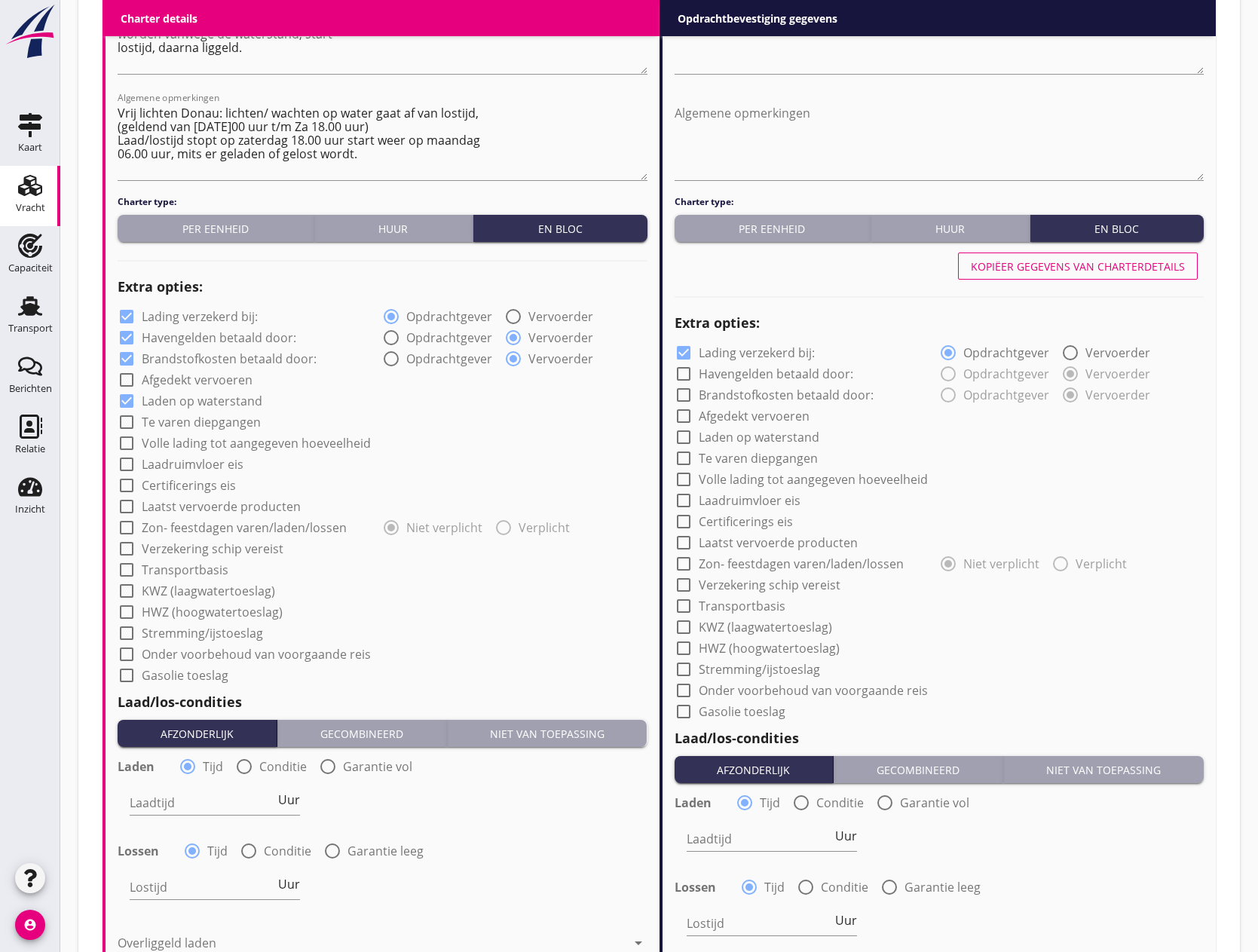
click at [124, 420] on div at bounding box center [126, 423] width 25 height 25
checkbox input "true"
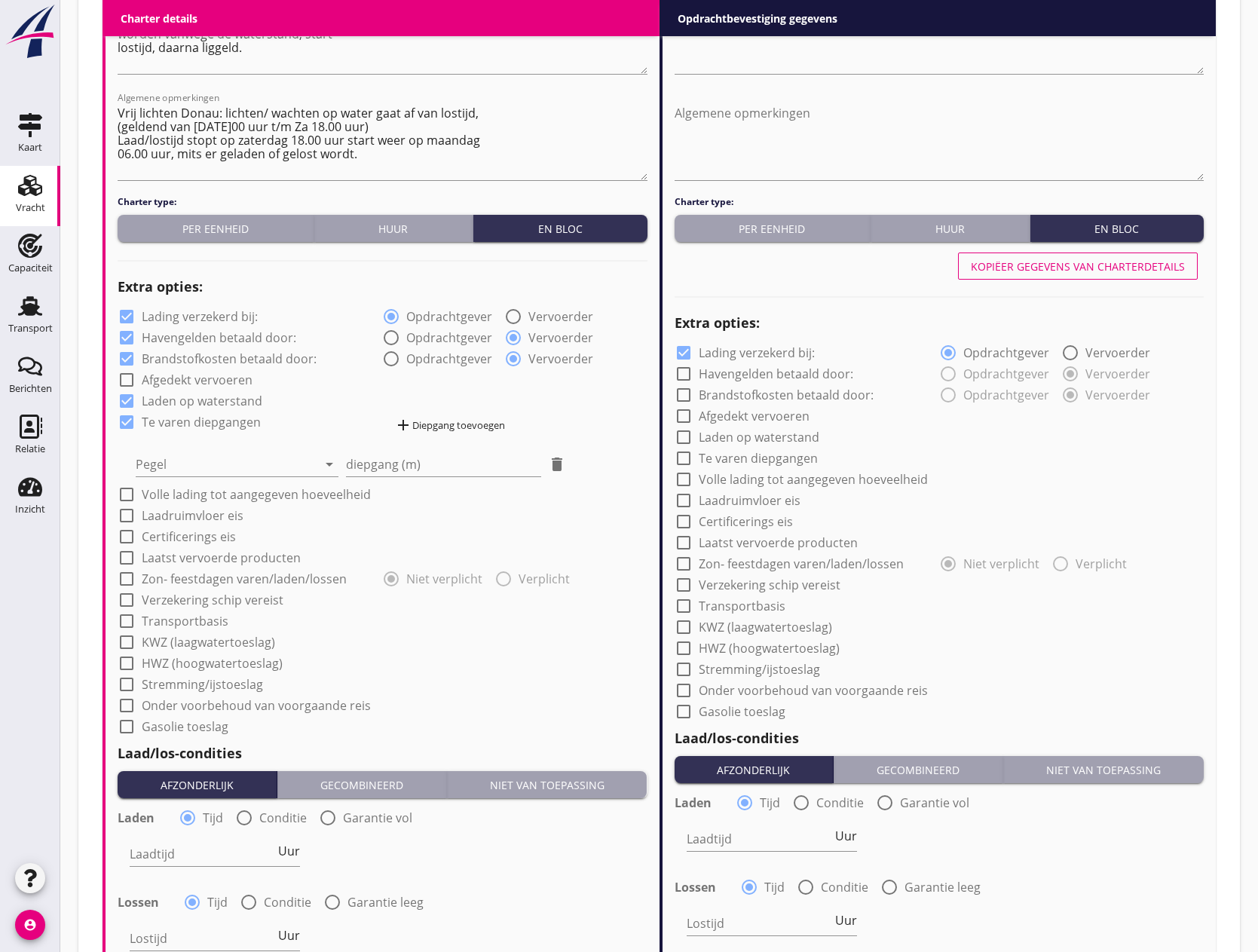
click at [456, 426] on div "add Diepgang toevoegen" at bounding box center [450, 425] width 111 height 18
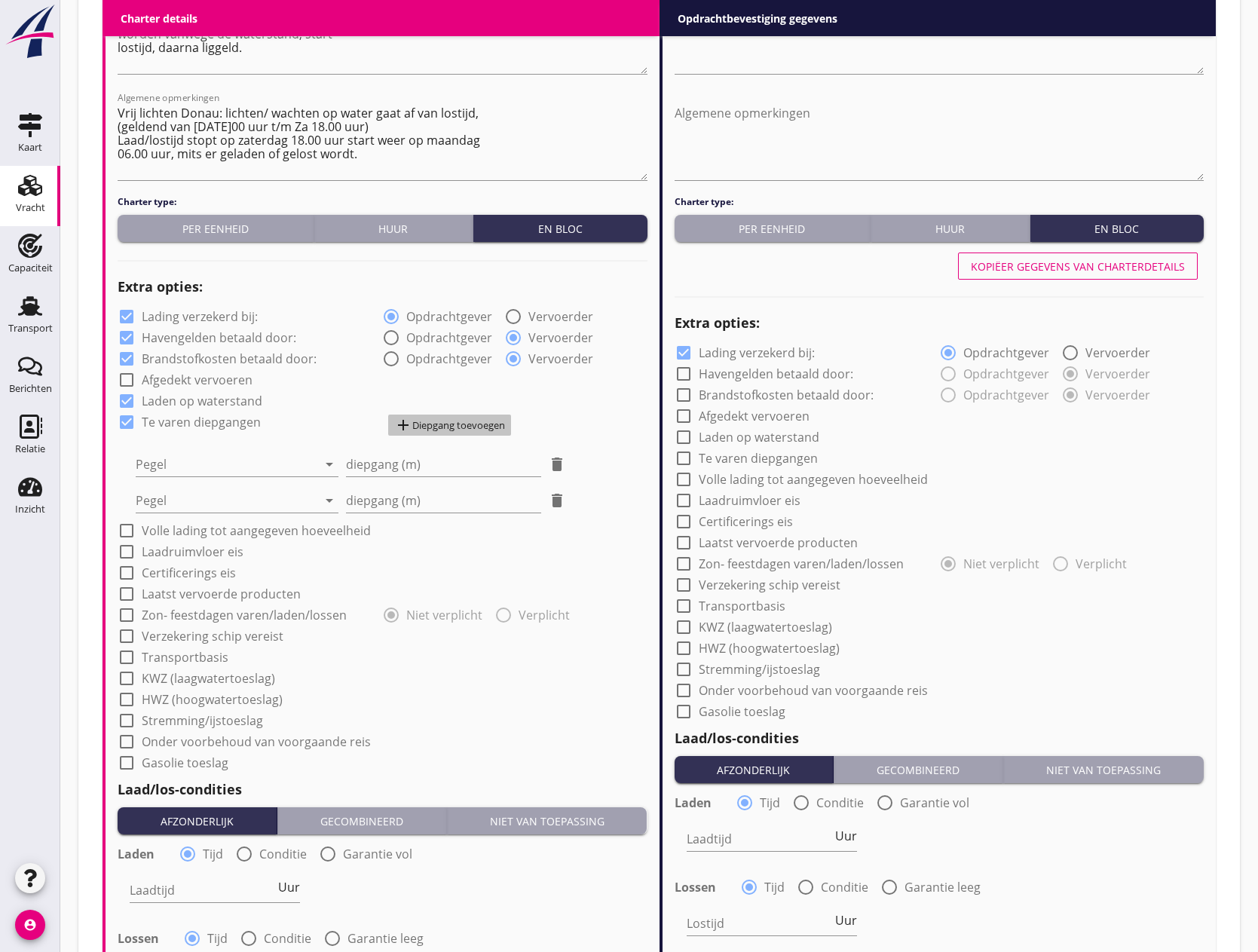
click at [456, 426] on div "add Diepgang toevoegen" at bounding box center [450, 425] width 111 height 18
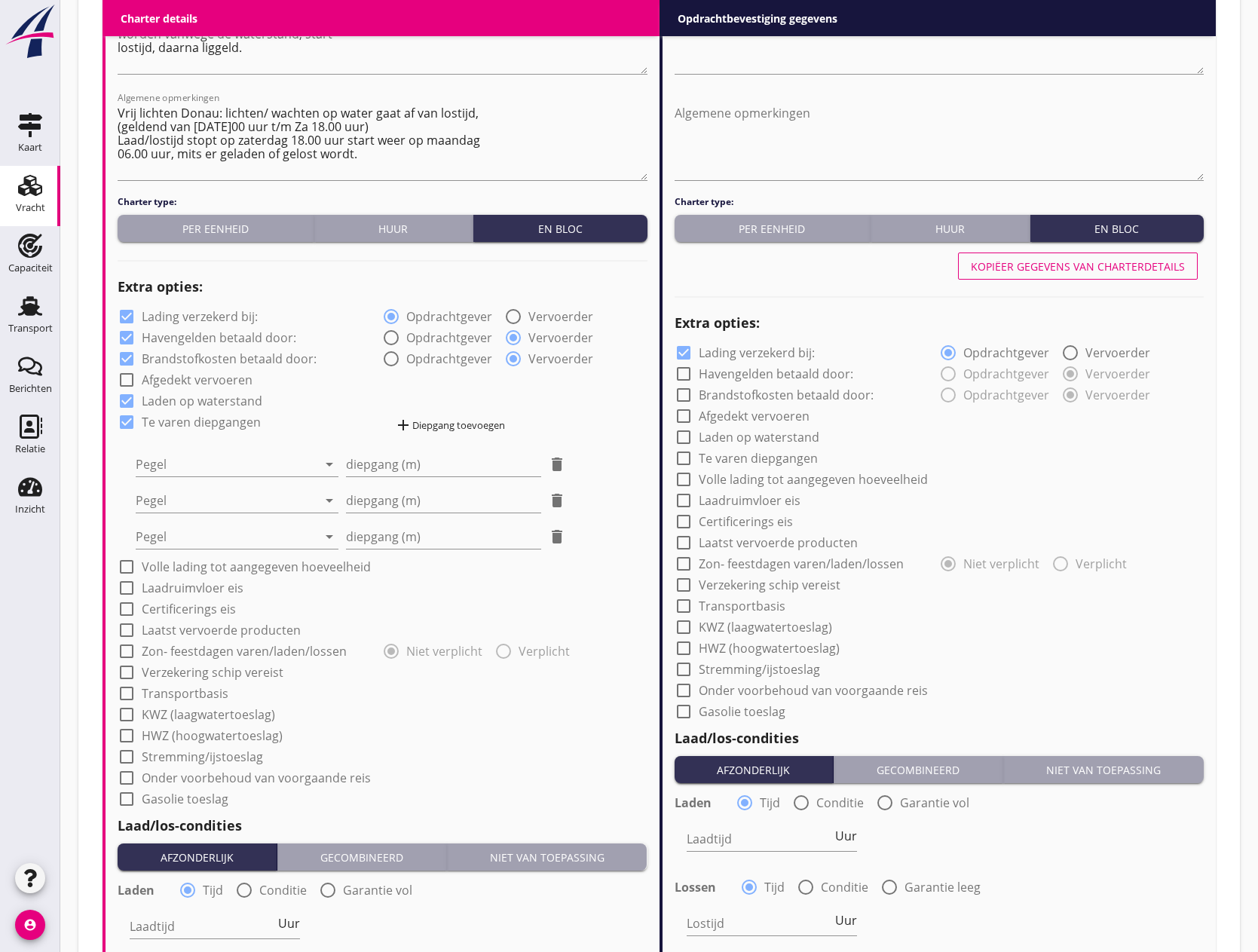
click at [456, 426] on div "add Diepgang toevoegen" at bounding box center [450, 425] width 111 height 18
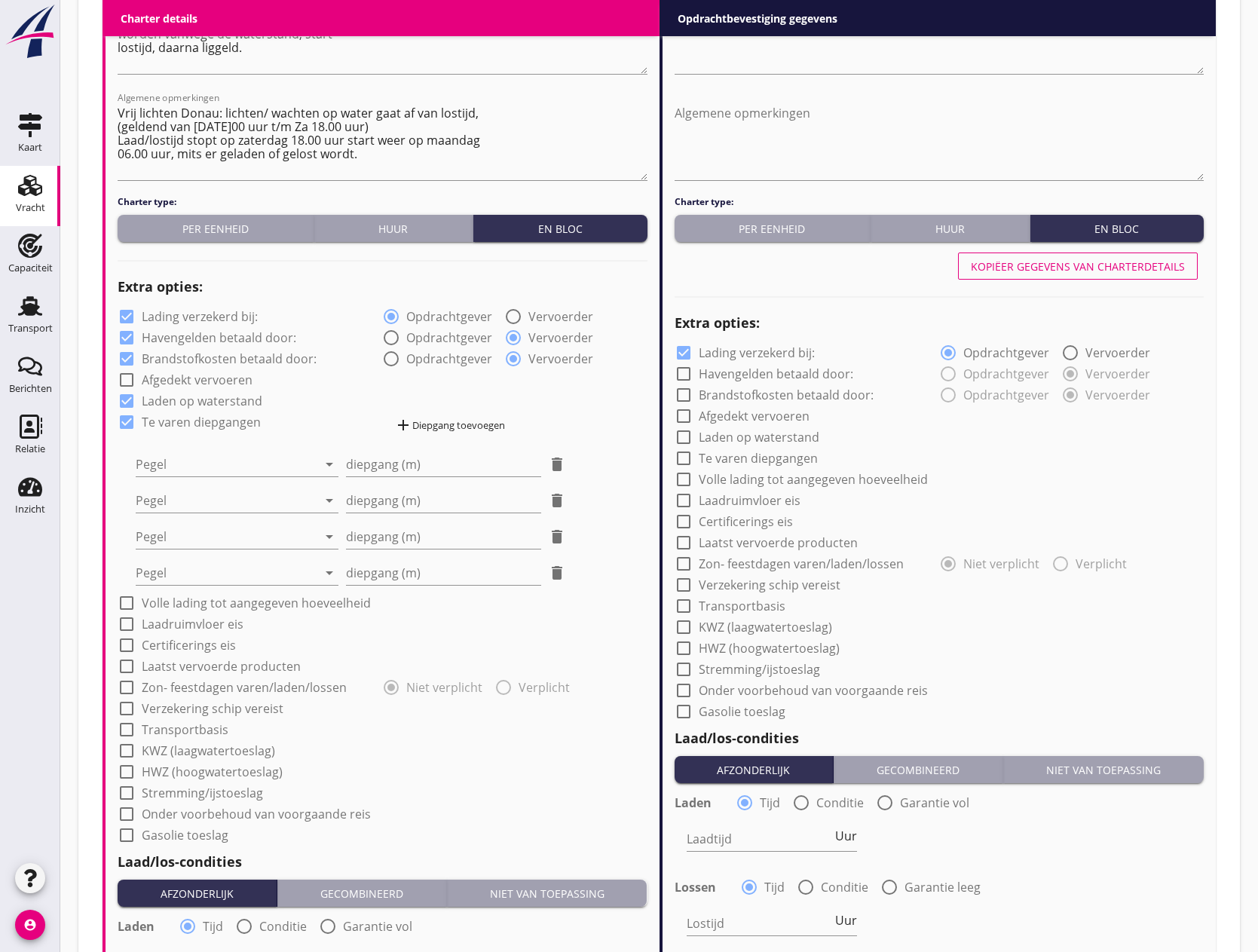
click at [456, 426] on div "add Diepgang toevoegen" at bounding box center [450, 425] width 111 height 18
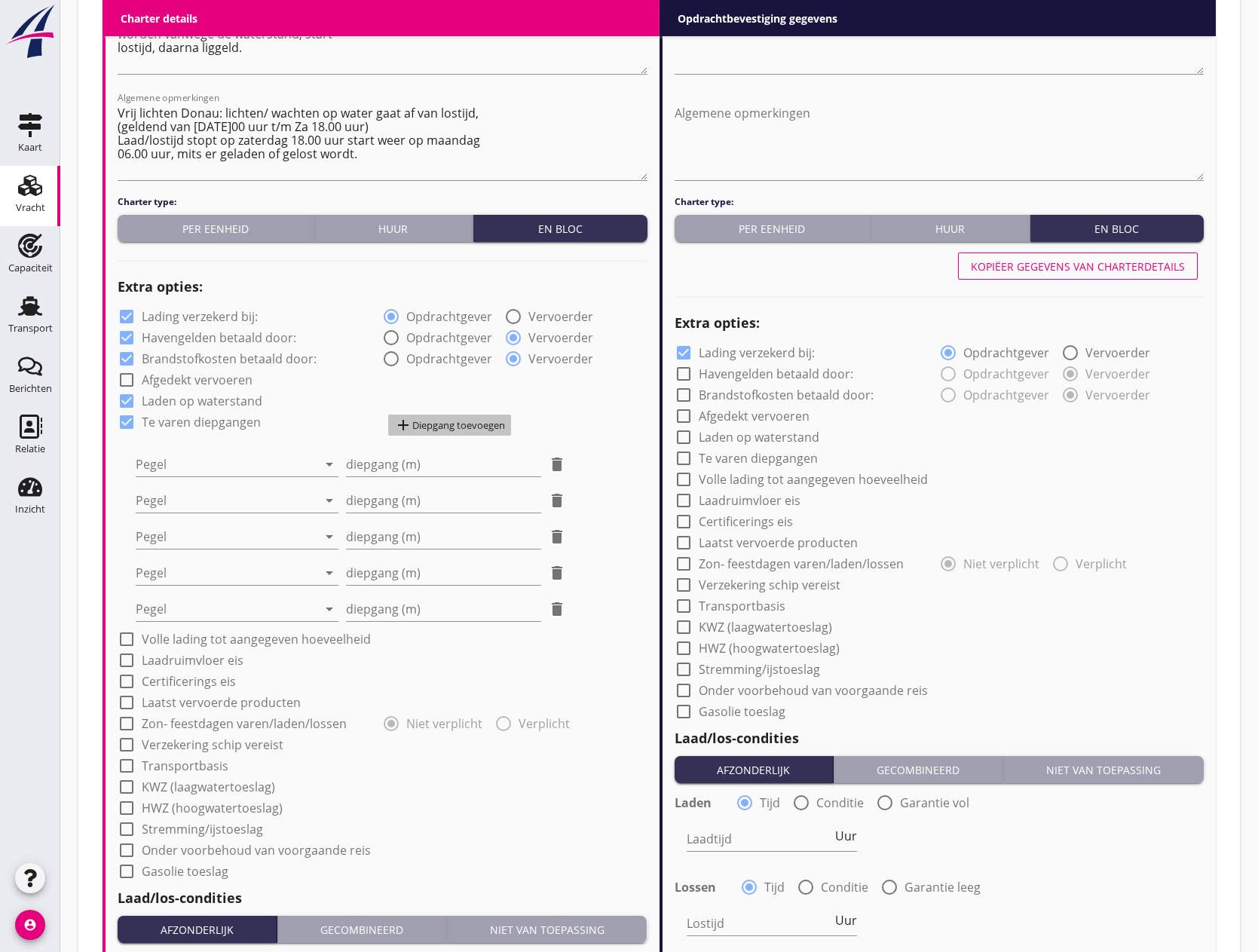
click at [456, 426] on div "add Diepgang toevoegen" at bounding box center [450, 425] width 111 height 18
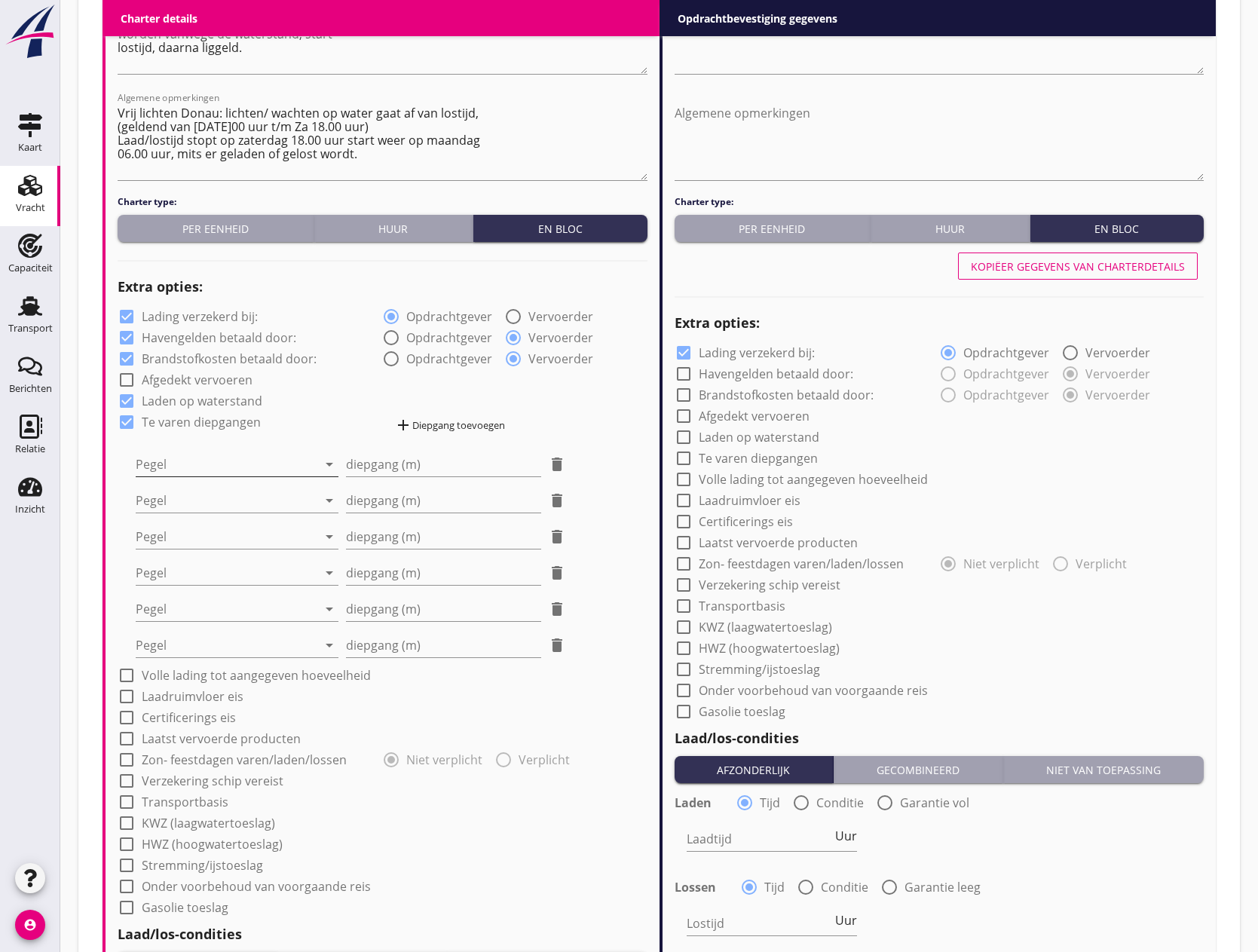
click at [251, 464] on div at bounding box center [226, 464] width 182 height 24
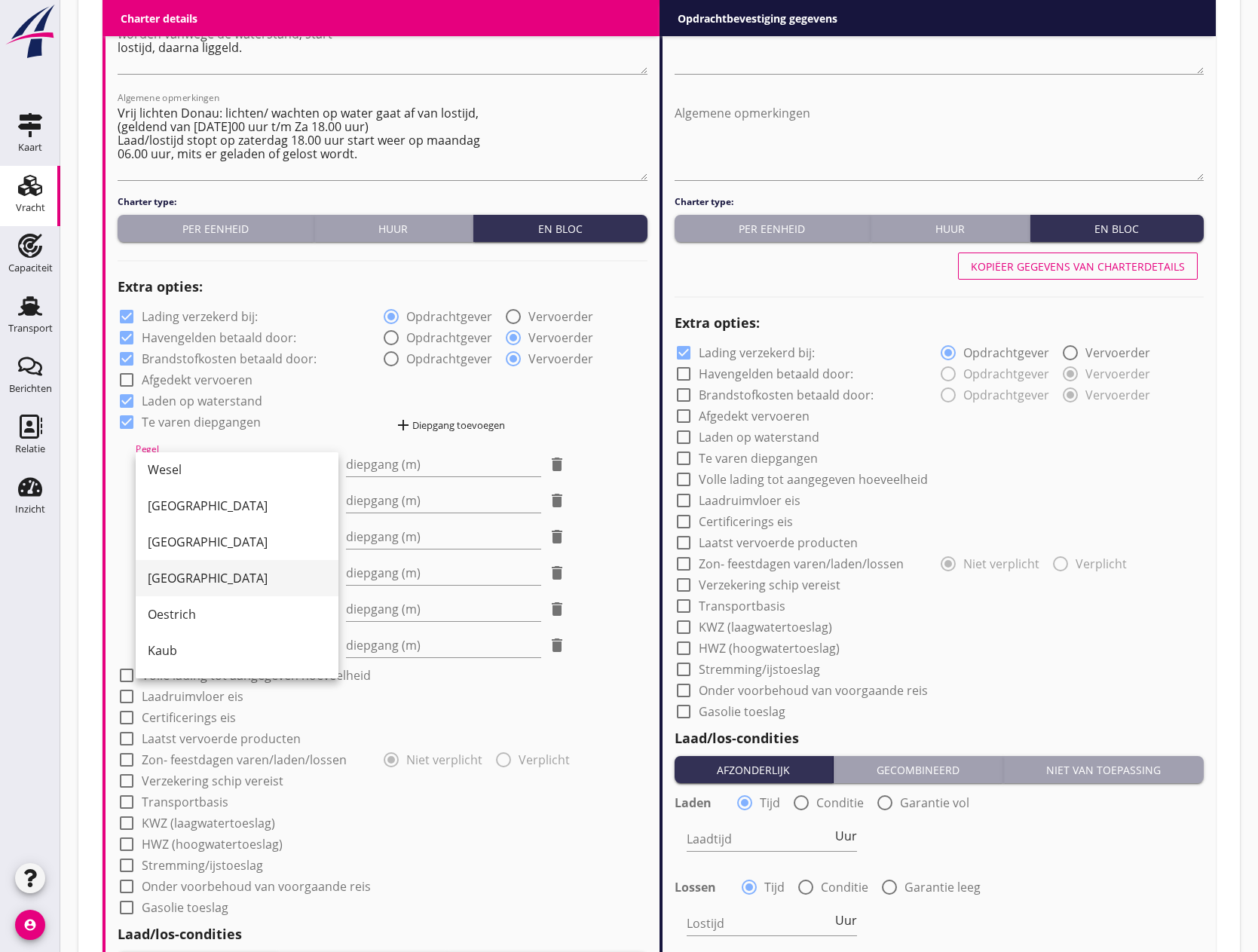
scroll to position [365, 0]
click at [207, 619] on div "[GEOGRAPHIC_DATA]" at bounding box center [237, 618] width 179 height 18
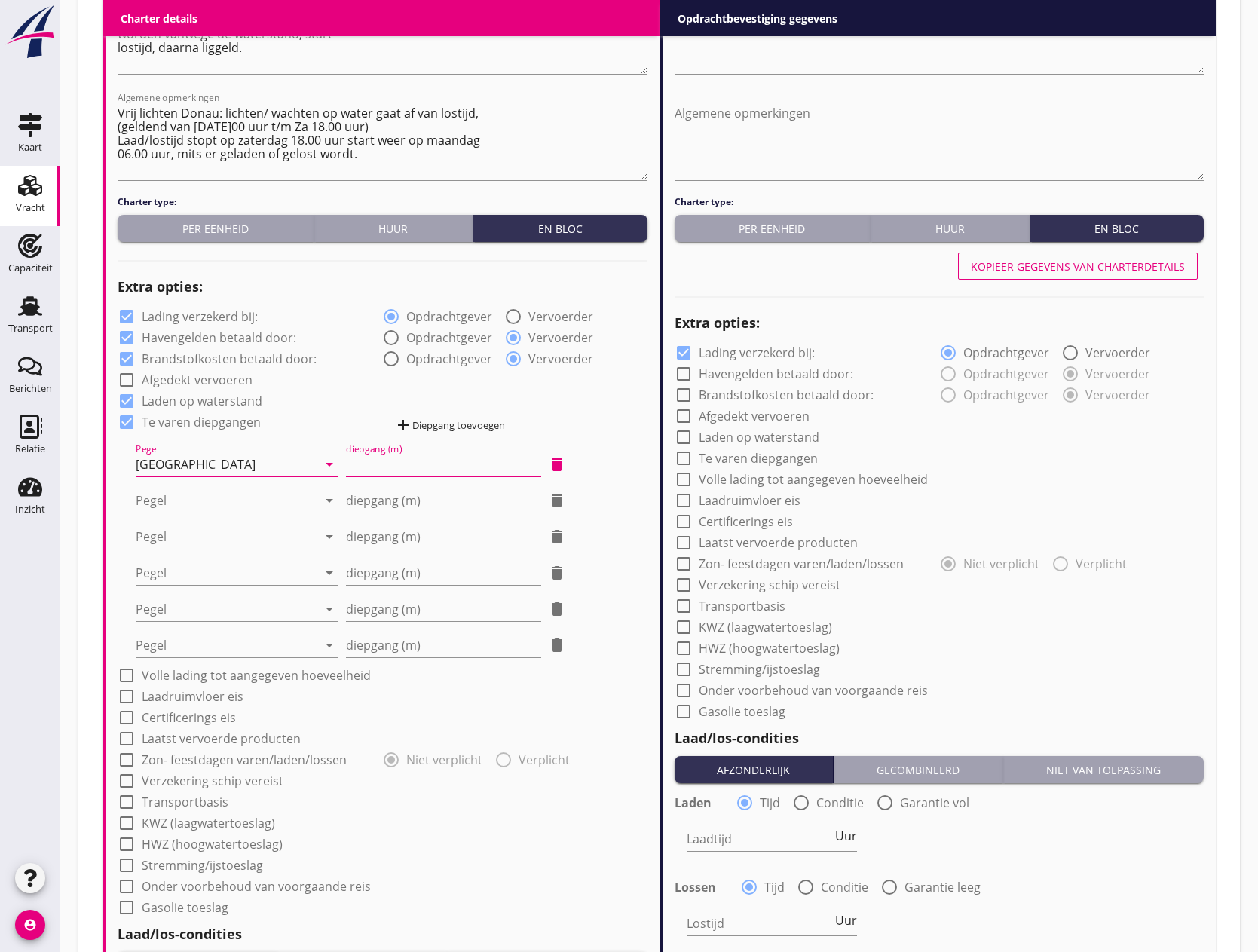
click at [389, 474] on input "diepgang (m)" at bounding box center [444, 464] width 196 height 24
type input "0"
type input "0.70"
click at [216, 502] on div at bounding box center [226, 501] width 182 height 24
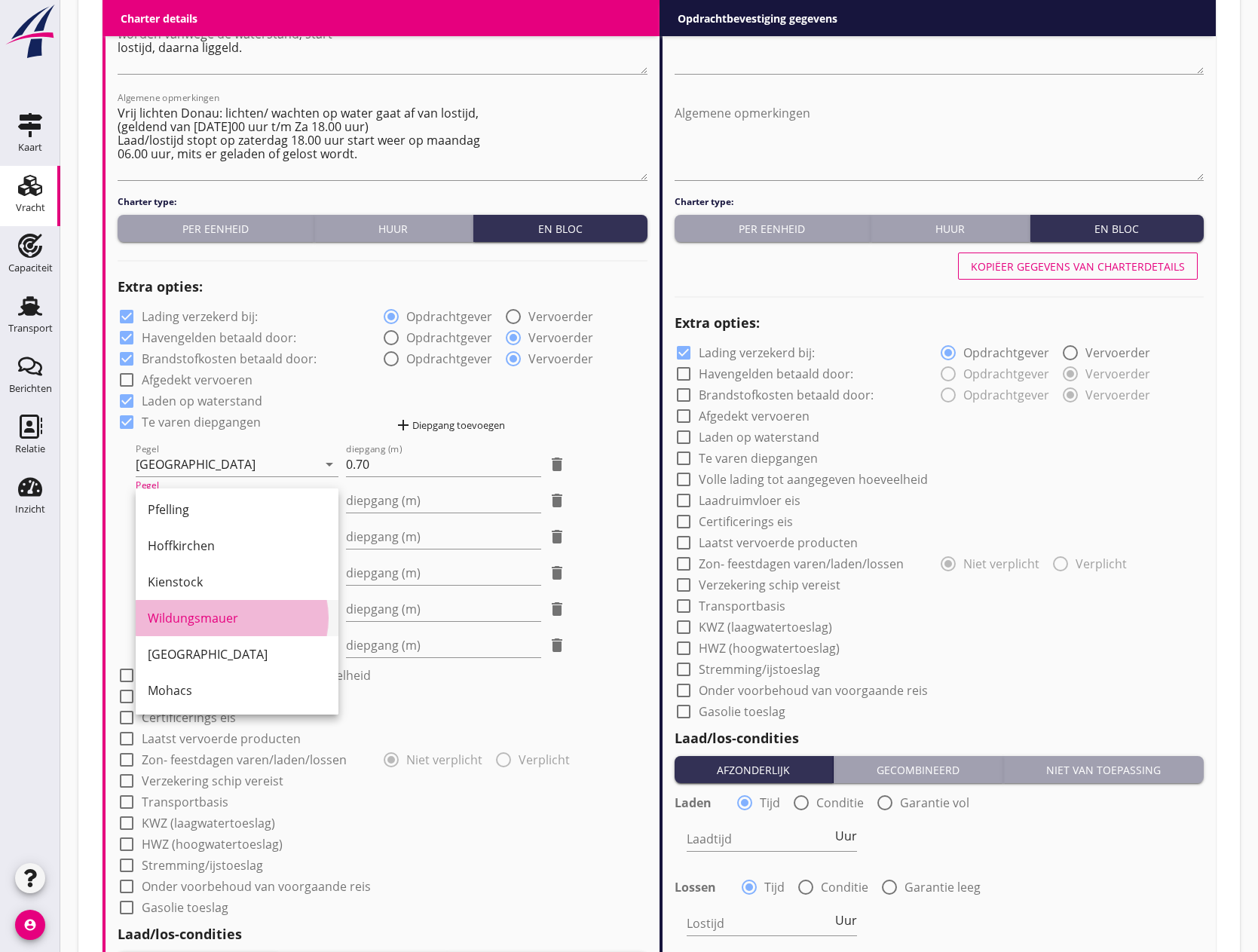
click at [219, 623] on div "Wildungsmauer" at bounding box center [237, 618] width 179 height 18
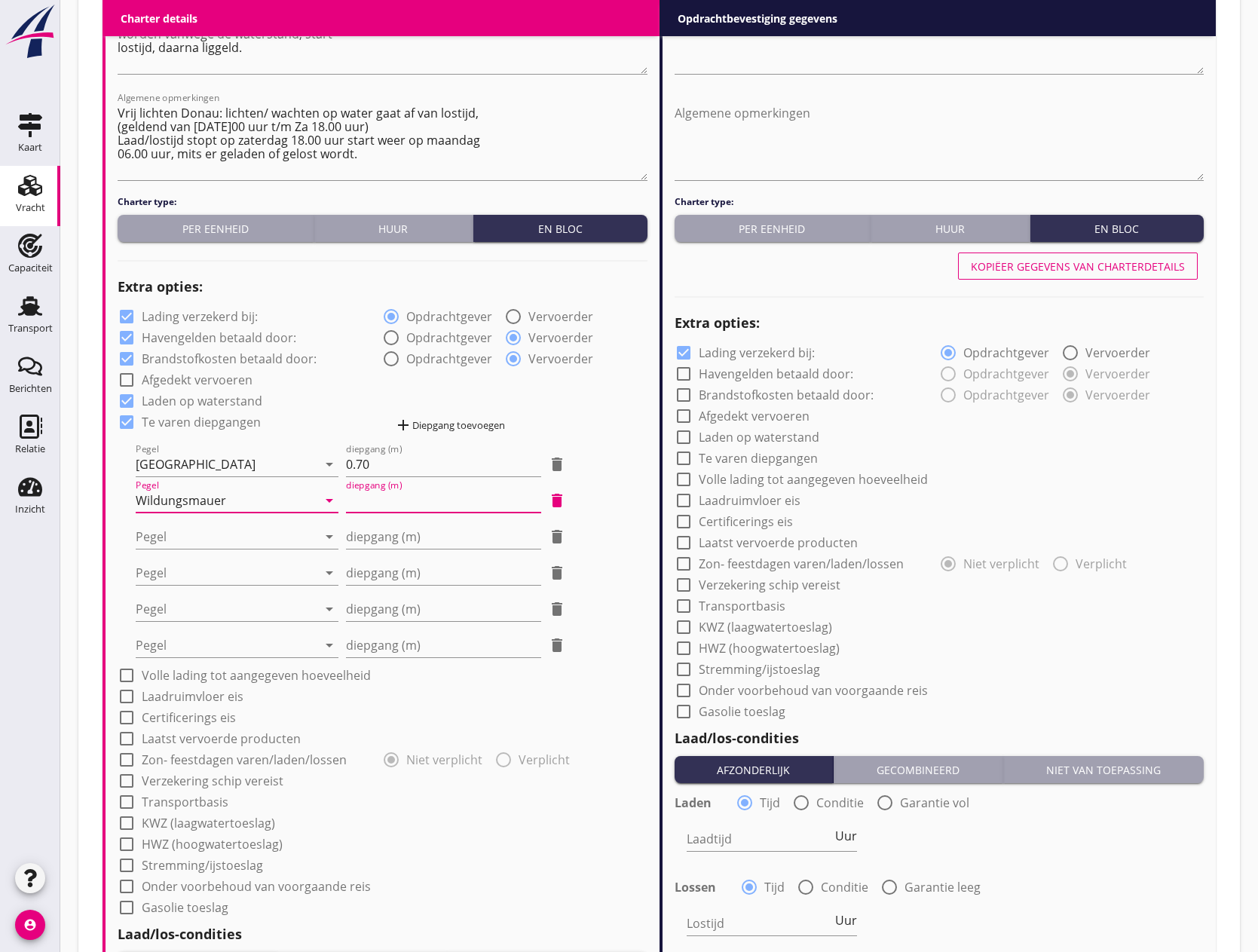
click at [418, 507] on input "diepgang (m)" at bounding box center [444, 501] width 196 height 24
type input "0"
type input "0.30"
click at [222, 530] on div at bounding box center [226, 537] width 182 height 24
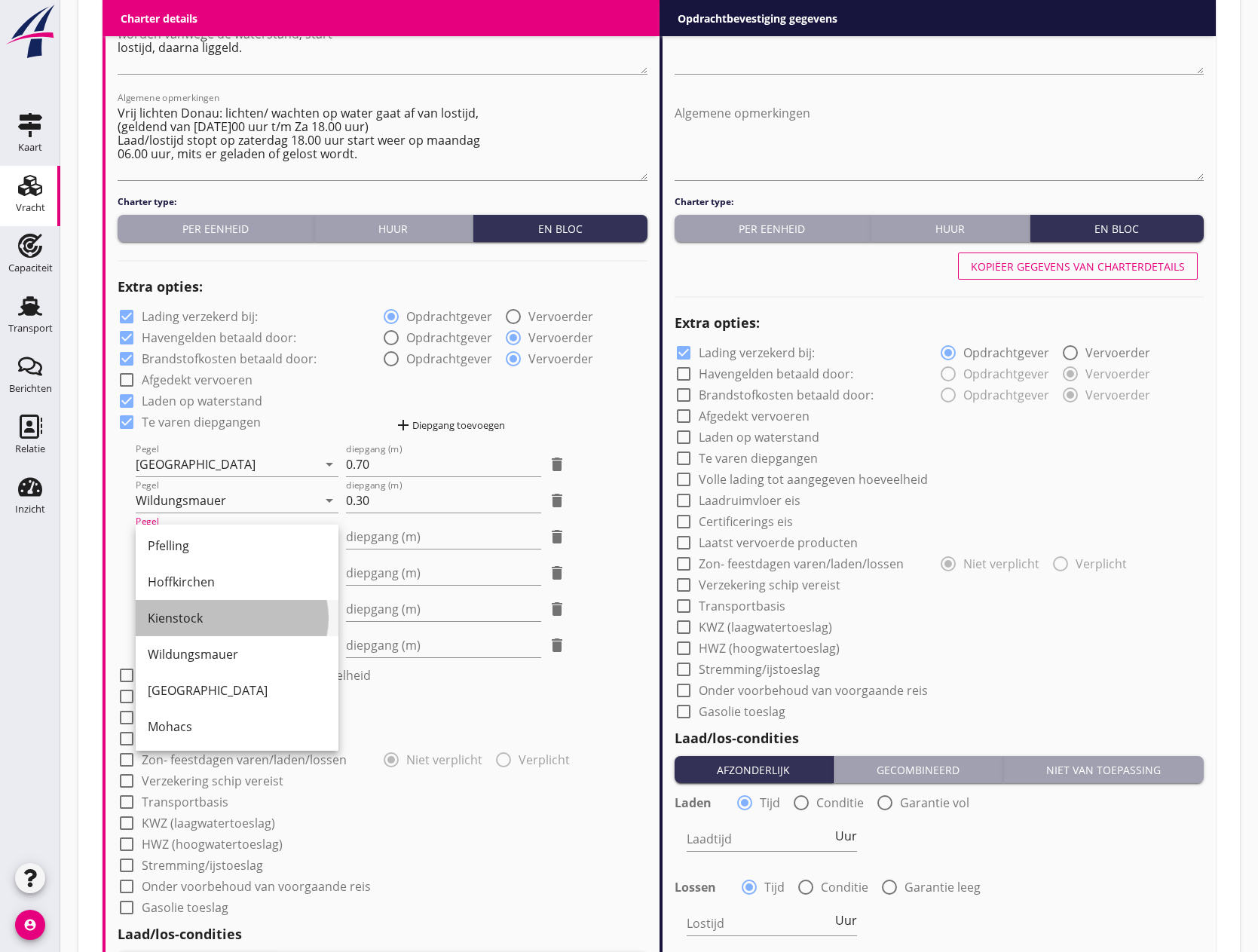
click at [187, 609] on div "Kienstock" at bounding box center [237, 618] width 179 height 18
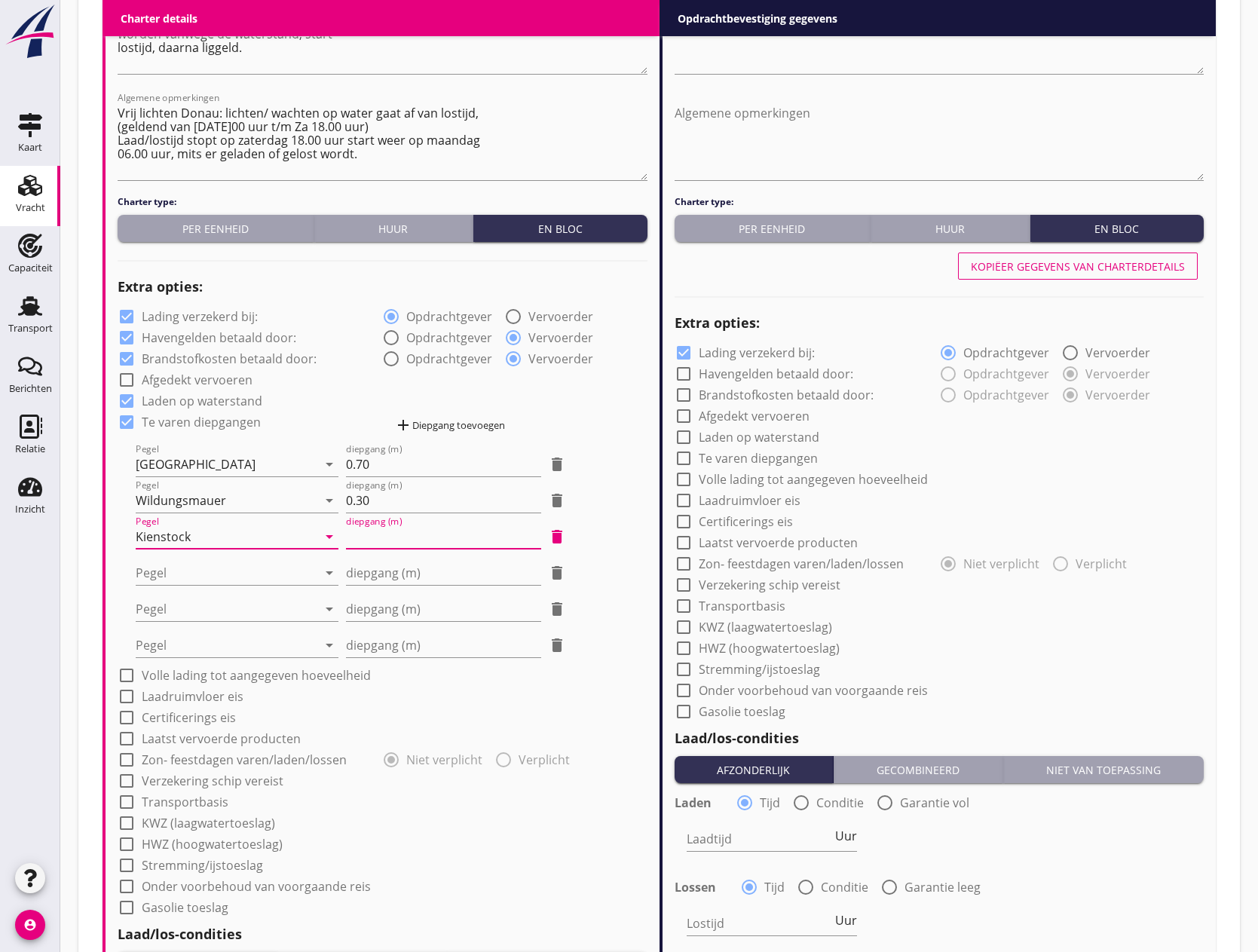
click at [371, 541] on input "diepgang (m)" at bounding box center [444, 537] width 196 height 24
type input "0"
type input "0.30"
click at [205, 570] on div at bounding box center [226, 573] width 182 height 24
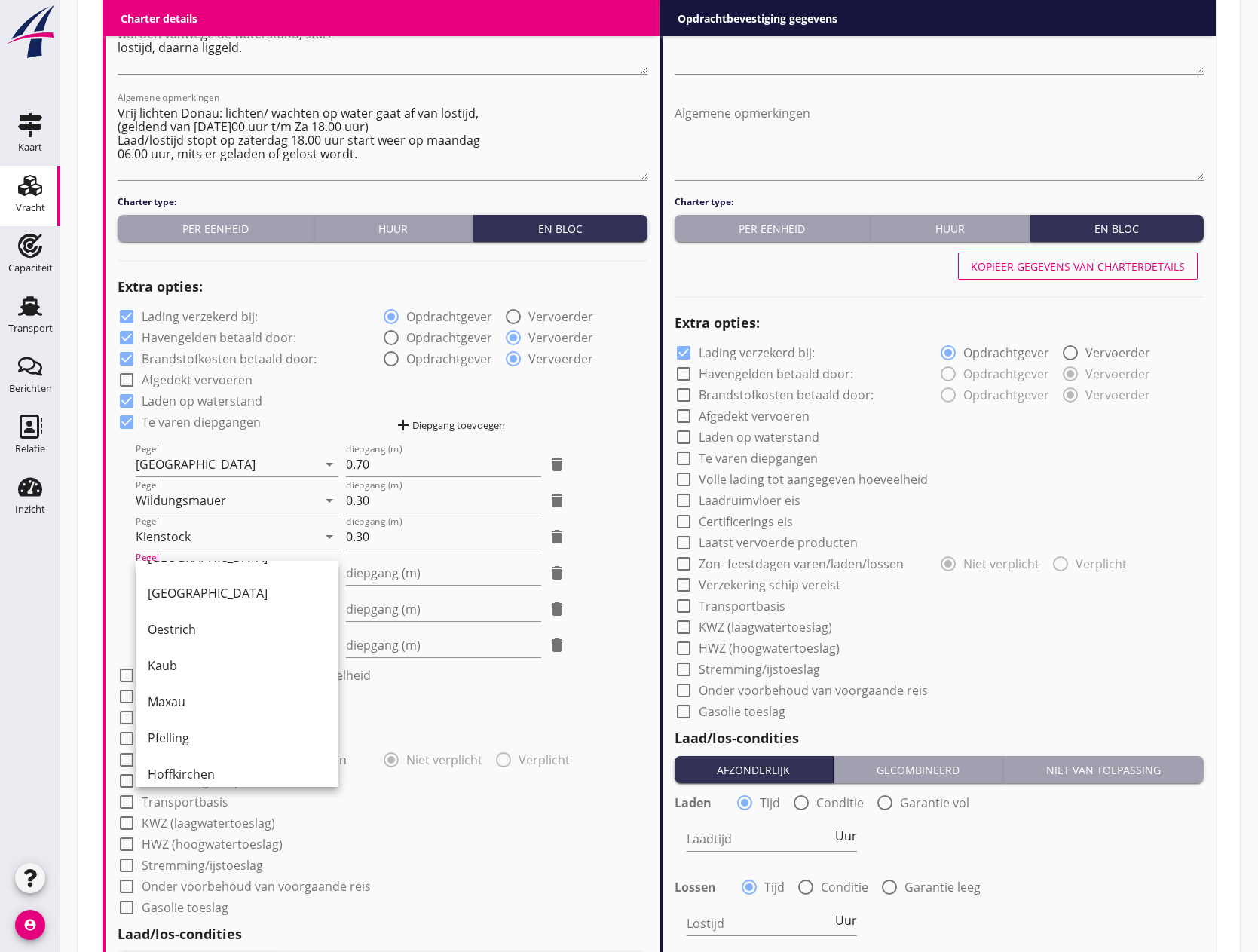
scroll to position [227, 0]
click at [202, 753] on div "Hoffkirchen" at bounding box center [237, 757] width 179 height 18
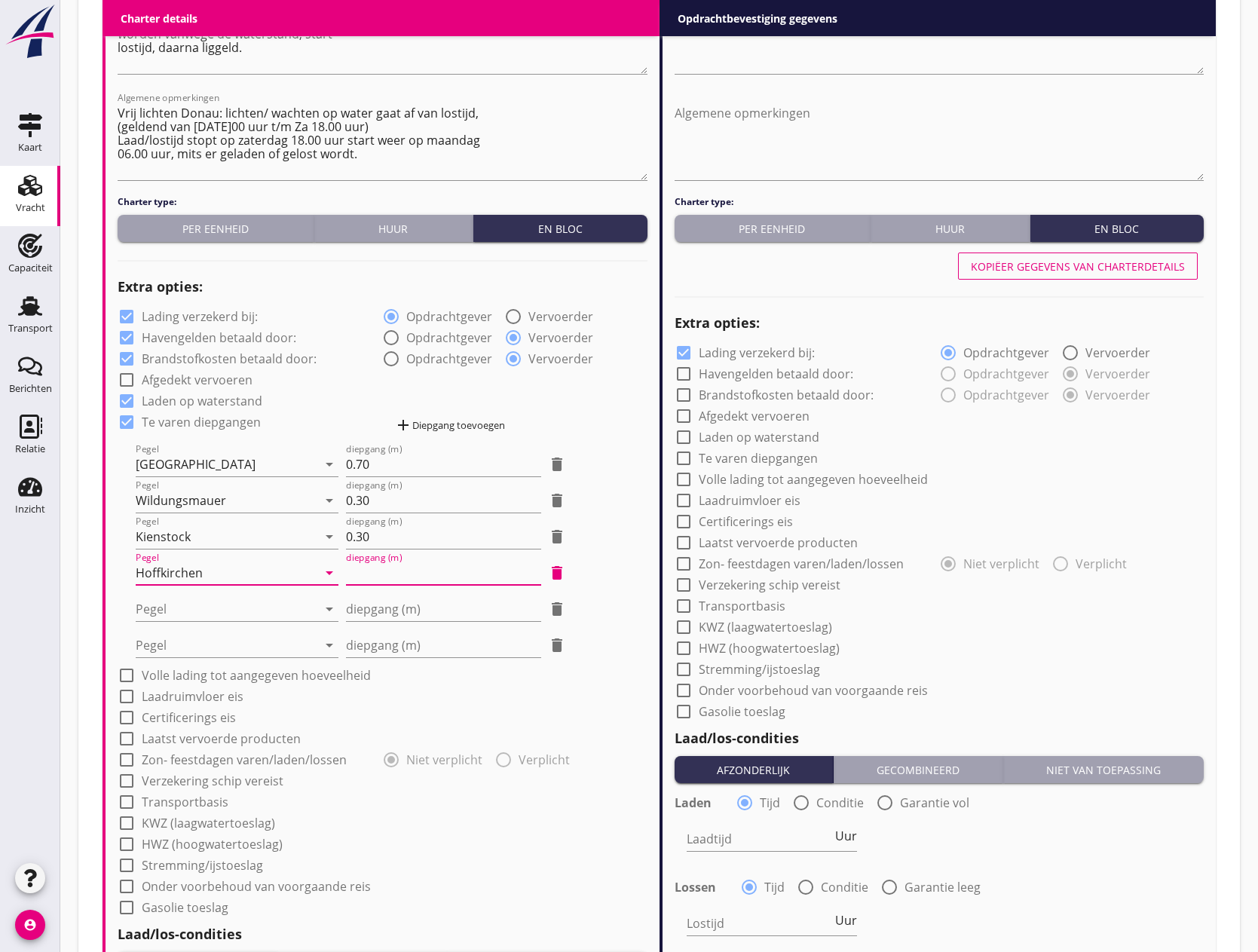
click at [403, 563] on input "diepgang (m)" at bounding box center [444, 573] width 196 height 24
type input "-0"
type input "-0.40"
click at [238, 602] on div at bounding box center [226, 609] width 182 height 24
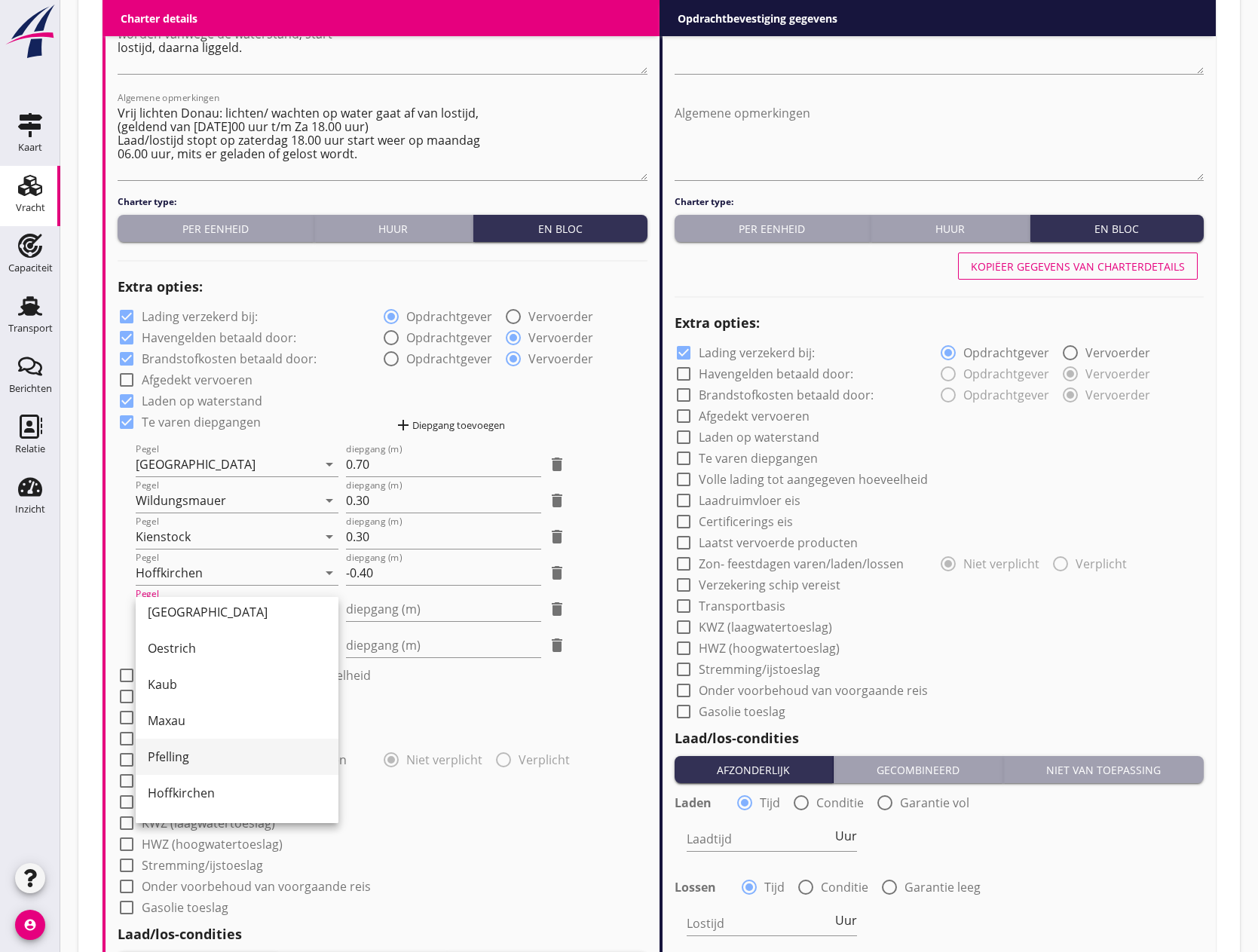
click at [204, 755] on div "Pfelling" at bounding box center [237, 757] width 179 height 18
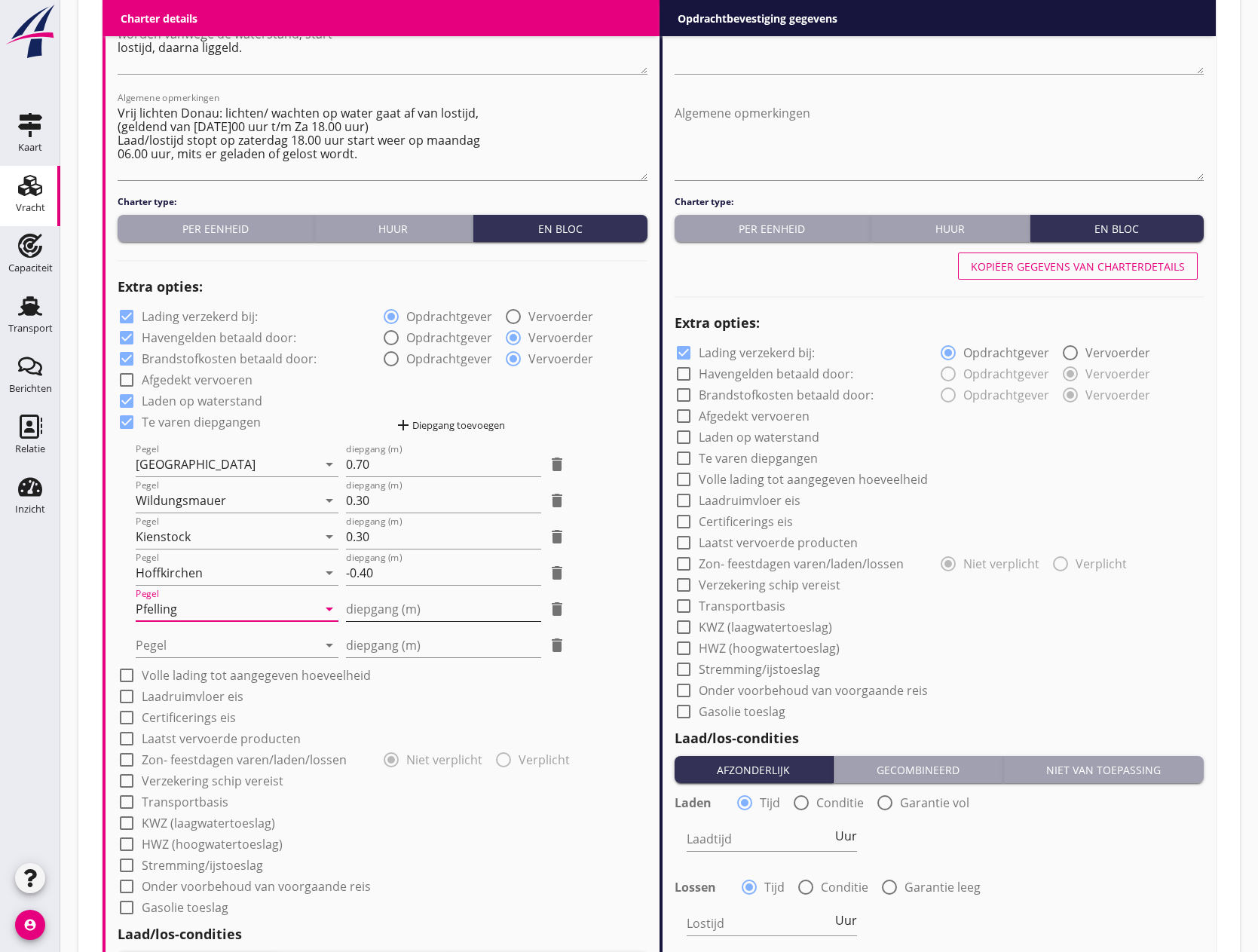
click at [347, 602] on input "diepgang (m)" at bounding box center [444, 609] width 196 height 24
type input "-1"
type input "-1.20"
click at [242, 642] on div at bounding box center [226, 646] width 182 height 24
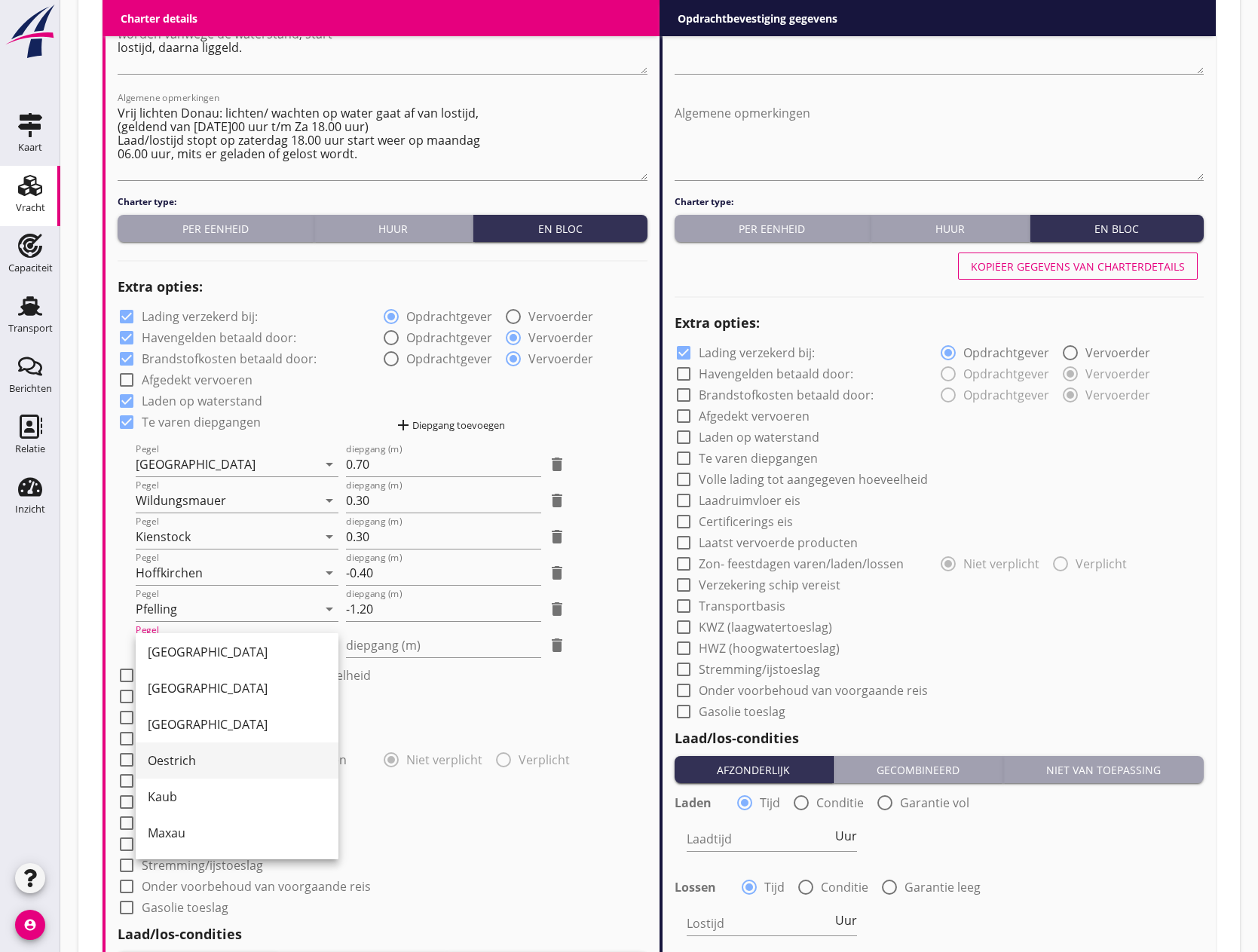
scroll to position [151, 0]
click at [193, 789] on div "Kaub" at bounding box center [237, 796] width 179 height 18
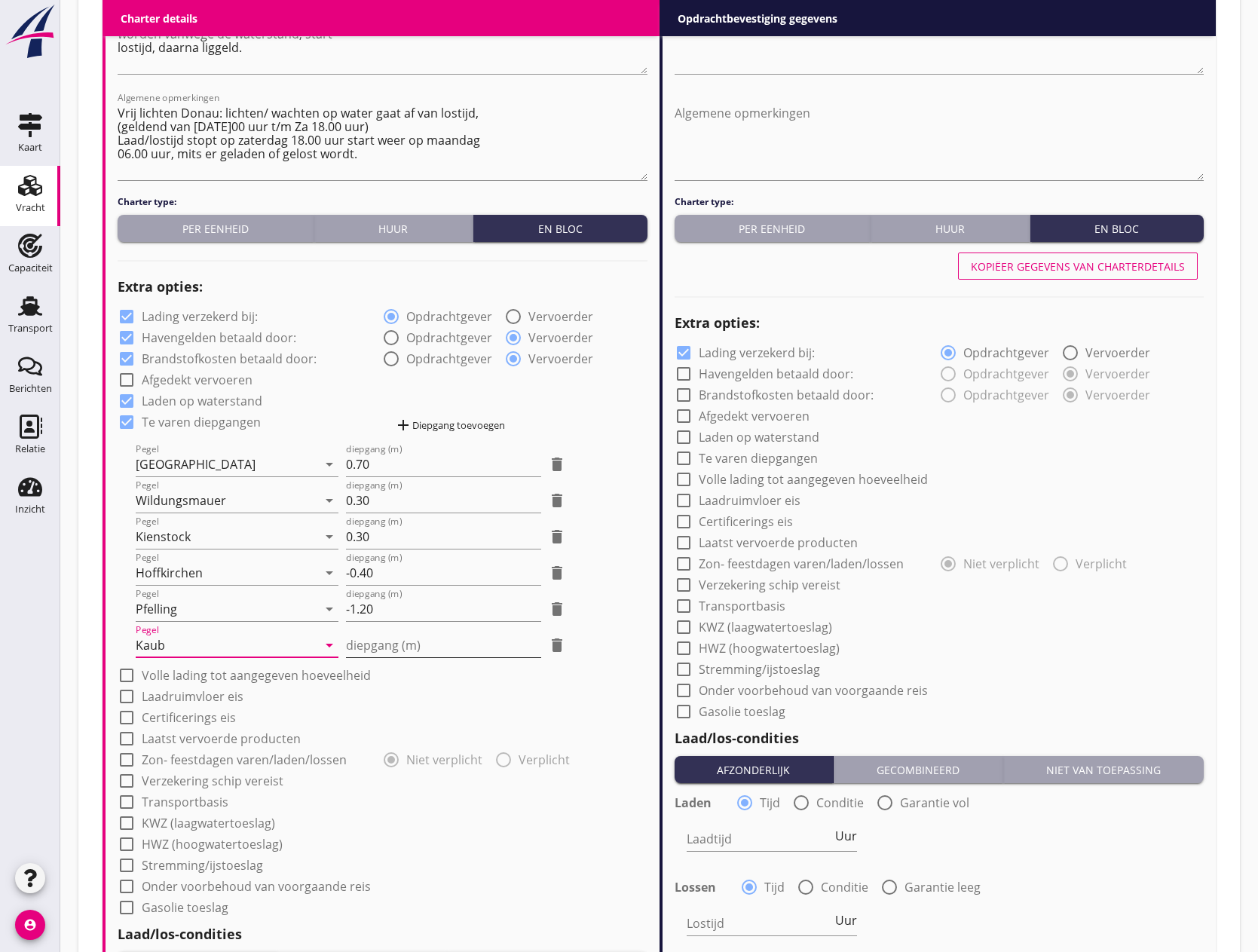
click at [382, 644] on input "diepgang (m)" at bounding box center [444, 646] width 196 height 24
type input "1"
click at [376, 714] on div "check_box_outline_blank Certificerings eis" at bounding box center [383, 716] width 530 height 21
click at [126, 673] on div at bounding box center [126, 675] width 25 height 25
checkbox input "true"
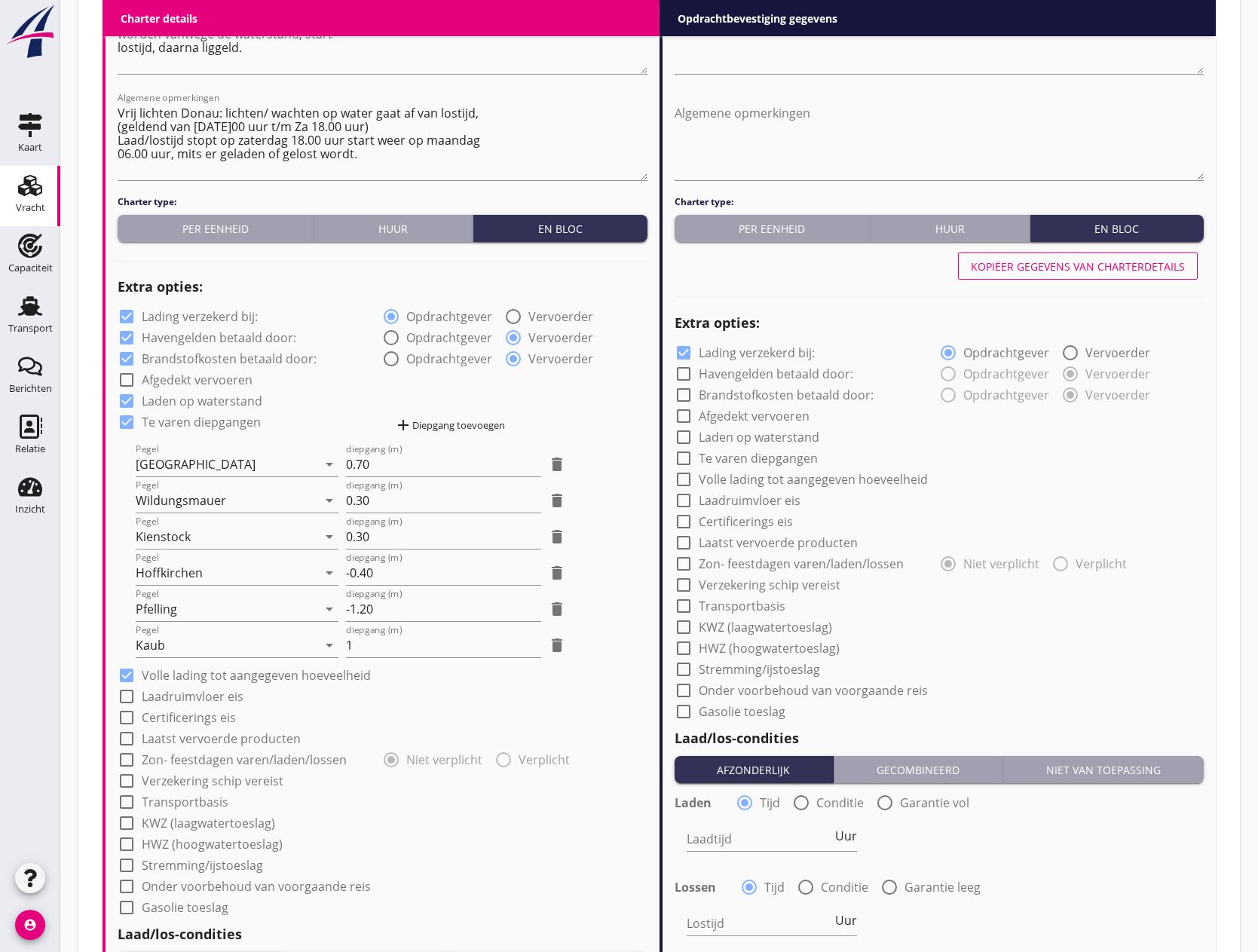
click at [131, 698] on div at bounding box center [126, 697] width 25 height 25
checkbox input "true"
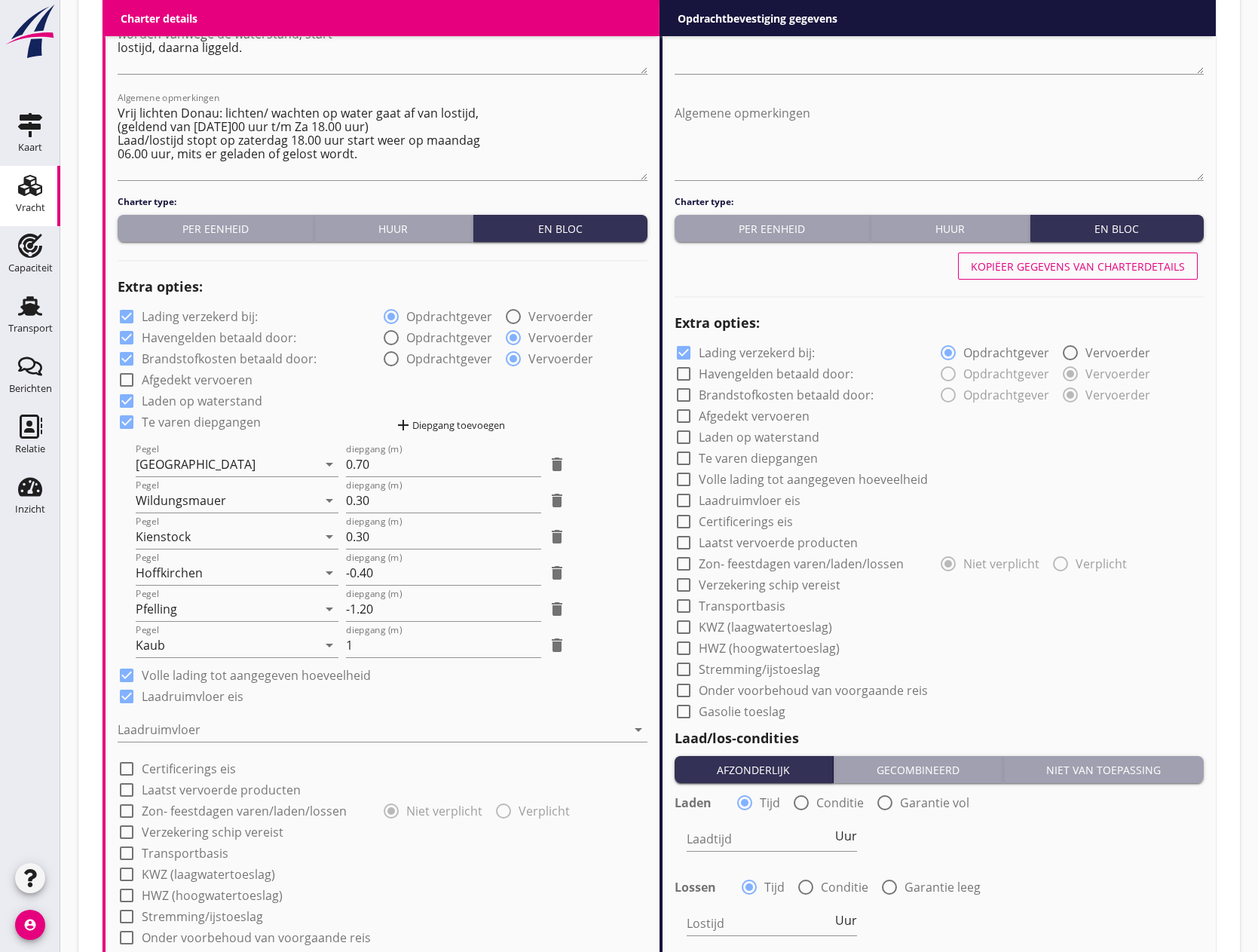
click at [191, 724] on div at bounding box center [372, 730] width 509 height 24
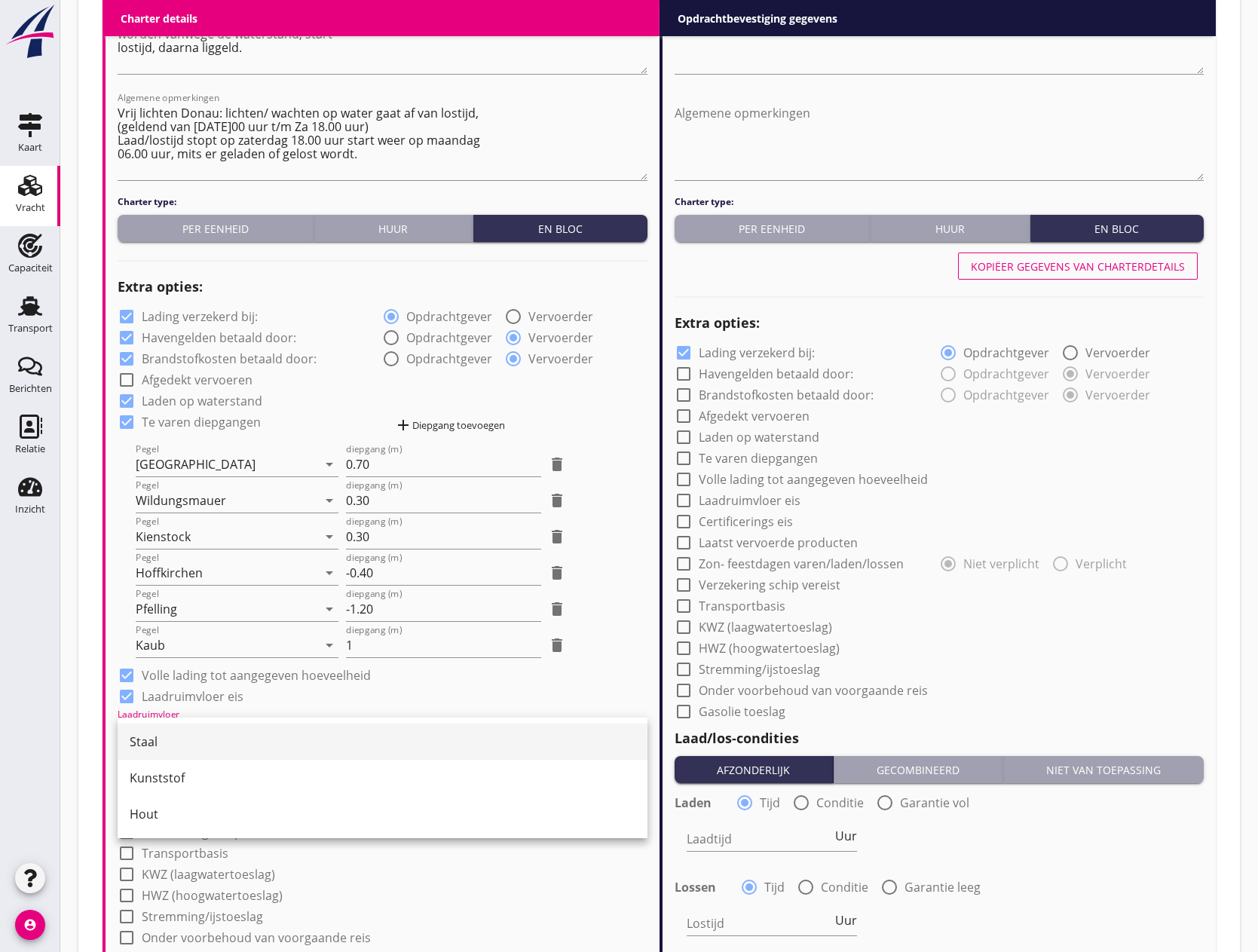
click at [193, 725] on div "Staal" at bounding box center [383, 742] width 506 height 36
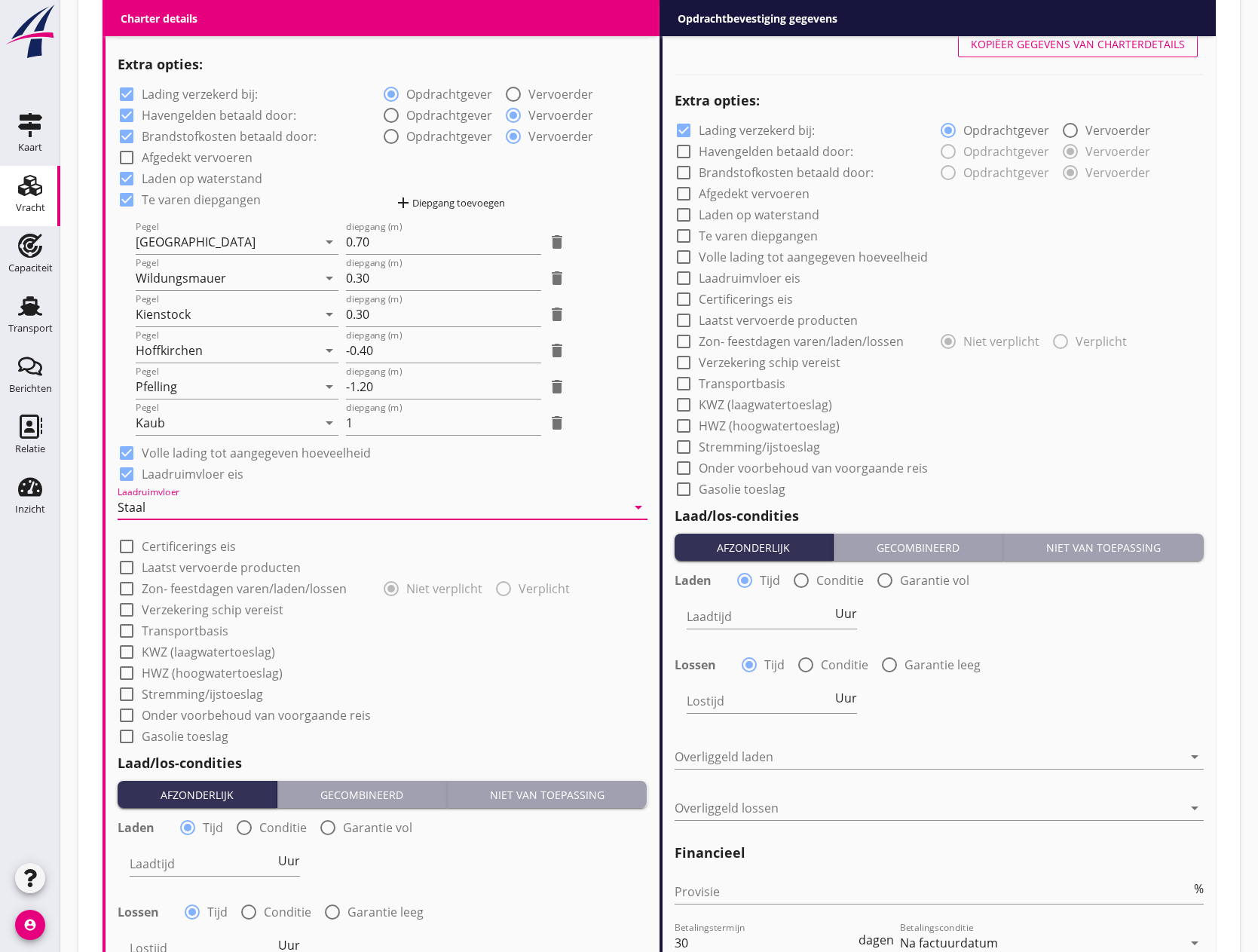
scroll to position [1207, 0]
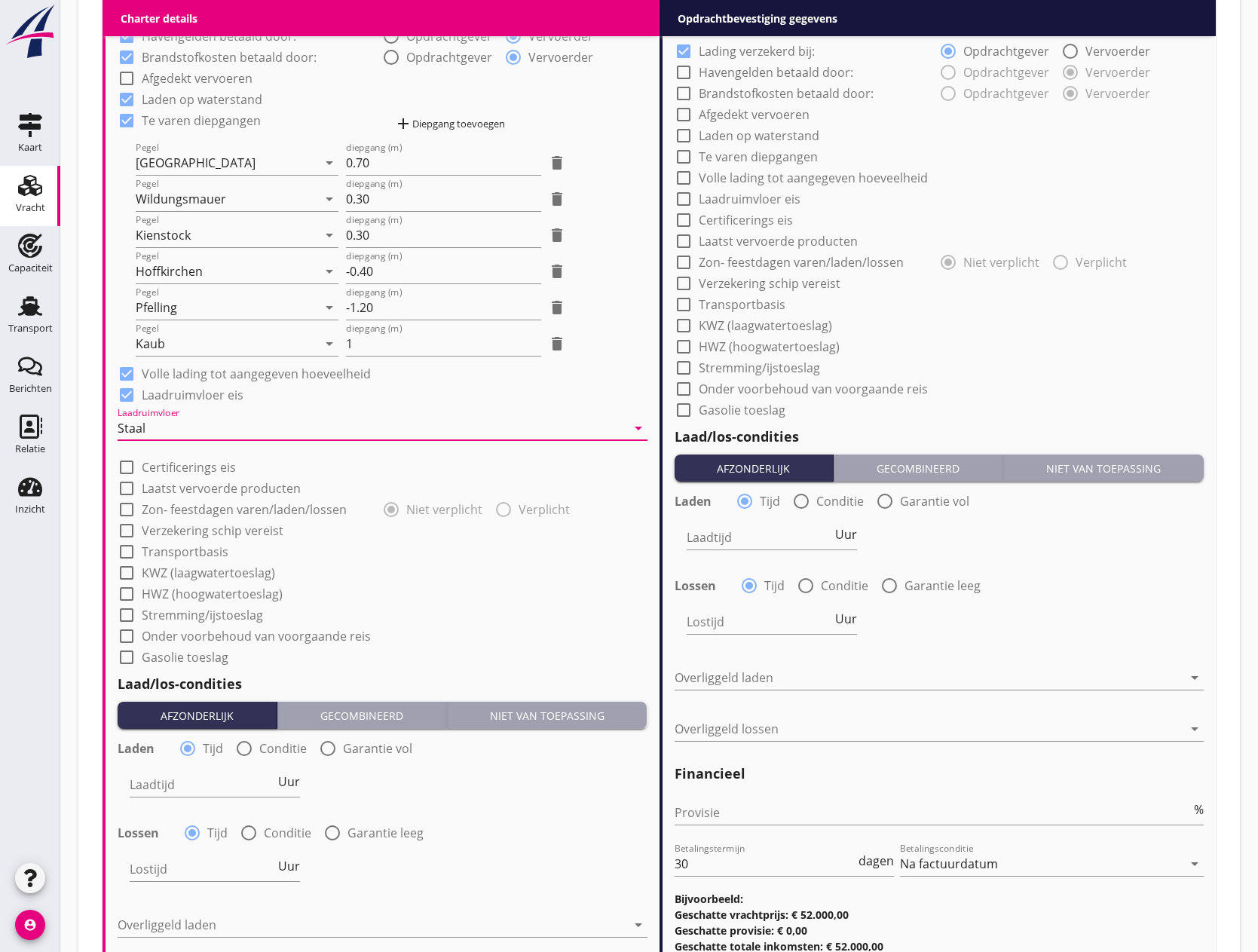
click at [125, 512] on div at bounding box center [126, 510] width 25 height 25
checkbox input "true"
click at [129, 529] on div at bounding box center [126, 531] width 25 height 25
checkbox input "true"
click at [129, 552] on div at bounding box center [126, 552] width 25 height 25
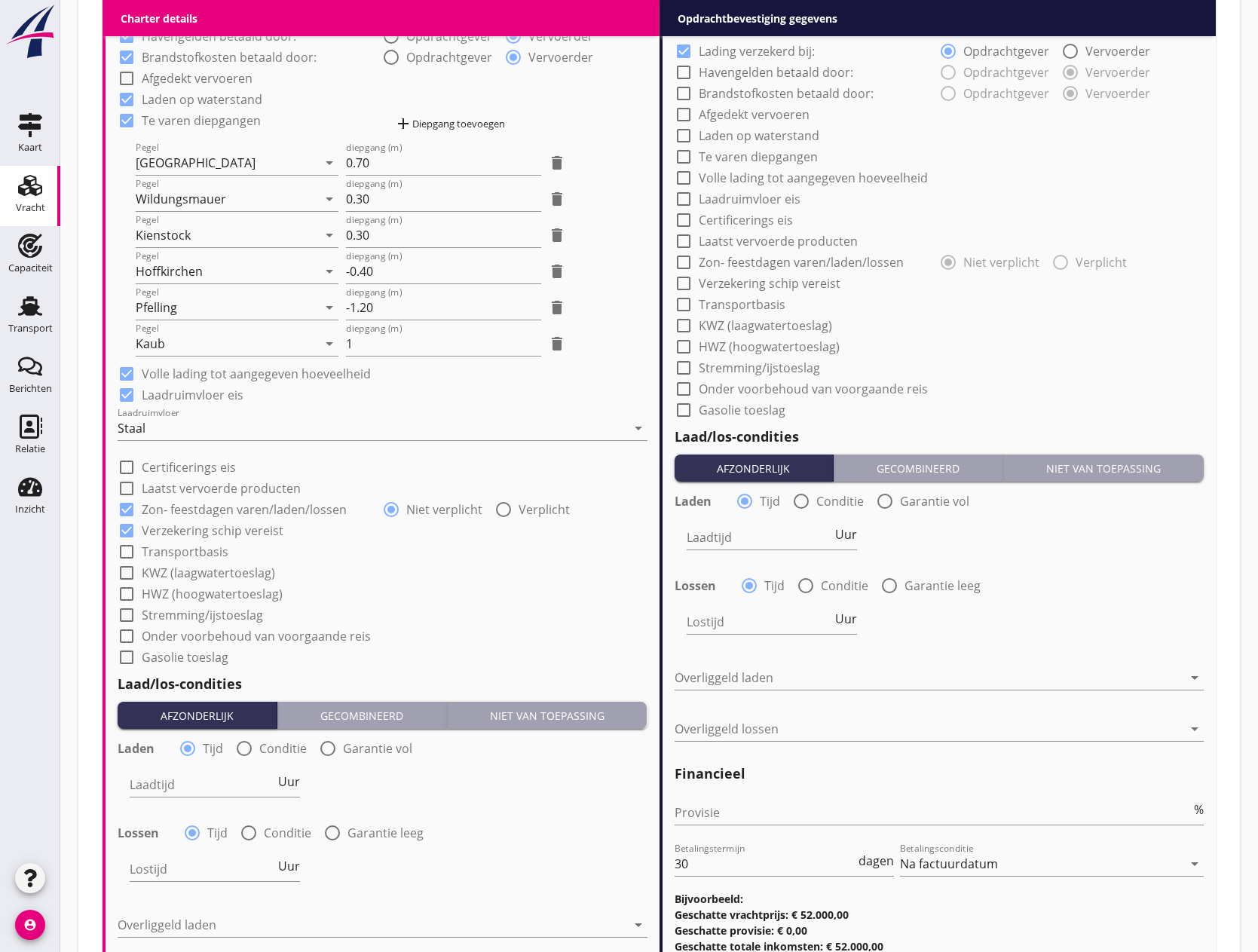
checkbox input "true"
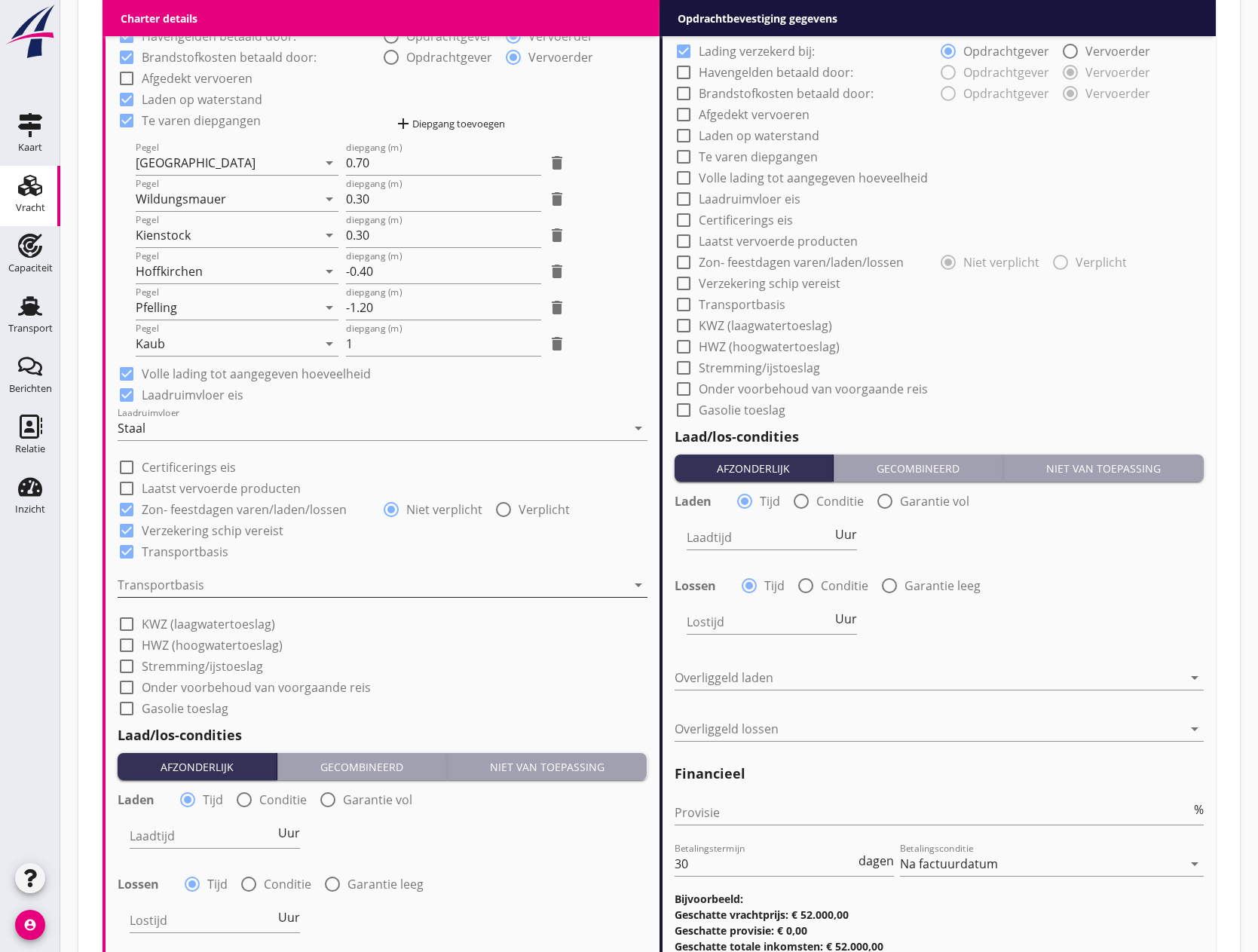
click at [218, 586] on div at bounding box center [372, 585] width 509 height 24
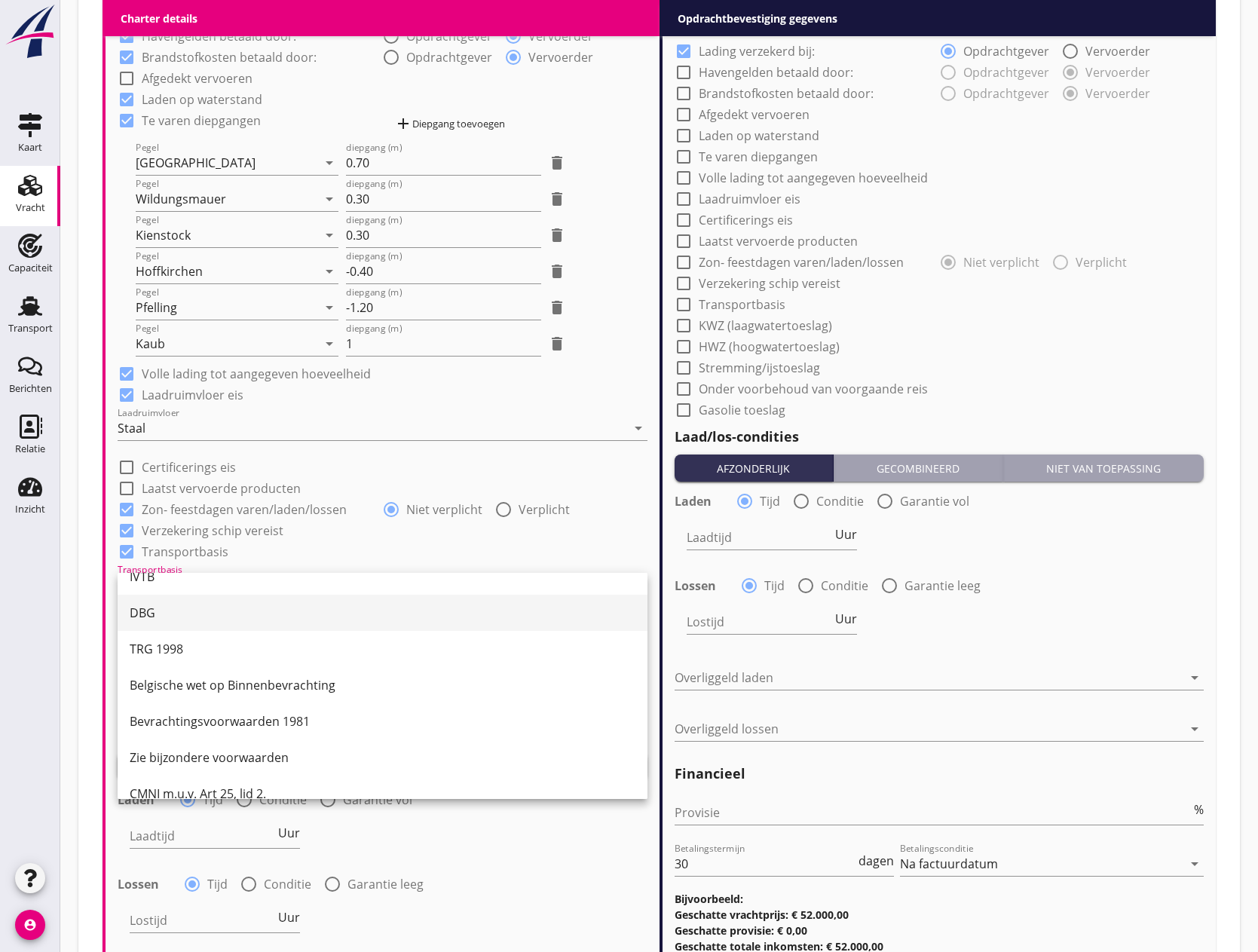
scroll to position [39, 0]
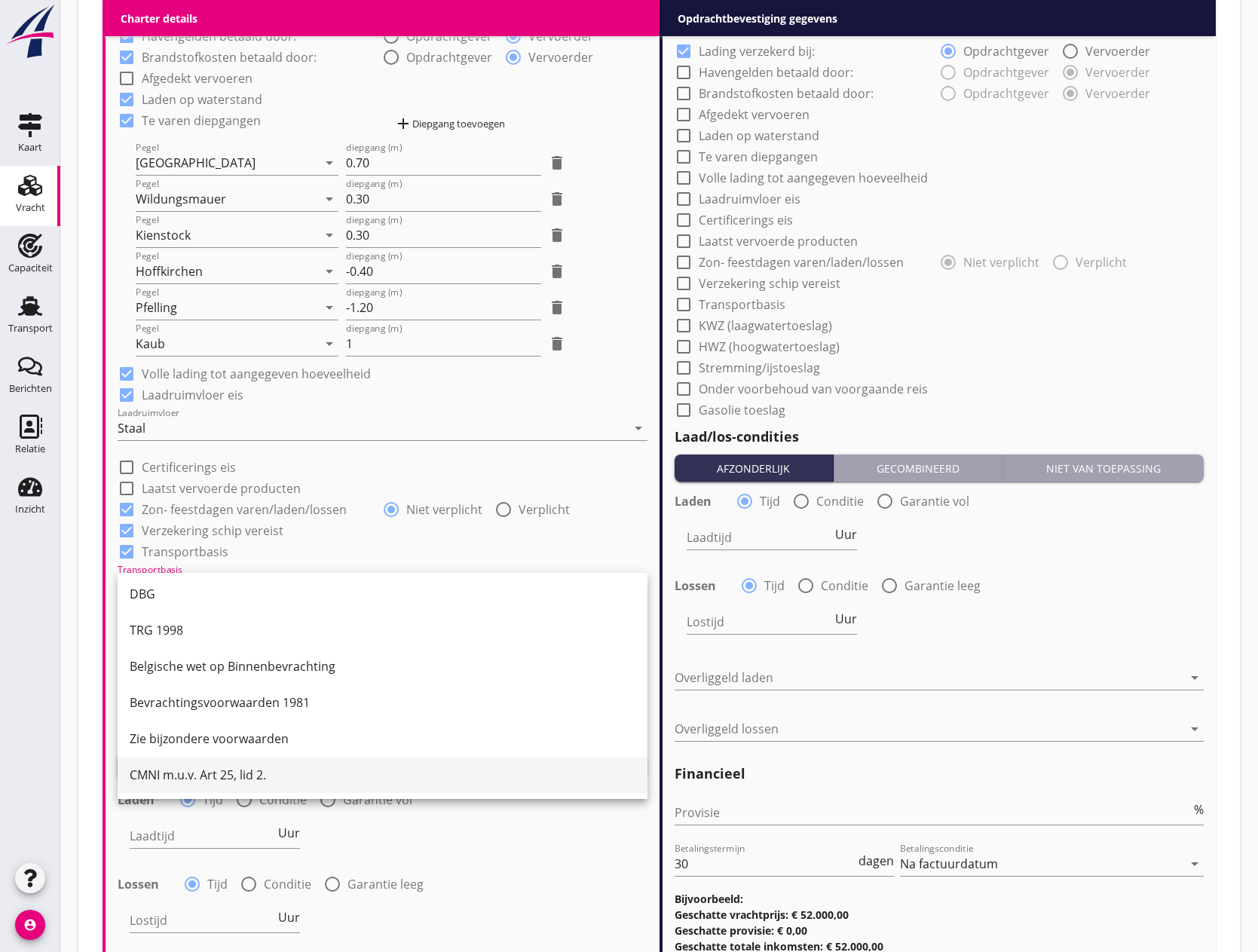
click at [204, 775] on div "CMNI m.u.v. Art 25, lid 2." at bounding box center [383, 775] width 506 height 18
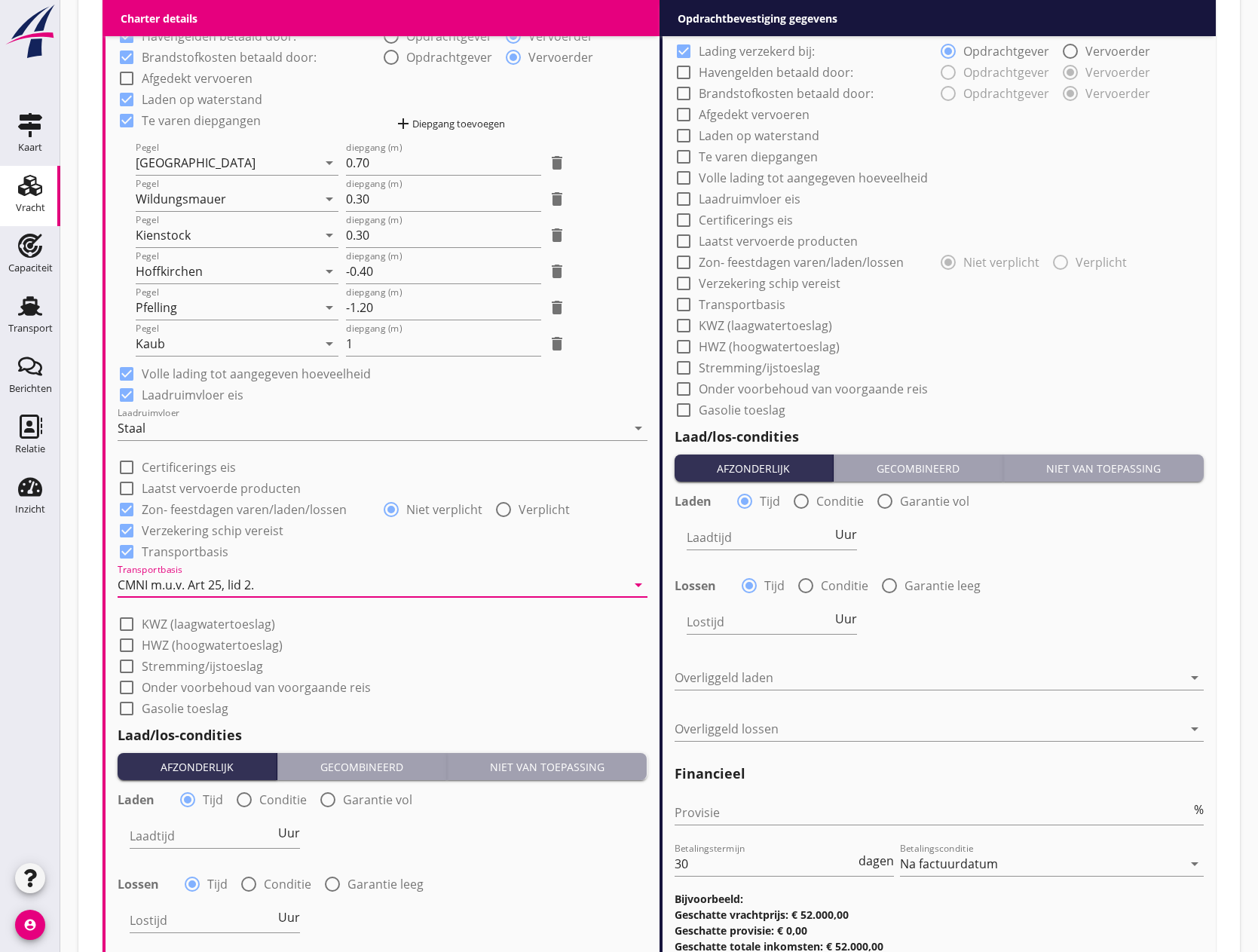
click at [123, 665] on div at bounding box center [126, 667] width 25 height 25
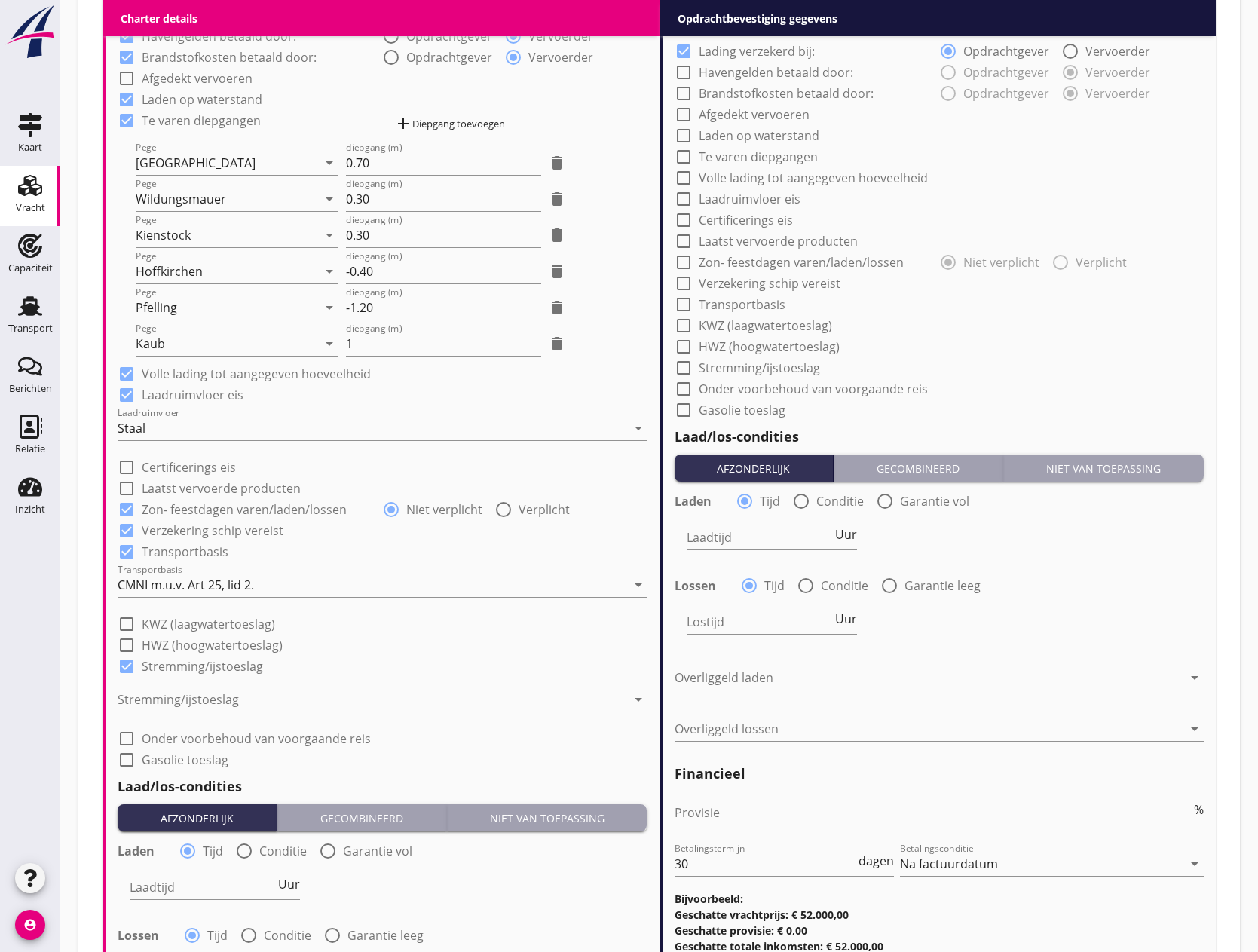
click at [126, 664] on div at bounding box center [126, 667] width 25 height 25
checkbox input "false"
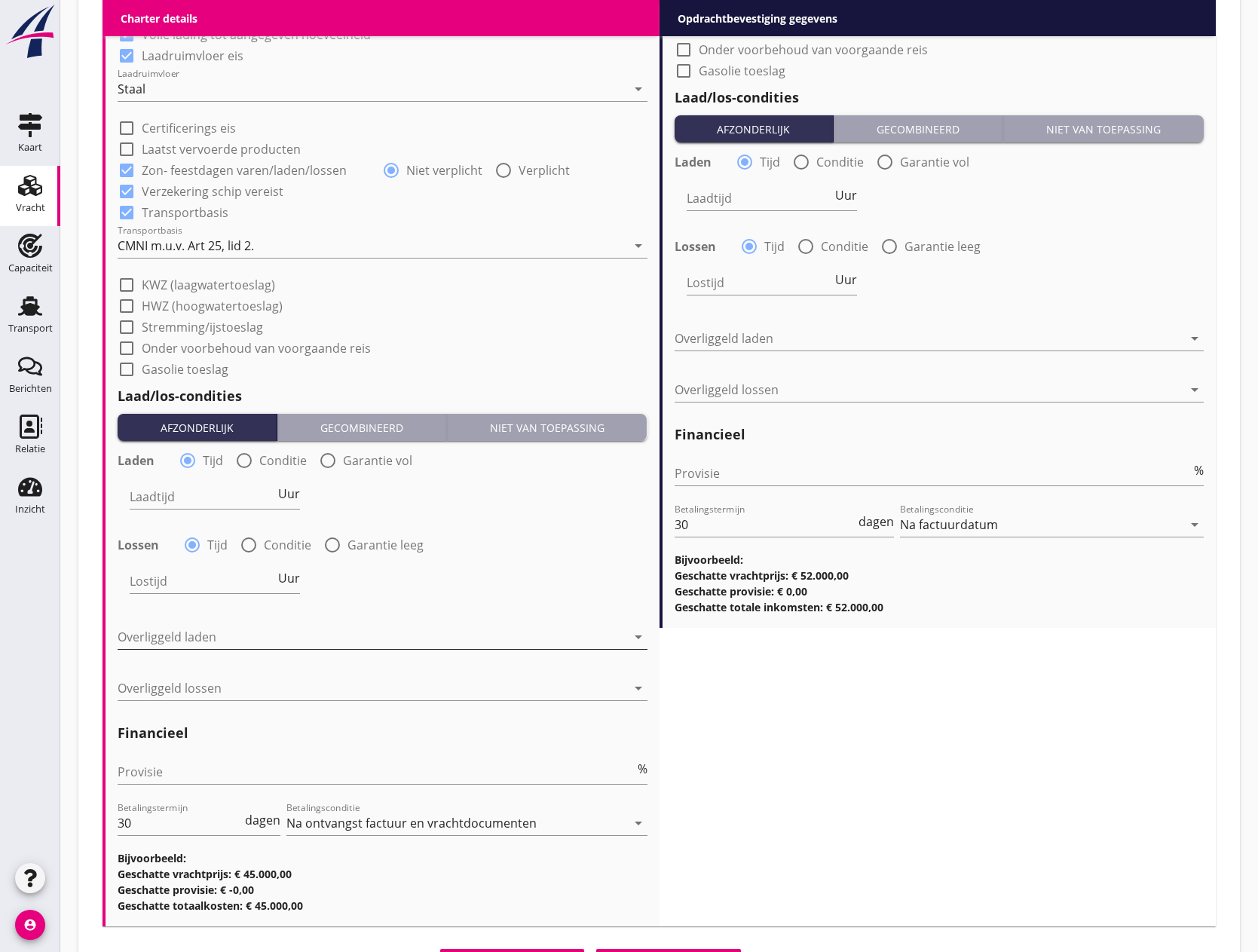
scroll to position [1583, 0]
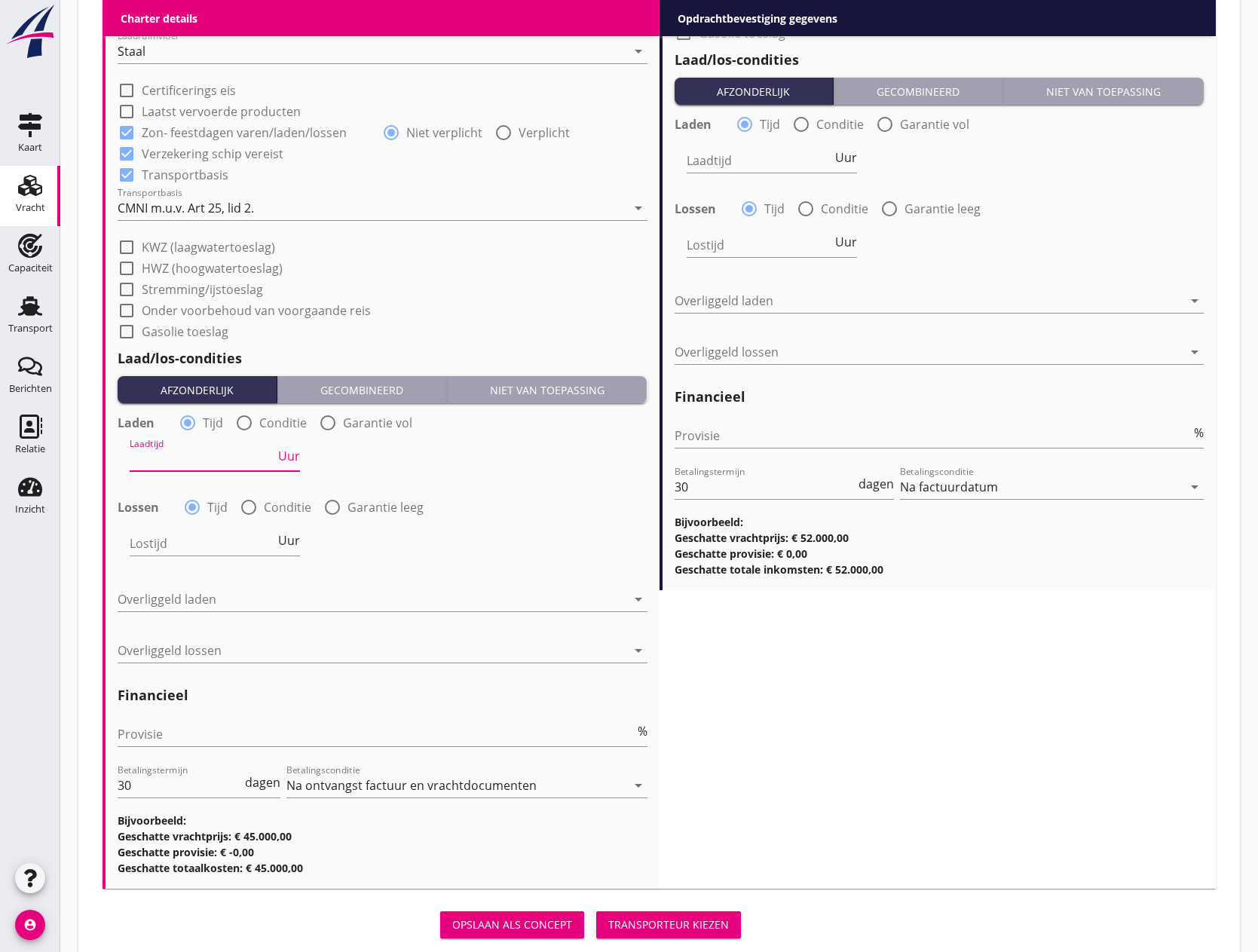
click at [217, 464] on input "Laadtijd" at bounding box center [203, 459] width 146 height 24
type input "36"
click at [190, 544] on input "Lostijd" at bounding box center [203, 544] width 146 height 24
type input "36"
click at [182, 599] on div at bounding box center [372, 599] width 509 height 24
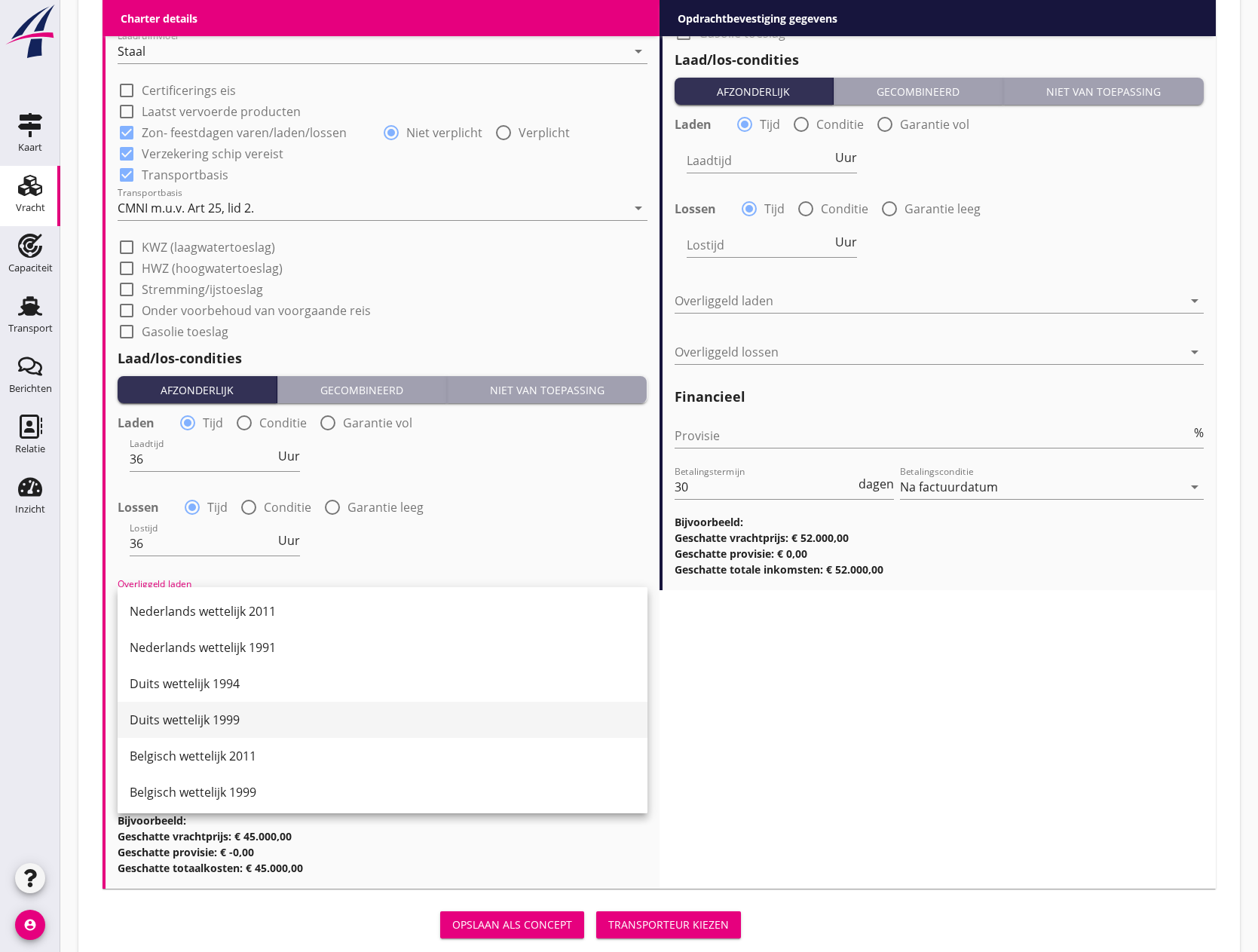
click at [186, 714] on div "Duits wettelijk 1999" at bounding box center [383, 720] width 506 height 18
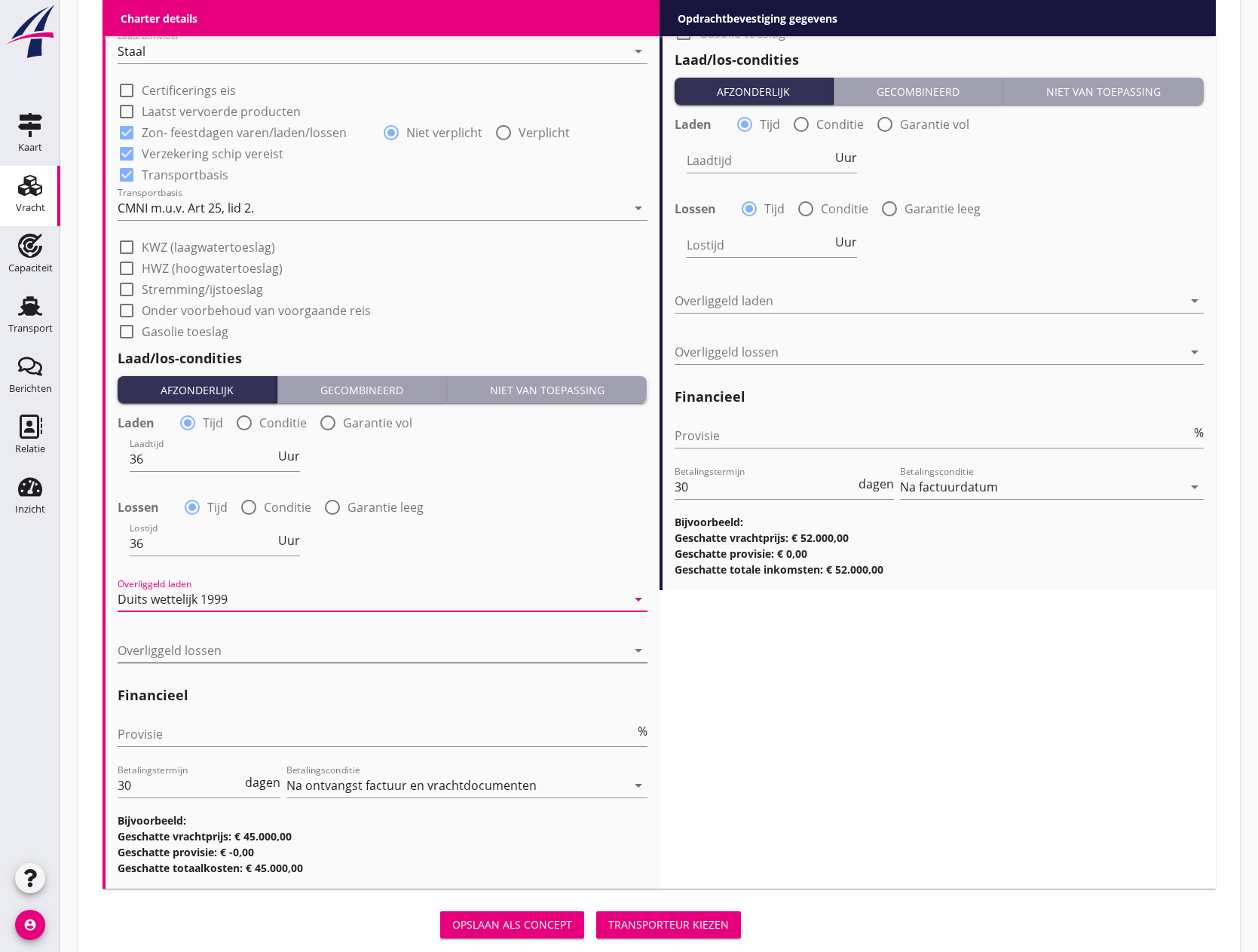
click at [173, 648] on div at bounding box center [372, 651] width 509 height 24
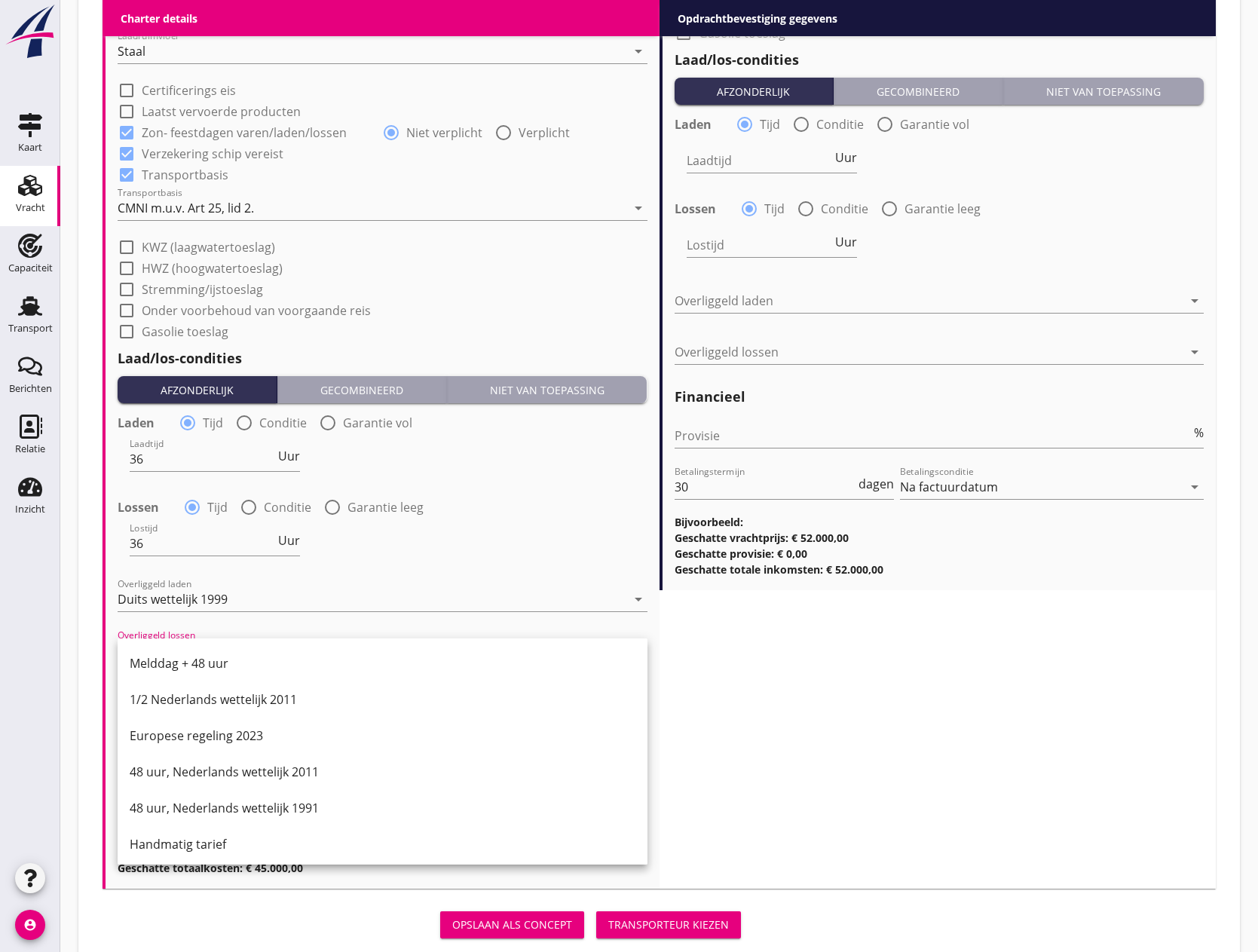
scroll to position [763, 0]
click at [226, 837] on div "Handmatig tarief" at bounding box center [383, 840] width 506 height 18
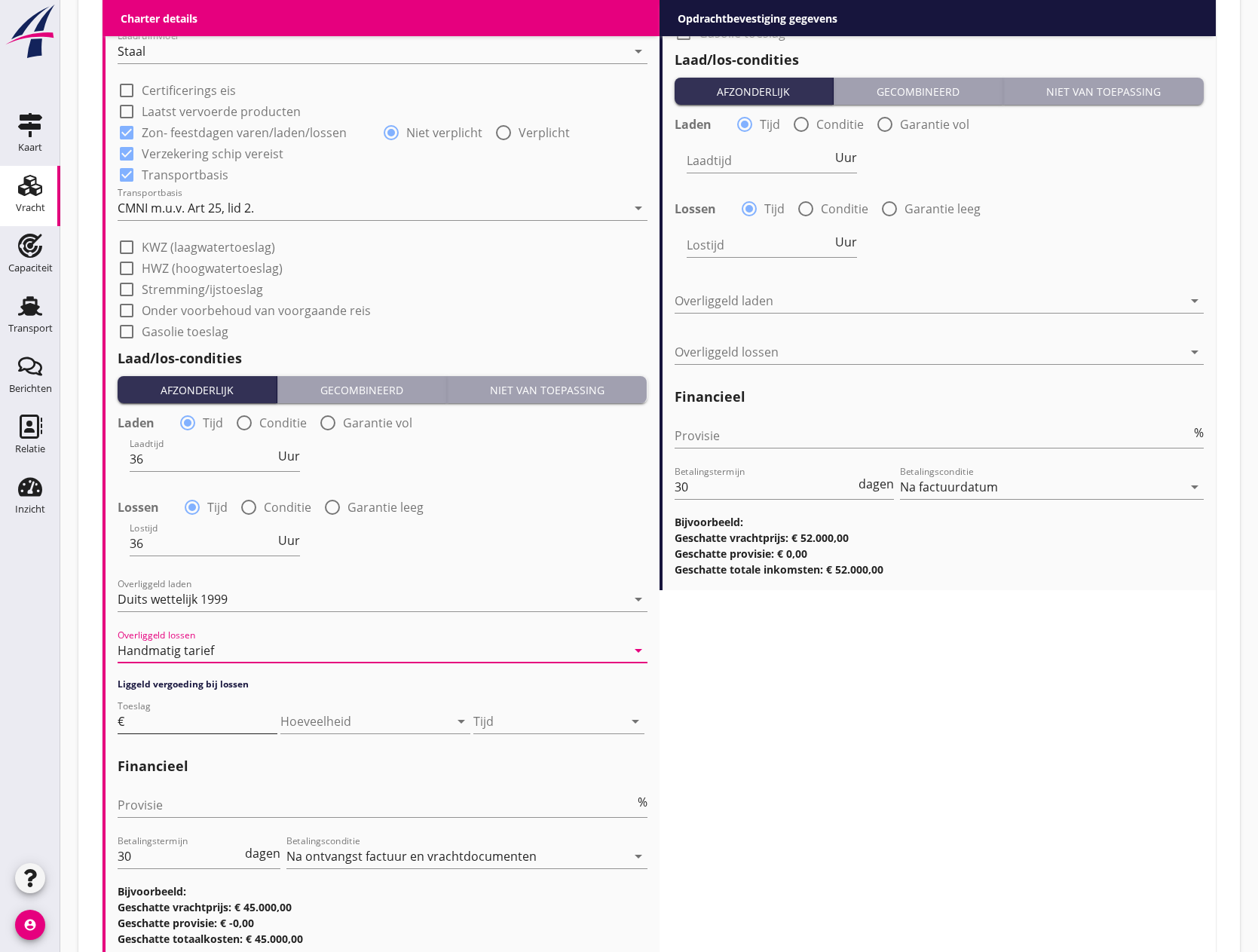
click at [192, 724] on input "Toeslag" at bounding box center [202, 721] width 150 height 24
type input "65"
click at [338, 725] on div at bounding box center [355, 721] width 148 height 24
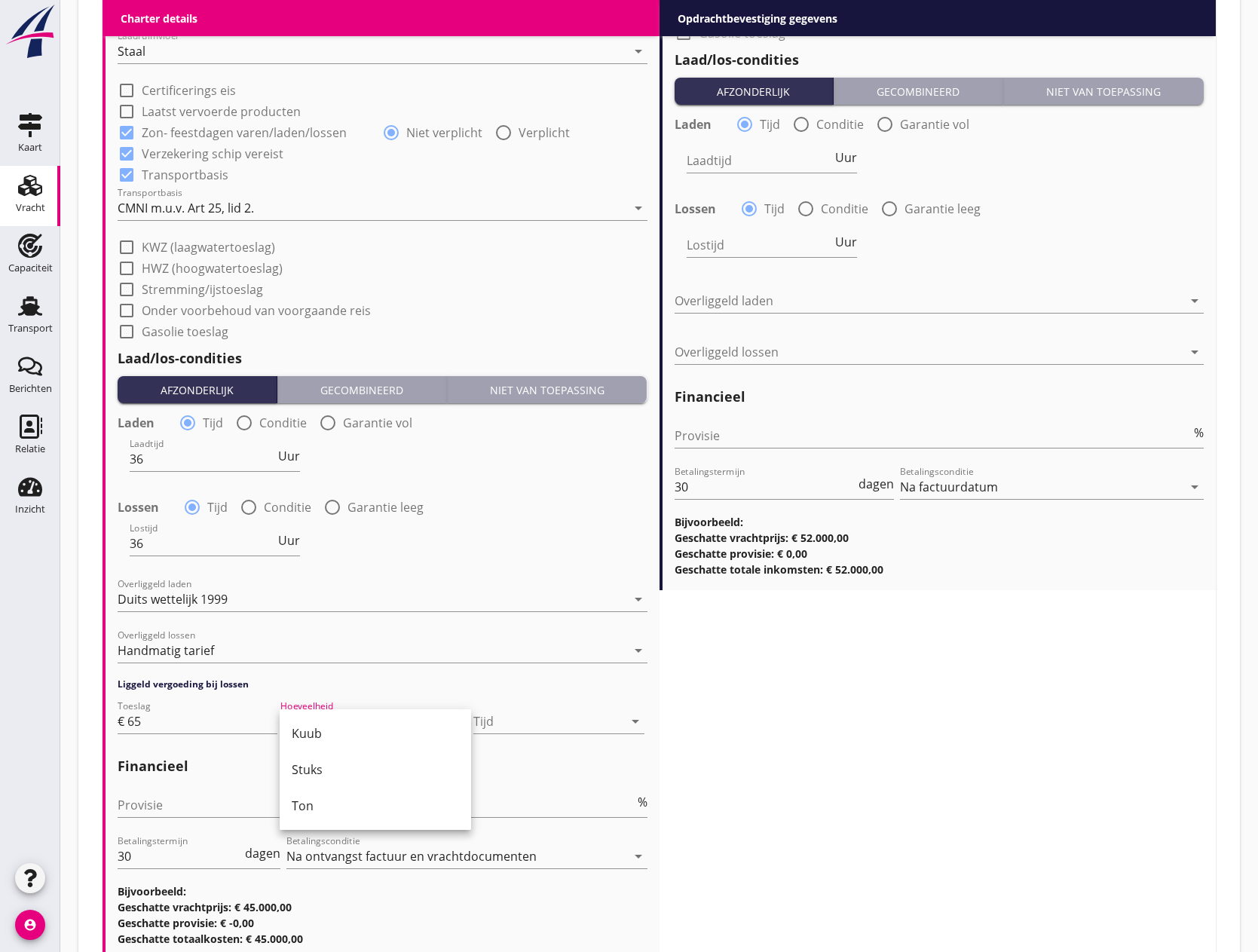
click at [530, 789] on div "Provisie %" at bounding box center [383, 808] width 530 height 48
click at [538, 723] on div at bounding box center [548, 721] width 149 height 24
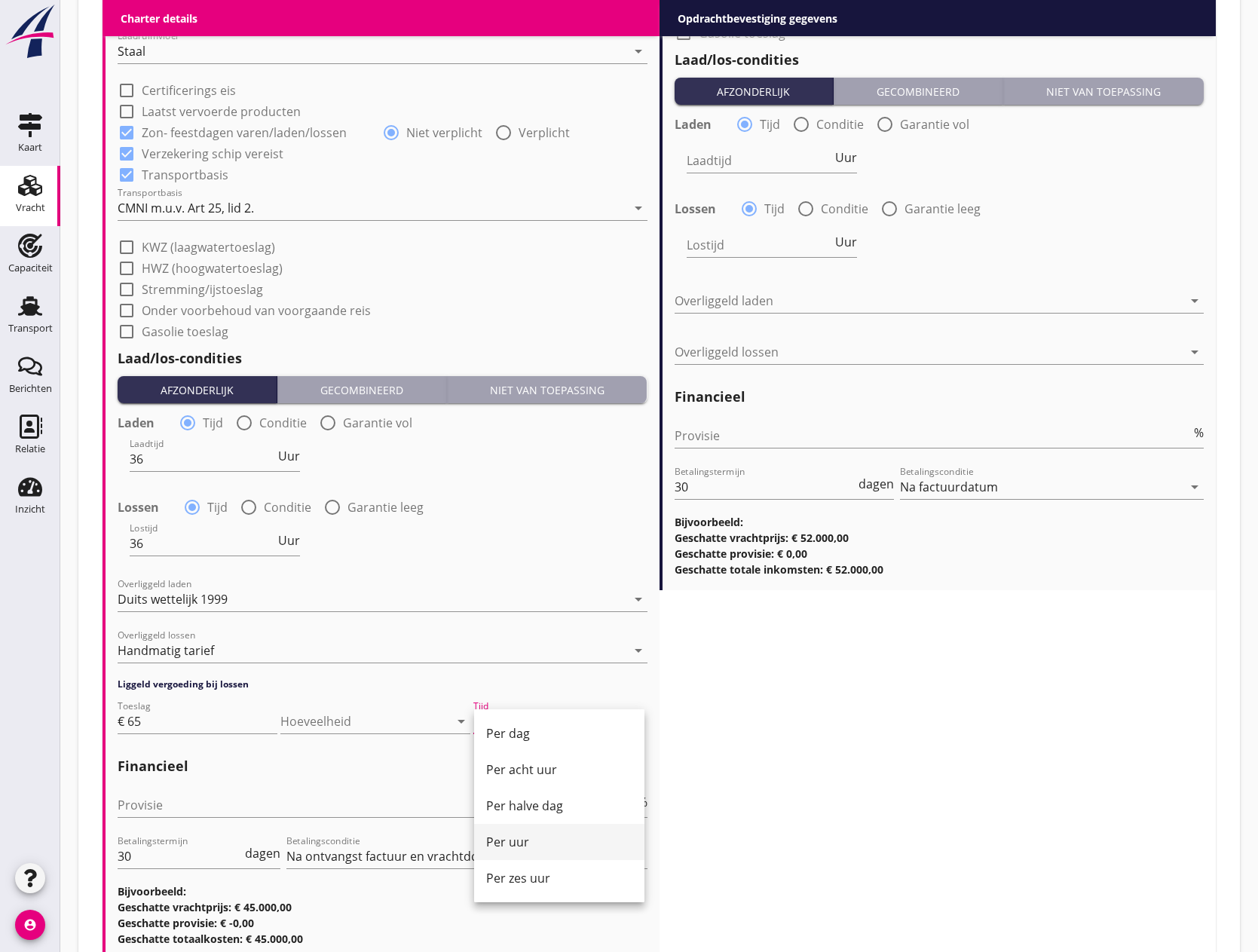
click at [538, 841] on div "Per uur" at bounding box center [559, 842] width 146 height 18
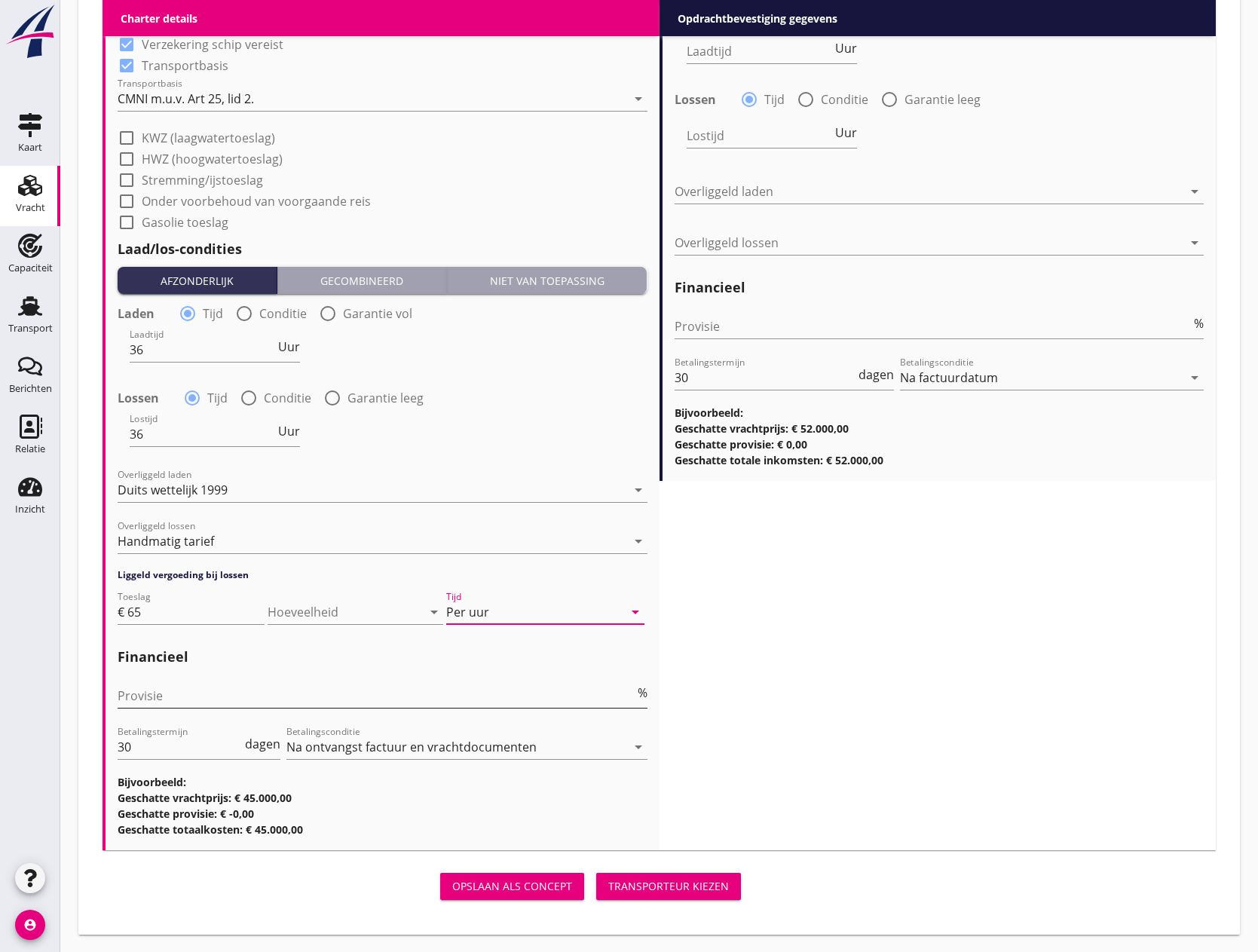
scroll to position [1694, 0]
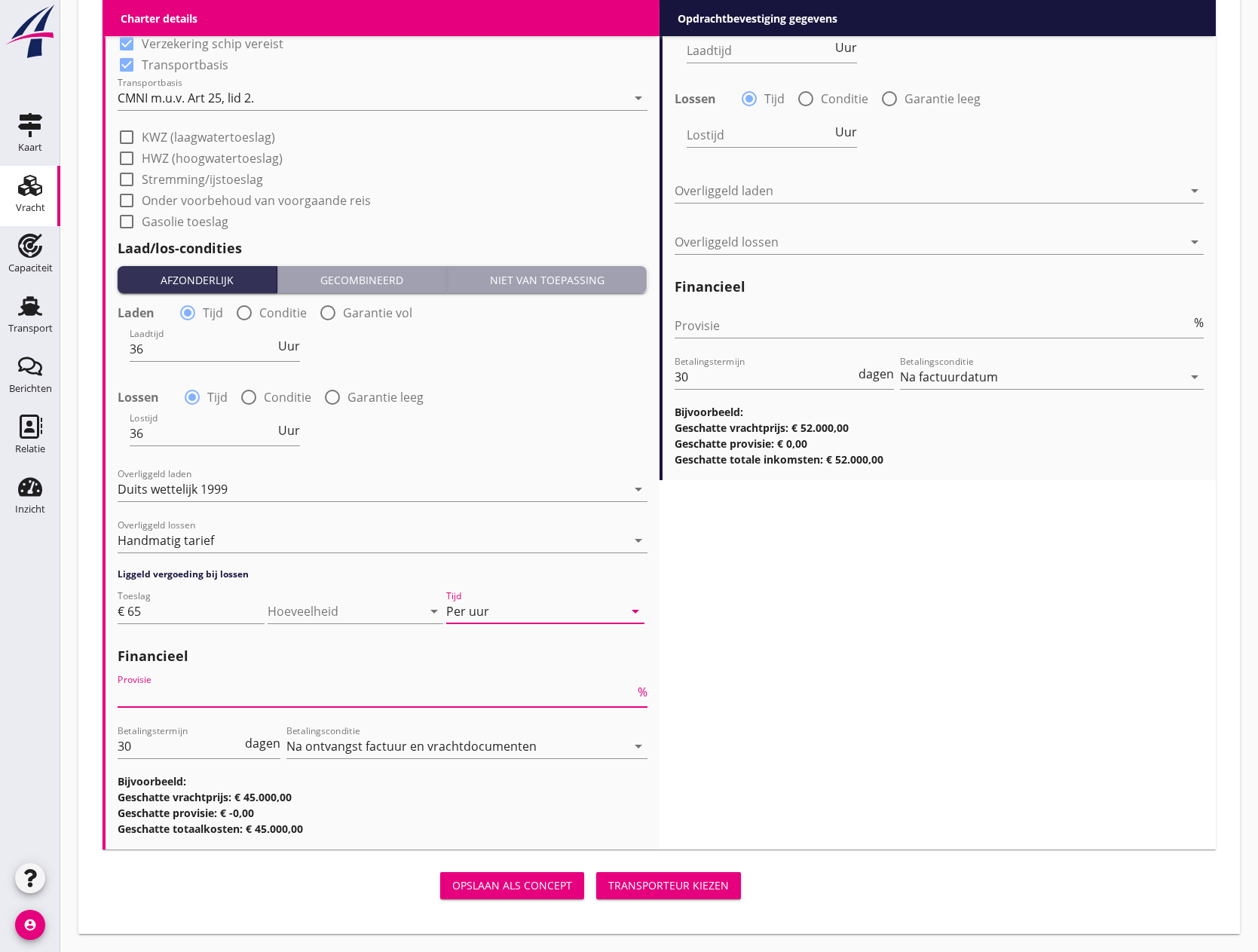
click at [210, 702] on input "Provisie" at bounding box center [377, 695] width 517 height 24
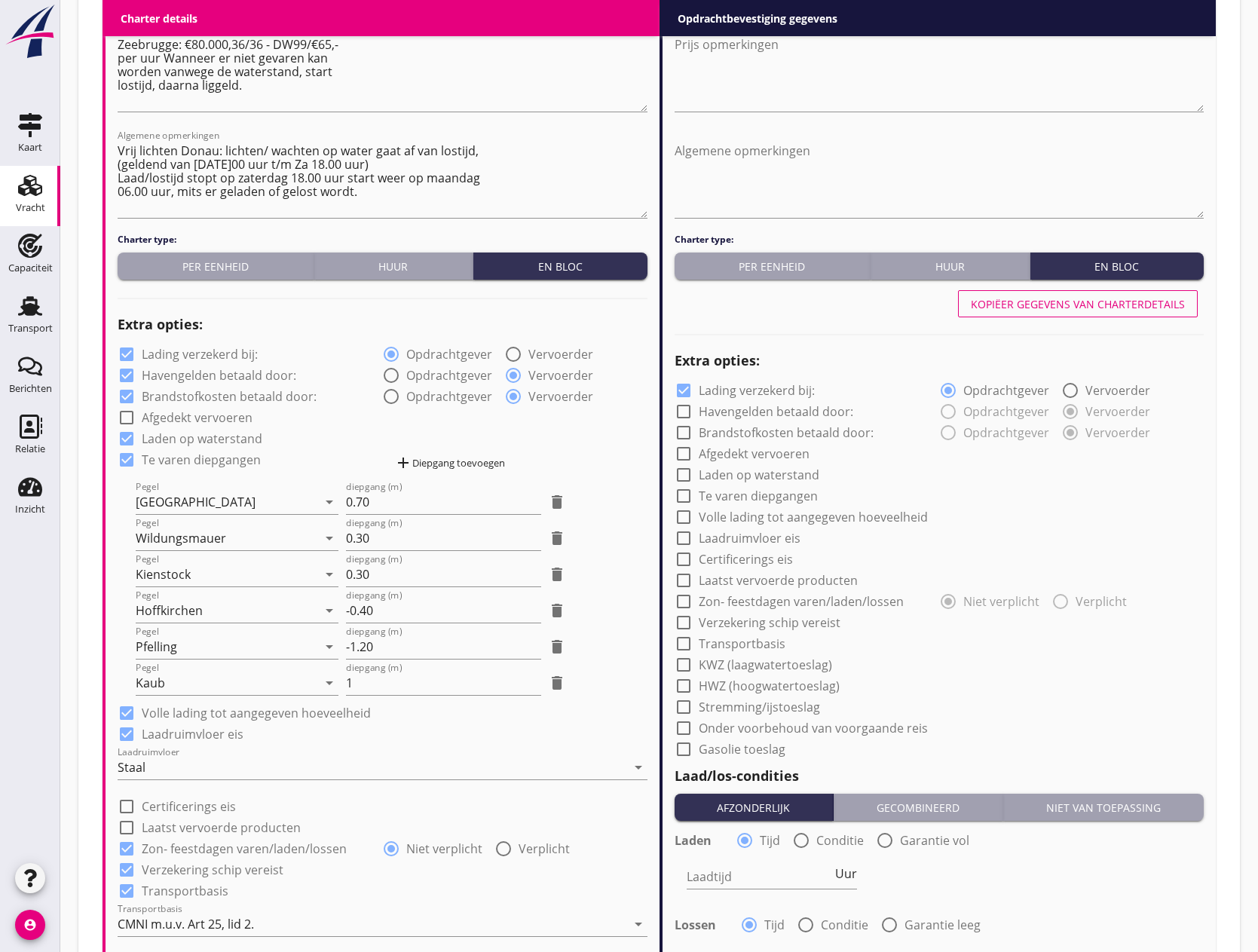
scroll to position [864, 0]
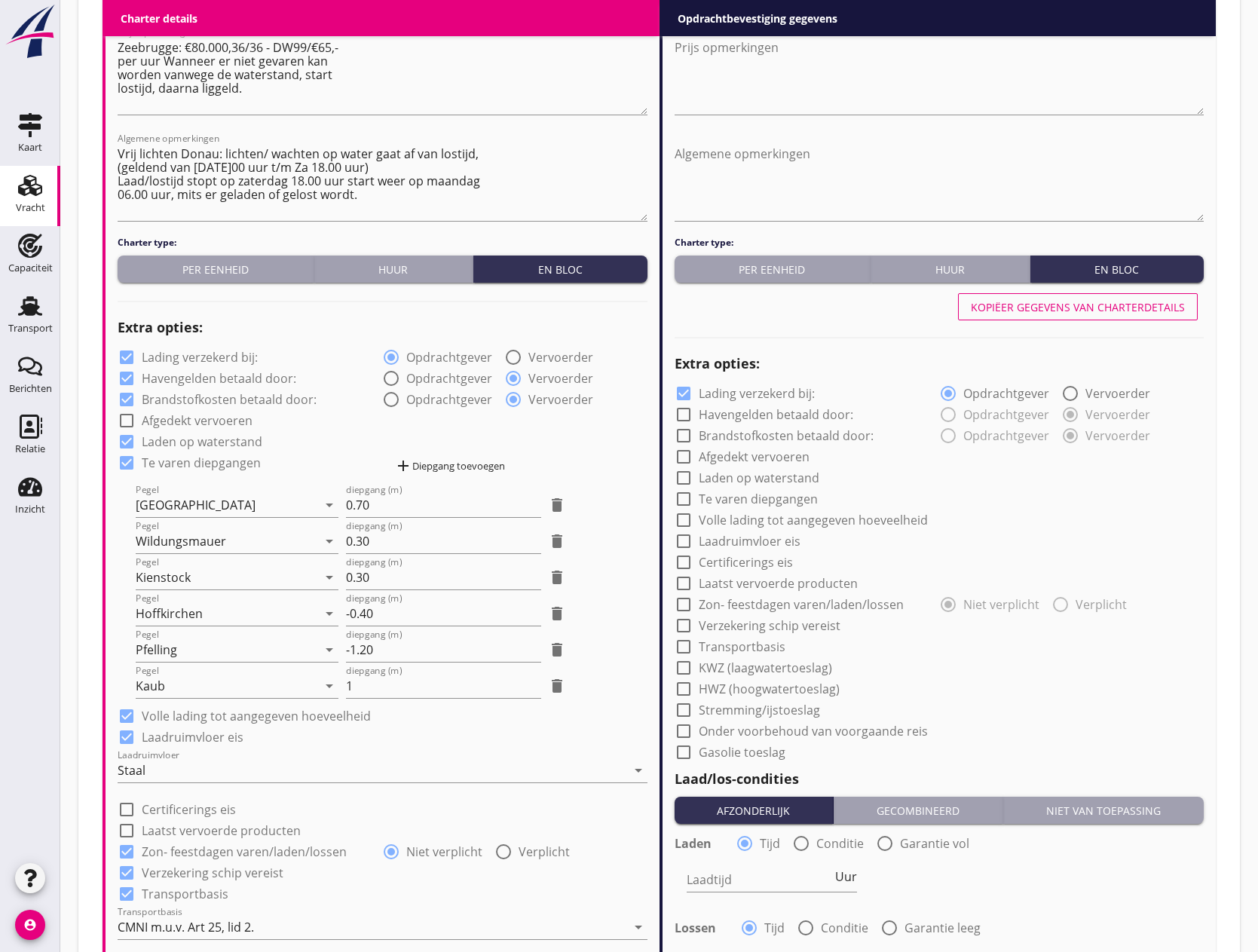
type input "5"
click at [1043, 308] on div "Kopiëer gegevens van charterdetails" at bounding box center [1078, 307] width 214 height 16
checkbox input "true"
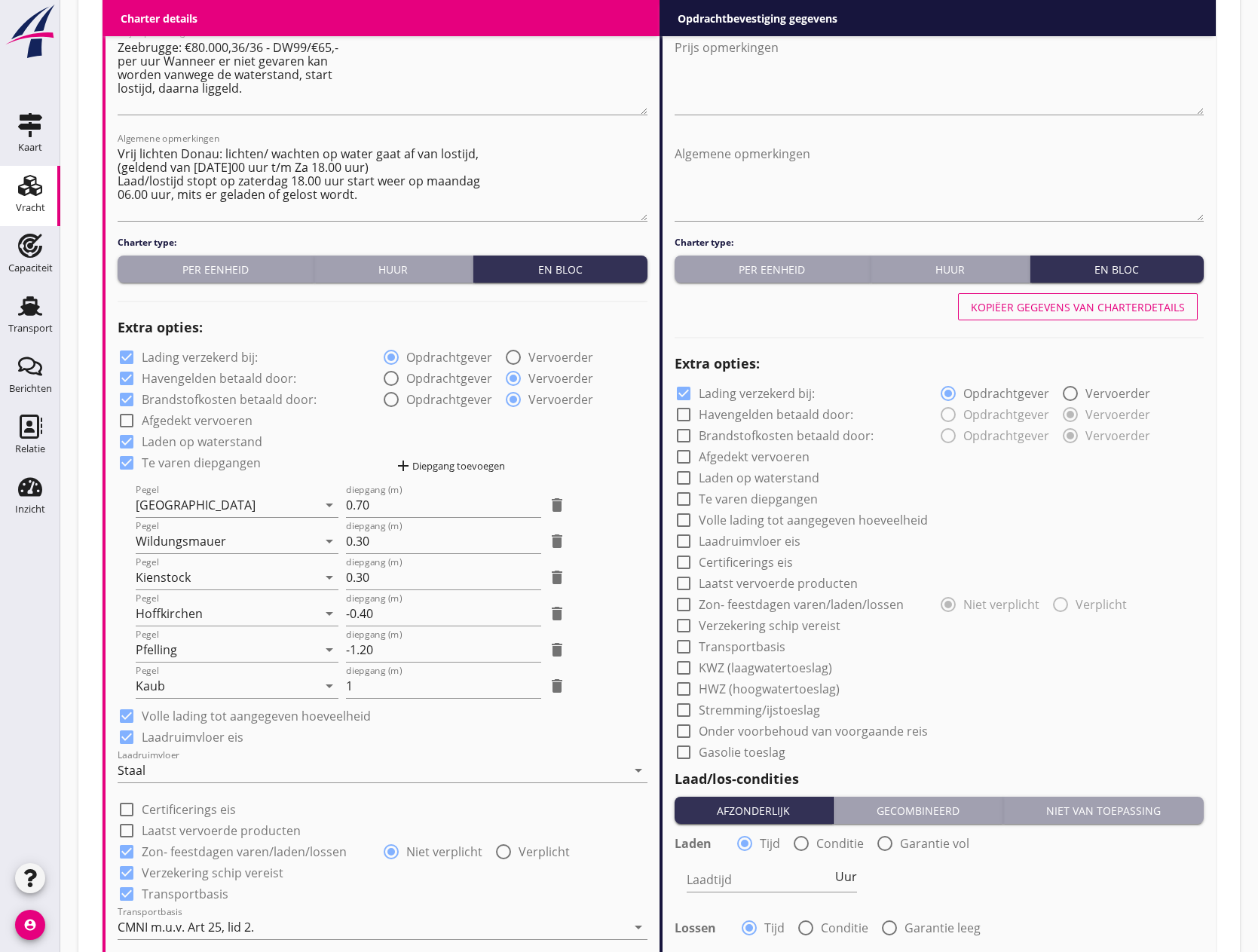
checkbox input "true"
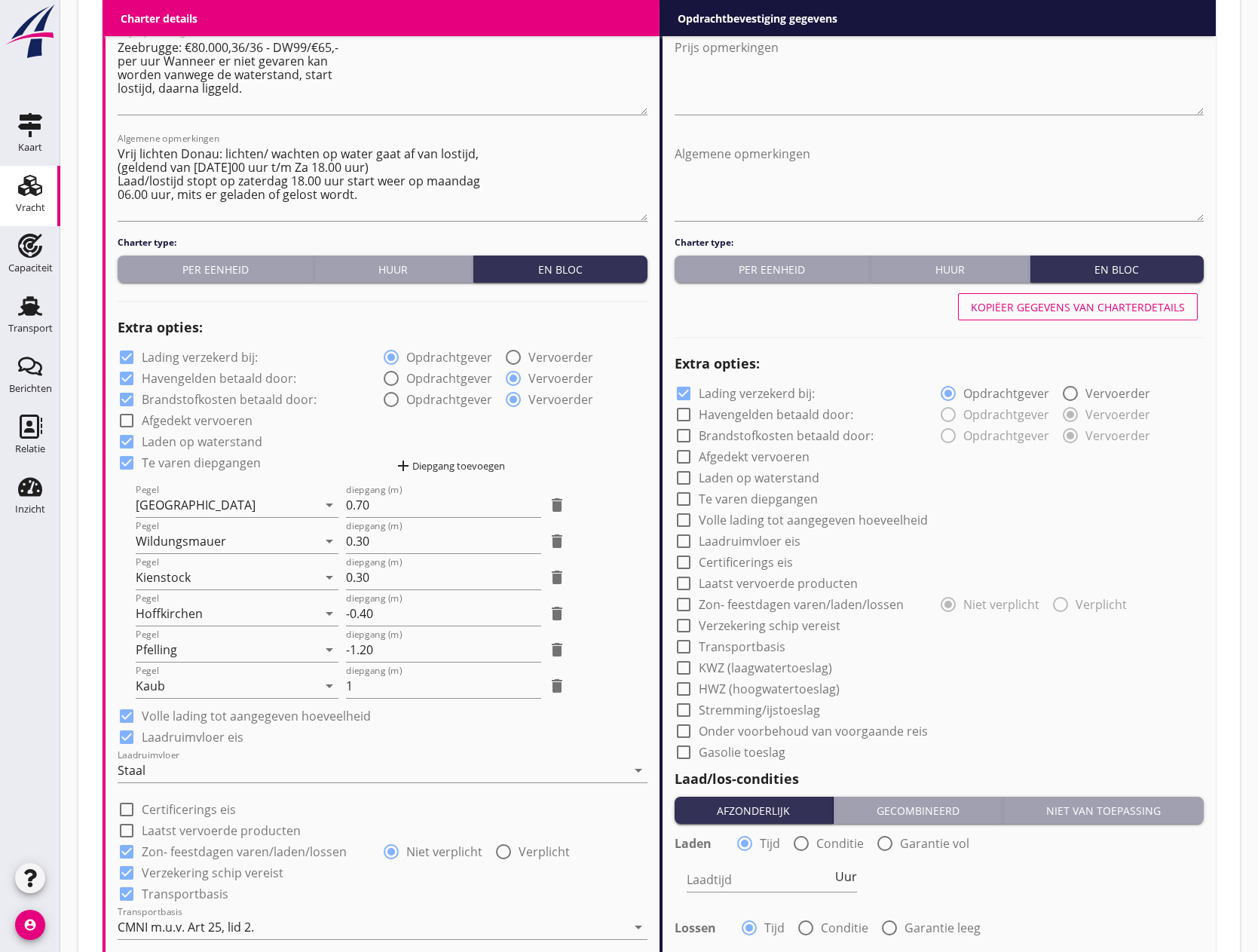
checkbox input "true"
type input "36"
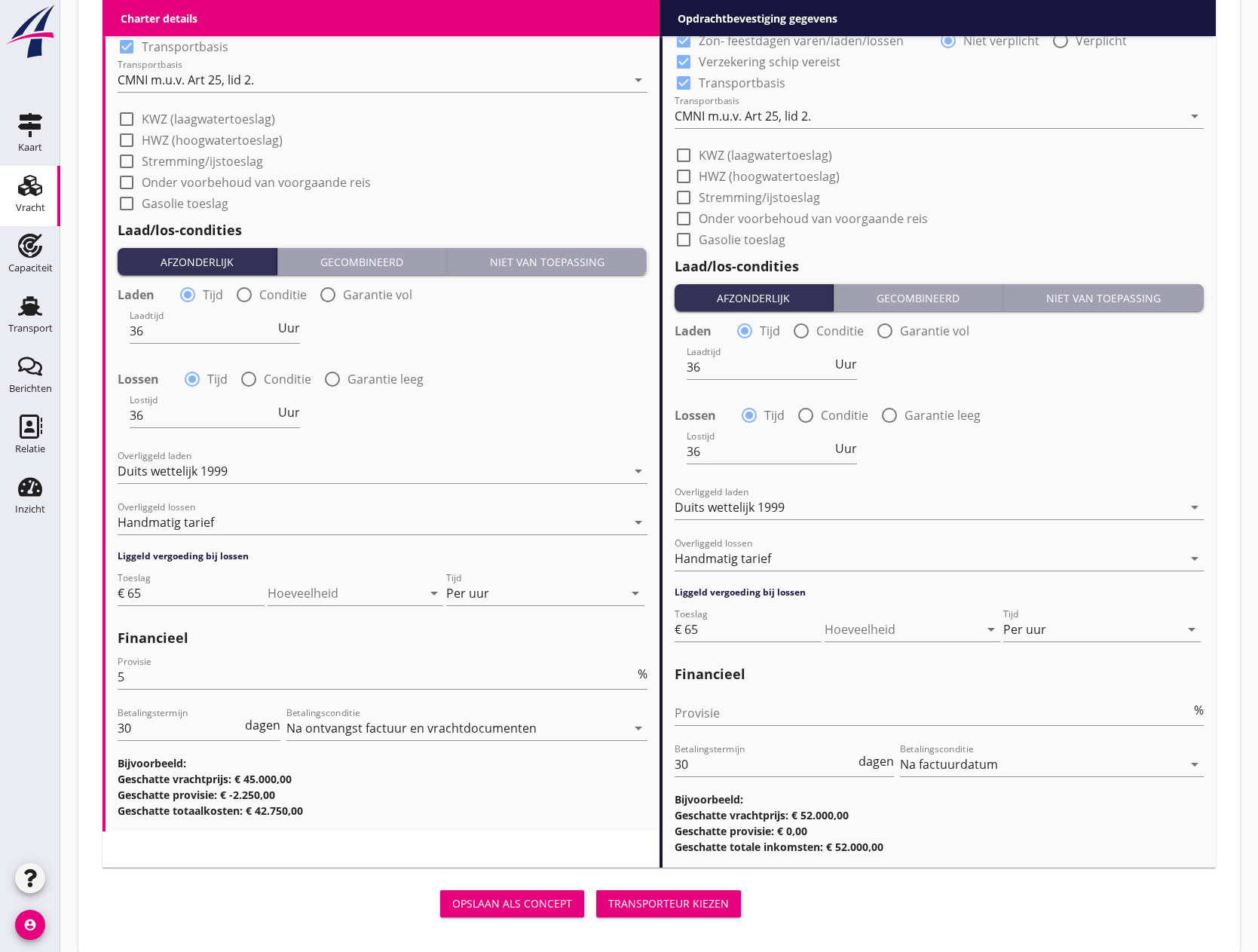
scroll to position [1730, 0]
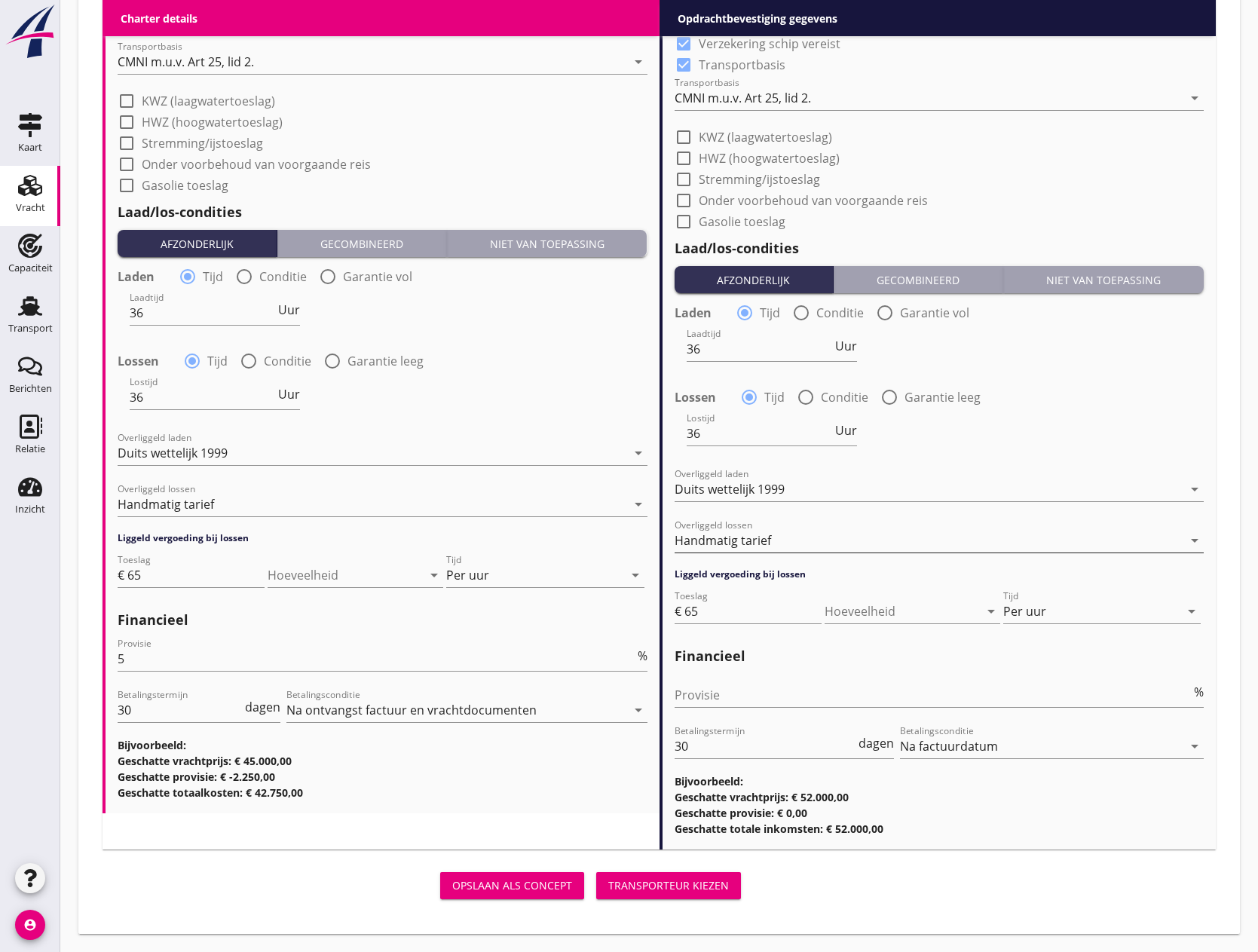
click at [799, 546] on div "Handmatig tarief" at bounding box center [929, 540] width 509 height 24
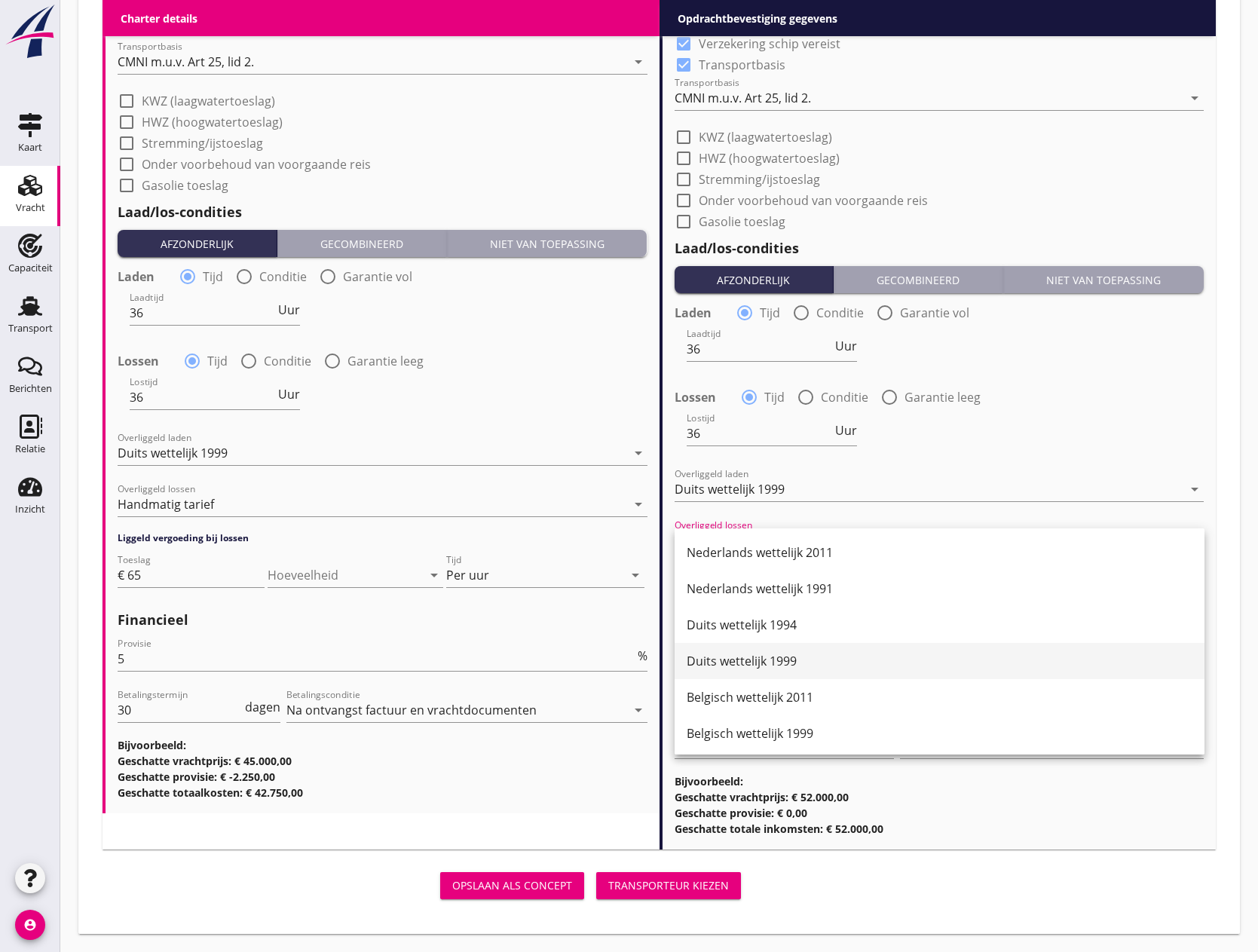
click at [773, 647] on div "Duits wettelijk 1999" at bounding box center [940, 661] width 506 height 36
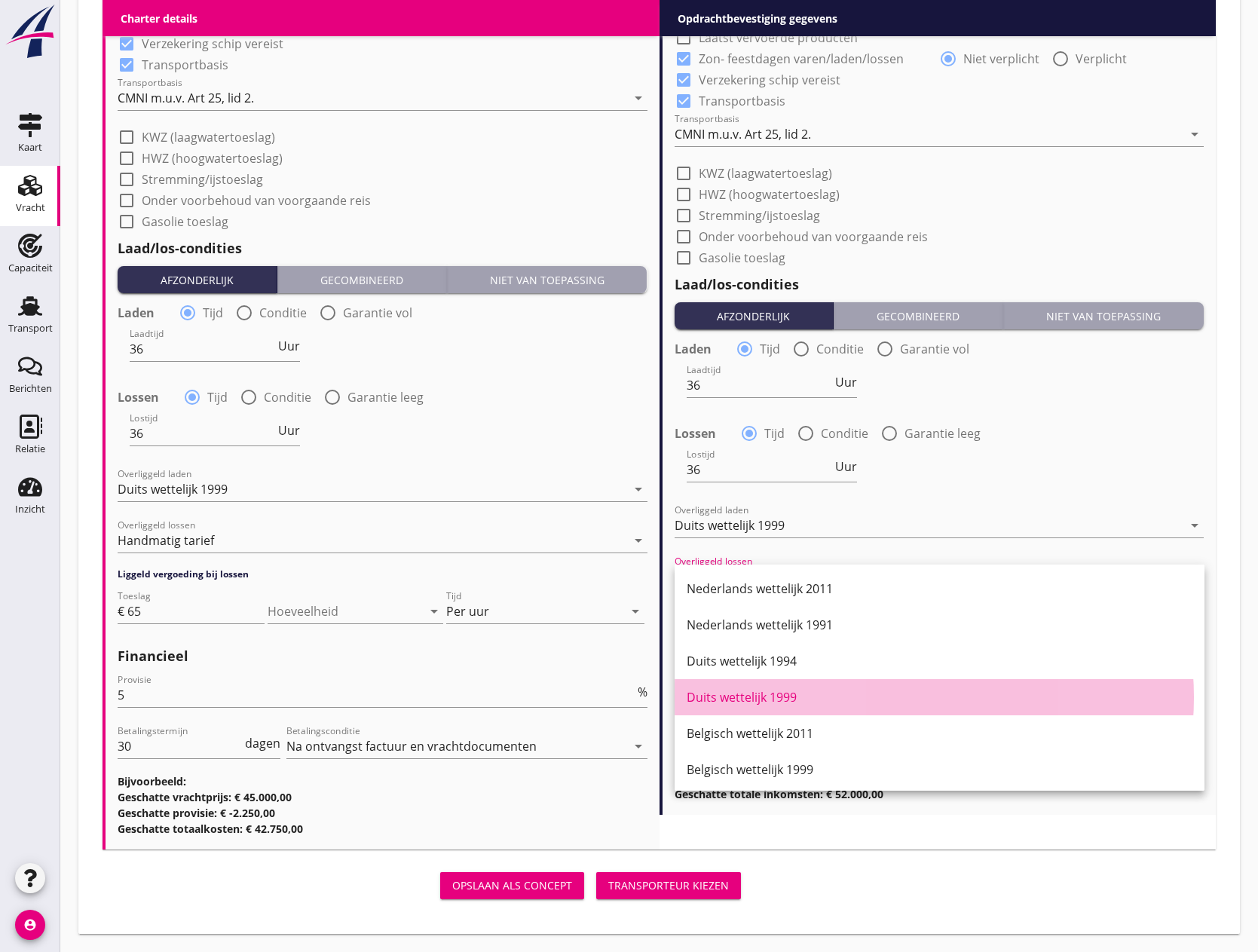
scroll to position [1694, 0]
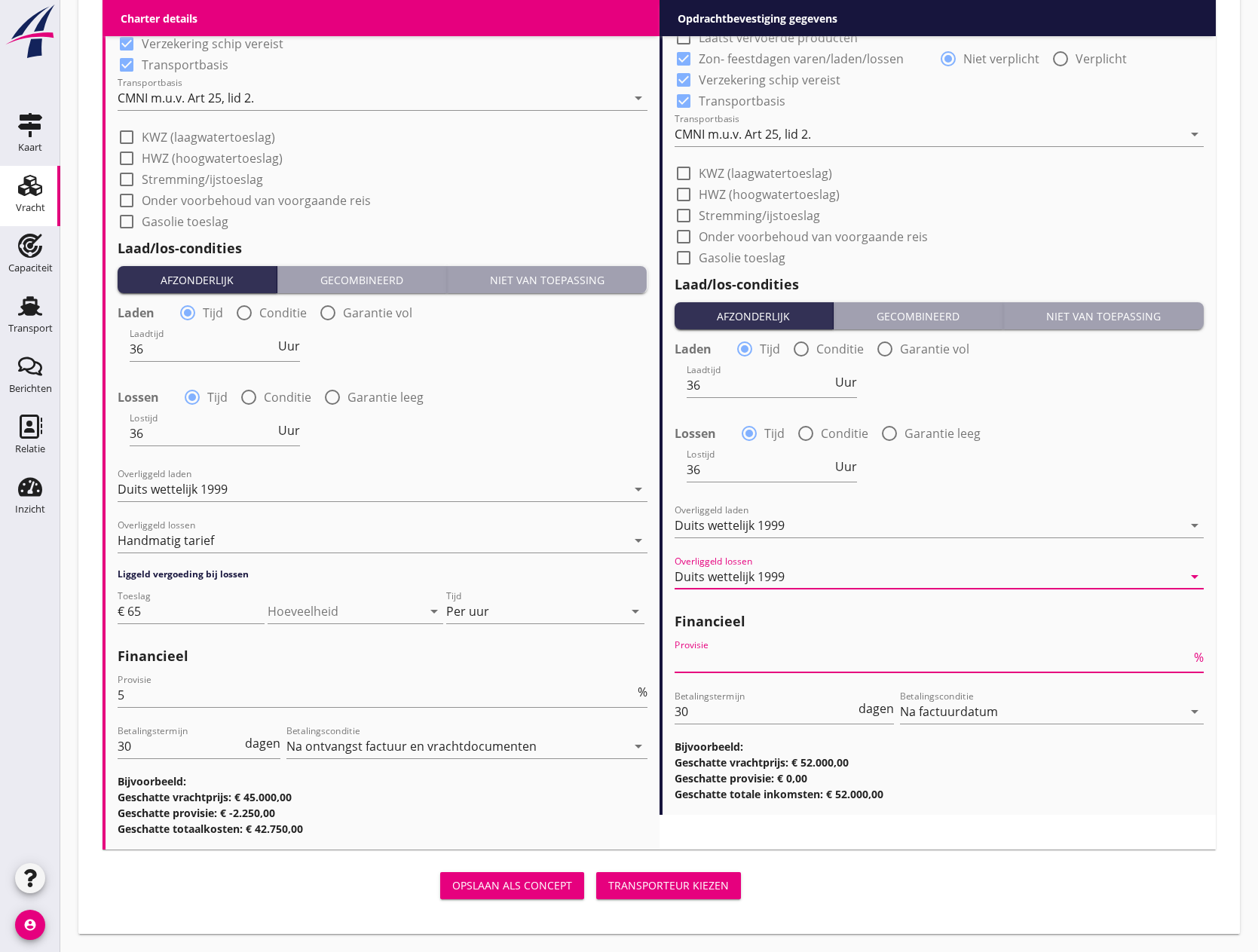
click at [747, 662] on input "Provisie" at bounding box center [933, 660] width 517 height 24
click at [1033, 491] on div "Lostijd 36 Uur" at bounding box center [940, 471] width 533 height 54
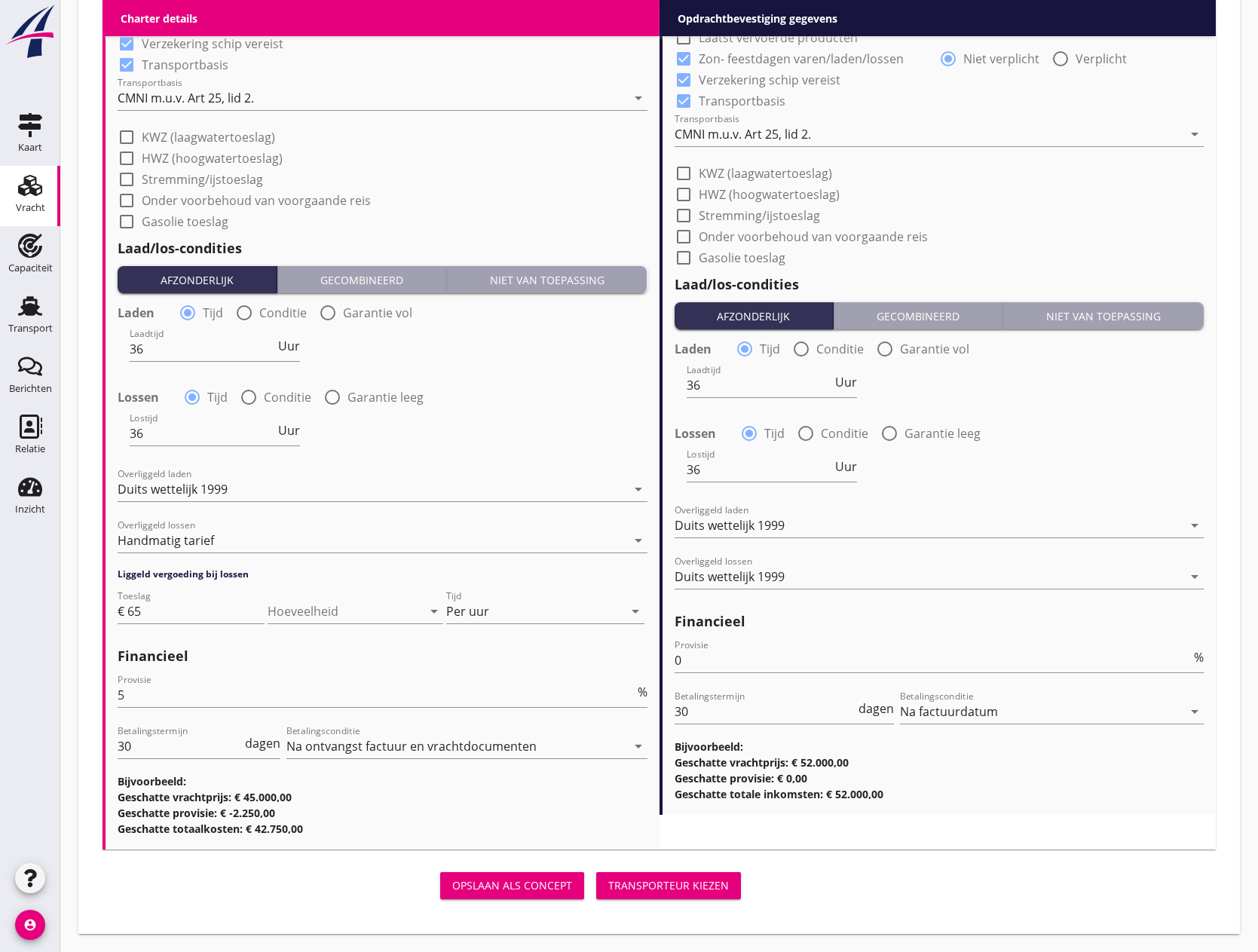
click at [683, 212] on div at bounding box center [684, 216] width 25 height 25
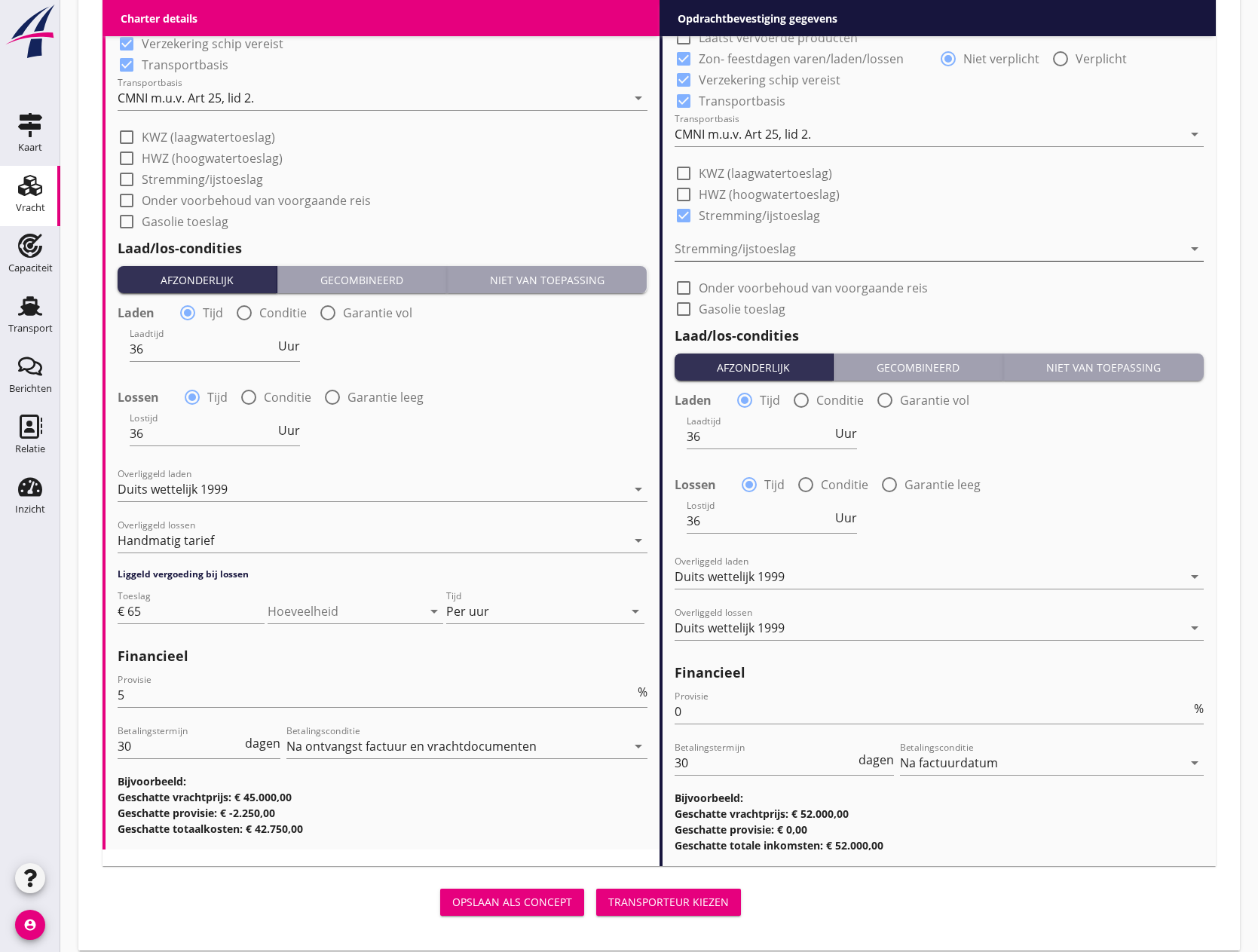
click at [730, 242] on div at bounding box center [929, 249] width 509 height 24
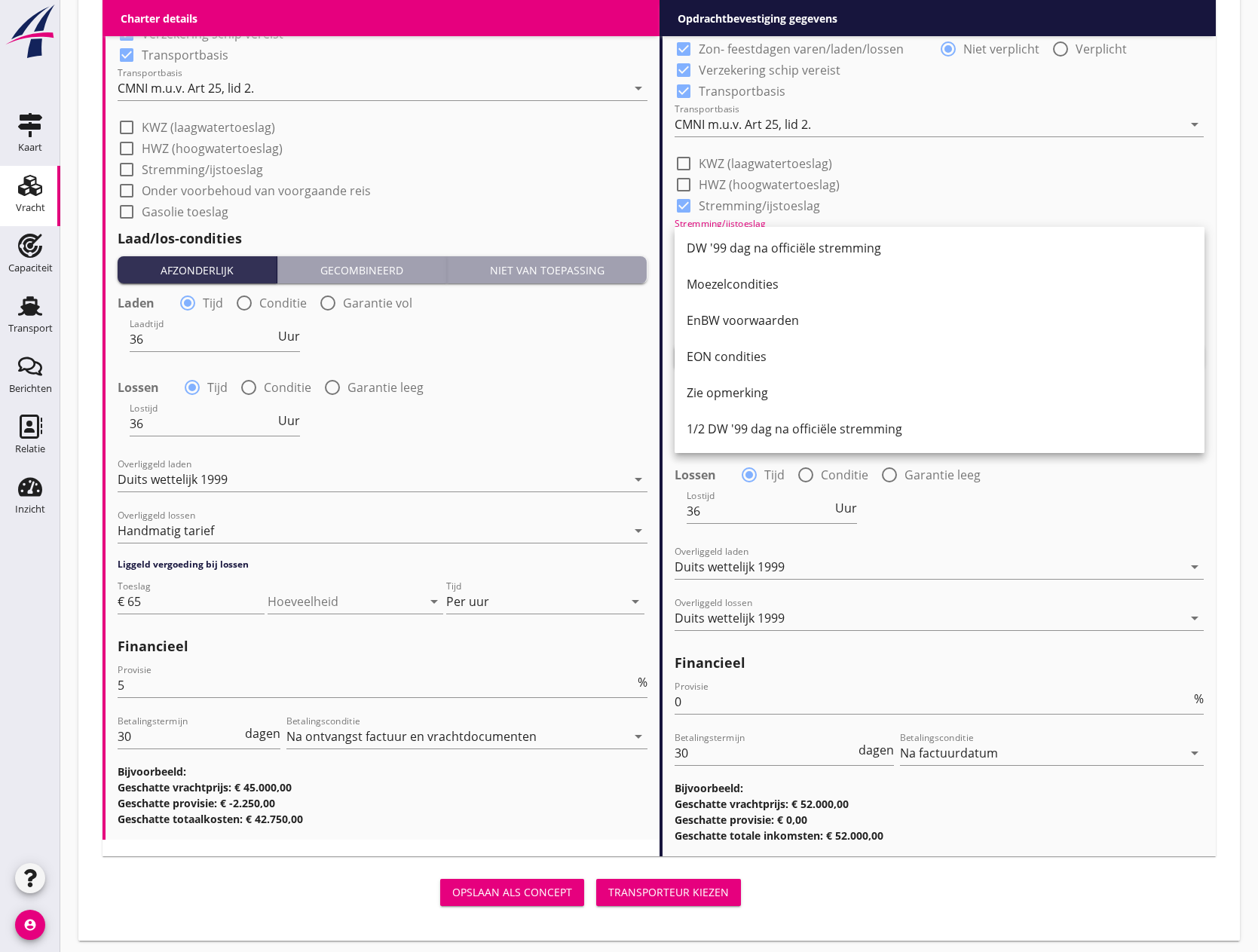
scroll to position [1711, 0]
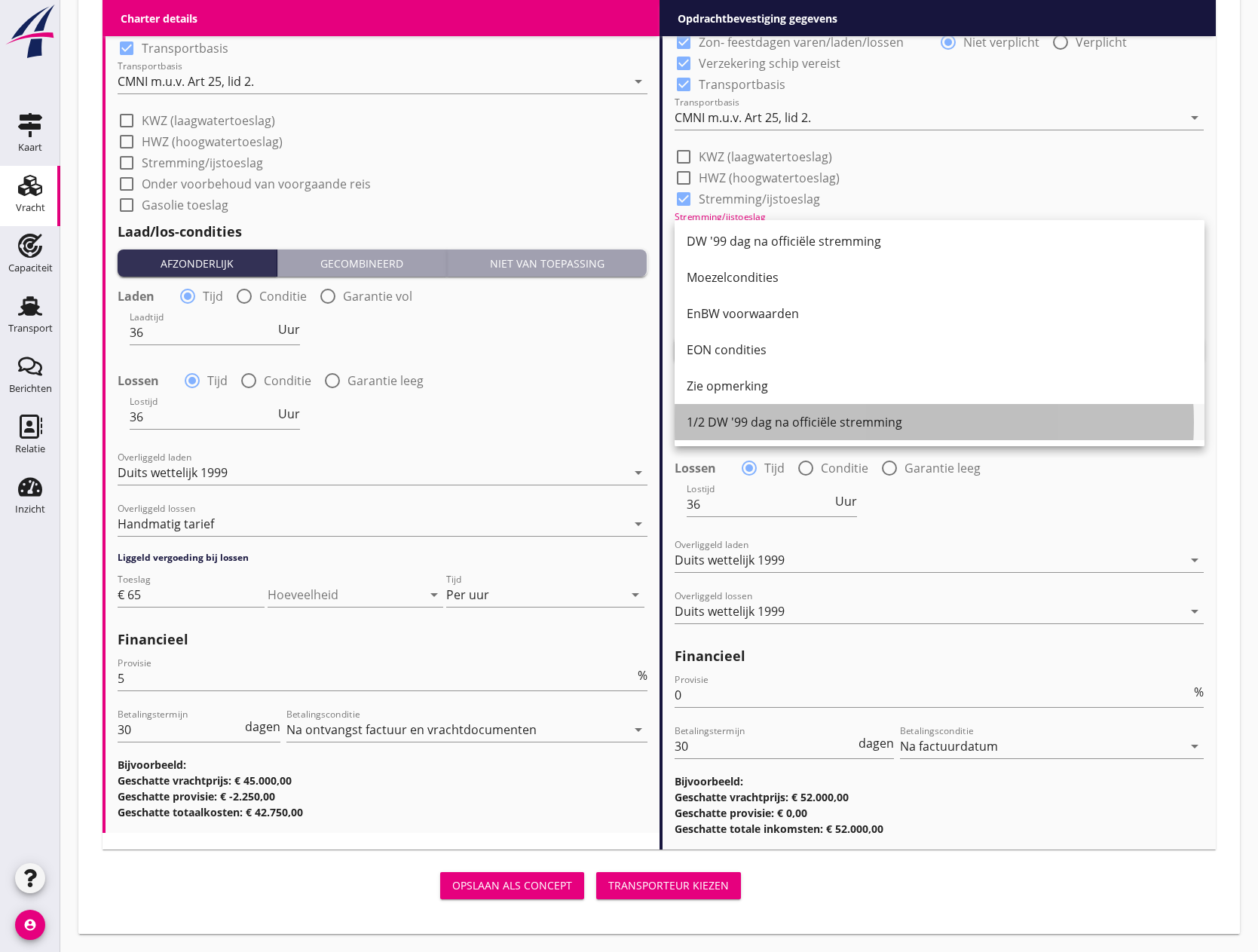
click at [803, 423] on div "1/2 DW '99 dag na officiële stremming" at bounding box center [940, 422] width 506 height 18
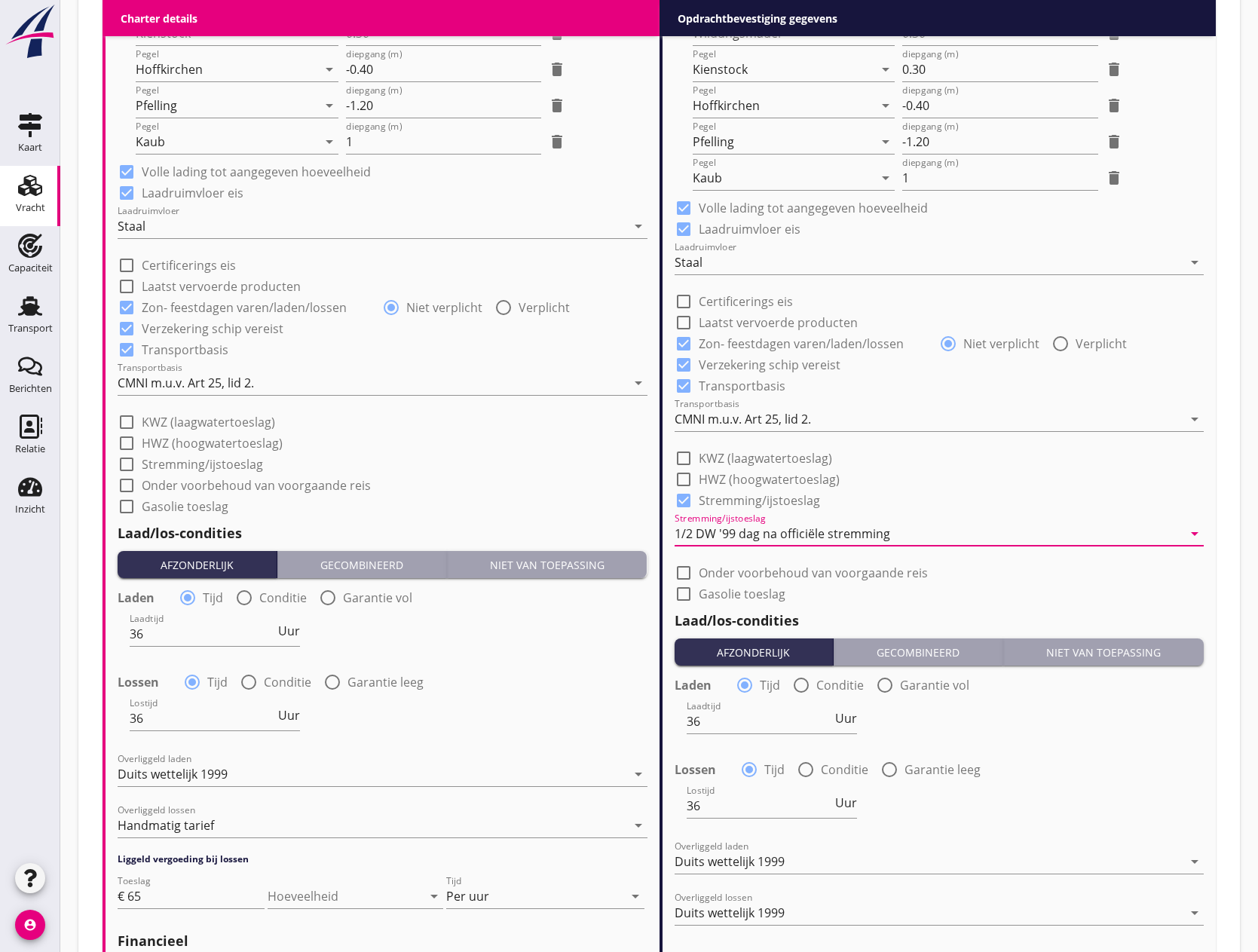
scroll to position [1484, 0]
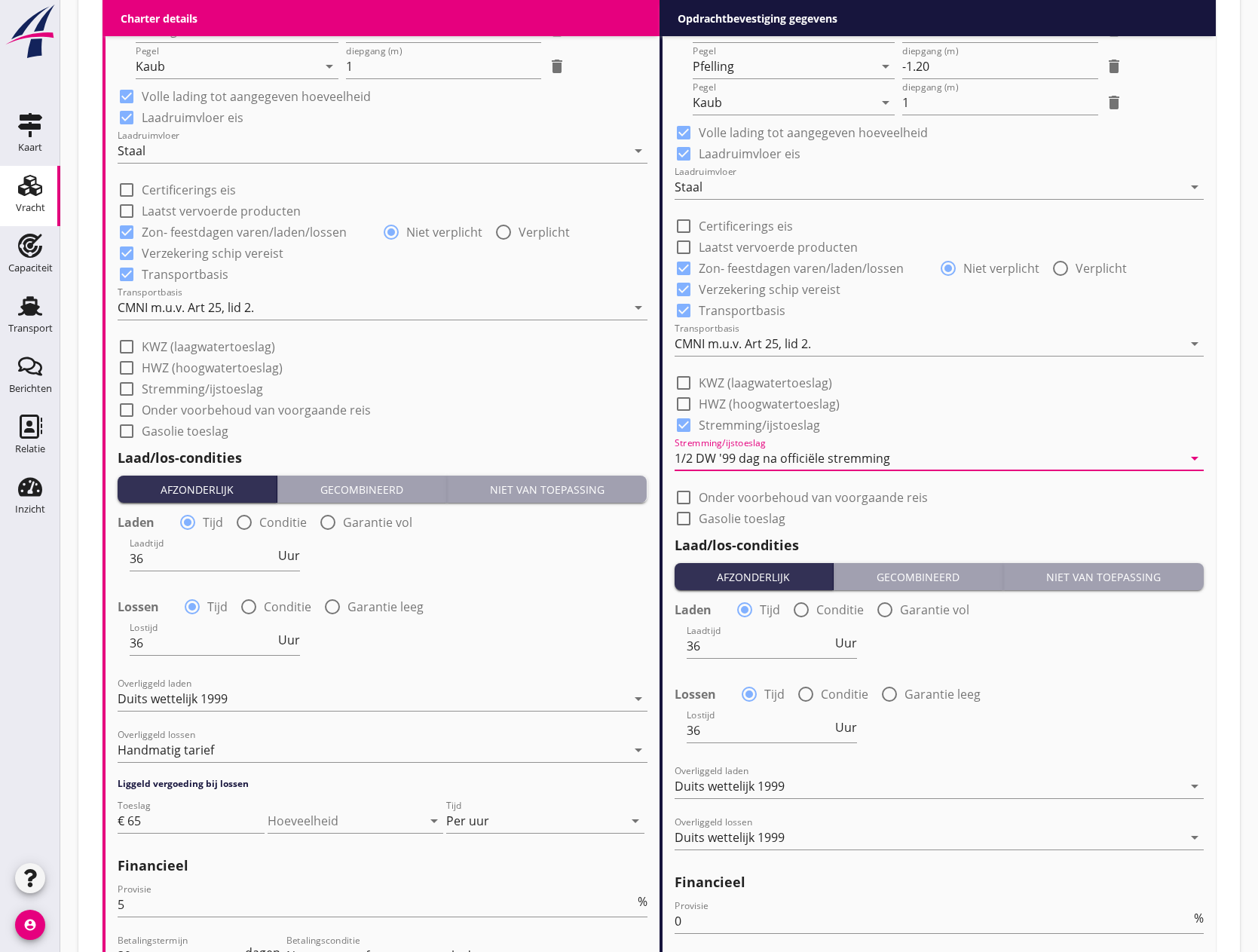
click at [126, 389] on div at bounding box center [126, 389] width 25 height 25
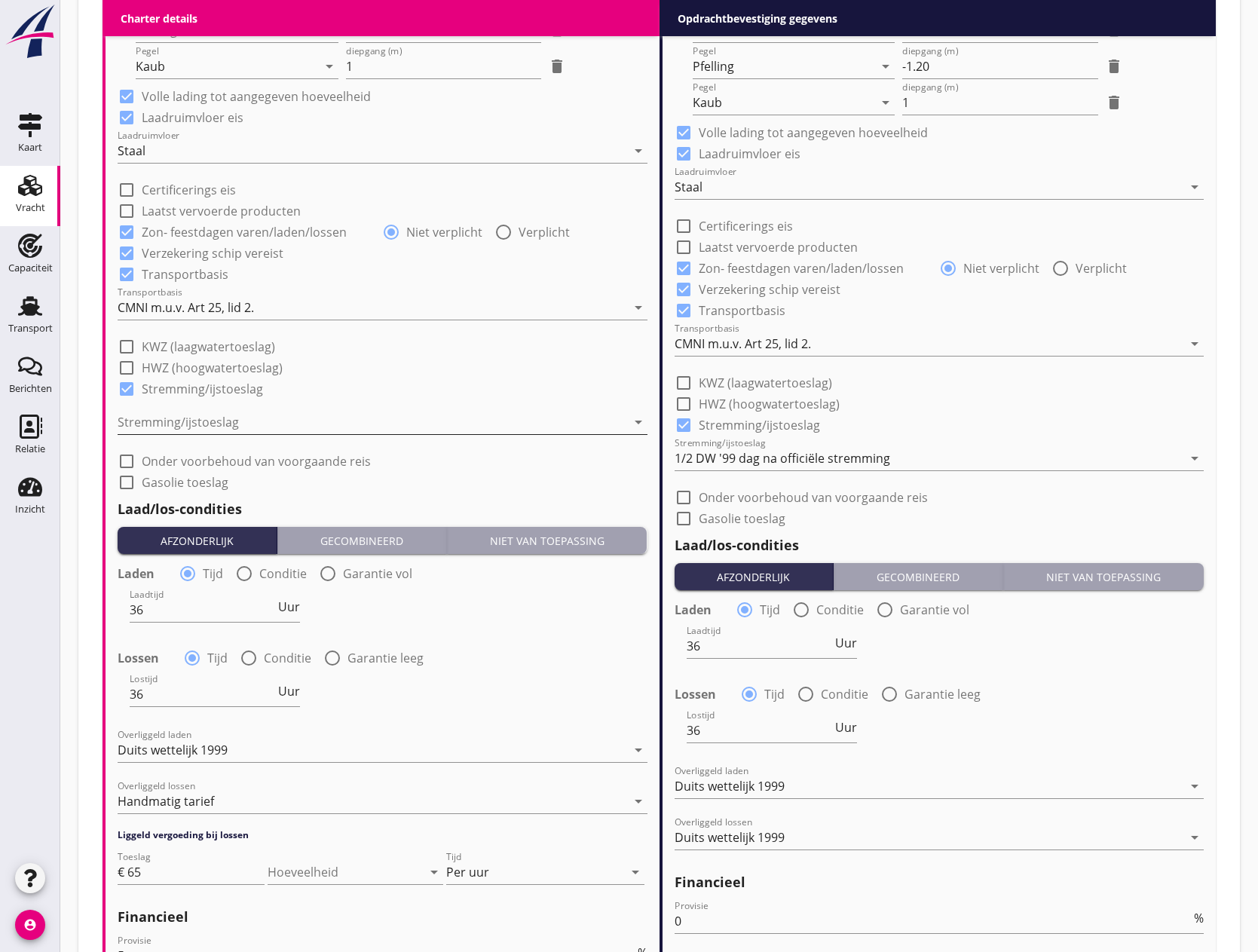
click at [188, 428] on div at bounding box center [372, 422] width 509 height 24
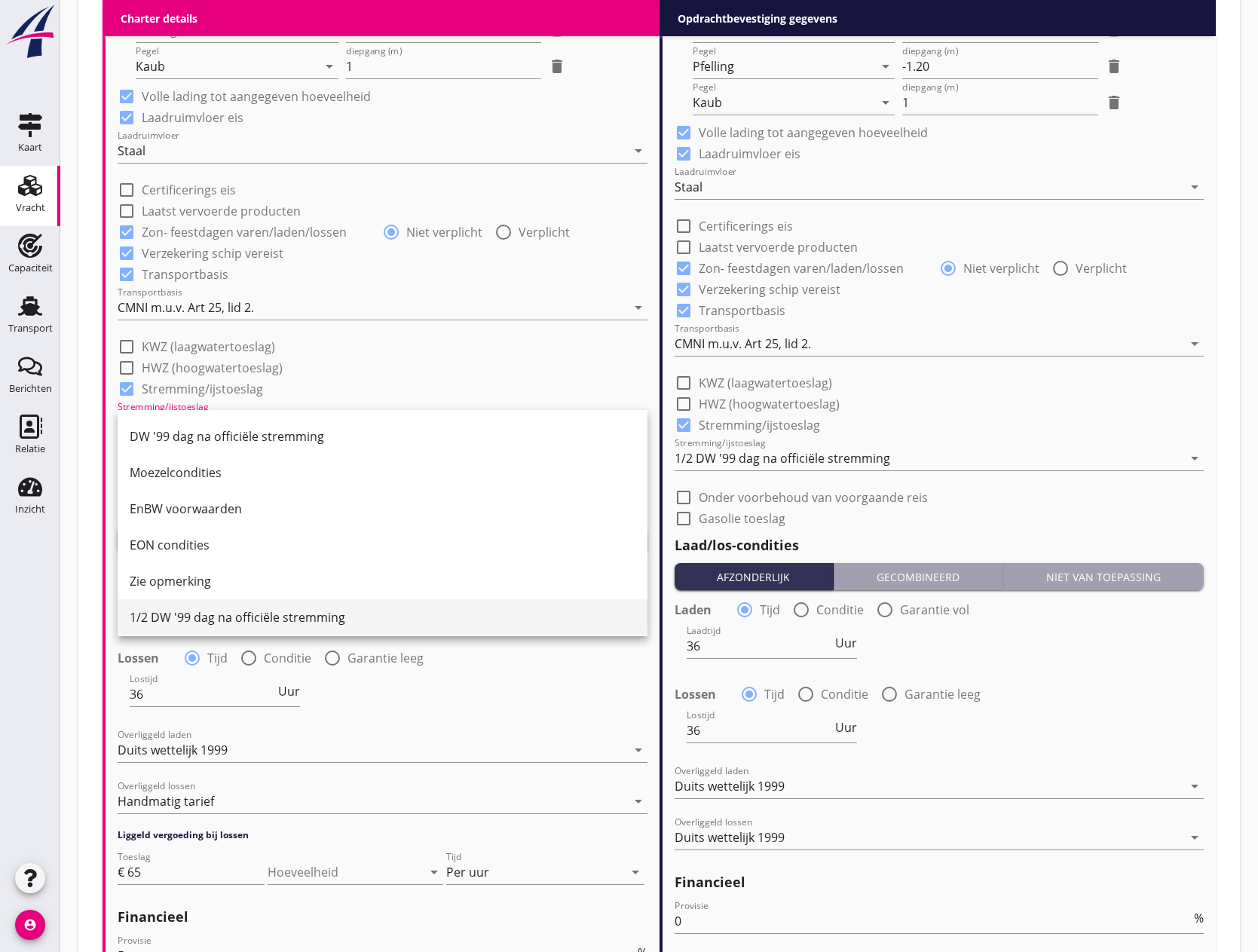
scroll to position [184, 0]
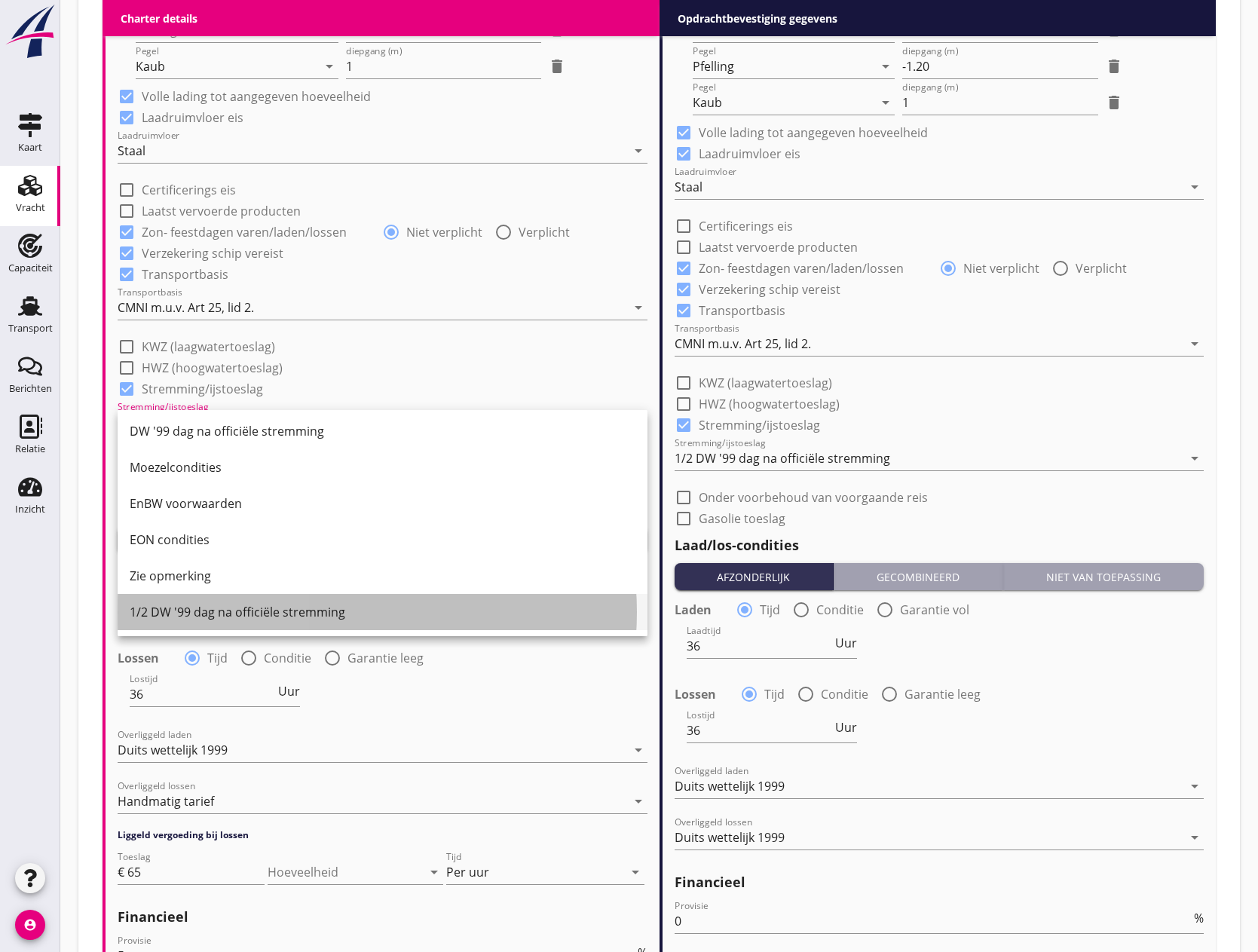
click at [252, 602] on div "1/2 DW '99 dag na officiële stremming" at bounding box center [383, 612] width 506 height 36
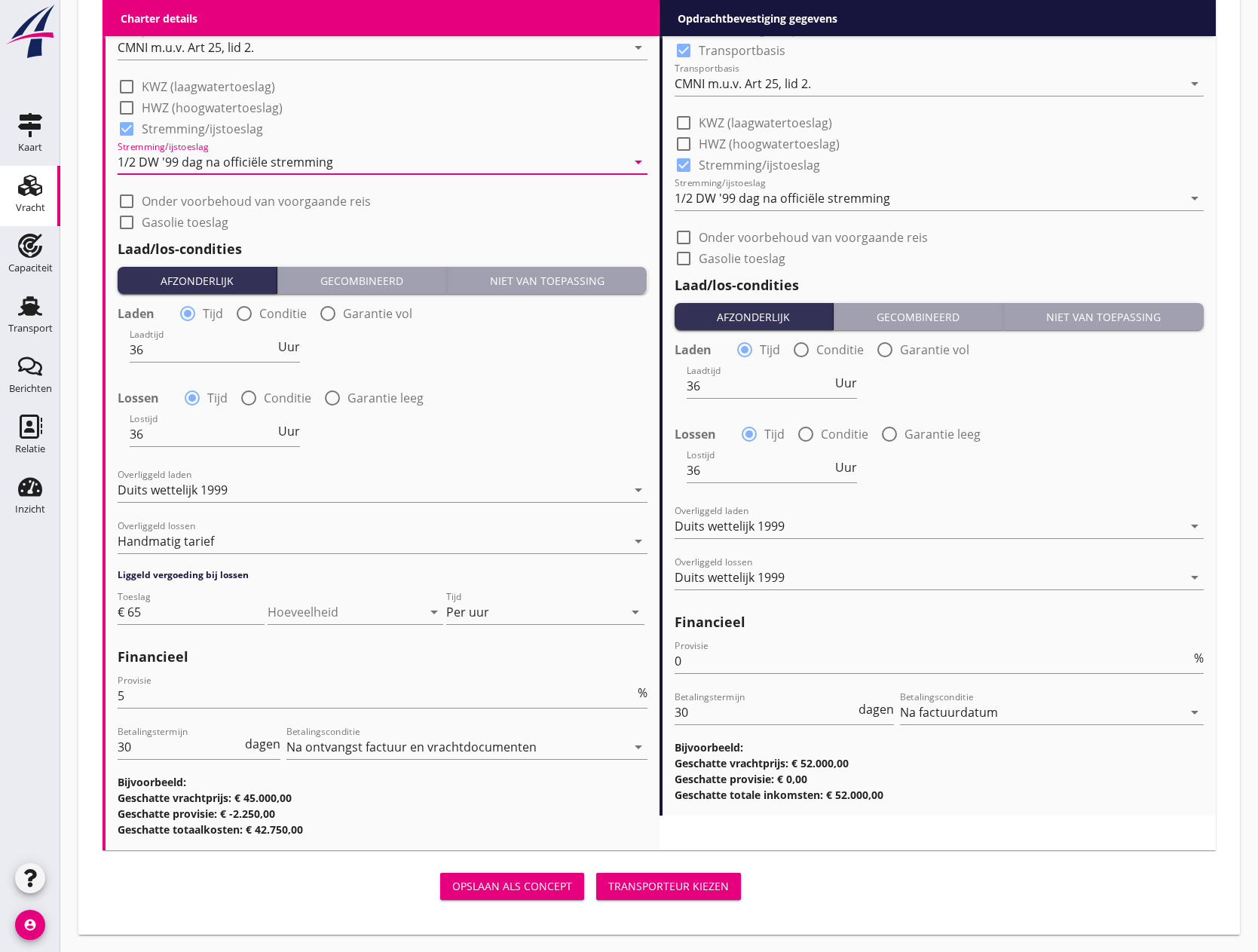
scroll to position [1744, 0]
click at [689, 878] on div "Transporteur kiezen" at bounding box center [668, 885] width 120 height 16
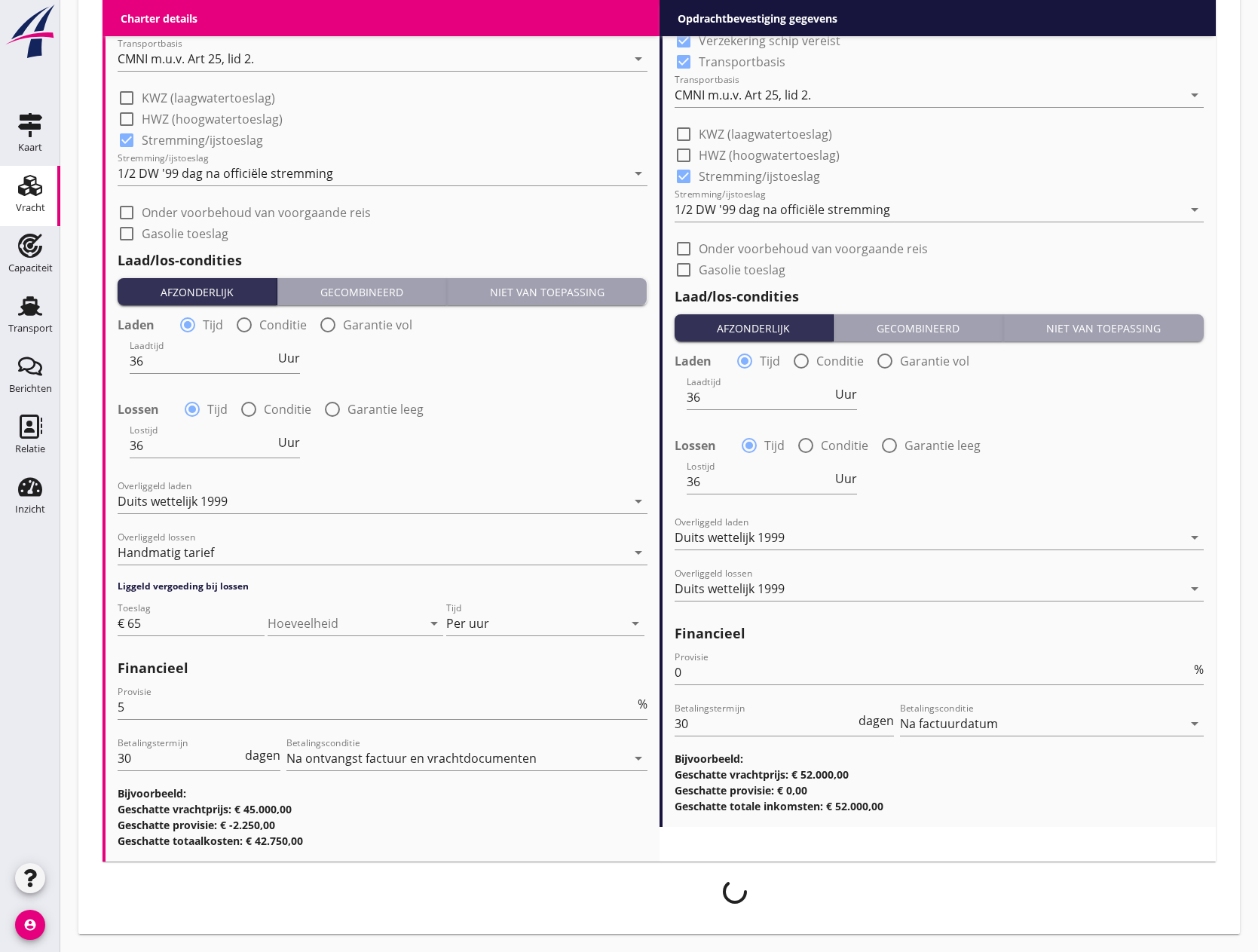
scroll to position [1733, 0]
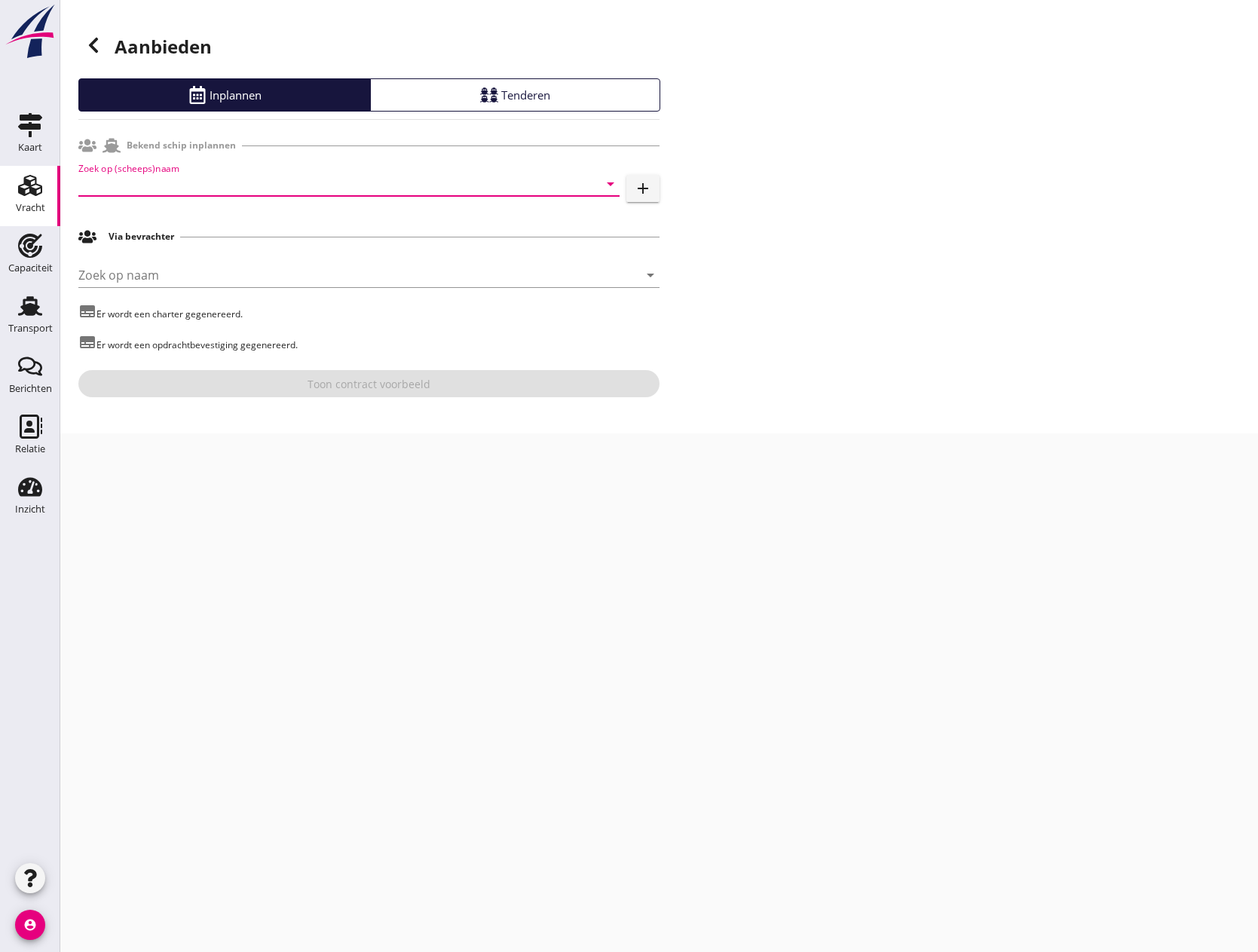
click at [181, 187] on input "Zoek op (scheeps)naam" at bounding box center [327, 184] width 499 height 24
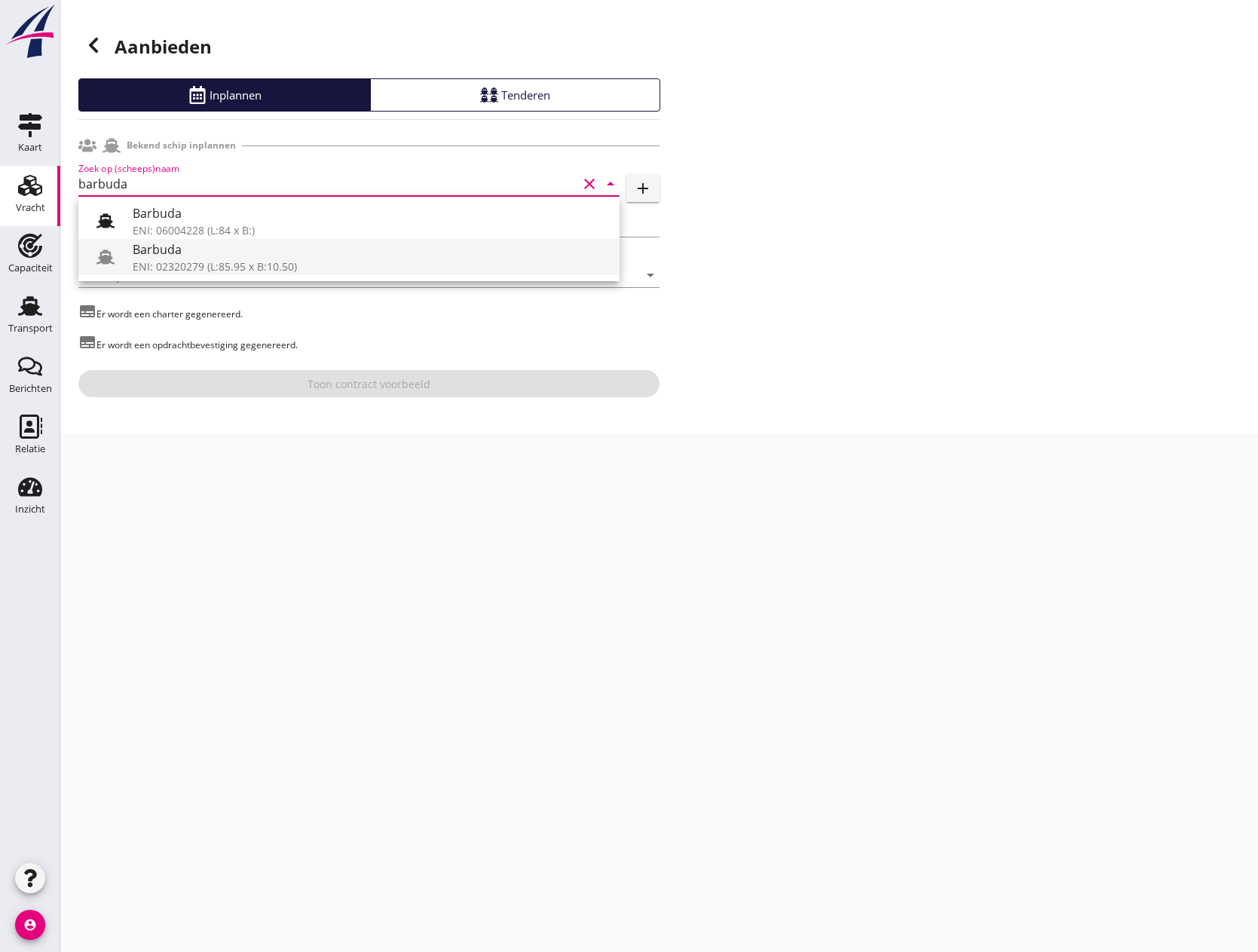
click at [246, 260] on div "ENI: 02320279 (L:85.95 x B:10.50)" at bounding box center [370, 266] width 475 height 16
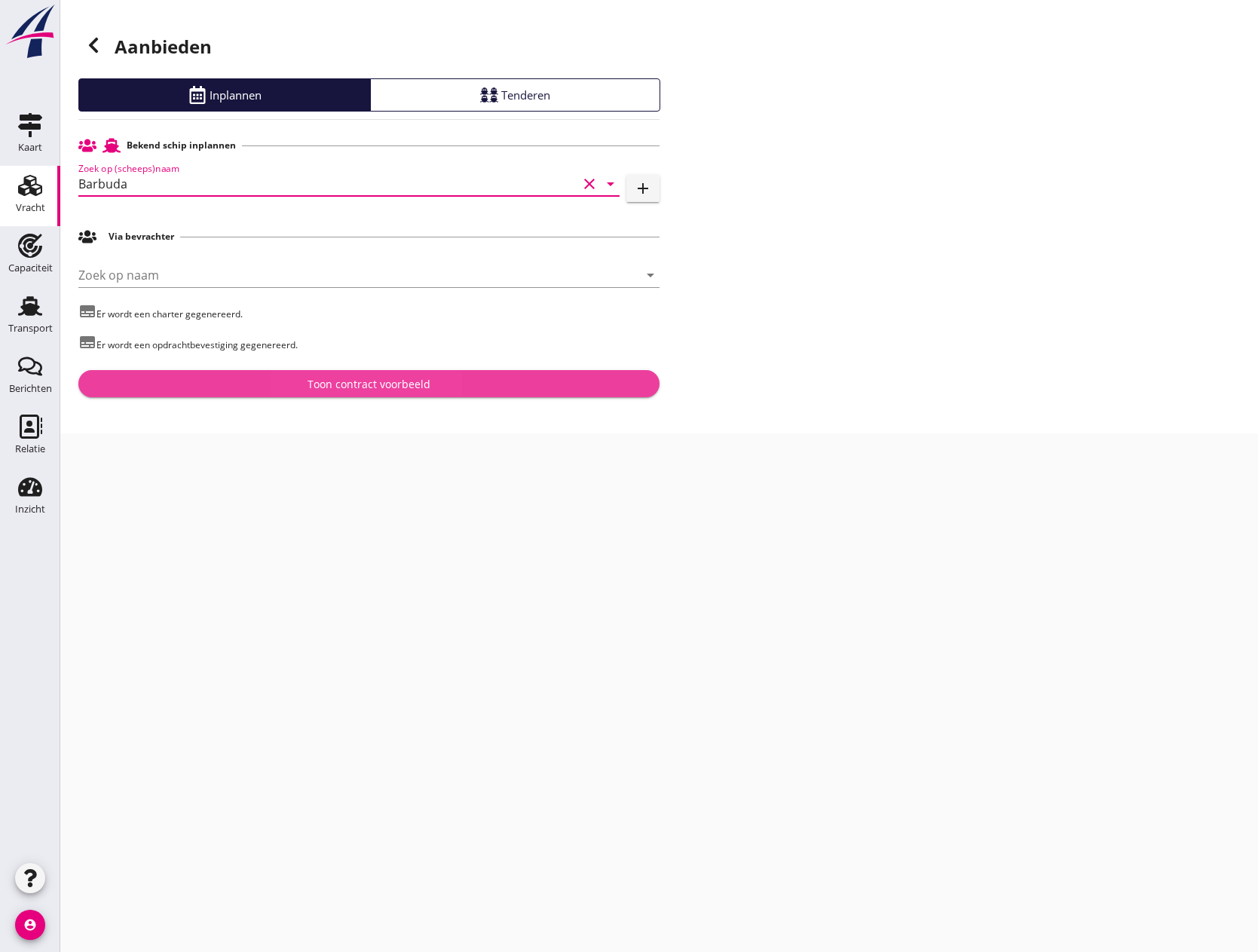
click at [375, 386] on div "Toon contract voorbeeld" at bounding box center [369, 384] width 123 height 16
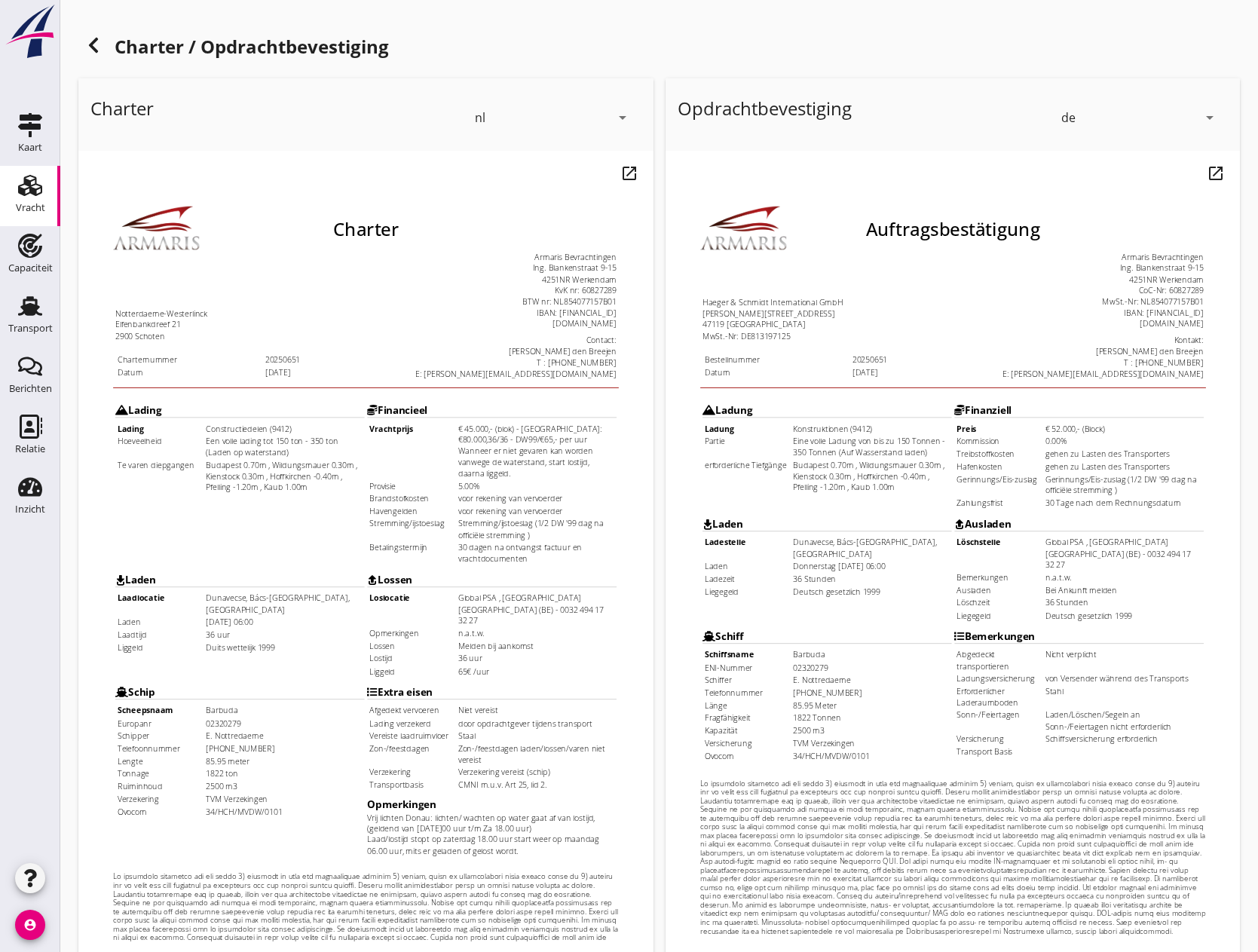
click at [1212, 116] on icon "arrow_drop_down" at bounding box center [1210, 117] width 18 height 18
click at [1087, 118] on div "nl" at bounding box center [1140, 114] width 152 height 18
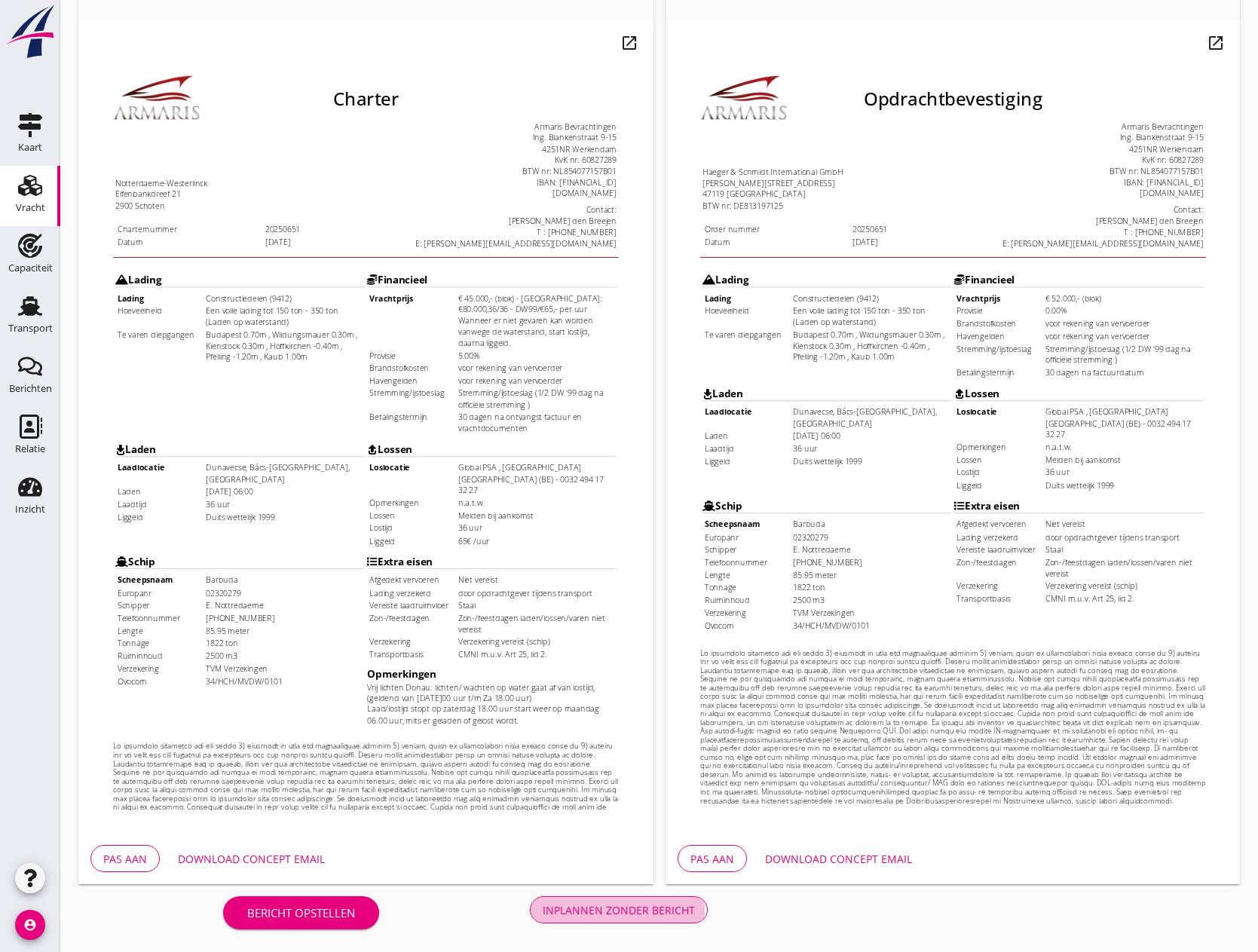
click at [615, 914] on div "Inplannen zonder bericht" at bounding box center [619, 910] width 153 height 16
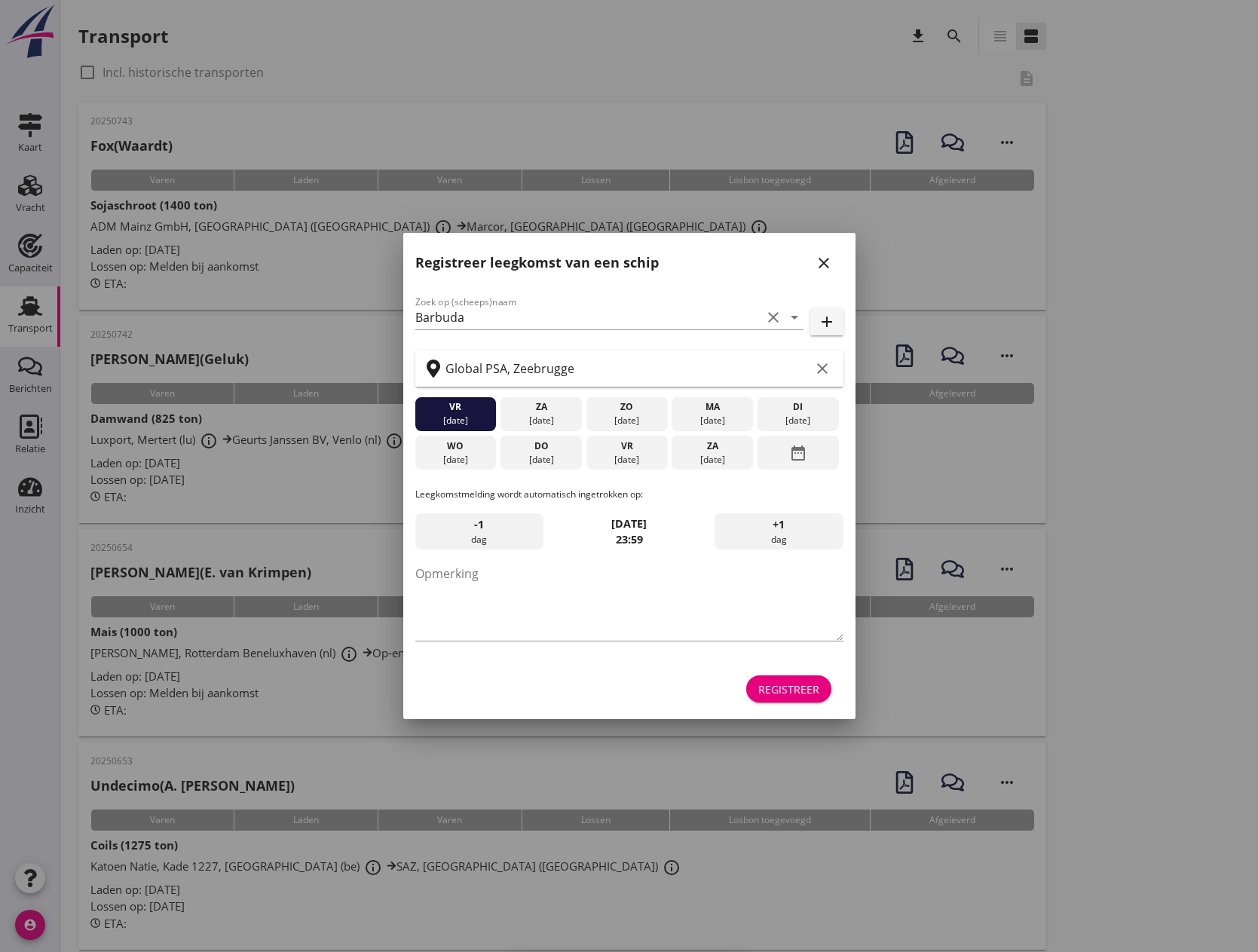
click at [830, 261] on icon "close" at bounding box center [824, 262] width 18 height 18
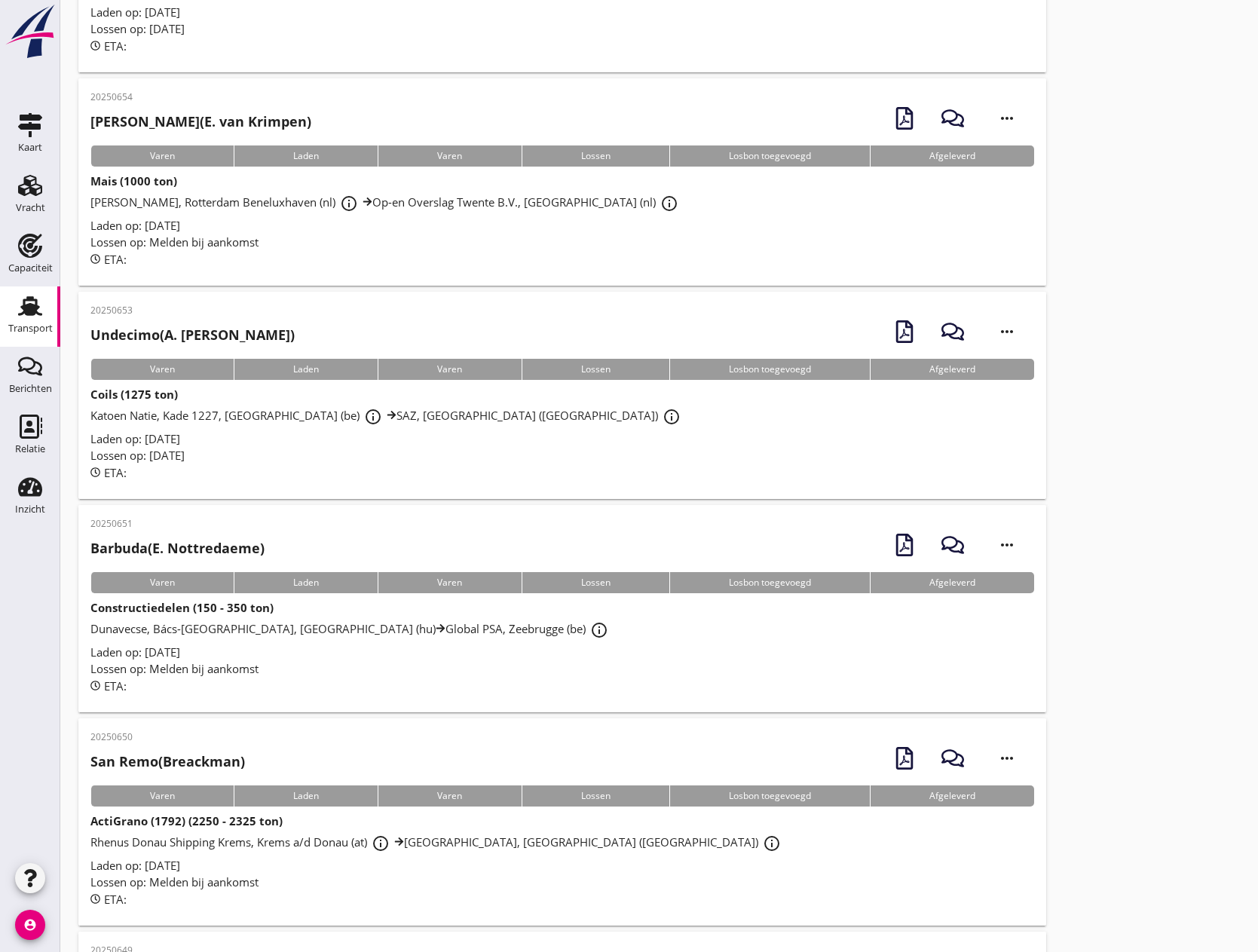
scroll to position [452, 0]
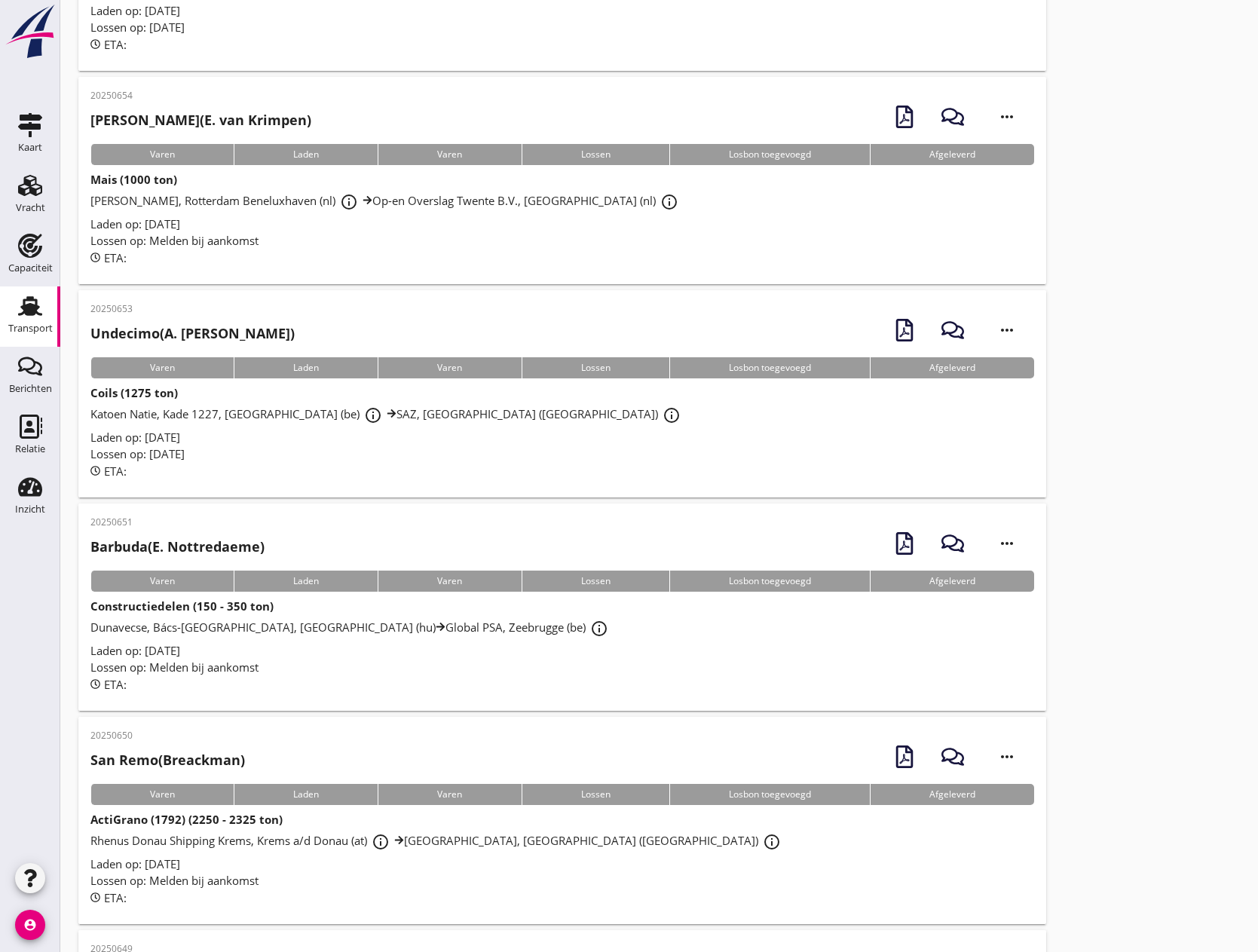
click at [212, 603] on strong "Constructiedelen (150 - 350 ton)" at bounding box center [182, 607] width 183 height 15
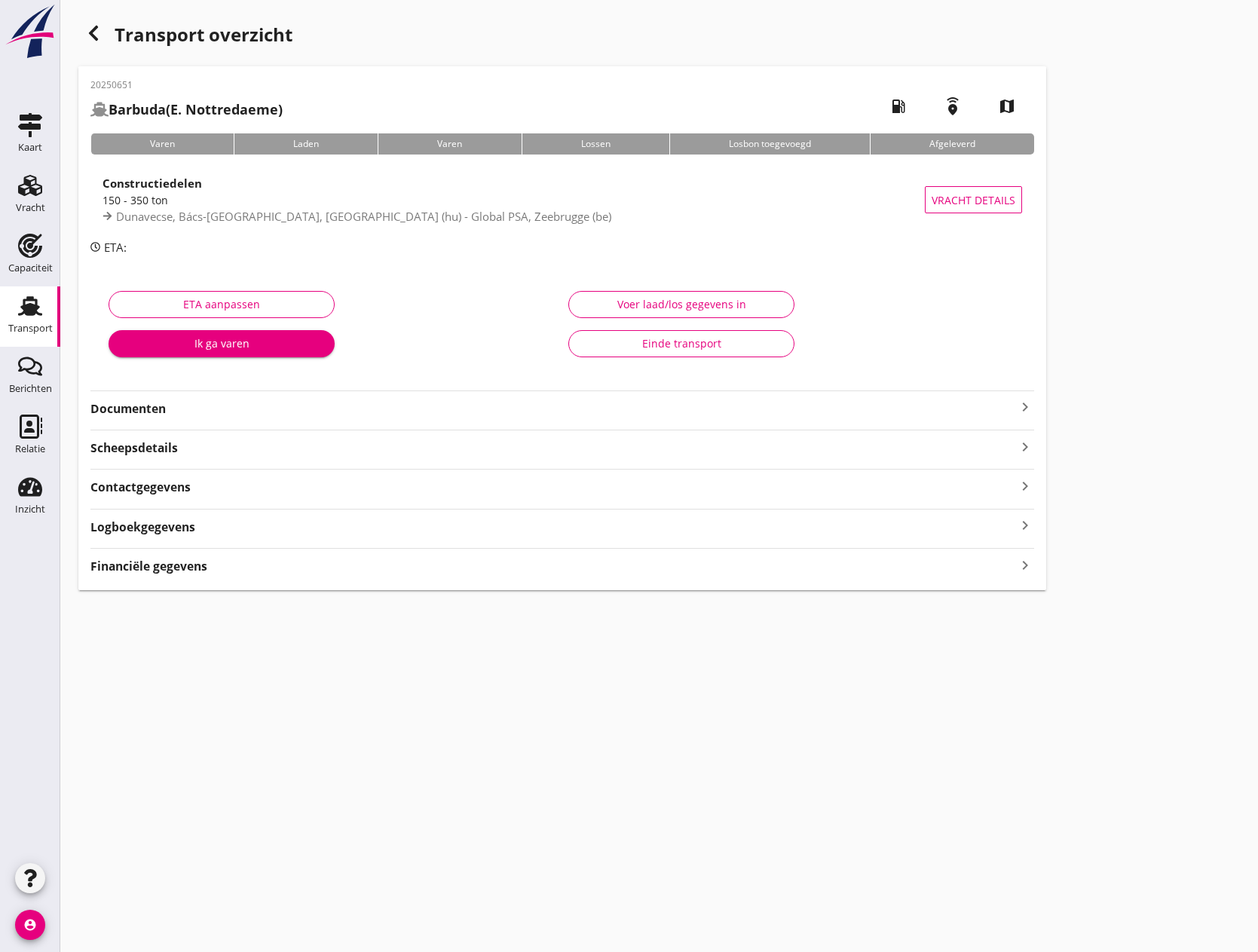
click at [1020, 406] on icon "keyboard_arrow_right" at bounding box center [1025, 406] width 18 height 18
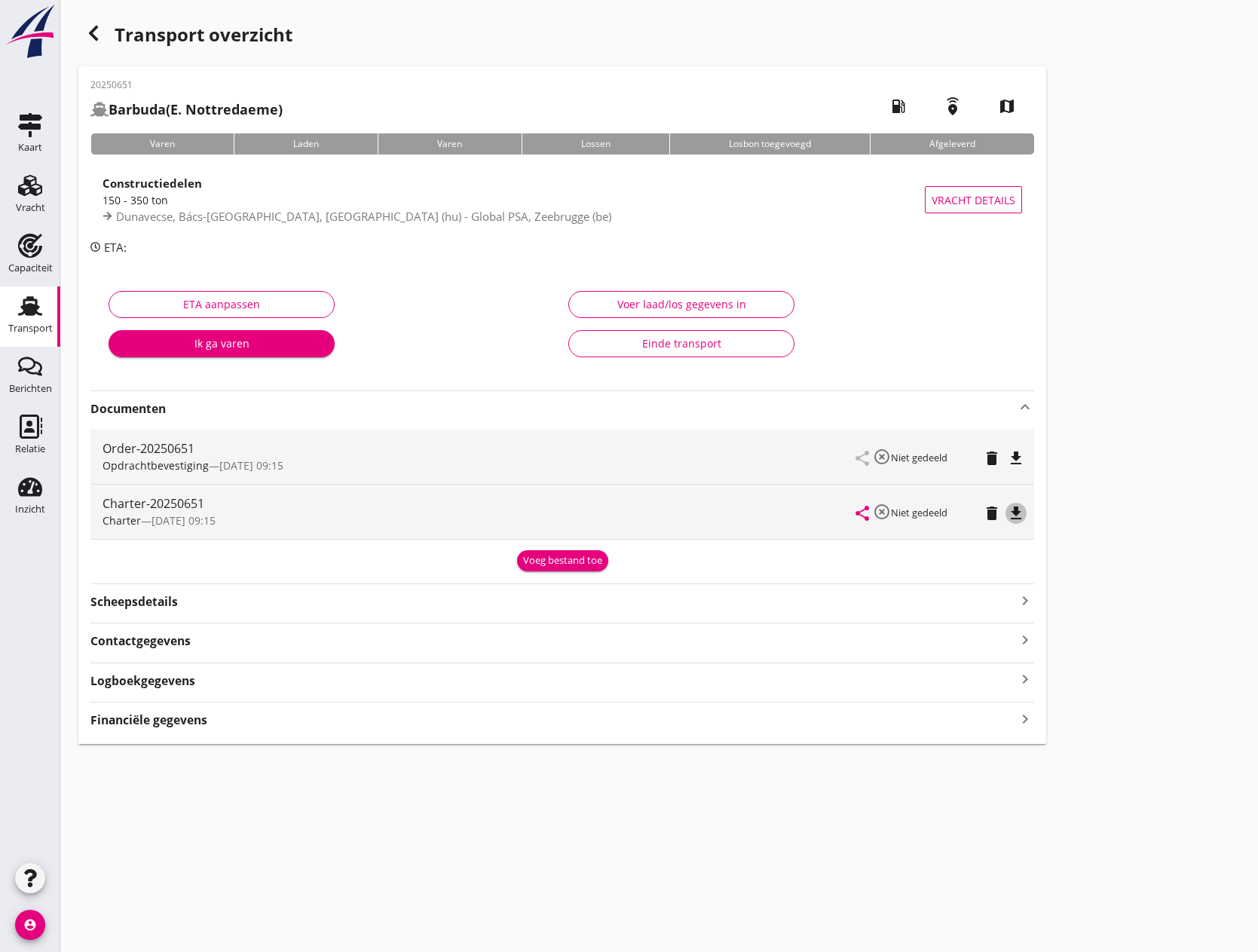
click at [1012, 512] on icon "file_download" at bounding box center [1015, 513] width 18 height 18
drag, startPoint x: 37, startPoint y: 196, endPoint x: 85, endPoint y: 247, distance: 70.0
click at [37, 196] on icon "Vracht" at bounding box center [30, 185] width 24 height 24
